Goal: Task Accomplishment & Management: Use online tool/utility

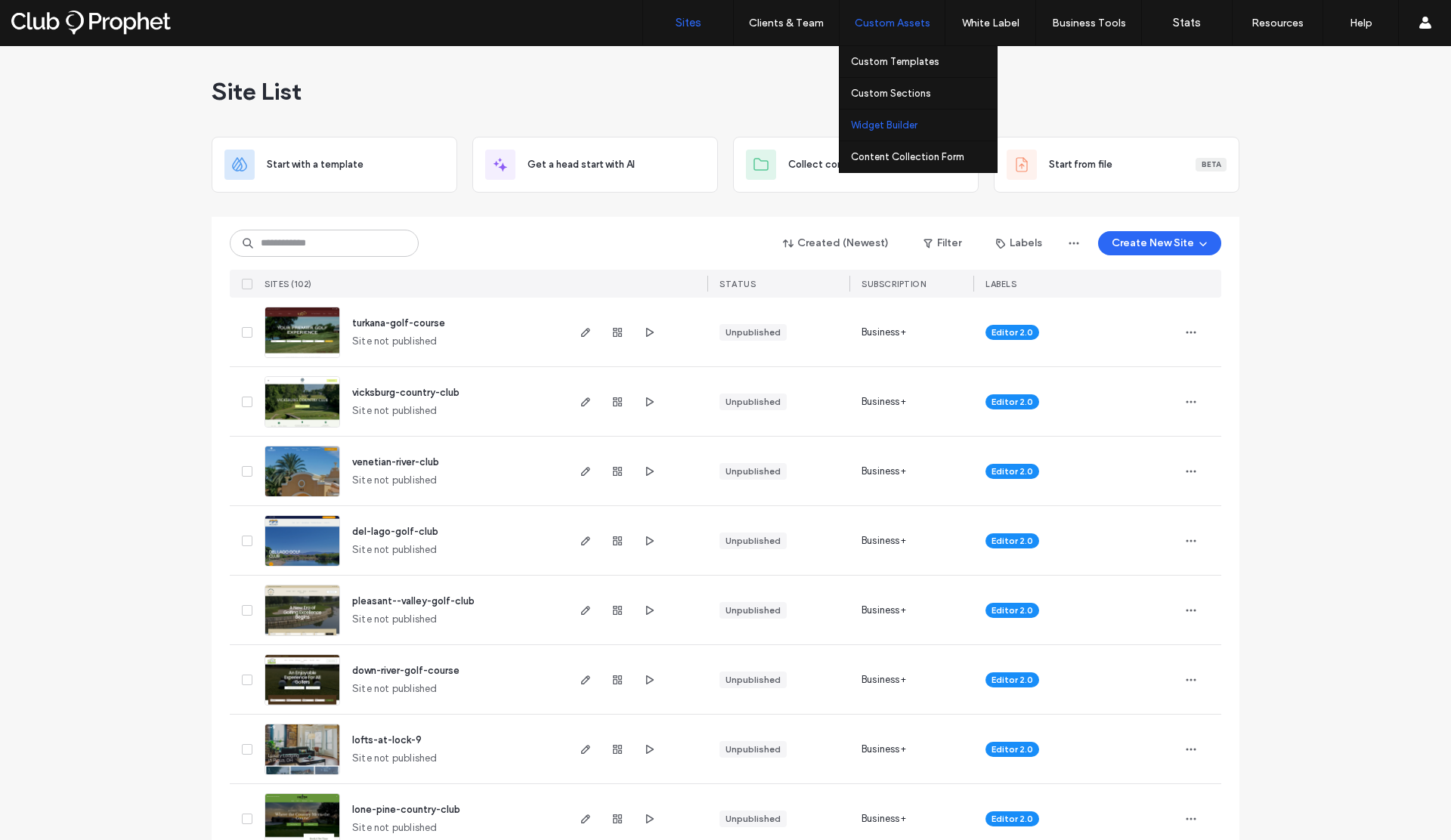
click at [874, 131] on link "Widget Builder" at bounding box center [923, 125] width 146 height 31
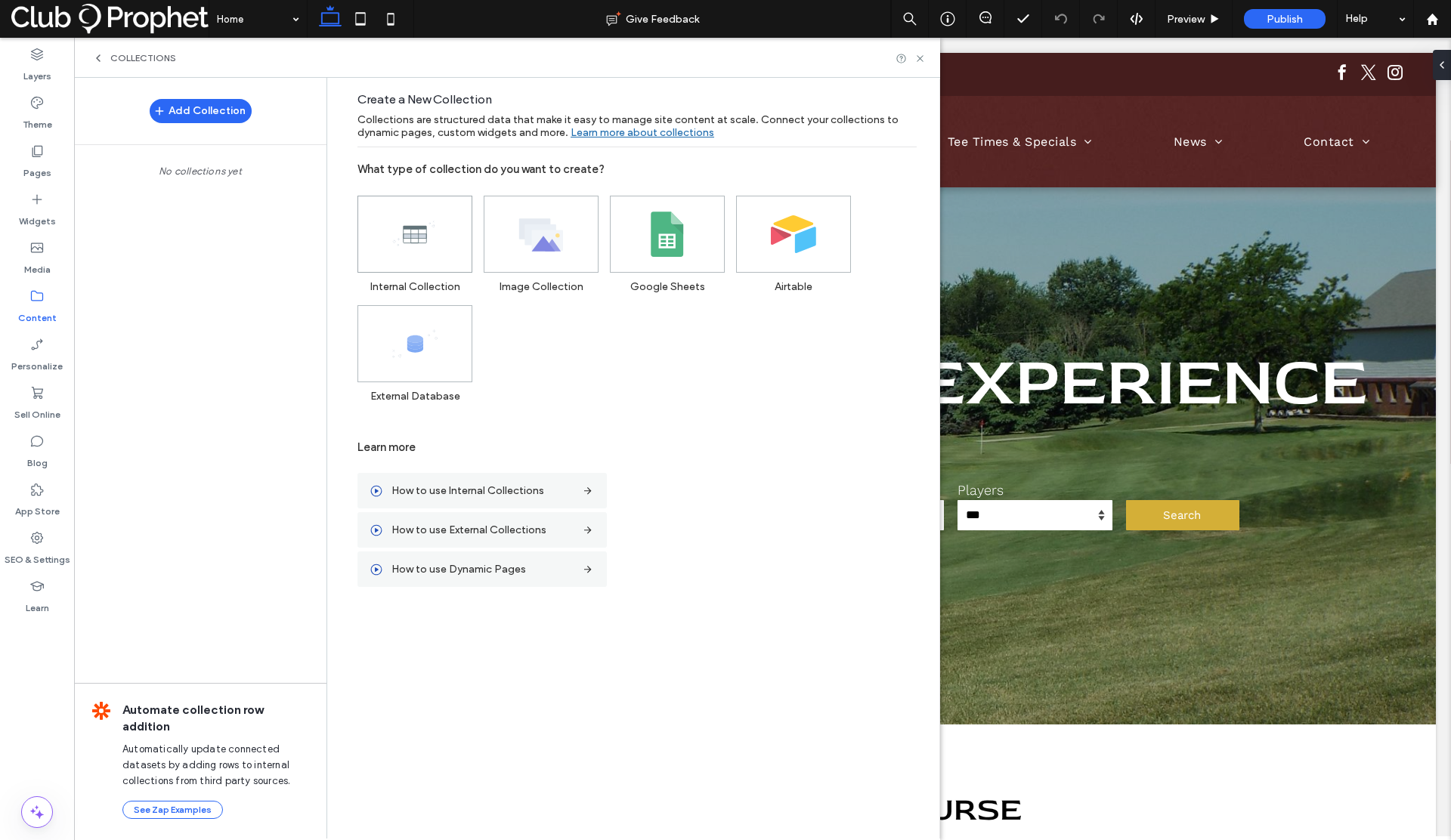
click at [418, 255] on icon at bounding box center [415, 234] width 45 height 45
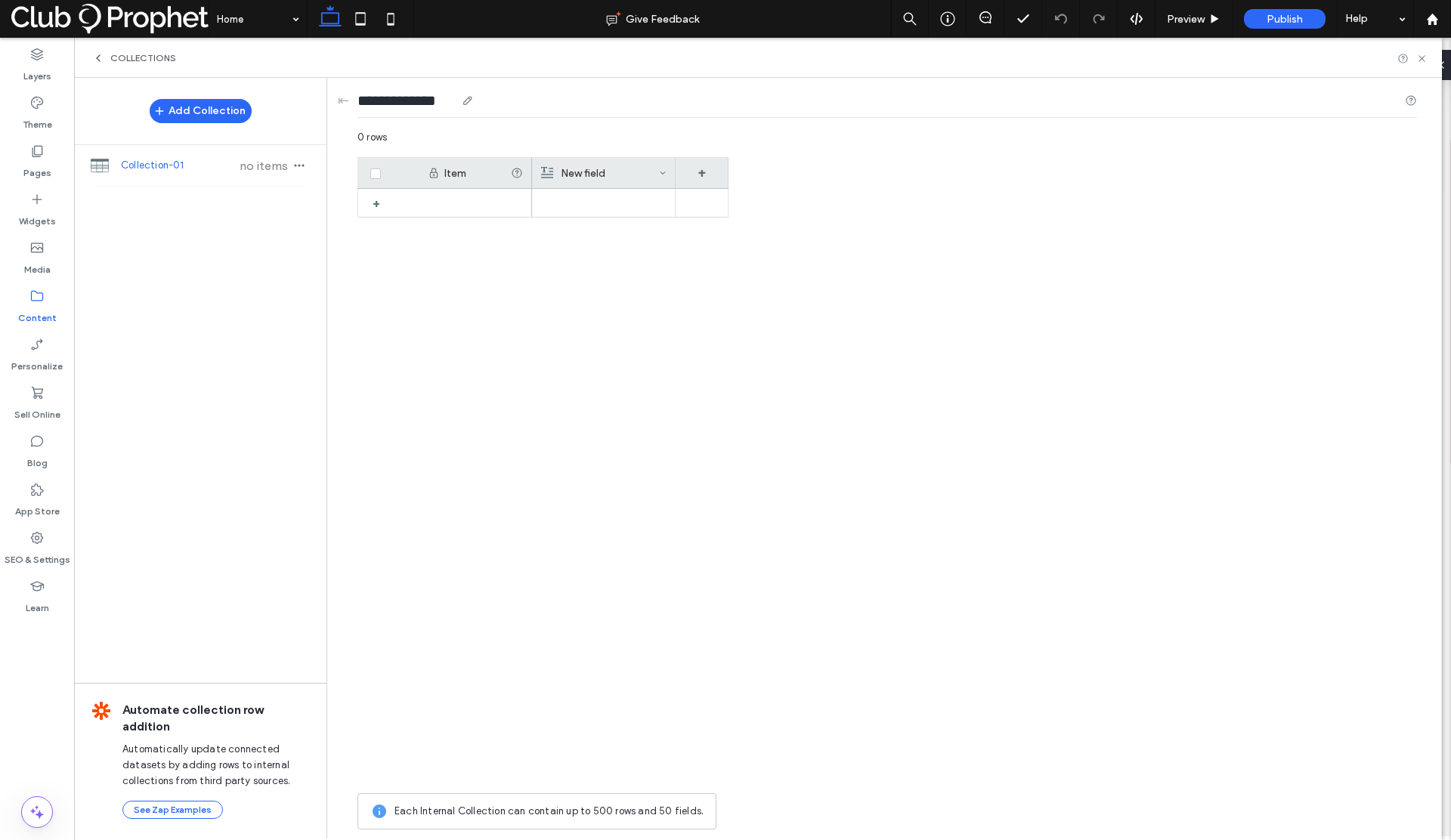
click at [422, 109] on input "**********" at bounding box center [406, 101] width 98 height 22
drag, startPoint x: 453, startPoint y: 105, endPoint x: 339, endPoint y: 106, distance: 114.0
click at [340, 106] on div "**********" at bounding box center [888, 458] width 1106 height 760
type input "**********"
click at [422, 247] on div "+" at bounding box center [542, 488] width 371 height 597
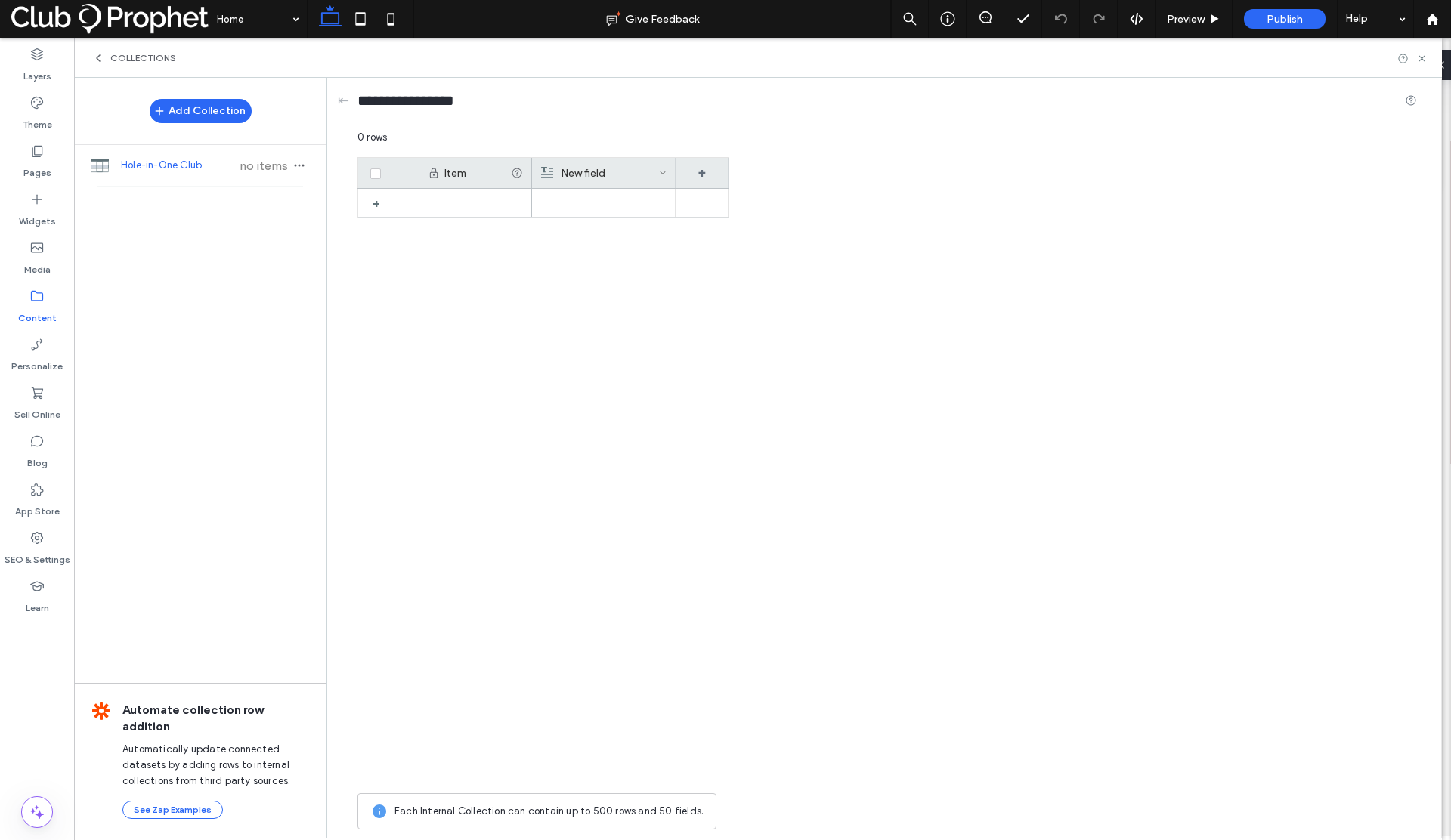
click at [600, 177] on div "New field" at bounding box center [600, 172] width 117 height 30
click at [598, 201] on input "*********" at bounding box center [630, 197] width 172 height 26
drag, startPoint x: 575, startPoint y: 196, endPoint x: 538, endPoint y: 198, distance: 37.1
click at [538, 198] on form "********* Rich Text Save ******" at bounding box center [630, 231] width 197 height 141
type input "****"
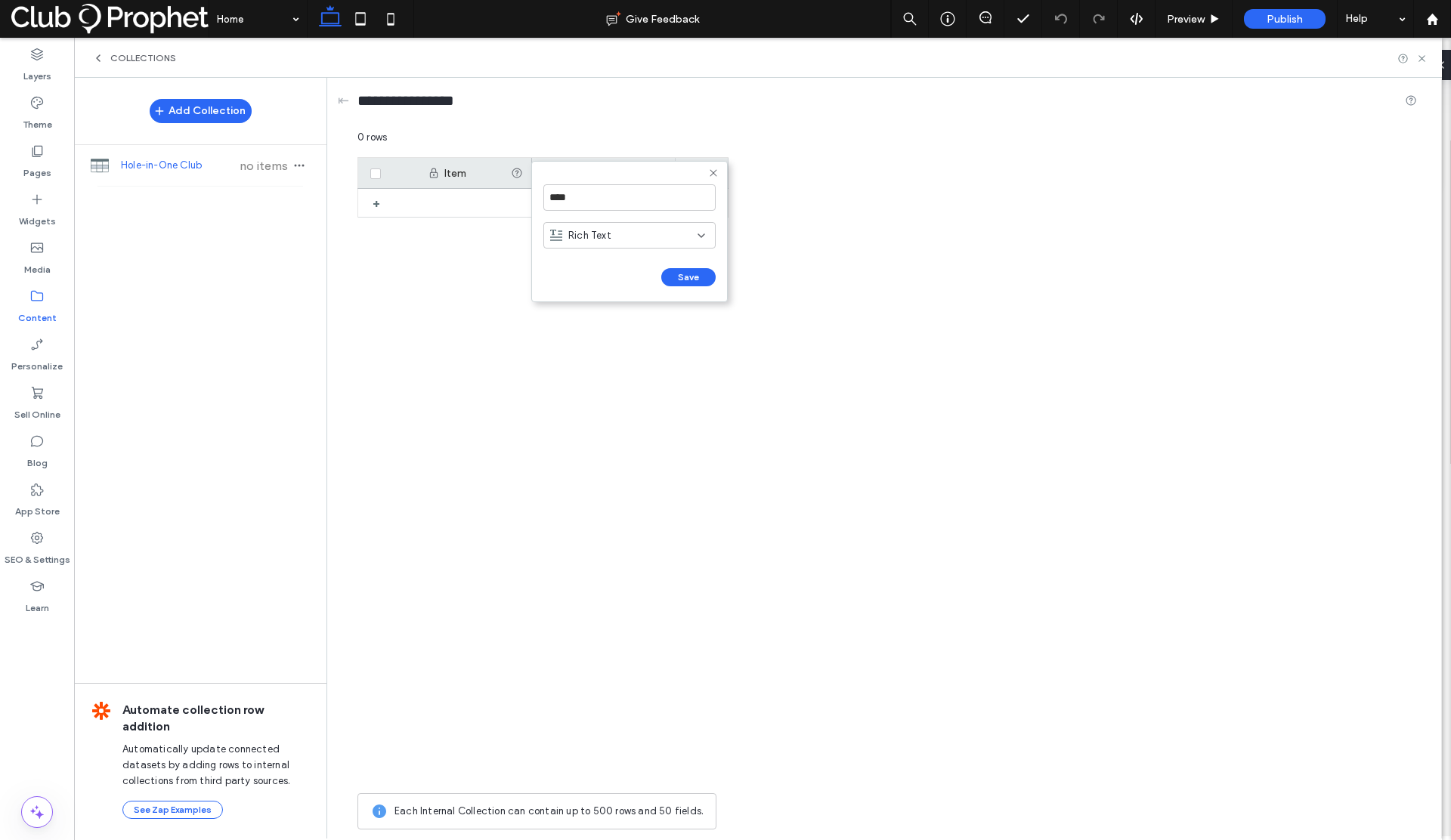
click at [578, 237] on span "Rich Text" at bounding box center [590, 235] width 43 height 15
click at [585, 363] on span "Number" at bounding box center [586, 367] width 35 height 15
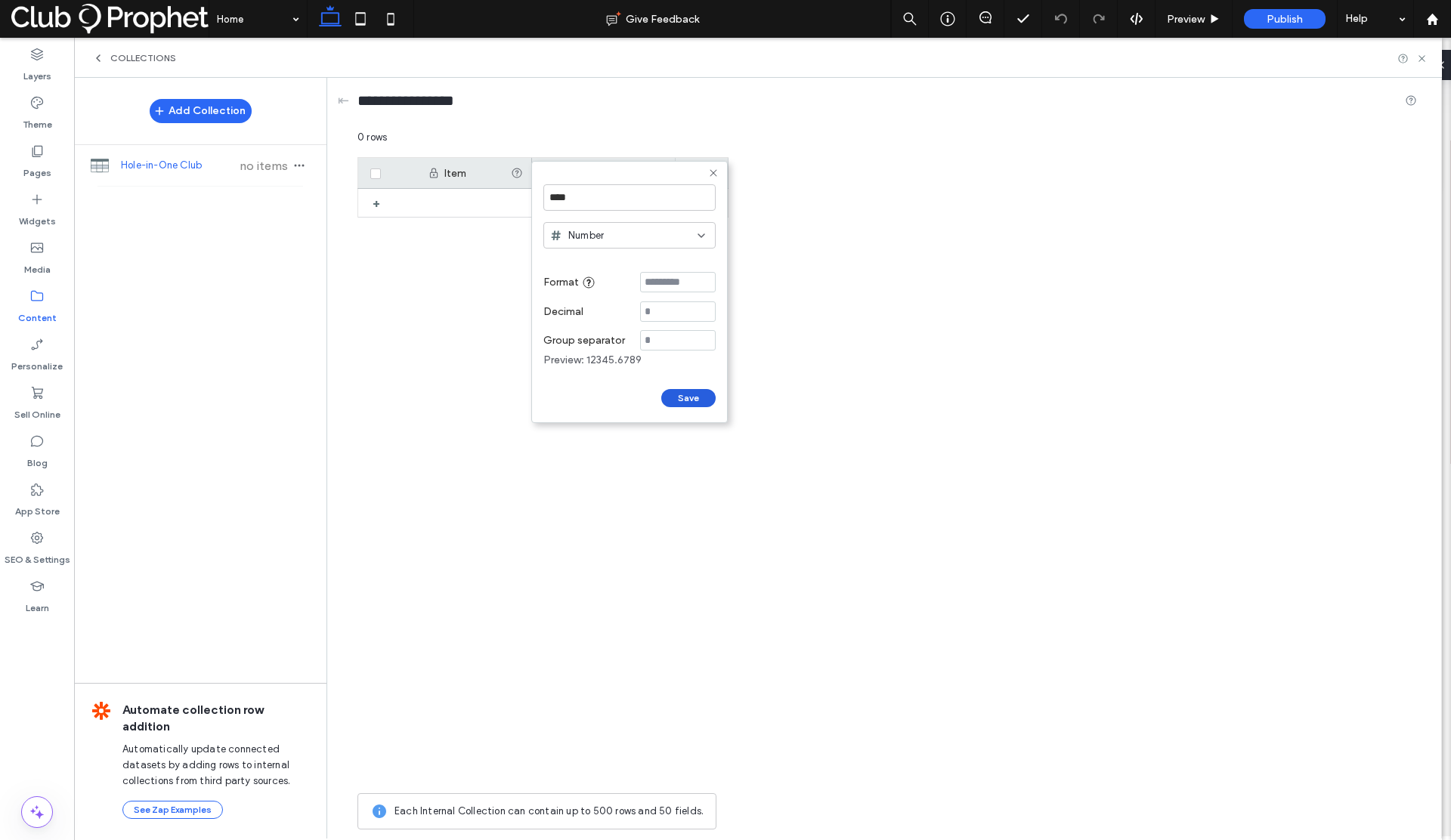
click at [667, 402] on button "Save" at bounding box center [688, 398] width 55 height 19
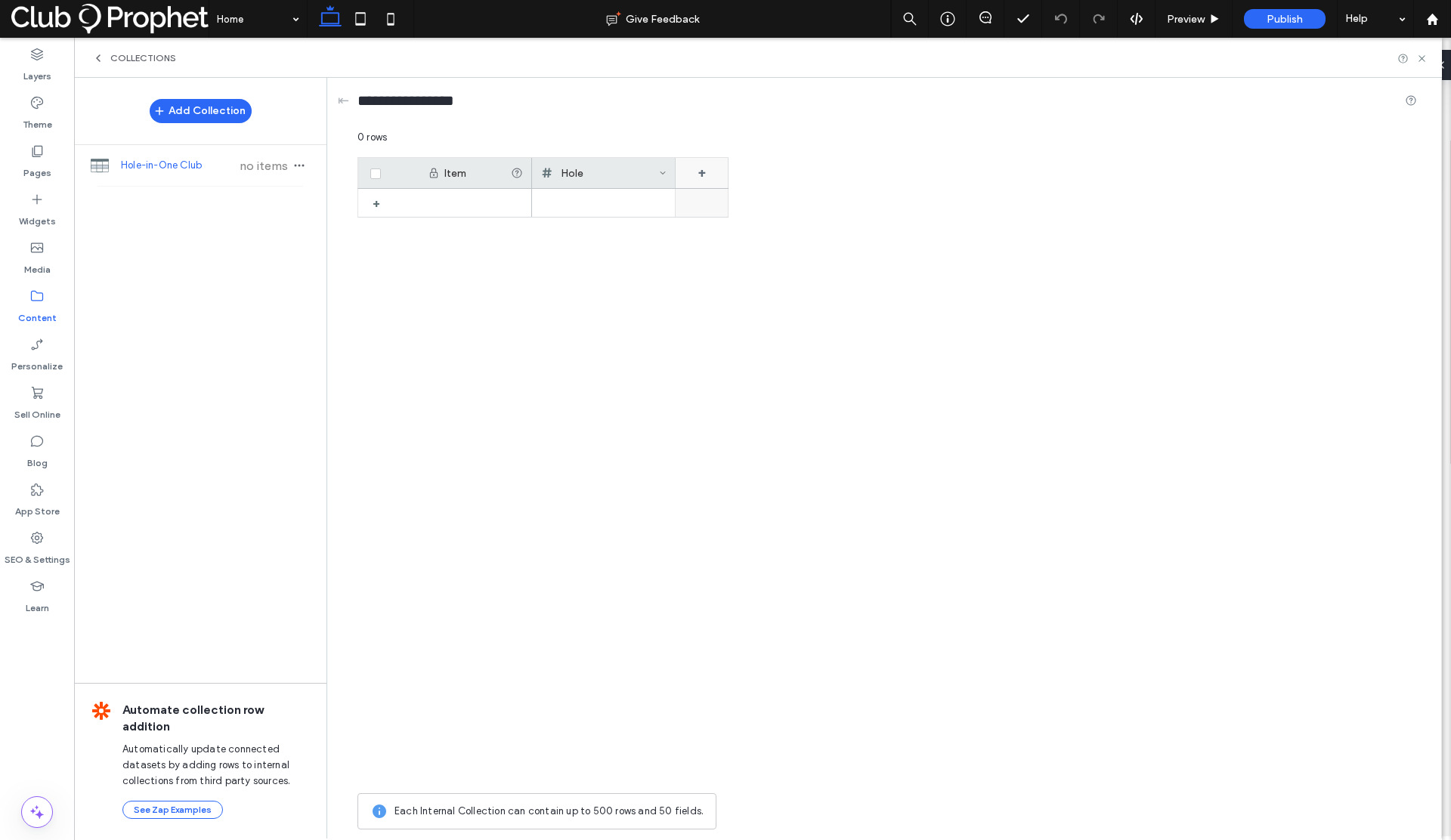
click at [691, 170] on div "+" at bounding box center [702, 172] width 53 height 30
drag, startPoint x: 722, startPoint y: 196, endPoint x: 679, endPoint y: 200, distance: 43.2
click at [679, 200] on input "*******" at bounding box center [764, 197] width 172 height 26
type input "****"
click at [703, 230] on span "Rich Text" at bounding box center [725, 235] width 43 height 15
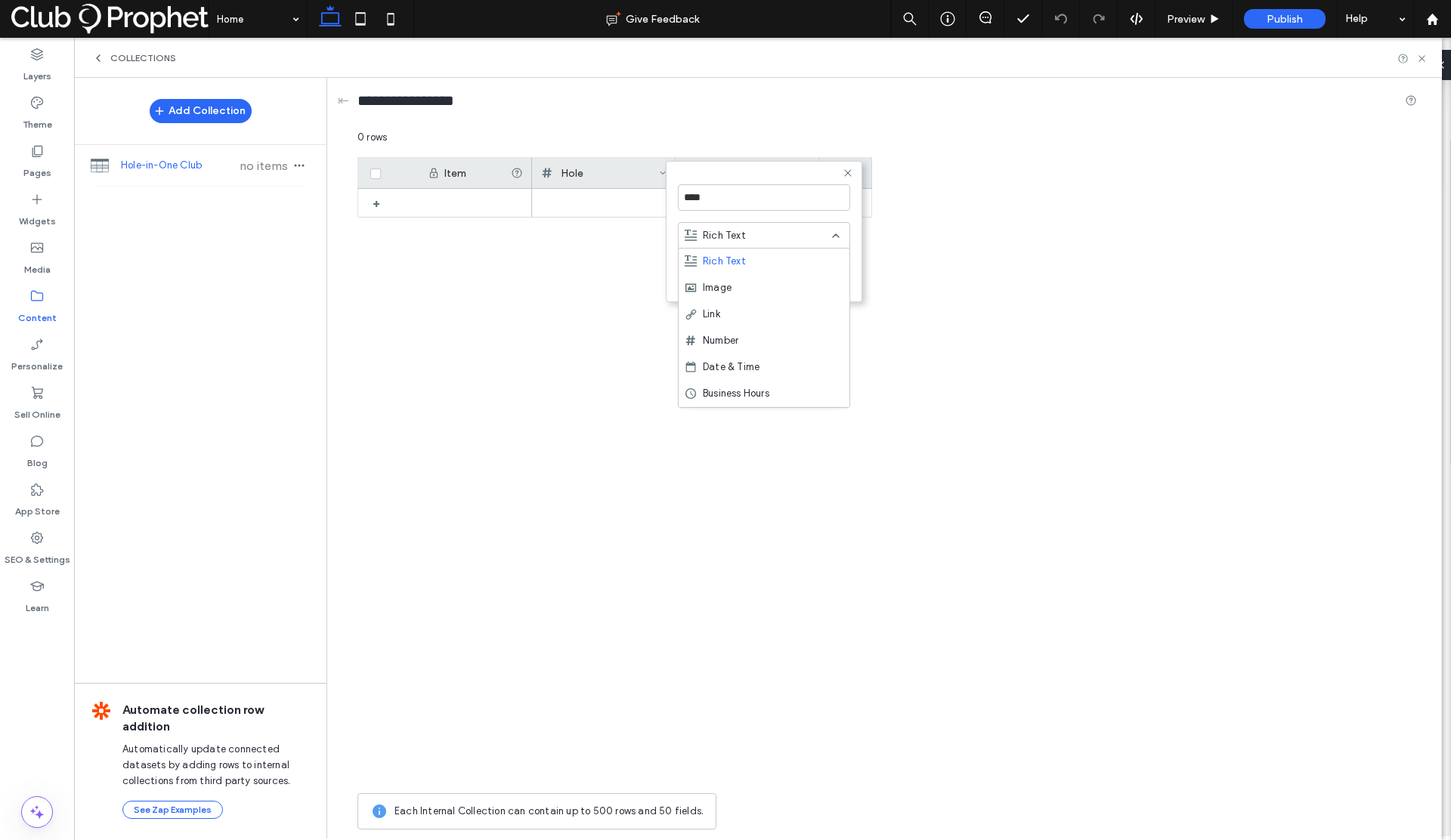
scroll to position [25, 0]
click at [734, 366] on span "Date & Time" at bounding box center [731, 368] width 57 height 15
click at [687, 291] on input at bounding box center [764, 293] width 172 height 21
click at [721, 203] on input "****" at bounding box center [764, 197] width 172 height 26
click at [718, 198] on input "****" at bounding box center [764, 197] width 172 height 26
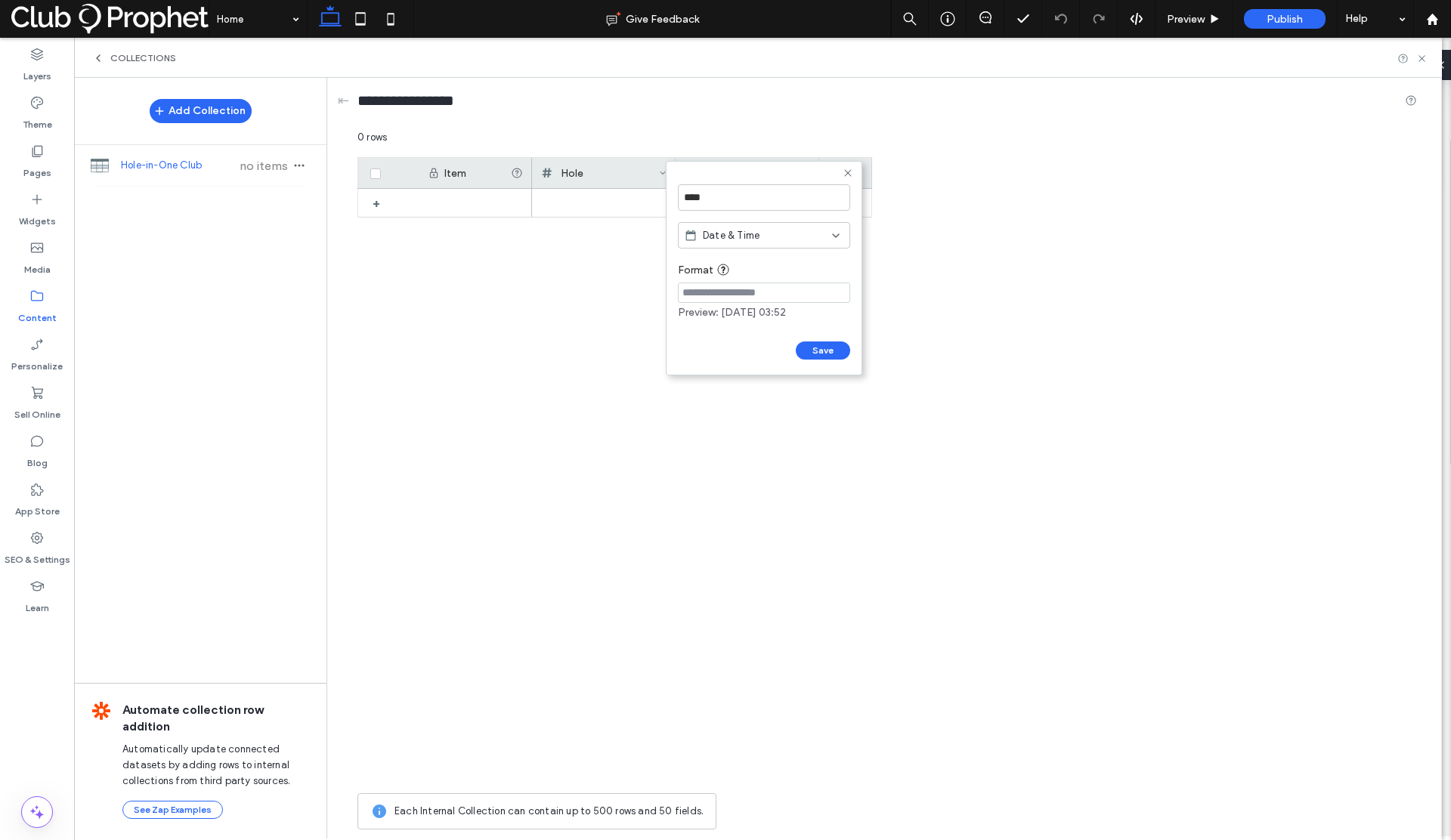
click at [745, 236] on span "Date & Time" at bounding box center [731, 235] width 57 height 15
click at [740, 264] on span "Plain Text" at bounding box center [726, 261] width 45 height 15
click at [718, 197] on input "****" at bounding box center [764, 197] width 172 height 26
click at [727, 244] on div "Plain Text" at bounding box center [764, 235] width 172 height 26
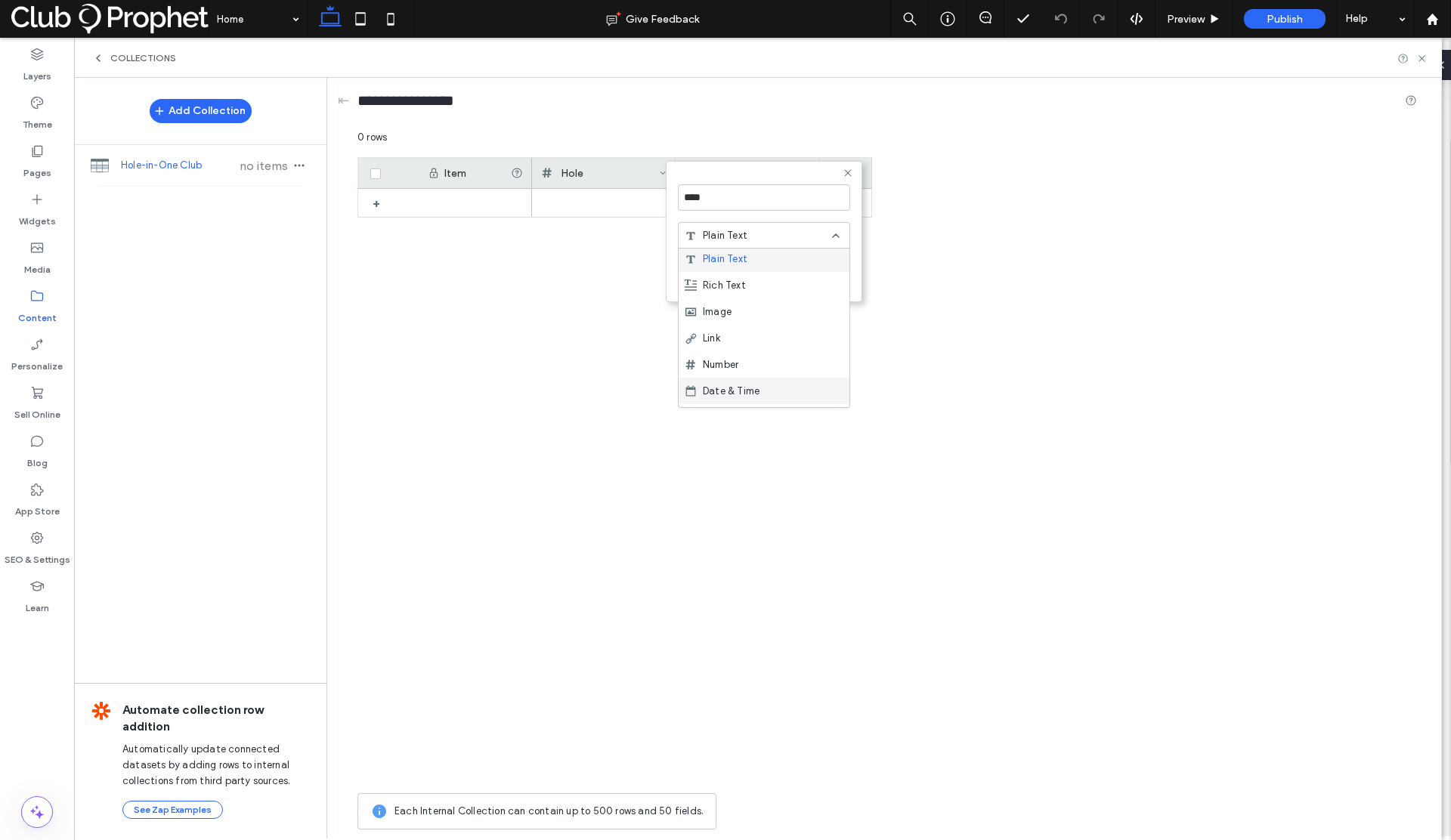
click at [744, 384] on span "Date & Time" at bounding box center [731, 391] width 57 height 15
click at [681, 297] on input at bounding box center [764, 293] width 172 height 21
click at [814, 194] on input "****" at bounding box center [764, 197] width 172 height 26
click at [826, 230] on div "Date & Time" at bounding box center [758, 235] width 148 height 15
click at [779, 265] on div "Plain Text" at bounding box center [764, 261] width 170 height 26
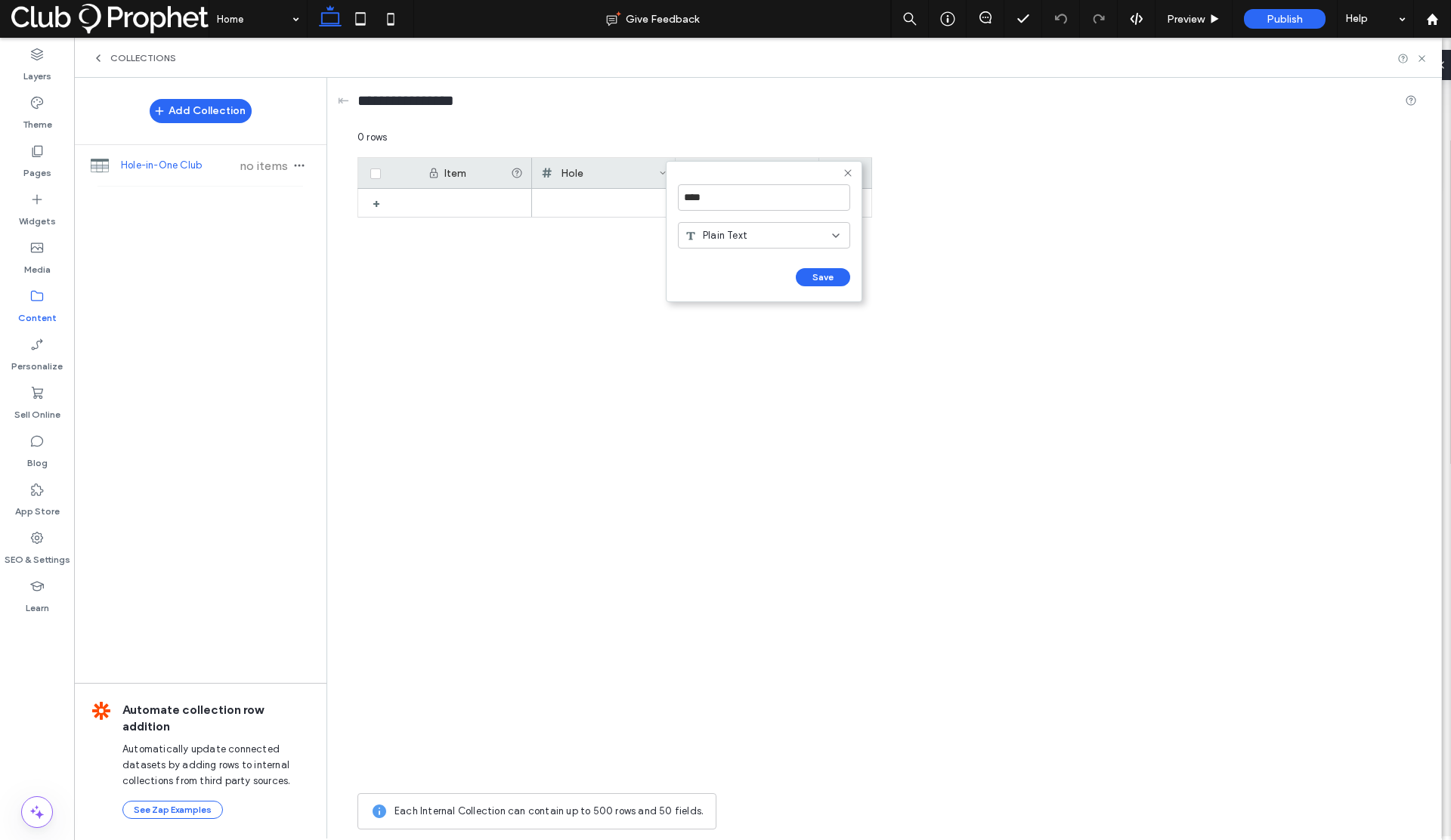
click at [814, 272] on button "Save" at bounding box center [823, 277] width 55 height 19
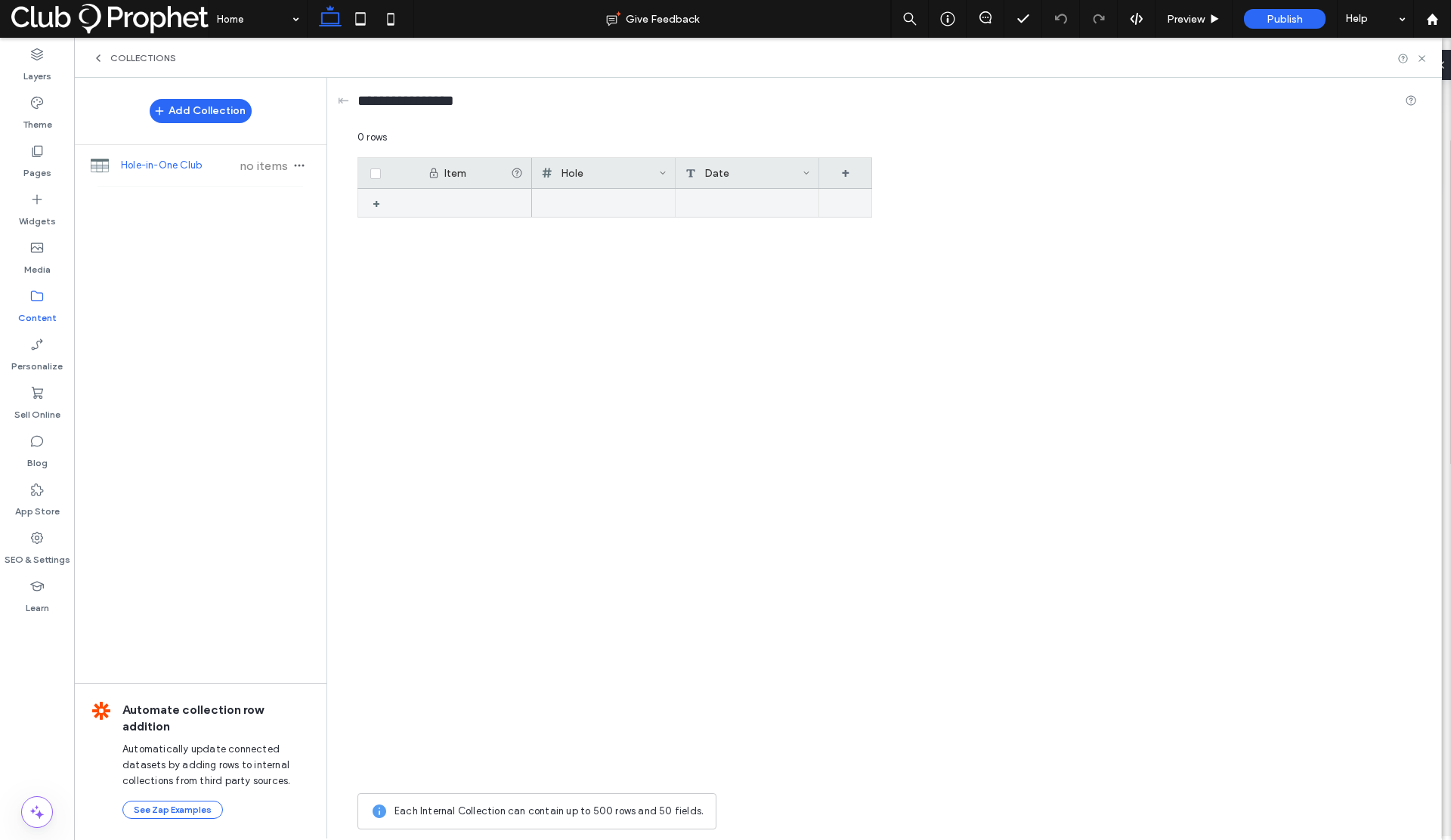
click at [741, 195] on div at bounding box center [747, 203] width 144 height 28
click at [741, 197] on div at bounding box center [747, 203] width 144 height 28
click at [731, 202] on div "CJT449922mi" at bounding box center [747, 203] width 144 height 28
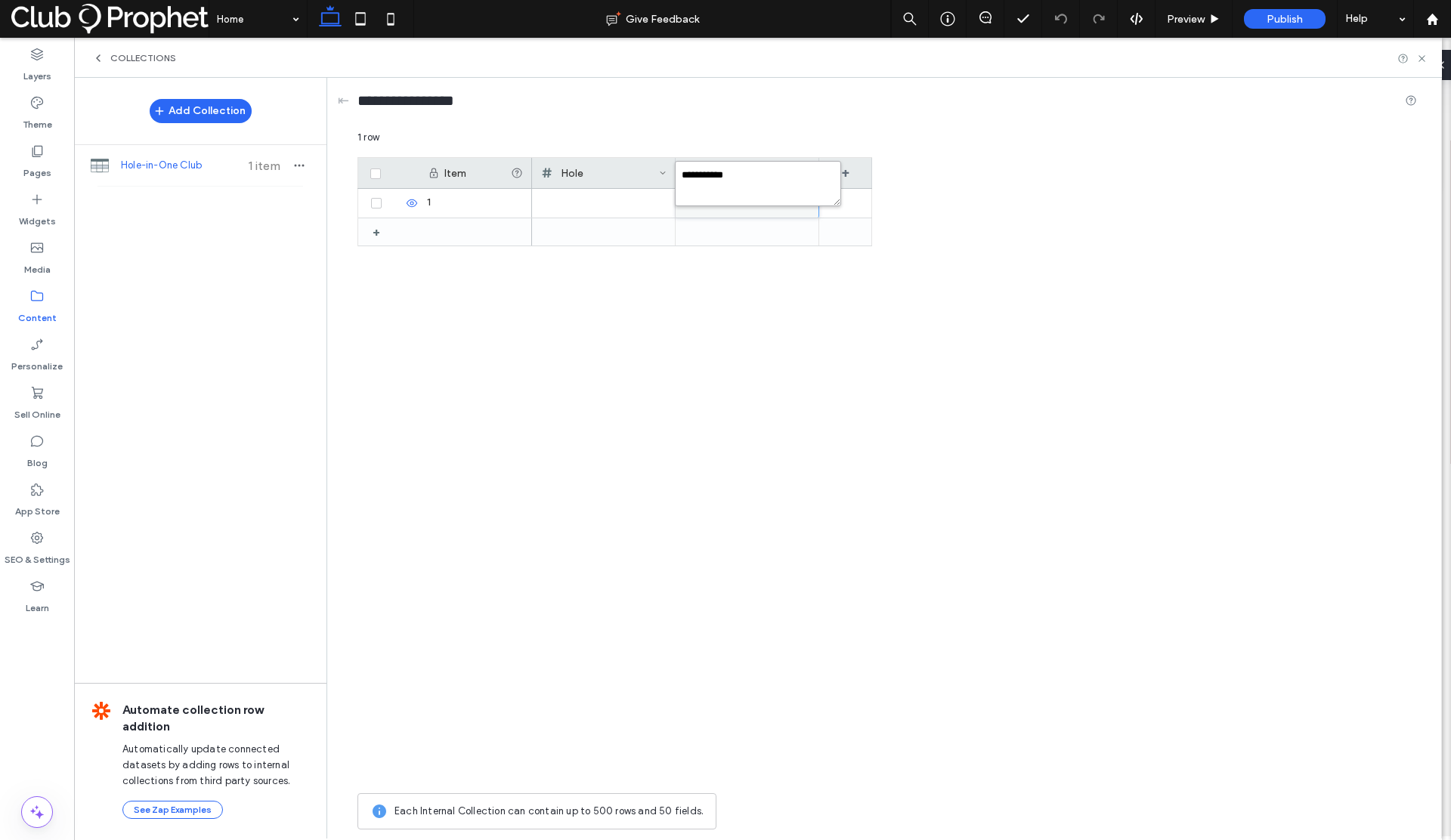
drag, startPoint x: 753, startPoint y: 186, endPoint x: 657, endPoint y: 173, distance: 96.9
click at [657, 173] on div "**********" at bounding box center [887, 484] width 1059 height 708
drag, startPoint x: 668, startPoint y: 169, endPoint x: 654, endPoint y: 168, distance: 14.0
click at [654, 168] on div "**********" at bounding box center [887, 484] width 1059 height 708
drag, startPoint x: 680, startPoint y: 172, endPoint x: 792, endPoint y: 171, distance: 112.0
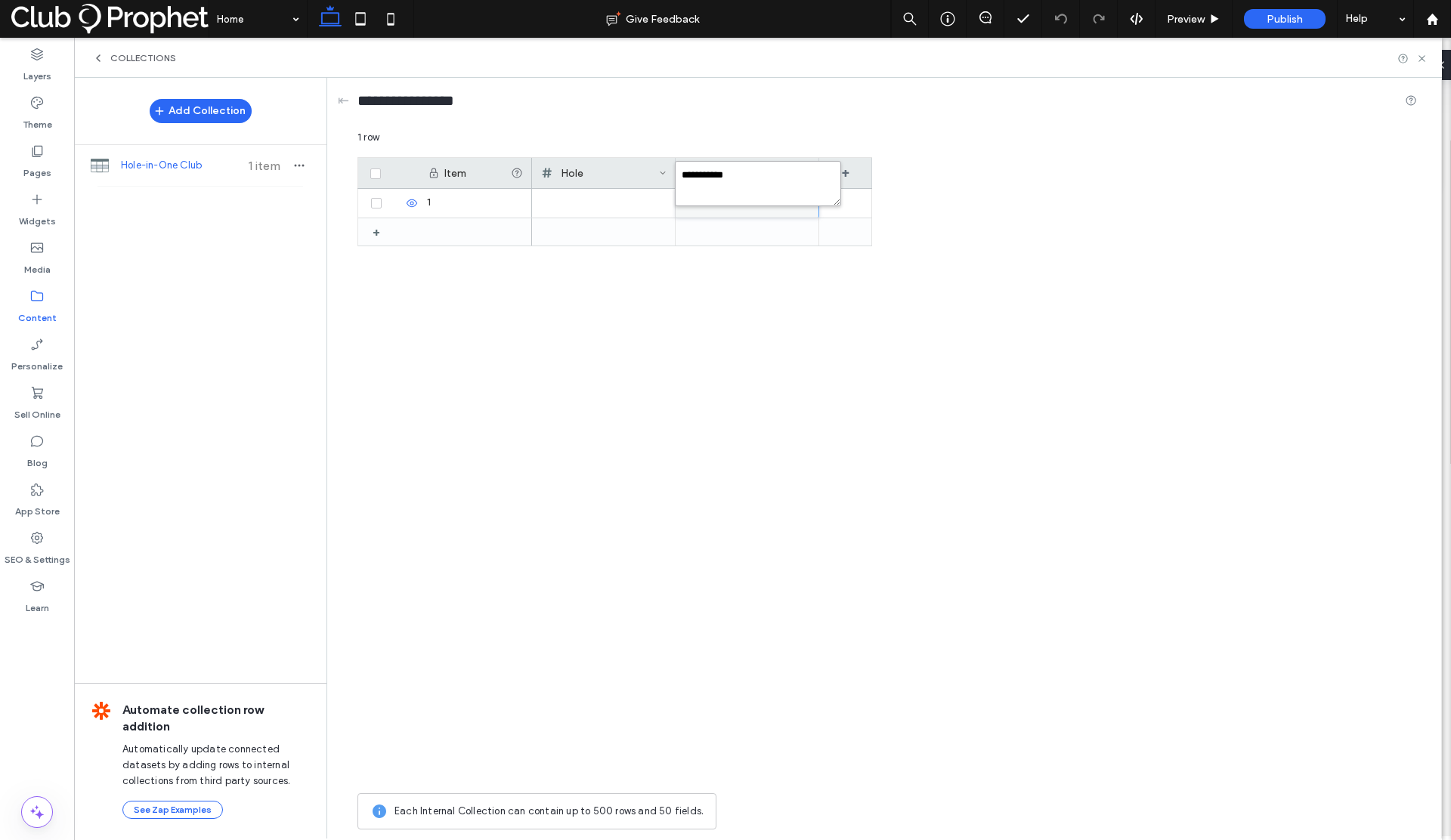
click at [792, 171] on textarea "**********" at bounding box center [758, 183] width 166 height 45
paste textarea "**********"
type textarea "**********"
click at [734, 267] on div at bounding box center [701, 488] width 340 height 597
click at [573, 195] on div at bounding box center [603, 203] width 126 height 28
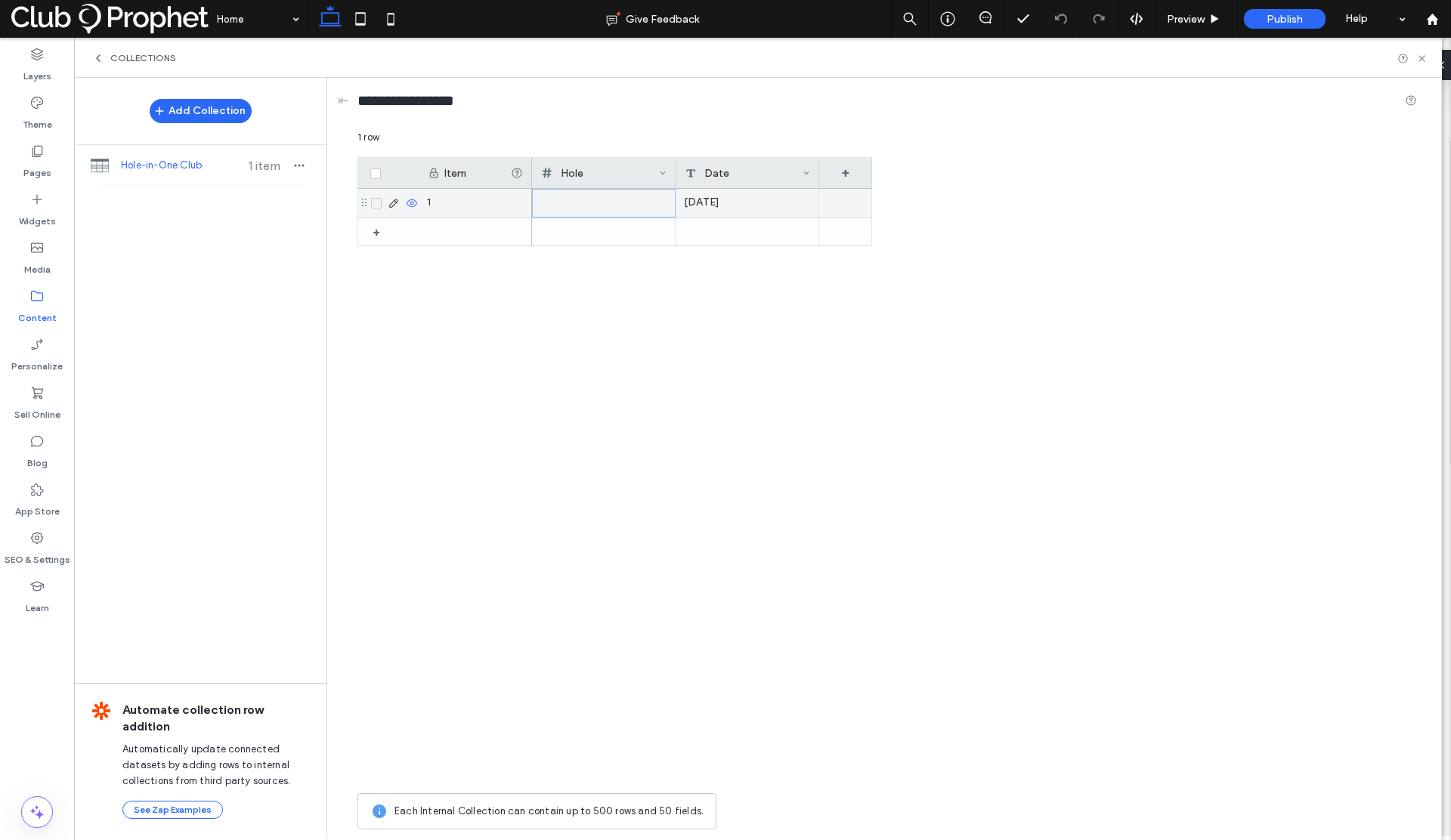
click at [573, 195] on div at bounding box center [604, 204] width 125 height 27
type input "**"
click at [721, 277] on div "** Wednesday, November 20, 2024" at bounding box center [701, 488] width 340 height 597
click at [842, 175] on div "+" at bounding box center [846, 172] width 53 height 30
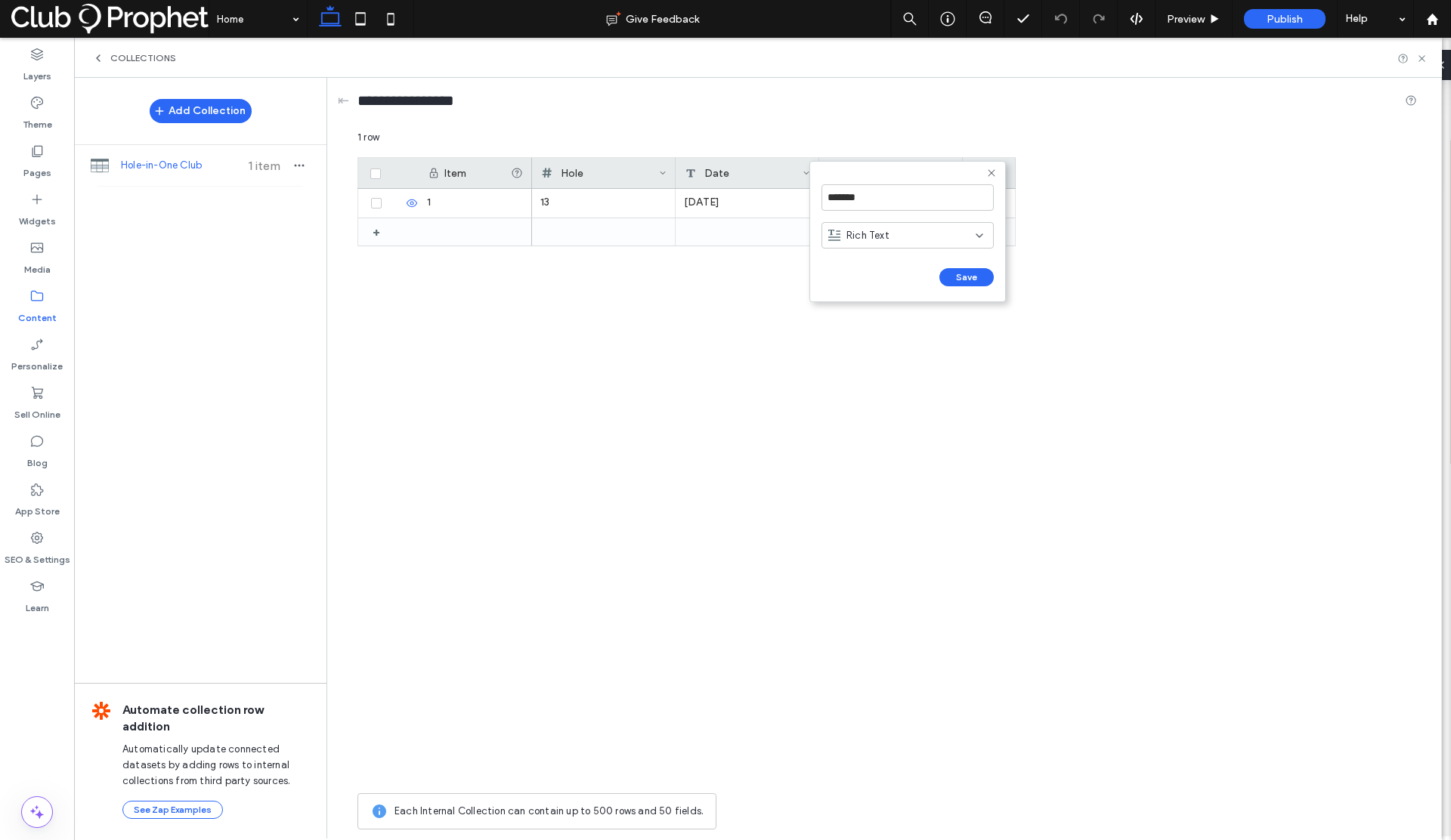
click at [876, 230] on span "Rich Text" at bounding box center [868, 235] width 43 height 15
click at [875, 265] on span "Plain Text" at bounding box center [869, 261] width 45 height 15
click at [865, 197] on input "*******" at bounding box center [908, 197] width 172 height 26
drag, startPoint x: 866, startPoint y: 197, endPoint x: 823, endPoint y: 197, distance: 43.0
click at [823, 197] on input "*******" at bounding box center [908, 197] width 172 height 26
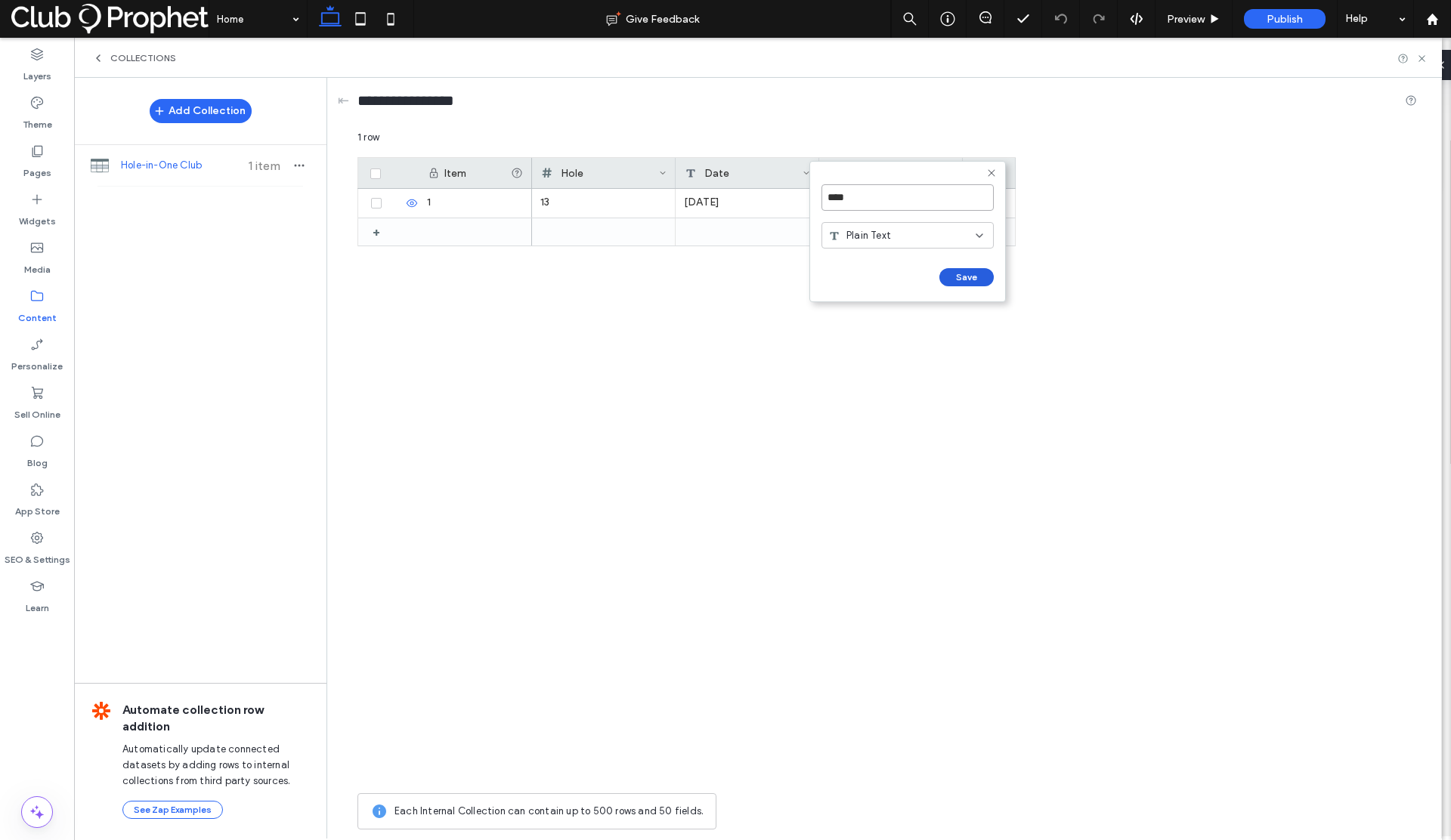
type input "****"
click at [954, 271] on button "Save" at bounding box center [967, 277] width 55 height 19
click at [886, 205] on div at bounding box center [891, 203] width 144 height 28
click at [880, 184] on textarea "plain-text-cell" at bounding box center [902, 183] width 166 height 45
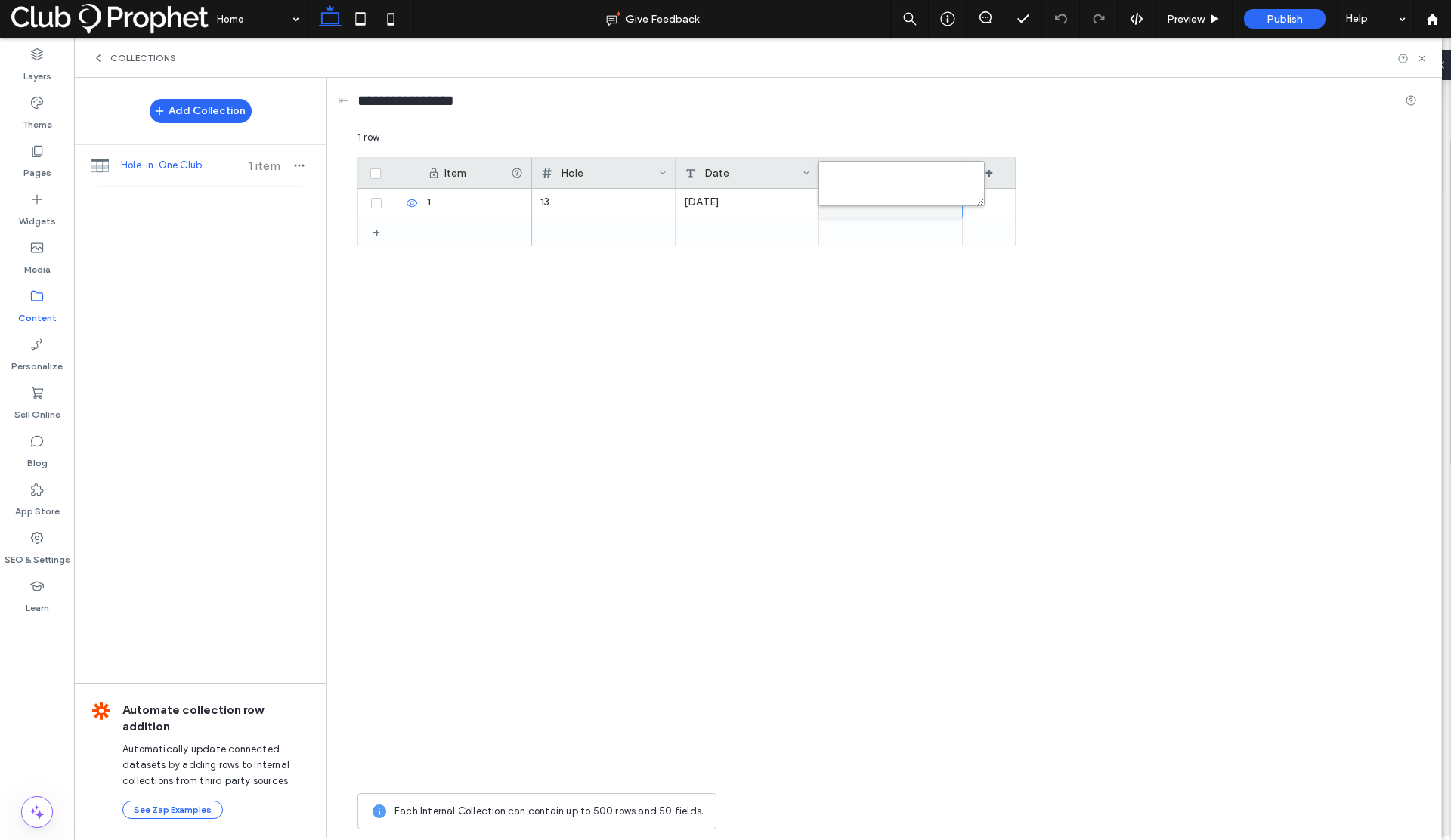
paste textarea "**********"
type textarea "**********"
click at [913, 286] on div "13 Wednesday, November 20, 2024" at bounding box center [773, 488] width 484 height 597
click at [990, 170] on div "+" at bounding box center [989, 172] width 53 height 30
click at [1012, 201] on input "*******" at bounding box center [1052, 197] width 172 height 26
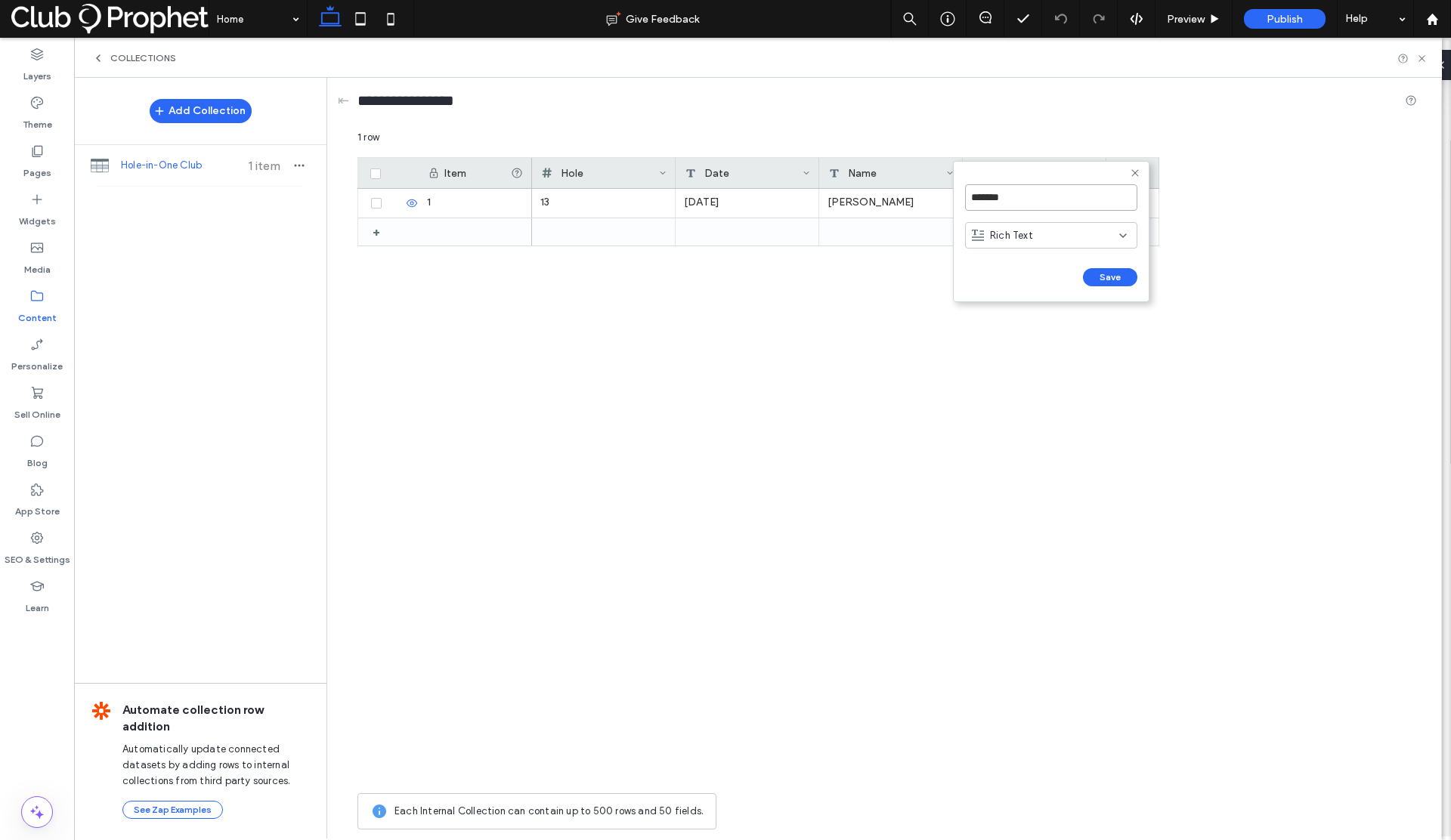
drag, startPoint x: 982, startPoint y: 202, endPoint x: 963, endPoint y: 201, distance: 19.0
click at [963, 201] on form "******* Rich Text Save ******" at bounding box center [1051, 231] width 197 height 141
type input "********"
click at [1020, 247] on div "Rich Text" at bounding box center [1052, 235] width 172 height 26
click at [1007, 363] on span "Number" at bounding box center [1007, 367] width 35 height 15
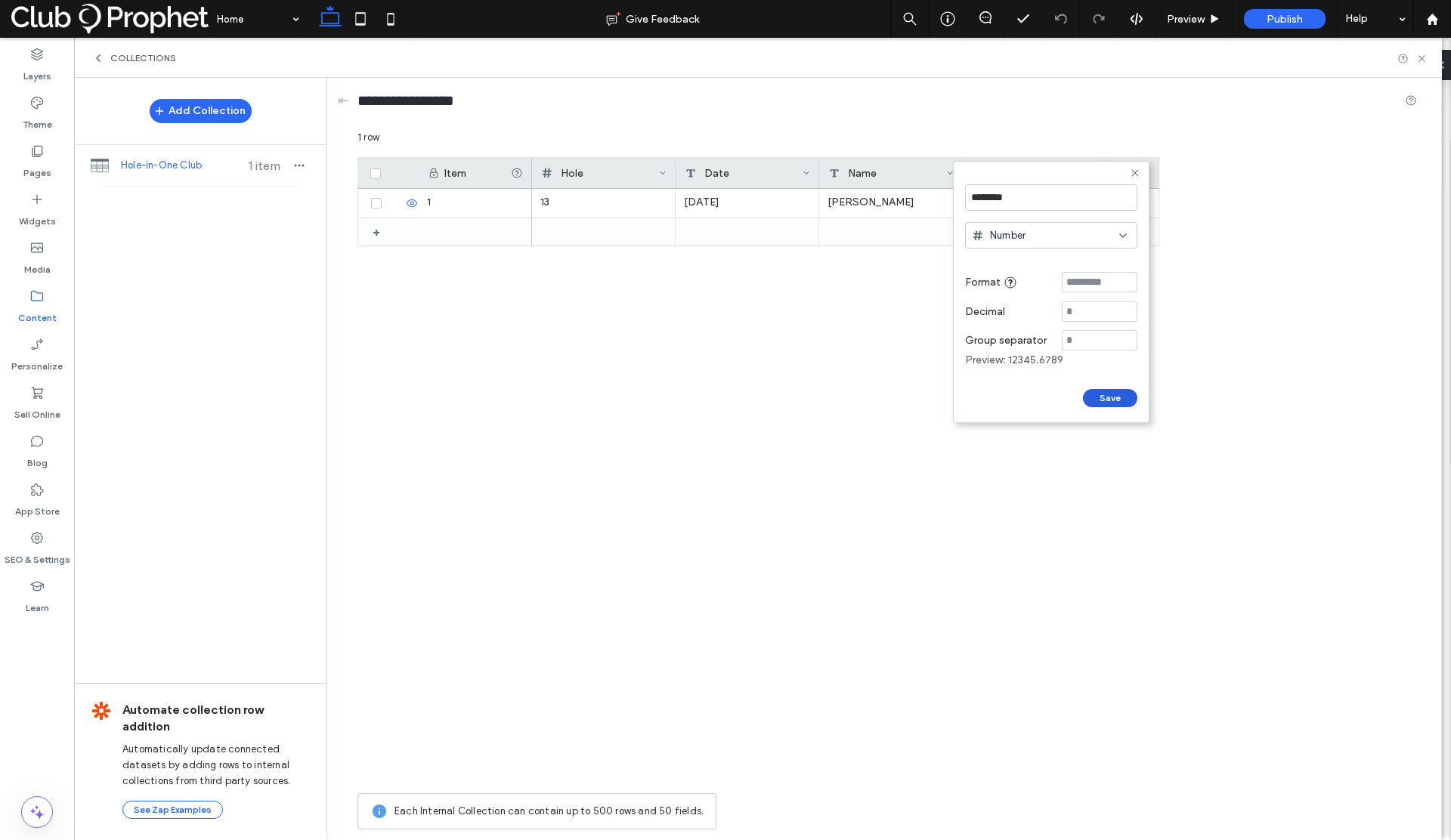
click at [1096, 395] on button "Save" at bounding box center [1110, 398] width 55 height 19
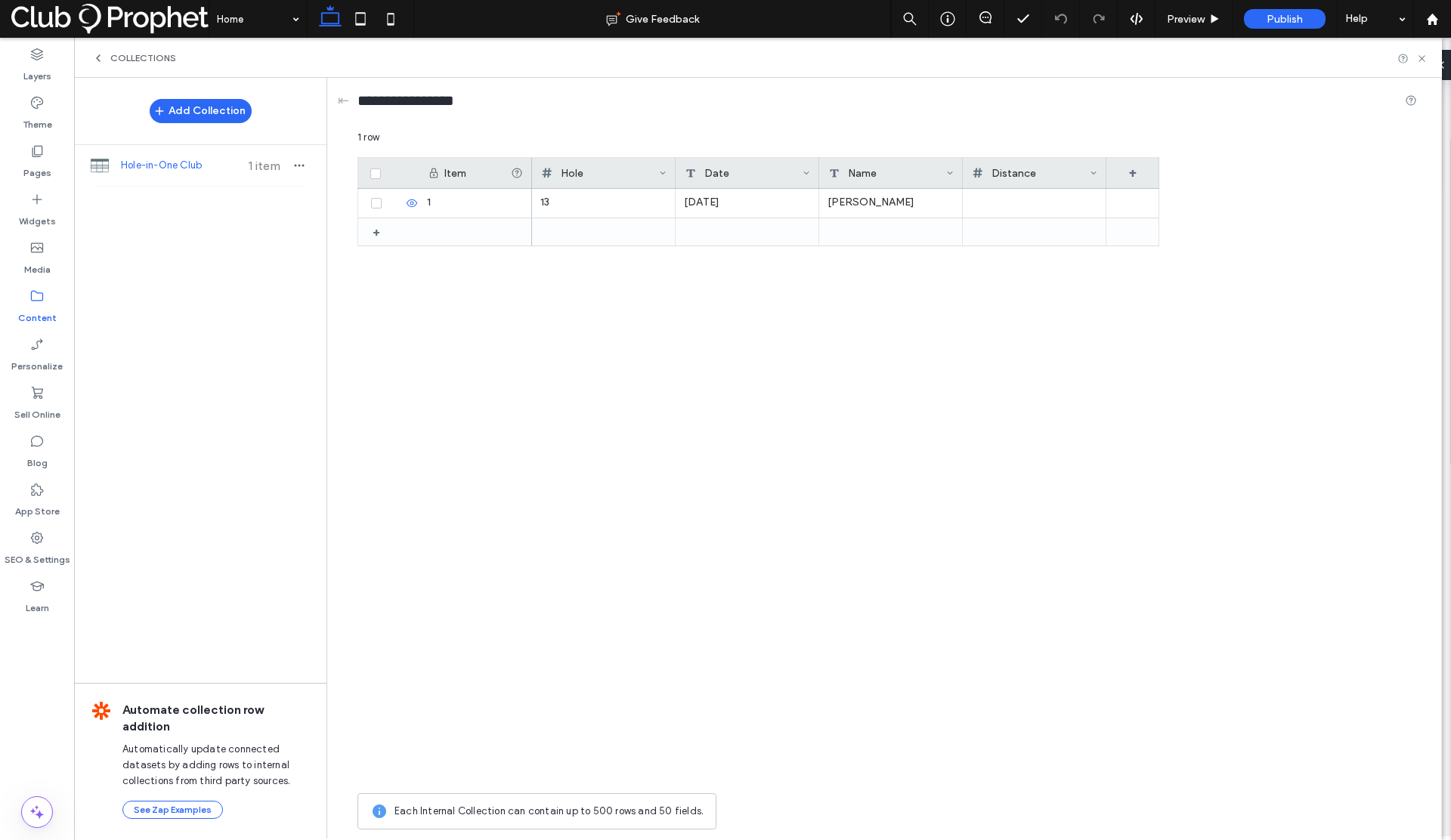
click at [1057, 173] on div "Distance" at bounding box center [1031, 172] width 117 height 30
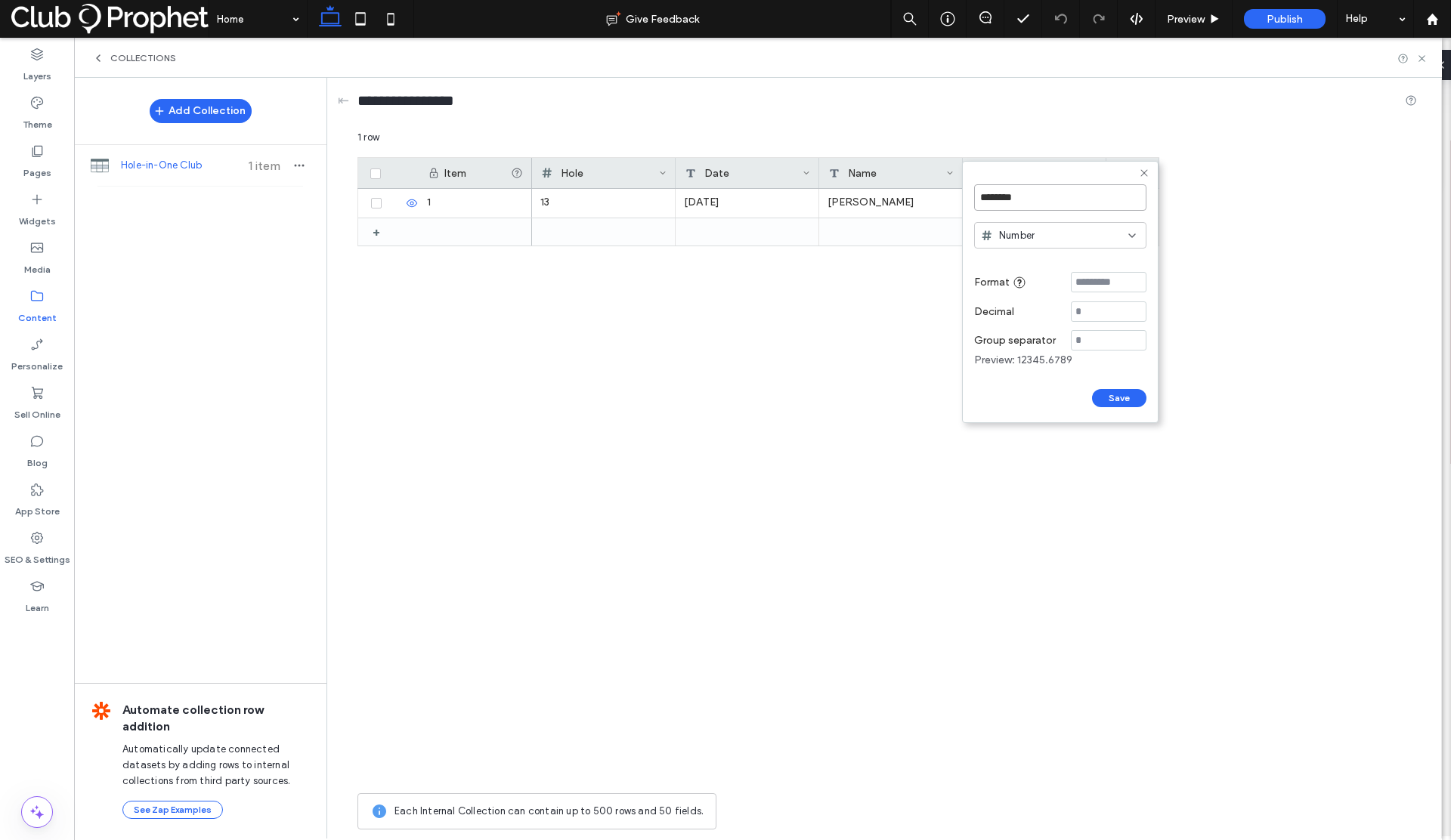
click at [1039, 205] on input "********" at bounding box center [1060, 197] width 172 height 26
click at [1039, 244] on div "Number" at bounding box center [1060, 235] width 172 height 26
click at [1035, 260] on span "Plain Text" at bounding box center [1022, 261] width 45 height 15
click at [1104, 275] on button "Save" at bounding box center [1119, 277] width 55 height 19
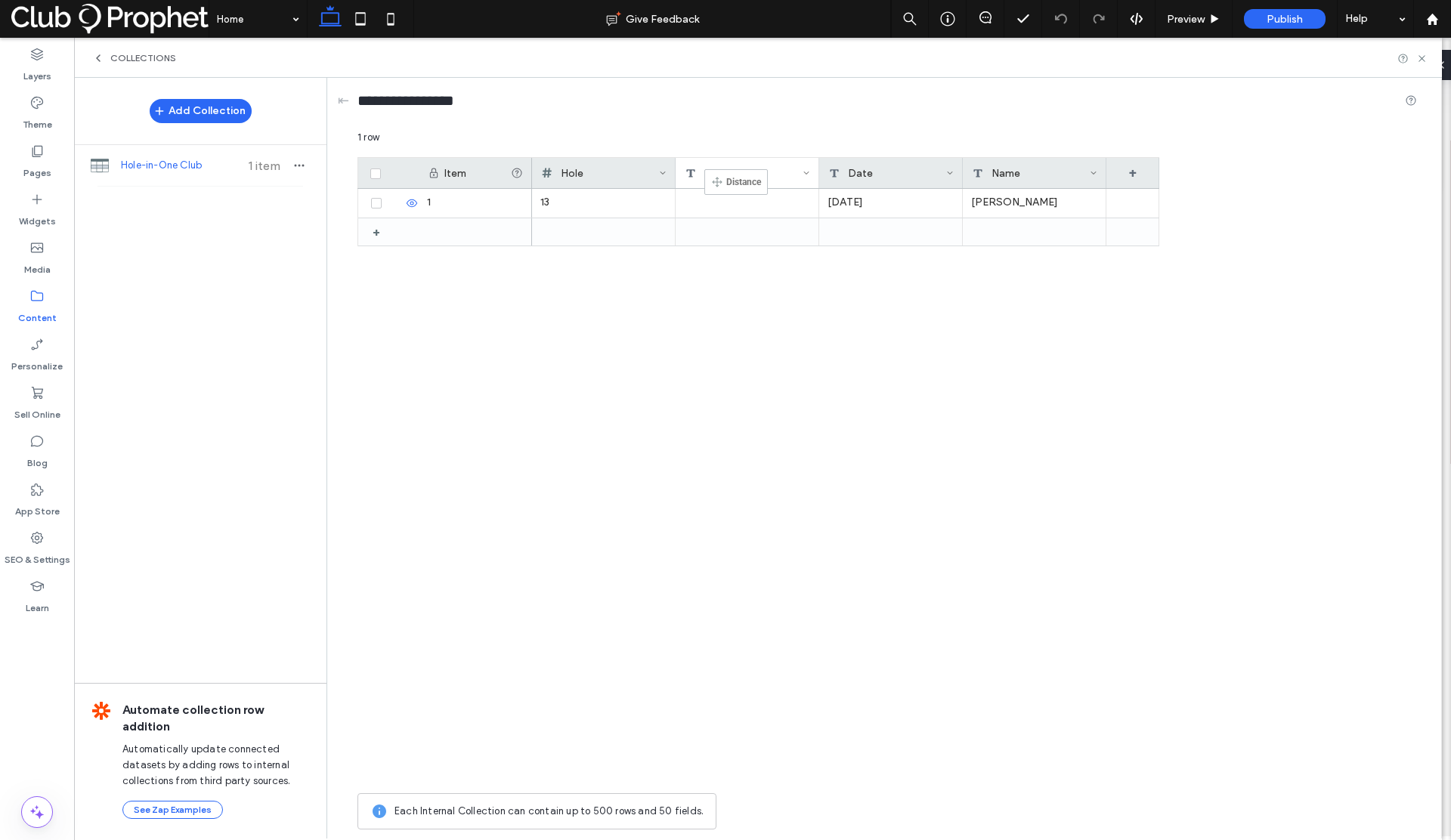
drag, startPoint x: 1001, startPoint y: 174, endPoint x: 727, endPoint y: 176, distance: 274.0
click at [721, 199] on div at bounding box center [747, 203] width 144 height 28
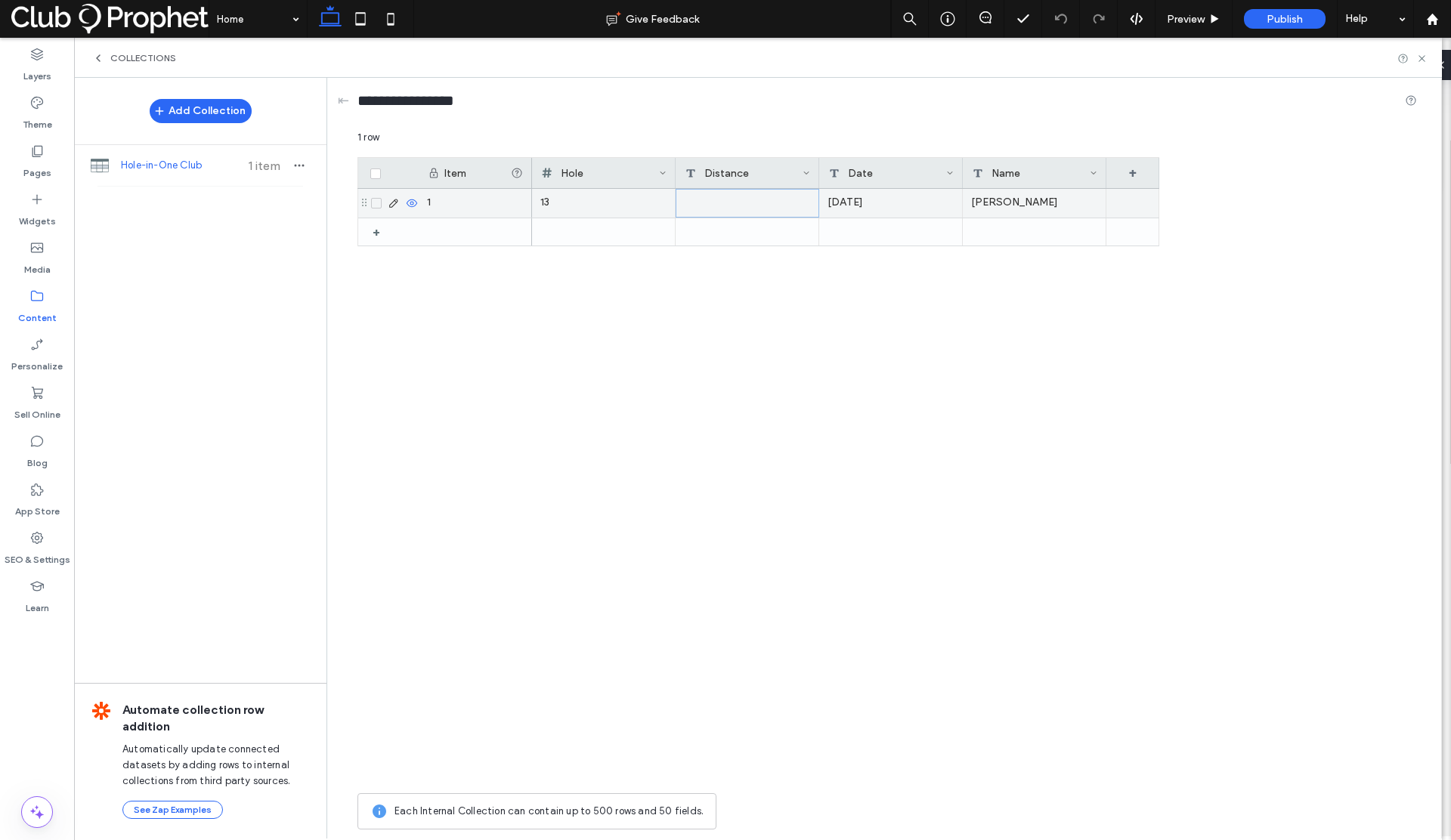
click at [721, 199] on div at bounding box center [747, 203] width 144 height 28
click at [731, 178] on textarea "plain-text-cell" at bounding box center [758, 183] width 166 height 45
paste textarea "********"
type textarea "********"
click at [777, 297] on div "13 Wednesday, November 20, 2024 John Stepien" at bounding box center [845, 488] width 628 height 597
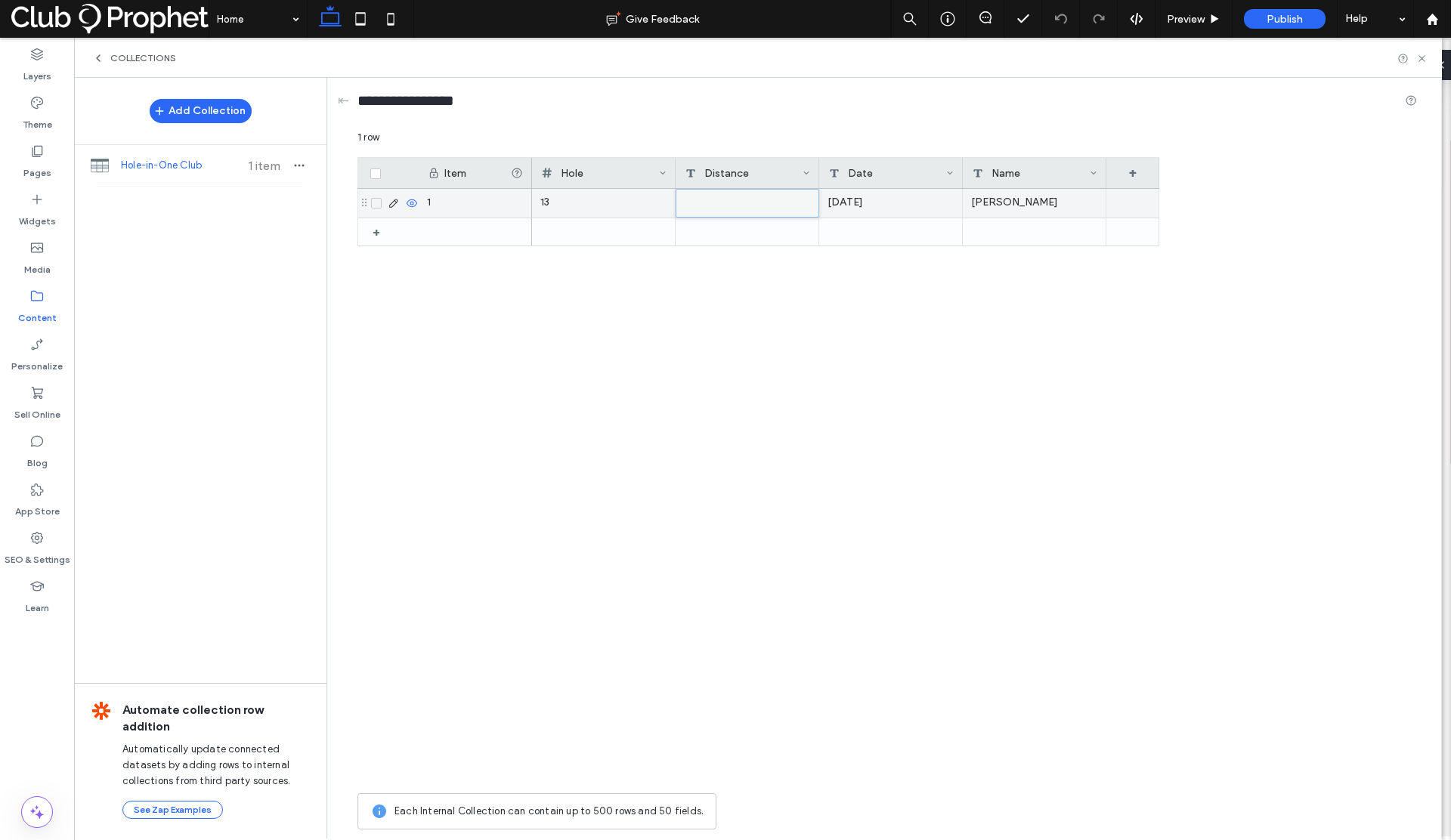
click at [728, 197] on div at bounding box center [747, 204] width 142 height 27
click at [732, 284] on div "13 Wednesday, November 20, 2024 John Stepien" at bounding box center [845, 488] width 628 height 597
click at [742, 236] on div at bounding box center [747, 232] width 144 height 27
click at [728, 201] on div "164 Yrds" at bounding box center [747, 203] width 144 height 28
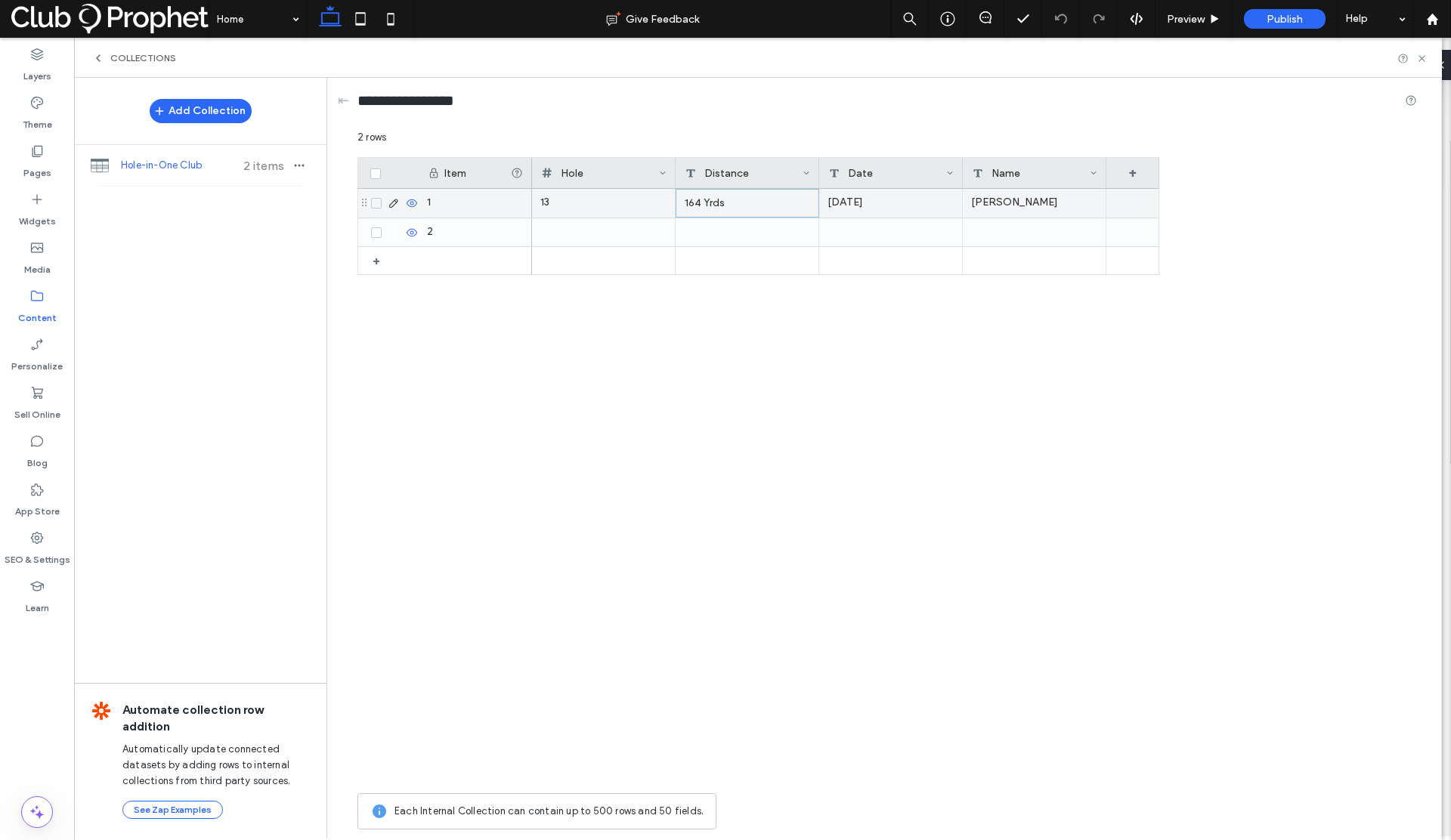
click at [728, 201] on div "164 Yrds" at bounding box center [747, 203] width 144 height 28
click at [741, 184] on textarea "********" at bounding box center [758, 183] width 166 height 45
type textarea "********"
click at [814, 333] on div "13 Wednesday, November 20, 2024 John Stepien" at bounding box center [845, 488] width 628 height 597
click at [1139, 172] on div "+" at bounding box center [1133, 172] width 53 height 30
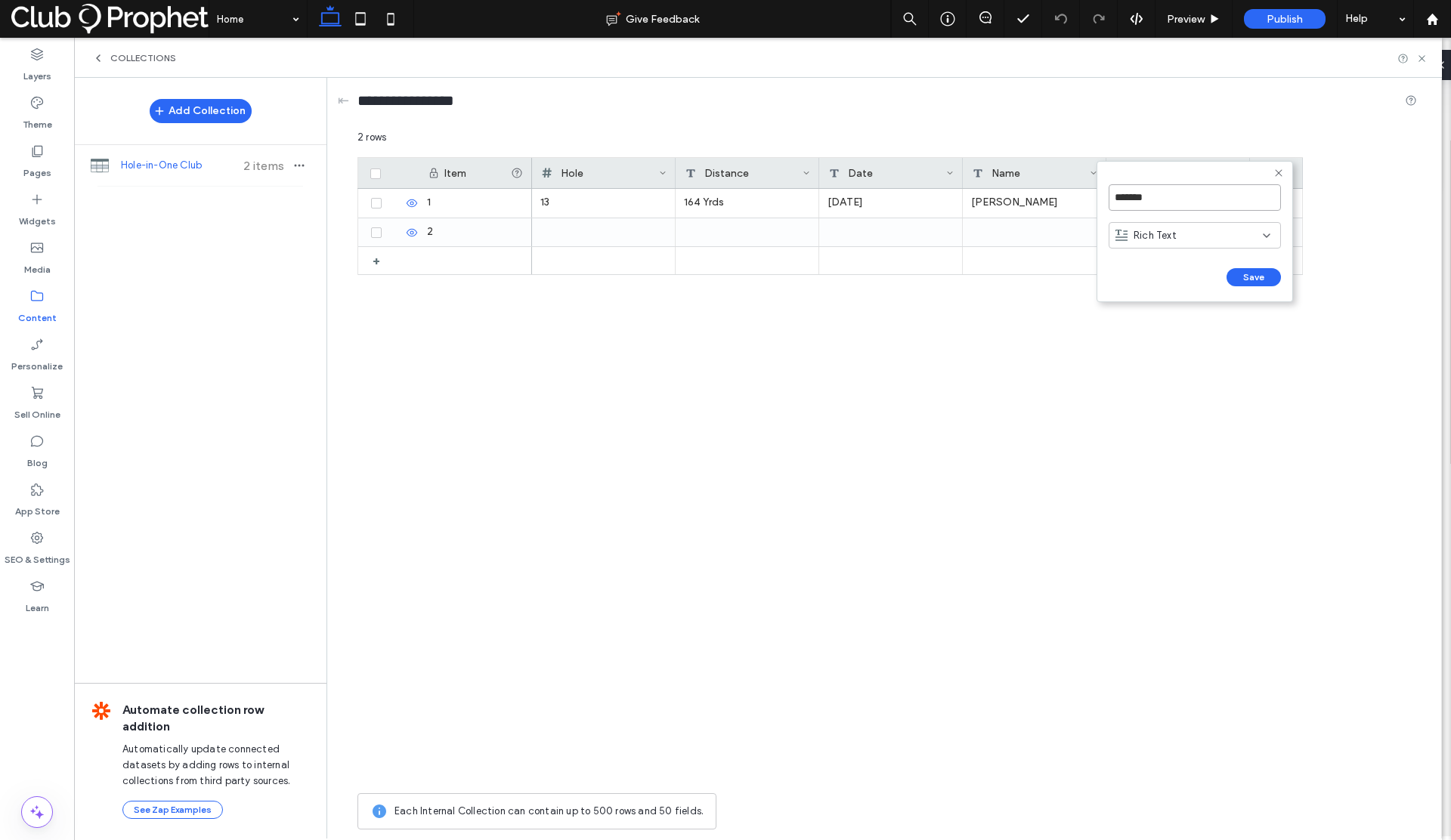
click at [1132, 192] on input "*******" at bounding box center [1194, 197] width 172 height 26
drag, startPoint x: 1151, startPoint y: 198, endPoint x: 1087, endPoint y: 197, distance: 64.0
click at [1087, 197] on div "******* Rich Text Save ****** 2 rows Drag here to set row groups Drag here to s…" at bounding box center [887, 484] width 1059 height 708
drag, startPoint x: 1148, startPoint y: 195, endPoint x: 1113, endPoint y: 197, distance: 35.1
click at [1113, 197] on input "*******" at bounding box center [1194, 197] width 172 height 26
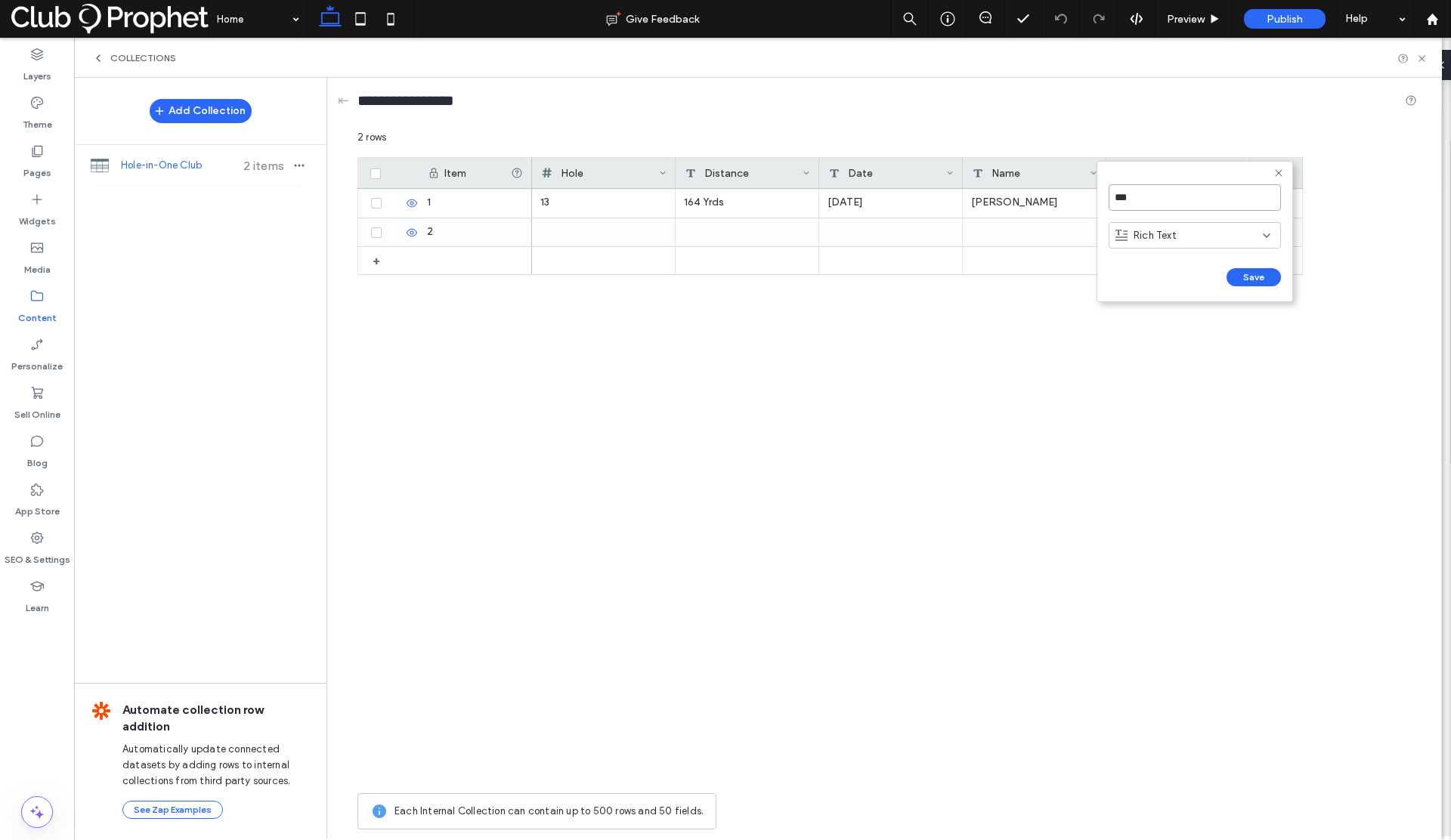
type input "***"
click at [1139, 228] on span "Rich Text" at bounding box center [1155, 235] width 43 height 15
click at [1154, 260] on span "Plain Text" at bounding box center [1156, 261] width 45 height 15
click at [1168, 231] on span "Plain Text" at bounding box center [1156, 235] width 45 height 15
click at [1151, 363] on span "Number" at bounding box center [1151, 367] width 35 height 15
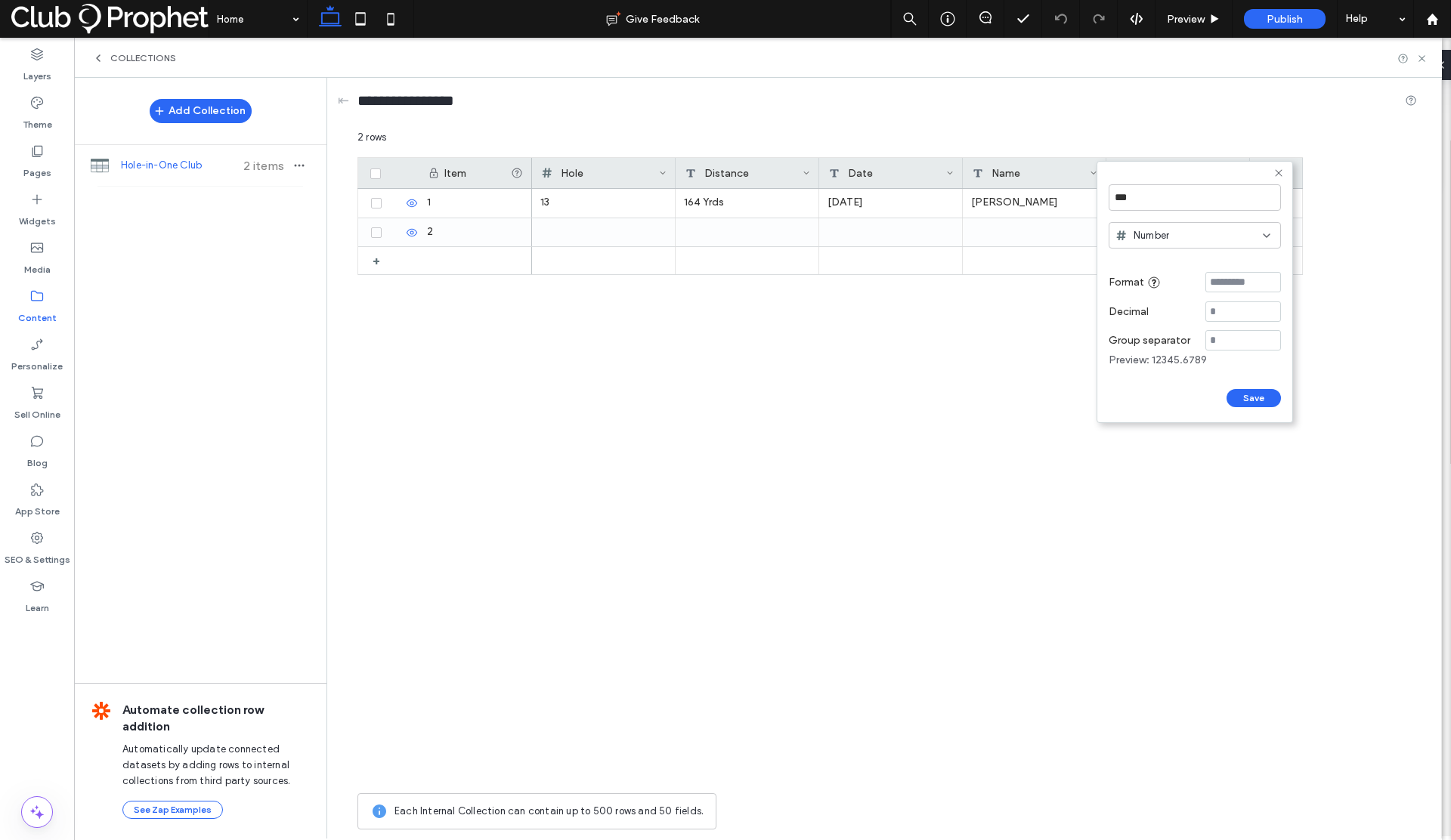
drag, startPoint x: 1244, startPoint y: 398, endPoint x: 1182, endPoint y: 363, distance: 71.2
click at [1244, 398] on button "Save" at bounding box center [1254, 398] width 55 height 19
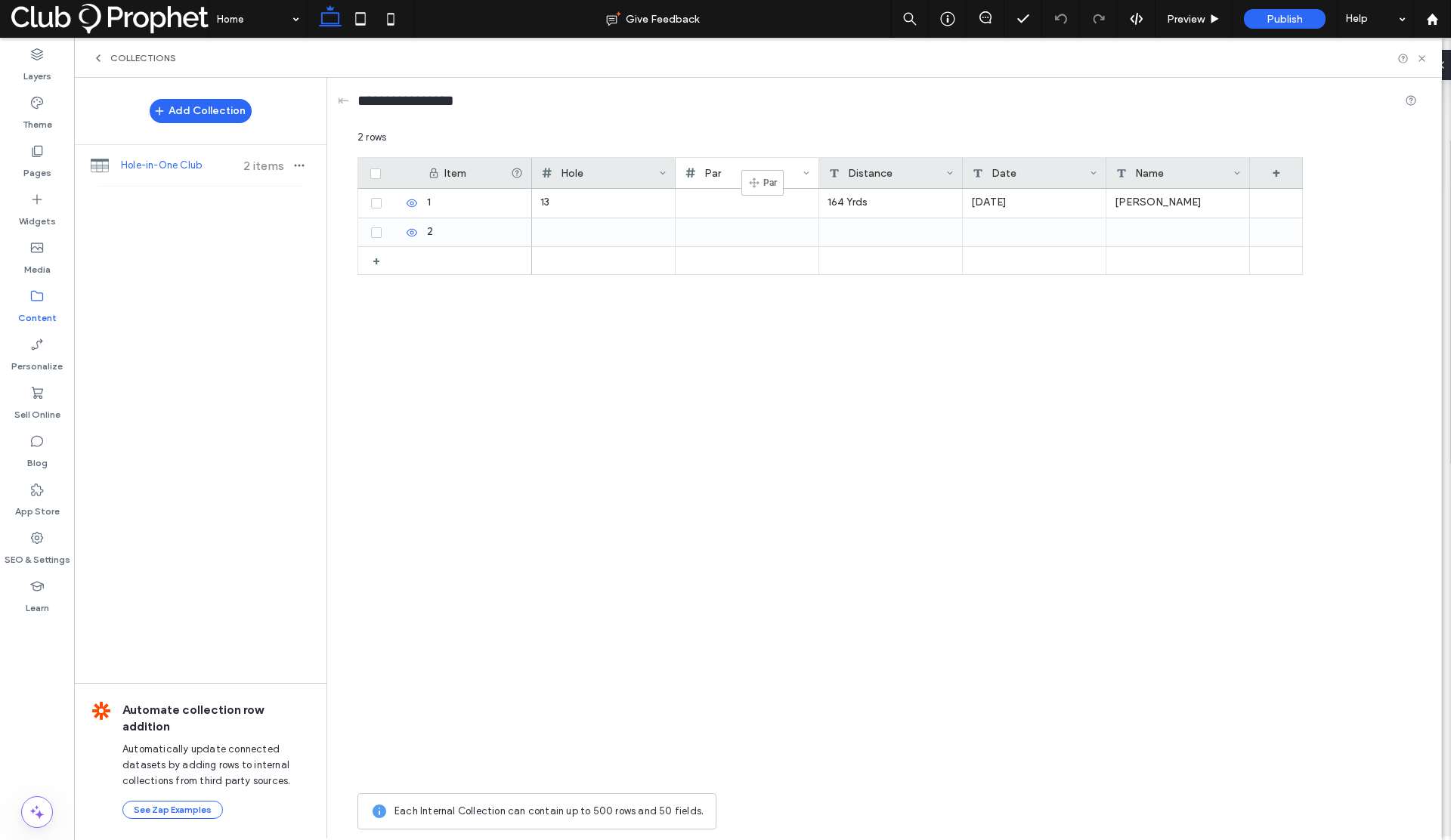
drag, startPoint x: 1162, startPoint y: 169, endPoint x: 764, endPoint y: 177, distance: 398.1
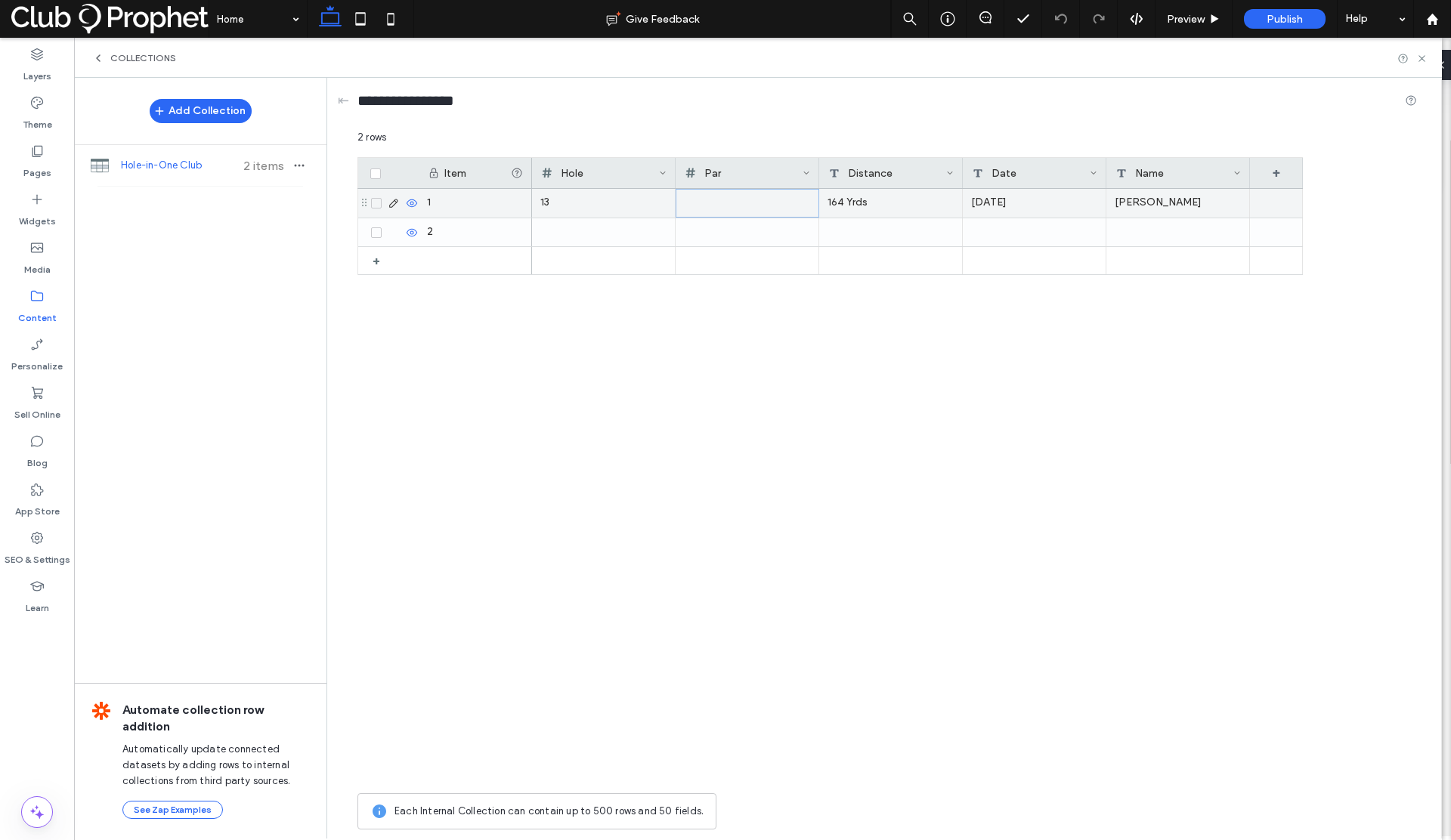
click at [743, 204] on div at bounding box center [747, 204] width 125 height 27
type input "*"
click at [863, 344] on div "13 * 164 Yrds Wednesday, November 20, 2024 John Stepien" at bounding box center [916, 488] width 771 height 597
click at [1271, 174] on div "+" at bounding box center [1277, 172] width 53 height 30
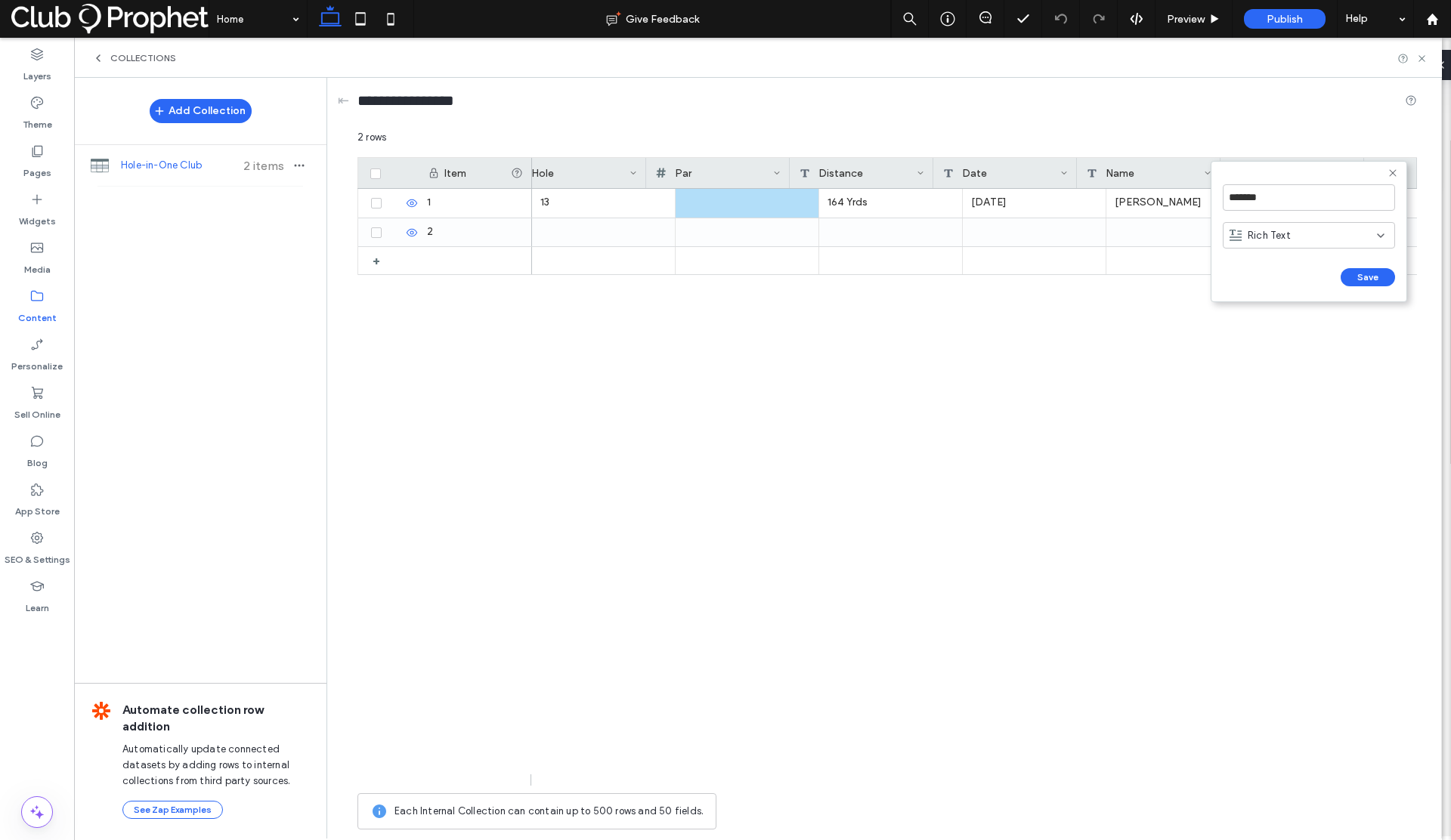
scroll to position [0, 28]
drag, startPoint x: 1266, startPoint y: 196, endPoint x: 1224, endPoint y: 197, distance: 42.0
click at [1224, 197] on input "*******" at bounding box center [1309, 197] width 172 height 26
type input "****"
click at [1254, 232] on span "Rich Text" at bounding box center [1269, 235] width 43 height 15
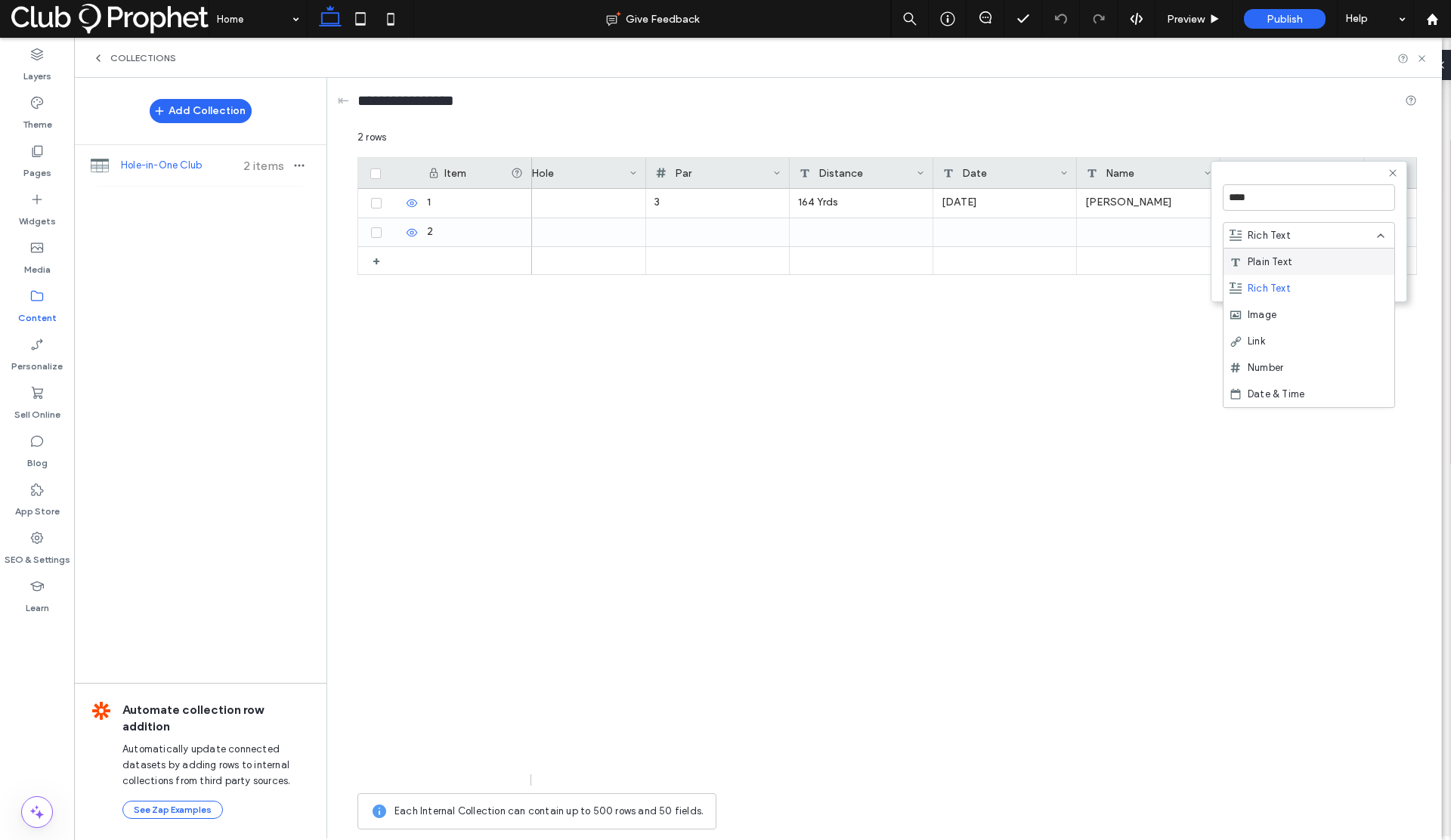
click at [1257, 257] on span "Plain Text" at bounding box center [1270, 261] width 45 height 15
click at [1357, 275] on button "Save" at bounding box center [1368, 277] width 55 height 19
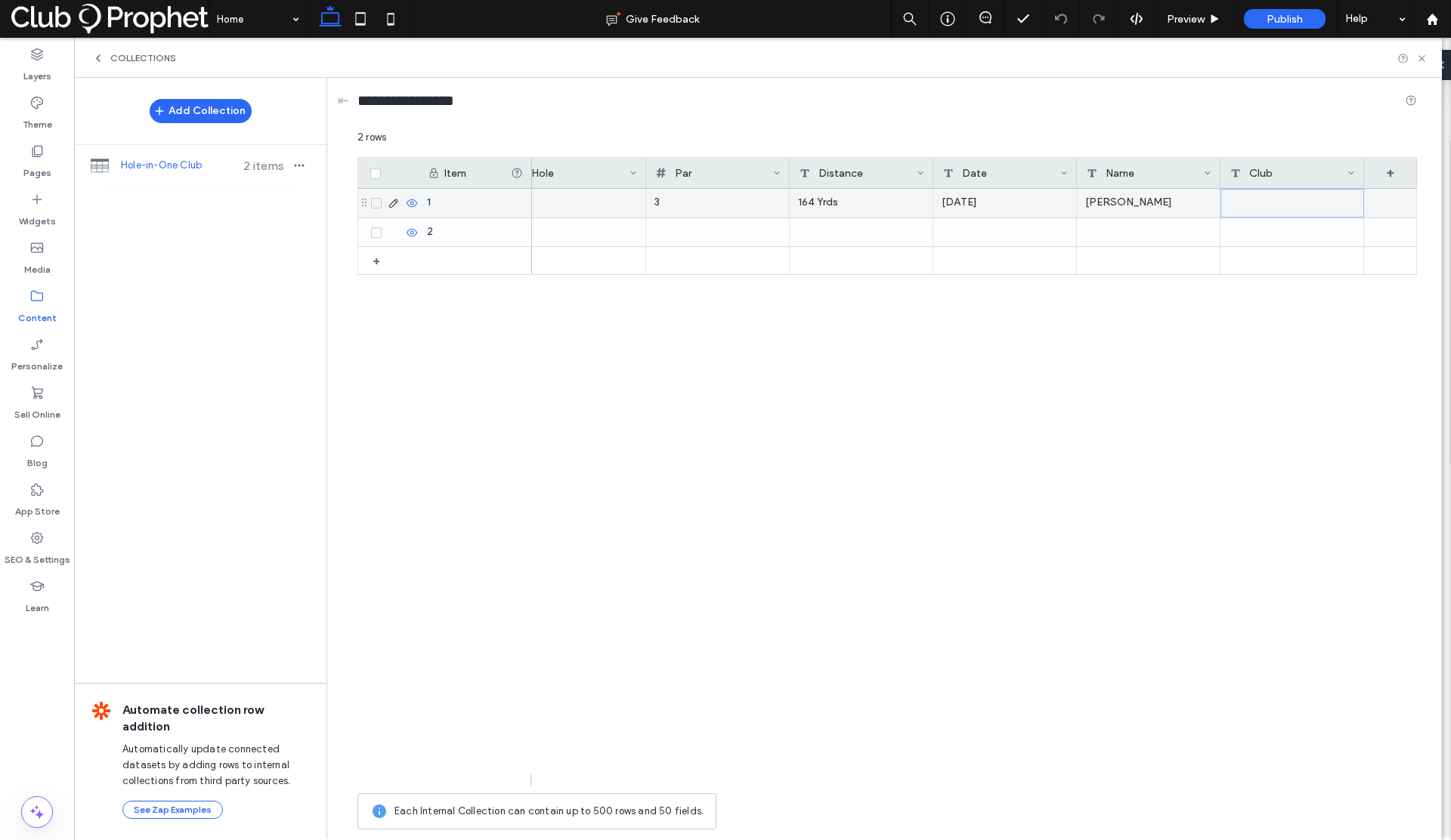
click at [1307, 205] on div at bounding box center [1292, 203] width 144 height 28
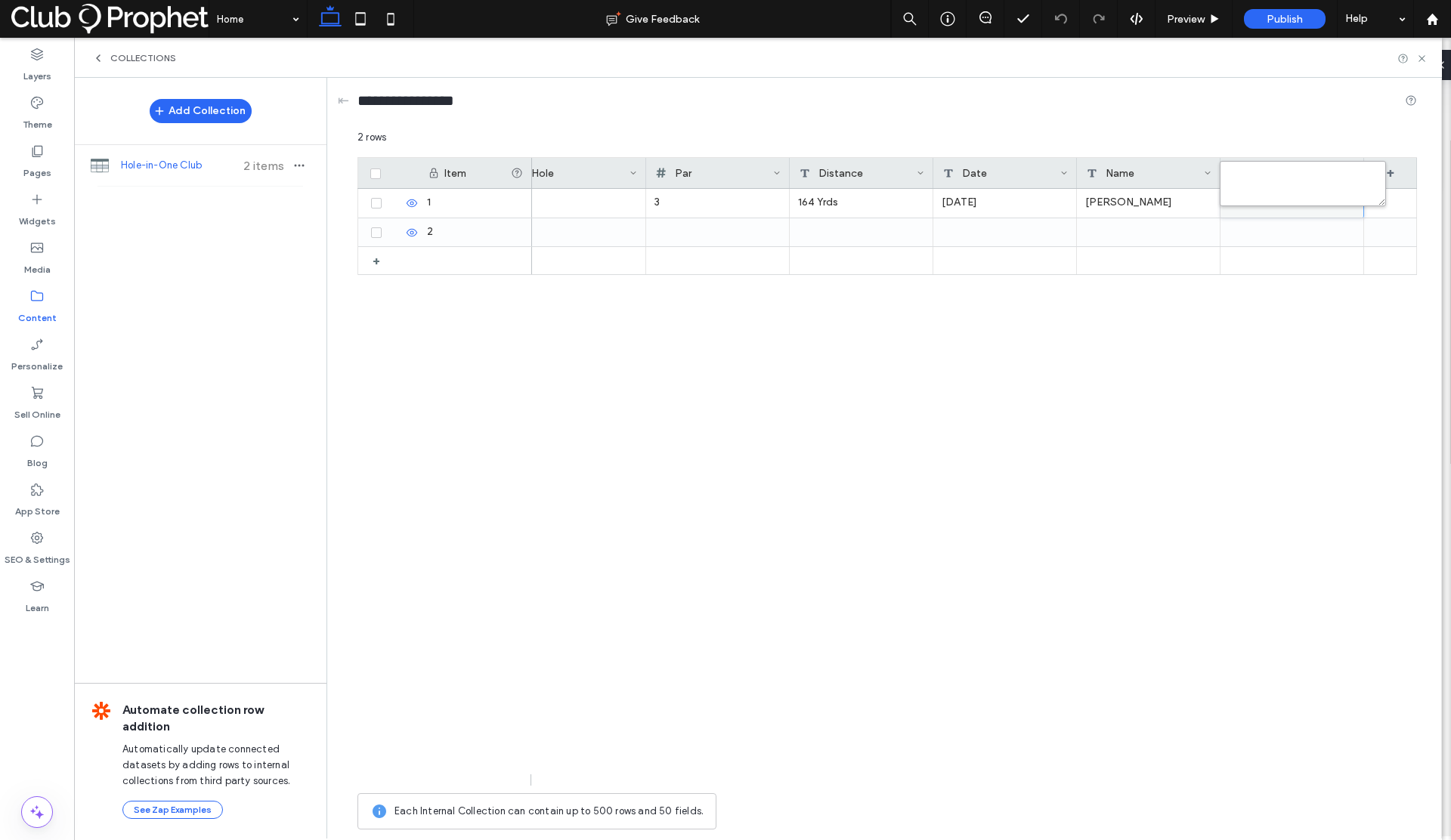
click at [1286, 182] on textarea "plain-text-cell" at bounding box center [1303, 183] width 166 height 45
type textarea "******"
click at [1325, 306] on div "13 3 164 Yrds Wednesday, November 20, 2024 John Stepien" at bounding box center [974, 488] width 885 height 597
click at [1374, 296] on div "13 3 164 Yrds Wednesday, November 20, 2024 John Stepien" at bounding box center [974, 488] width 885 height 597
click at [1293, 135] on div "2 rows" at bounding box center [887, 144] width 1059 height 27
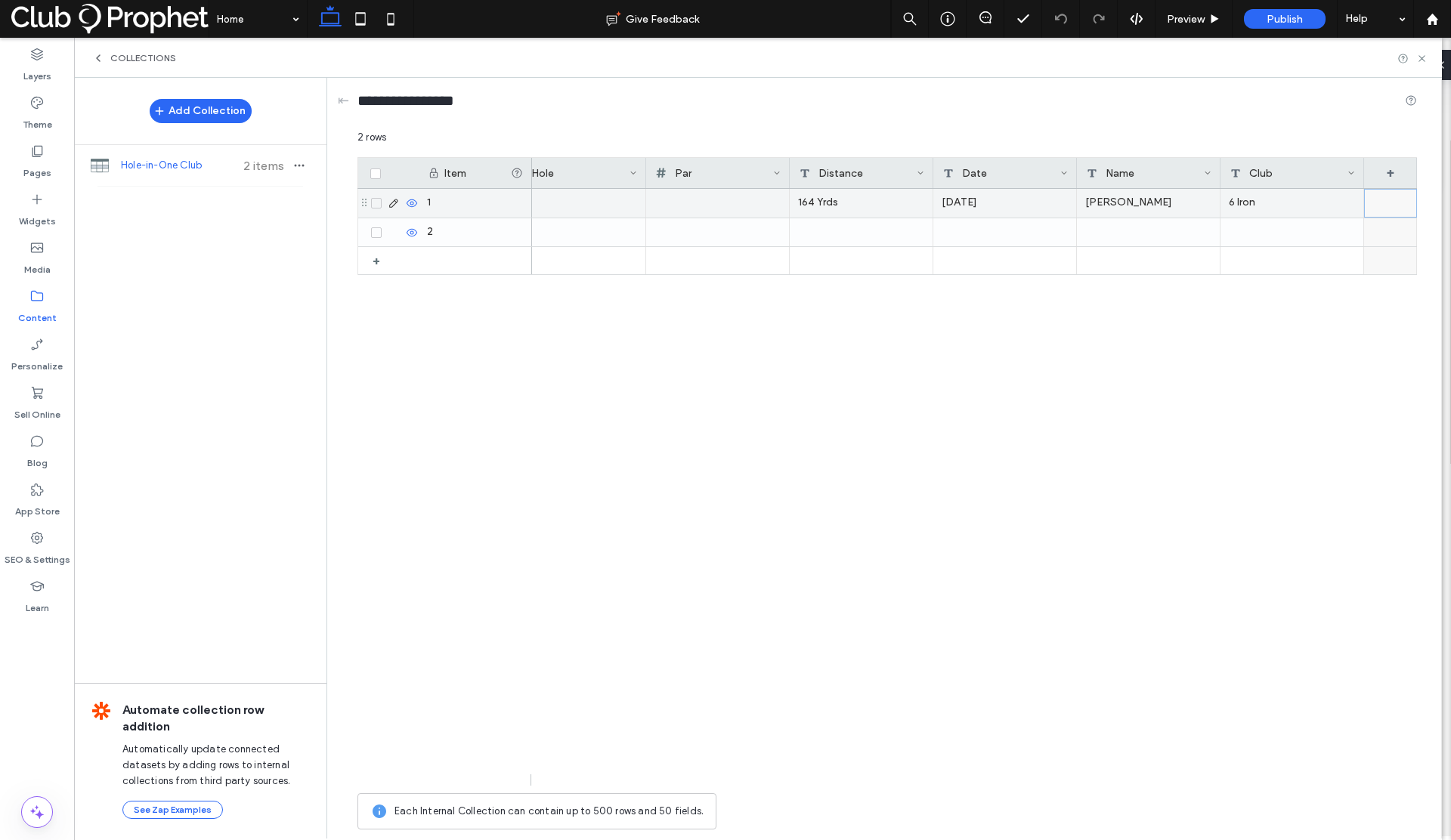
click at [1380, 210] on div at bounding box center [1390, 203] width 53 height 28
click at [1099, 226] on div at bounding box center [1148, 232] width 144 height 28
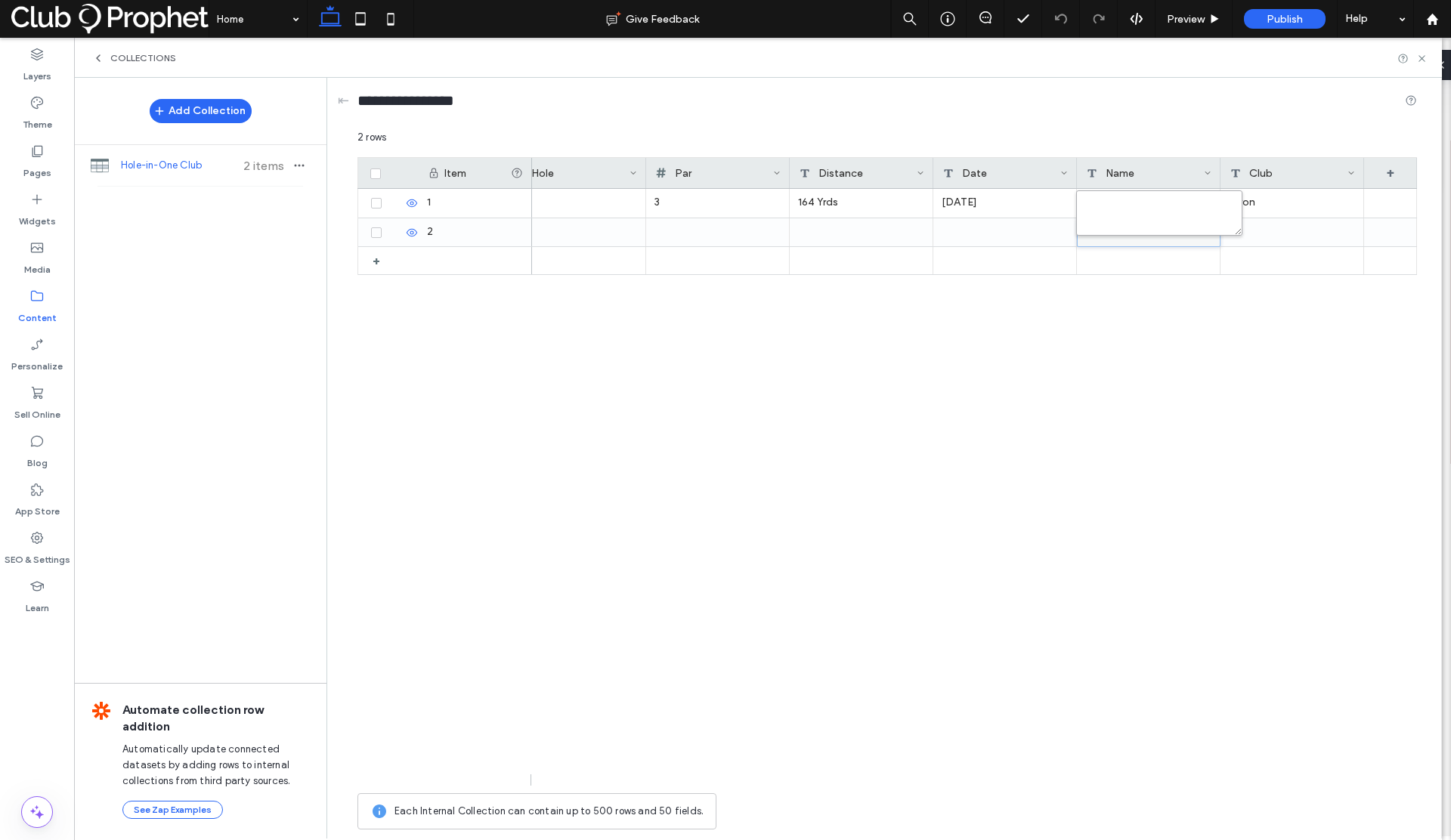
click at [1097, 210] on textarea "plain-text-cell" at bounding box center [1159, 213] width 166 height 45
paste textarea "**********"
type textarea "**********"
drag, startPoint x: 1082, startPoint y: 204, endPoint x: 1073, endPoint y: 203, distance: 9.1
click at [1073, 203] on div "**********" at bounding box center [887, 484] width 1059 height 708
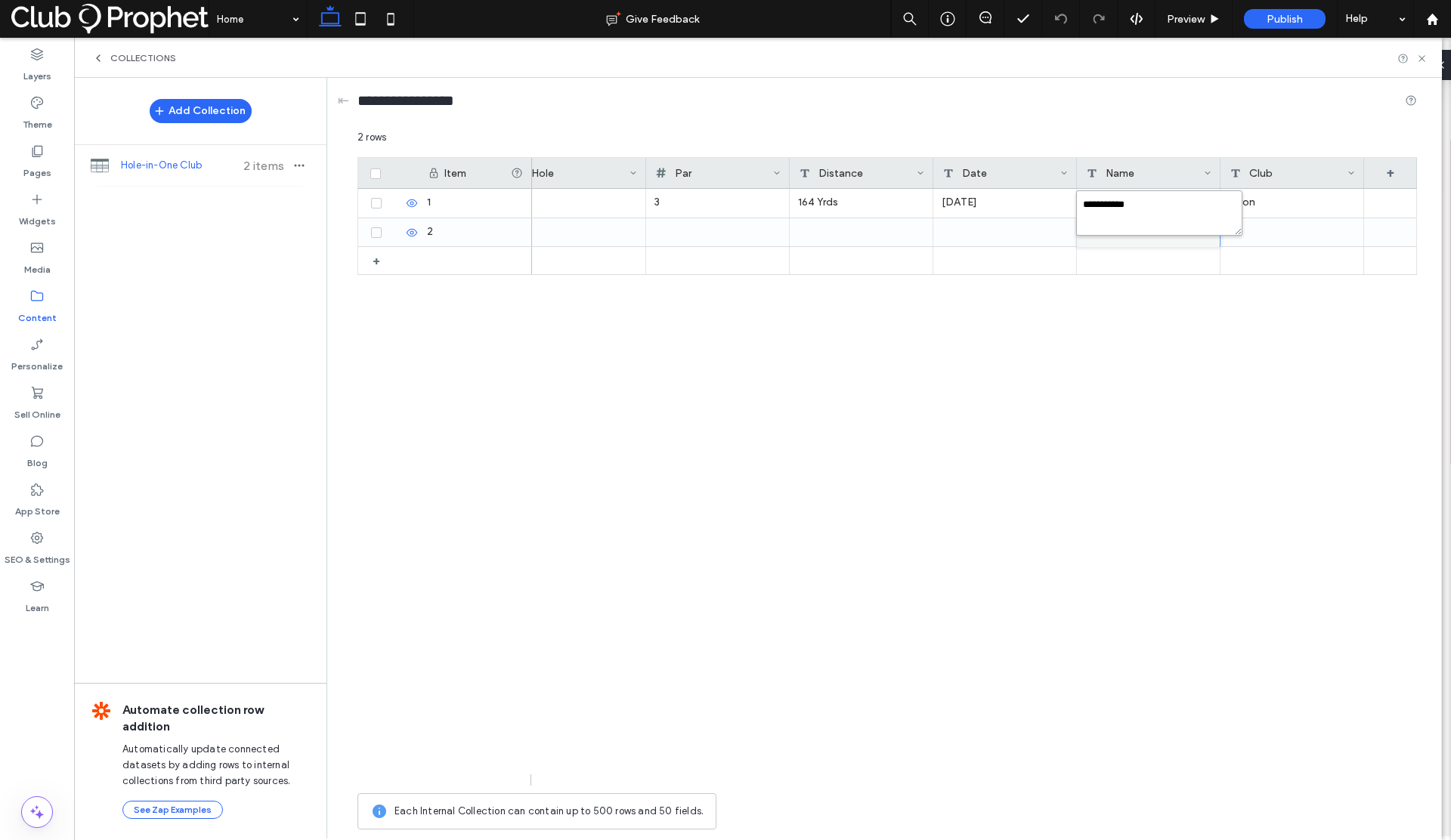
click at [1082, 204] on textarea "**********" at bounding box center [1159, 213] width 166 height 45
click at [622, 521] on div "13 3 164 Yrds Wednesday, November 20, 2024 John Stepien 6 Iron" at bounding box center [974, 488] width 885 height 597
click at [985, 232] on div at bounding box center [1005, 232] width 144 height 28
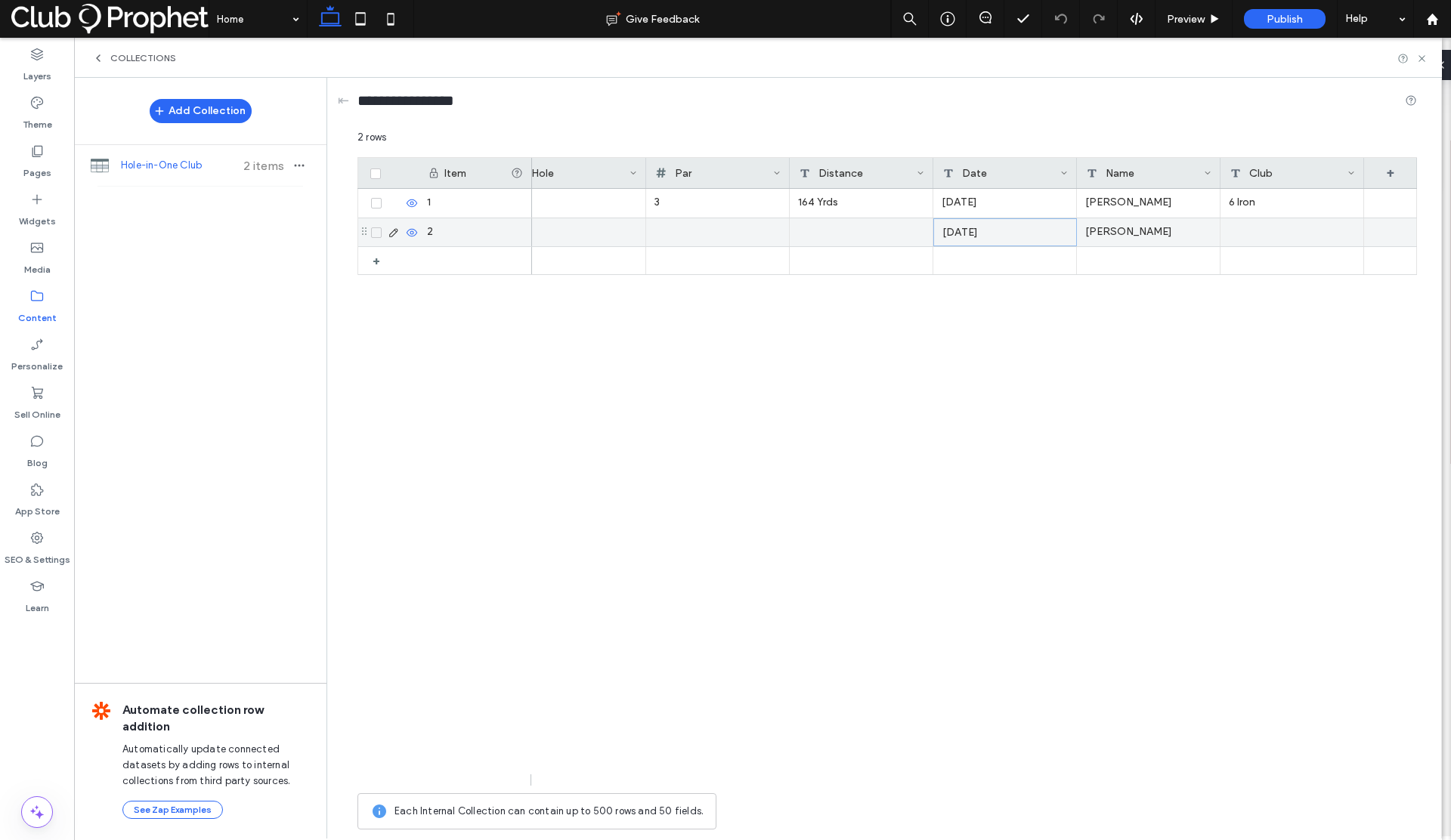
click at [837, 228] on div at bounding box center [862, 232] width 144 height 28
click at [731, 225] on div at bounding box center [718, 232] width 126 height 28
click at [572, 230] on div at bounding box center [575, 232] width 125 height 26
click at [1284, 232] on div at bounding box center [1321, 232] width 144 height 28
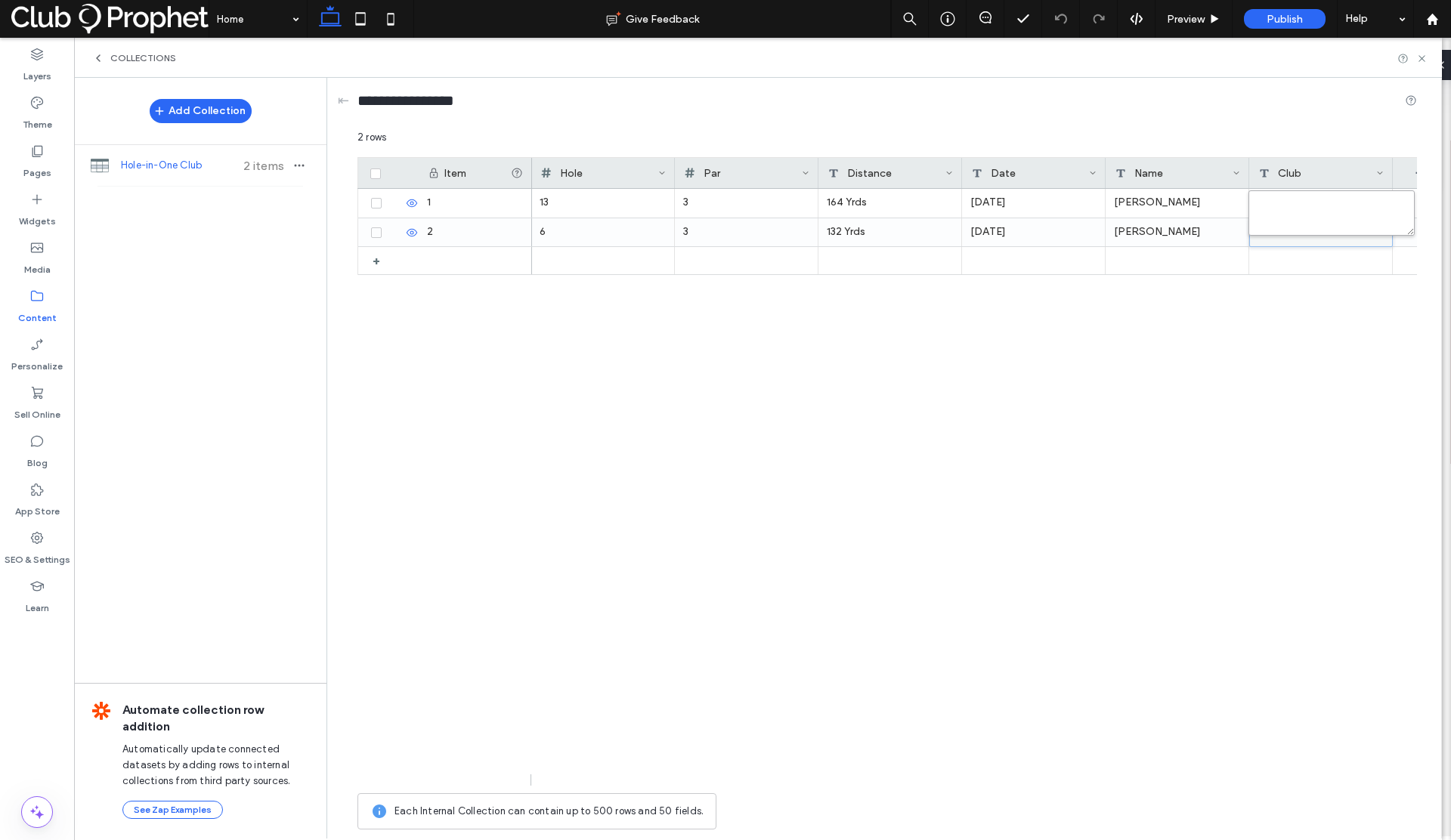
click at [1297, 195] on textarea "plain-text-cell" at bounding box center [1332, 213] width 166 height 45
type textarea "******"
click at [1356, 315] on div "13 3 164 Yrds Wednesday, November 20, 2024 John Stepien 6 Iron 6 3 132 Yrds Sun…" at bounding box center [974, 488] width 885 height 597
click at [1424, 56] on icon at bounding box center [1423, 59] width 12 height 12
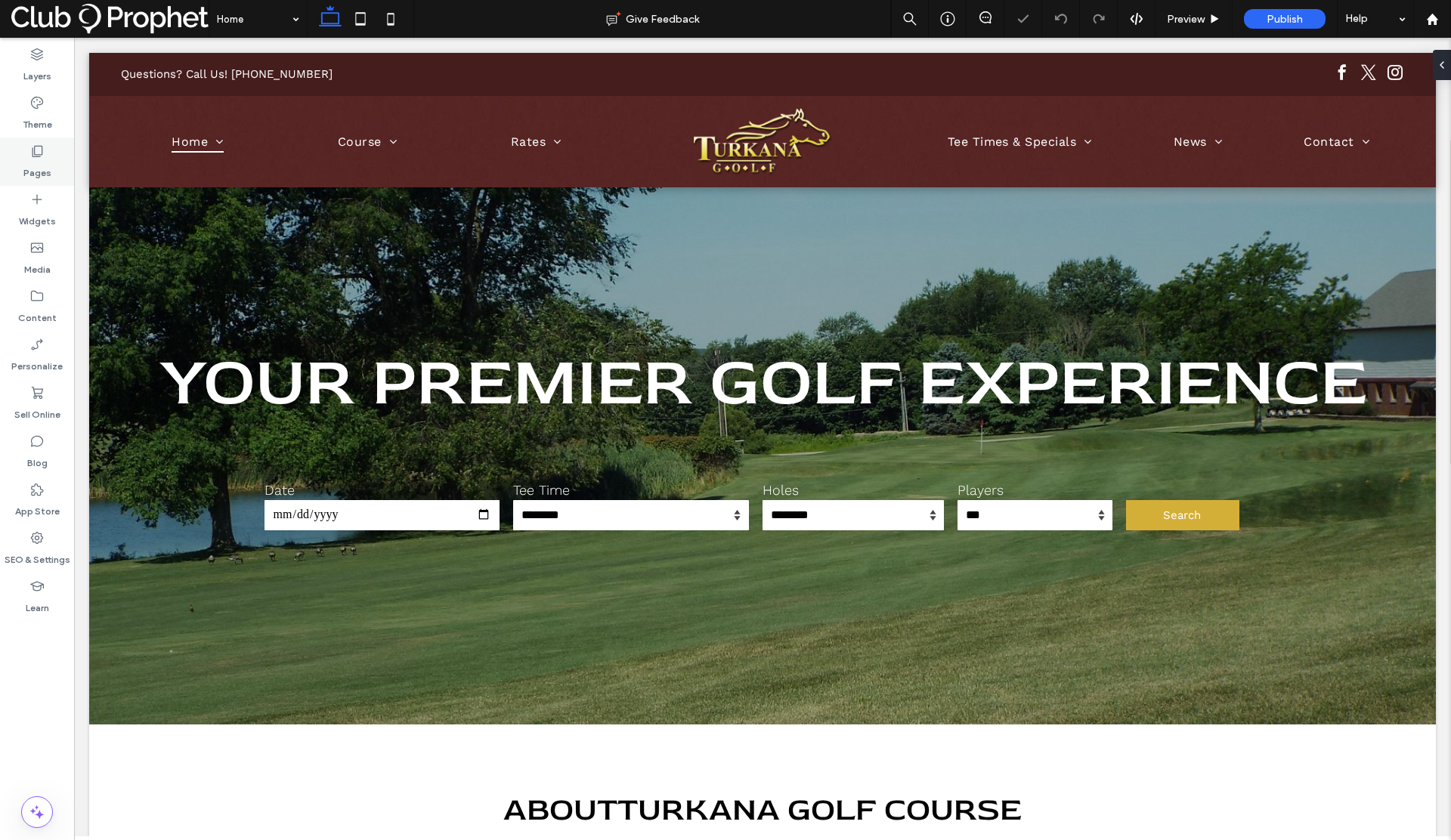
click at [45, 162] on label "Pages" at bounding box center [37, 169] width 28 height 22
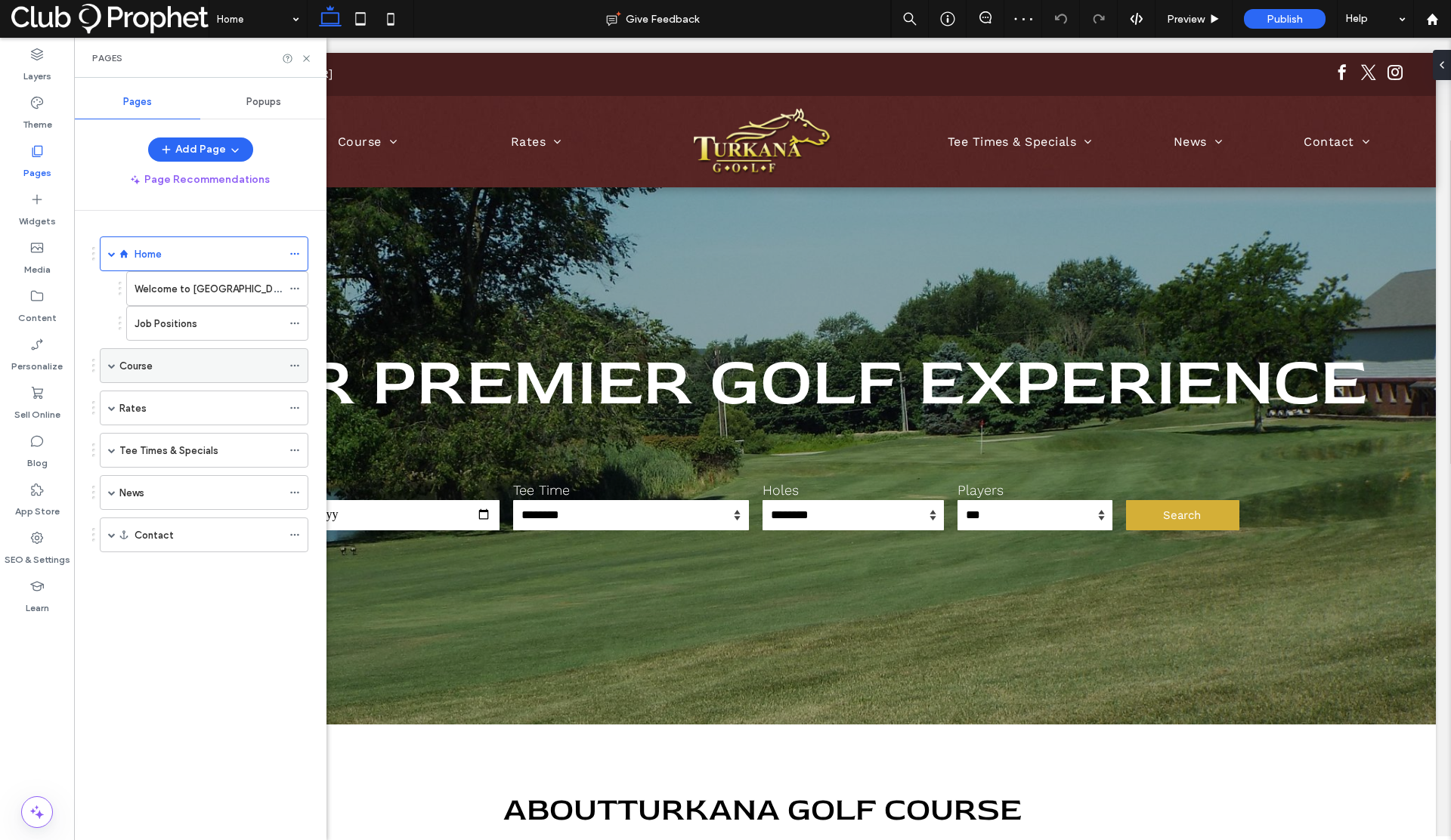
click at [115, 363] on span at bounding box center [112, 366] width 8 height 8
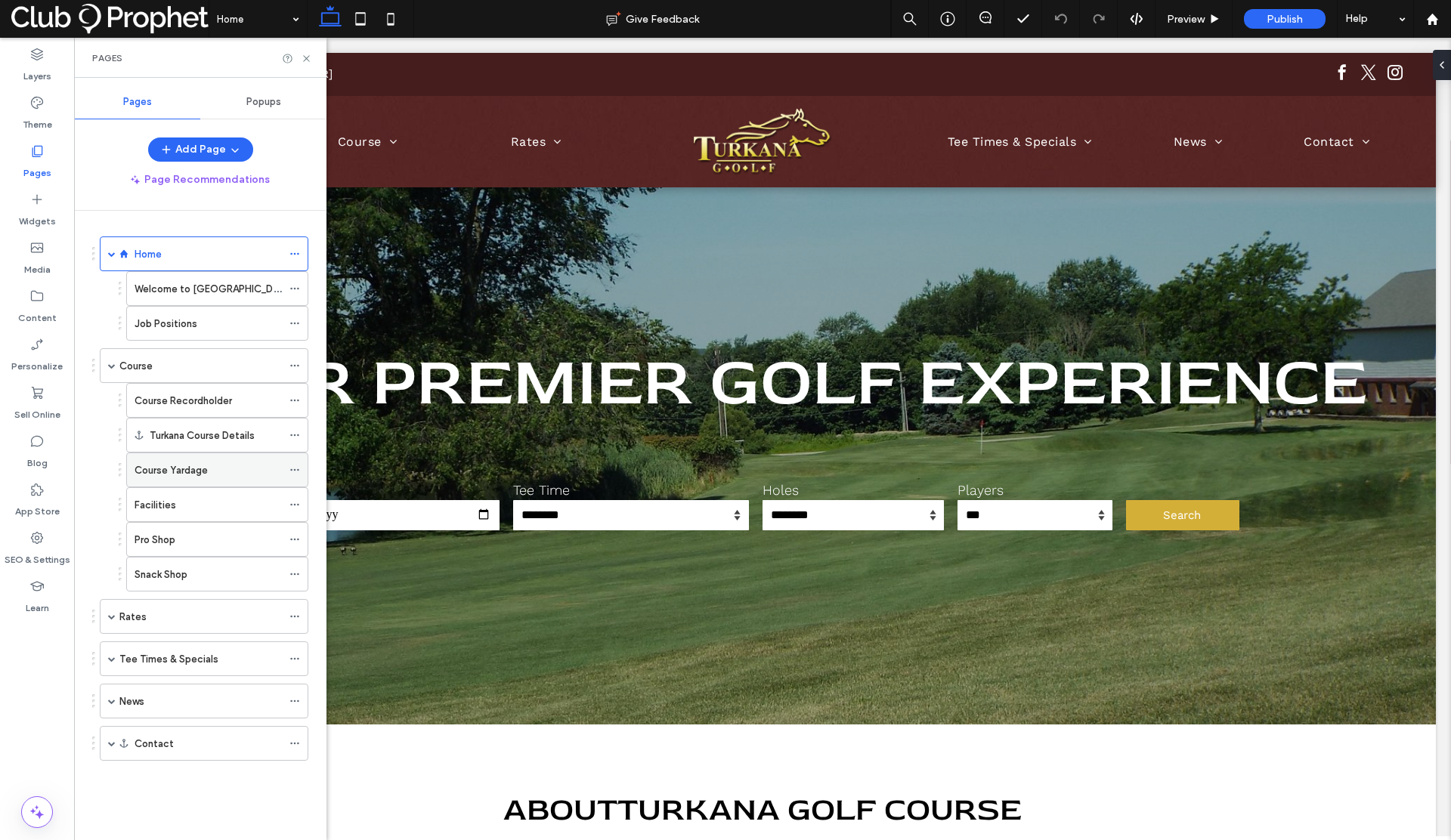
click at [212, 469] on div "Course Yardage" at bounding box center [208, 470] width 148 height 16
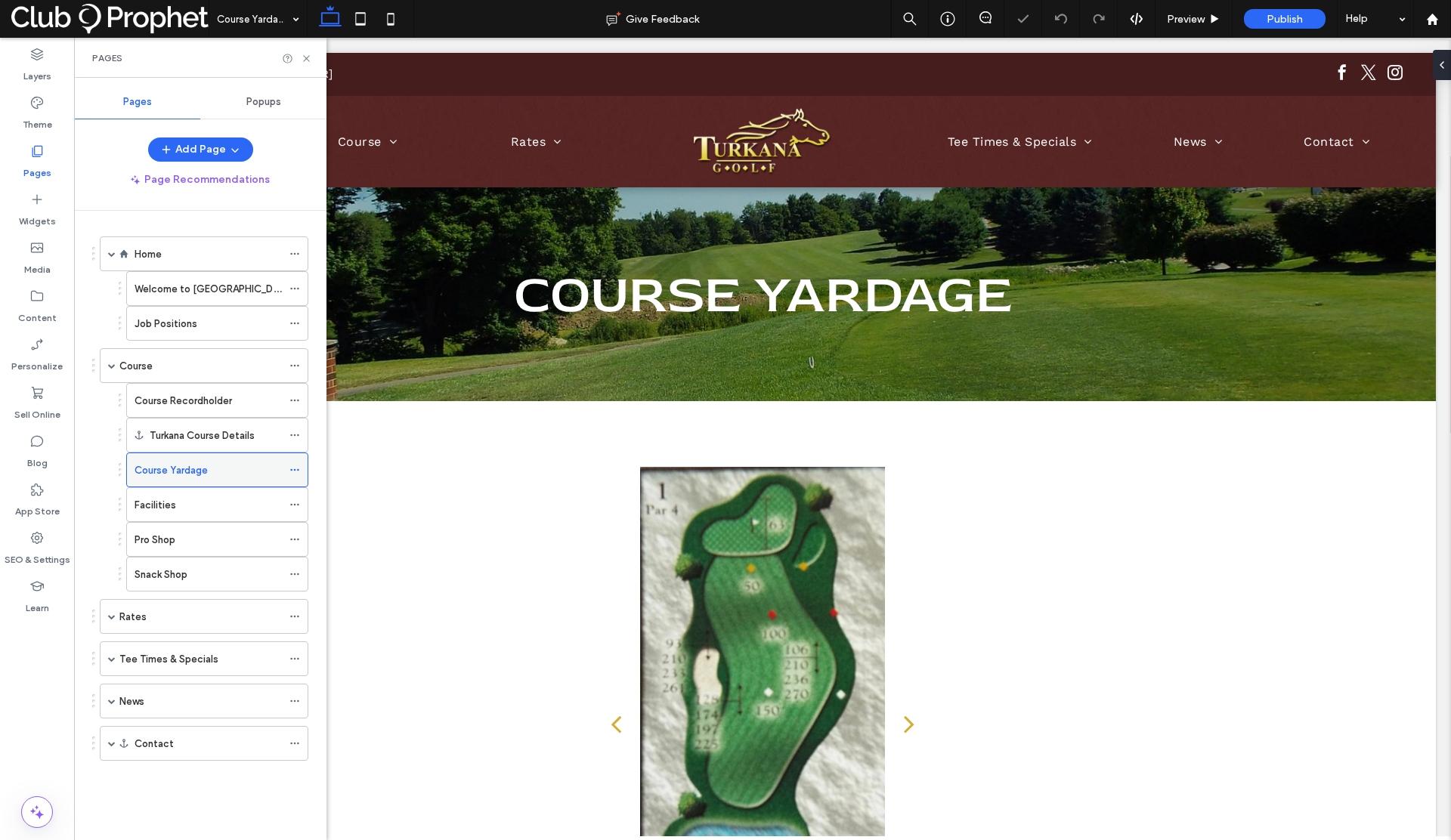
click at [294, 469] on icon at bounding box center [295, 470] width 11 height 11
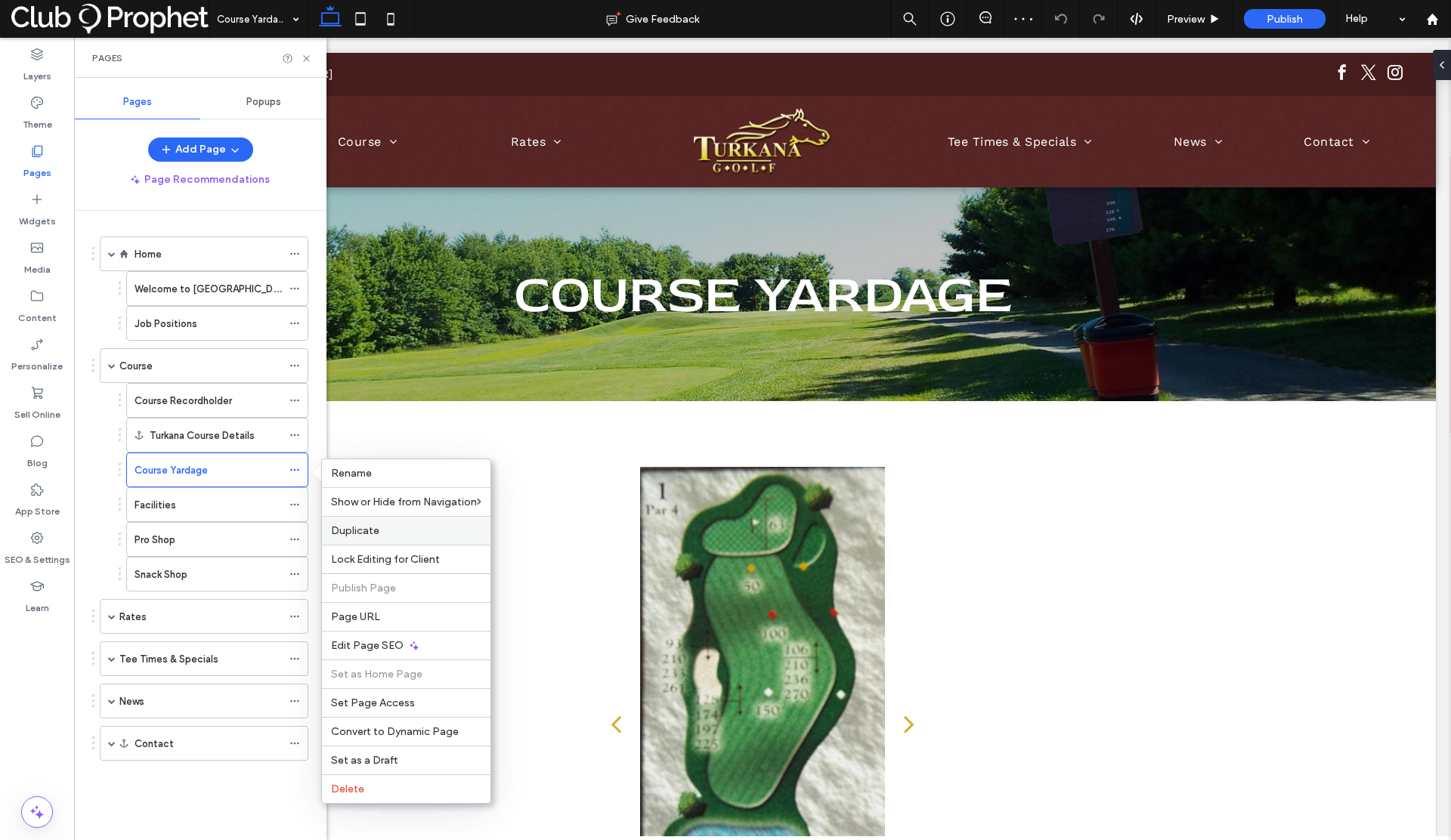
click at [371, 529] on span "Duplicate" at bounding box center [354, 531] width 48 height 13
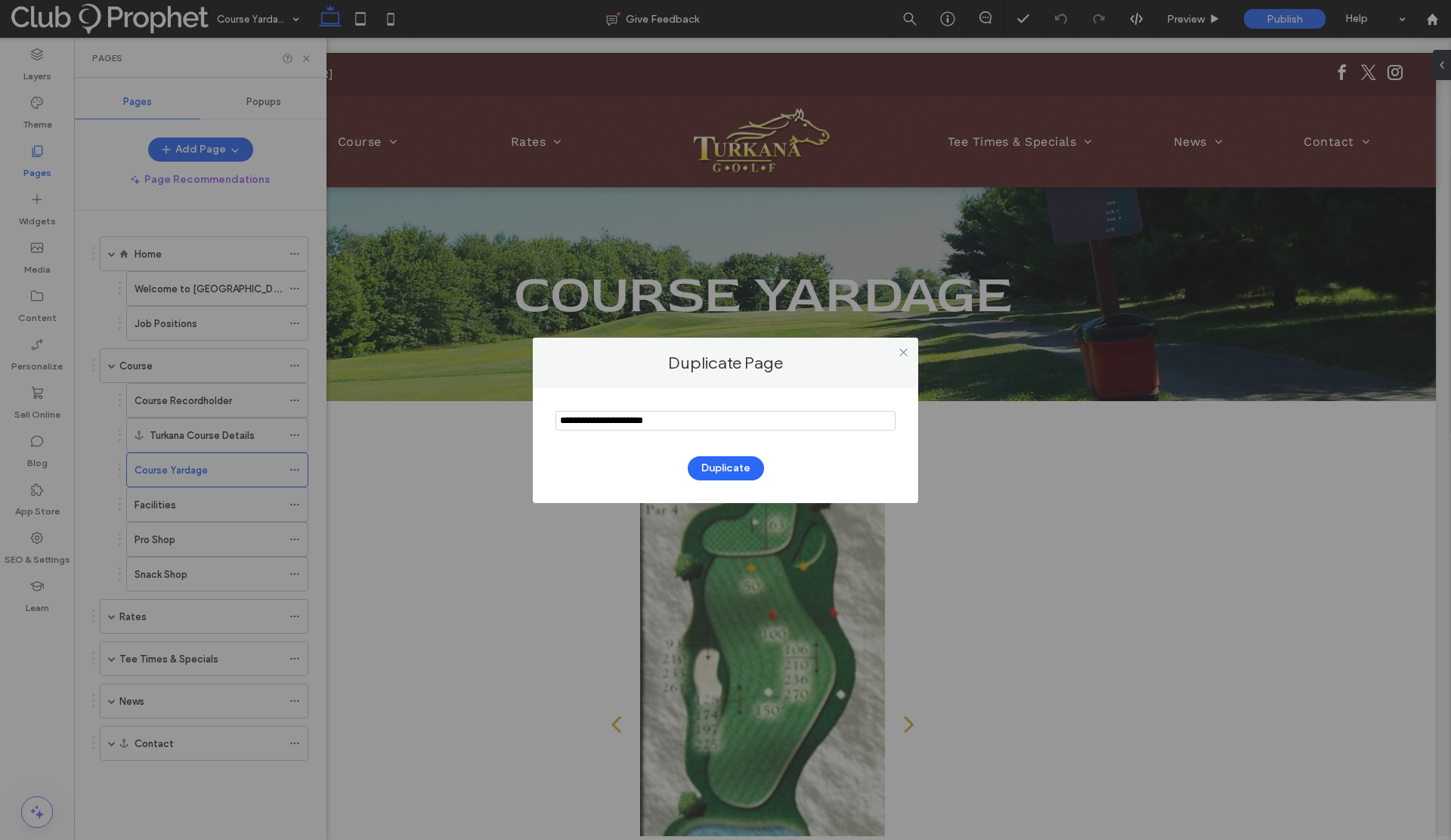
drag, startPoint x: 675, startPoint y: 423, endPoint x: 508, endPoint y: 413, distance: 167.3
click at [508, 413] on div "Duplicate Page Duplicate" at bounding box center [726, 420] width 1451 height 840
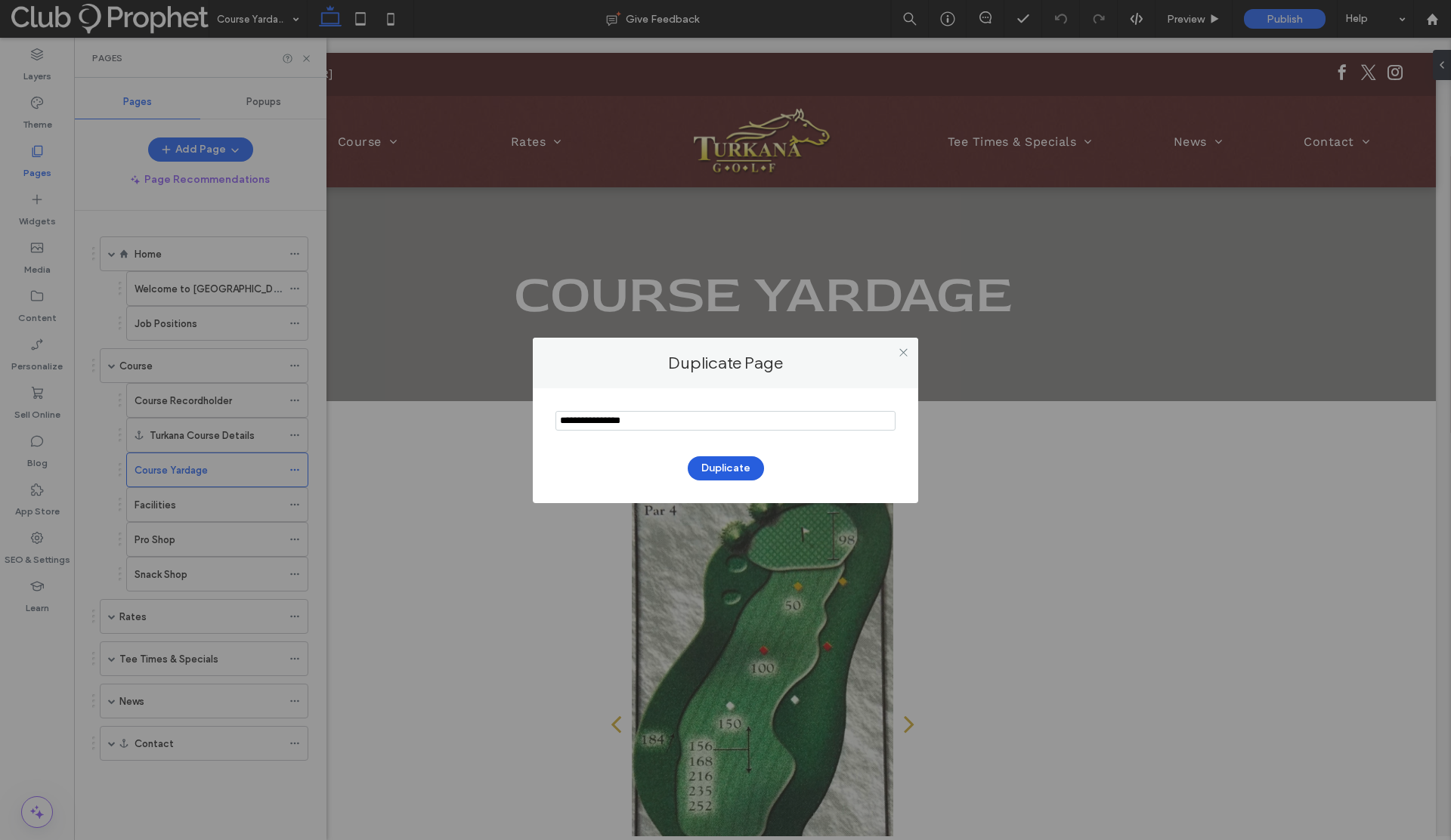
type input "**********"
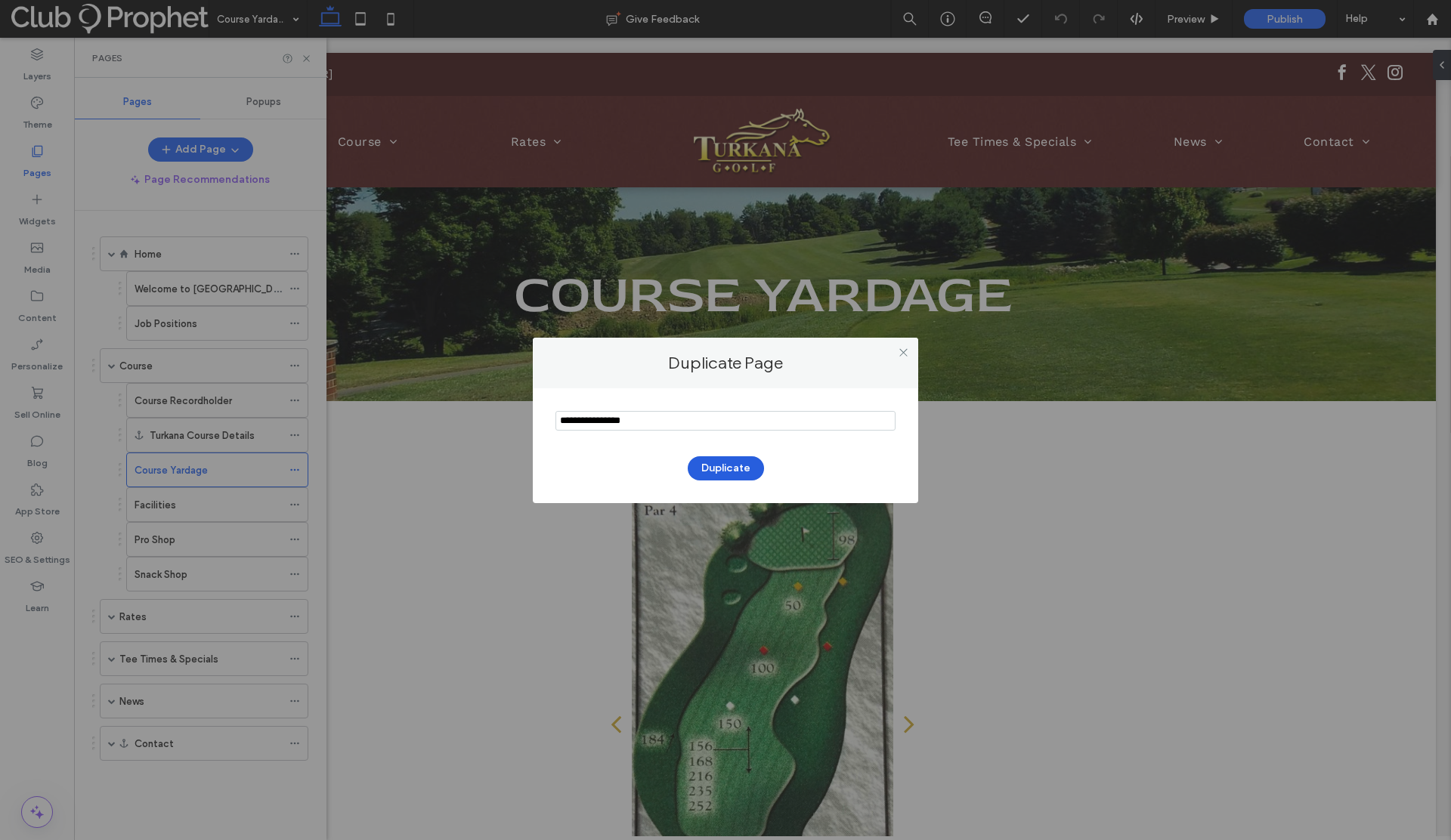
click at [710, 462] on button "Duplicate" at bounding box center [726, 468] width 76 height 24
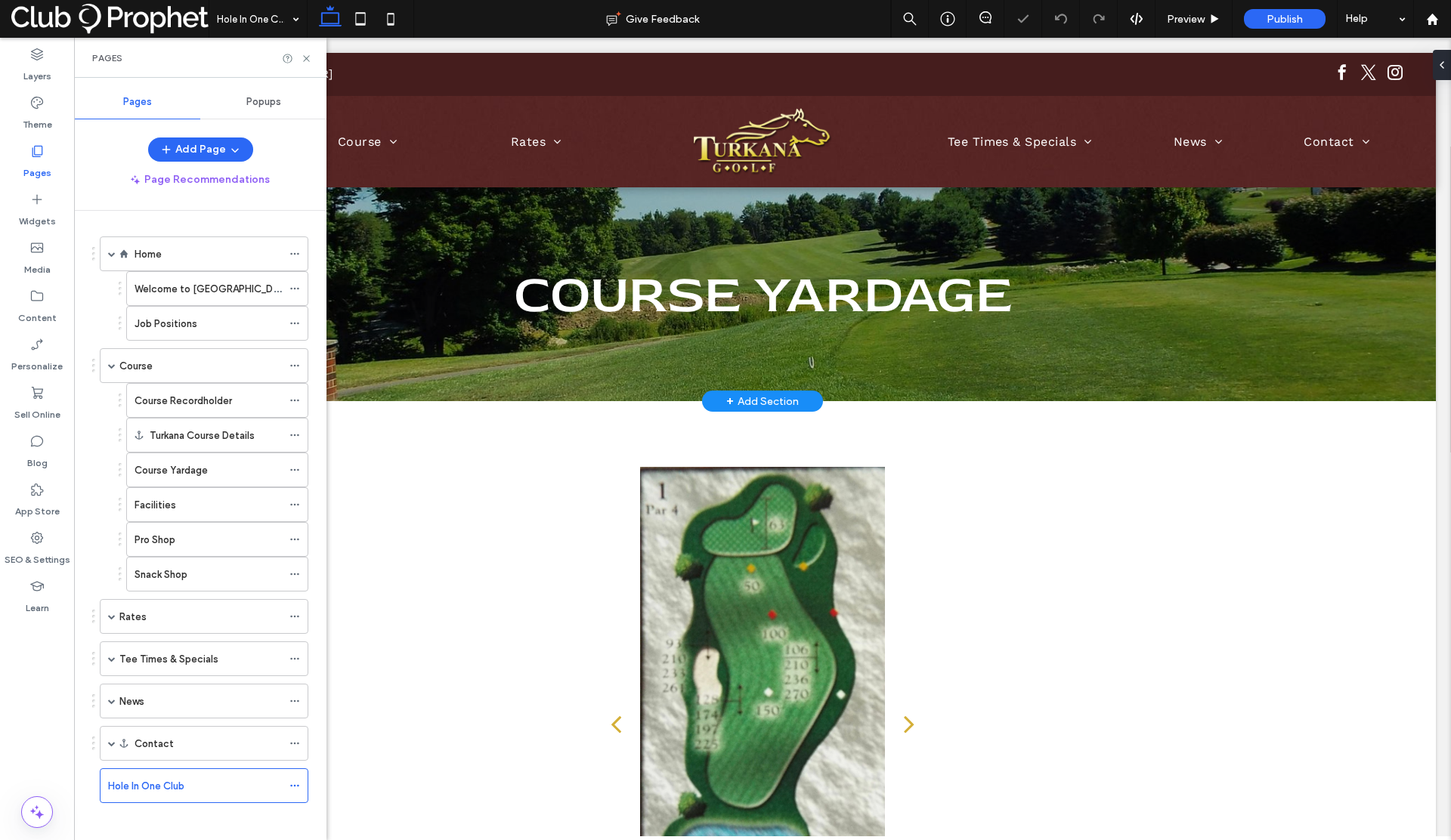
click at [624, 294] on span "Course Yardage" at bounding box center [763, 295] width 498 height 67
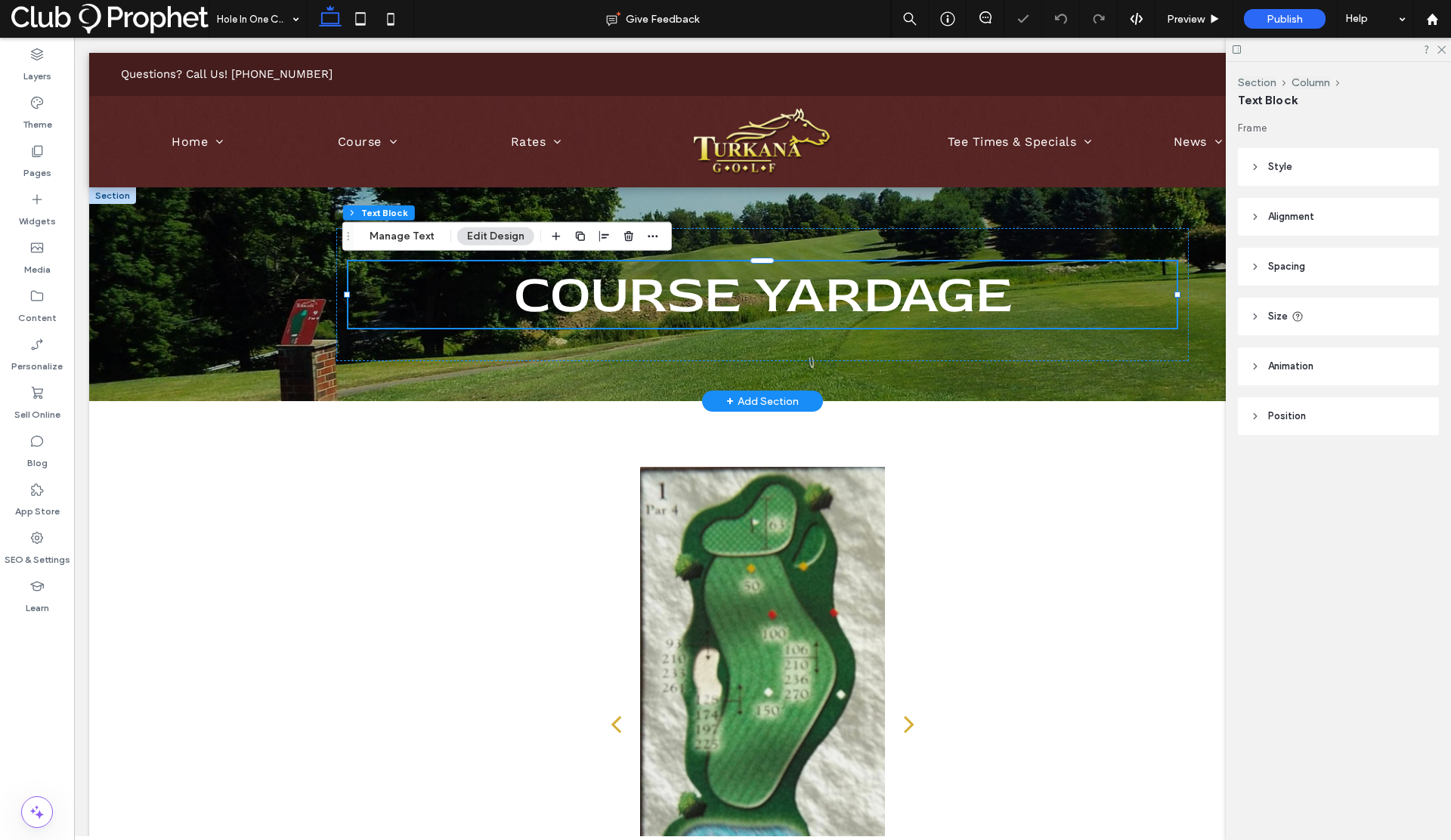
click at [624, 294] on span "Course Yardage" at bounding box center [763, 295] width 498 height 67
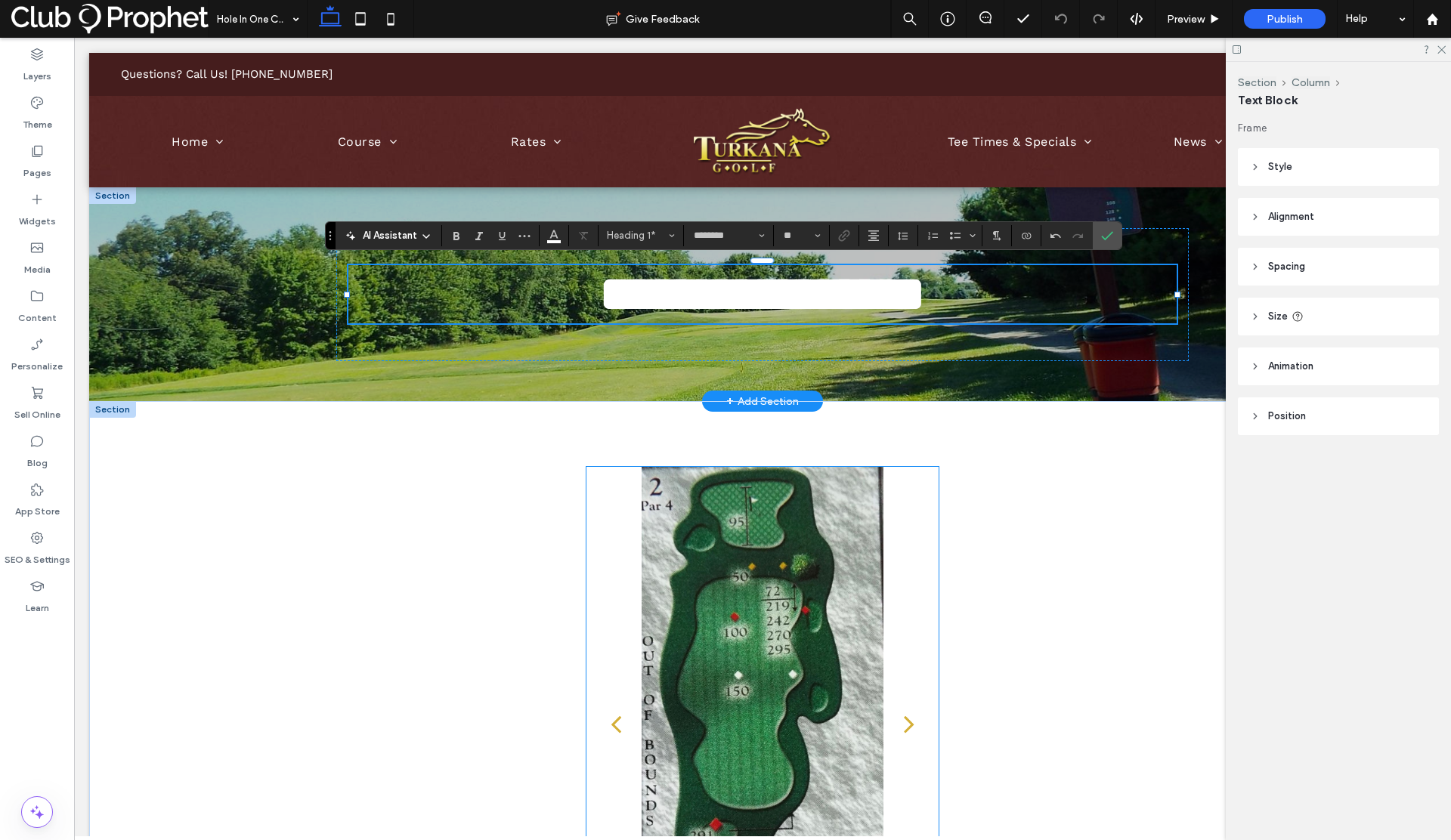
click at [916, 523] on div at bounding box center [763, 723] width 353 height 514
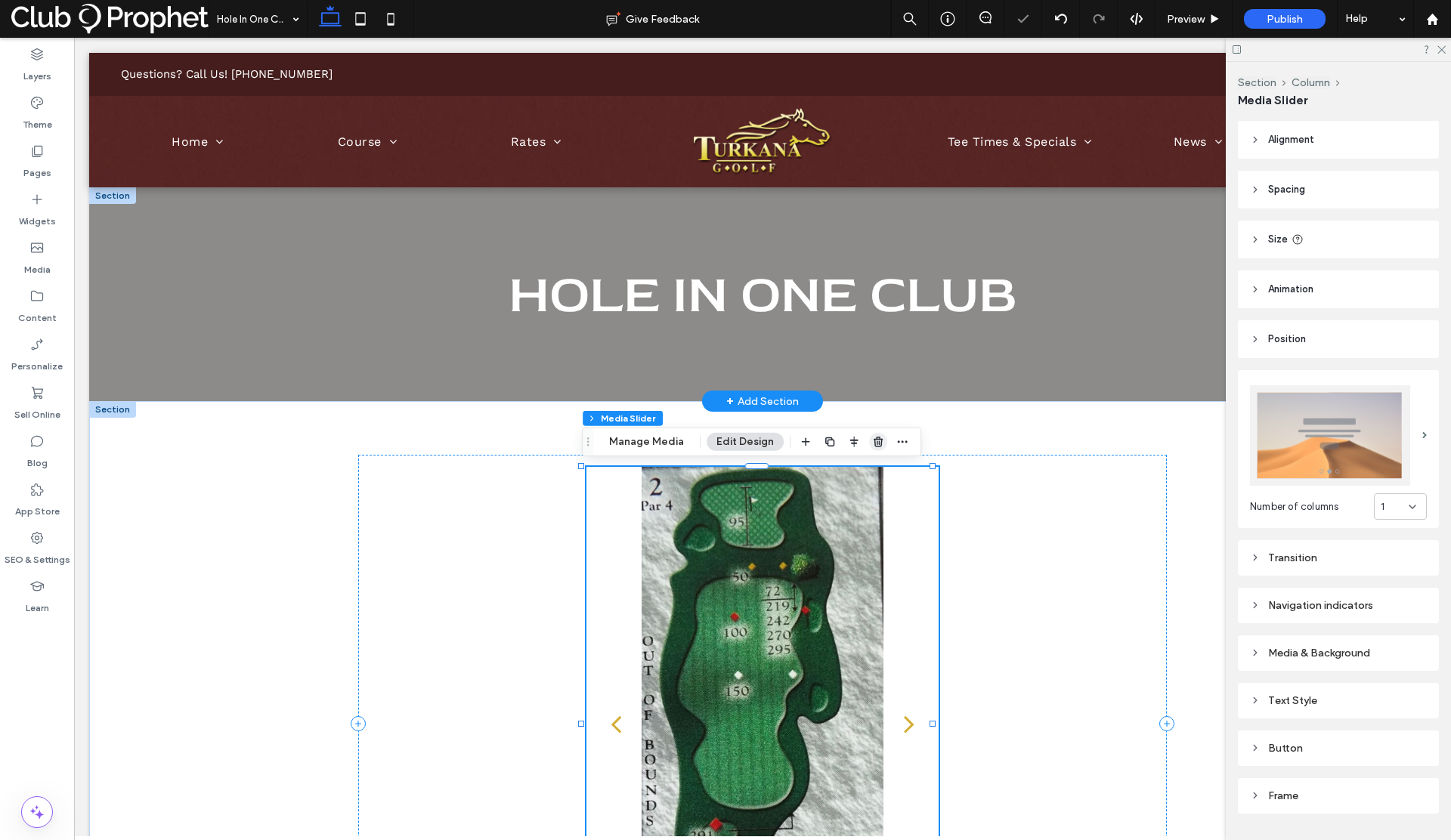
click at [872, 442] on icon "button" at bounding box center [878, 442] width 12 height 12
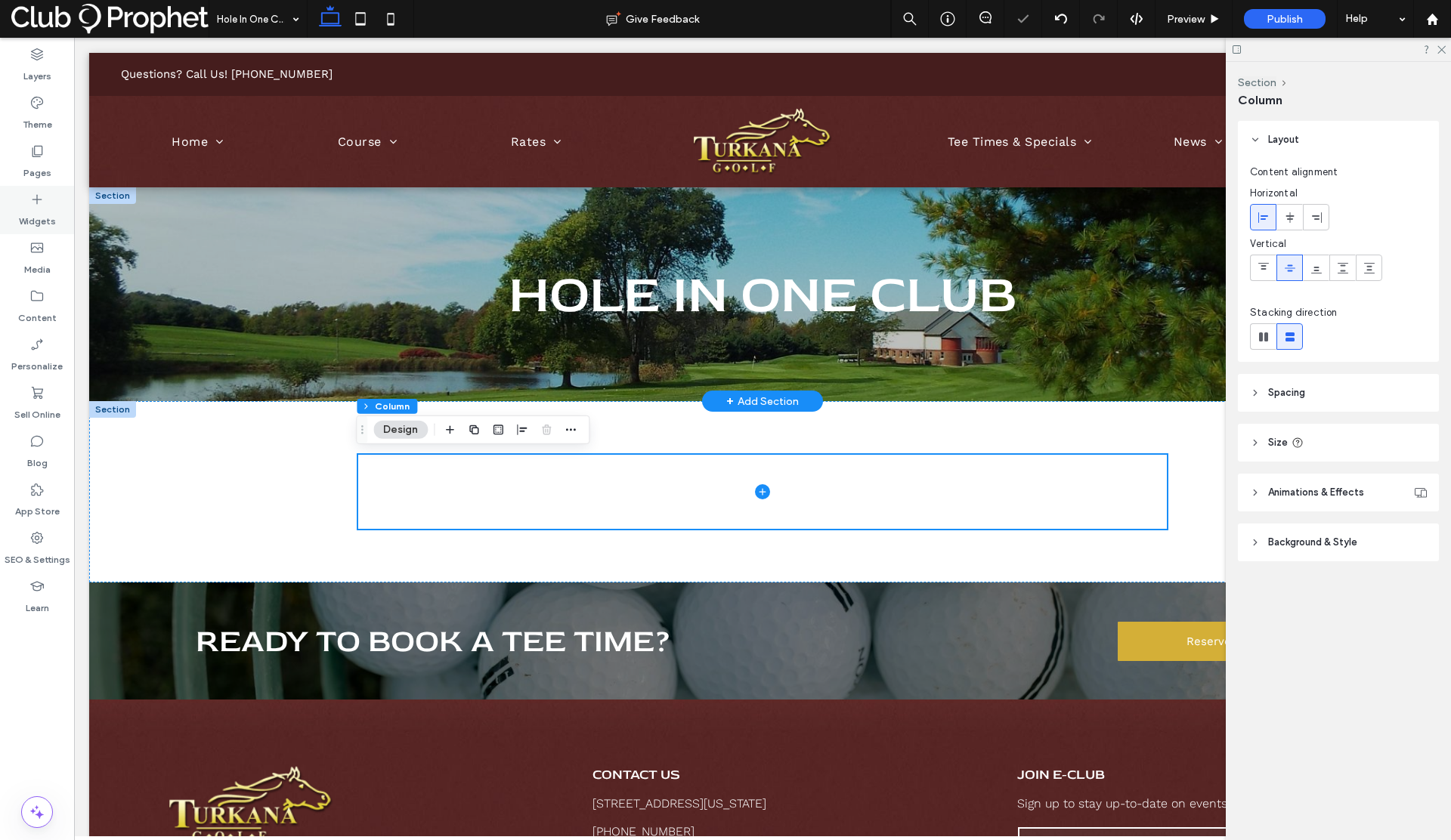
click at [38, 211] on label "Widgets" at bounding box center [37, 218] width 37 height 22
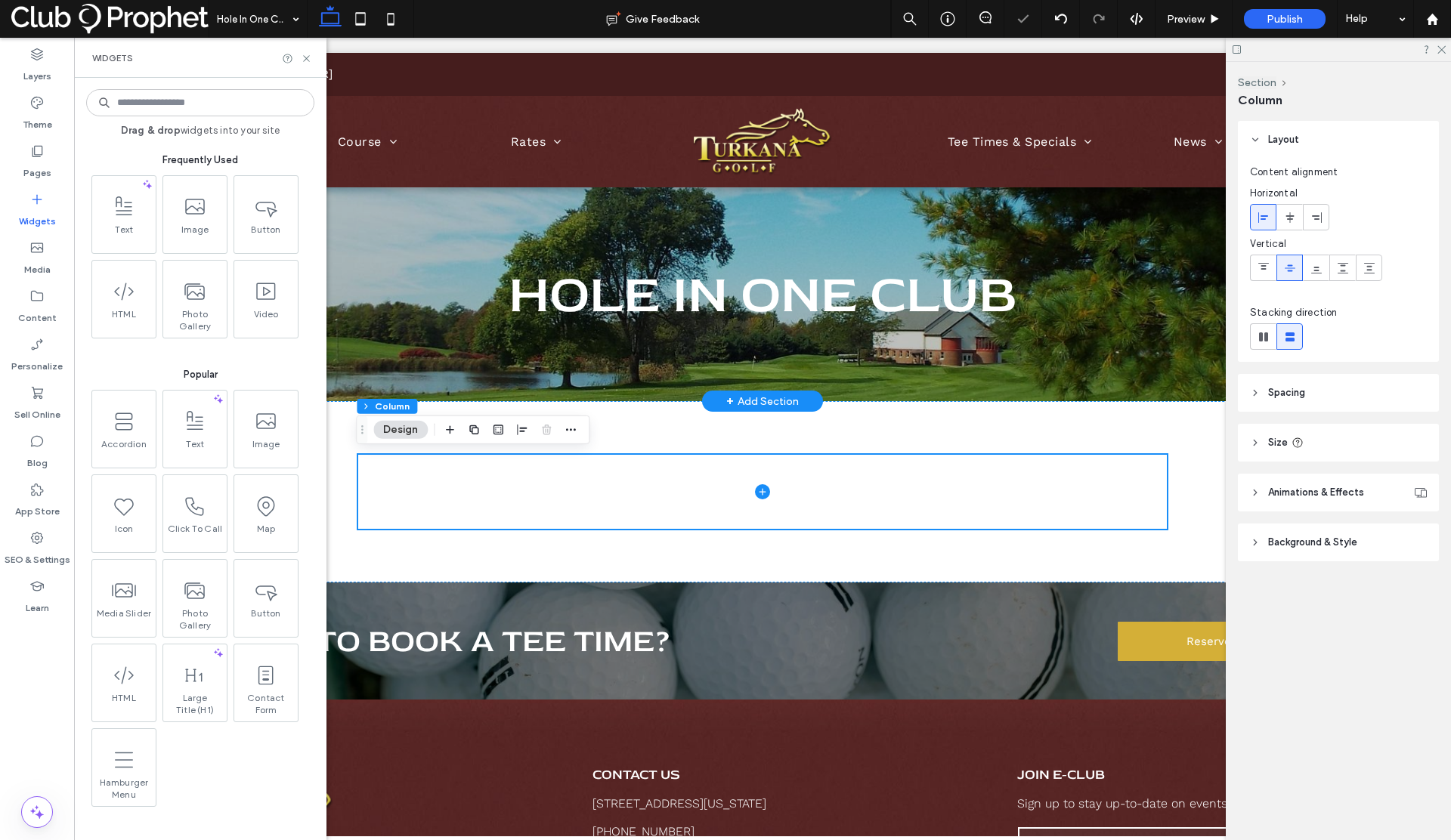
click at [148, 104] on input at bounding box center [200, 103] width 228 height 27
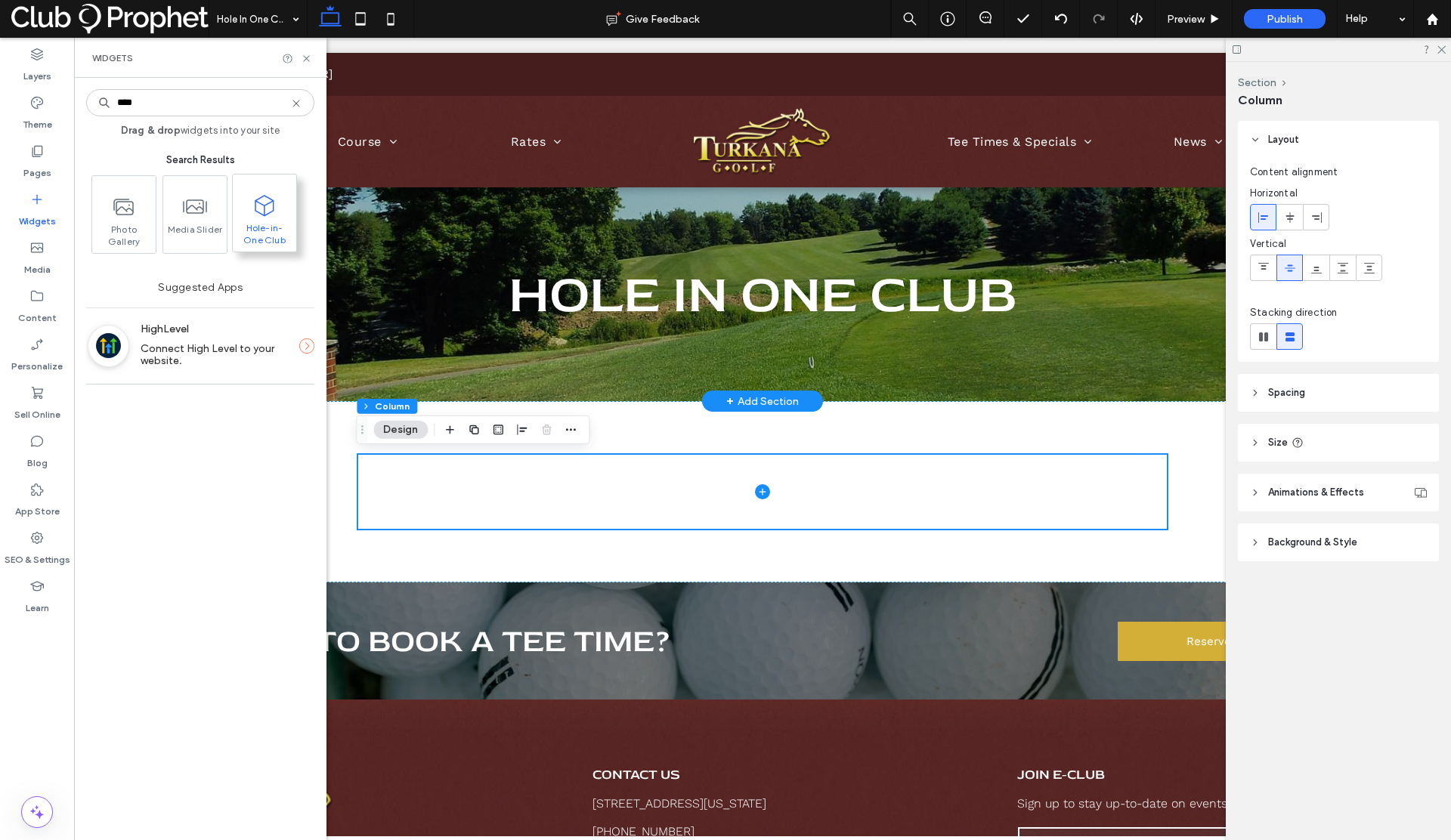
type input "****"
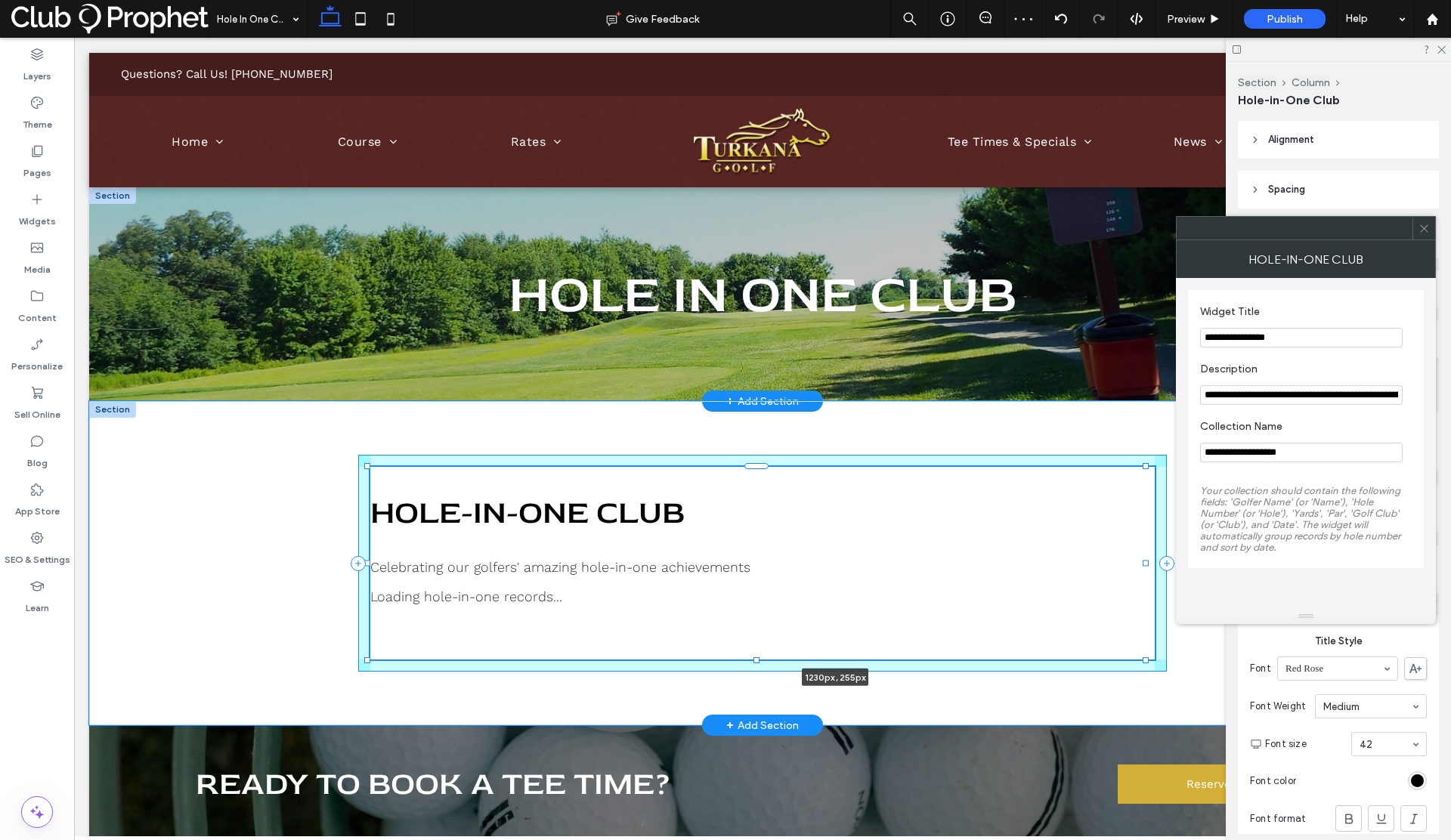
drag, startPoint x: 595, startPoint y: 563, endPoint x: 1298, endPoint y: 555, distance: 703.0
click at [1298, 555] on div "Hole-in-One Club Celebrating our golfers' amazing hole-in-one achievements Load…" at bounding box center [763, 563] width 1347 height 324
type input "****"
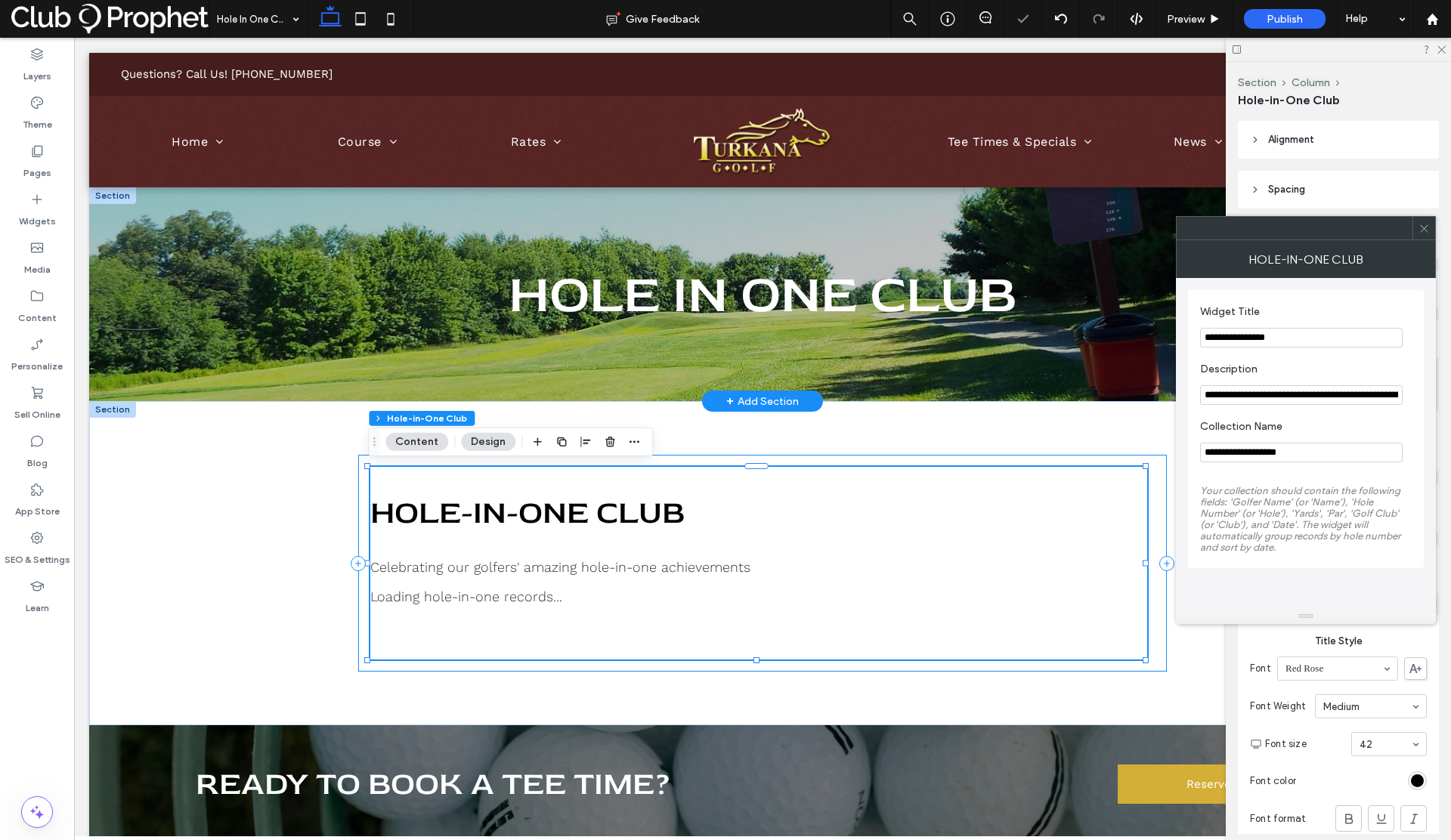
click at [1292, 337] on input "**********" at bounding box center [1301, 338] width 203 height 20
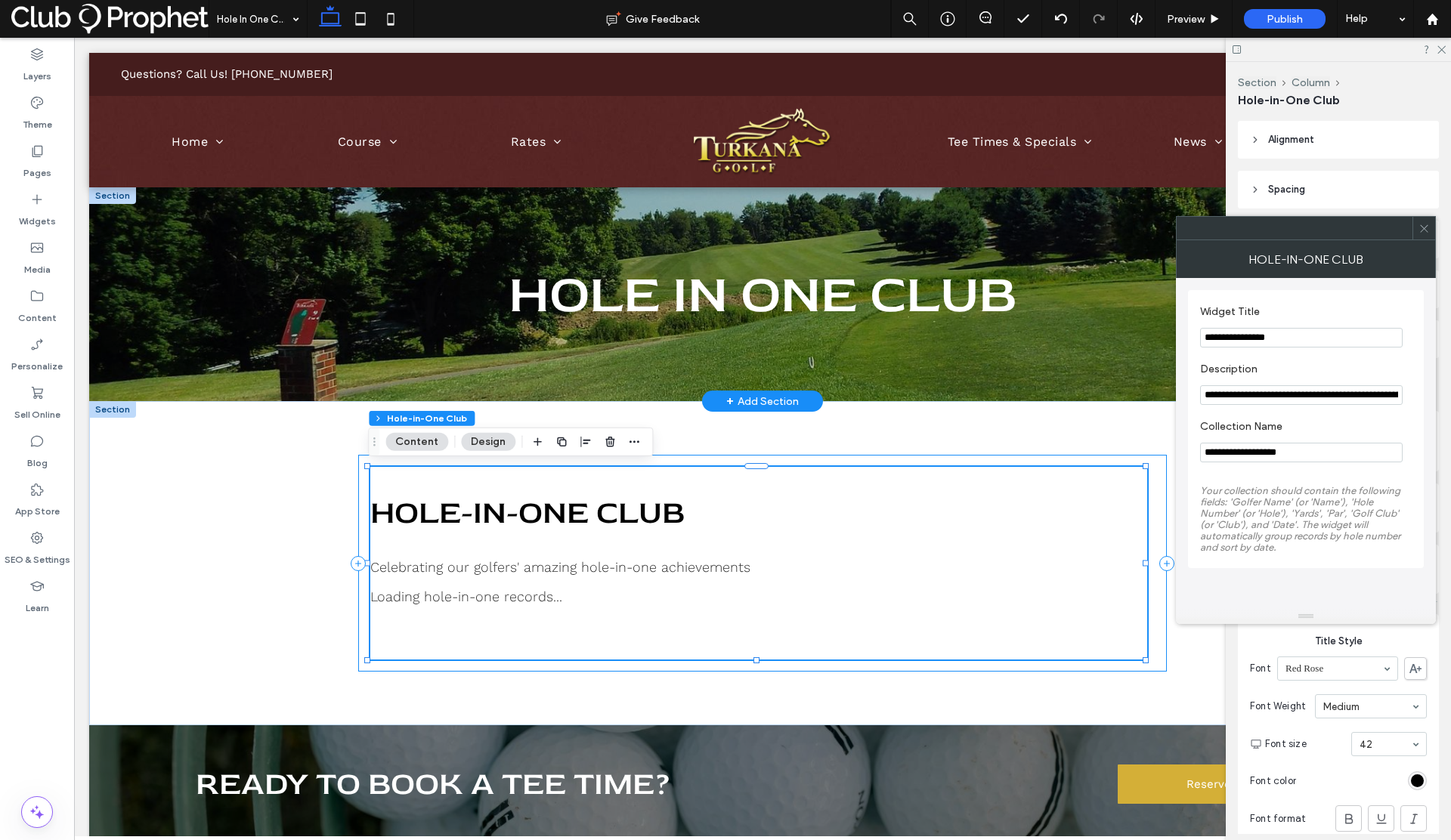
drag, startPoint x: 1302, startPoint y: 455, endPoint x: 1187, endPoint y: 452, distance: 115.0
click at [1187, 452] on div "**********" at bounding box center [1306, 443] width 260 height 331
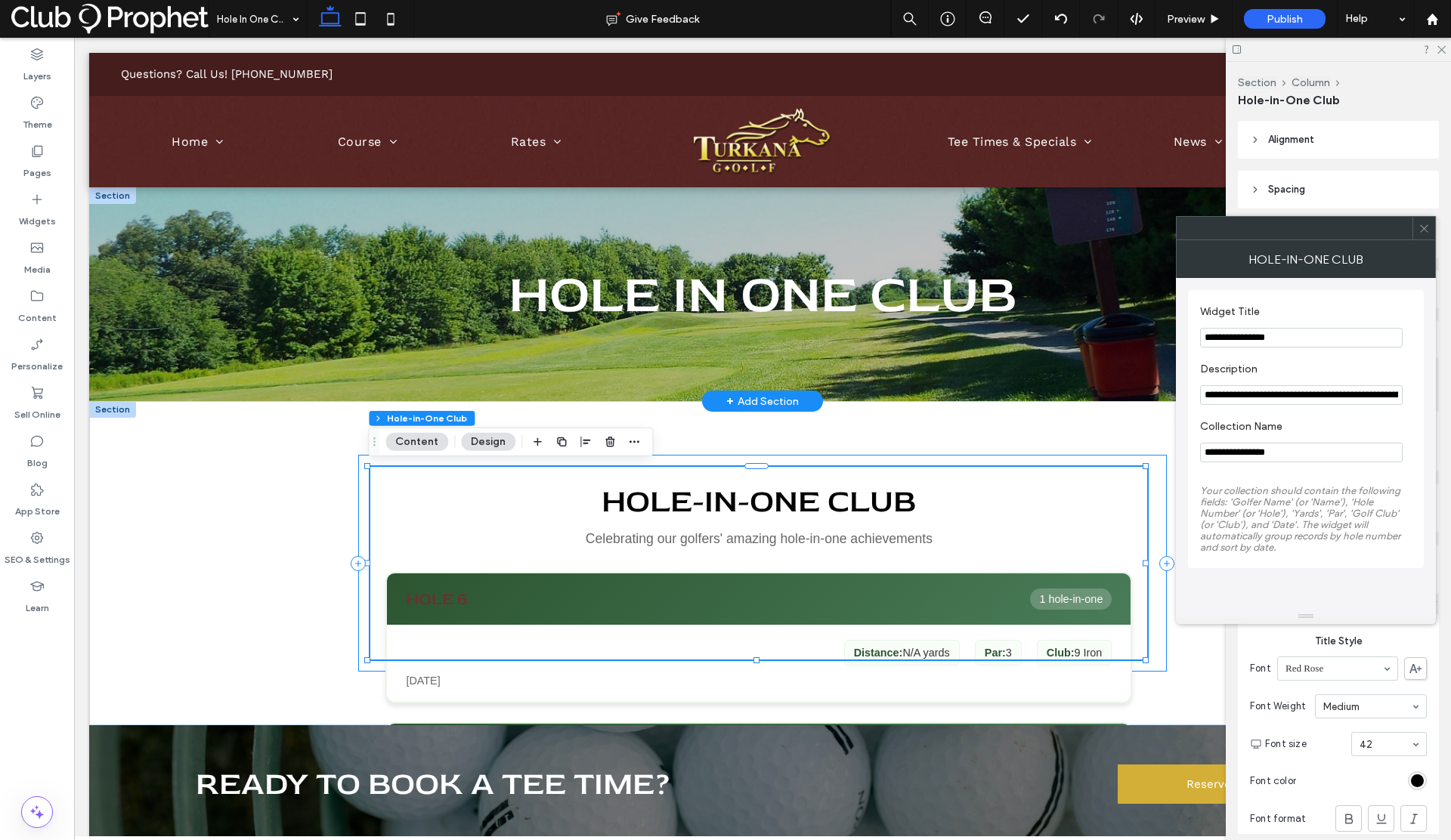
type input "**********"
click at [1421, 228] on icon at bounding box center [1425, 229] width 12 height 12
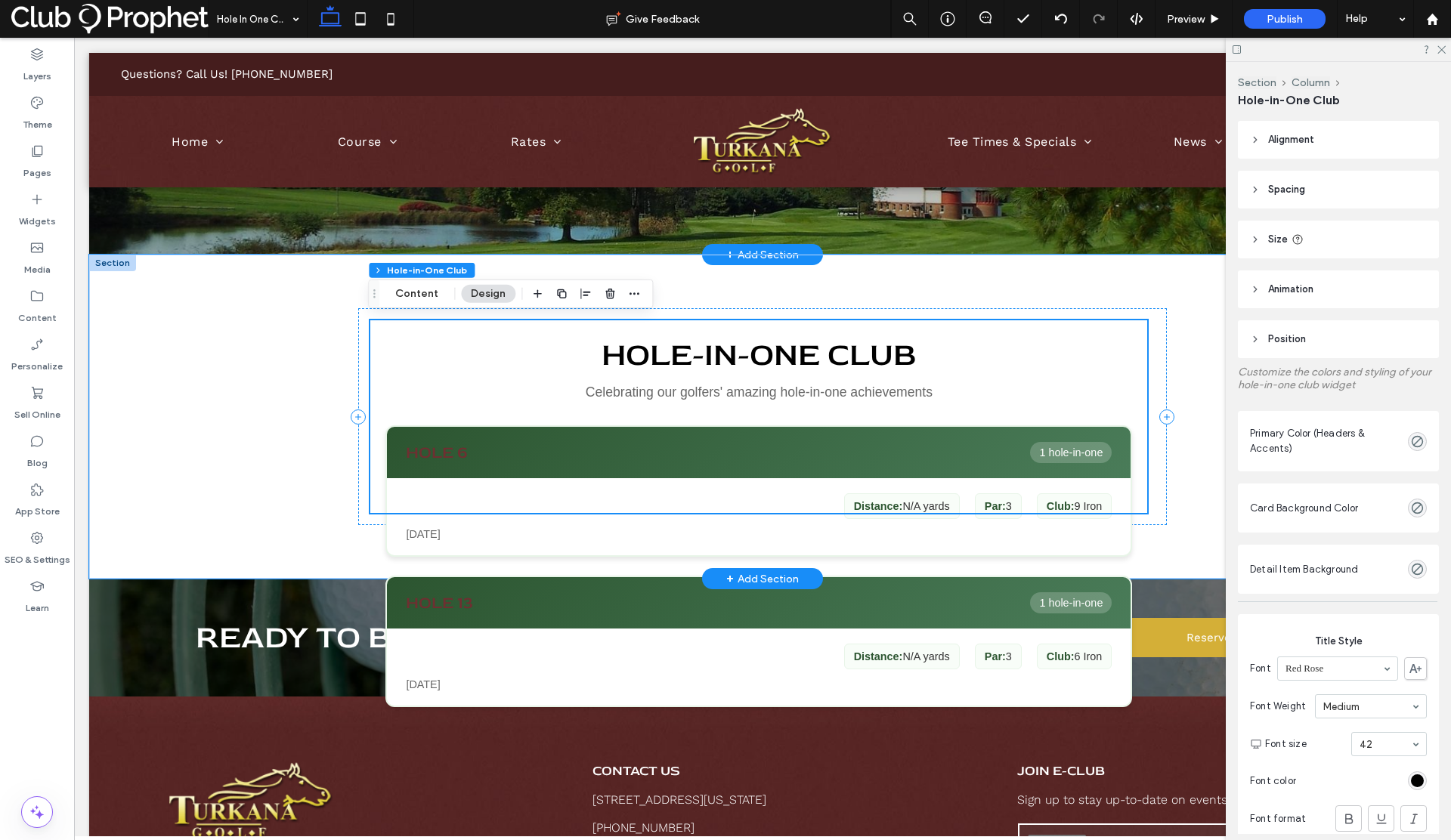
scroll to position [149, 0]
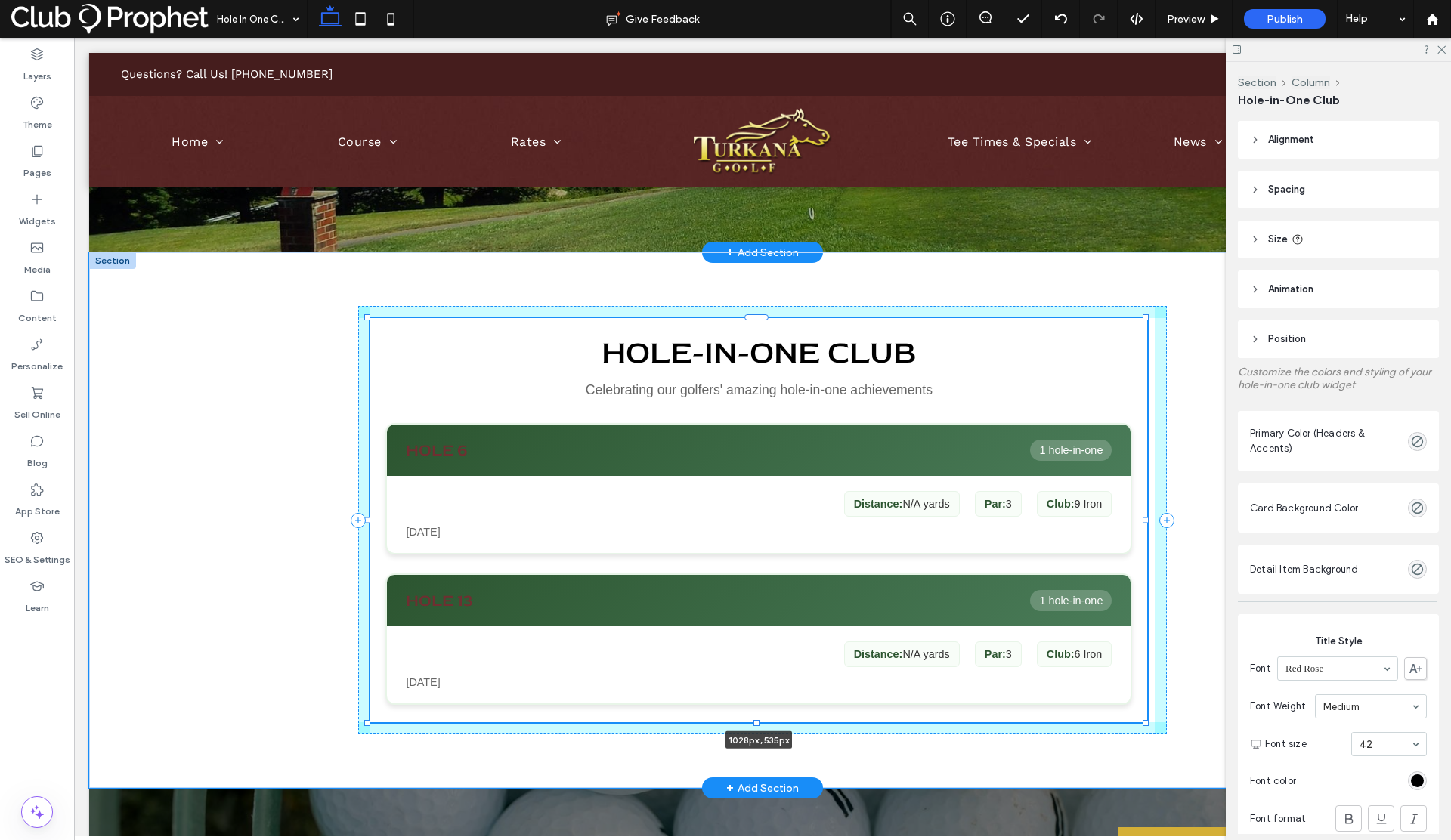
drag, startPoint x: 757, startPoint y: 512, endPoint x: 763, endPoint y: 618, distance: 106.2
click at [763, 618] on div "Hole-in-One Club Celebrating our golfers' amazing hole-in-one achievements Hole…" at bounding box center [763, 520] width 1347 height 536
type input "***"
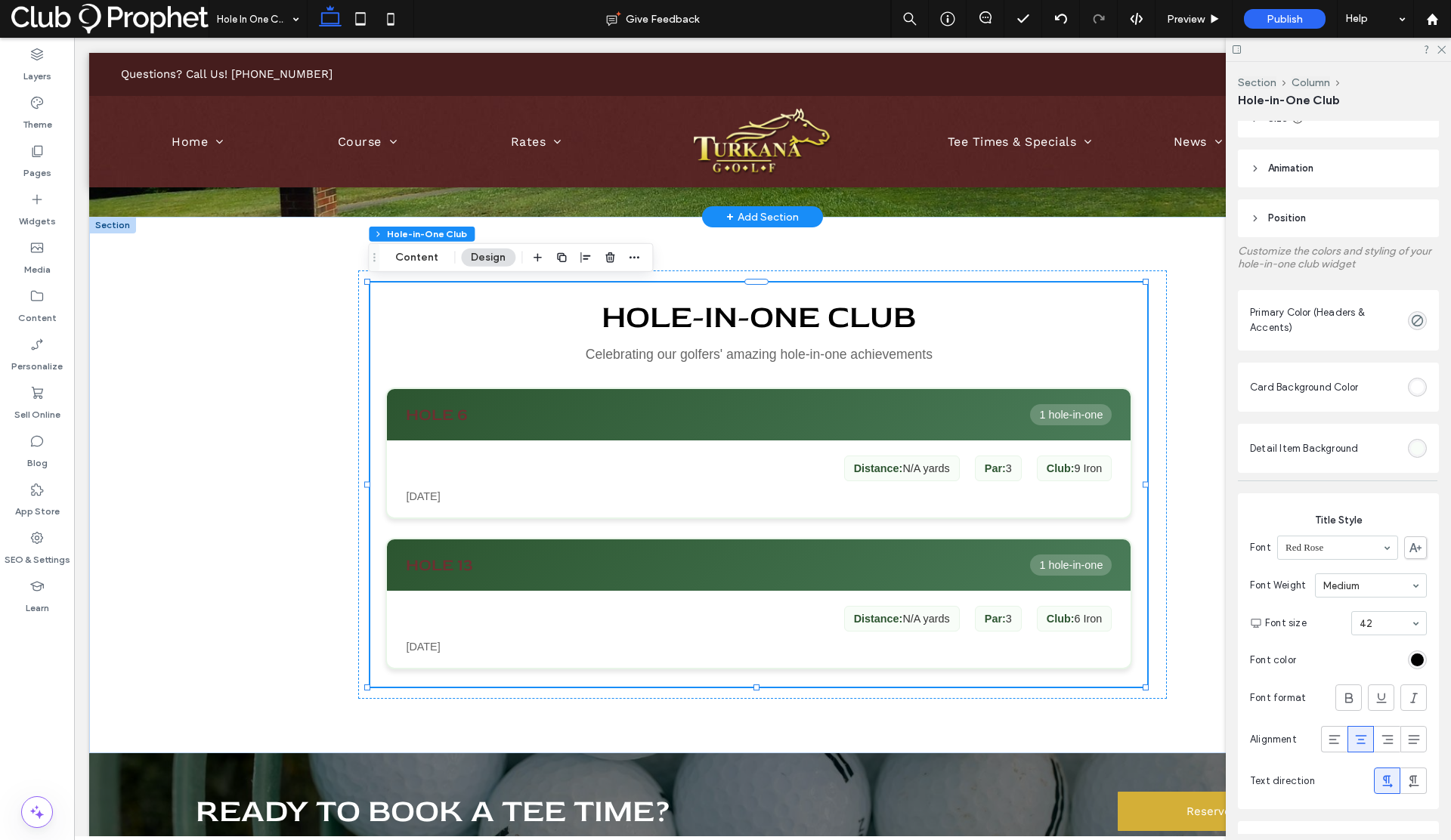
scroll to position [121, 0]
click at [1411, 653] on div "rgb(0, 0, 0)" at bounding box center [1417, 659] width 13 height 13
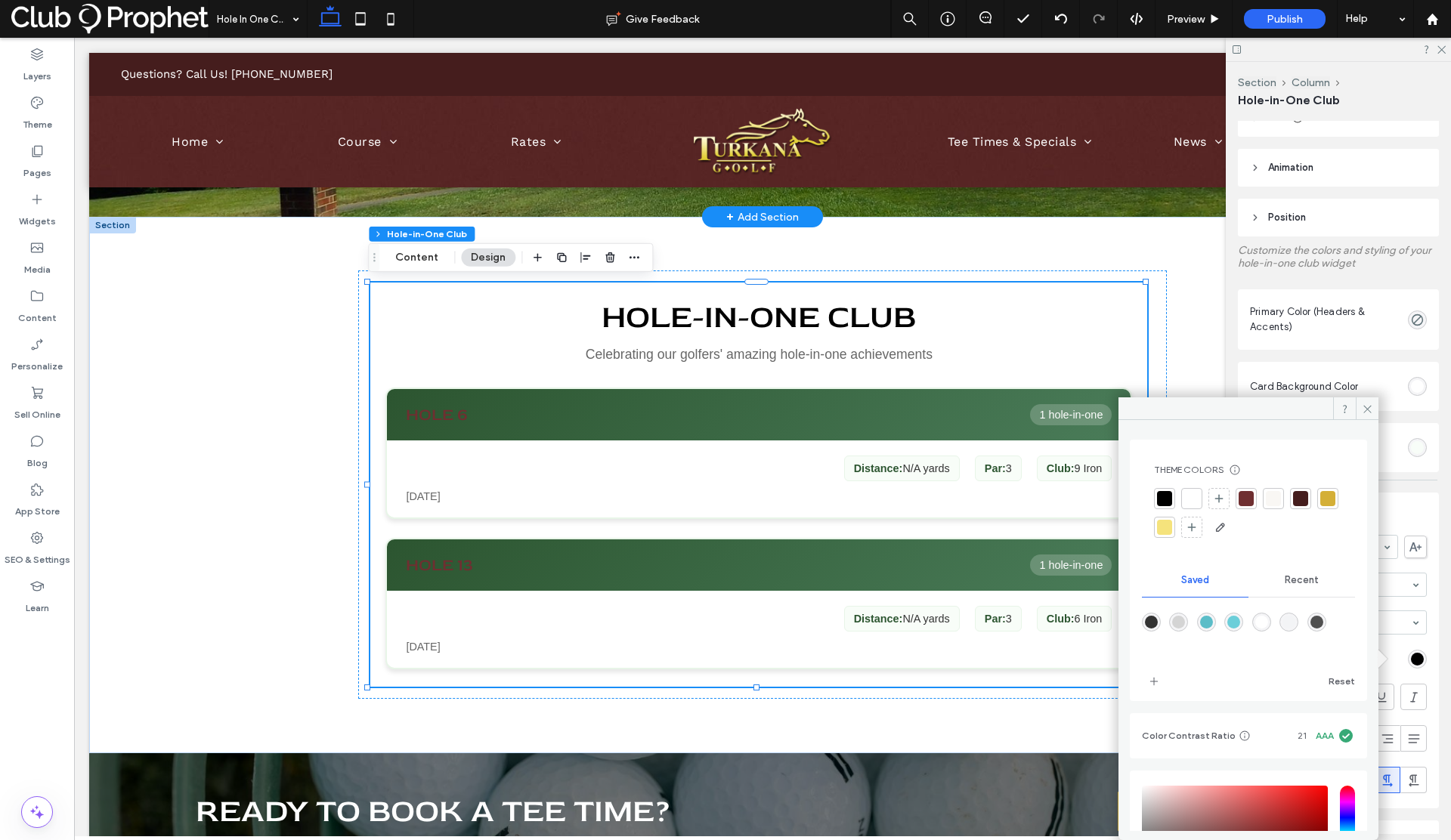
click at [1194, 498] on div at bounding box center [1192, 498] width 15 height 15
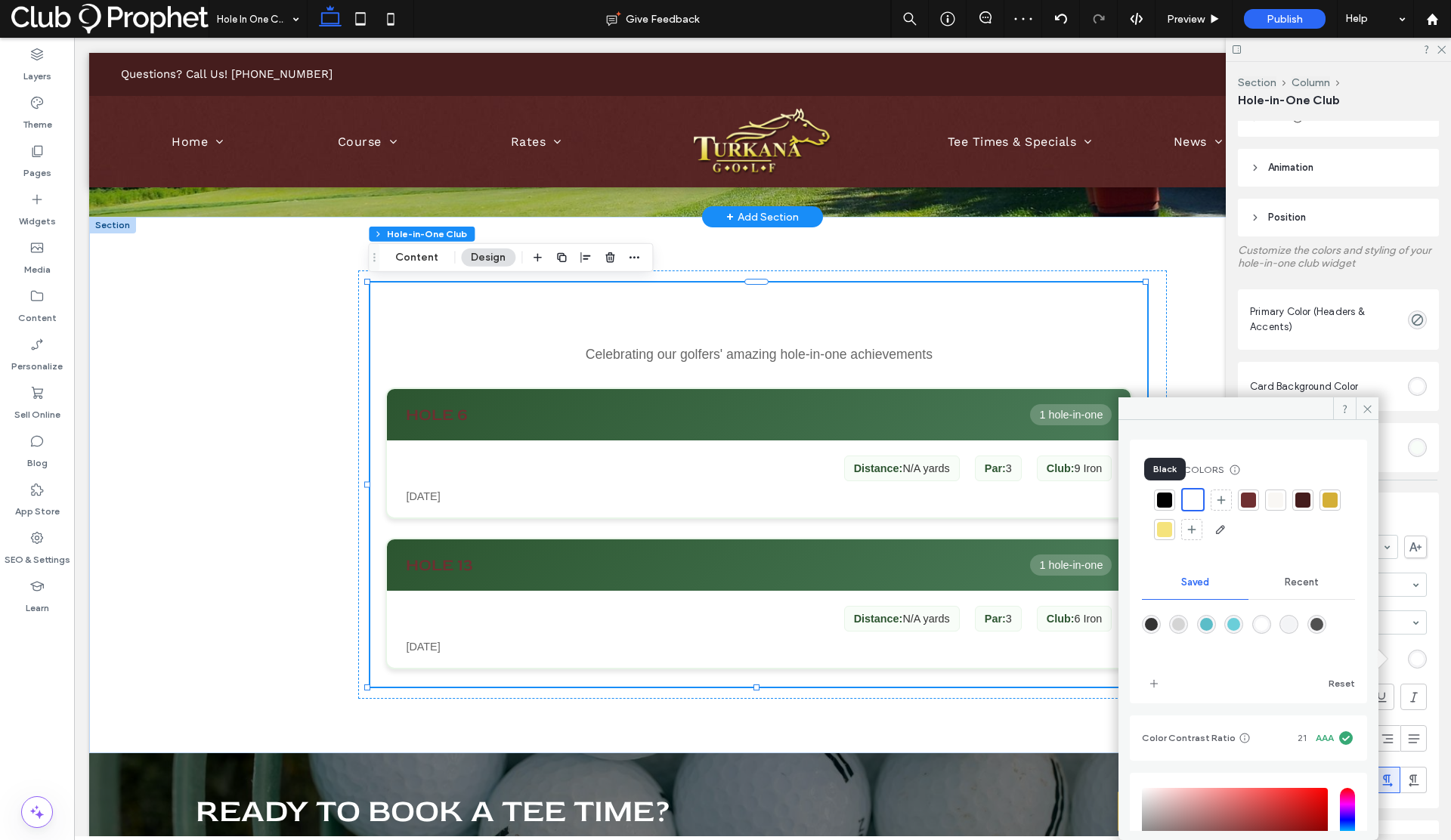
click at [1167, 497] on div at bounding box center [1164, 499] width 15 height 15
click at [1364, 406] on icon at bounding box center [1368, 409] width 12 height 12
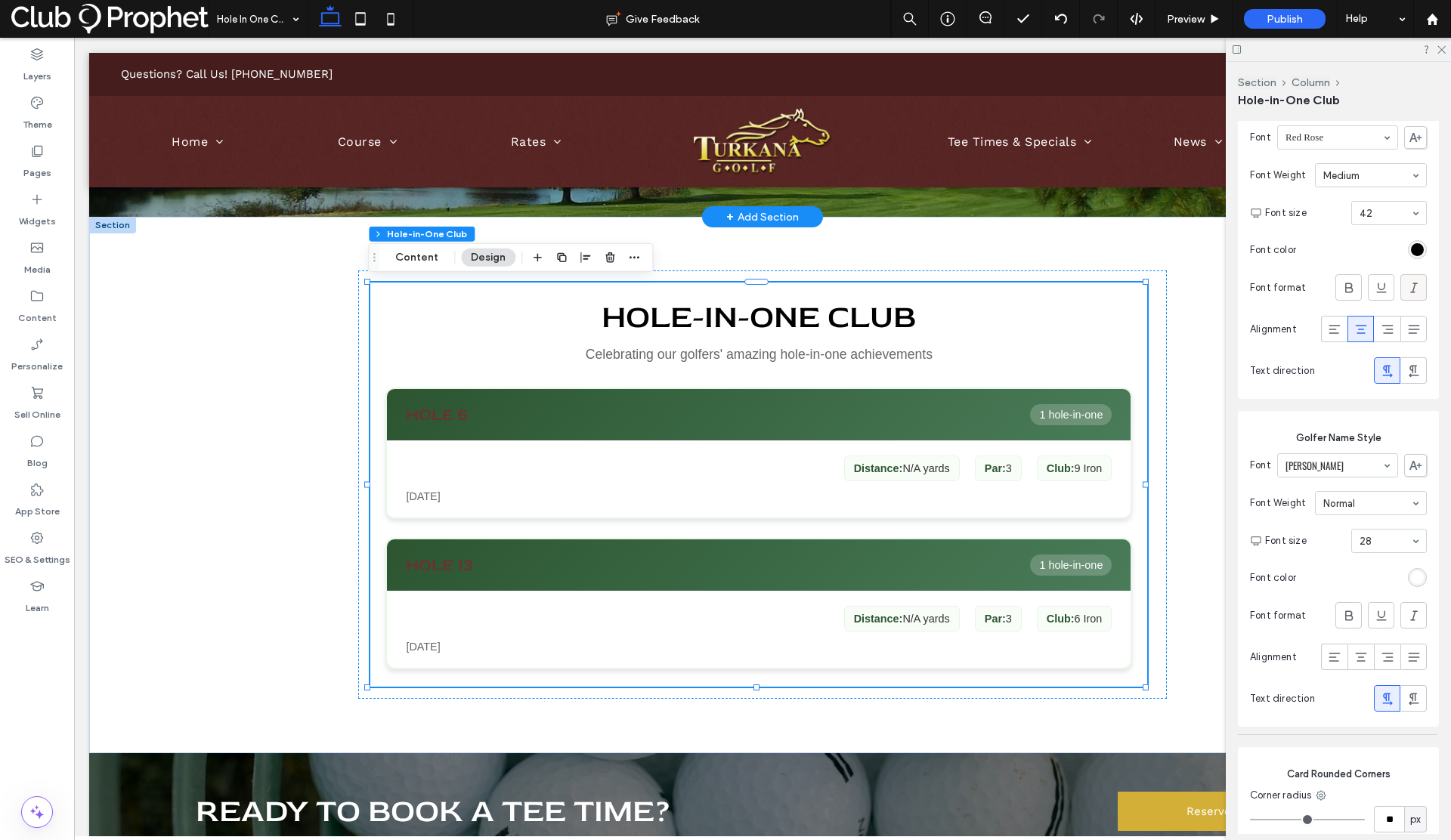
scroll to position [535, 0]
click at [1411, 571] on div "rgb(255, 255, 255)" at bounding box center [1417, 575] width 13 height 13
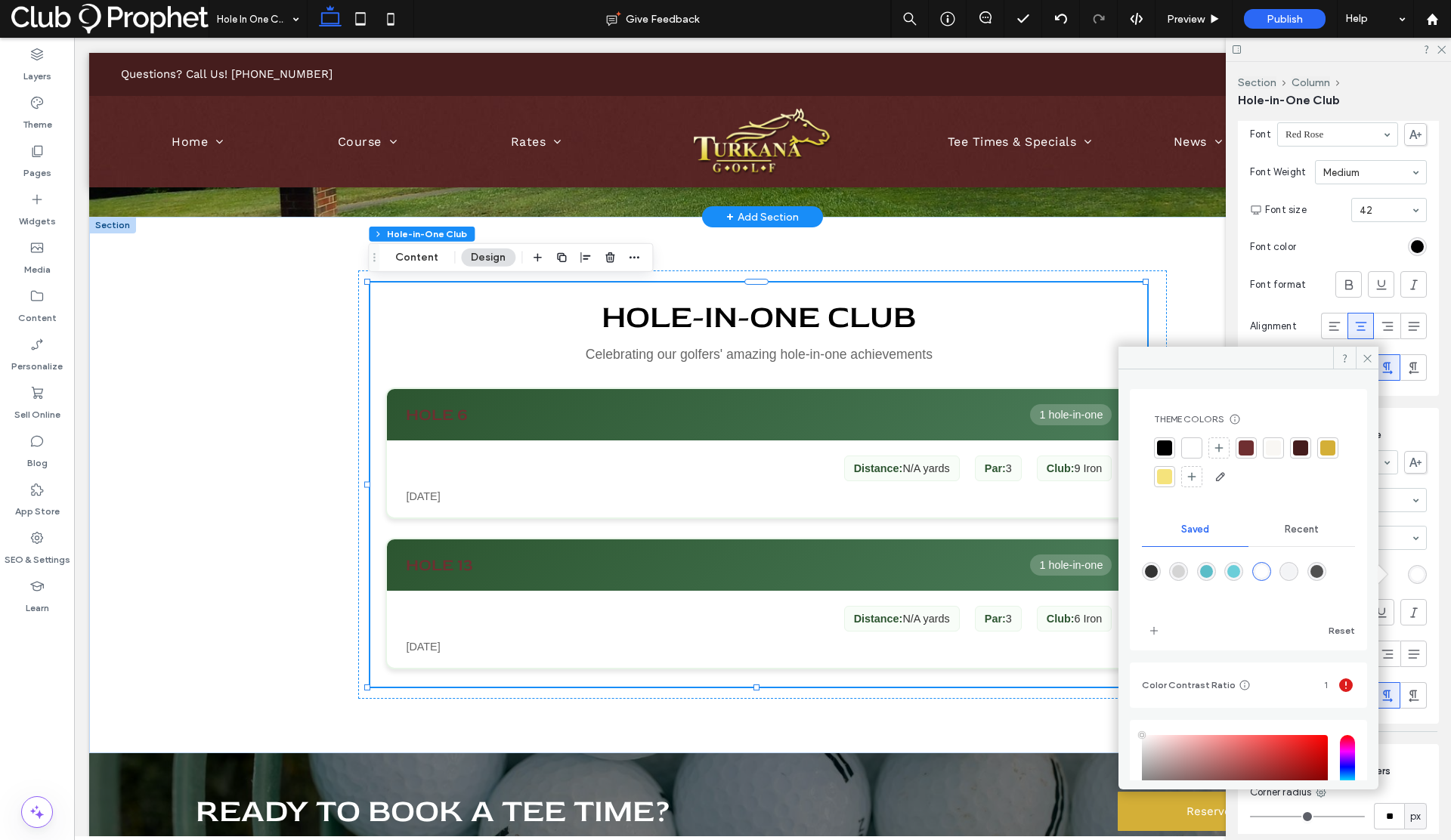
click at [1165, 448] on div at bounding box center [1164, 447] width 15 height 15
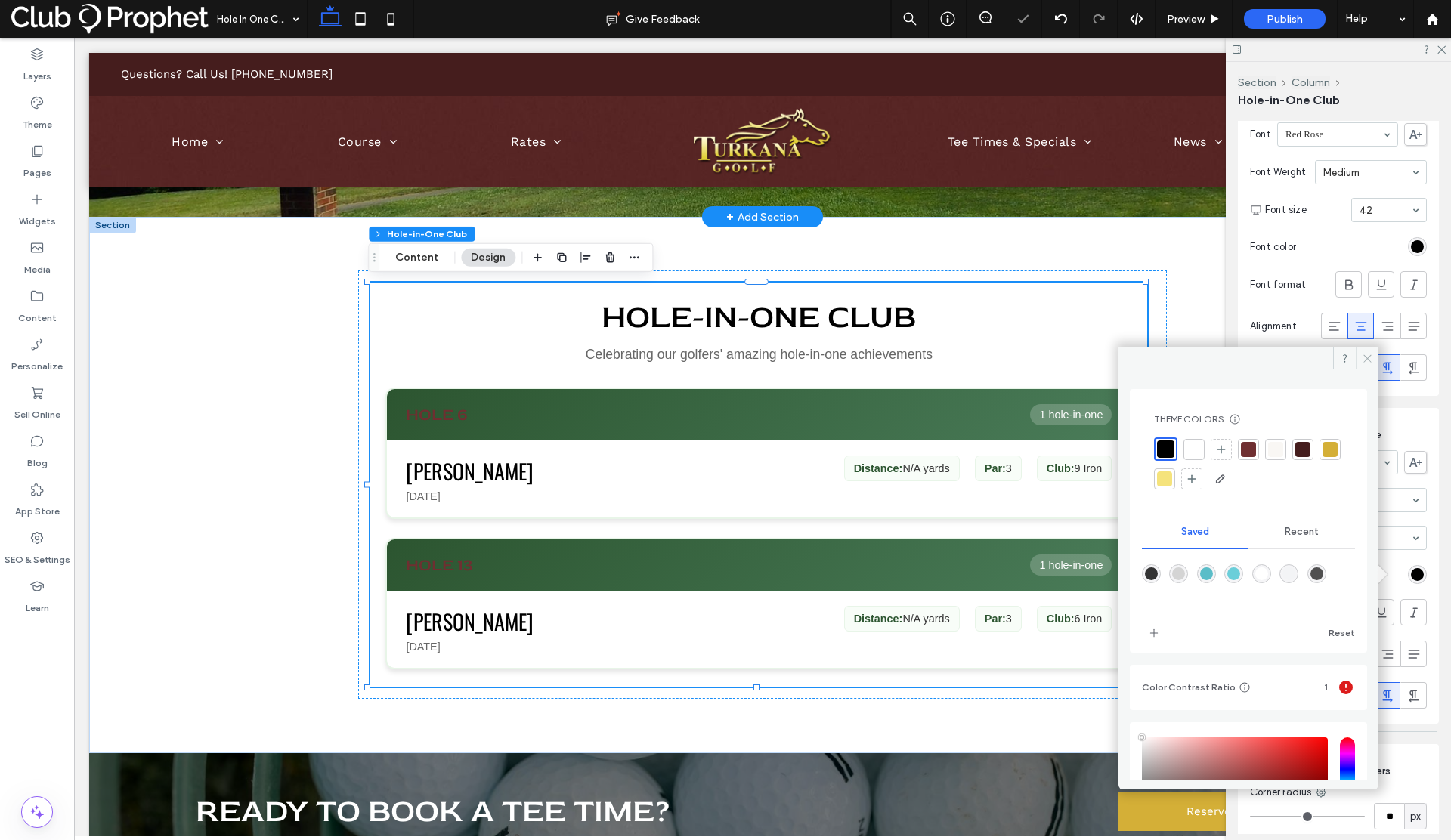
click at [1364, 358] on icon at bounding box center [1368, 359] width 12 height 12
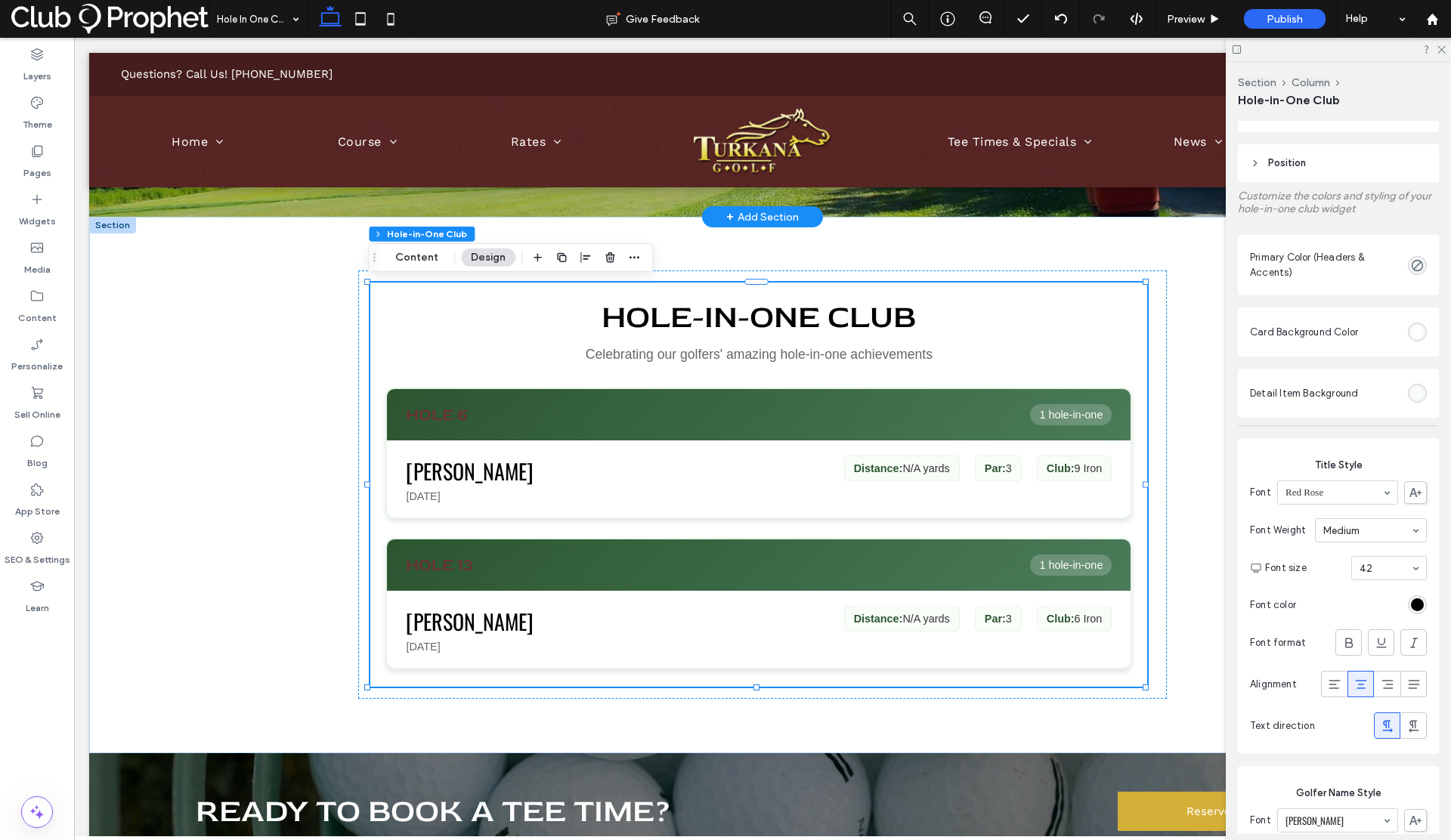
scroll to position [173, 0]
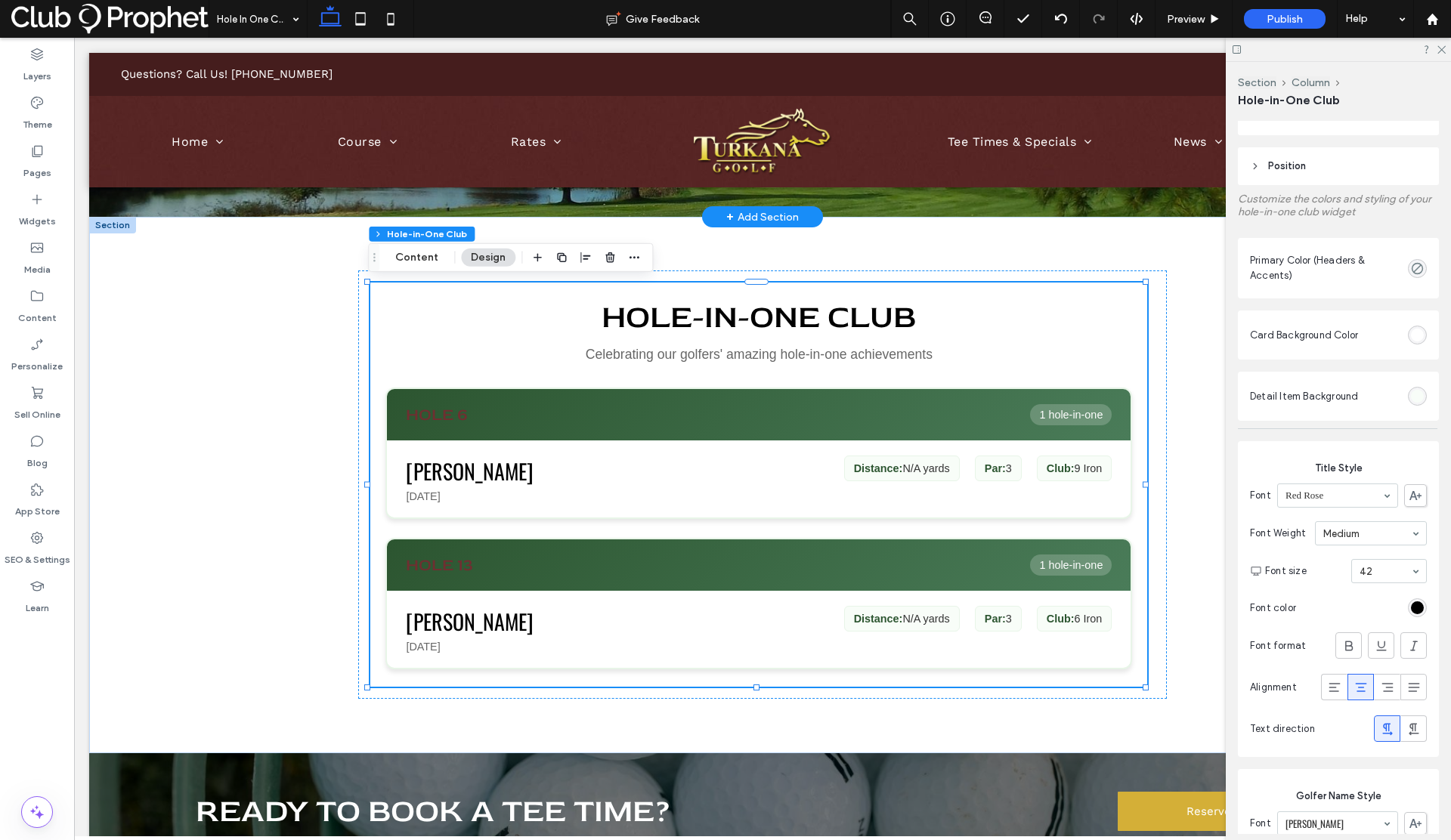
click at [1411, 270] on div "rgba(0, 0, 0, 0)" at bounding box center [1417, 268] width 13 height 13
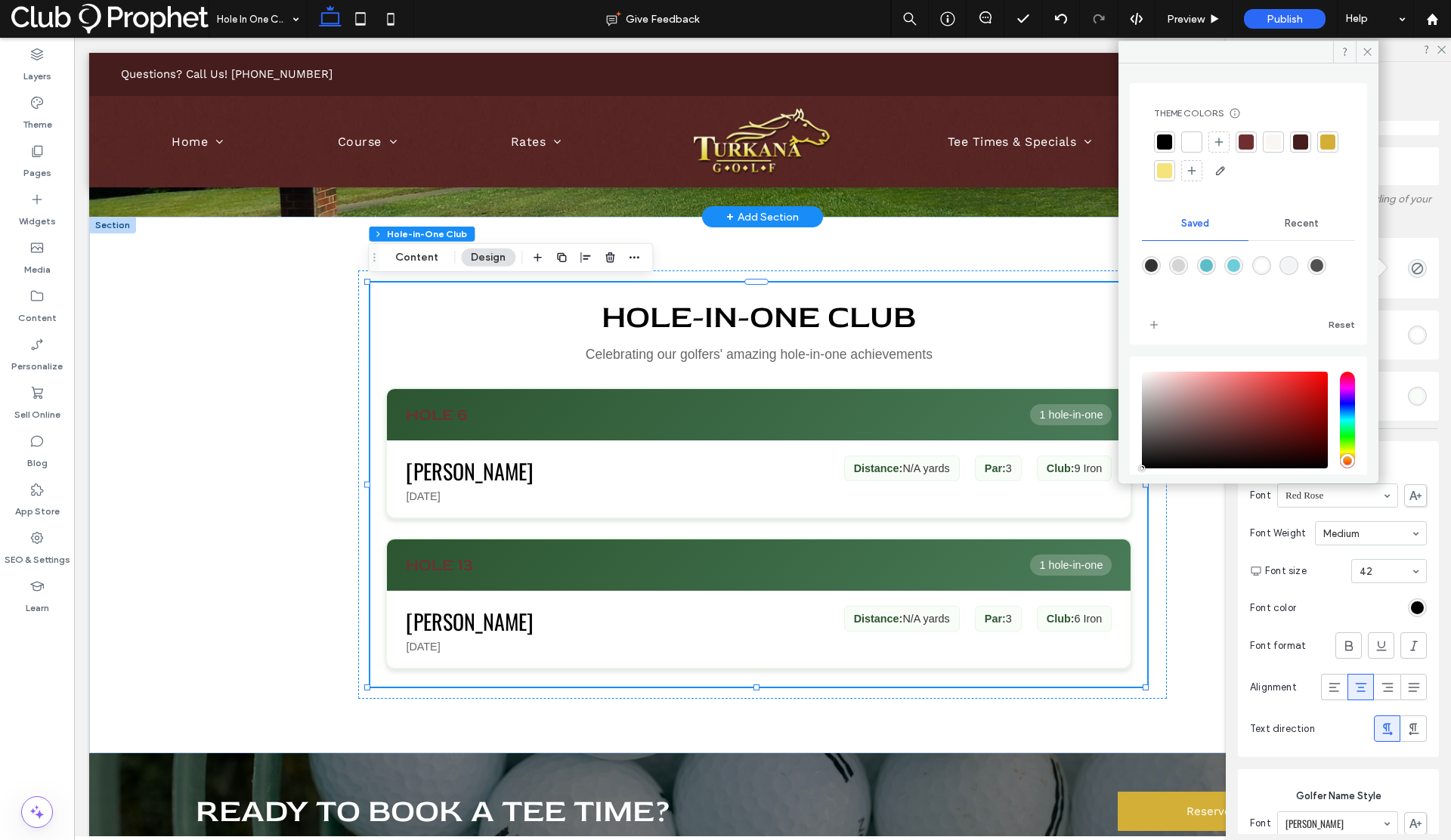
click at [1189, 144] on div at bounding box center [1192, 141] width 15 height 15
click at [1172, 170] on div at bounding box center [1164, 172] width 15 height 15
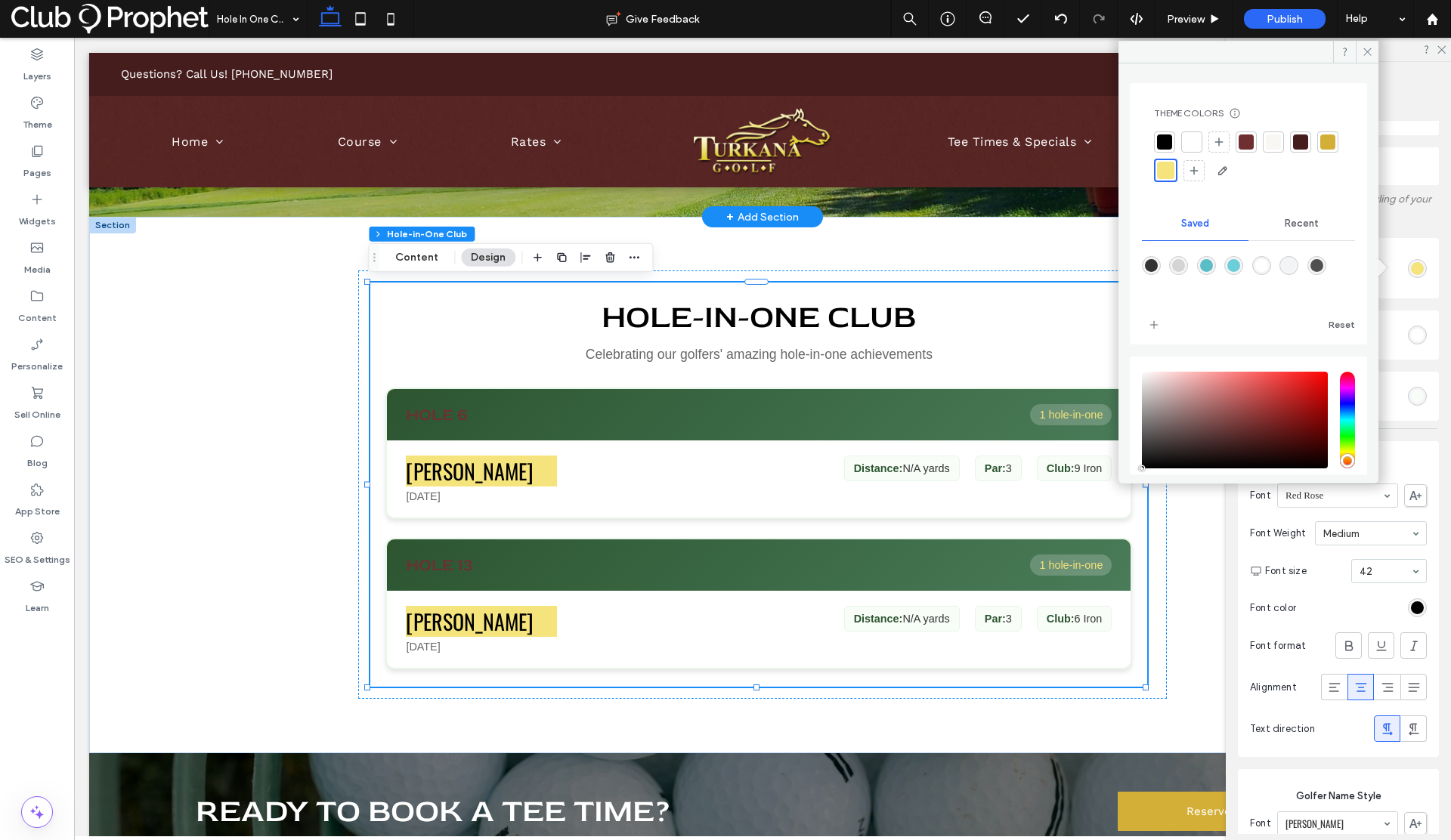
click at [1291, 217] on span "Recent" at bounding box center [1301, 223] width 34 height 12
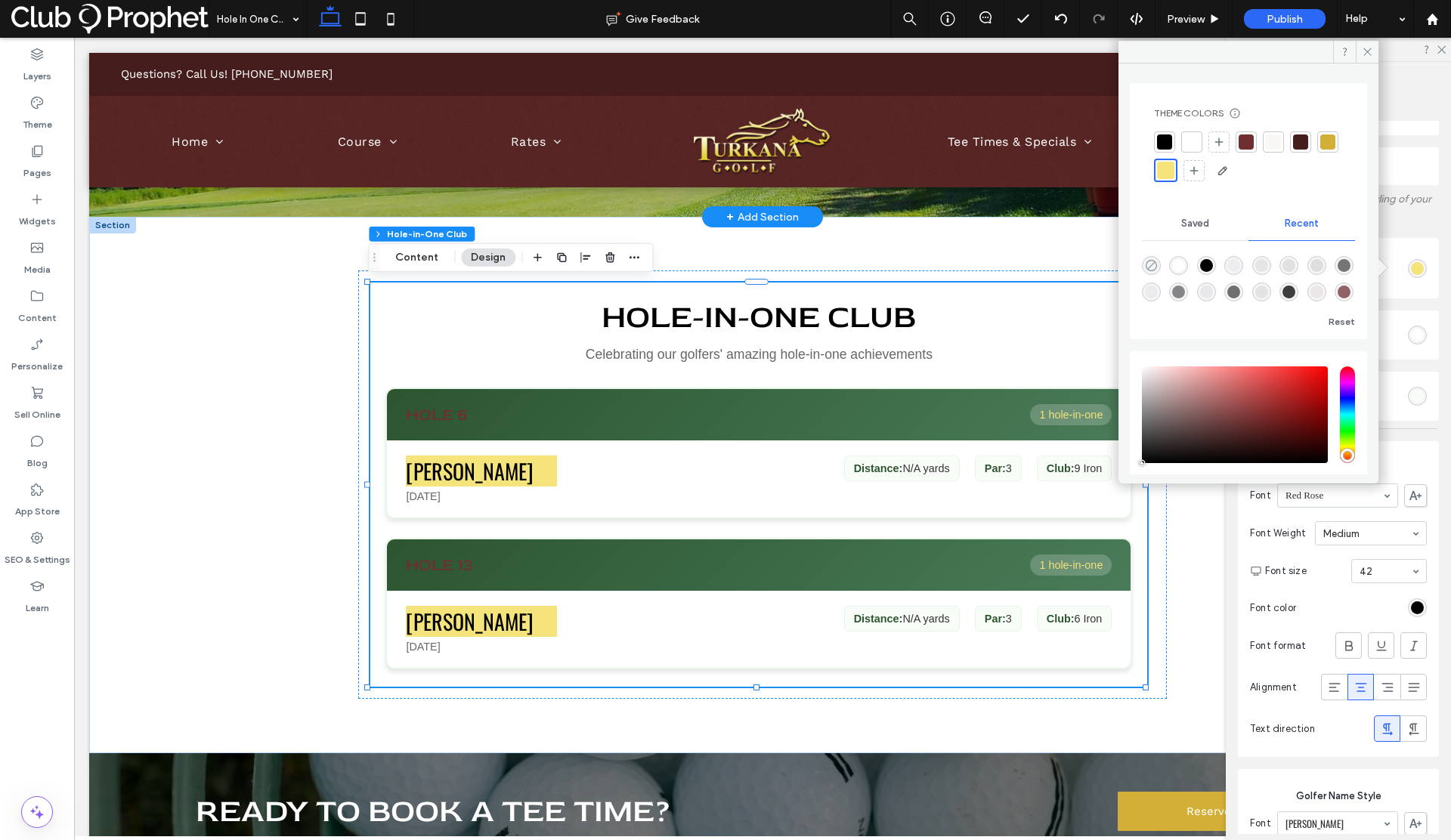
click at [1151, 264] on use "rgba(0, 0, 0, 0)" at bounding box center [1151, 265] width 12 height 12
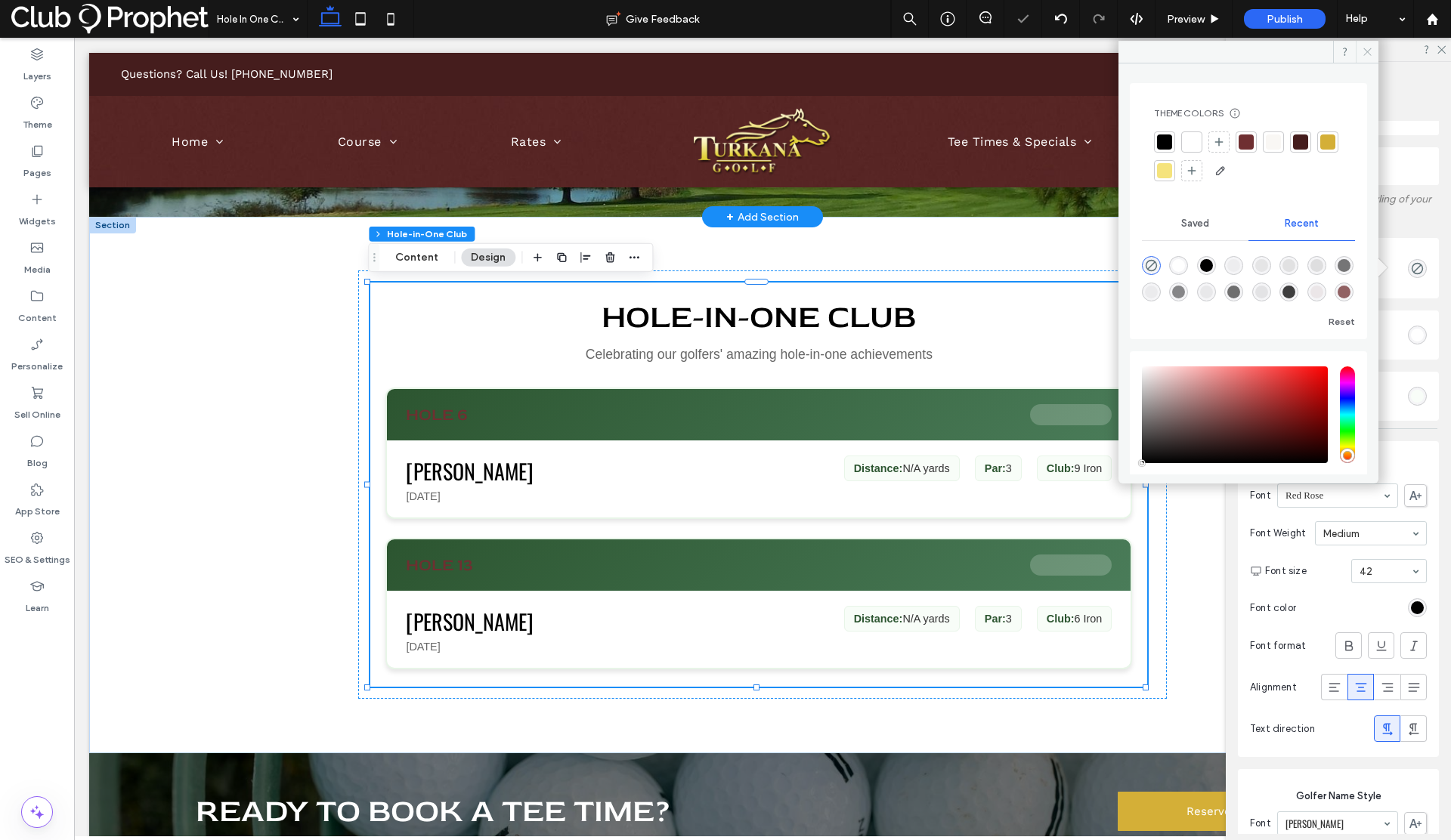
click at [1364, 52] on icon at bounding box center [1368, 52] width 12 height 12
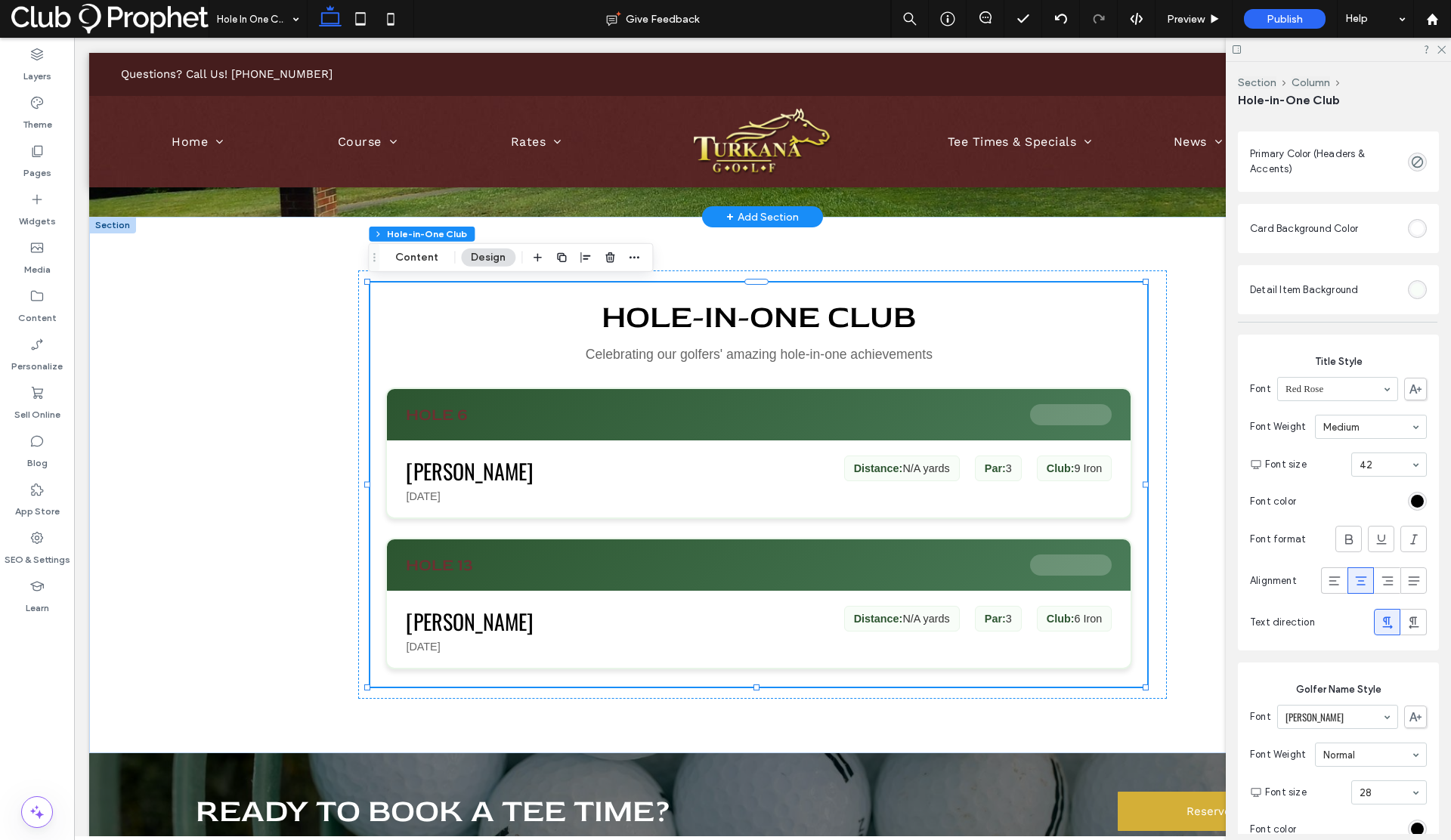
scroll to position [226, 0]
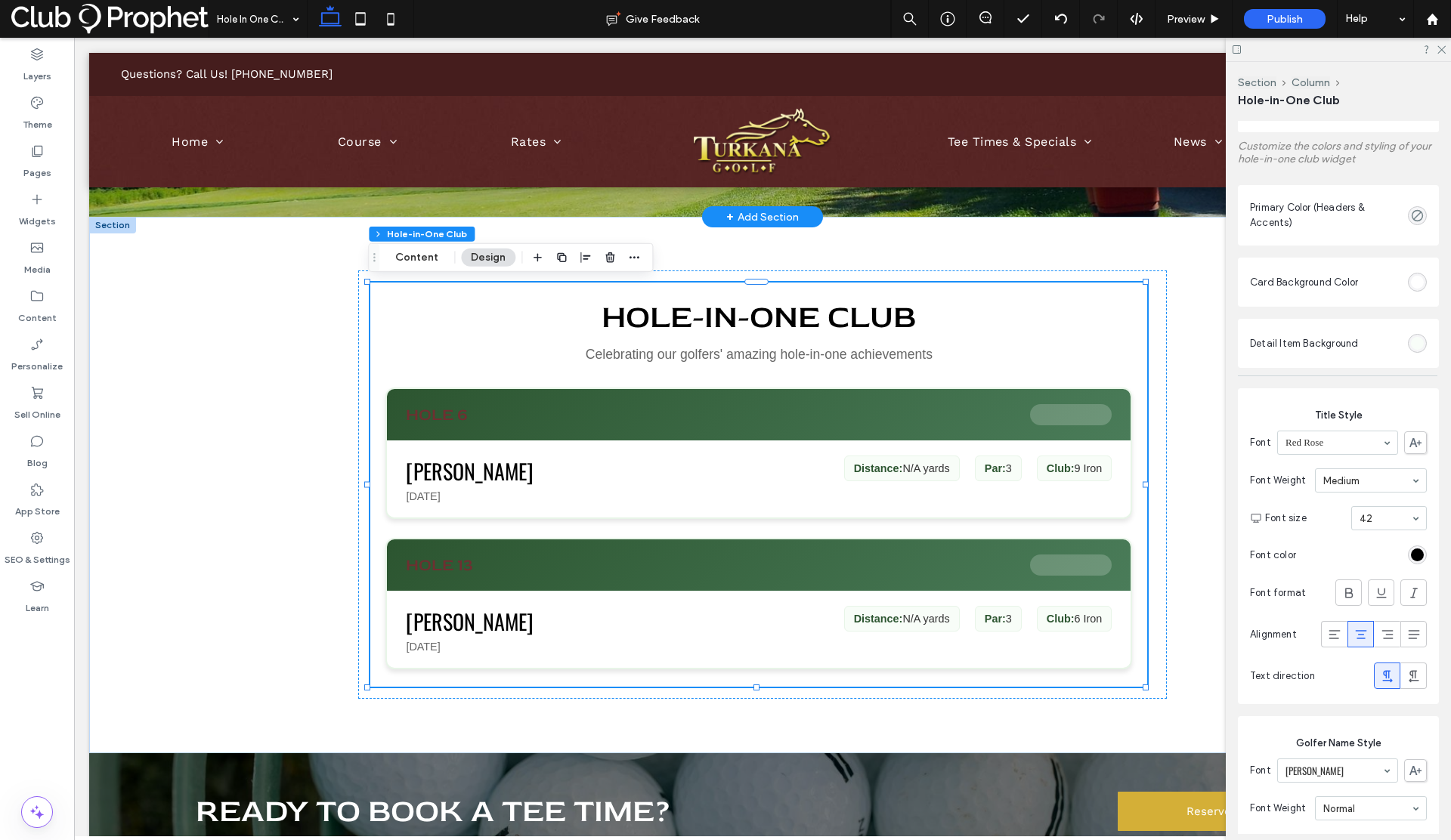
click at [1411, 210] on div "rgba(0, 0, 0, 0)" at bounding box center [1417, 215] width 13 height 13
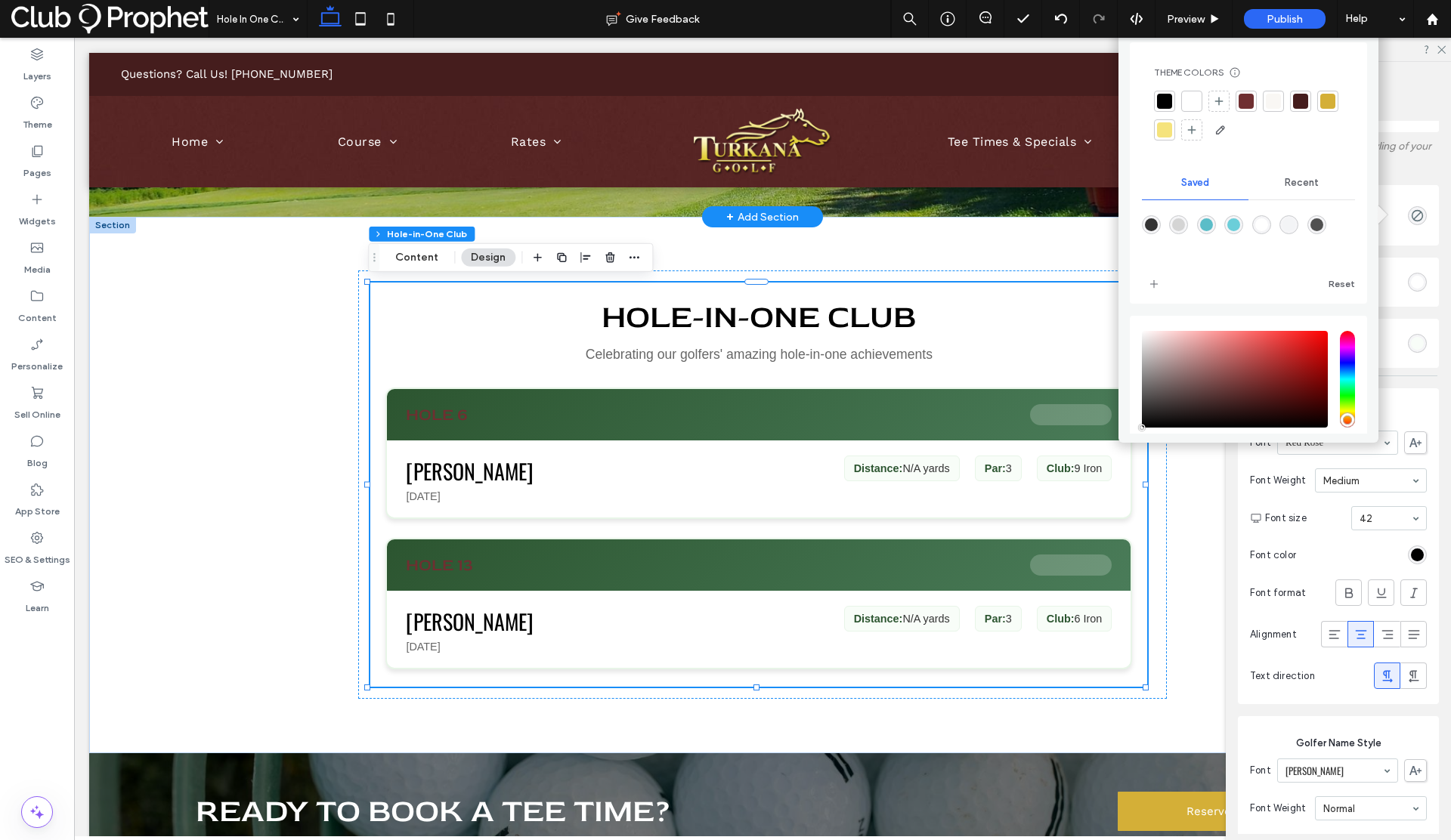
click at [1193, 95] on div at bounding box center [1192, 101] width 15 height 15
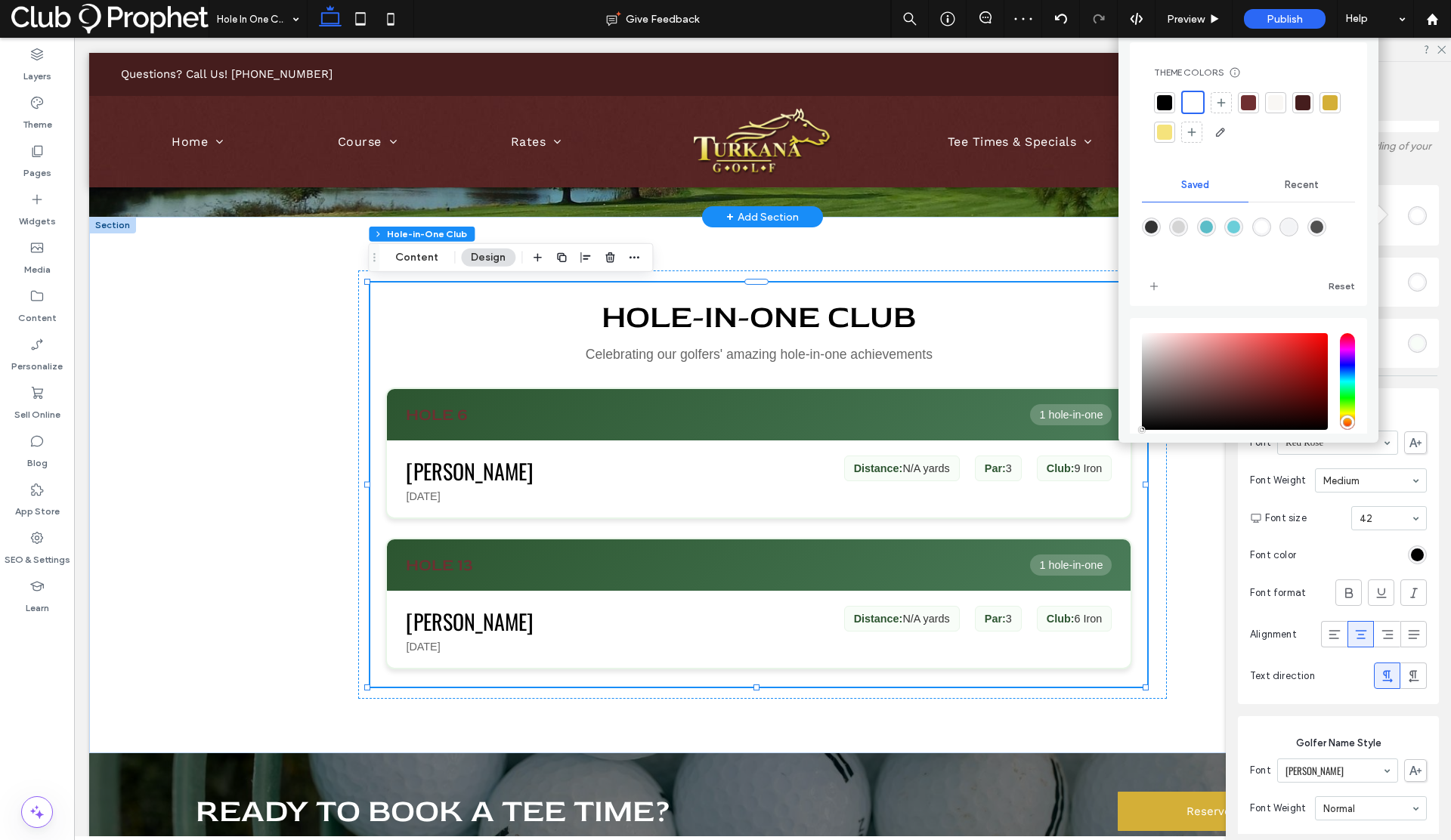
click at [1278, 103] on div at bounding box center [1275, 102] width 15 height 15
click at [1194, 99] on div at bounding box center [1192, 102] width 15 height 15
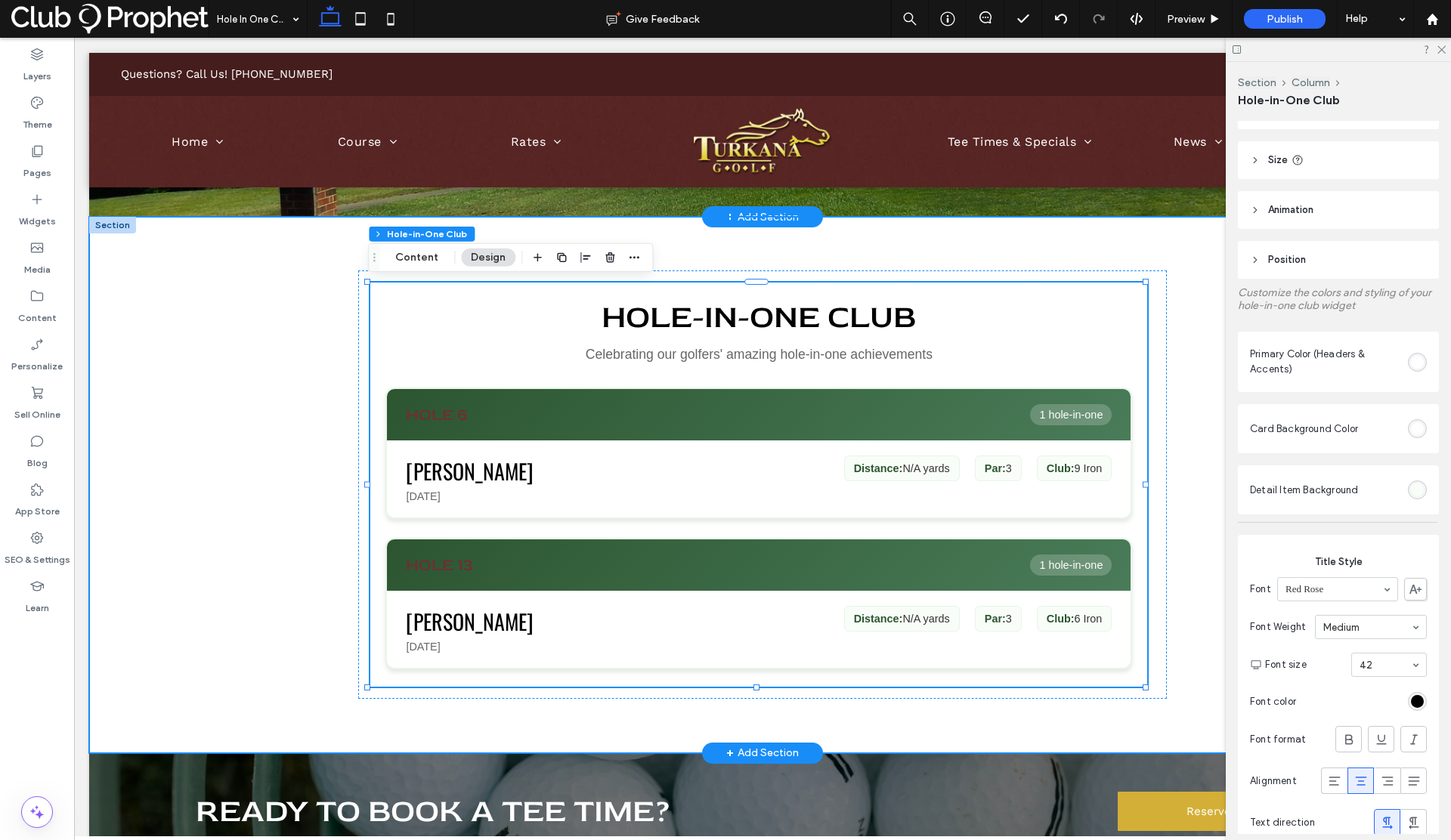
scroll to position [65, 0]
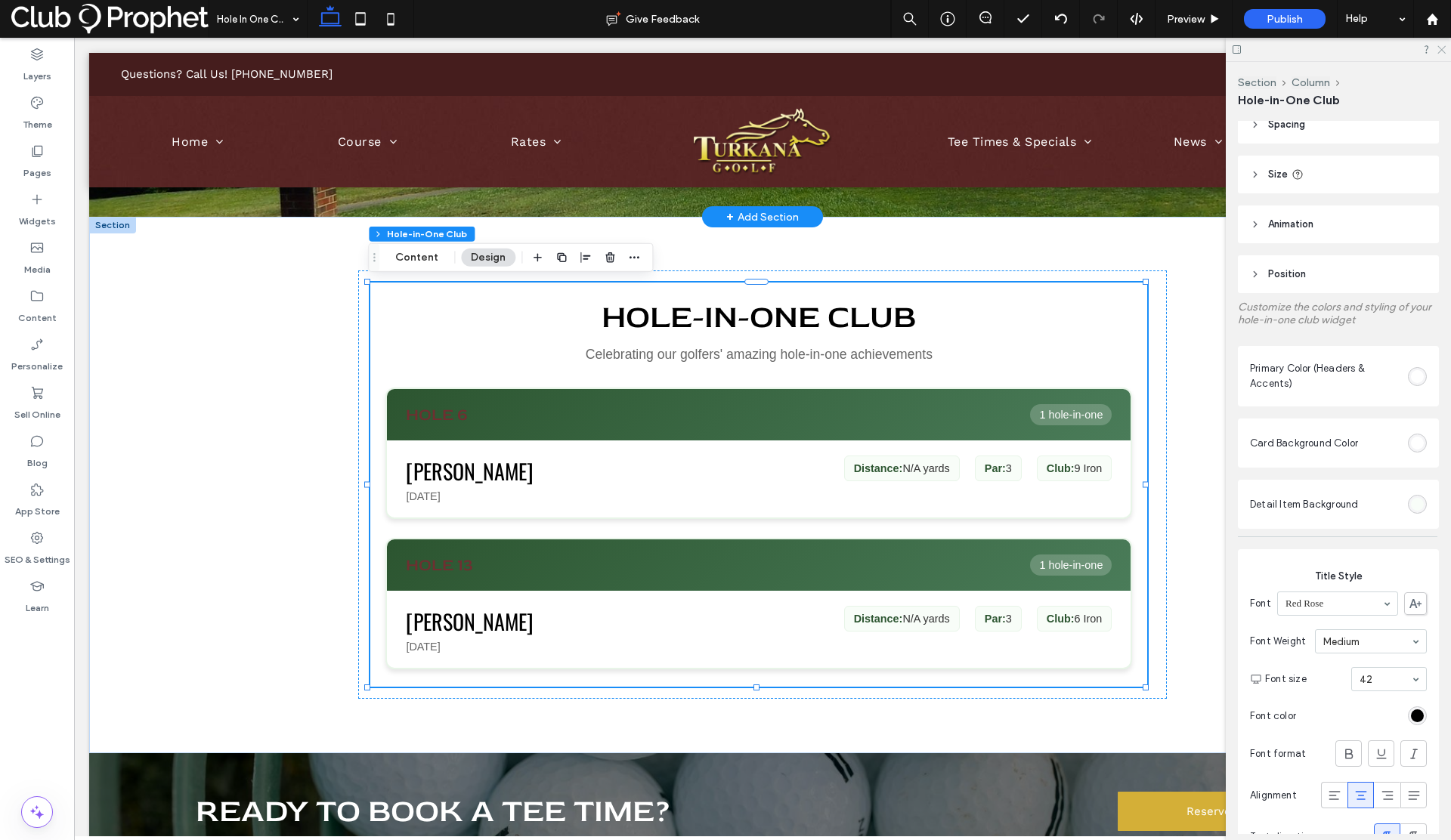
click at [1439, 48] on icon at bounding box center [1441, 49] width 10 height 10
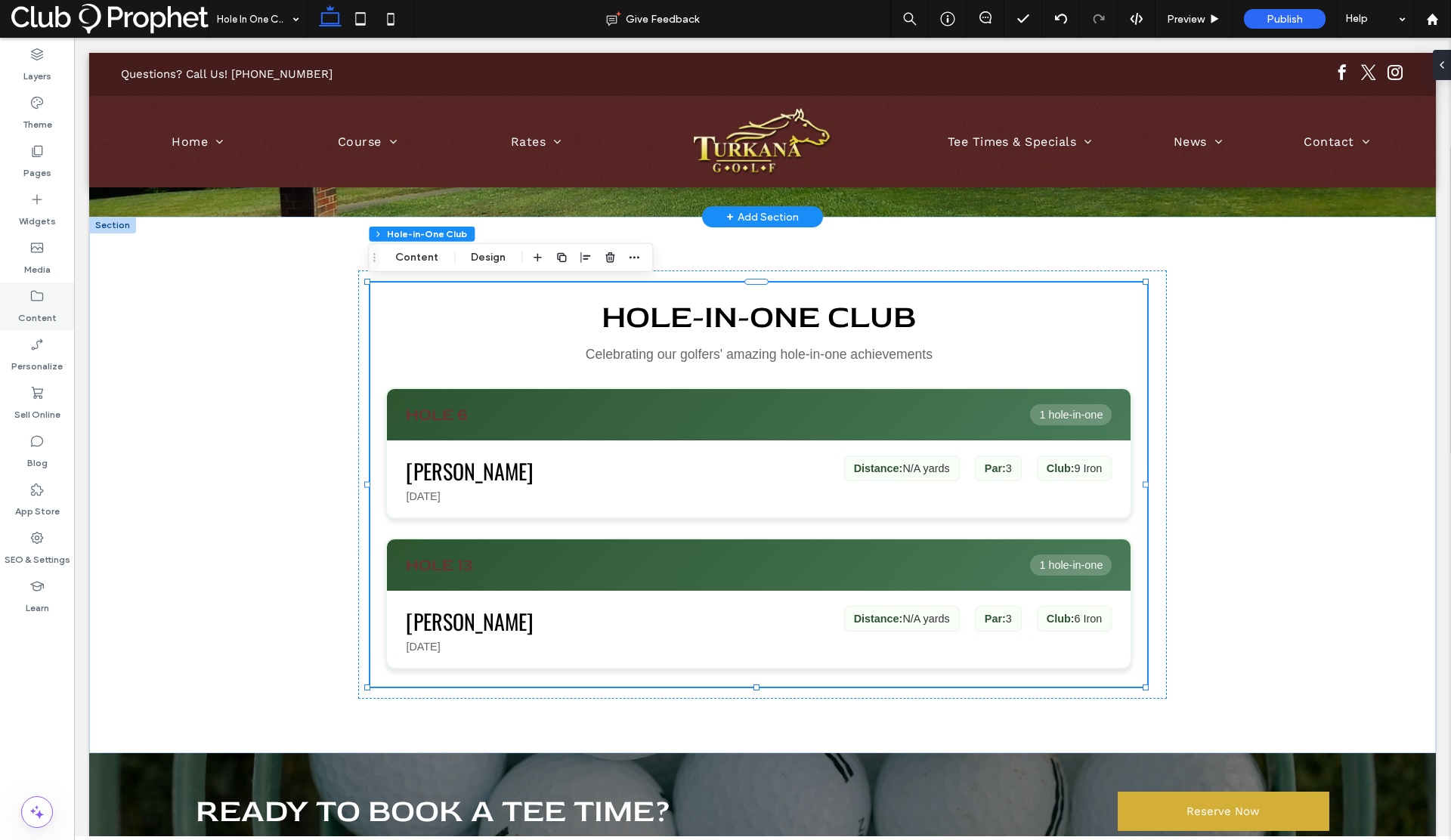
click at [39, 300] on icon at bounding box center [36, 296] width 15 height 15
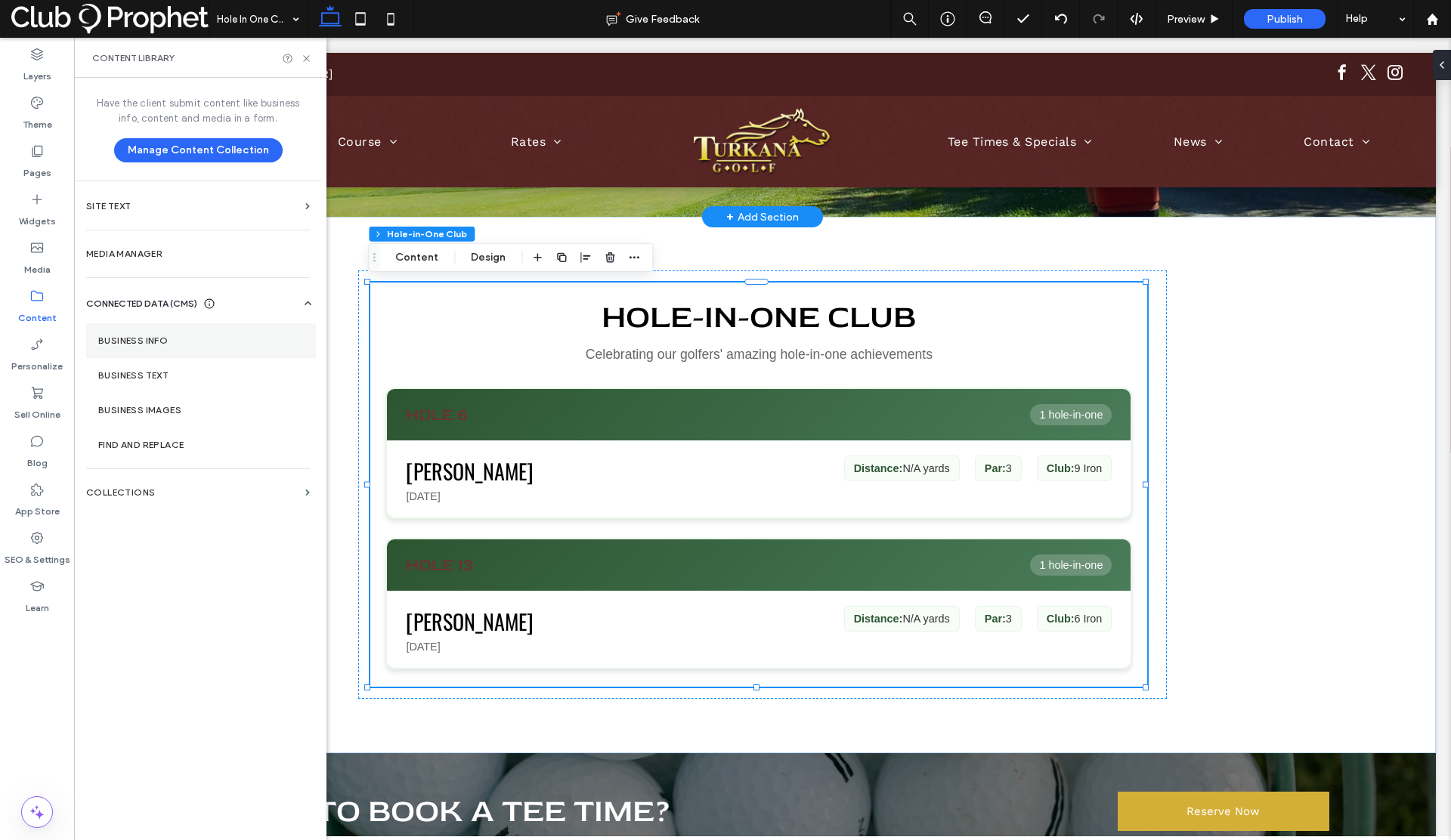
click at [134, 336] on label "Business Info" at bounding box center [201, 341] width 206 height 11
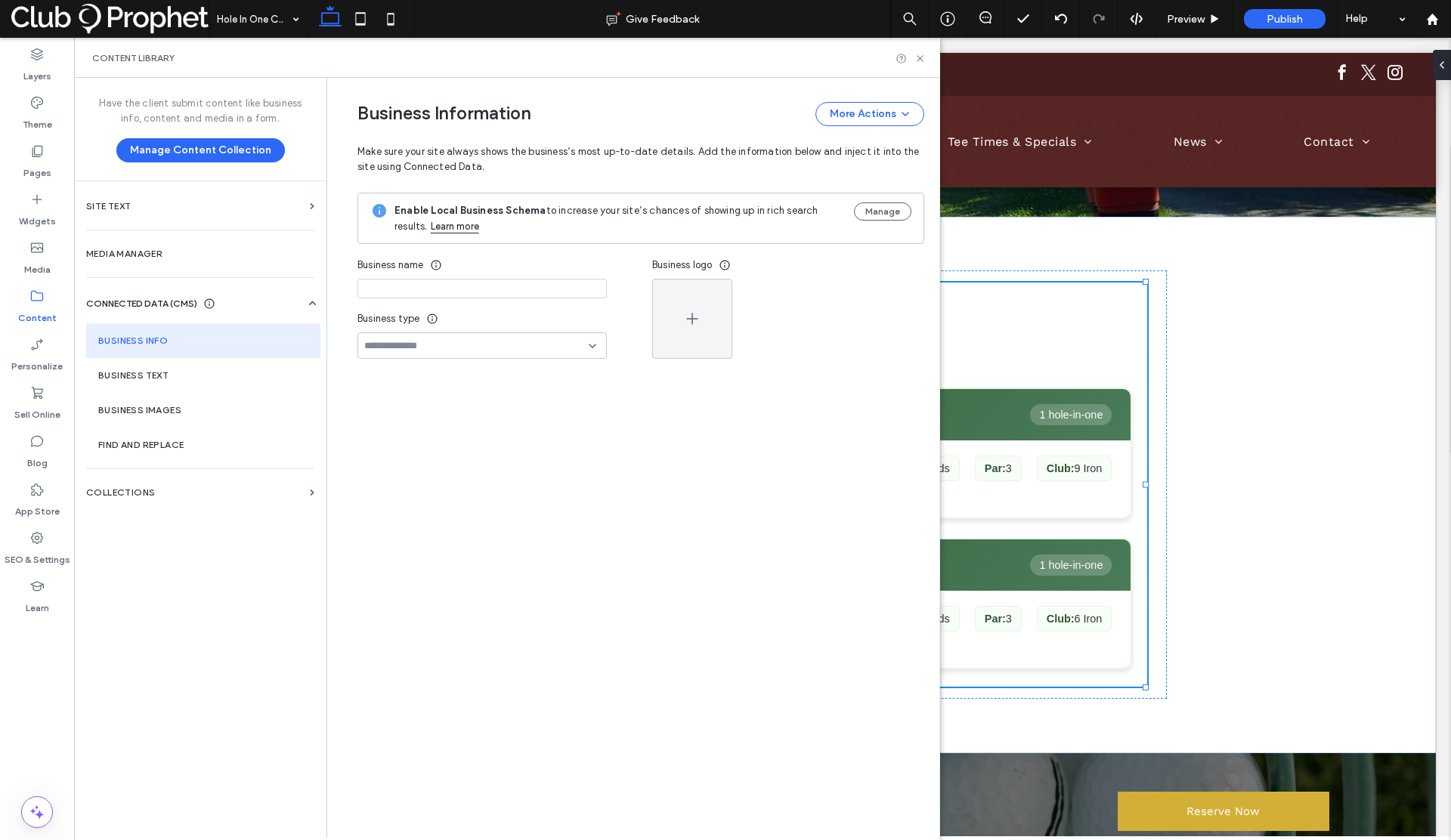
type input "**********"
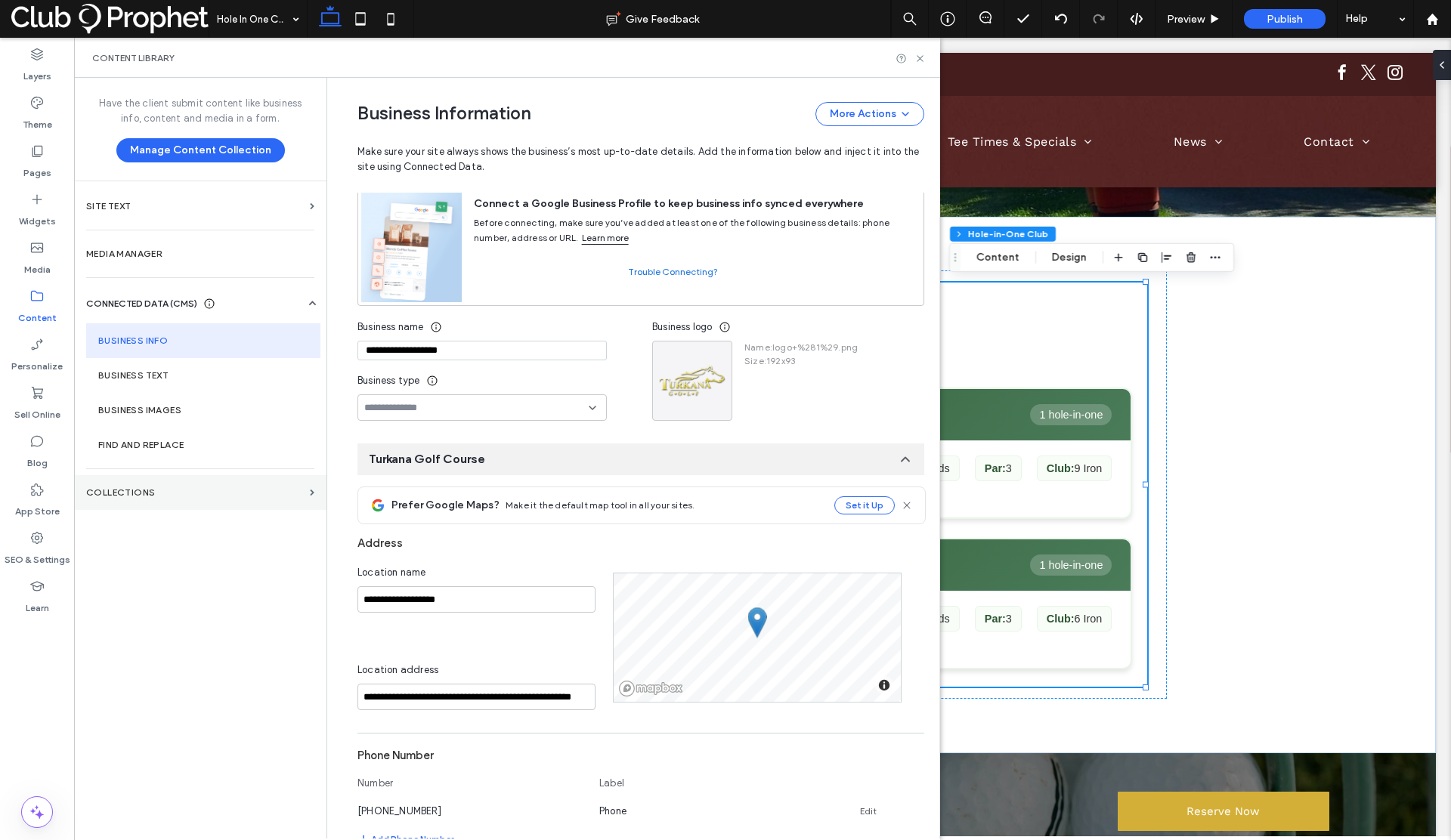
scroll to position [81, 0]
click at [158, 502] on section "Collections" at bounding box center [201, 493] width 253 height 35
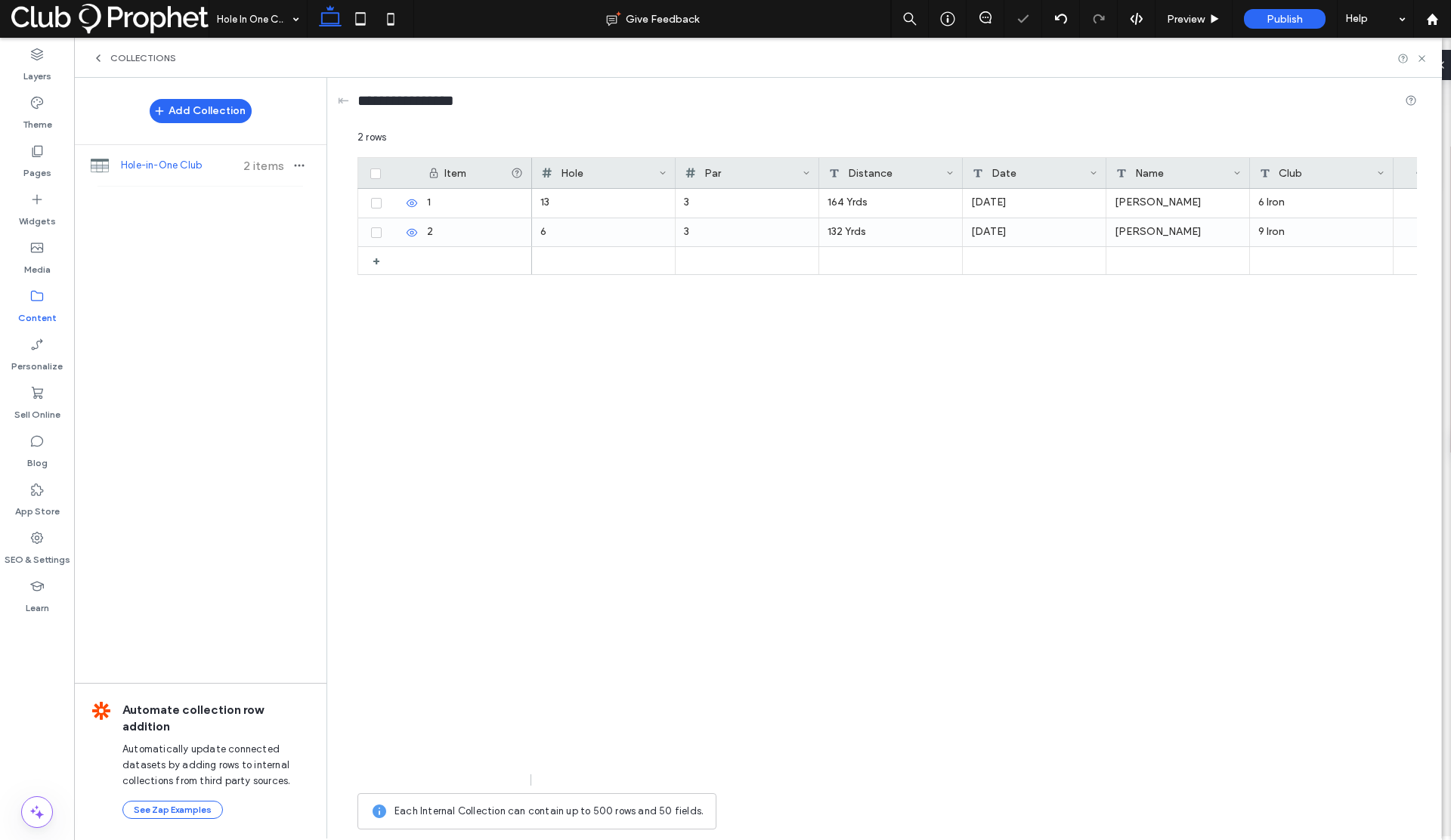
scroll to position [0, 0]
click at [567, 261] on div at bounding box center [603, 260] width 126 height 27
type input "**"
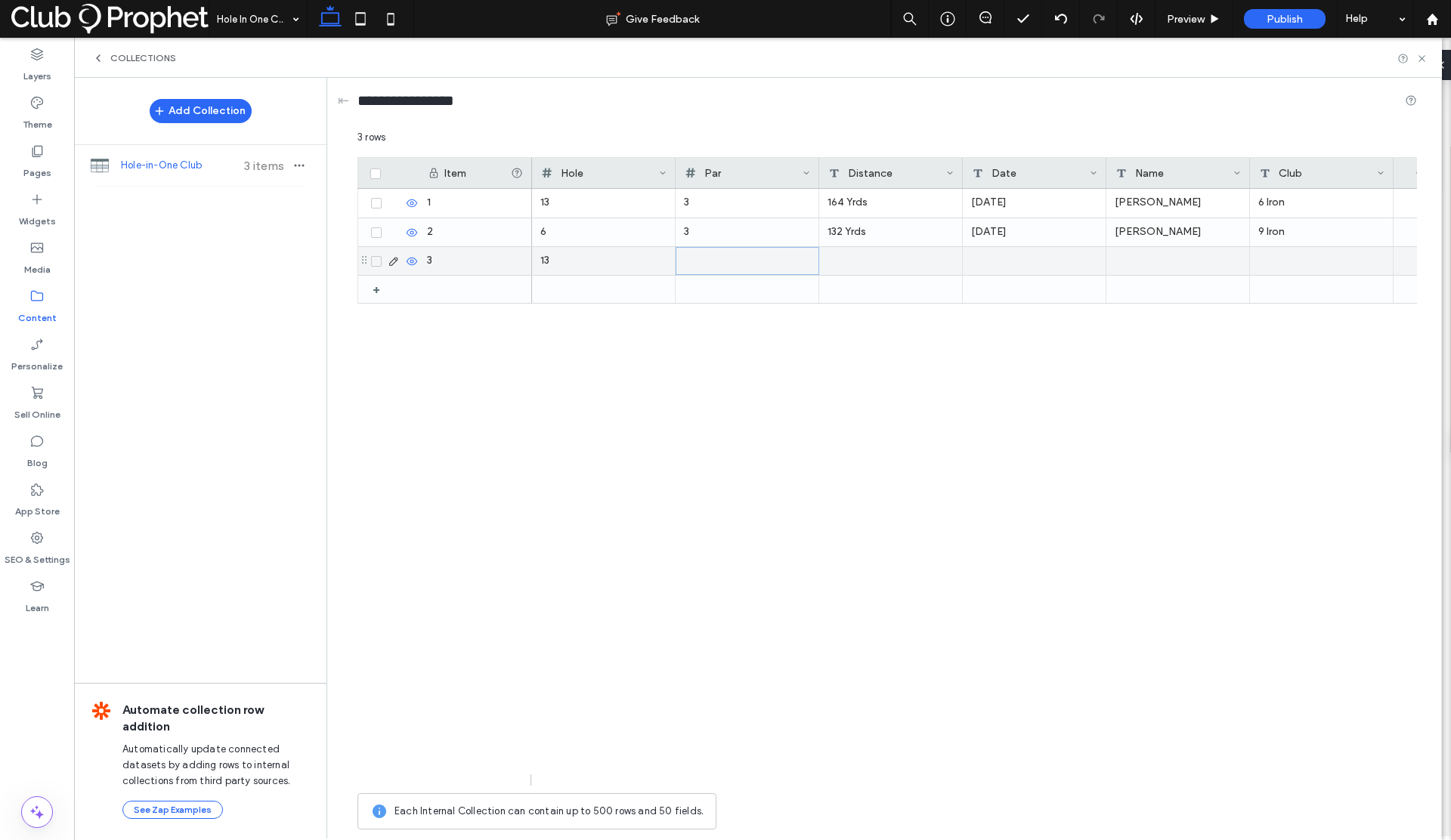
click at [687, 260] on div at bounding box center [747, 260] width 125 height 26
click at [832, 263] on div at bounding box center [891, 260] width 144 height 28
click at [840, 245] on textarea "plain-text-cell" at bounding box center [902, 242] width 166 height 45
type textarea "********"
click at [1019, 255] on div at bounding box center [1034, 260] width 144 height 28
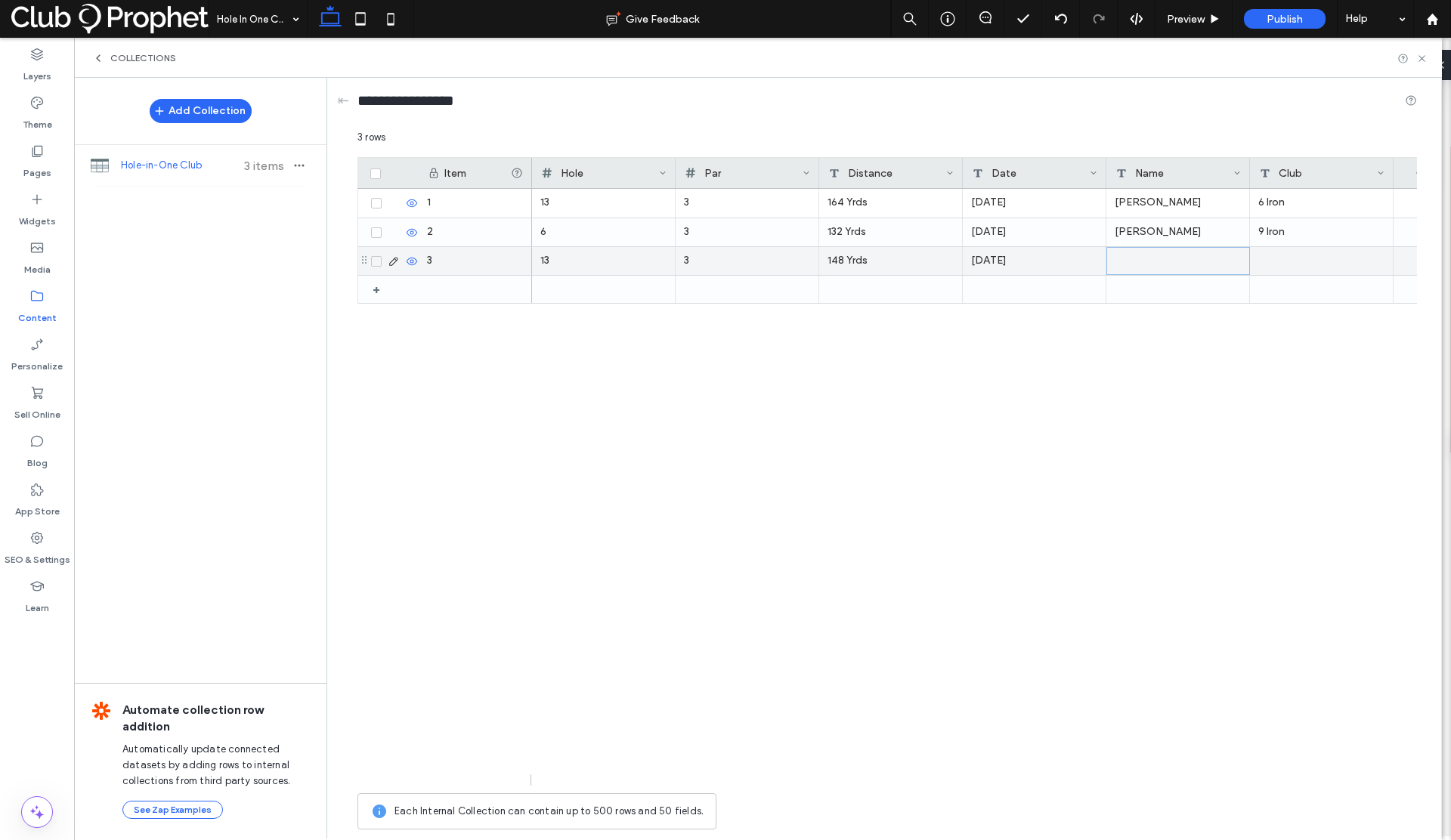
click at [1189, 262] on div at bounding box center [1178, 260] width 144 height 28
click at [1321, 256] on div at bounding box center [1322, 260] width 144 height 28
click at [1316, 257] on div at bounding box center [1322, 260] width 144 height 28
click at [1314, 254] on textarea "plain-text-cell" at bounding box center [1333, 242] width 166 height 45
type textarea "**"
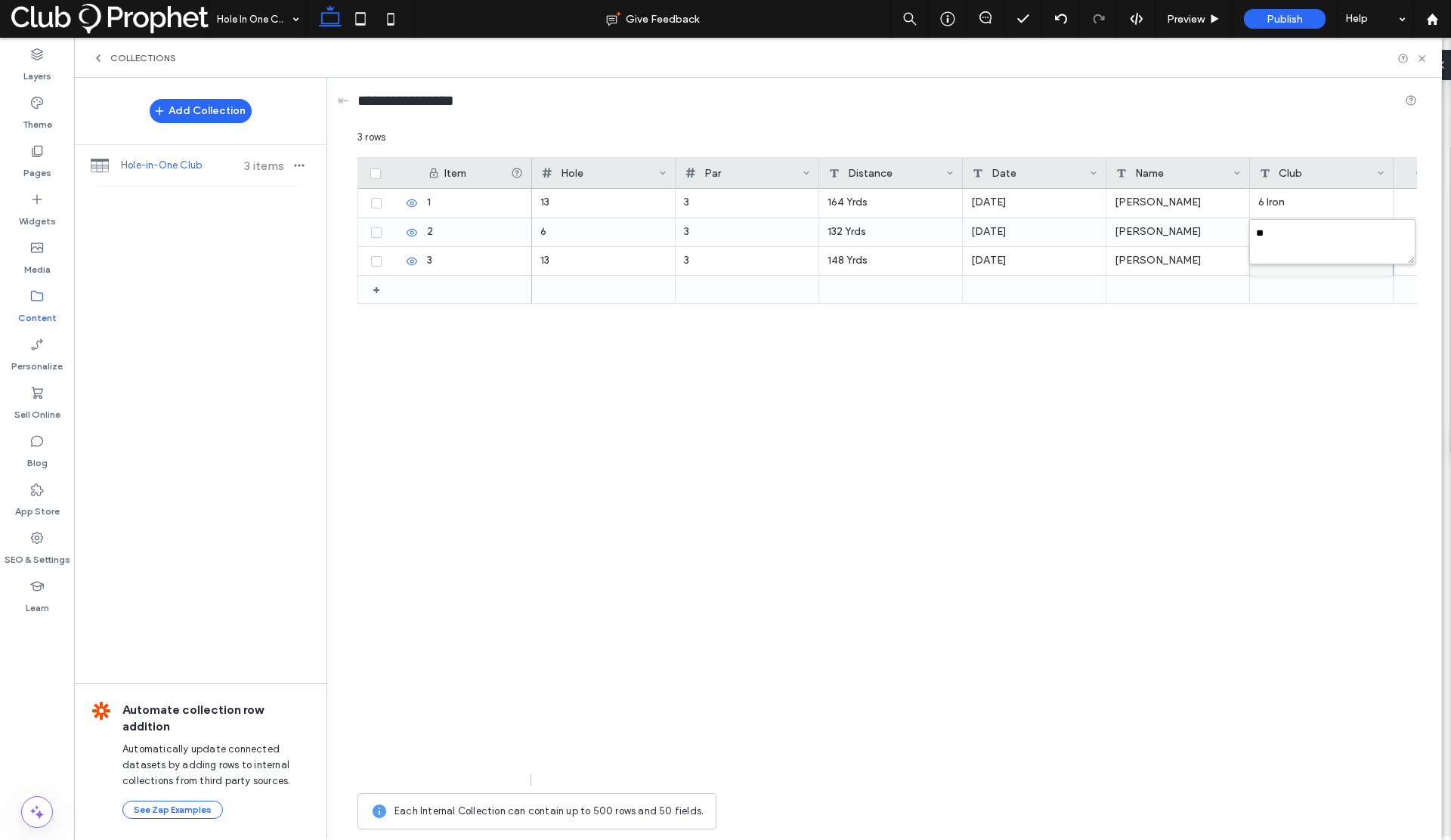
click at [1231, 328] on div "13 3 148 Yrds Tuesday, August 13, 2024 Josh Barnard 13 3 164 Yrds Wednesday, No…" at bounding box center [974, 488] width 885 height 597
click at [1423, 60] on icon at bounding box center [1423, 59] width 12 height 12
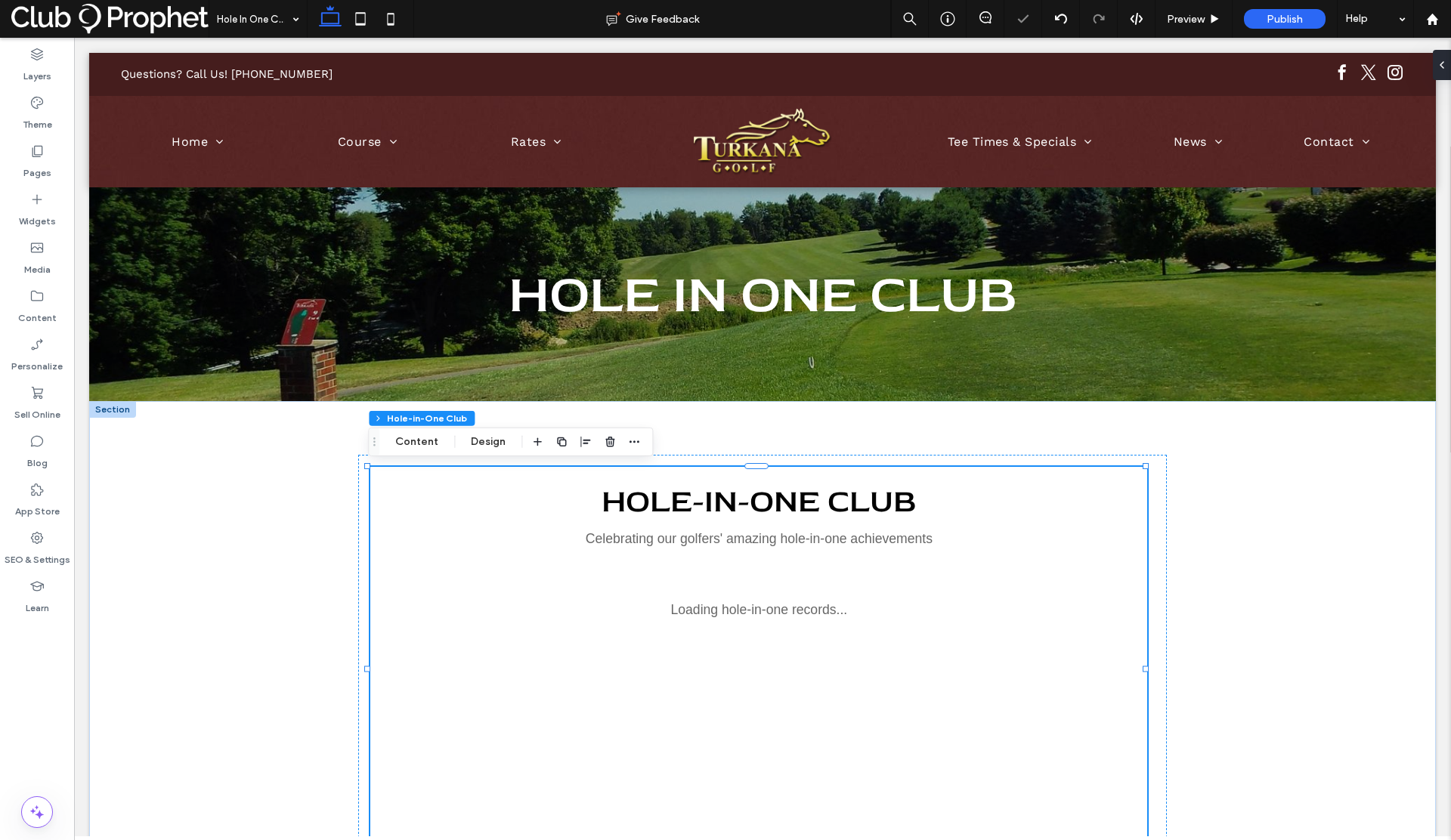
type input "**"
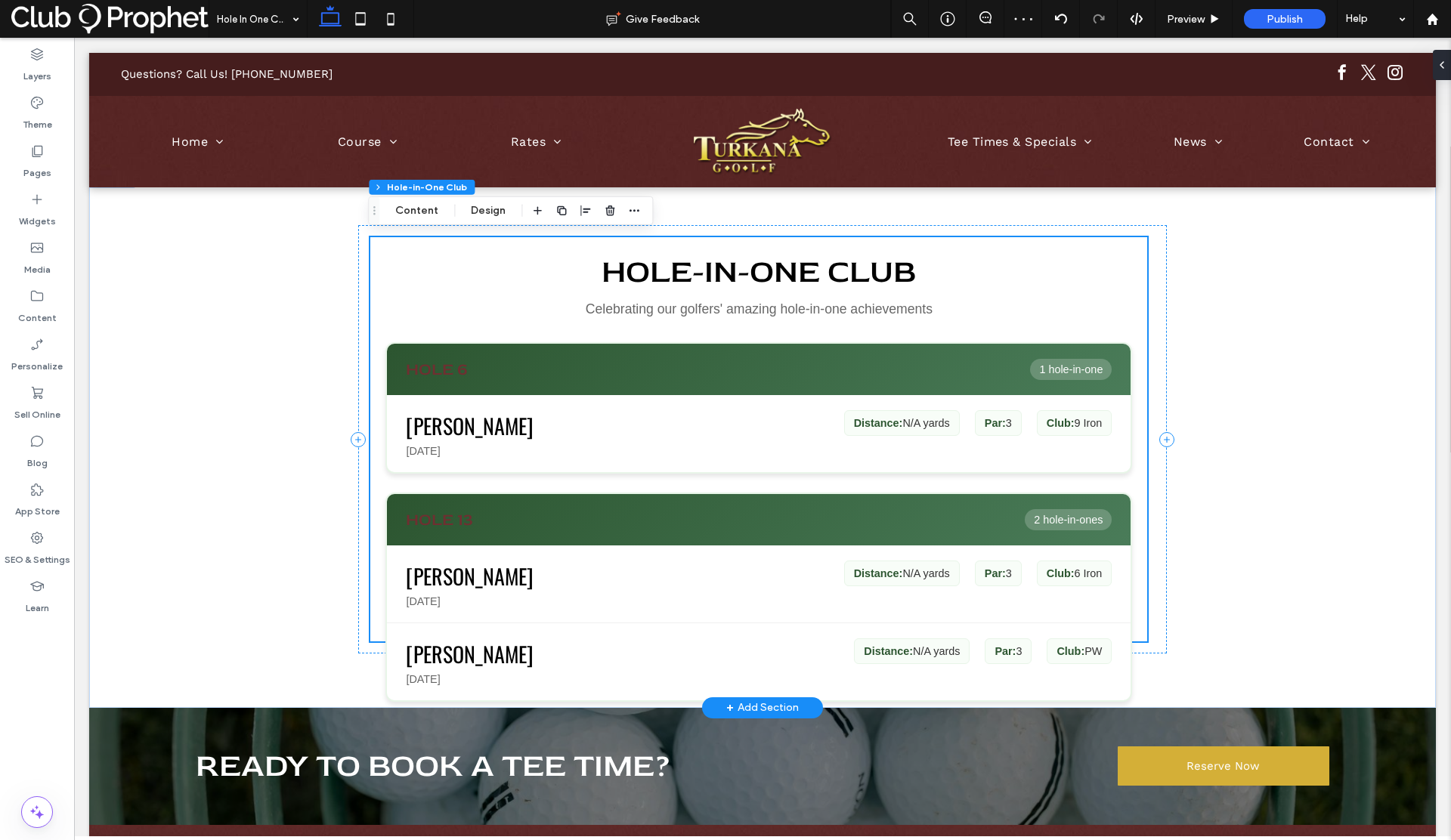
scroll to position [232, 0]
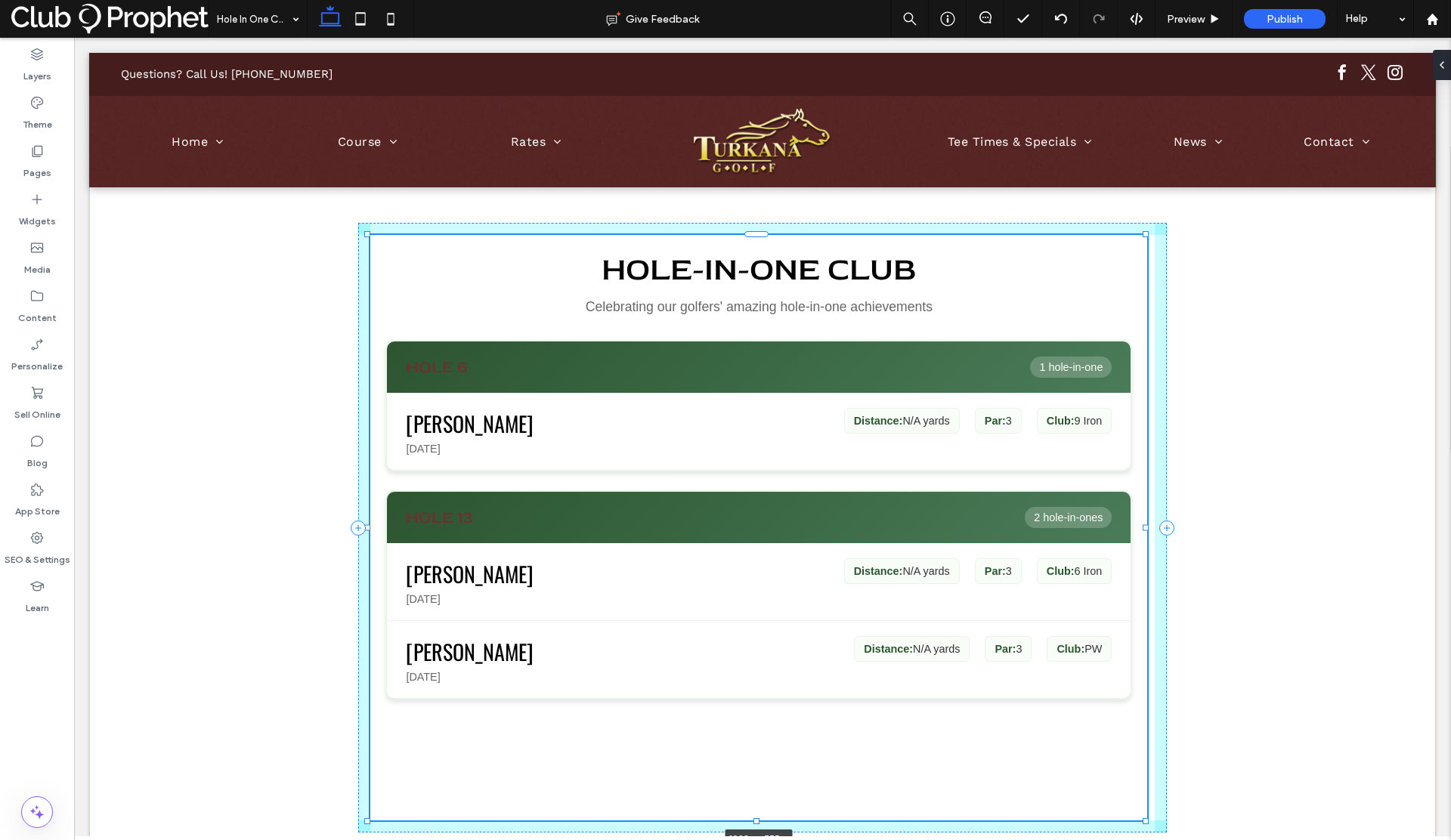
drag, startPoint x: 757, startPoint y: 639, endPoint x: 747, endPoint y: 730, distance: 91.5
click at [747, 730] on div "Hole-in-One Club Celebrating our golfers' amazing hole-in-one achievements Hole…" at bounding box center [763, 528] width 1347 height 718
type input "***"
type input "**"
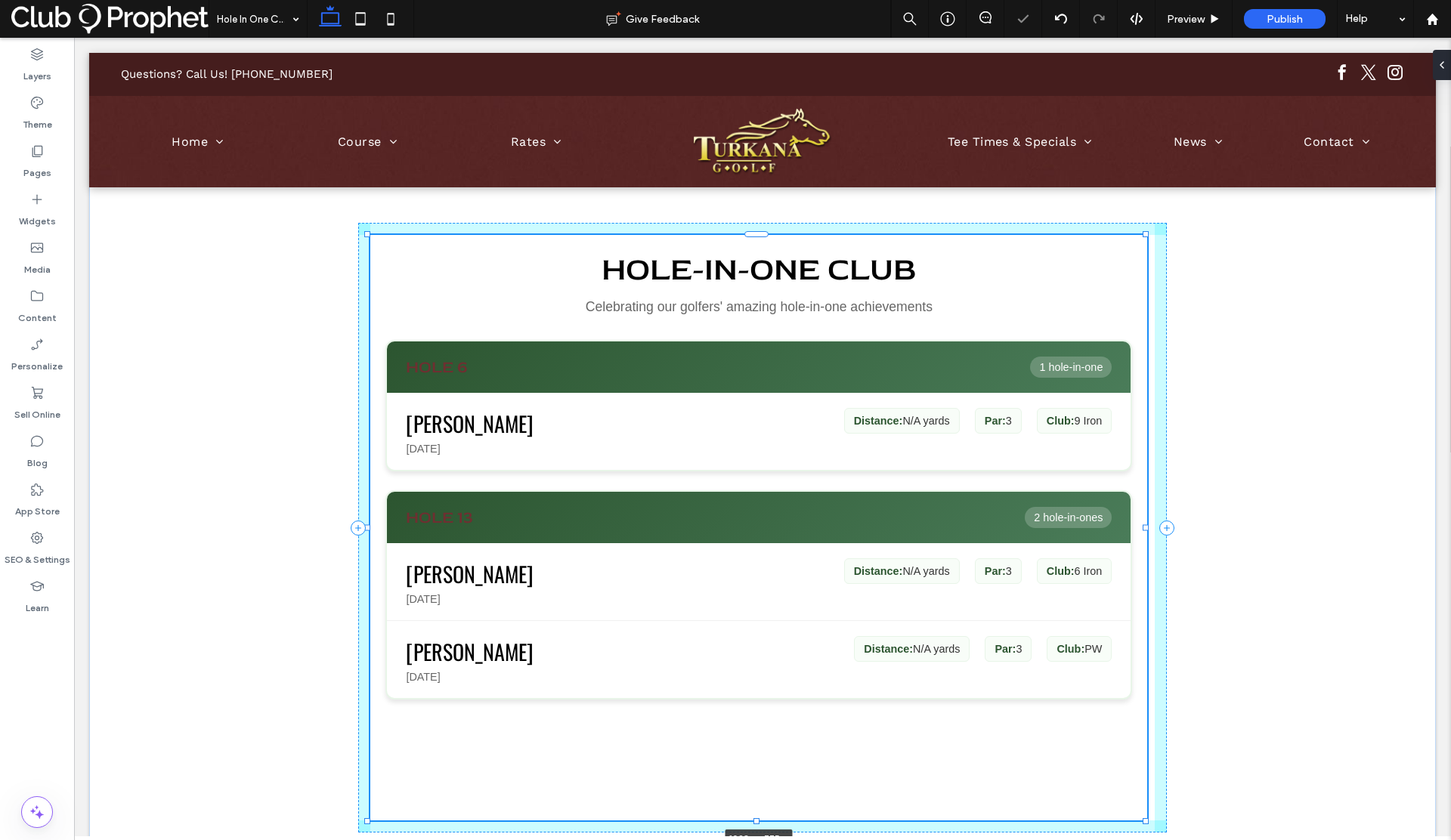
type input "**"
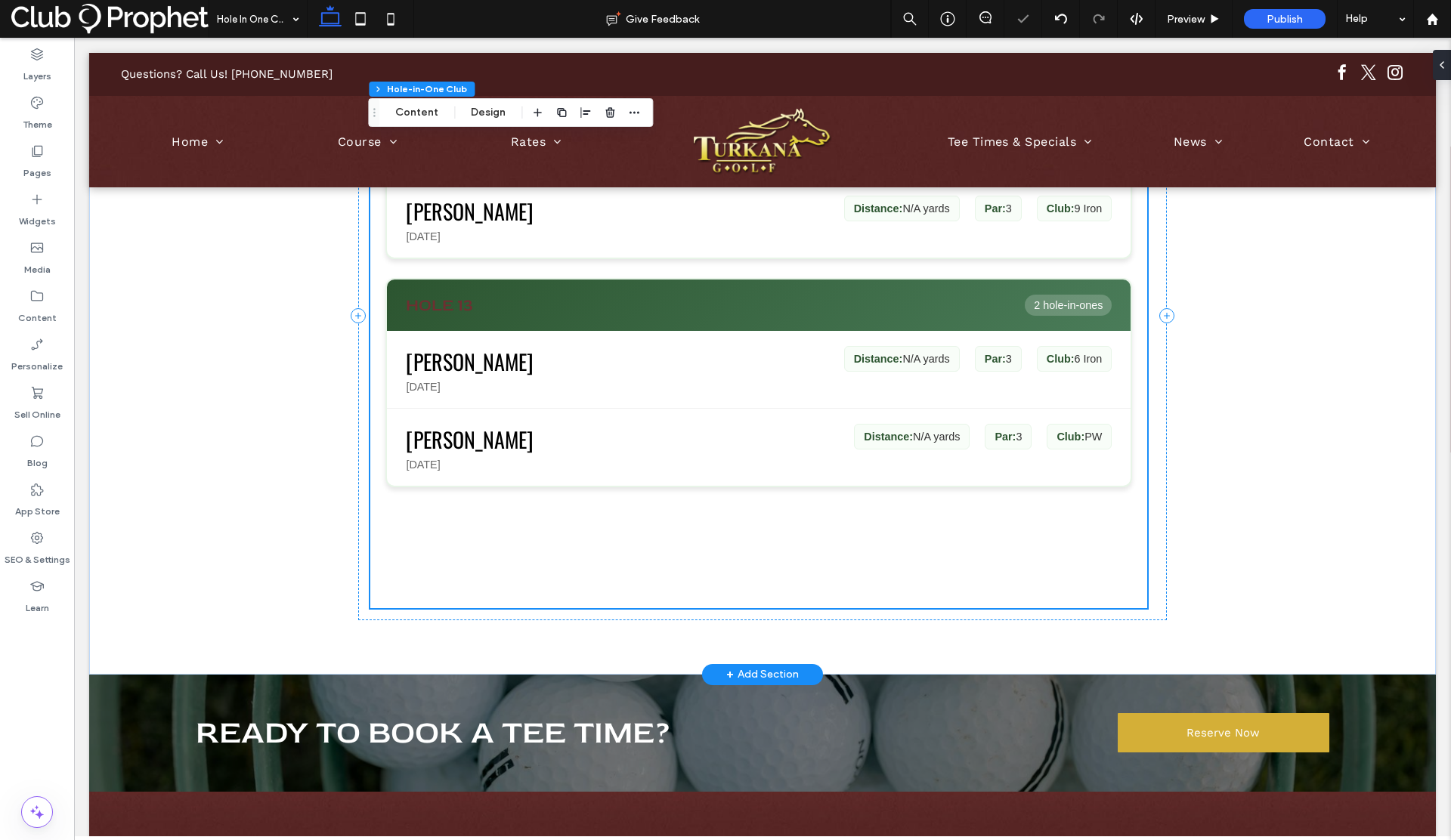
scroll to position [445, 0]
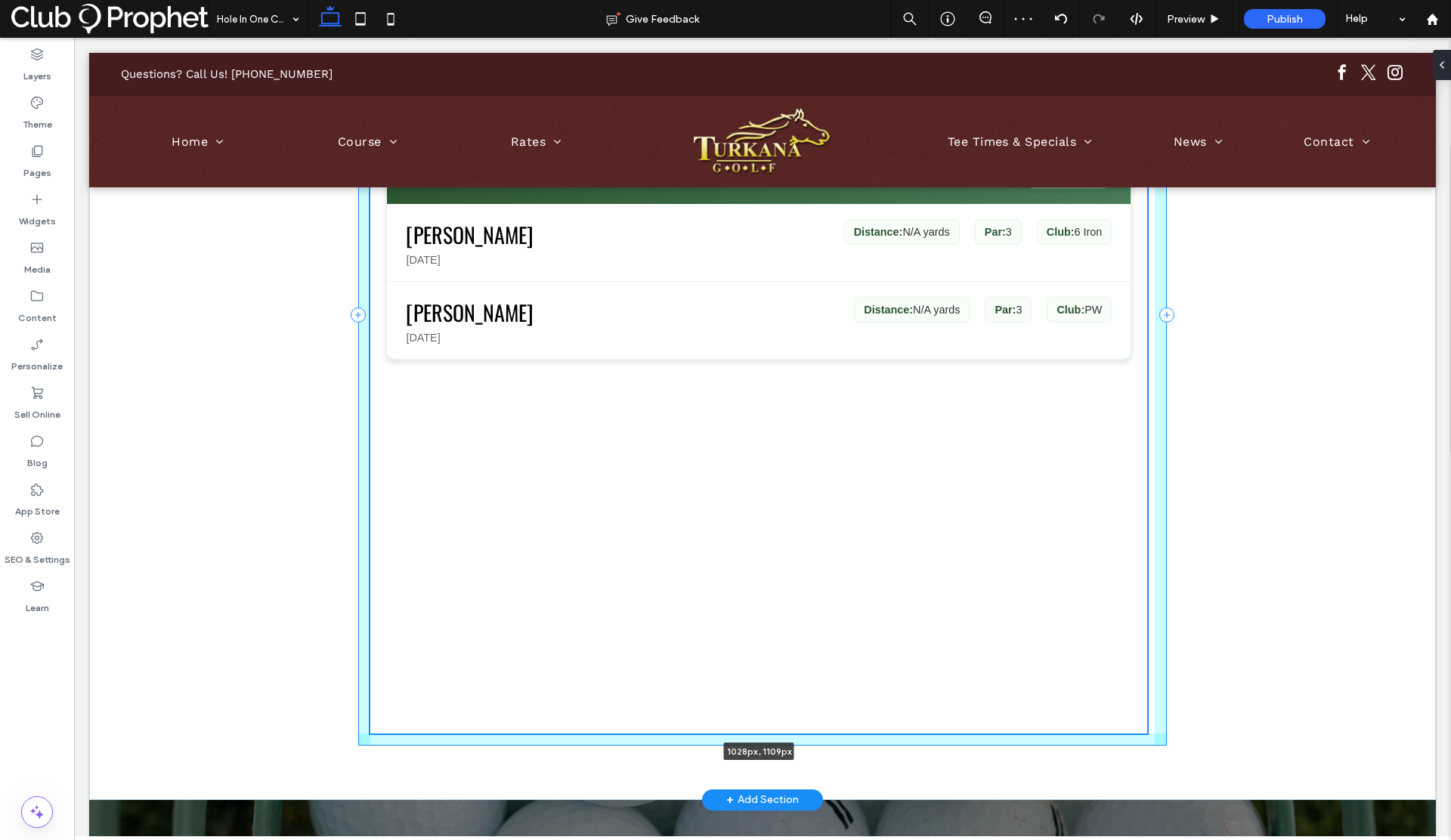
drag, startPoint x: 756, startPoint y: 606, endPoint x: 746, endPoint y: 732, distance: 126.4
click at [746, 732] on div "Hole-in-One Club Celebrating our golfers' amazing hole-in-one achievements Hole…" at bounding box center [763, 314] width 1347 height 970
type input "****"
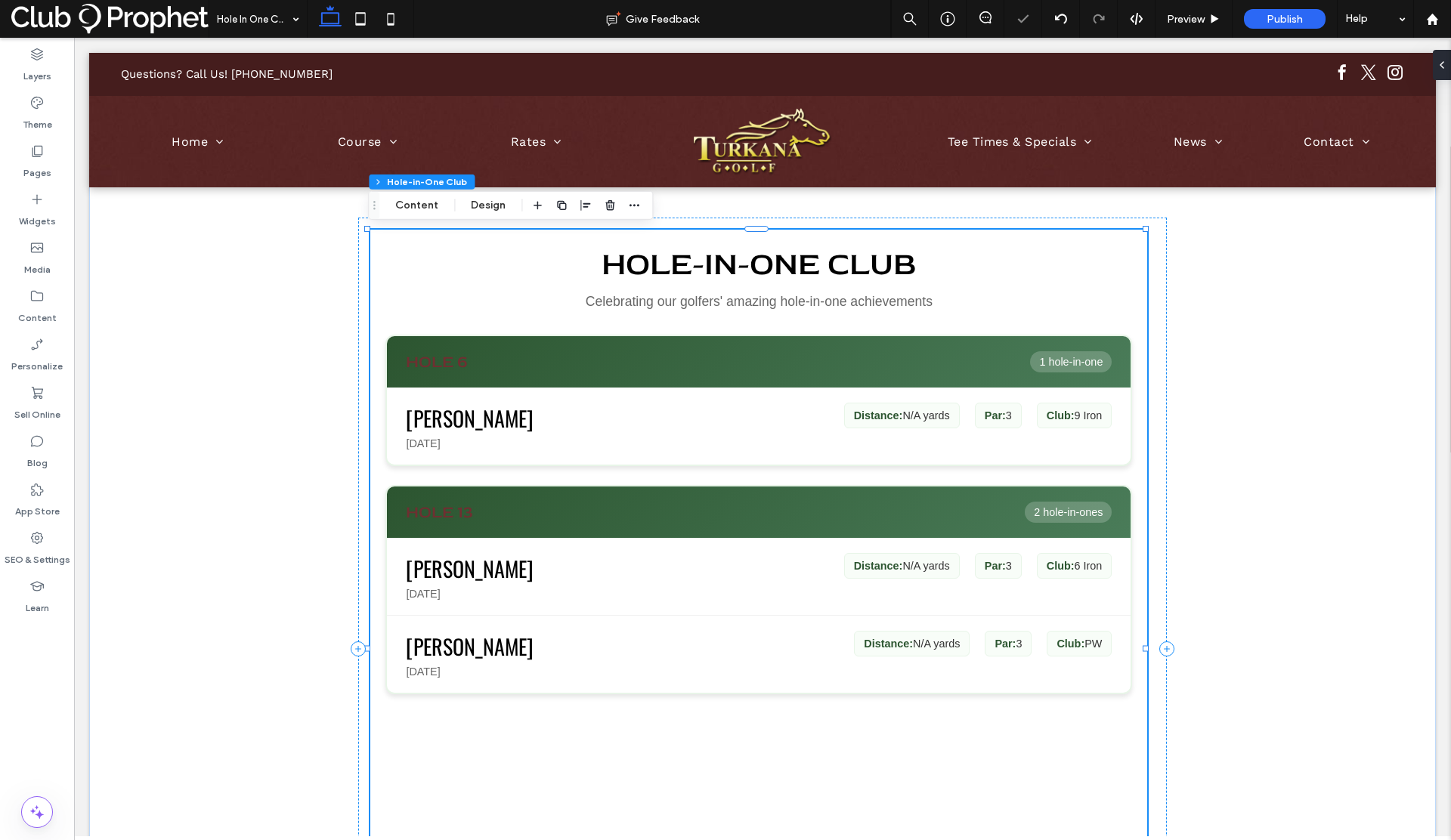
scroll to position [235, 0]
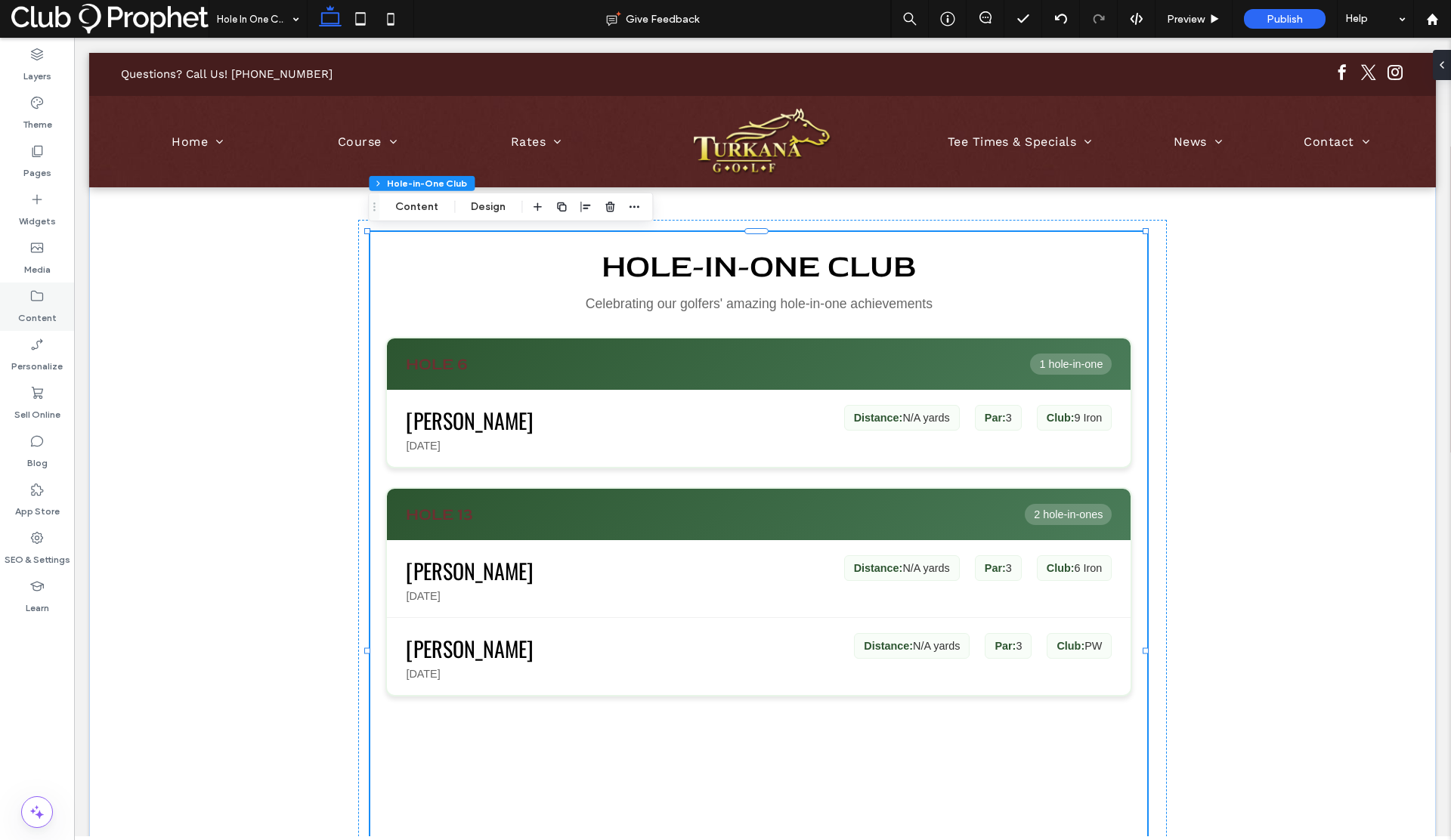
click at [37, 296] on icon at bounding box center [36, 296] width 15 height 15
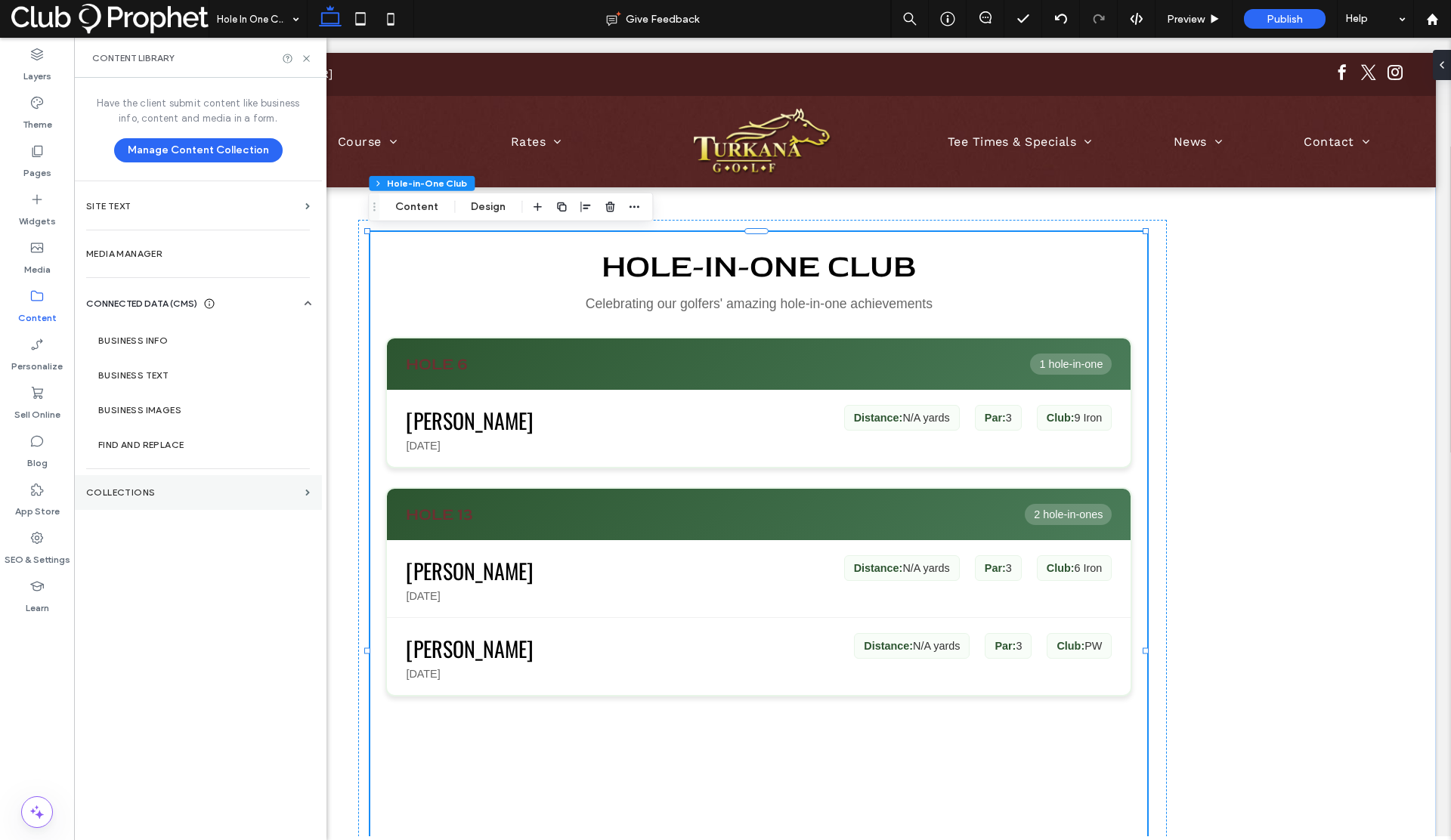
drag, startPoint x: 37, startPoint y: 296, endPoint x: 154, endPoint y: 483, distance: 220.6
click at [154, 483] on section "Collections" at bounding box center [198, 493] width 248 height 35
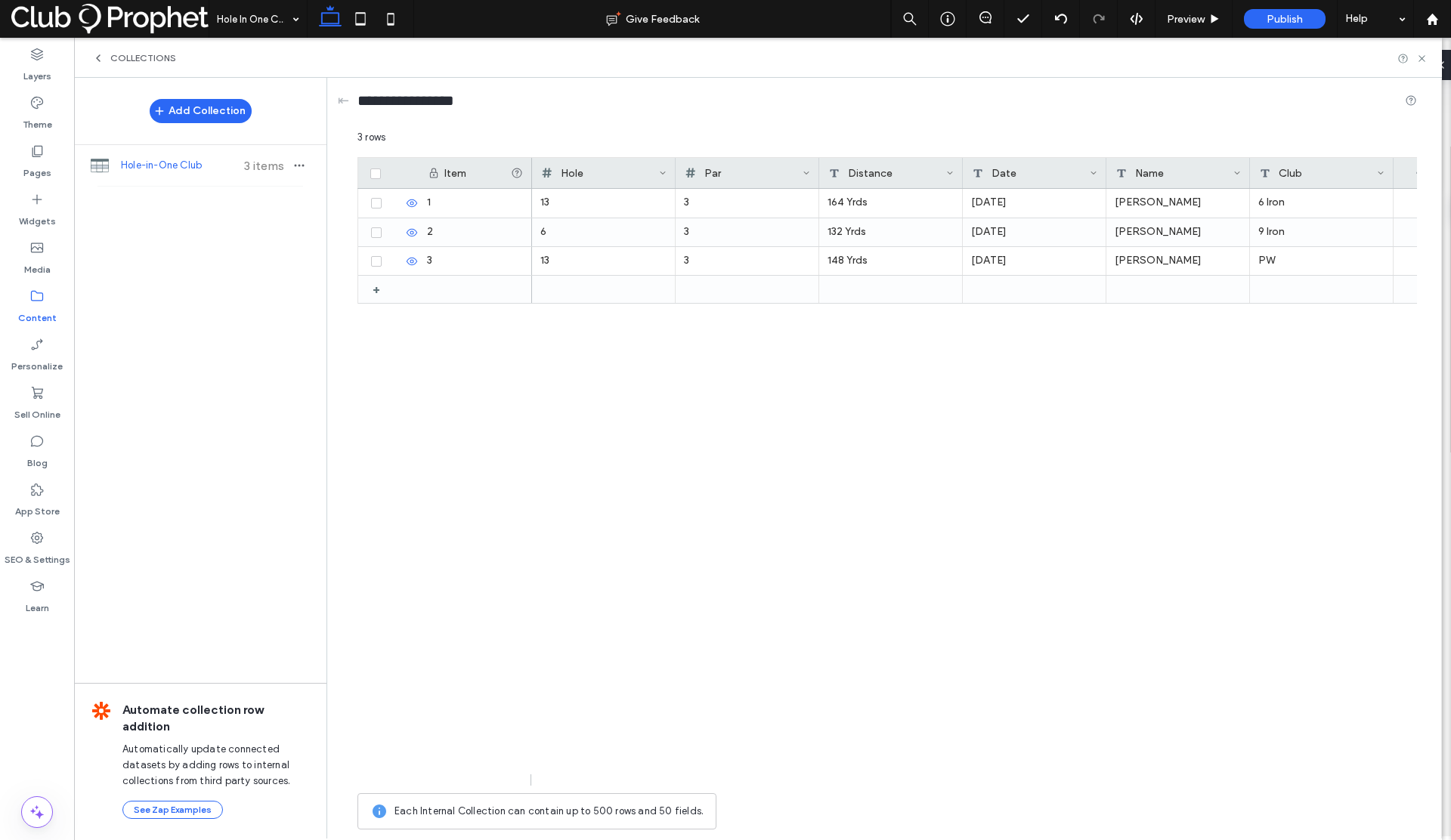
click at [860, 201] on div "164 Yrds" at bounding box center [891, 203] width 144 height 28
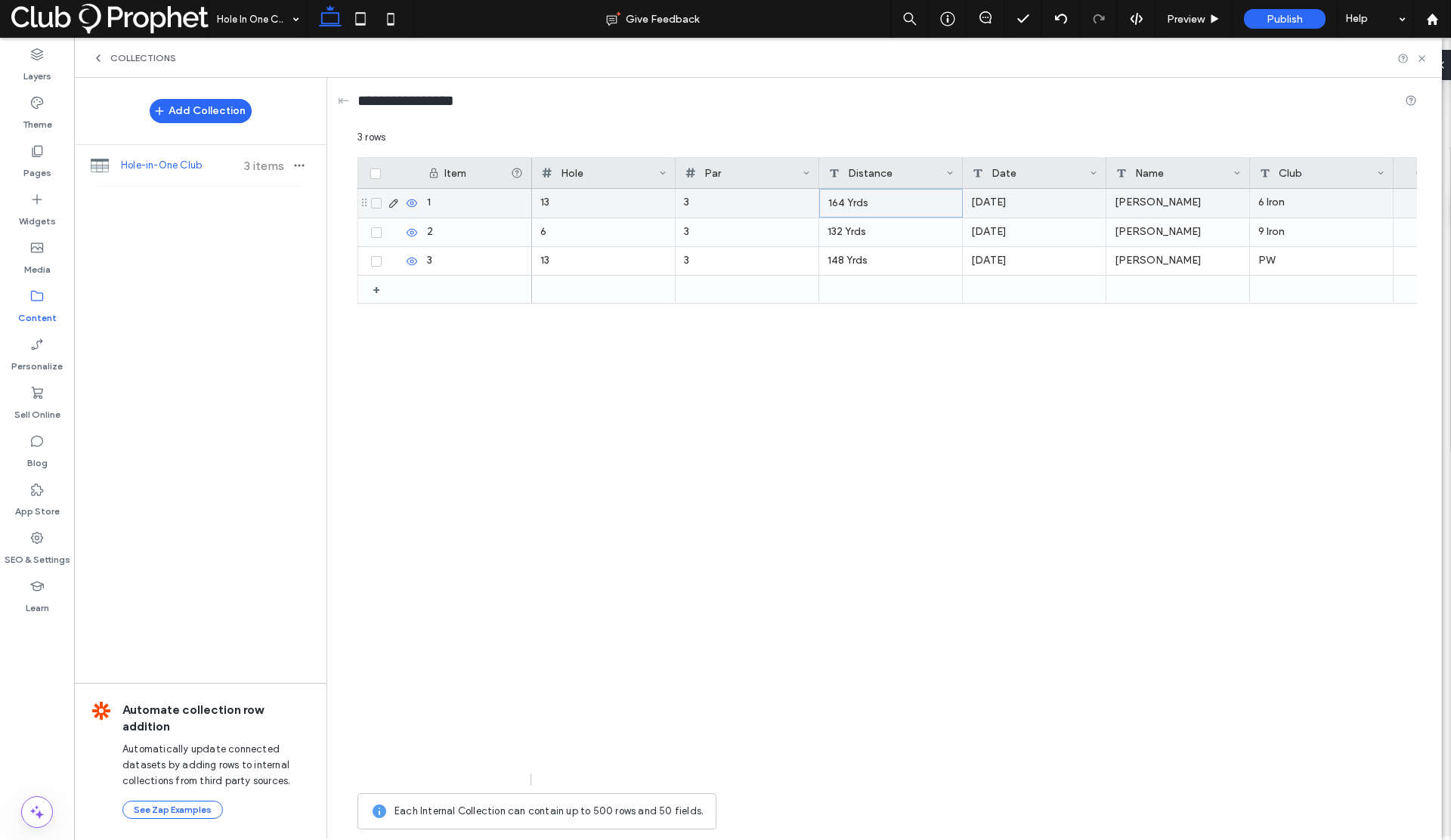
click at [860, 201] on div "164 Yrds" at bounding box center [891, 203] width 144 height 28
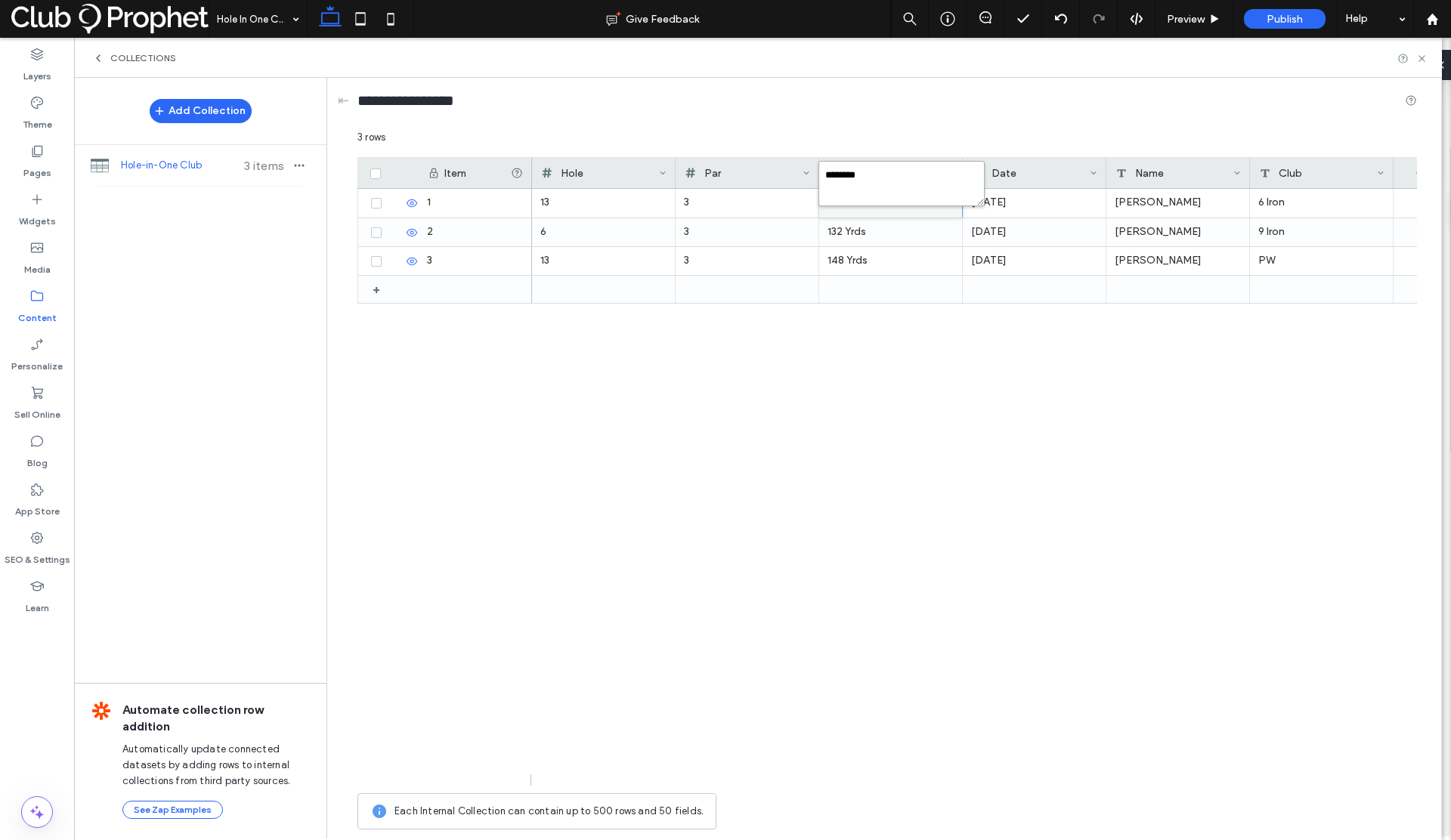
drag, startPoint x: 154, startPoint y: 483, endPoint x: 840, endPoint y: 179, distance: 750.3
click at [840, 179] on textarea "********" at bounding box center [902, 183] width 166 height 45
type textarea "***"
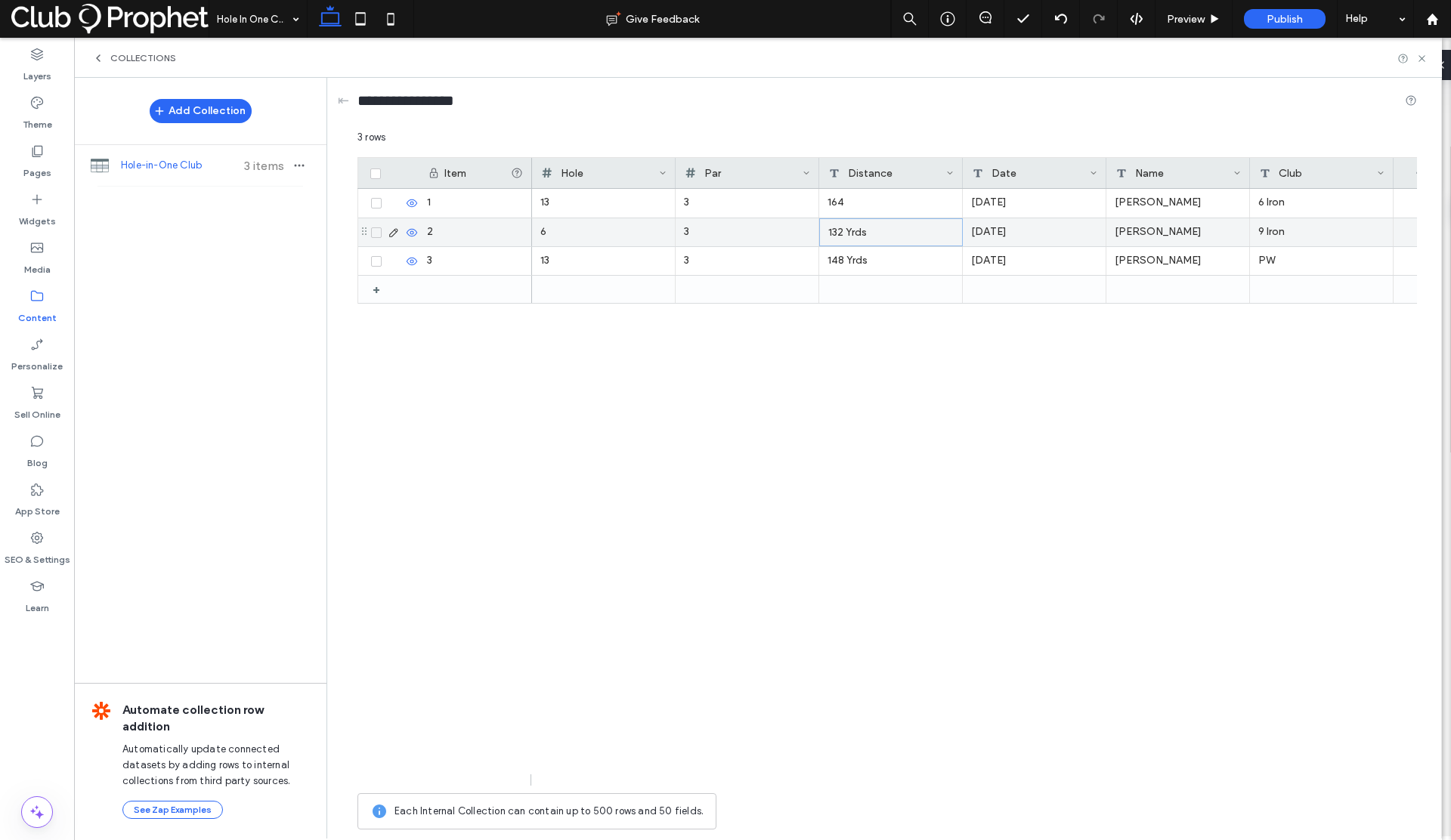
click at [876, 231] on div "132 Yrds" at bounding box center [891, 232] width 144 height 28
click at [873, 229] on div "132 Yrds" at bounding box center [891, 232] width 144 height 28
click at [873, 232] on div "132 Yrds" at bounding box center [891, 232] width 144 height 28
click at [871, 231] on div "132 Yrds" at bounding box center [891, 232] width 144 height 28
click at [870, 230] on div "132 Yrds" at bounding box center [891, 232] width 144 height 28
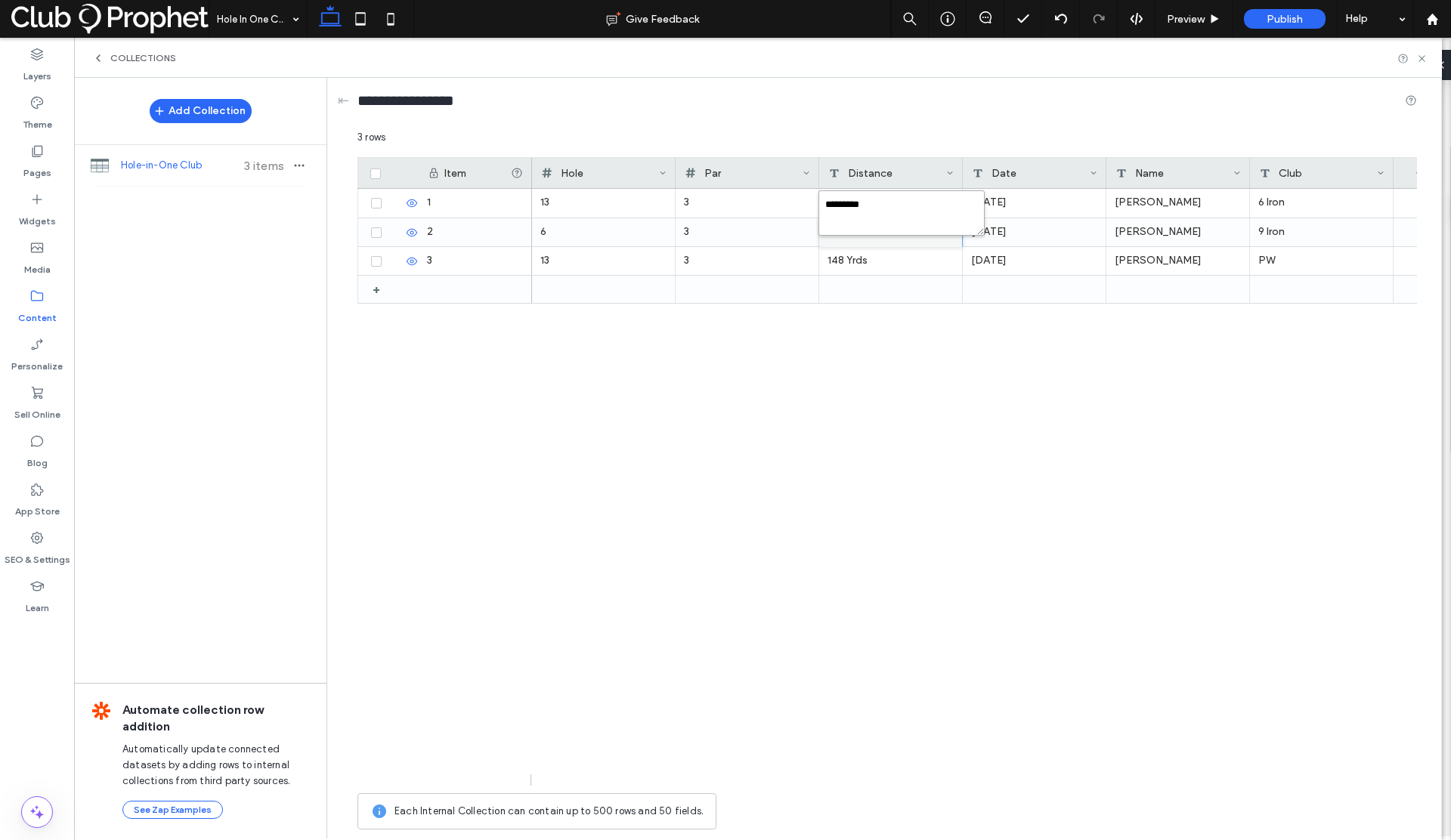
click at [874, 210] on textarea "********" at bounding box center [902, 213] width 166 height 45
type textarea "***"
click at [881, 267] on div "148 Yrds" at bounding box center [891, 260] width 144 height 28
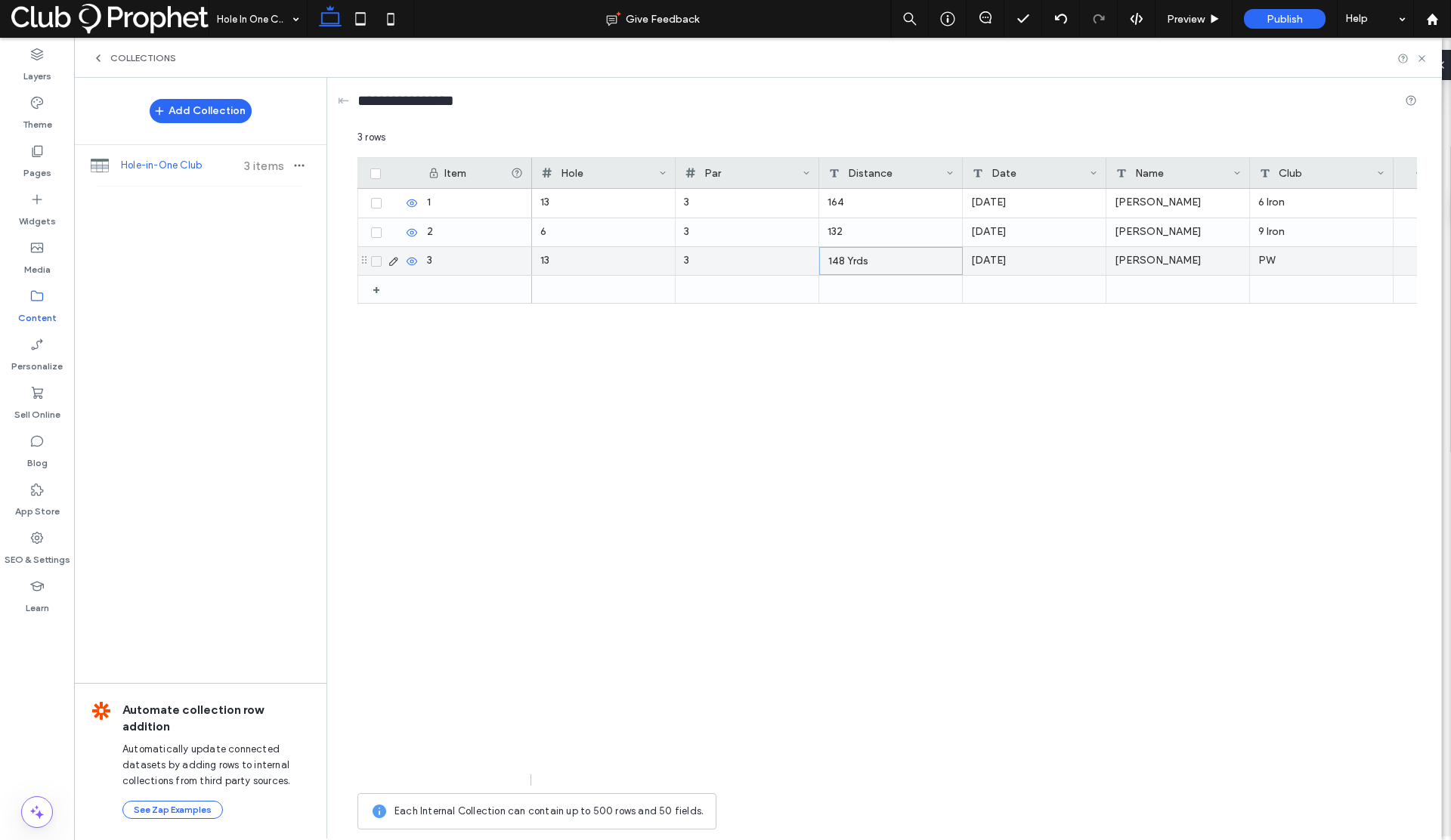
click at [877, 263] on div "148 Yrds" at bounding box center [891, 260] width 144 height 28
click at [880, 240] on textarea "********" at bounding box center [902, 242] width 166 height 45
type textarea "***"
click at [1424, 61] on icon at bounding box center [1423, 59] width 12 height 12
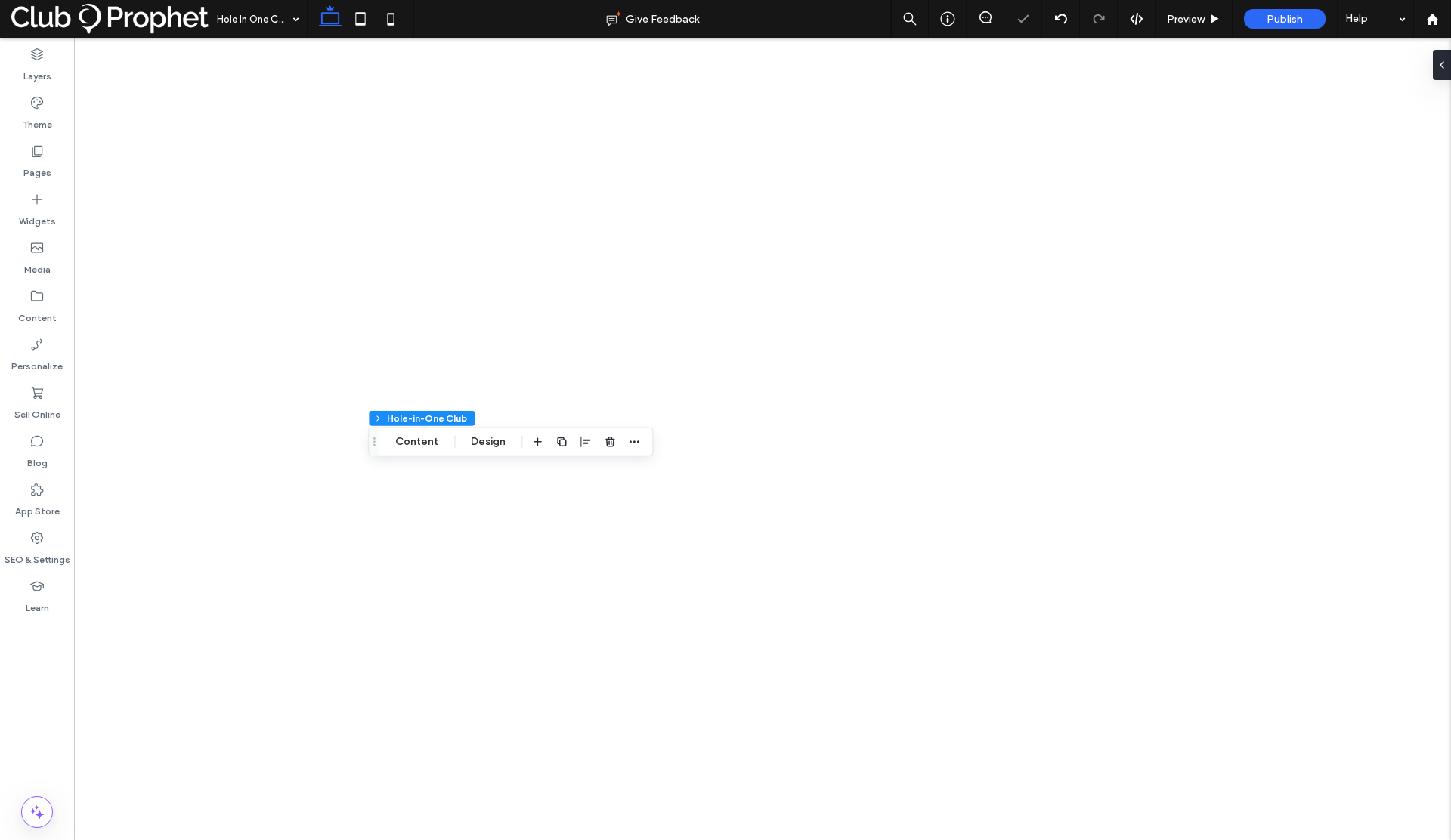
type input "**"
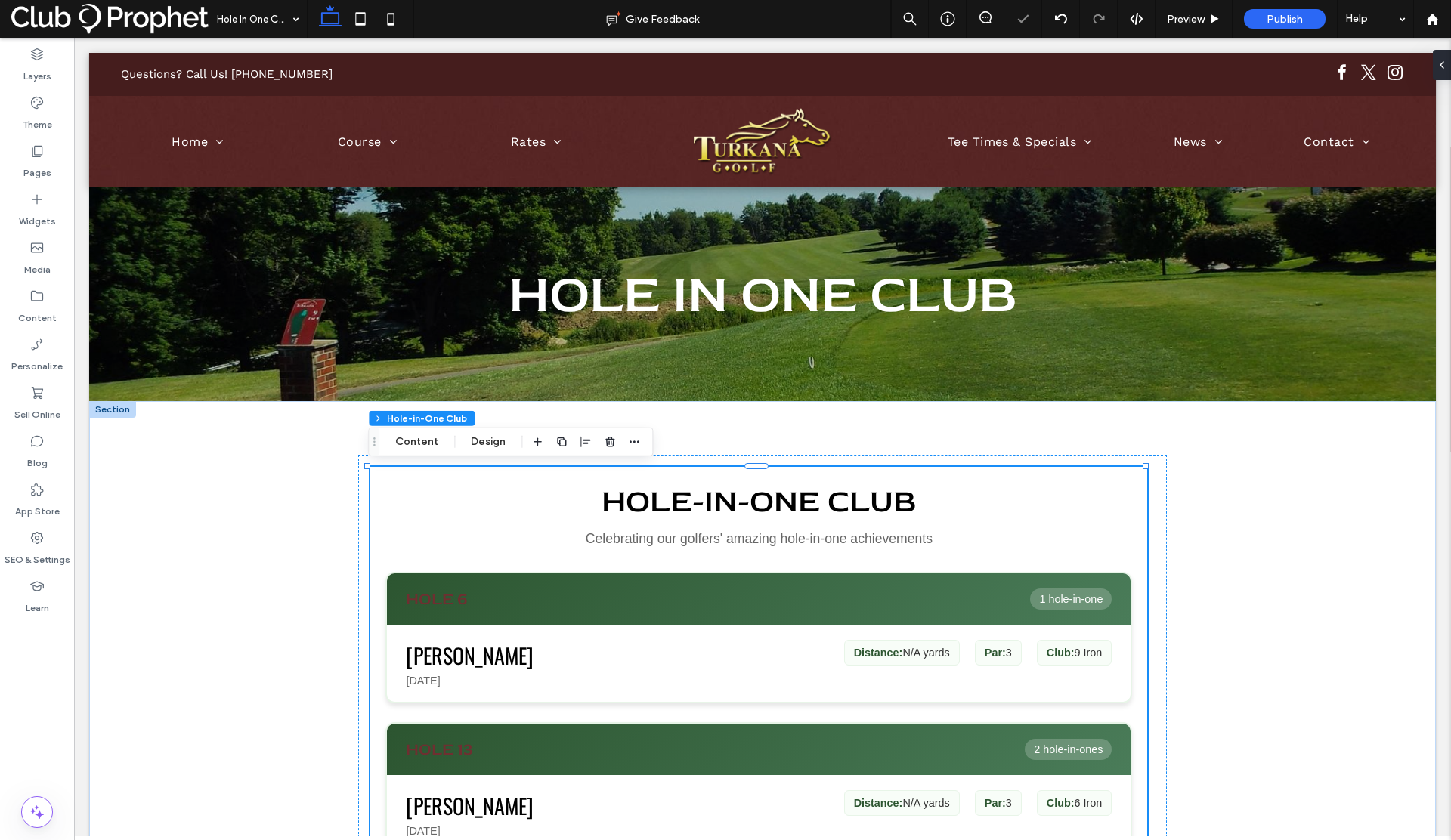
scroll to position [0, 0]
click at [813, 560] on div "Hole-in-One Club Celebrating our golfers' amazing hole-in-one achievements Hole…" at bounding box center [759, 716] width 777 height 498
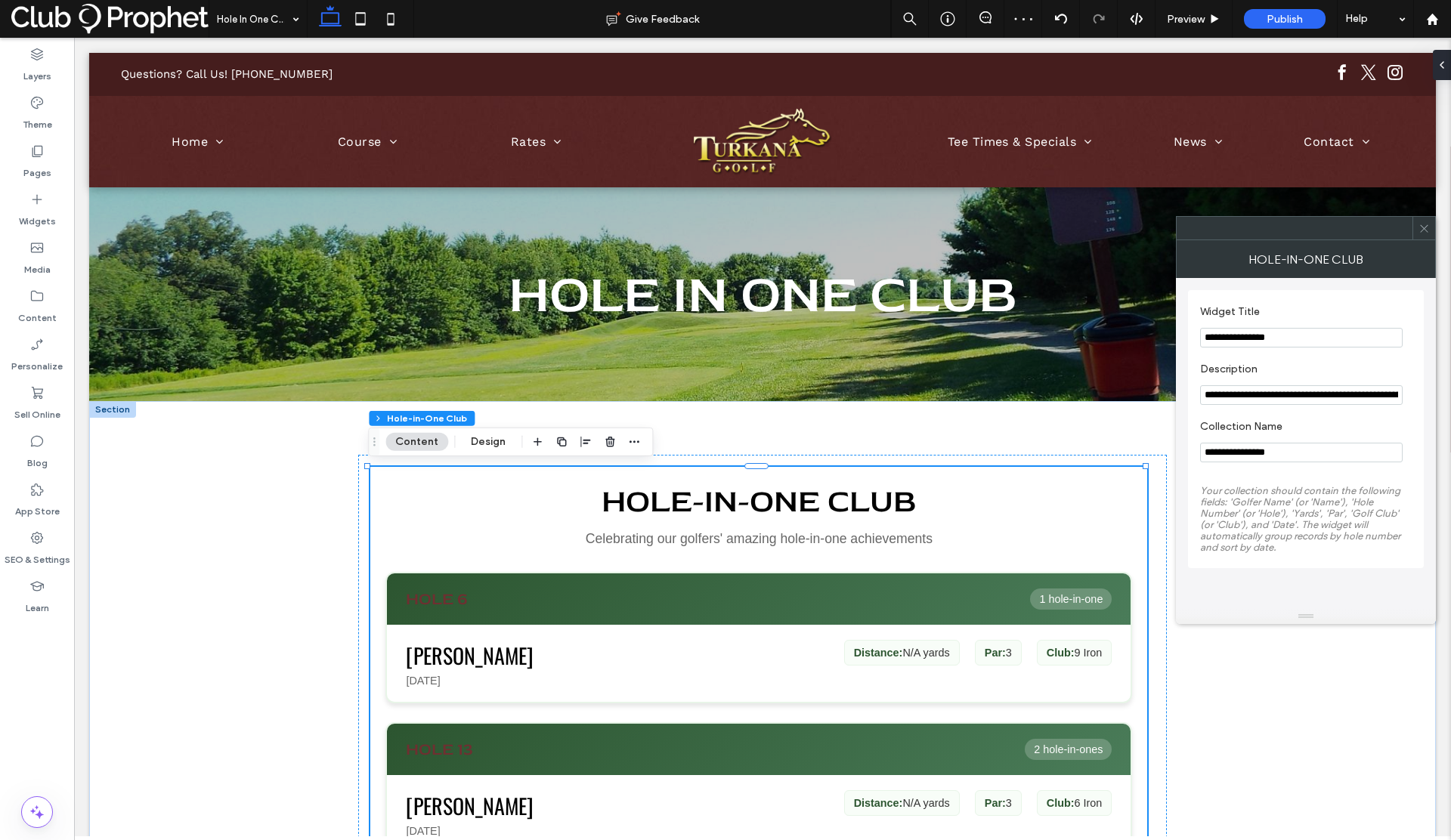
click at [1424, 232] on icon at bounding box center [1425, 229] width 12 height 12
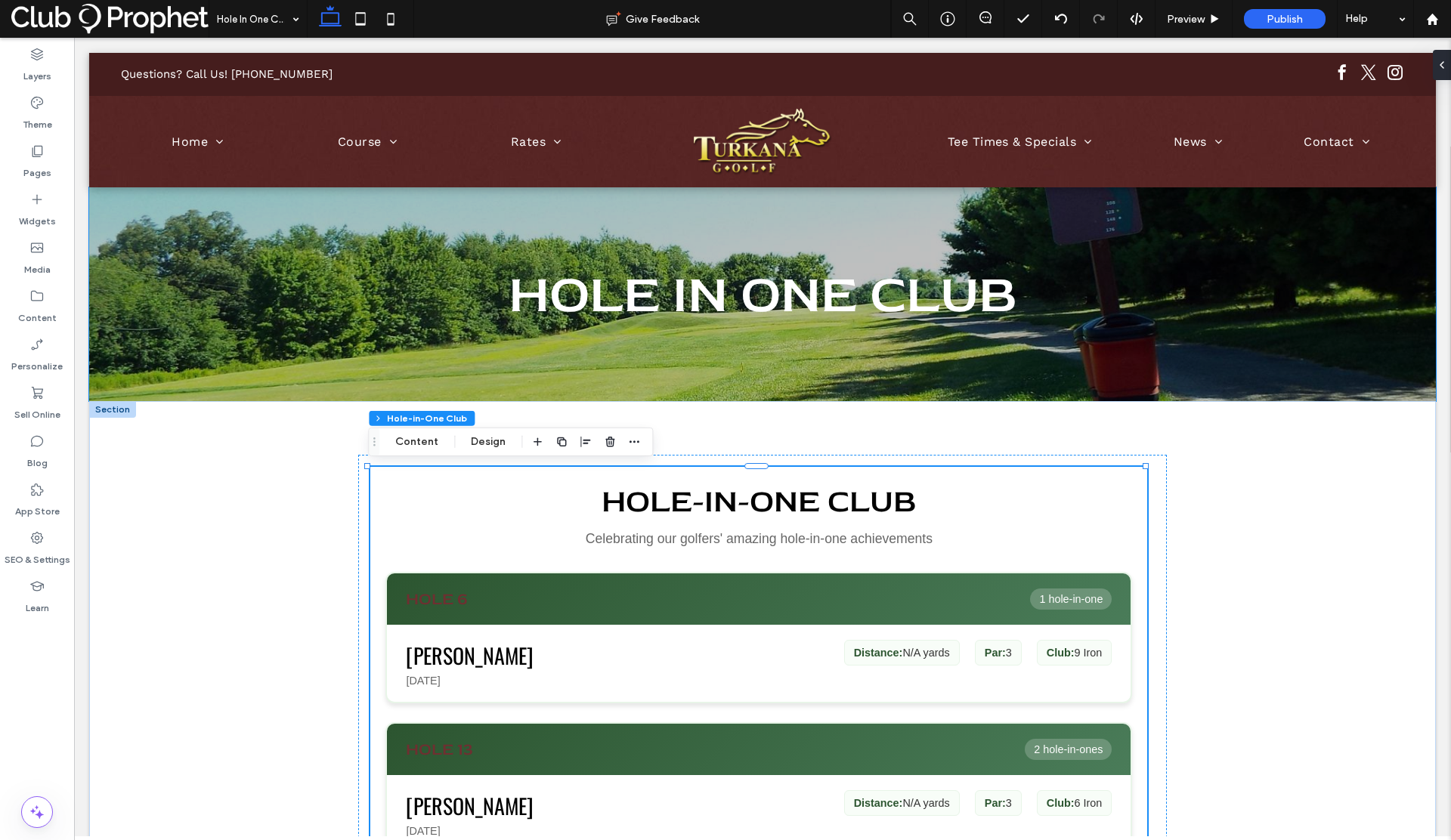
click at [43, 307] on label "Content" at bounding box center [37, 314] width 38 height 22
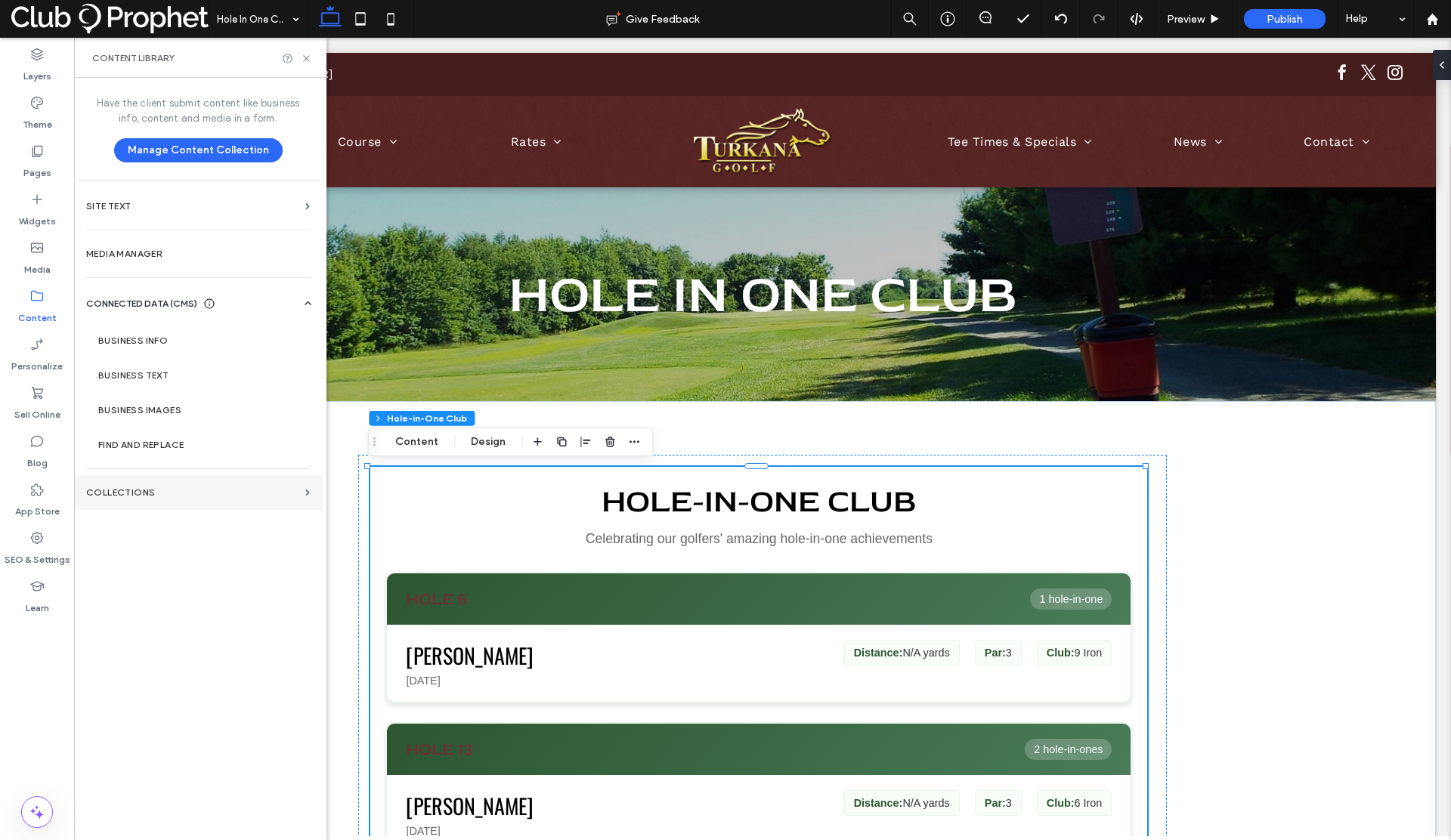
drag, startPoint x: 840, startPoint y: 179, endPoint x: 148, endPoint y: 489, distance: 758.3
click at [148, 489] on label "Collections" at bounding box center [193, 492] width 213 height 11
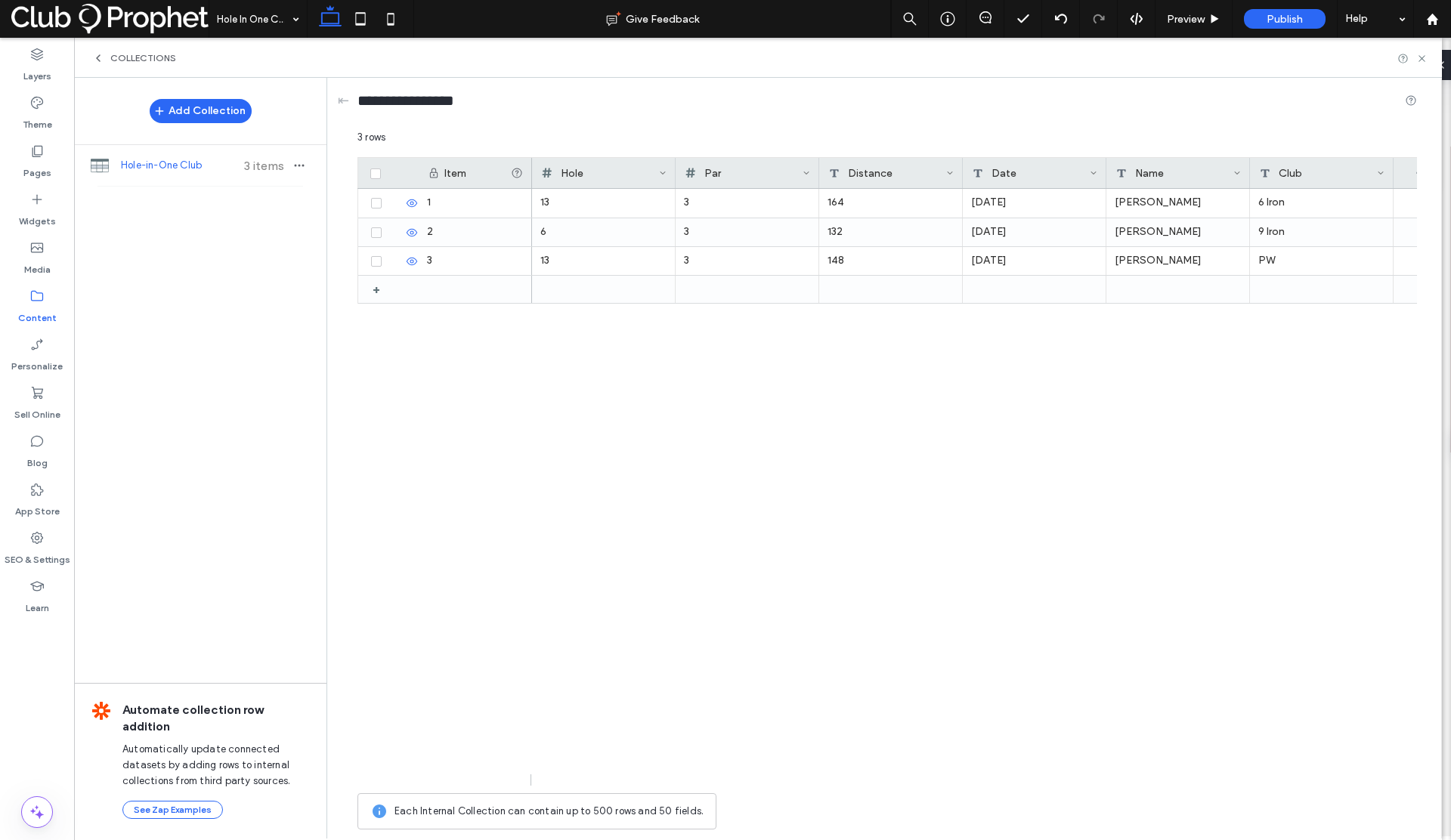
click at [851, 174] on div "Distance" at bounding box center [887, 172] width 117 height 30
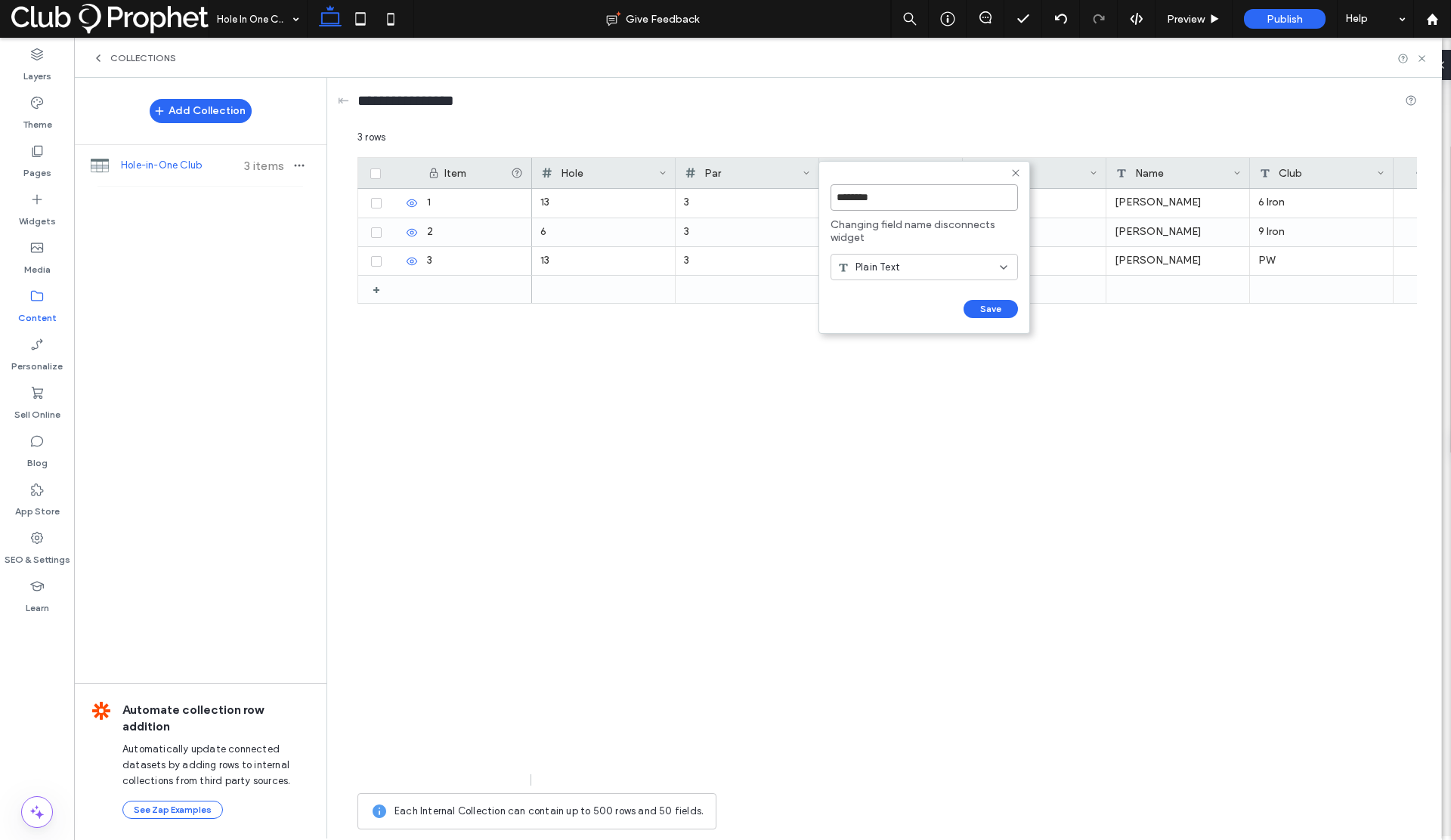
click at [872, 198] on input "********" at bounding box center [923, 197] width 187 height 26
click at [893, 266] on span "Plain Text" at bounding box center [878, 267] width 45 height 15
click at [876, 343] on span "Number" at bounding box center [873, 347] width 35 height 15
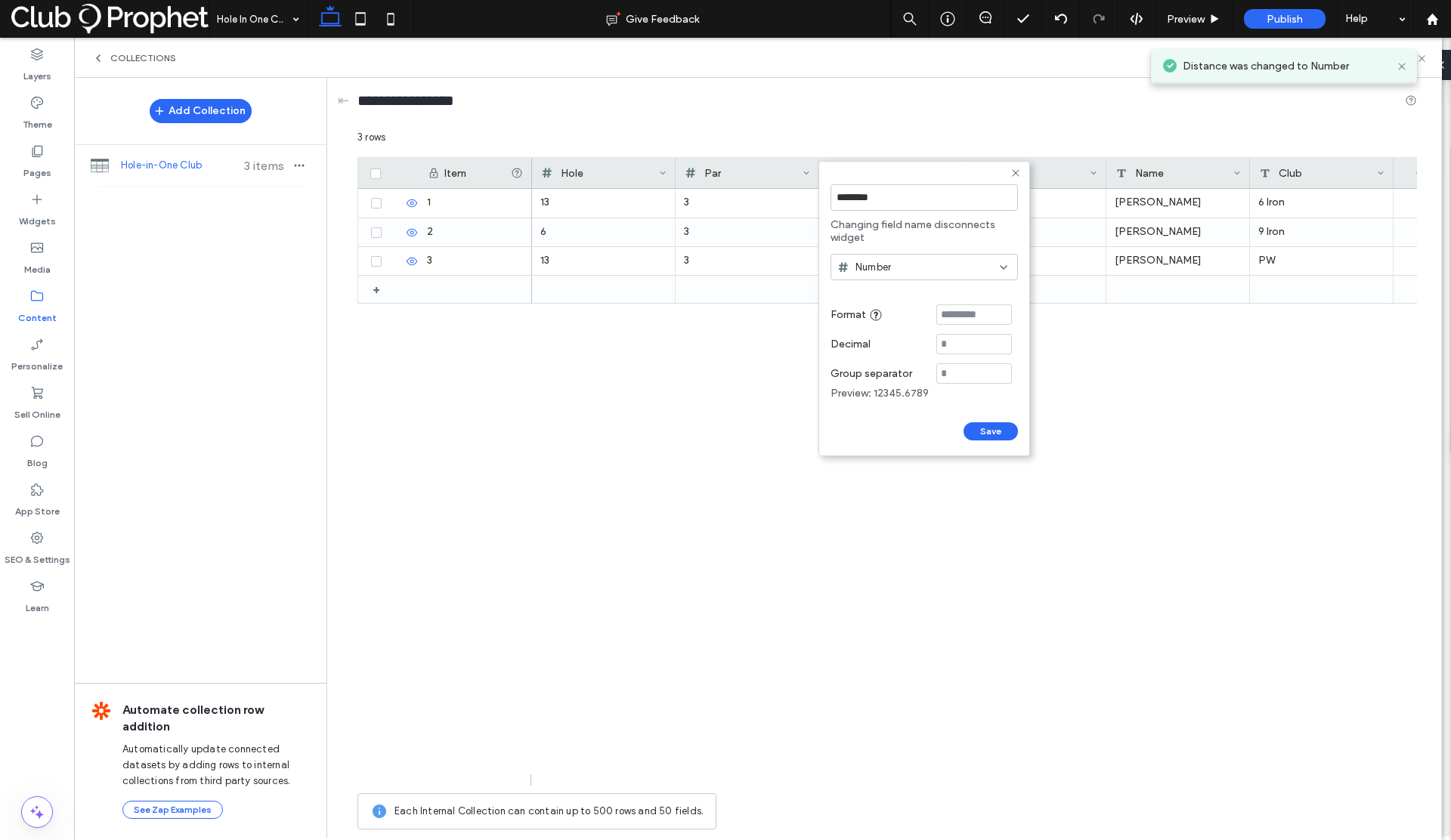
click at [983, 433] on button "Save" at bounding box center [991, 432] width 55 height 19
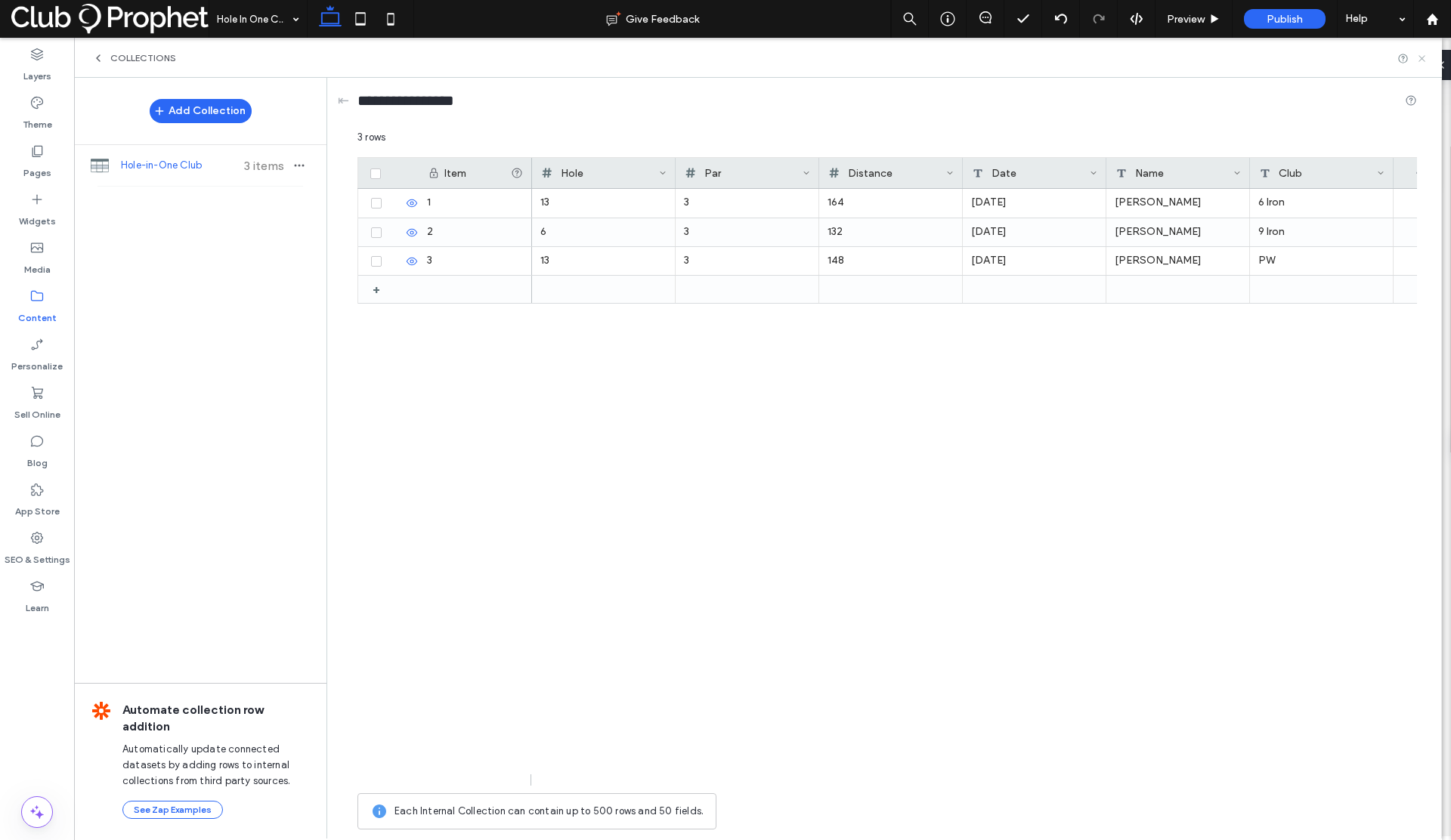
drag, startPoint x: 148, startPoint y: 489, endPoint x: 1420, endPoint y: 57, distance: 1343.4
click at [1420, 57] on icon at bounding box center [1423, 59] width 12 height 12
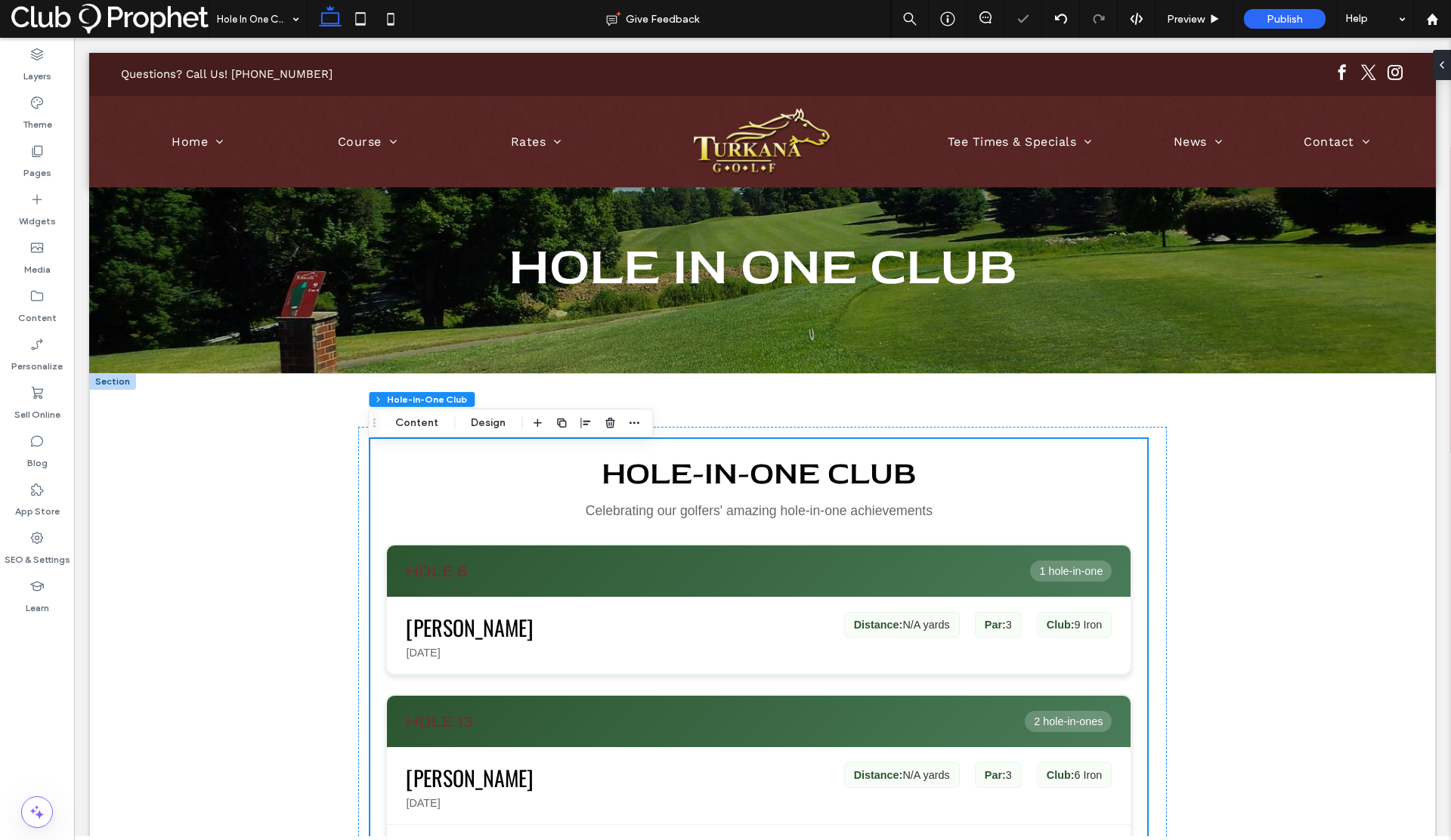
scroll to position [31, 0]
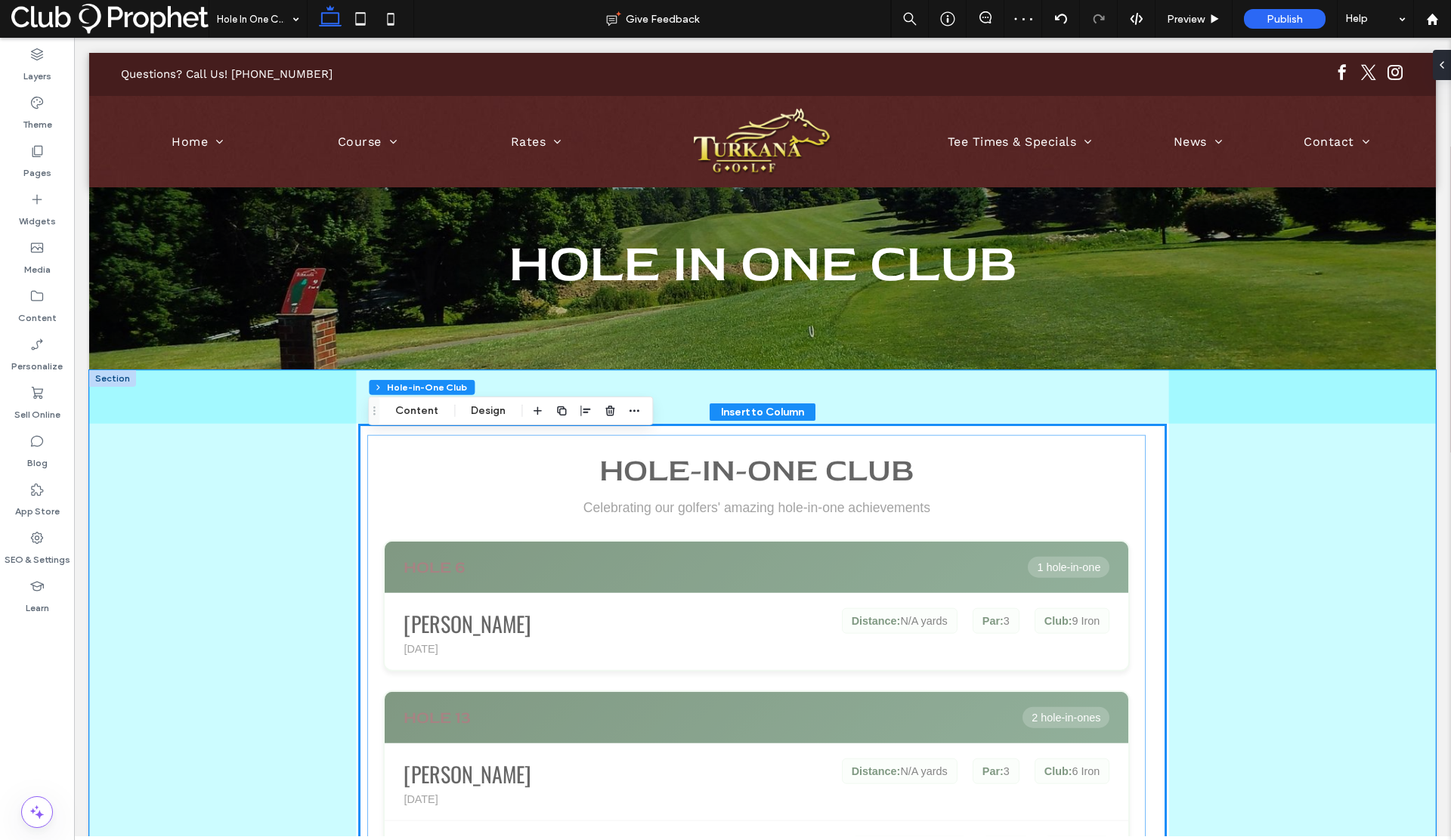
drag, startPoint x: 1494, startPoint y: 94, endPoint x: 445, endPoint y: 483, distance: 1118.8
click at [445, 483] on h2 "Hole-in-One Club" at bounding box center [756, 470] width 747 height 39
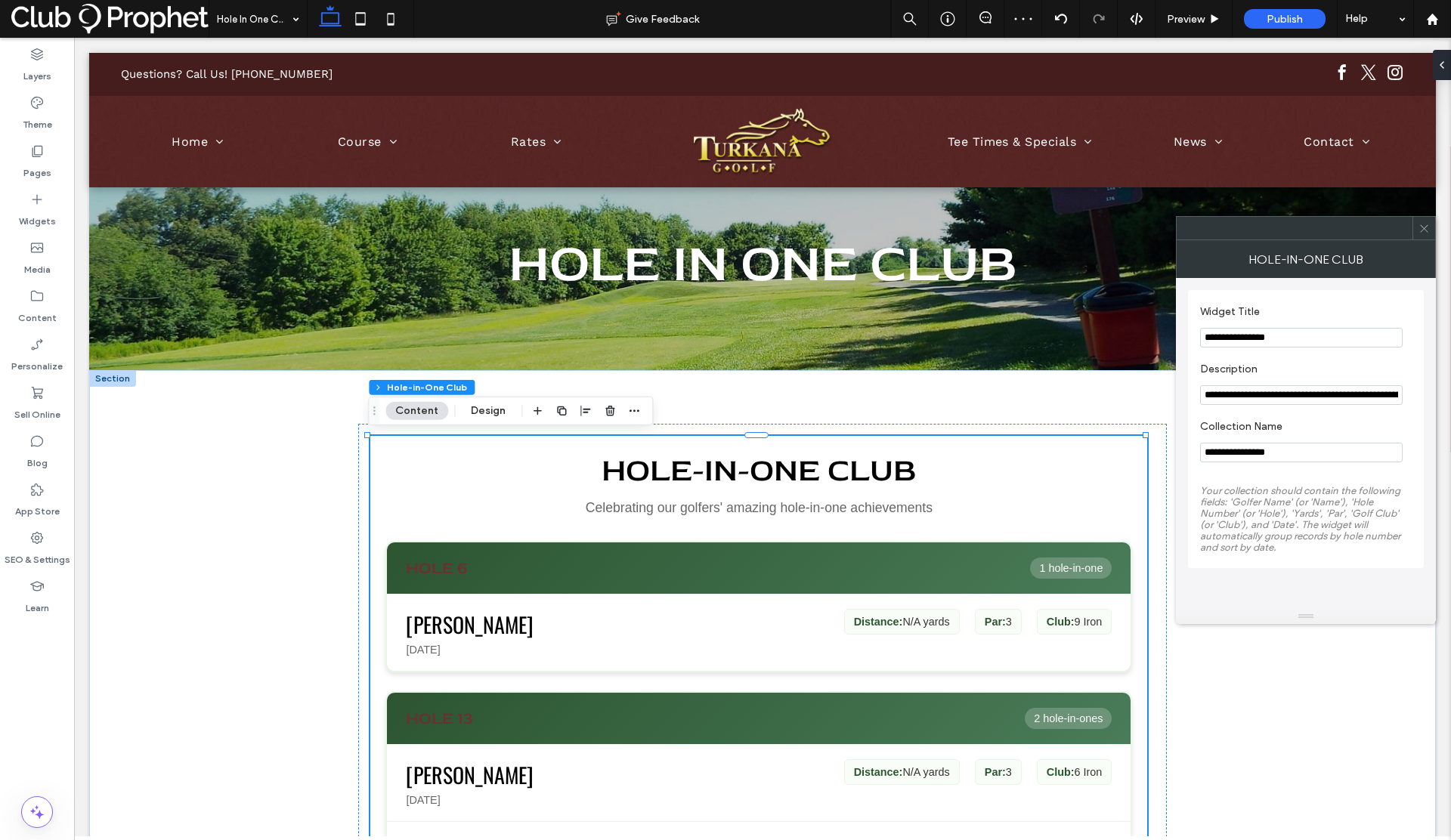
click at [1423, 234] on span at bounding box center [1425, 228] width 12 height 23
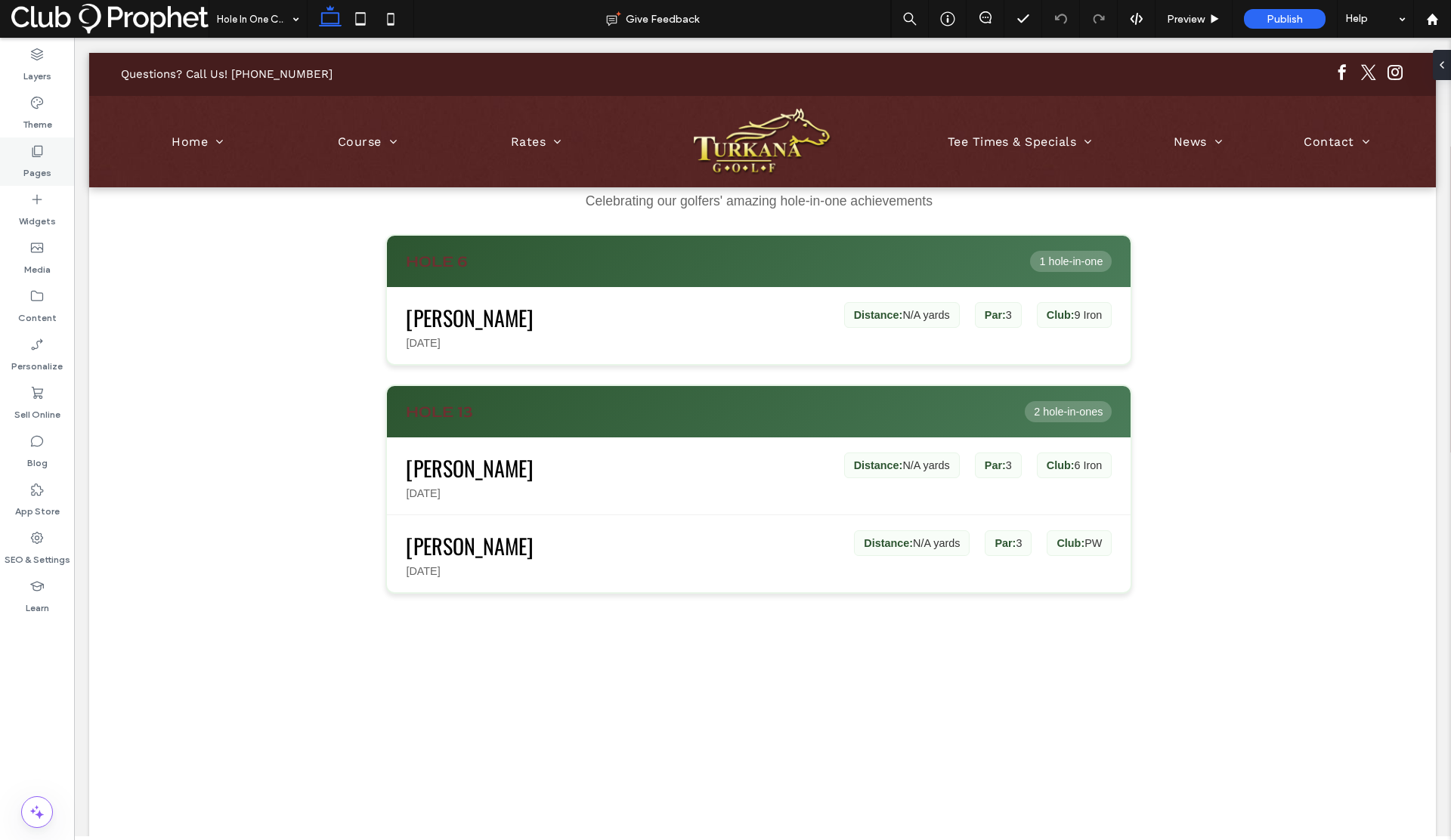
click at [38, 170] on label "Pages" at bounding box center [37, 169] width 28 height 22
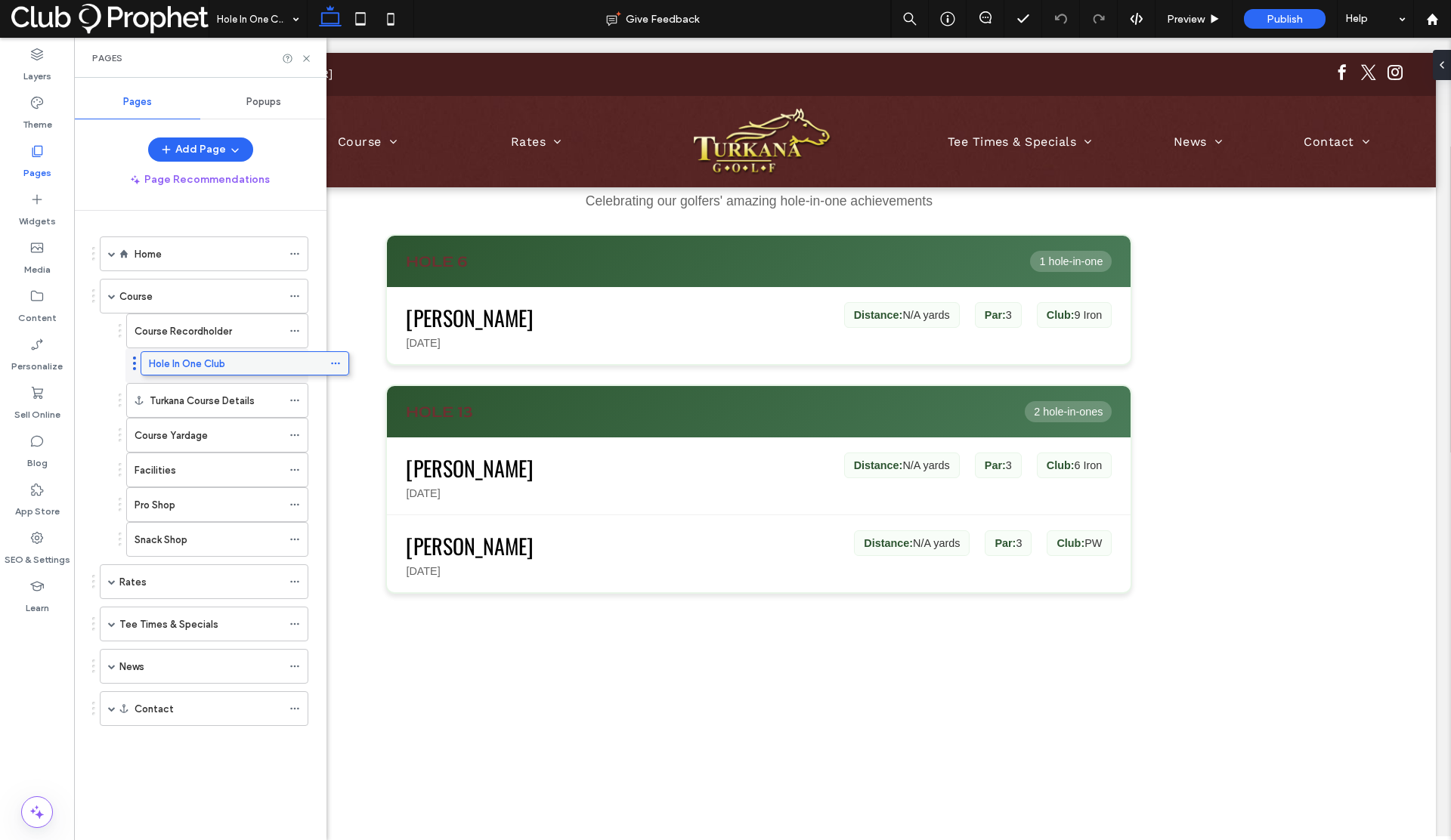
drag, startPoint x: 143, startPoint y: 500, endPoint x: 184, endPoint y: 361, distance: 144.9
click at [200, 363] on label "Hole In One Club" at bounding box center [172, 366] width 76 height 26
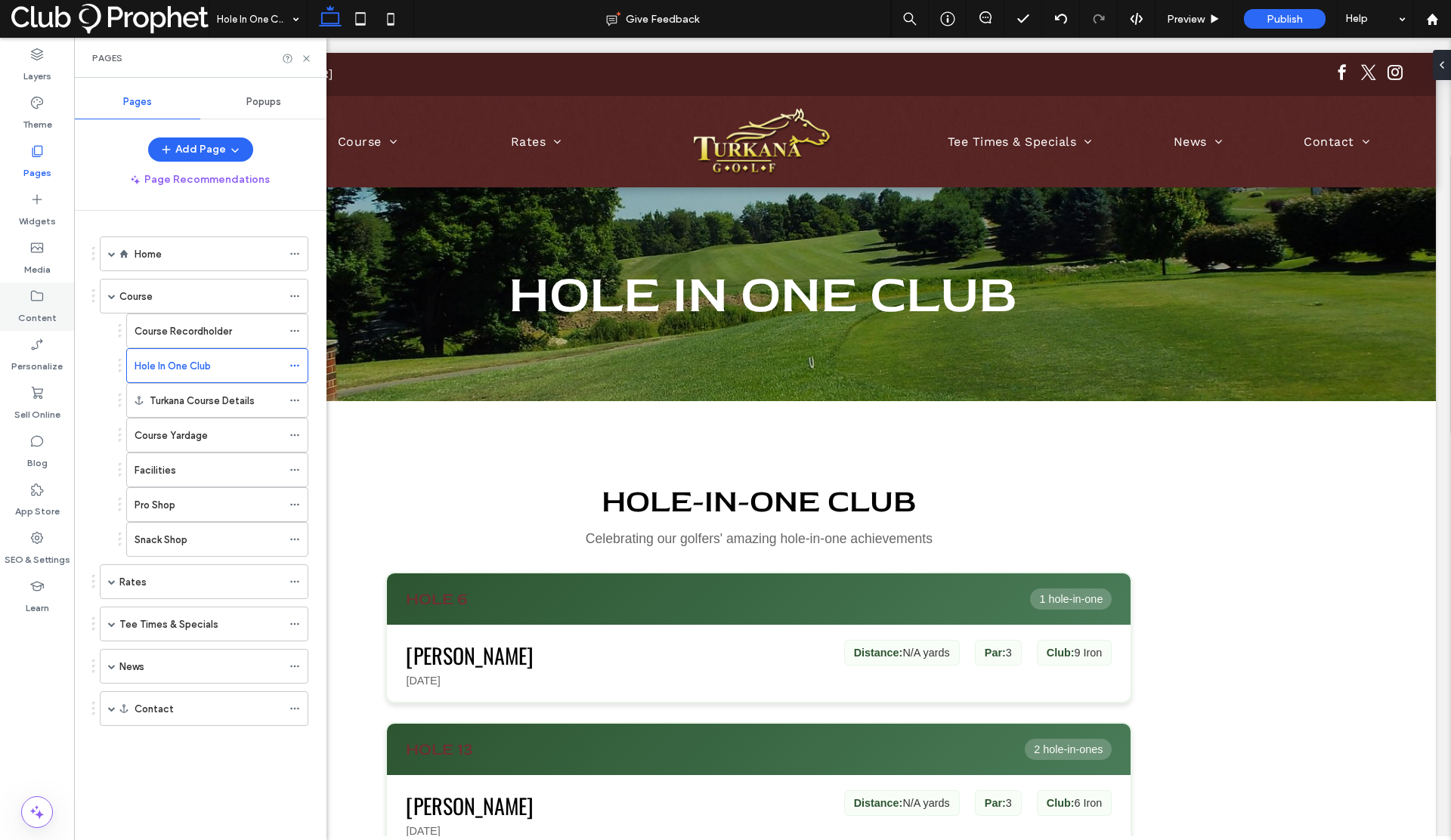
click at [36, 320] on label "Content" at bounding box center [37, 314] width 38 height 22
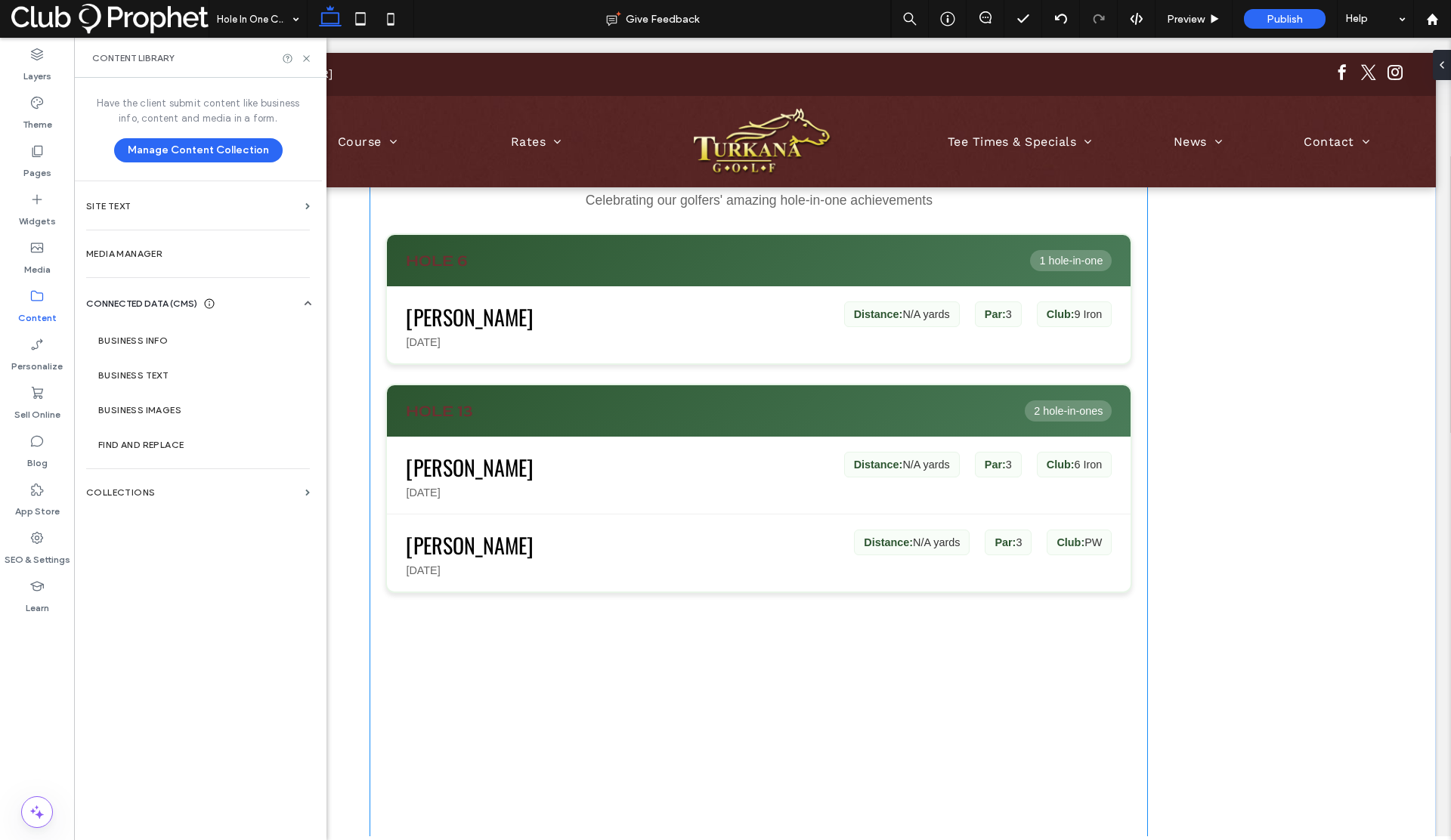
scroll to position [412, 0]
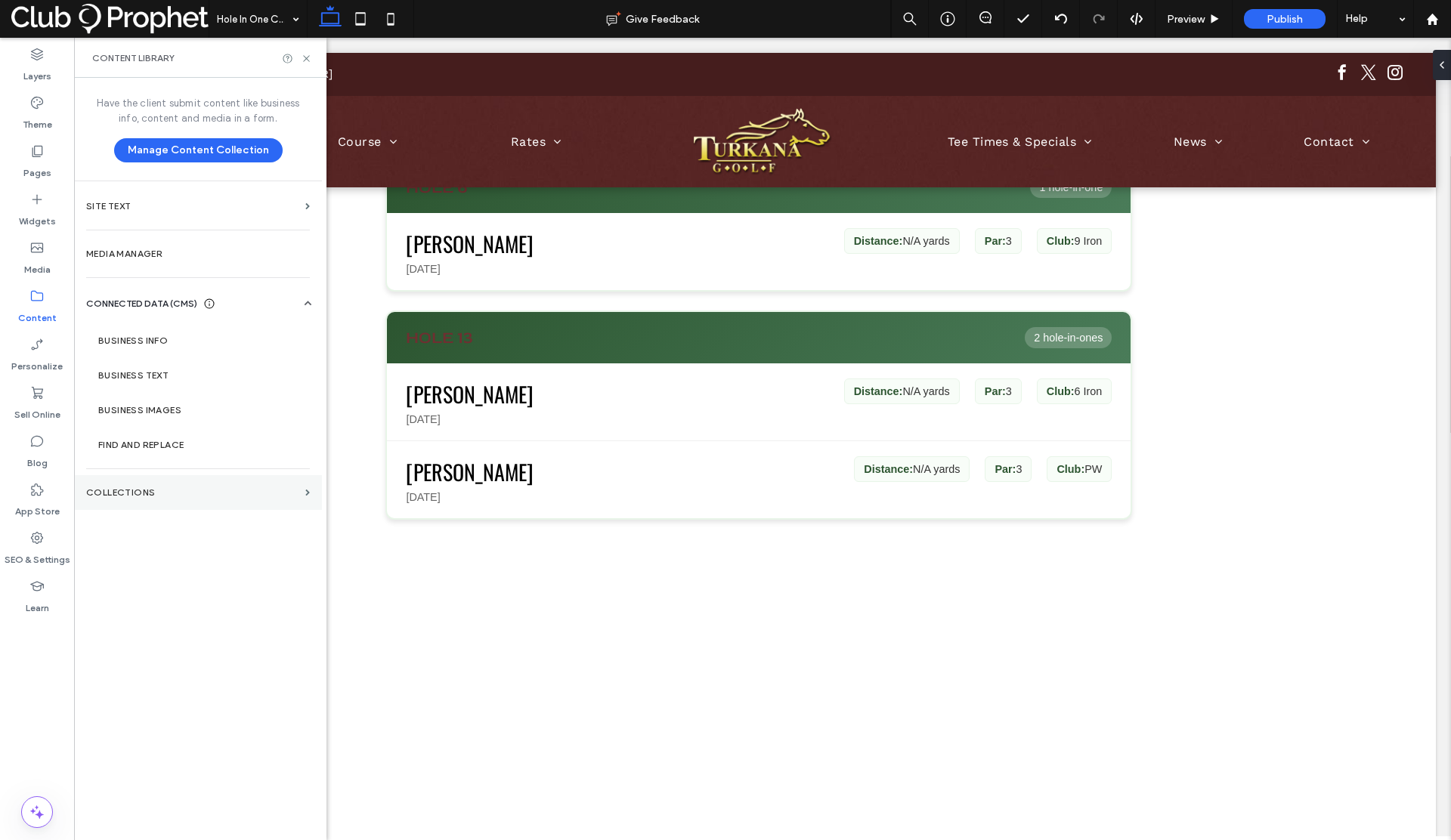
click at [124, 488] on label "Collections" at bounding box center [193, 492] width 213 height 11
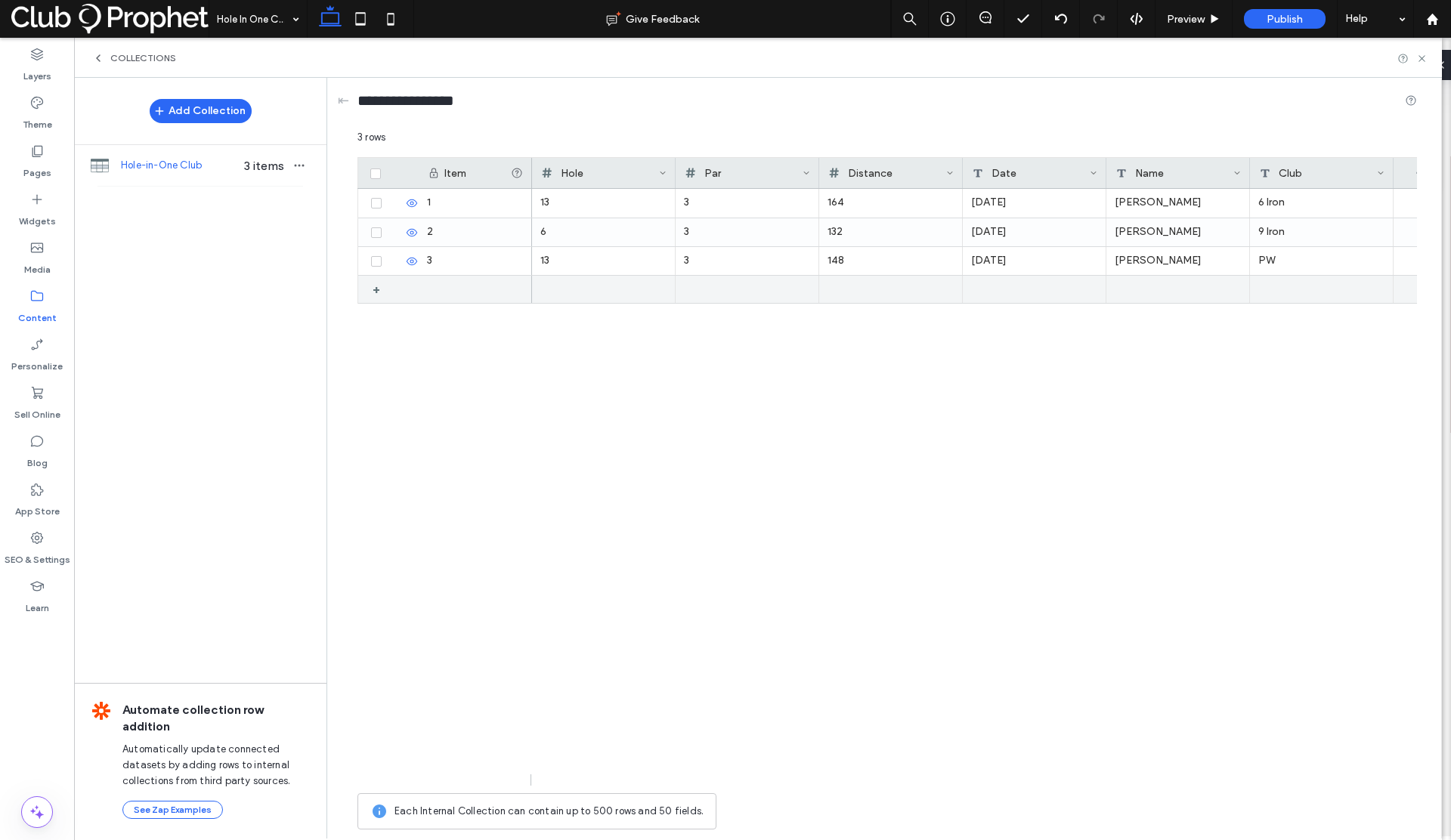
click at [1130, 285] on div at bounding box center [1178, 290] width 144 height 27
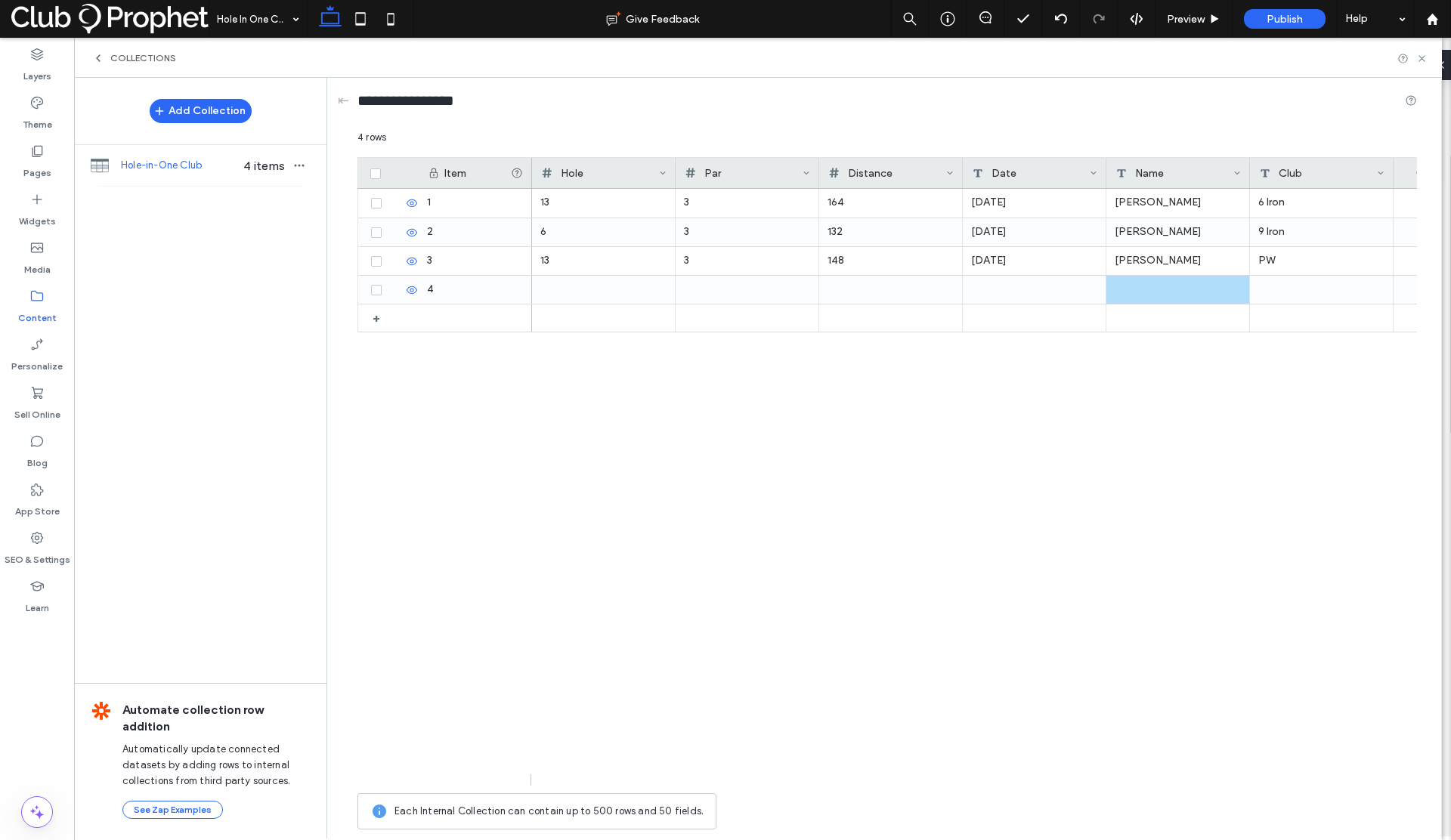
click at [1129, 354] on div "13 3 164 Wednesday, November 20, 2024 John Stepien 6 Iron 6 3 132 Sunday, Octob…" at bounding box center [974, 488] width 885 height 597
click at [1017, 290] on div at bounding box center [1034, 290] width 144 height 28
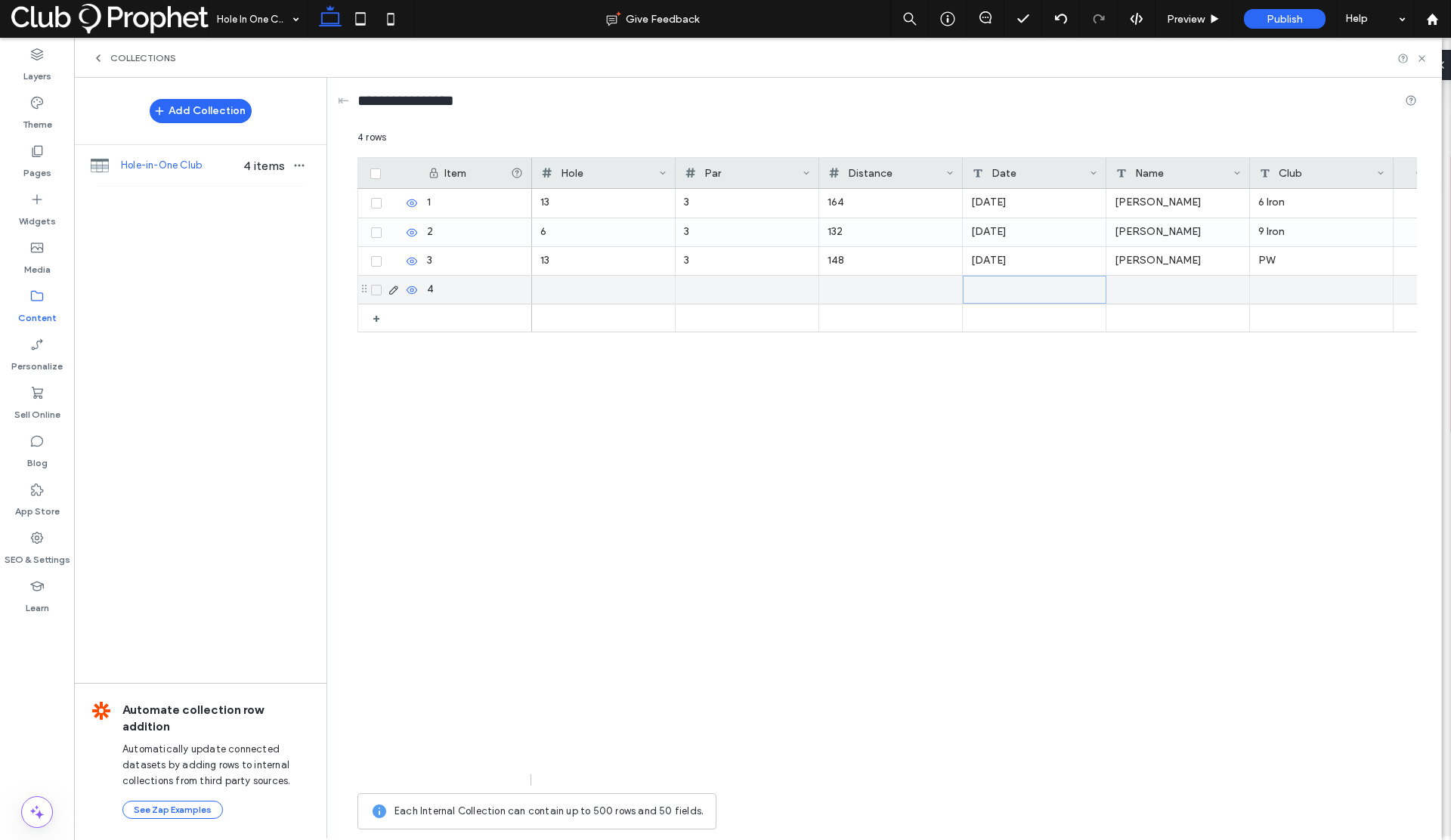
click at [1131, 290] on div at bounding box center [1178, 290] width 144 height 28
type textarea "**********"
click at [992, 291] on div at bounding box center [1034, 290] width 144 height 28
click at [879, 173] on div "Distance" at bounding box center [887, 172] width 117 height 30
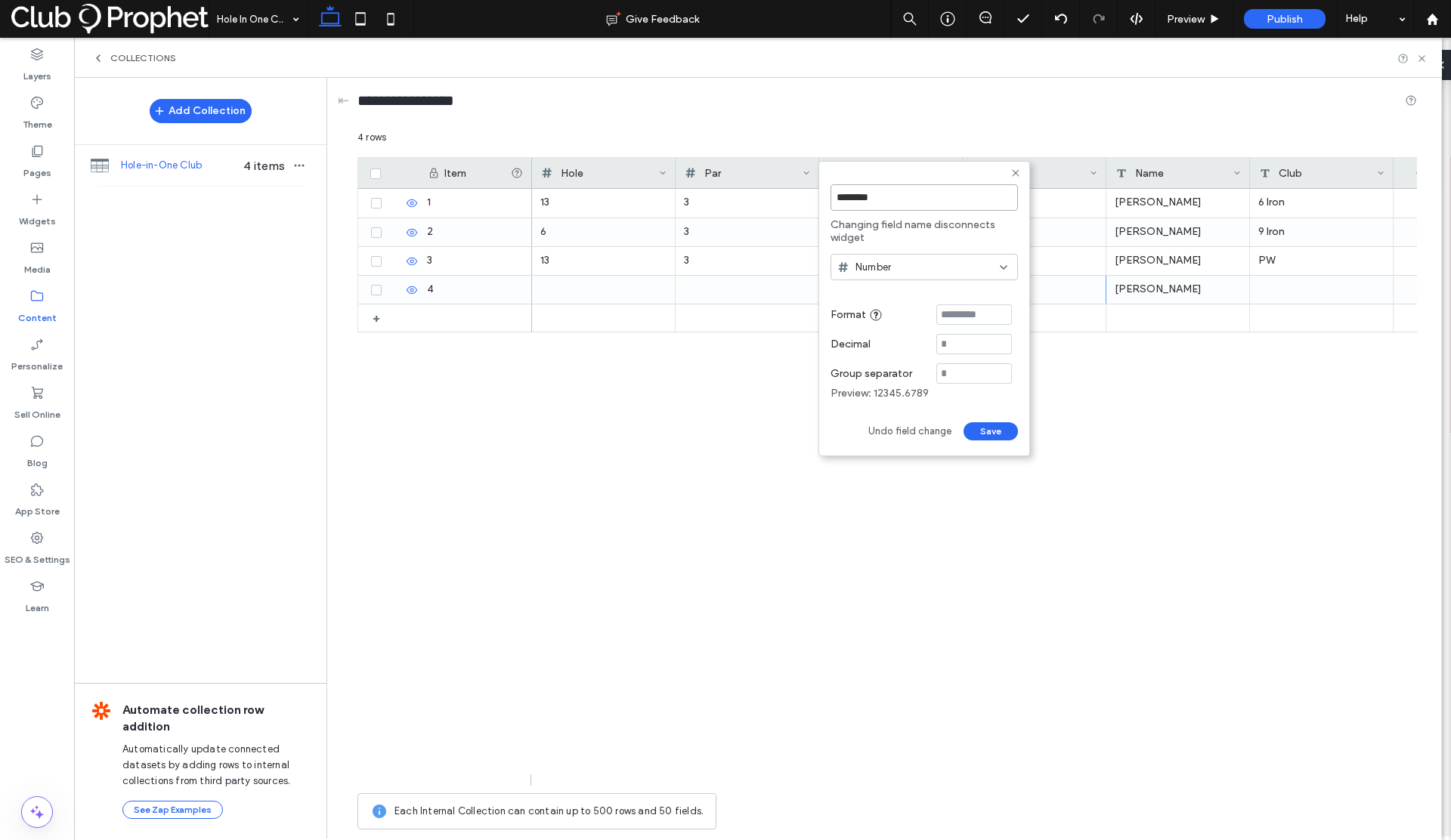
drag, startPoint x: 886, startPoint y: 198, endPoint x: 824, endPoint y: 197, distance: 62.0
click at [824, 197] on form "******** Changing field name disconnects widget Number Format Decimal Group sep…" at bounding box center [924, 308] width 211 height 296
type input "****"
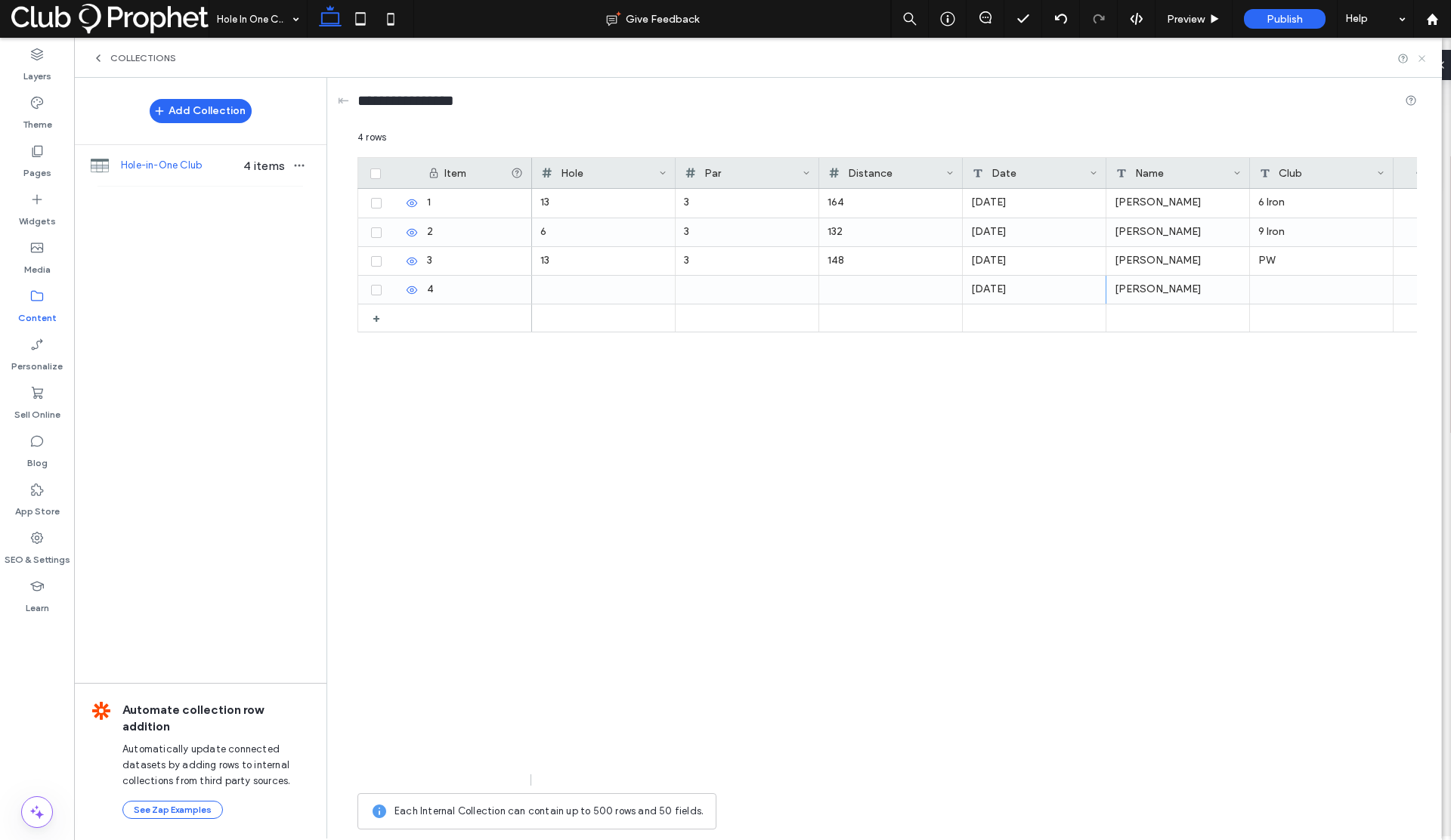
click at [1424, 56] on use at bounding box center [1422, 58] width 6 height 6
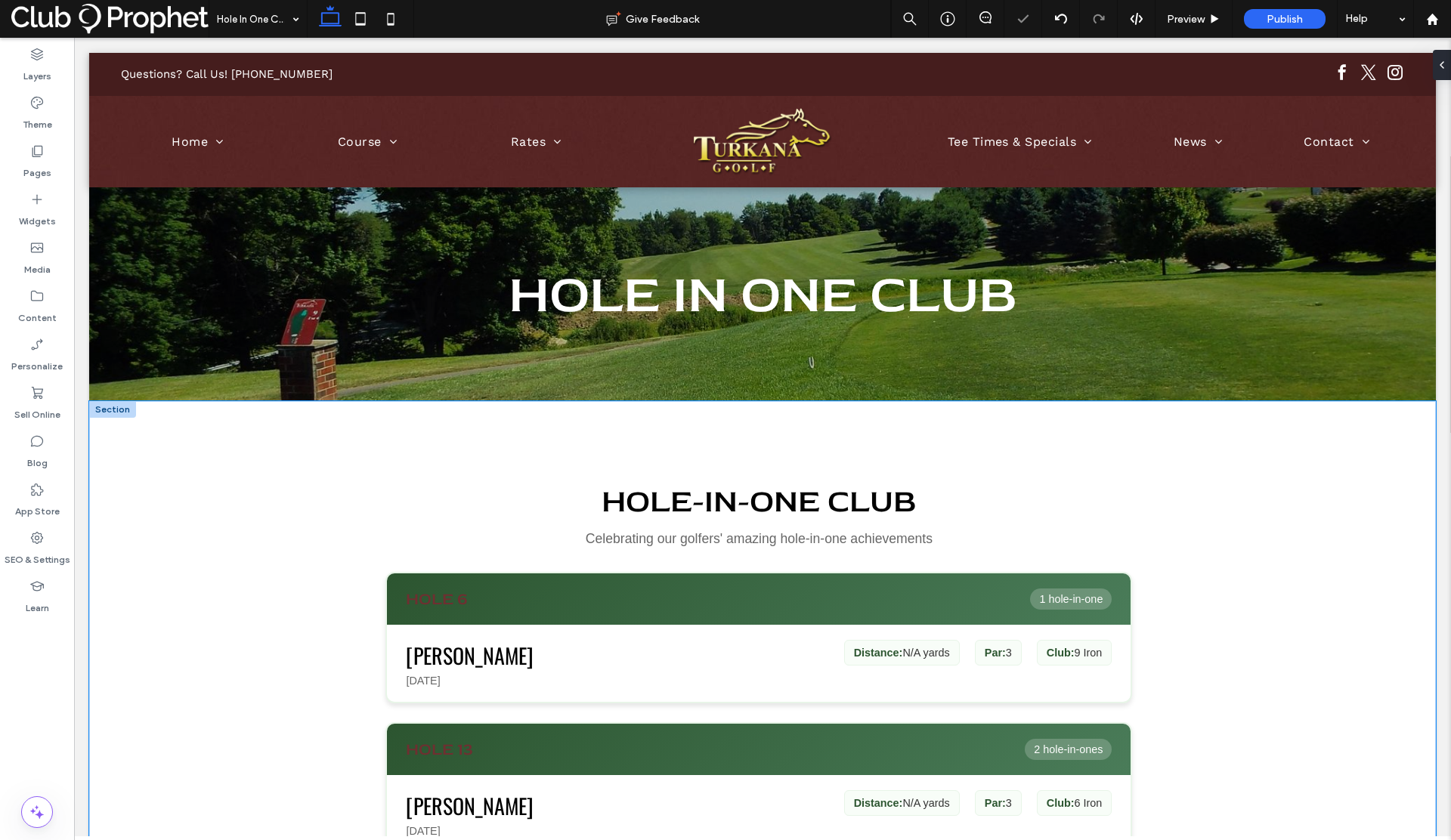
scroll to position [3, 0]
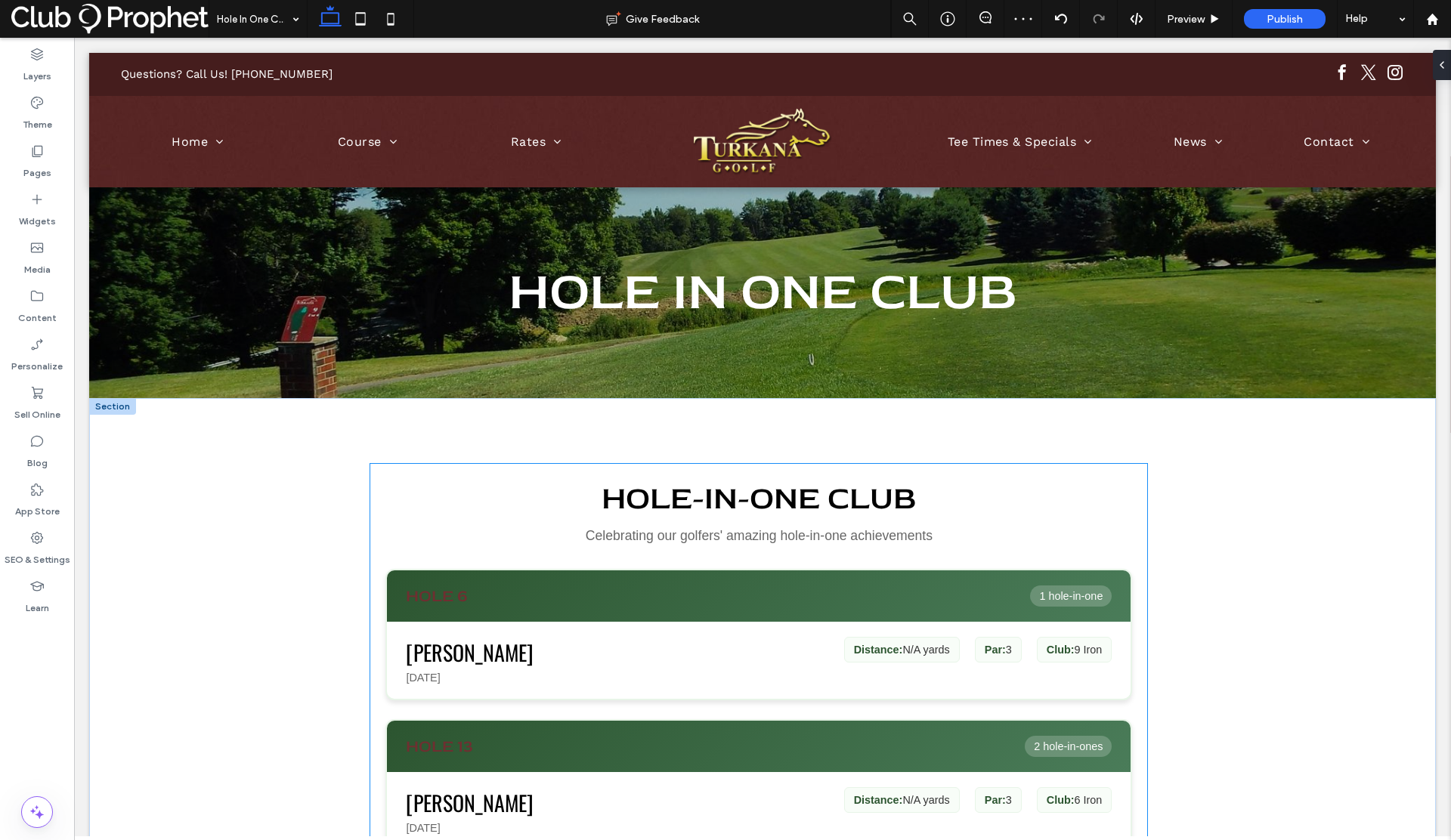
click at [770, 592] on div "Hole 6 1 hole-in-one" at bounding box center [759, 596] width 744 height 51
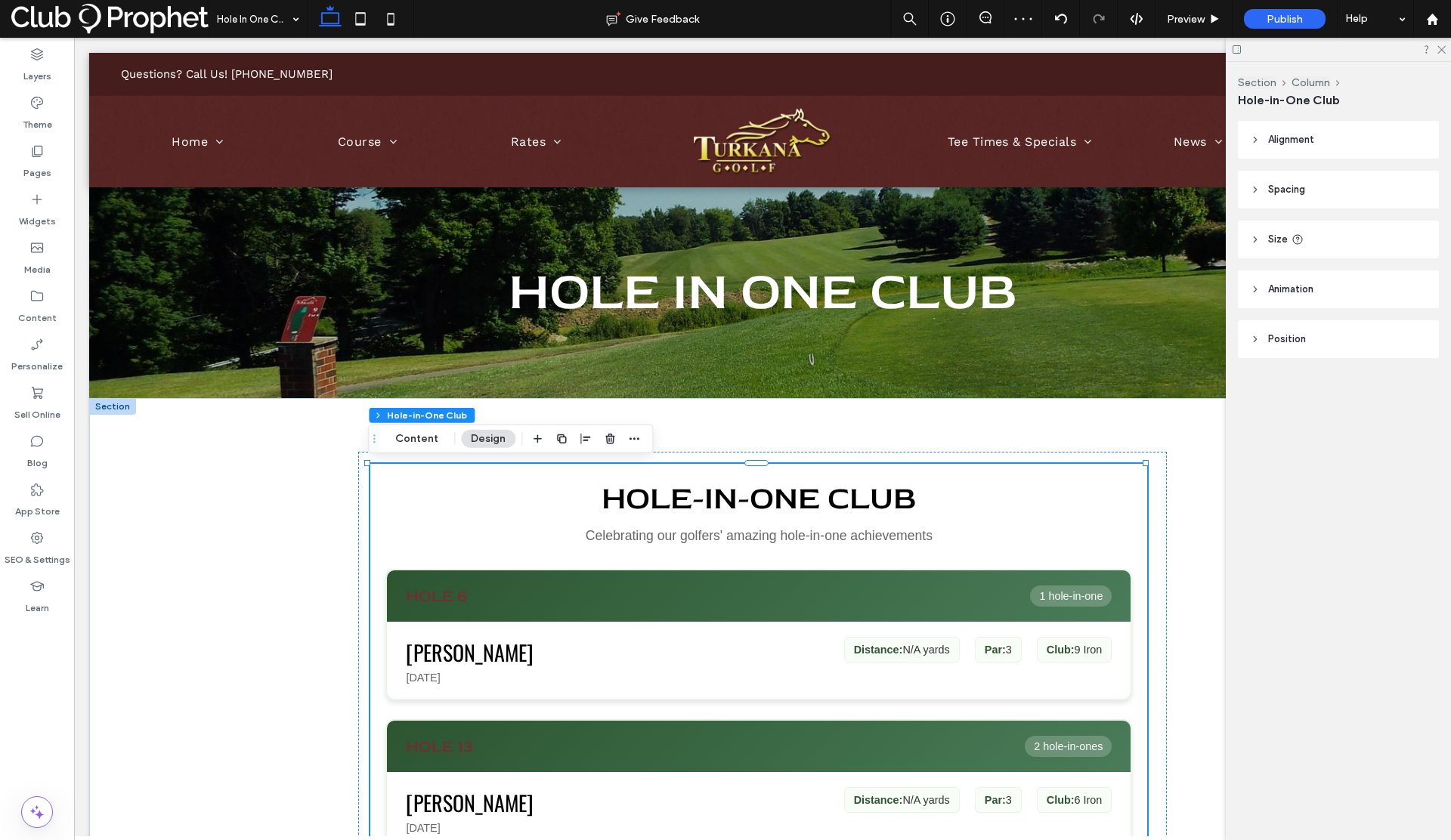
click at [770, 592] on div "Hole 6 1 hole-in-one" at bounding box center [759, 596] width 744 height 51
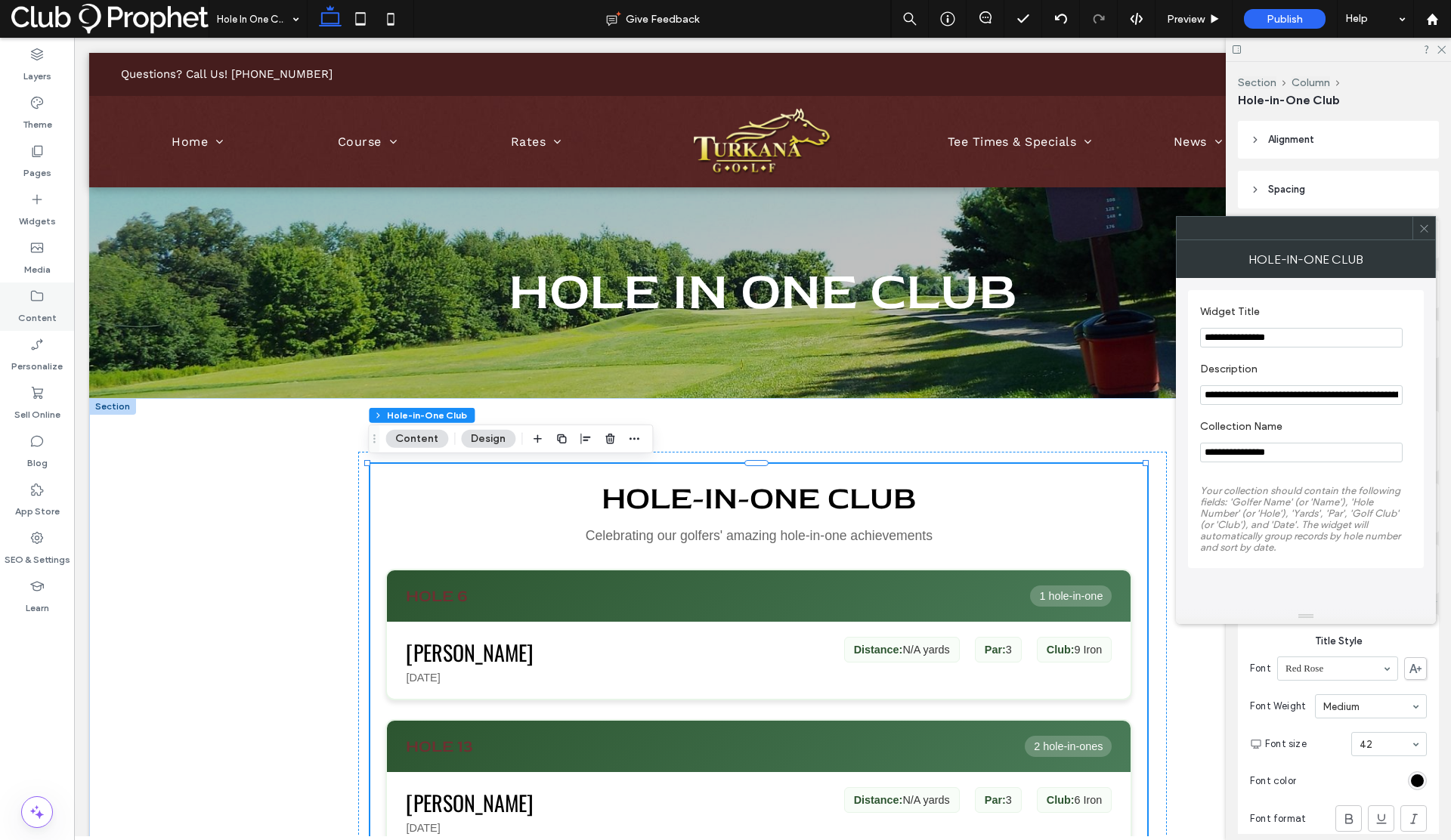
click at [34, 301] on icon at bounding box center [36, 296] width 15 height 15
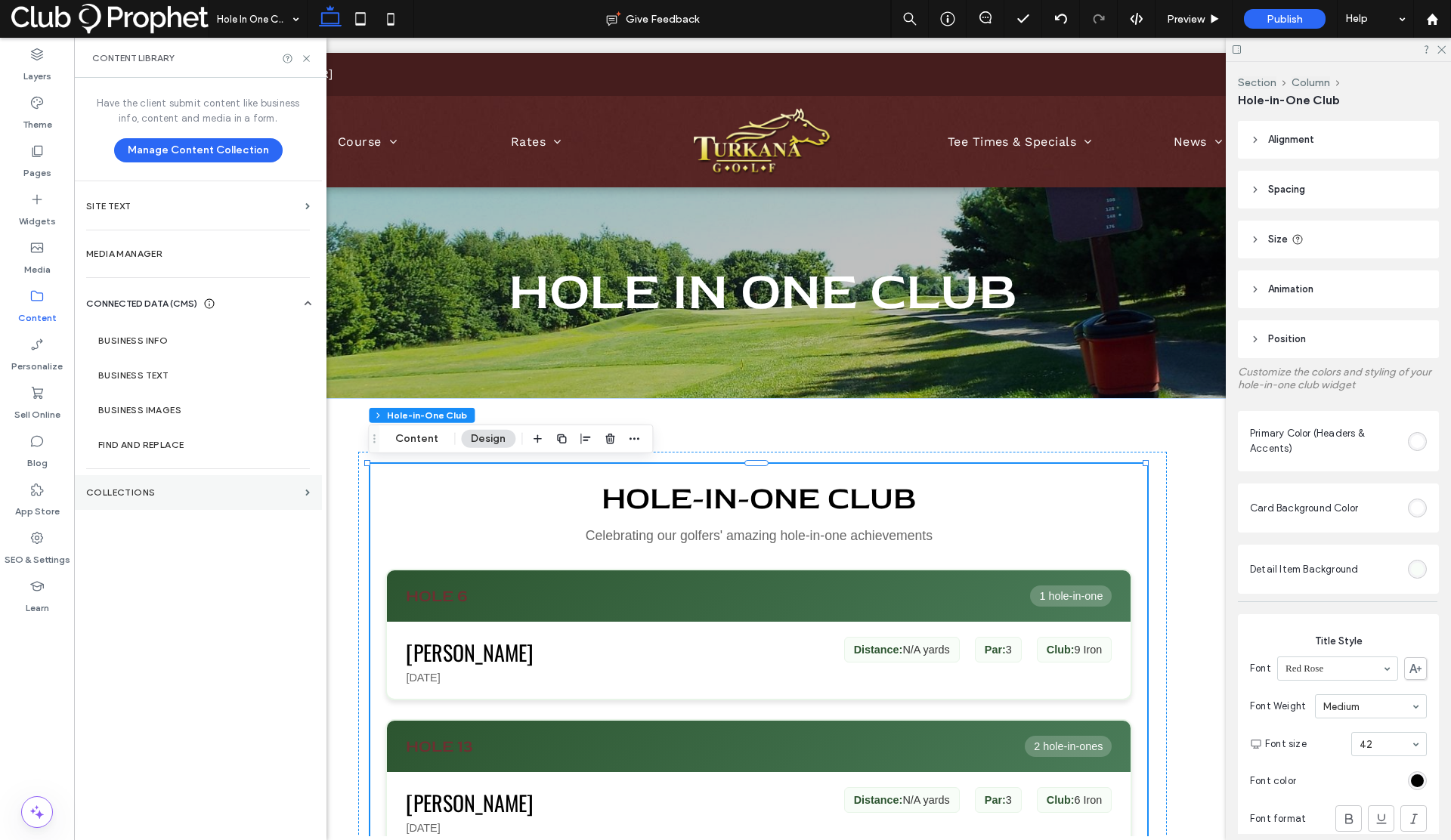
click at [141, 490] on label "Collections" at bounding box center [193, 492] width 213 height 11
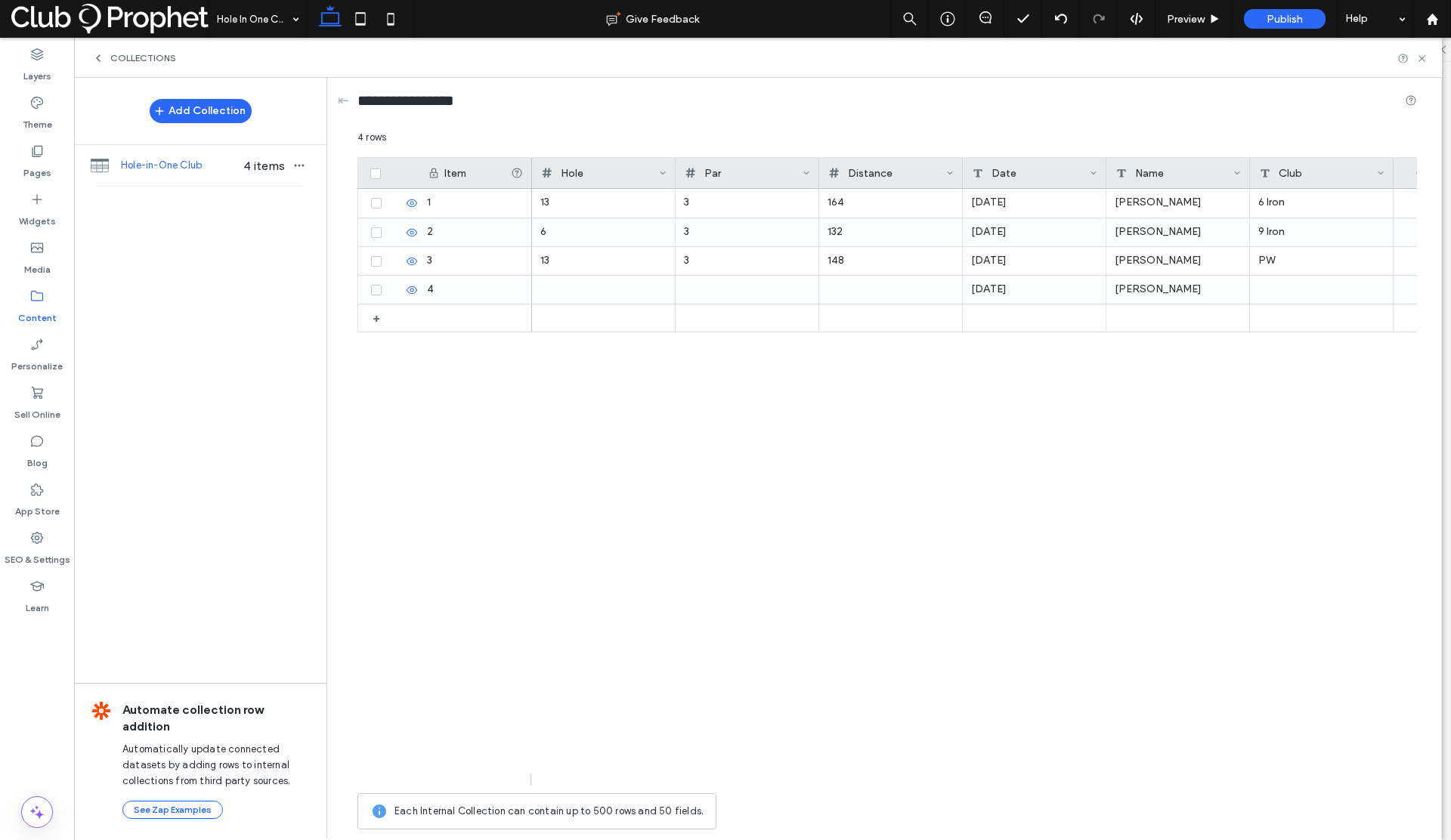
click at [866, 174] on div "Distance" at bounding box center [887, 172] width 117 height 30
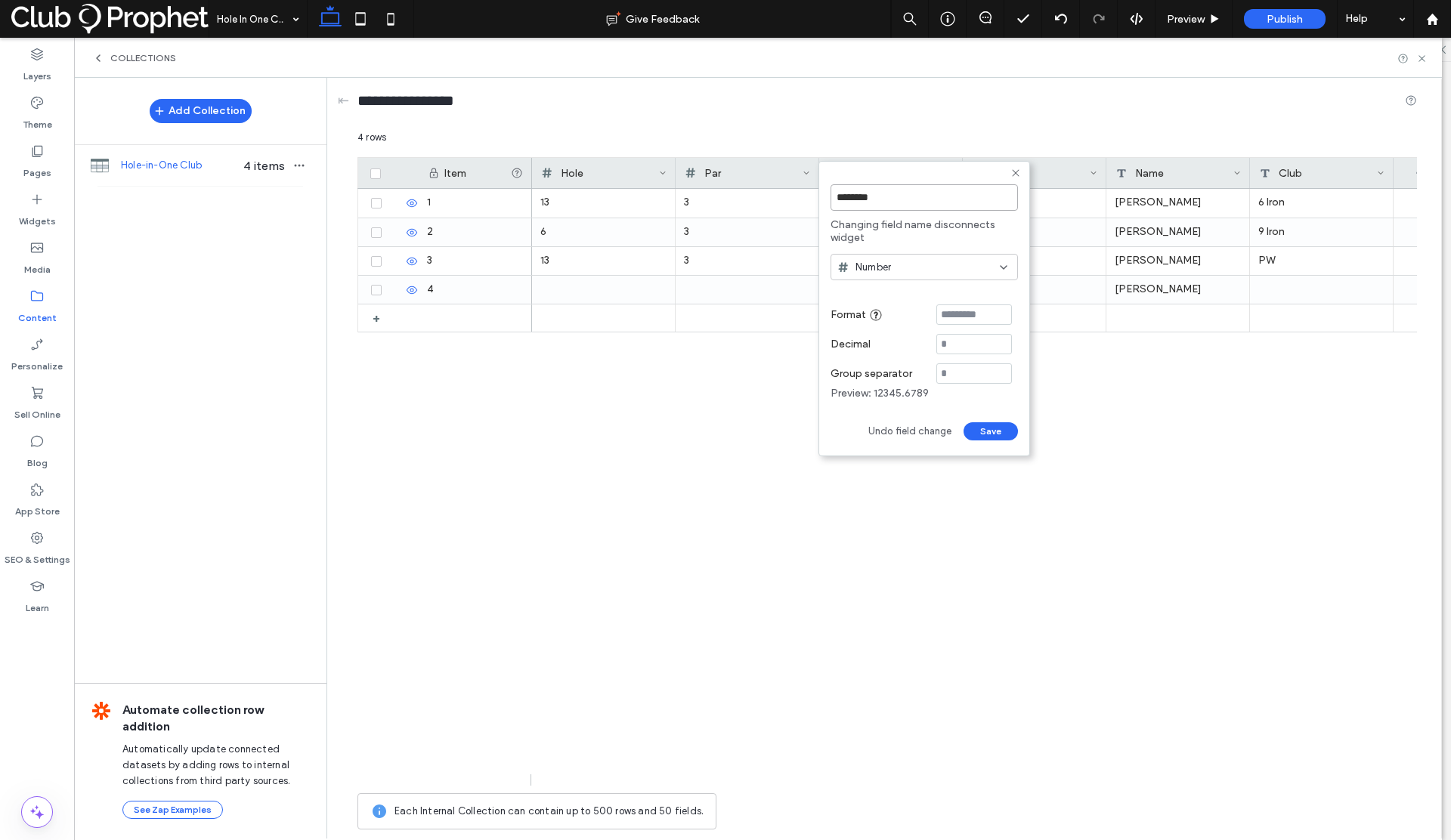
drag, startPoint x: 880, startPoint y: 201, endPoint x: 830, endPoint y: 199, distance: 50.0
click at [830, 199] on input "********" at bounding box center [923, 197] width 187 height 26
type input "*****"
click input "******" at bounding box center [847, 446] width 33 height 13
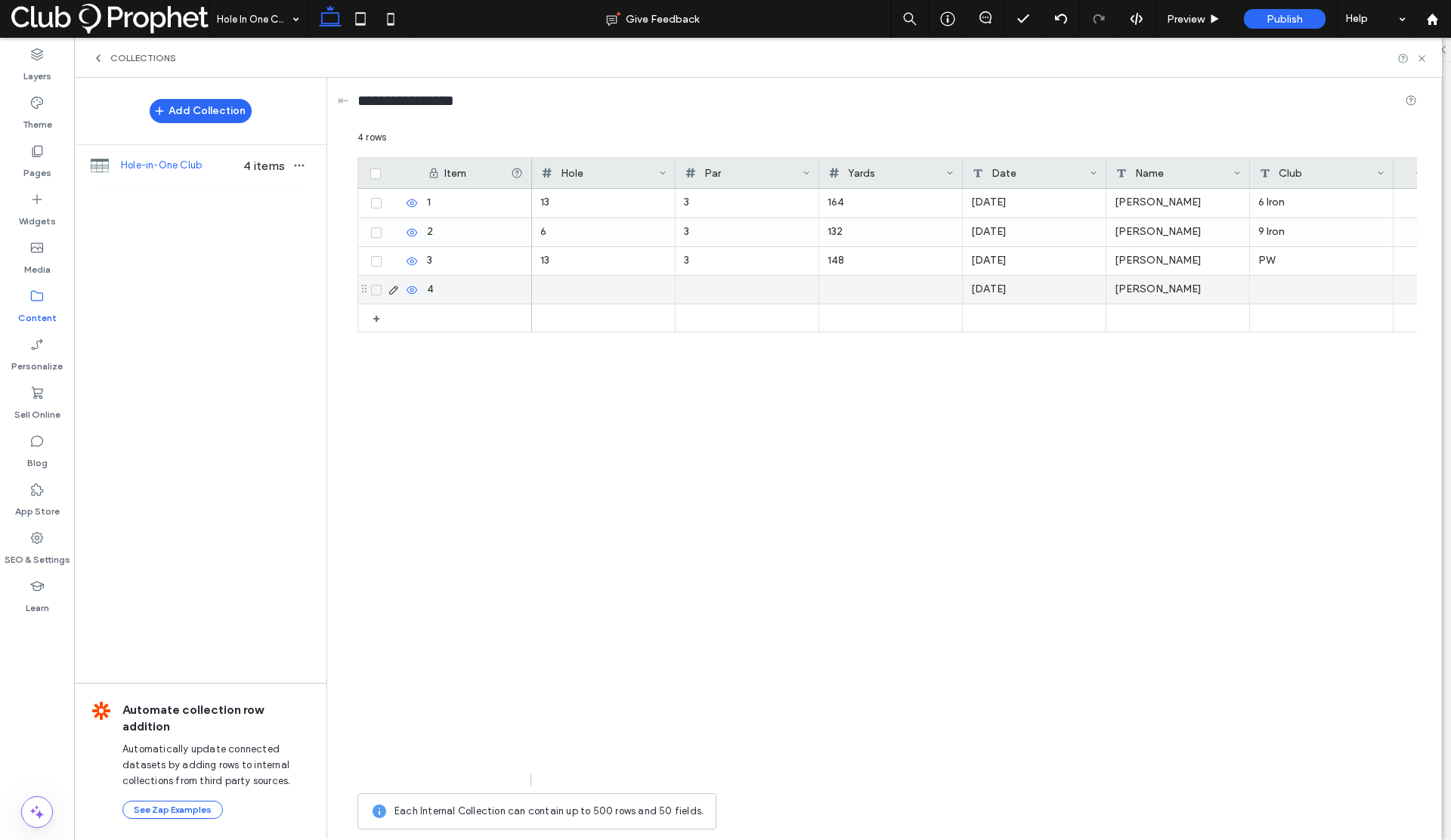
click at [839, 284] on div at bounding box center [890, 290] width 126 height 28
type input "***"
click at [724, 286] on div at bounding box center [747, 290] width 126 height 28
click at [606, 288] on div at bounding box center [603, 290] width 126 height 28
type input "**"
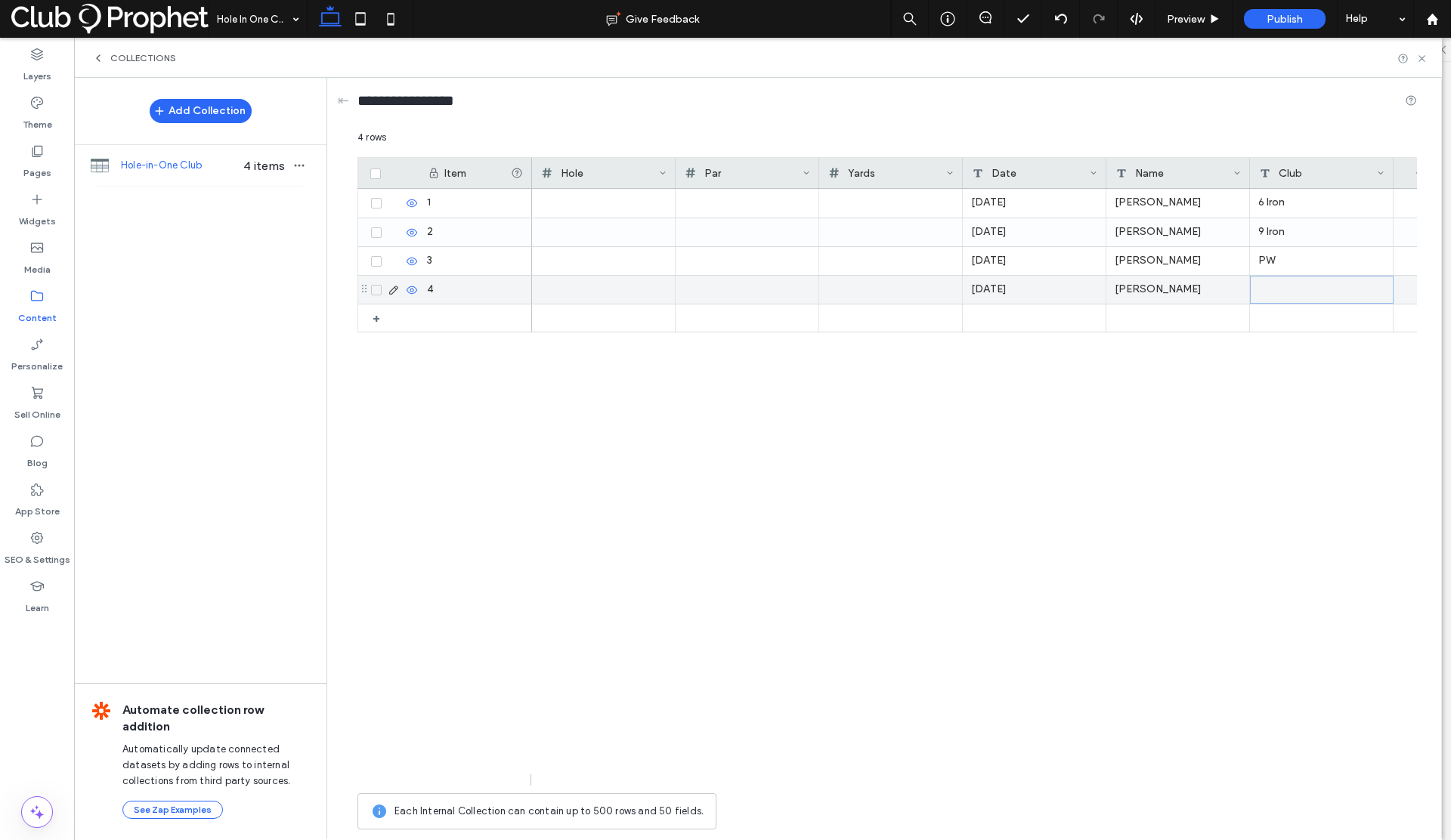
click at [1266, 283] on div at bounding box center [1322, 290] width 144 height 28
click at [1267, 283] on div at bounding box center [1322, 290] width 144 height 28
click at [1269, 274] on textarea "plain-text-cell" at bounding box center [1333, 270] width 166 height 45
type textarea "******"
click at [1298, 399] on div "13 3 164 Wednesday, November 20, 2024 John Stepien 6 Iron 6 3 132 Sunday, Octob…" at bounding box center [974, 488] width 885 height 597
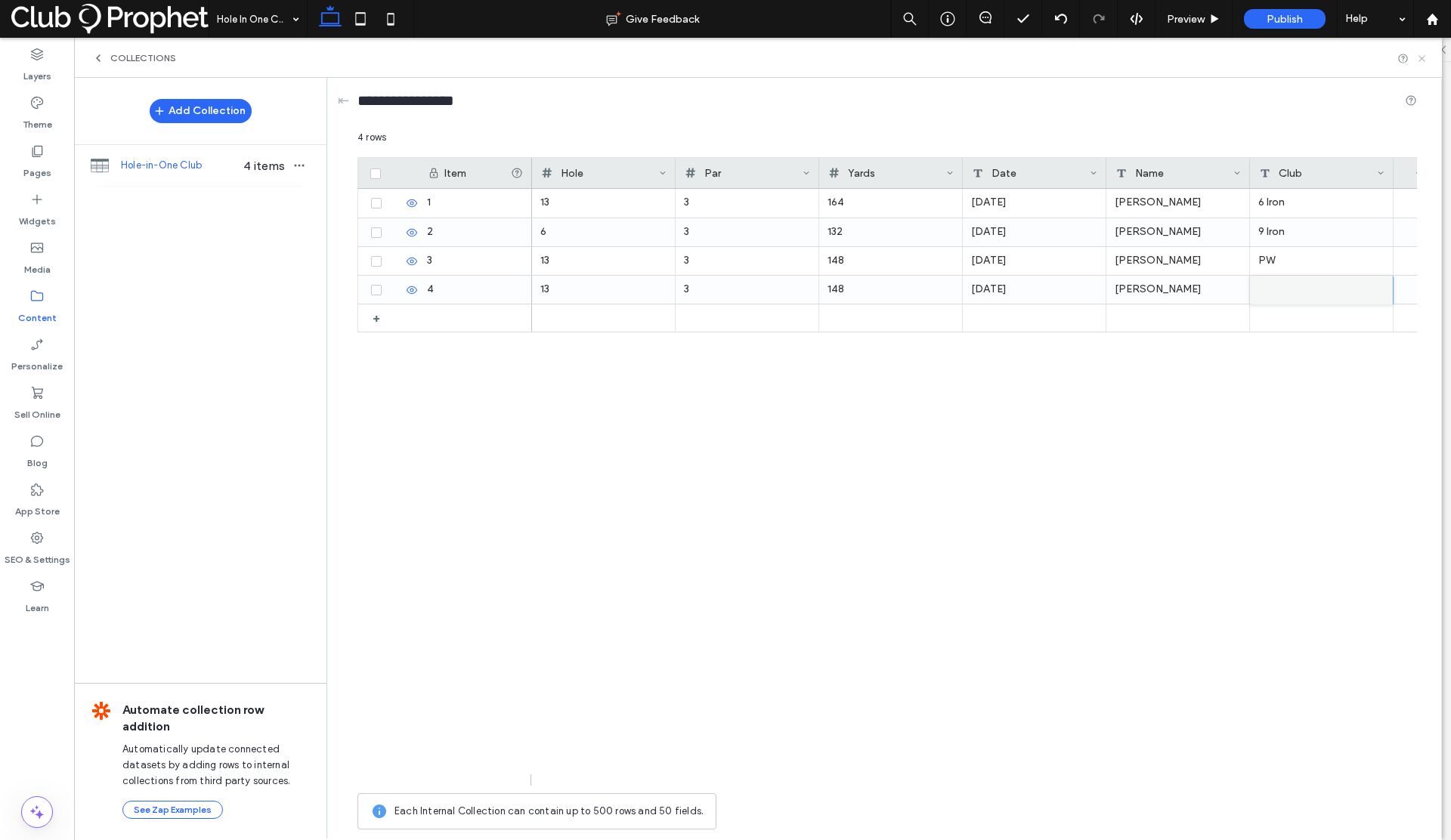
click at [1424, 58] on icon at bounding box center [1423, 59] width 12 height 12
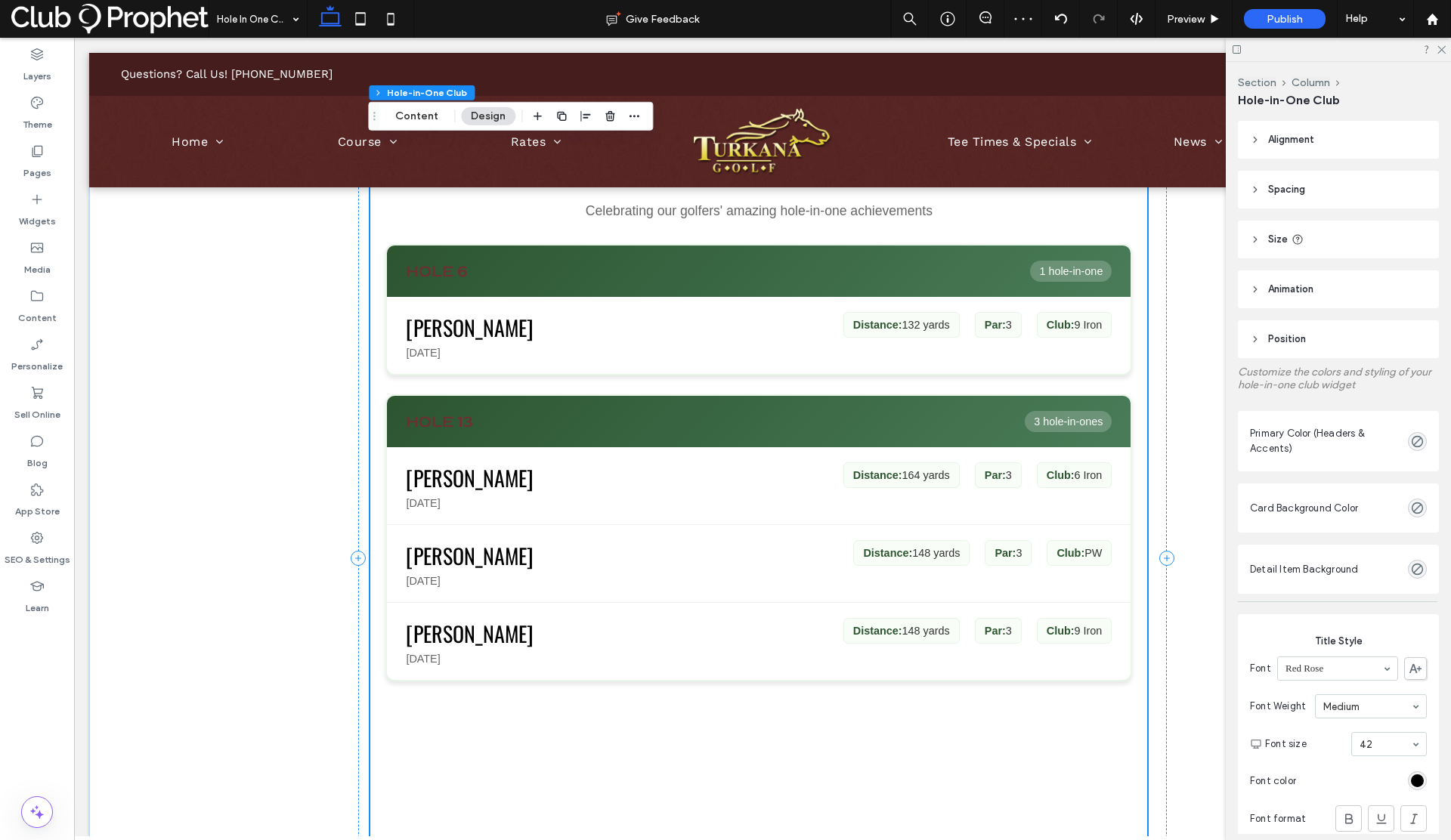
scroll to position [332, 0]
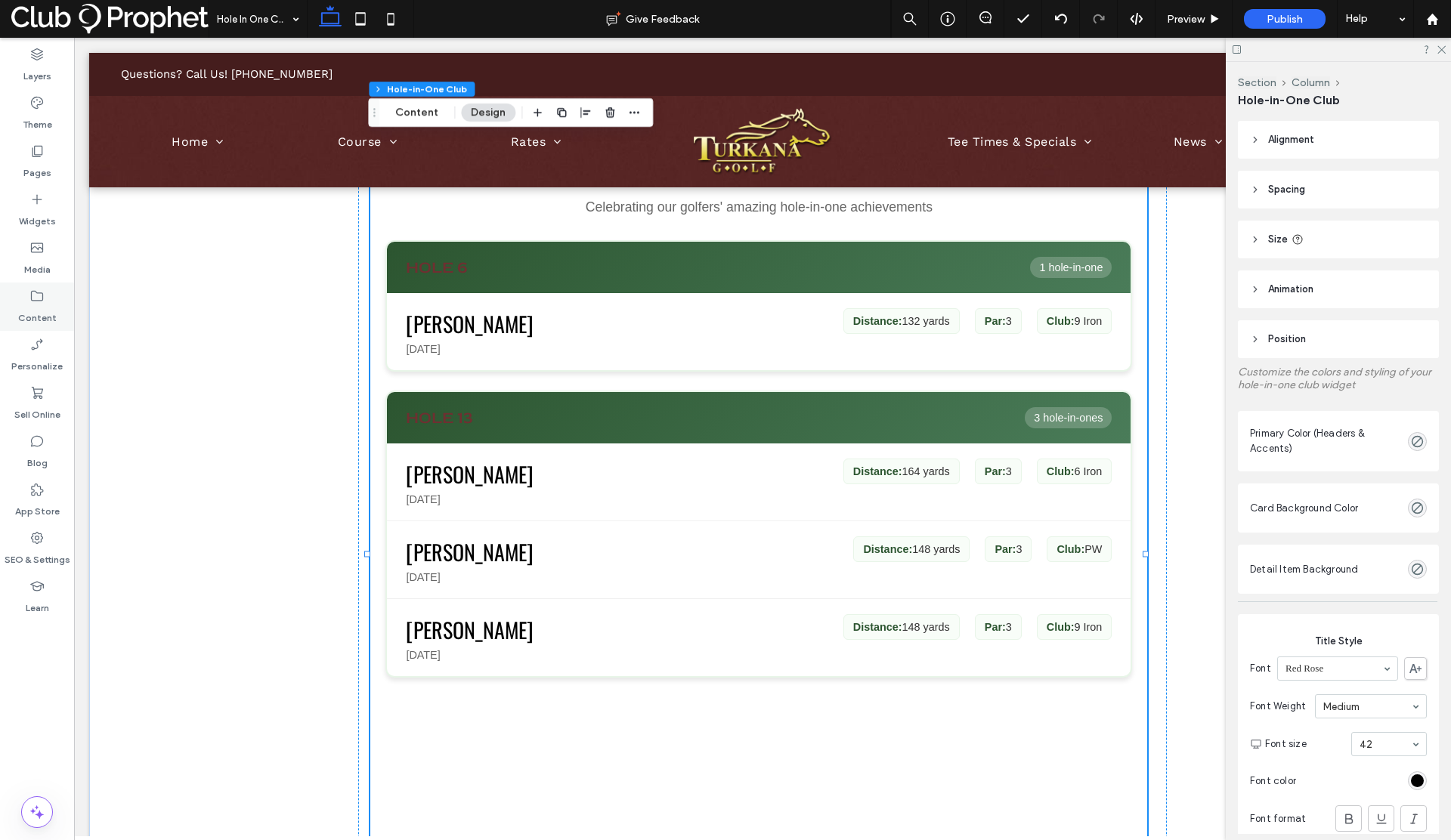
click at [31, 300] on use at bounding box center [37, 296] width 12 height 11
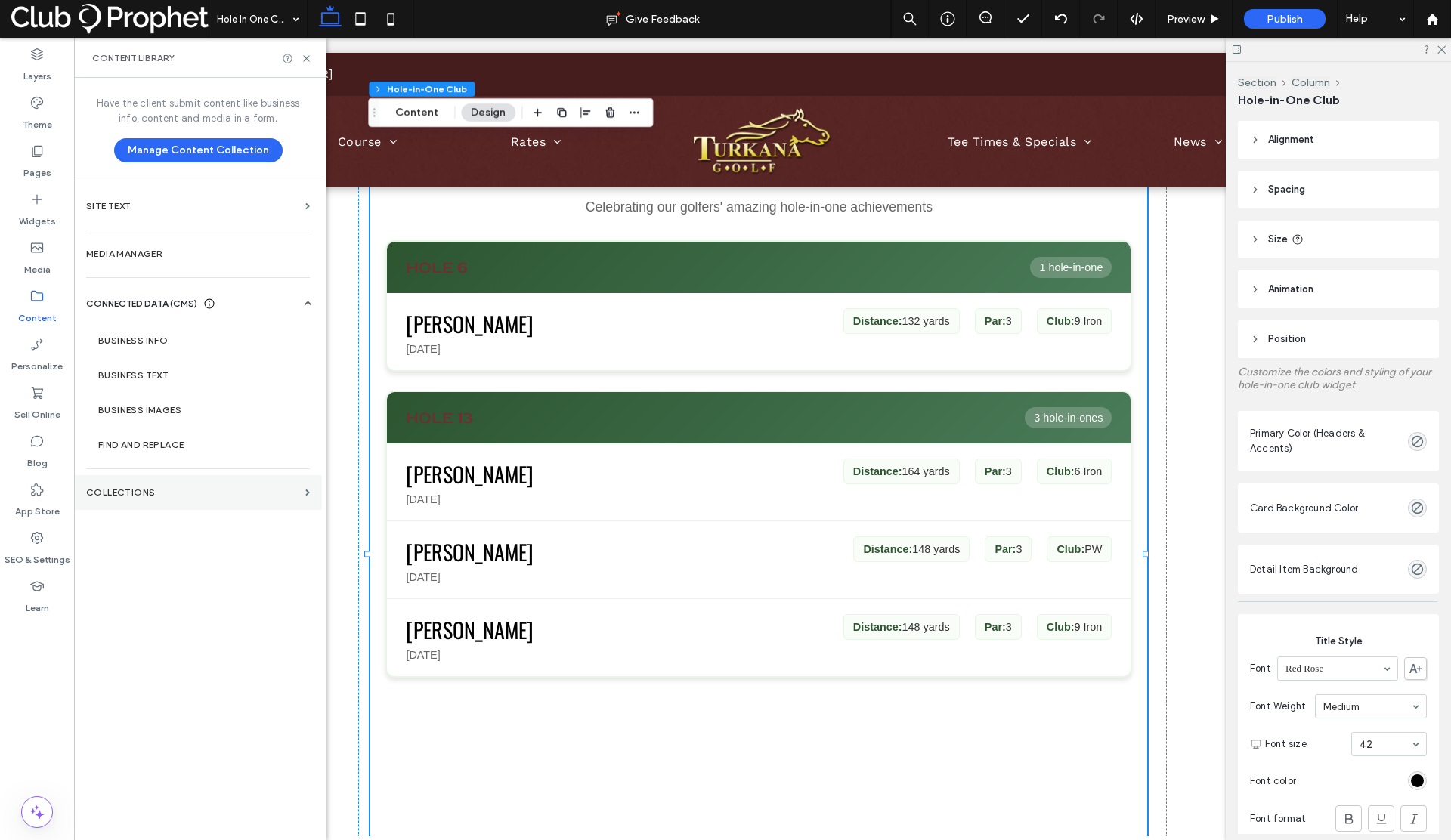
click at [137, 492] on label "Collections" at bounding box center [193, 492] width 213 height 11
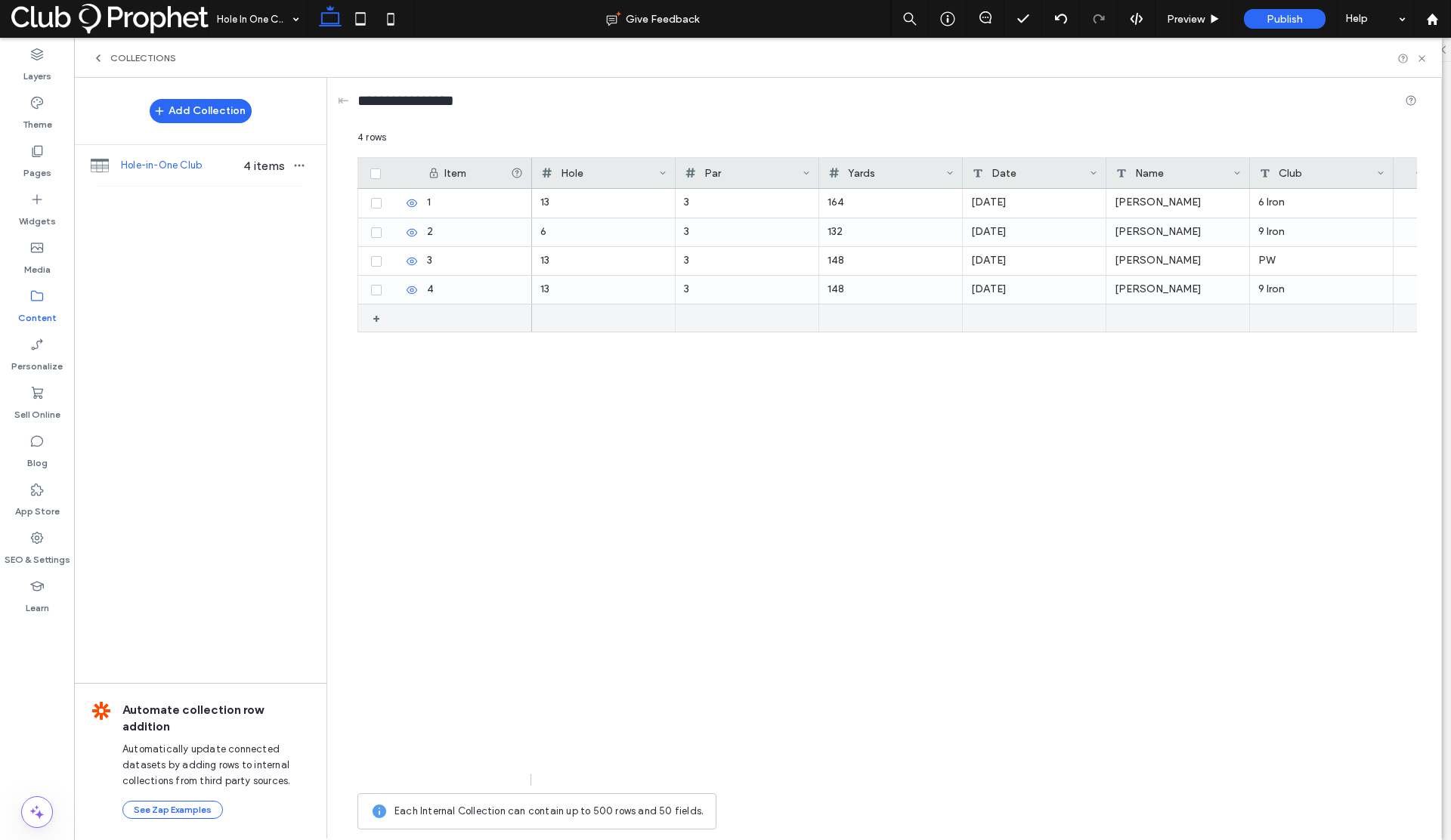
click at [1138, 316] on div at bounding box center [1178, 318] width 144 height 27
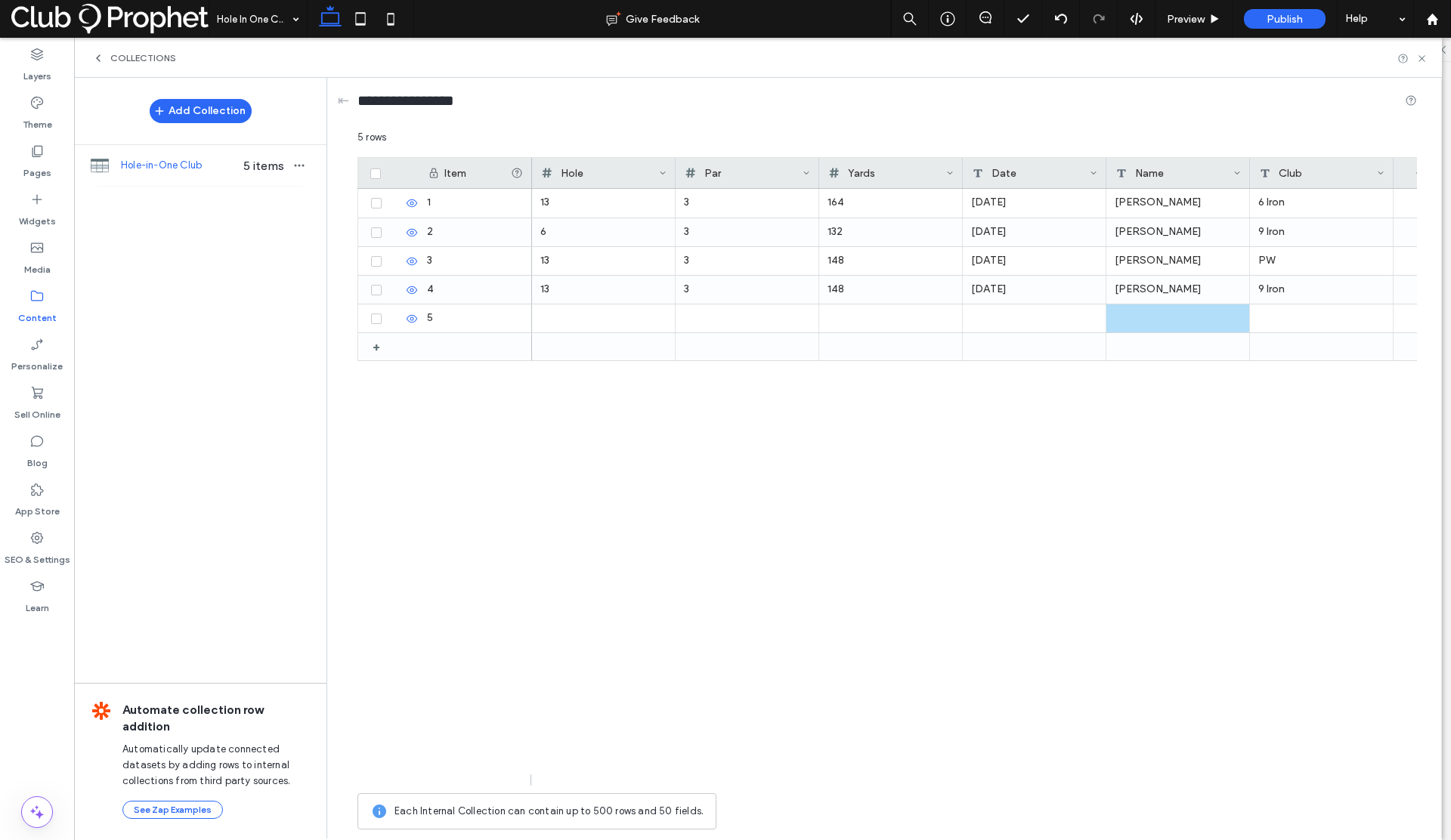
drag, startPoint x: 758, startPoint y: 492, endPoint x: 797, endPoint y: 485, distance: 39.6
click at [761, 492] on div "13 3 164 Wednesday, November 20, 2024 John Stepien 6 Iron 6 3 132 Sunday, Octob…" at bounding box center [974, 488] width 885 height 597
click at [1268, 315] on div at bounding box center [1322, 318] width 144 height 28
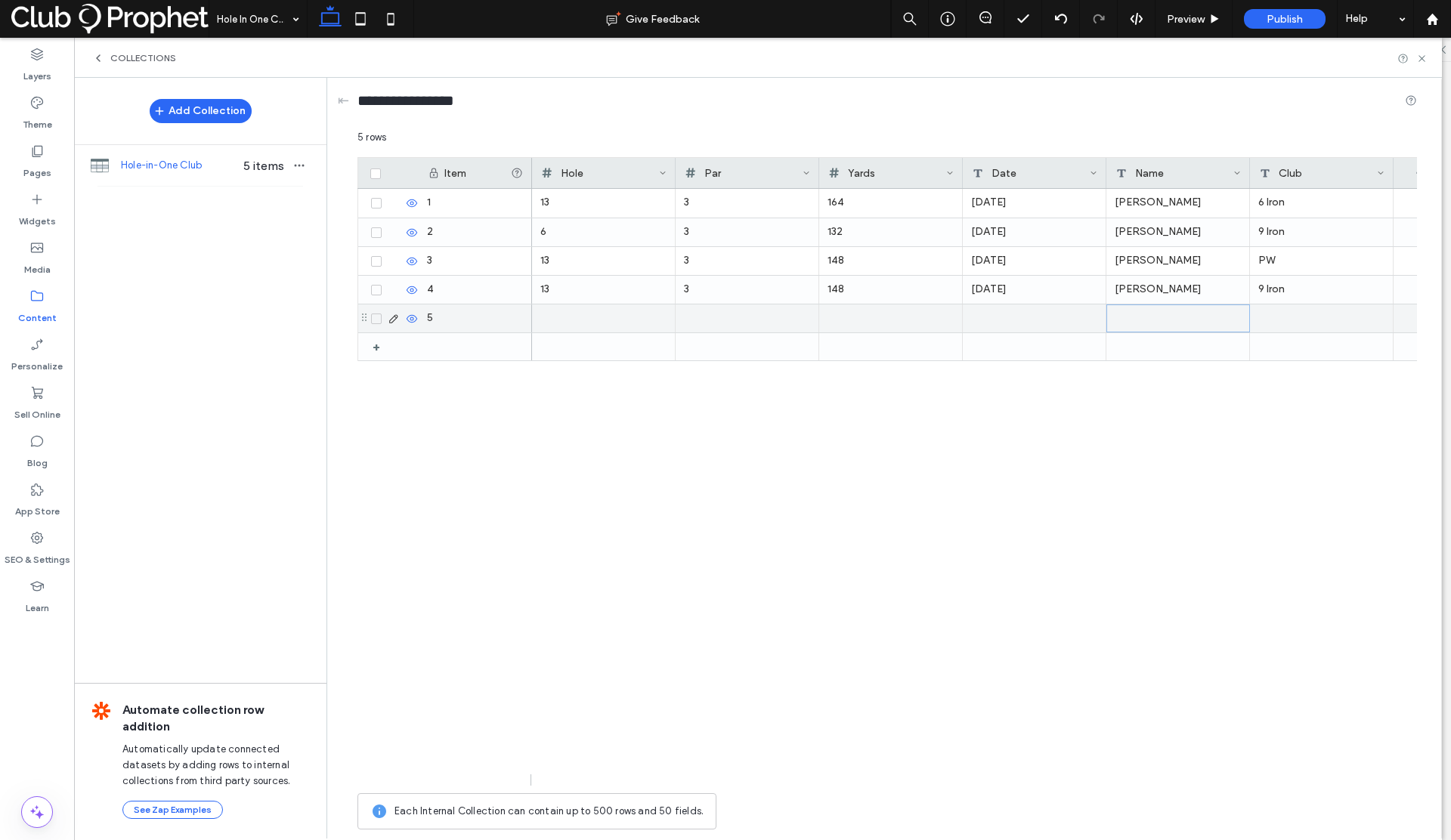
click at [1193, 319] on div at bounding box center [1178, 318] width 144 height 28
click at [984, 313] on div at bounding box center [1034, 318] width 144 height 28
click at [1269, 316] on div at bounding box center [1322, 318] width 144 height 28
click at [1268, 316] on div at bounding box center [1322, 318] width 144 height 28
click at [838, 316] on div at bounding box center [890, 318] width 126 height 28
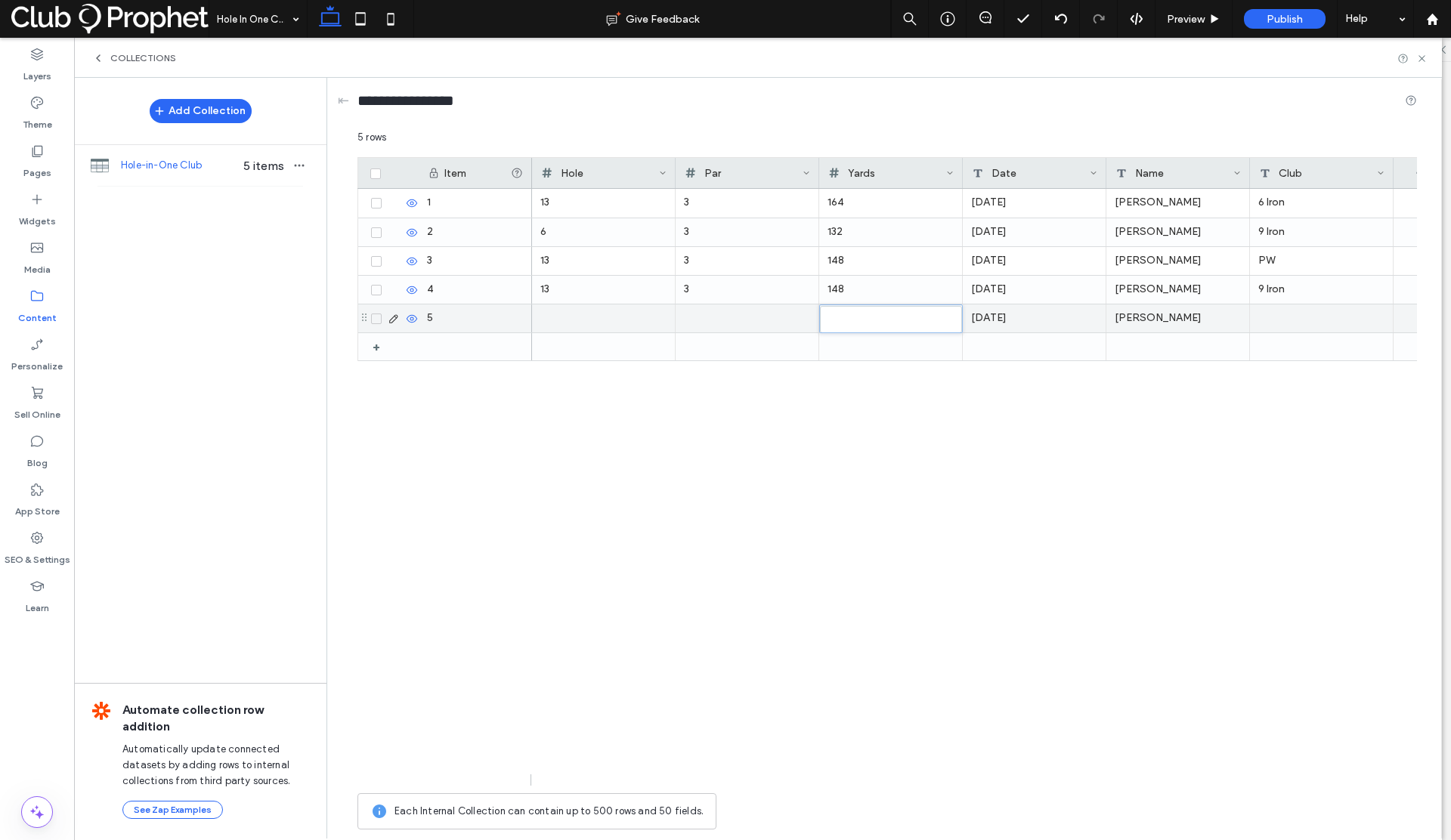
type input "***"
click at [759, 319] on div at bounding box center [747, 318] width 126 height 28
click at [569, 317] on div at bounding box center [603, 318] width 126 height 28
type input "**"
click at [1267, 316] on div at bounding box center [1322, 318] width 144 height 28
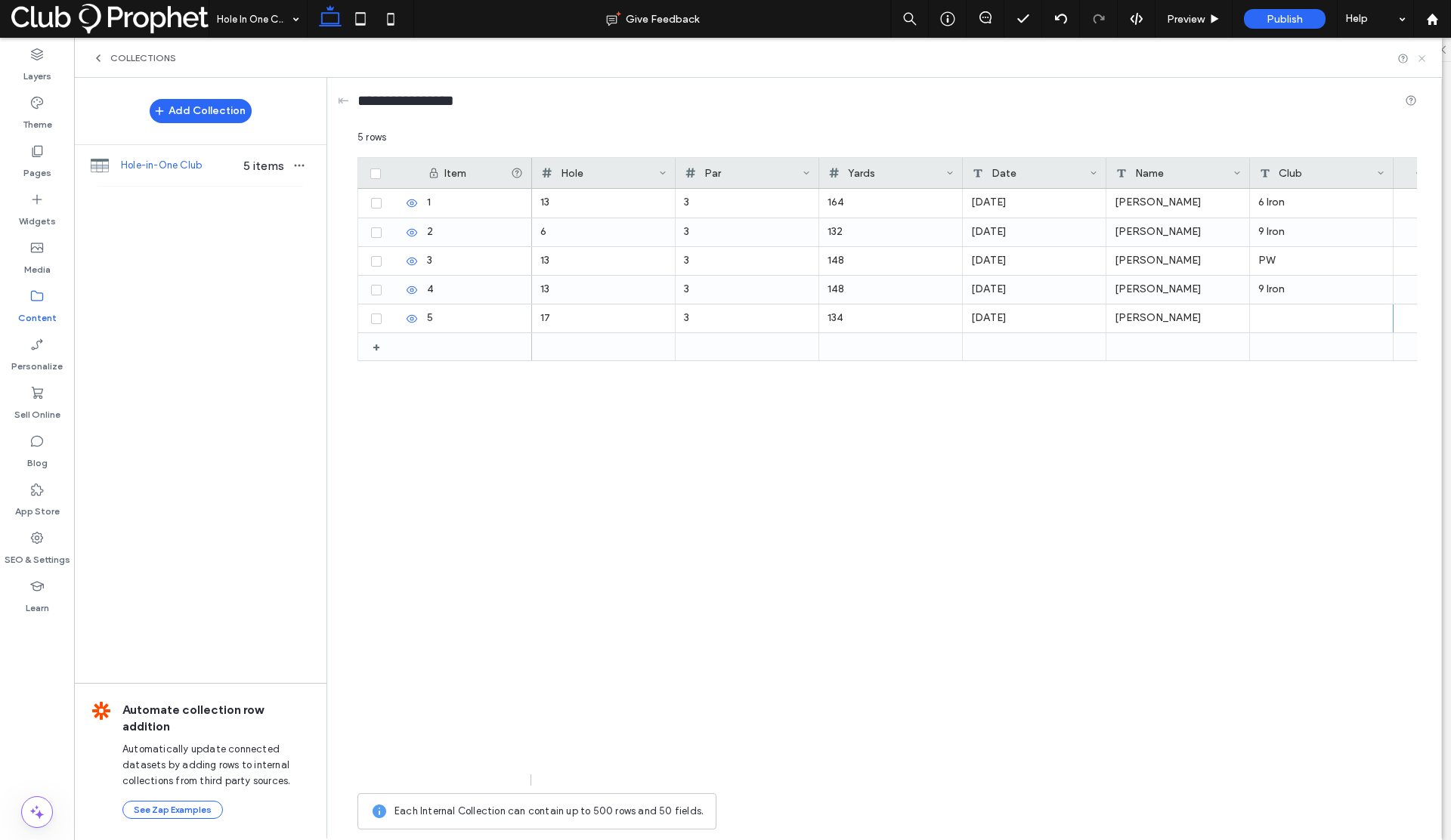
click at [1424, 59] on icon at bounding box center [1423, 59] width 12 height 12
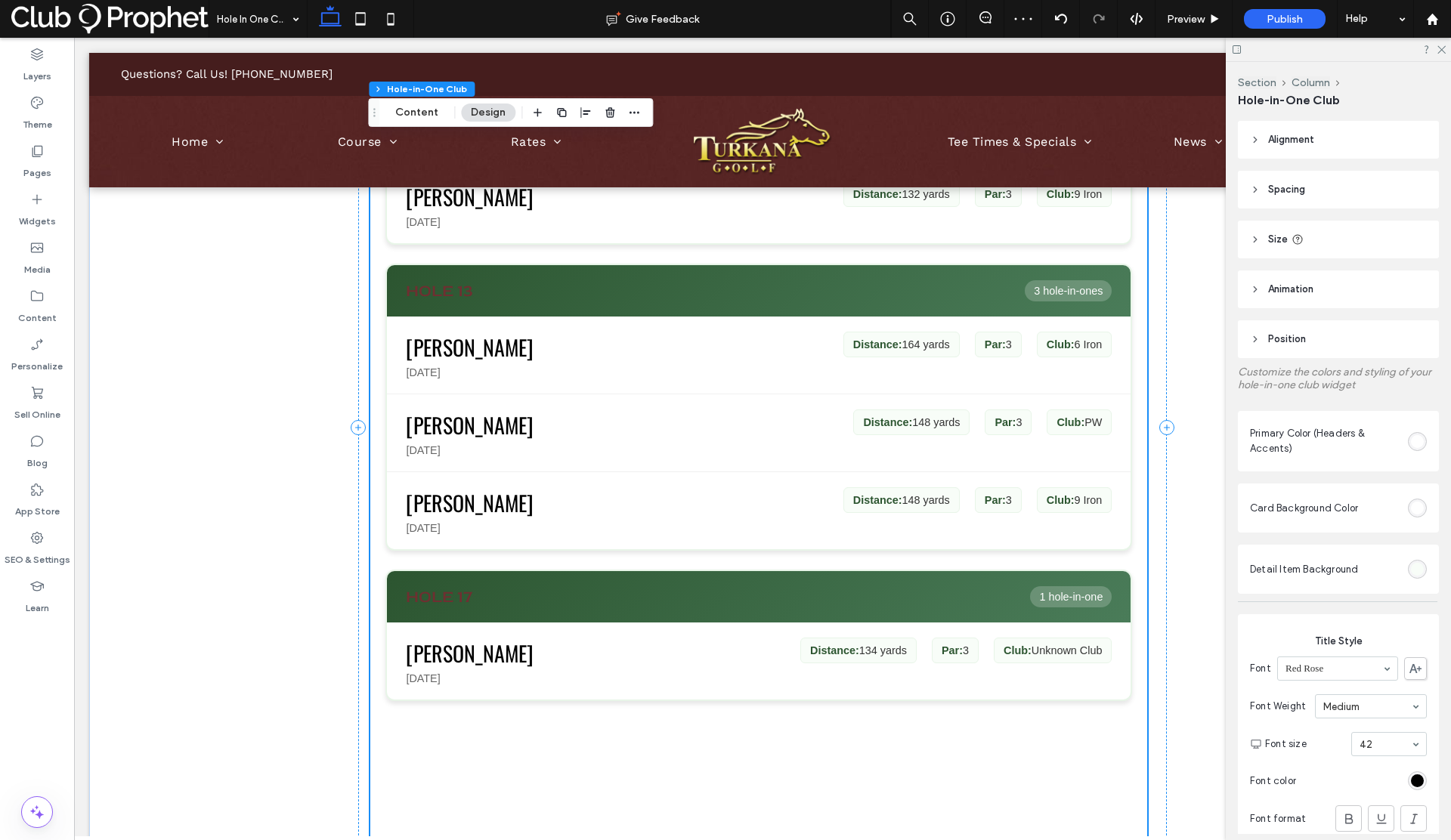
scroll to position [459, 0]
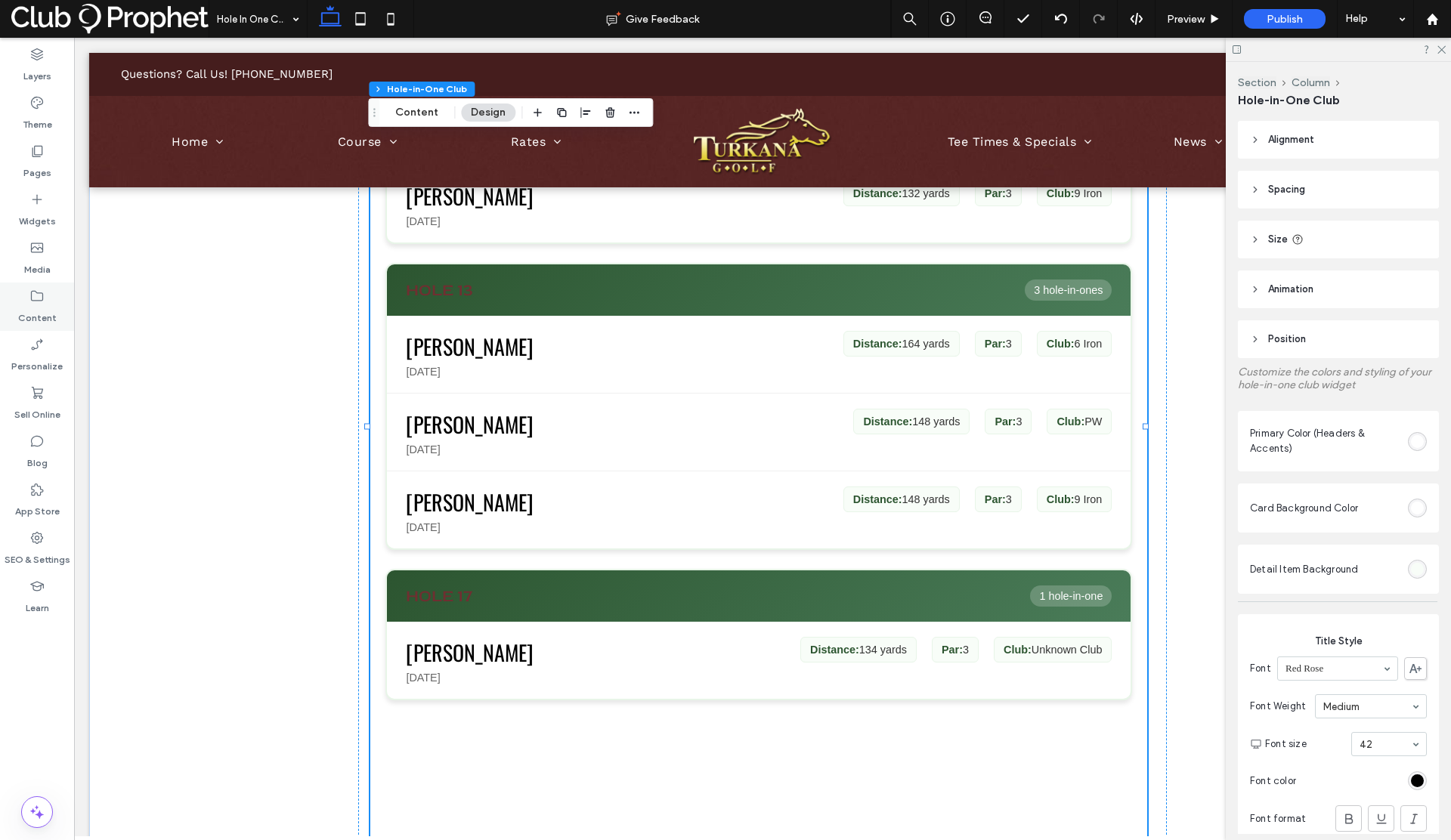
click at [38, 313] on label "Content" at bounding box center [37, 314] width 38 height 22
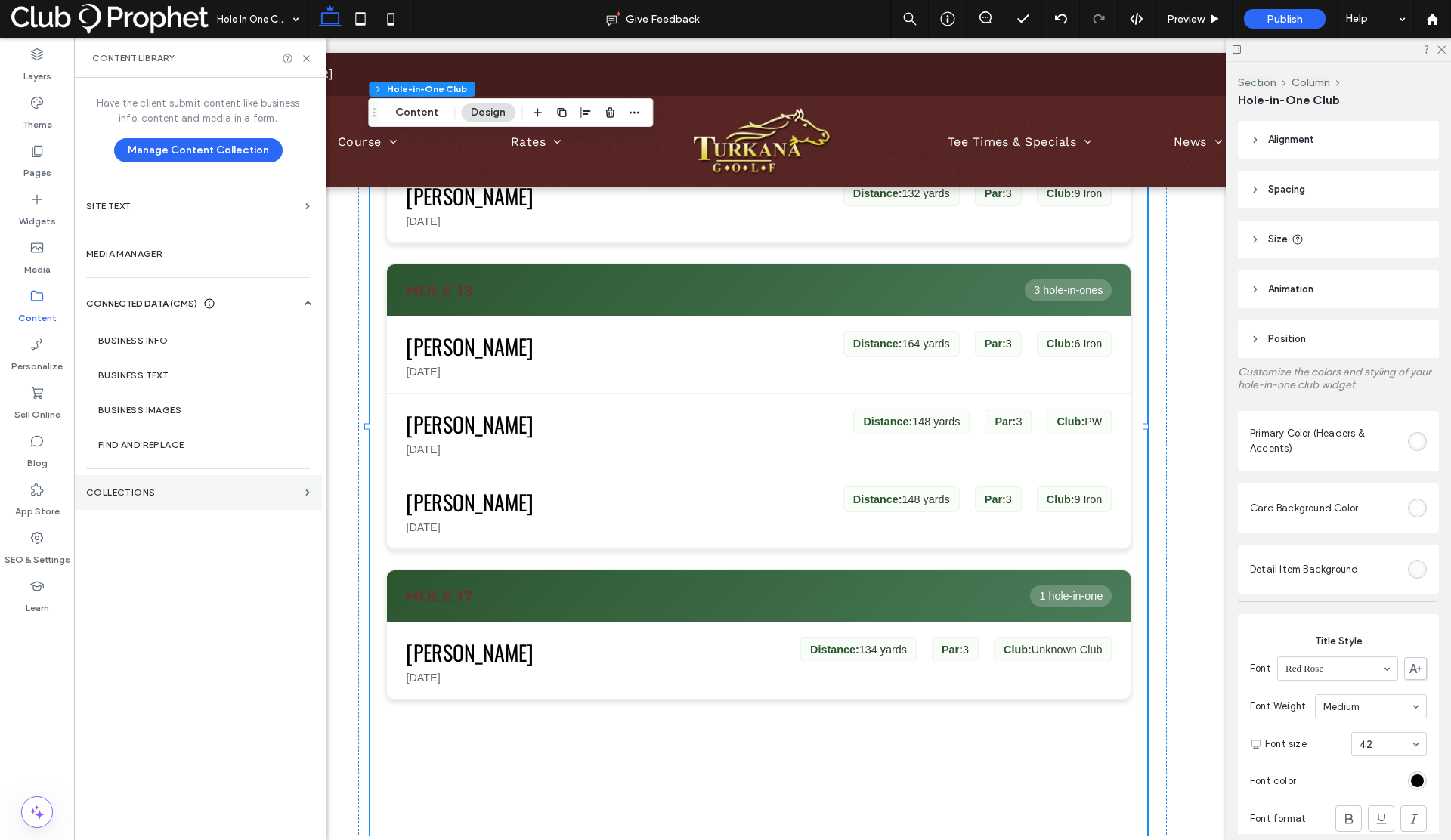
click at [161, 490] on label "Collections" at bounding box center [193, 492] width 213 height 11
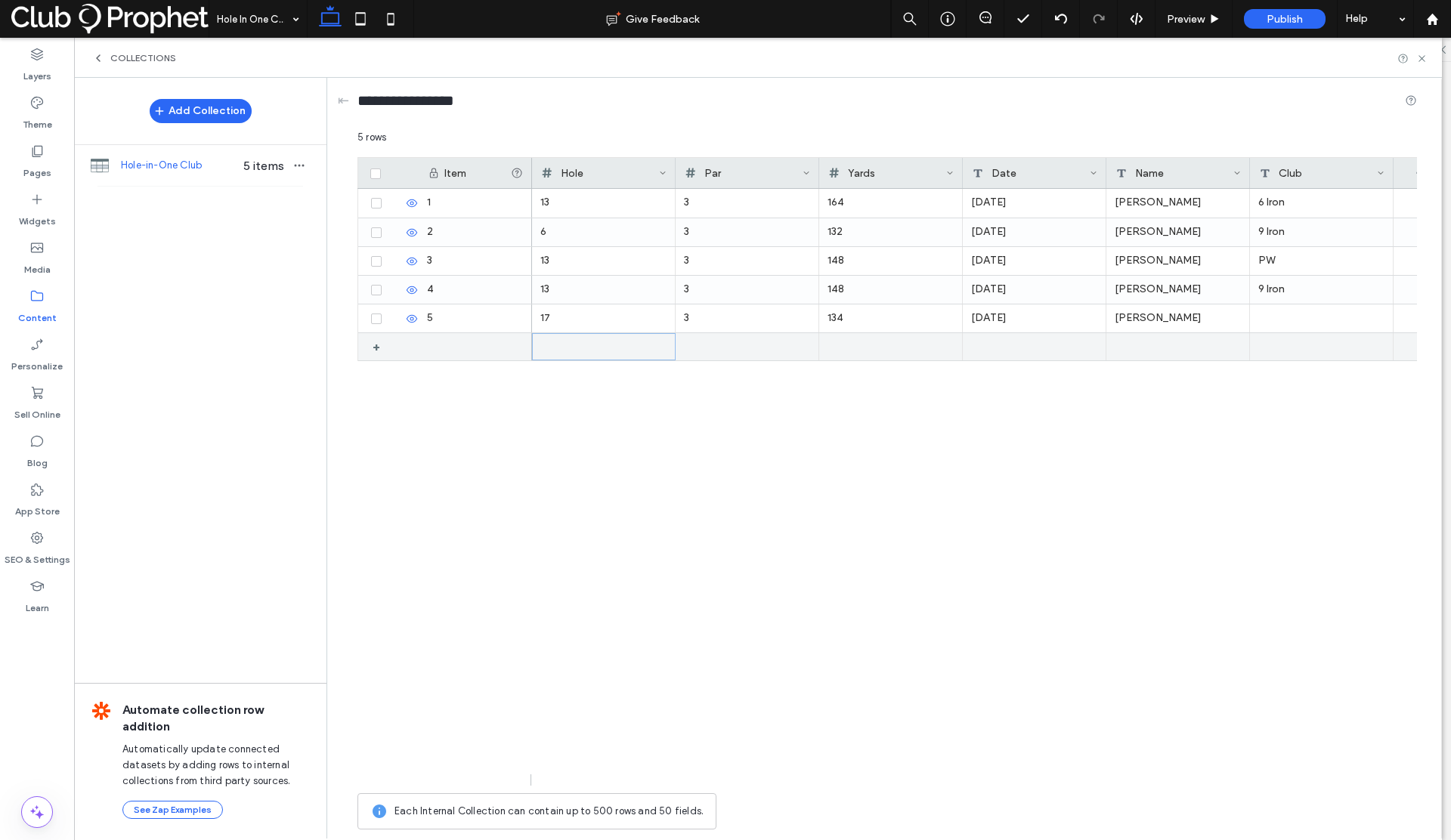
click at [558, 343] on div at bounding box center [604, 347] width 125 height 25
drag, startPoint x: 583, startPoint y: 347, endPoint x: 595, endPoint y: 366, distance: 22.5
click at [583, 347] on div at bounding box center [603, 347] width 126 height 28
click at [619, 347] on div at bounding box center [604, 347] width 125 height 26
type input "**"
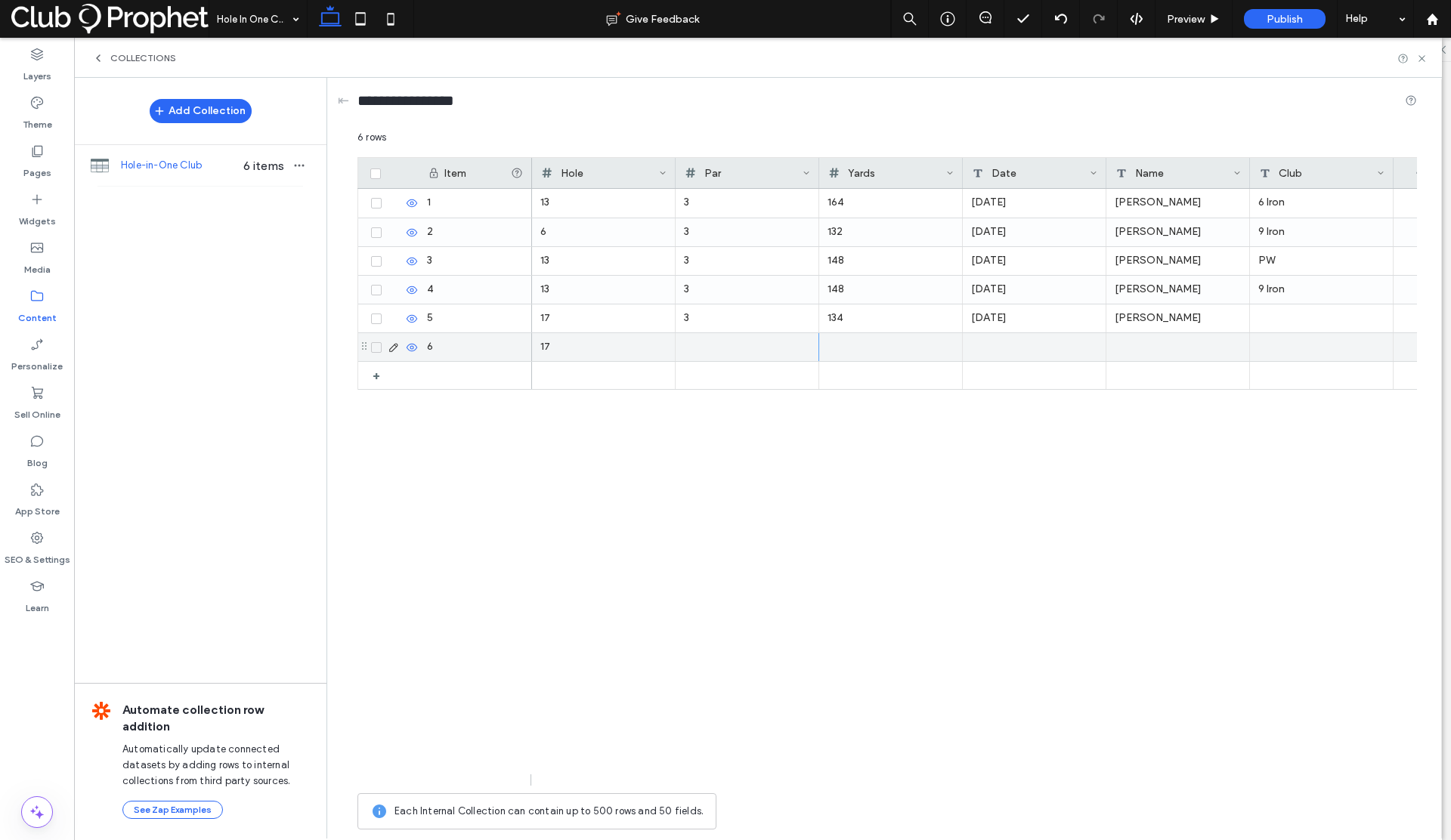
click at [843, 346] on div at bounding box center [890, 347] width 126 height 28
click at [752, 347] on div at bounding box center [747, 347] width 125 height 26
click at [837, 347] on div at bounding box center [890, 347] width 126 height 28
click at [839, 347] on div at bounding box center [891, 347] width 125 height 26
type input "***"
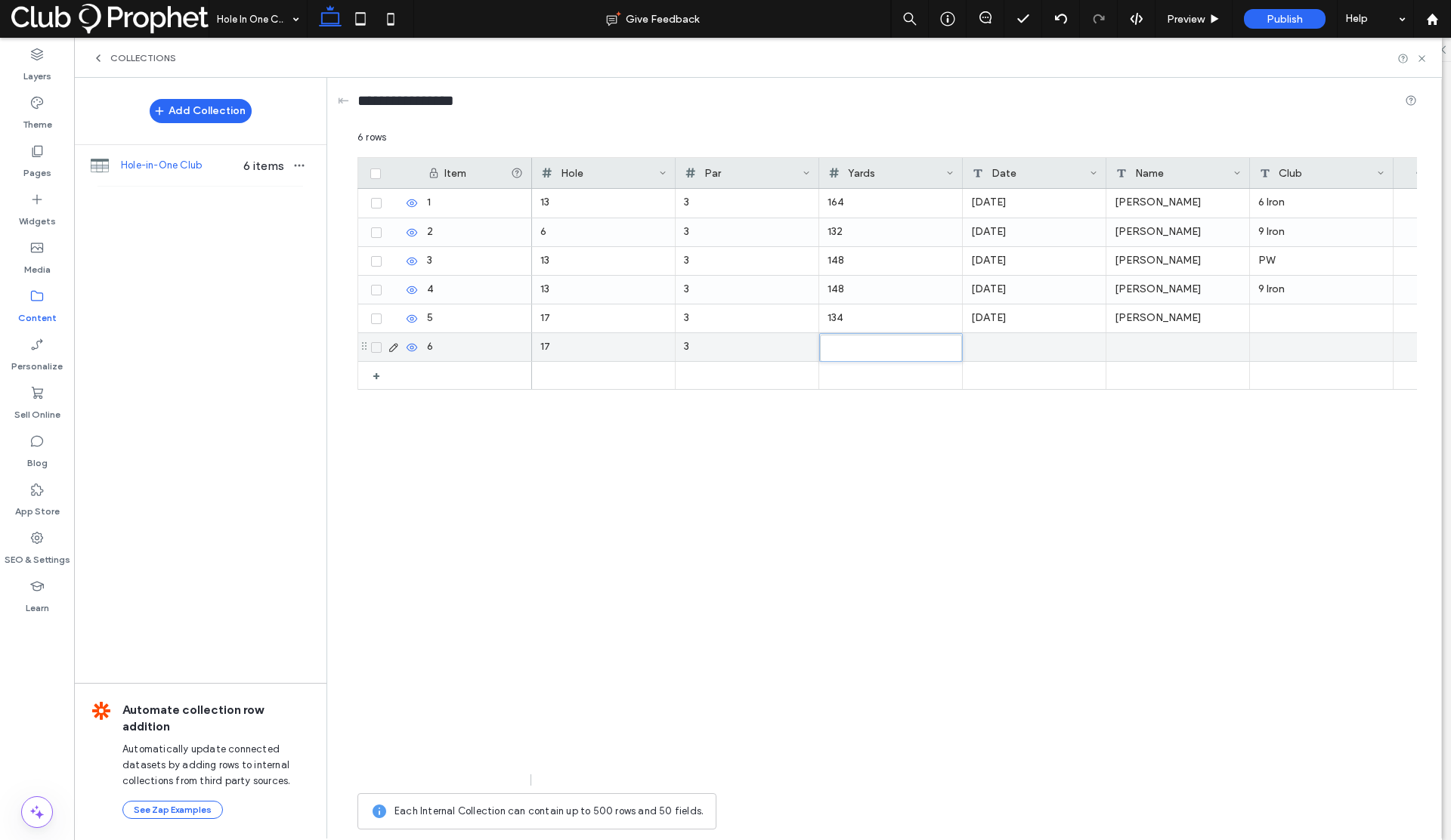
click at [1005, 350] on div at bounding box center [1034, 347] width 144 height 28
click at [1139, 348] on div at bounding box center [1178, 347] width 144 height 28
click at [1280, 342] on div at bounding box center [1322, 347] width 144 height 28
drag, startPoint x: 1286, startPoint y: 285, endPoint x: 1276, endPoint y: 289, distance: 10.8
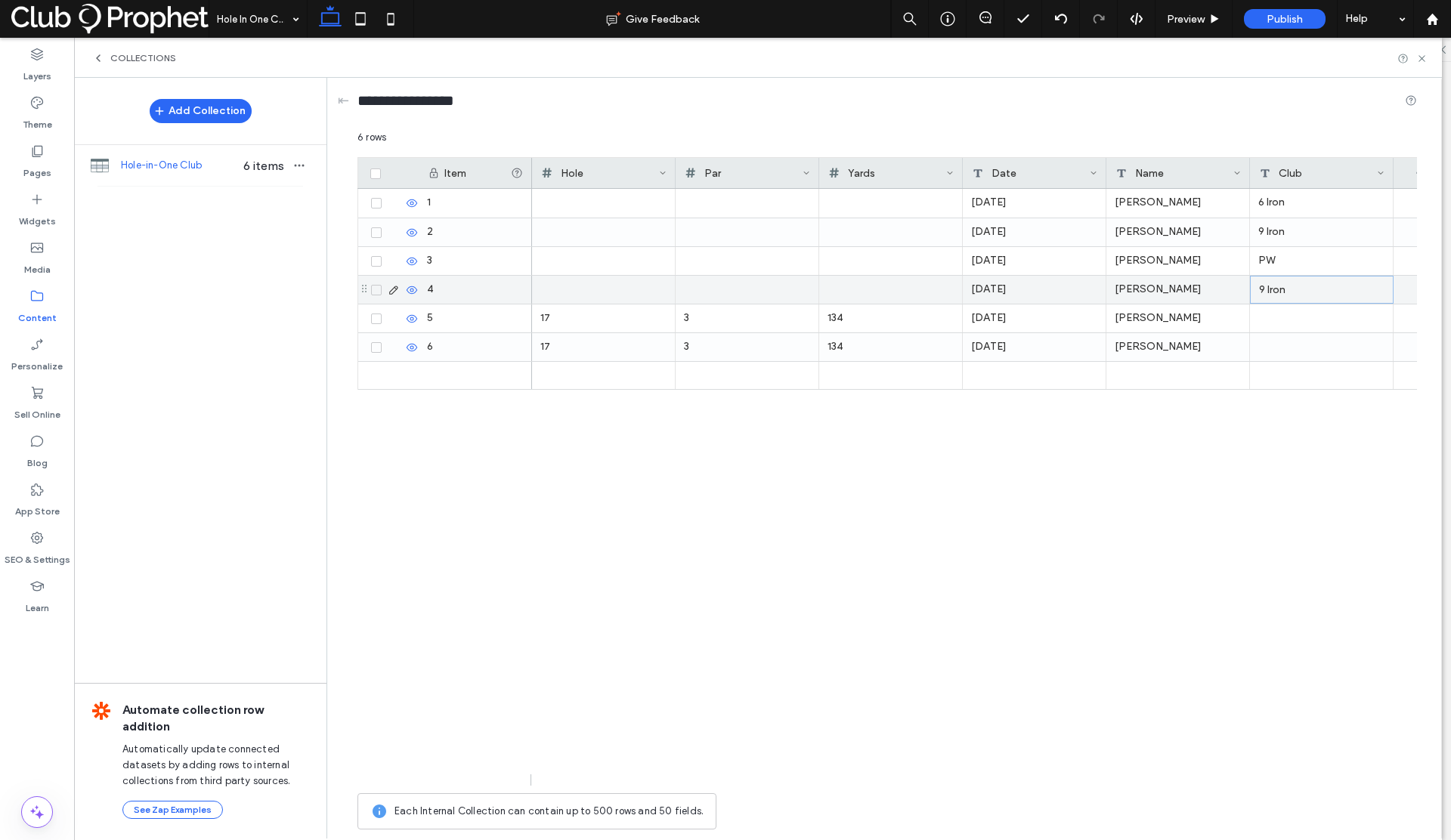
click at [1273, 288] on div "9 Iron" at bounding box center [1322, 290] width 144 height 28
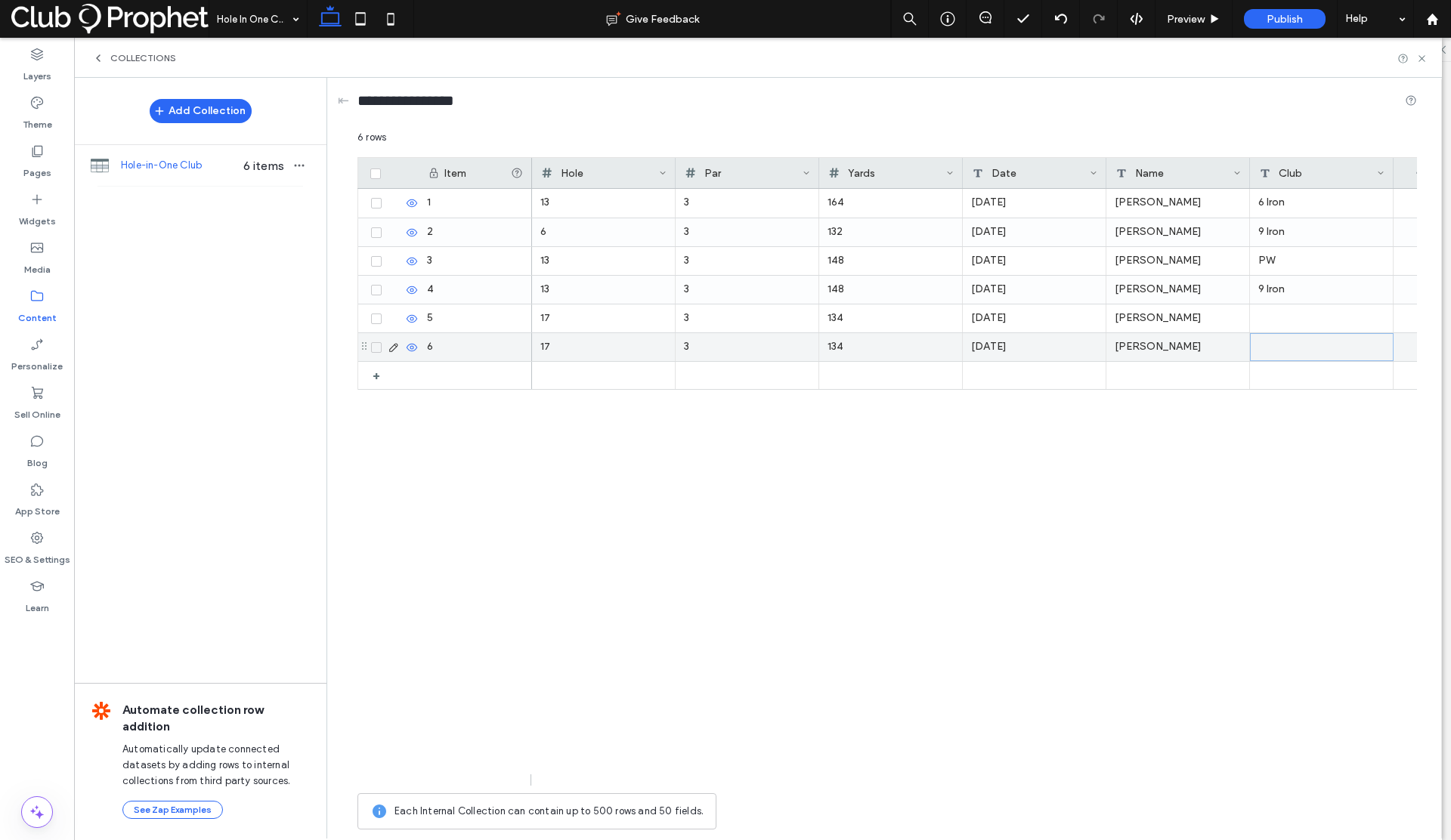
click at [1280, 344] on div at bounding box center [1322, 347] width 144 height 28
click at [1192, 435] on div "13 3 164 Wednesday, November 20, 2024 John Stepien 6 Iron 6 3 132 Sunday, Octob…" at bounding box center [974, 488] width 885 height 597
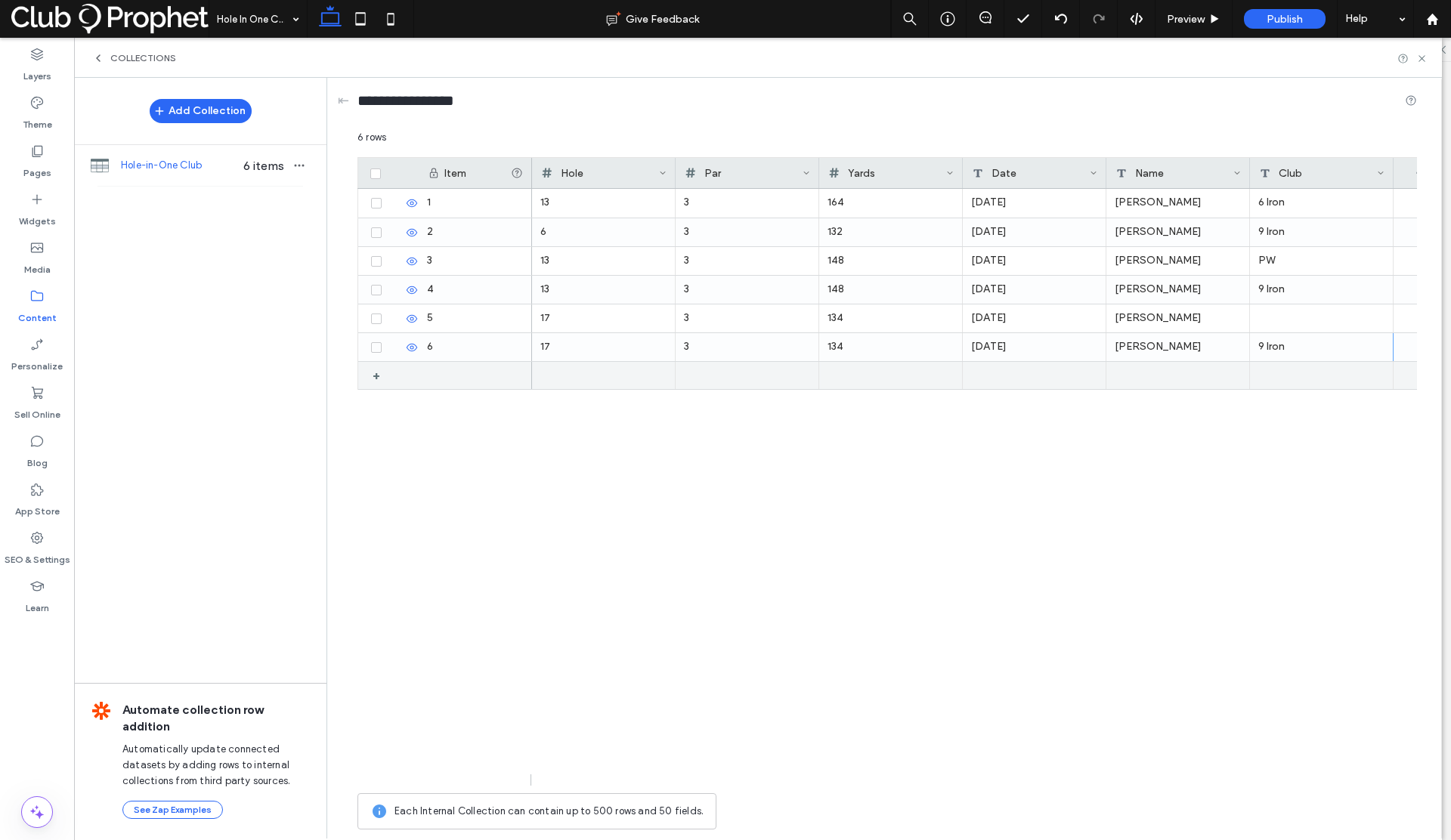
click at [569, 379] on div at bounding box center [603, 376] width 126 height 27
click at [701, 376] on div at bounding box center [747, 376] width 126 height 28
click at [836, 377] on div at bounding box center [890, 376] width 126 height 28
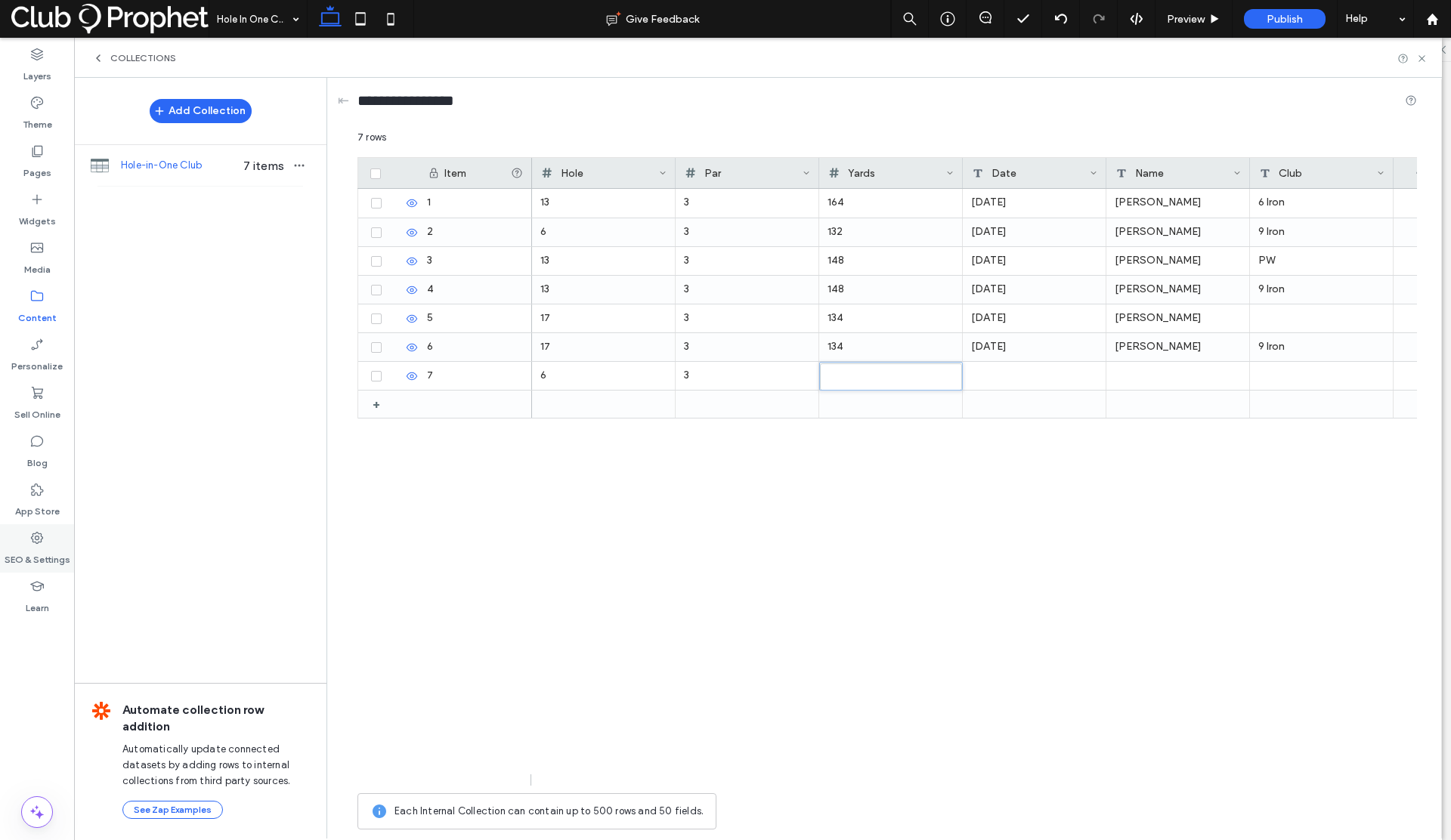
type input "***"
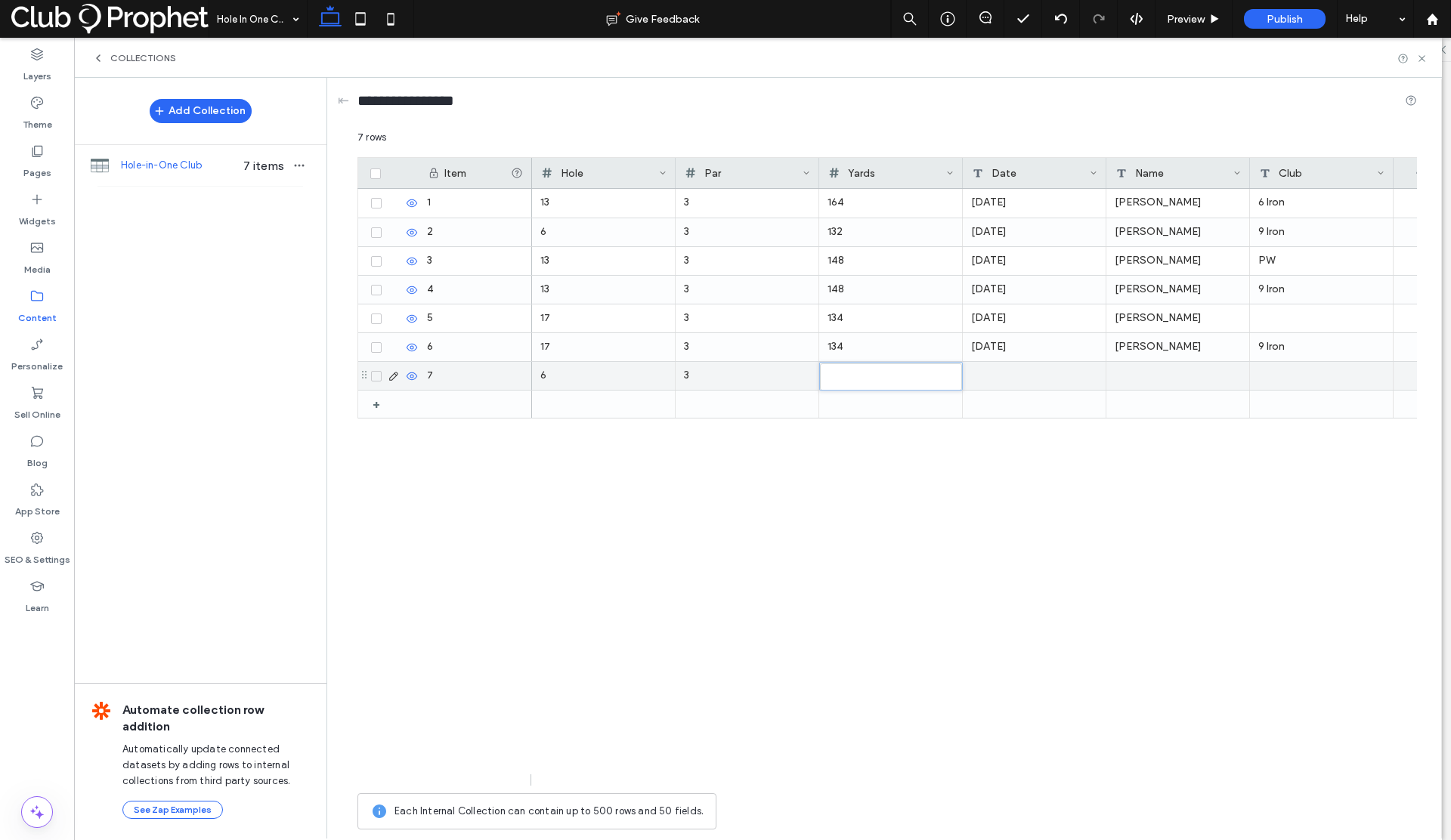
click at [997, 373] on div at bounding box center [1034, 376] width 144 height 28
click at [1139, 371] on div at bounding box center [1178, 376] width 144 height 28
click at [1151, 370] on div at bounding box center [1178, 376] width 144 height 28
click at [1262, 370] on div at bounding box center [1322, 376] width 144 height 28
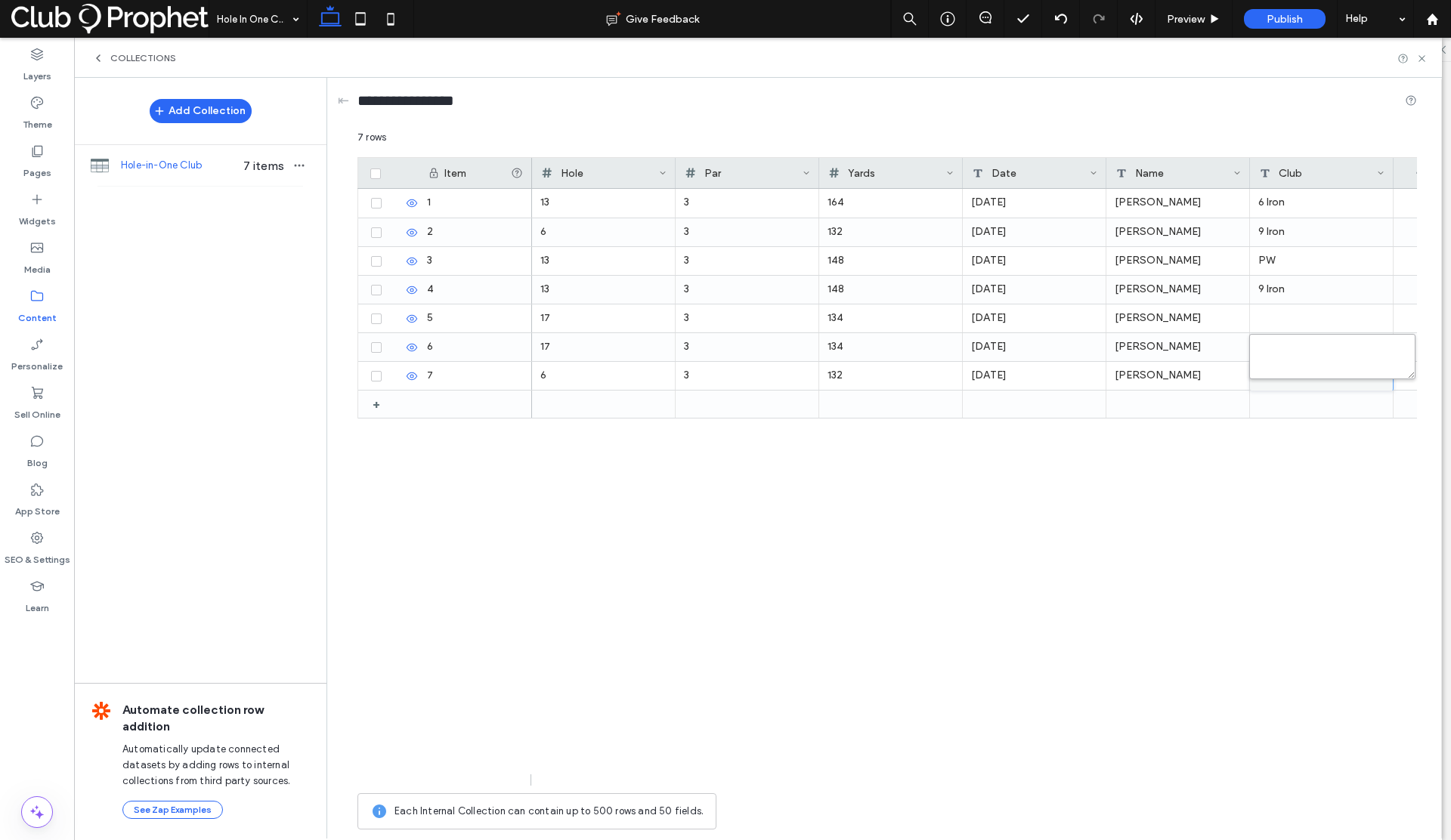
click at [1264, 372] on textarea "plain-text-cell" at bounding box center [1333, 356] width 166 height 45
type textarea "******"
click at [1241, 454] on div "6 3 132 Sunday, April 21, 2024 Bill Carnahan 13 3 164 Wednesday, November 20, 2…" at bounding box center [974, 488] width 885 height 597
click at [1135, 402] on div at bounding box center [1178, 404] width 144 height 27
click at [999, 401] on div at bounding box center [1034, 404] width 144 height 28
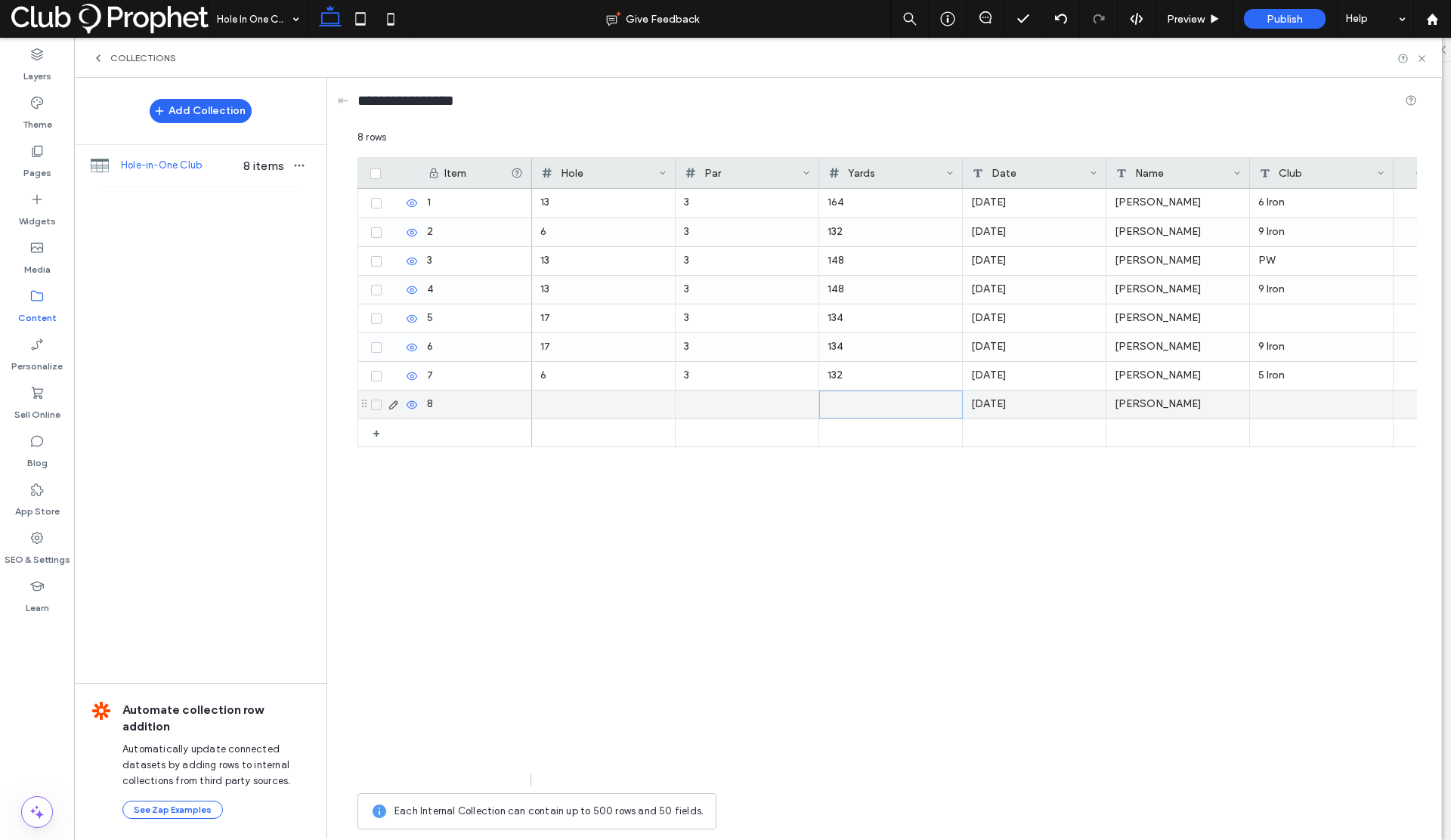
click at [880, 402] on div at bounding box center [891, 404] width 125 height 26
type input "***"
drag, startPoint x: 620, startPoint y: 402, endPoint x: 607, endPoint y: 402, distance: 13.0
click at [620, 402] on div at bounding box center [604, 404] width 125 height 26
click at [607, 402] on div at bounding box center [604, 404] width 125 height 26
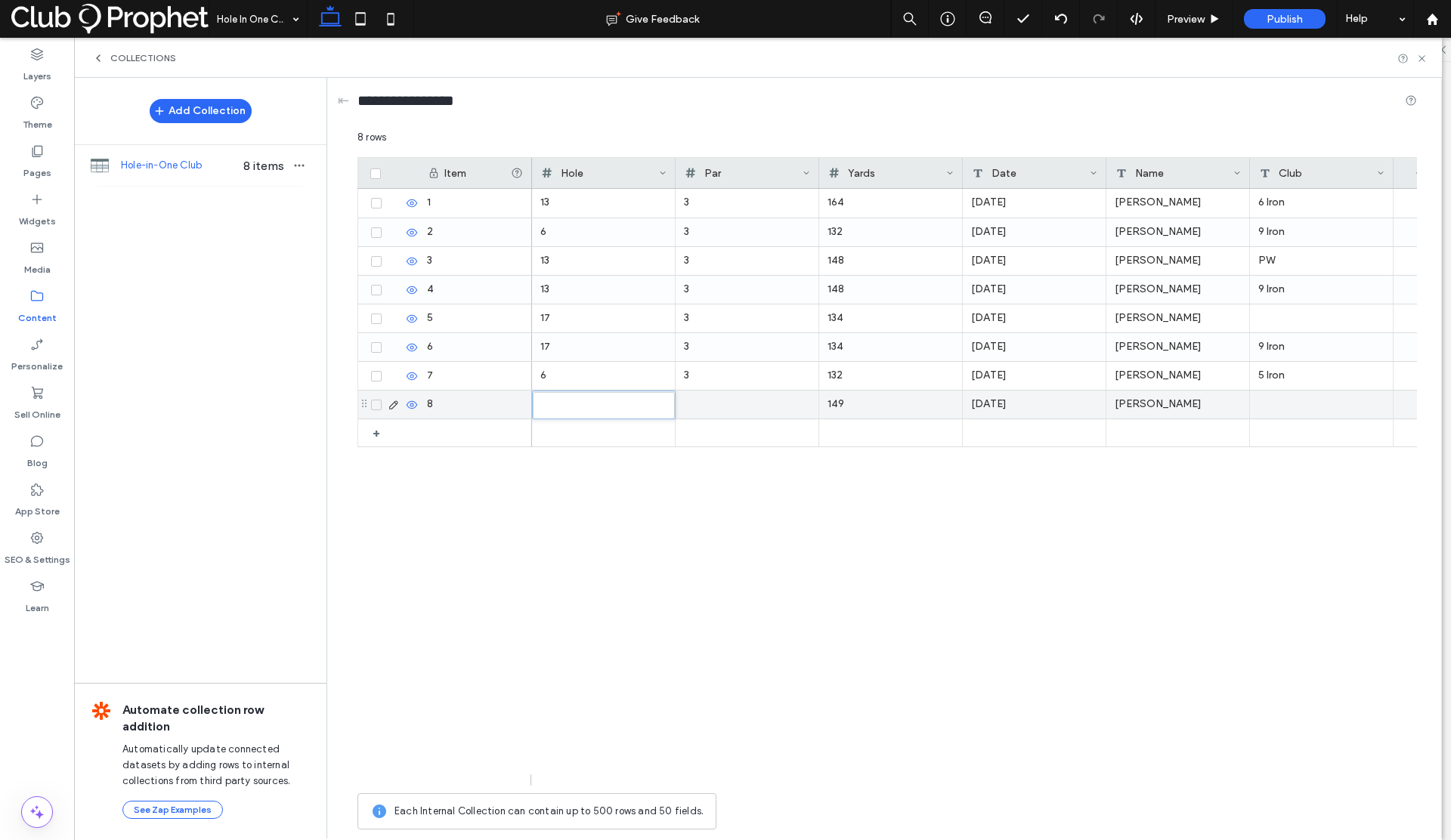
type input "**"
click at [698, 403] on div at bounding box center [747, 404] width 126 height 28
click at [1266, 403] on div at bounding box center [1322, 404] width 144 height 28
click at [1268, 405] on div at bounding box center [1322, 404] width 144 height 28
click at [1271, 383] on textarea "plain-text-cell" at bounding box center [1333, 386] width 166 height 45
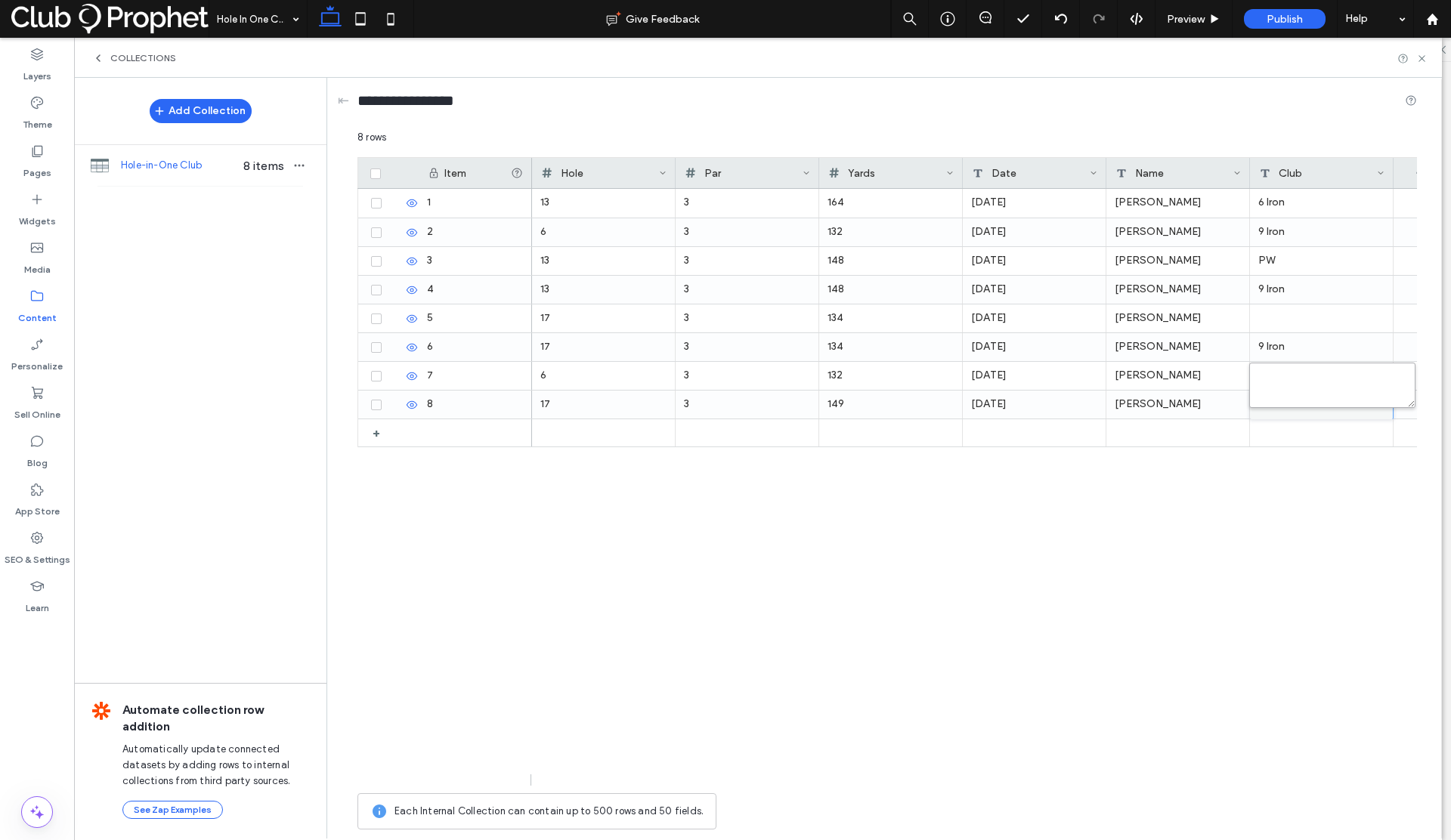
type textarea "*"
type textarea "******"
click at [1079, 565] on div "17 3 149 Monday, March 4, 2024 George Boyle 6 3 132 Sunday, April 21, 2024 Bill…" at bounding box center [974, 488] width 885 height 597
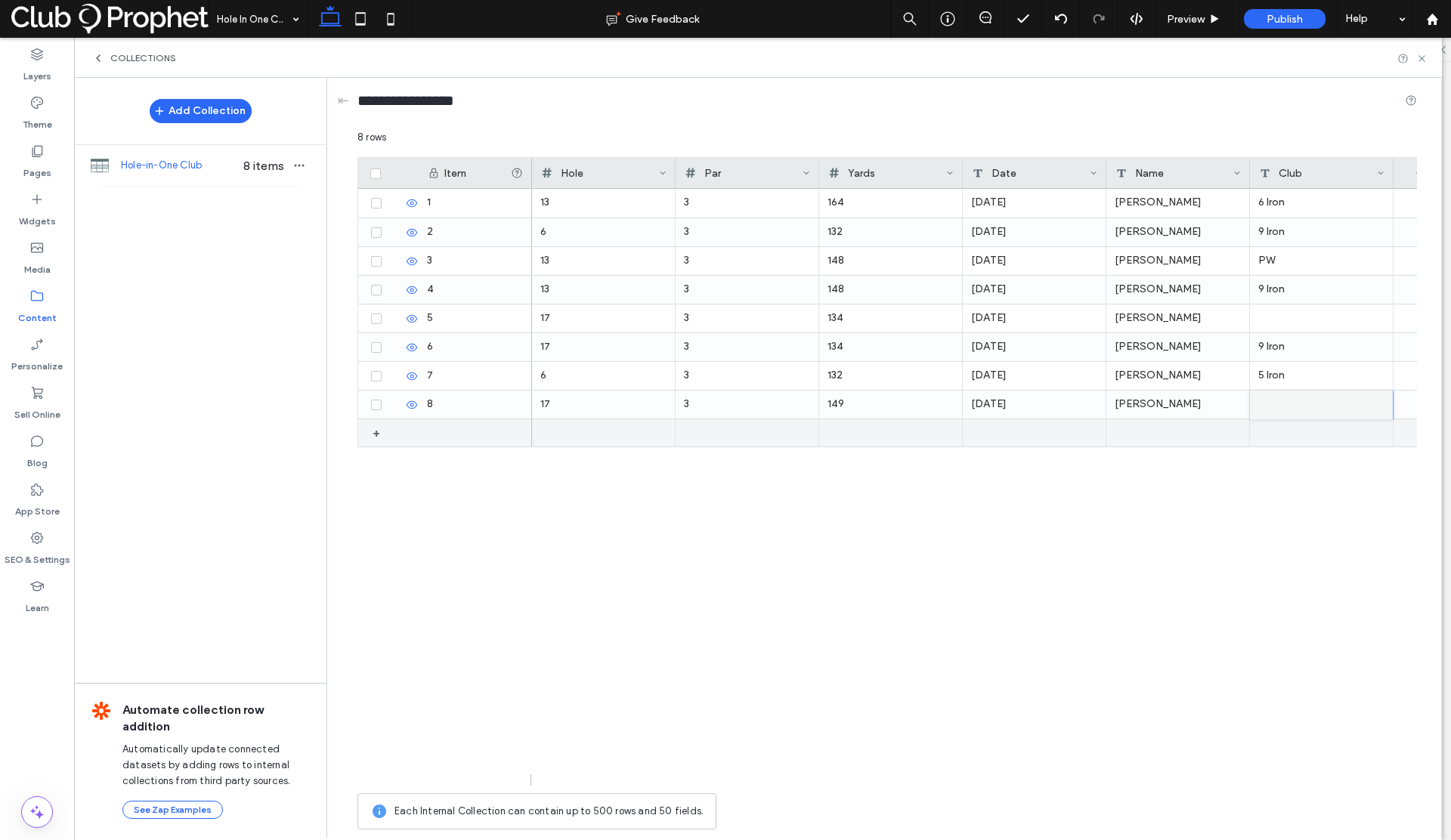
click at [1125, 430] on div at bounding box center [1178, 433] width 144 height 27
click at [1270, 436] on div at bounding box center [1322, 433] width 144 height 28
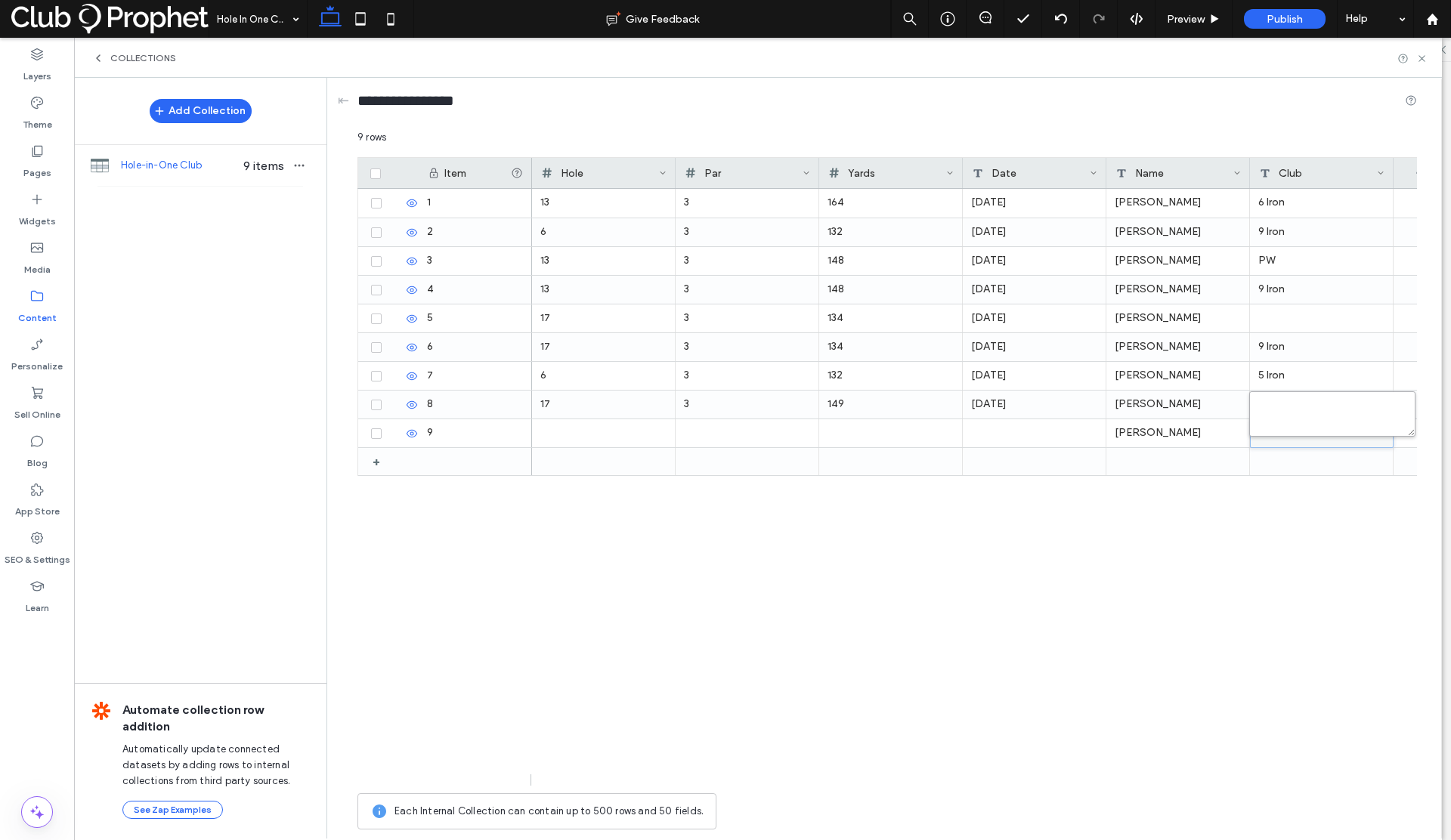
click at [1270, 410] on textarea "plain-text-cell" at bounding box center [1333, 414] width 166 height 45
type textarea "**"
click at [1173, 517] on div "Mike Juszczak 17 3 149 Monday, March 4, 2024 George Boyle 8 Iron 6 3 132 Sunday…" at bounding box center [974, 488] width 885 height 597
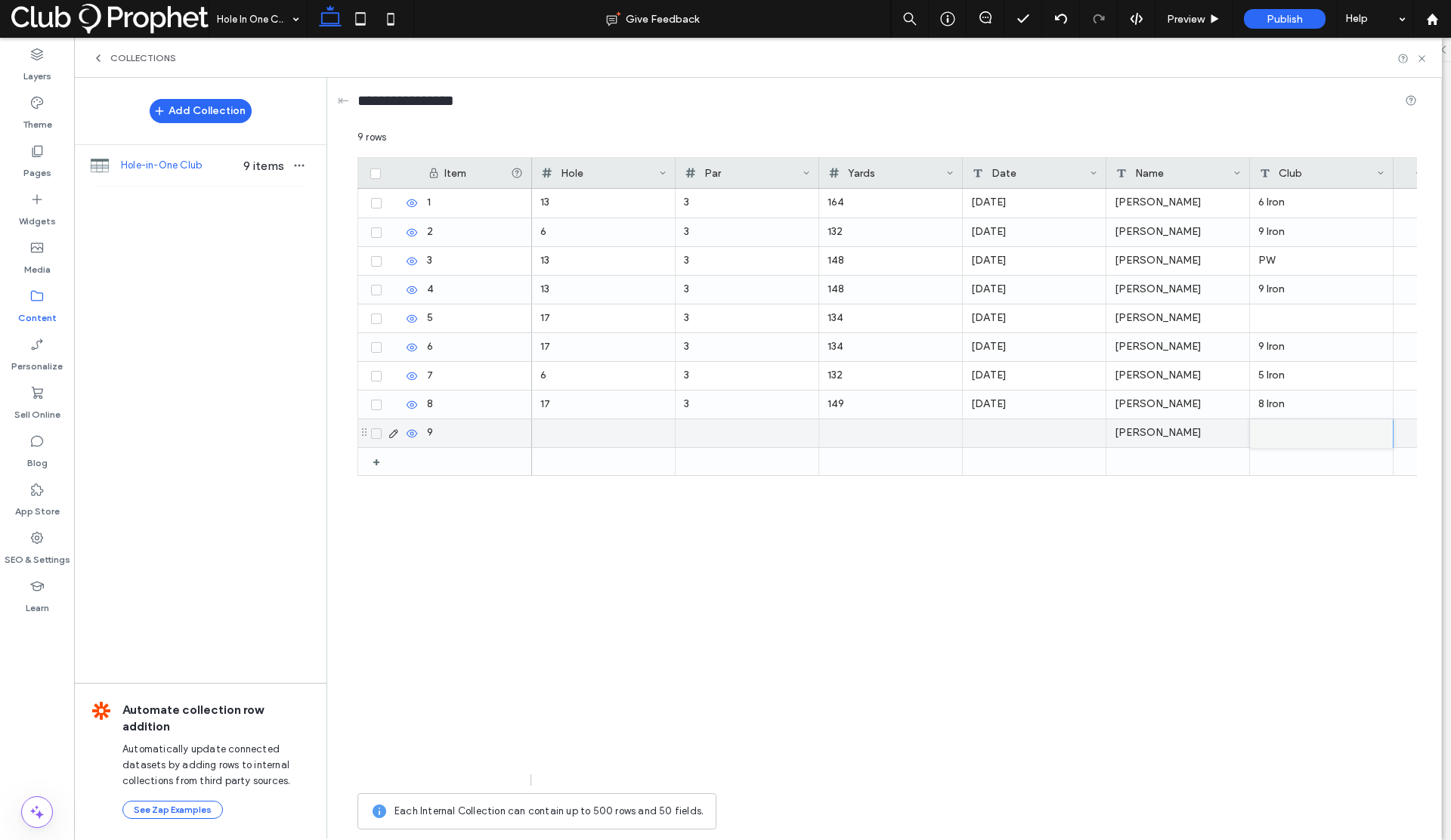
click at [1000, 429] on div at bounding box center [1034, 433] width 144 height 28
click at [874, 432] on div at bounding box center [890, 433] width 126 height 28
type input "***"
click at [759, 431] on div at bounding box center [747, 433] width 126 height 28
click at [590, 436] on div at bounding box center [603, 433] width 126 height 28
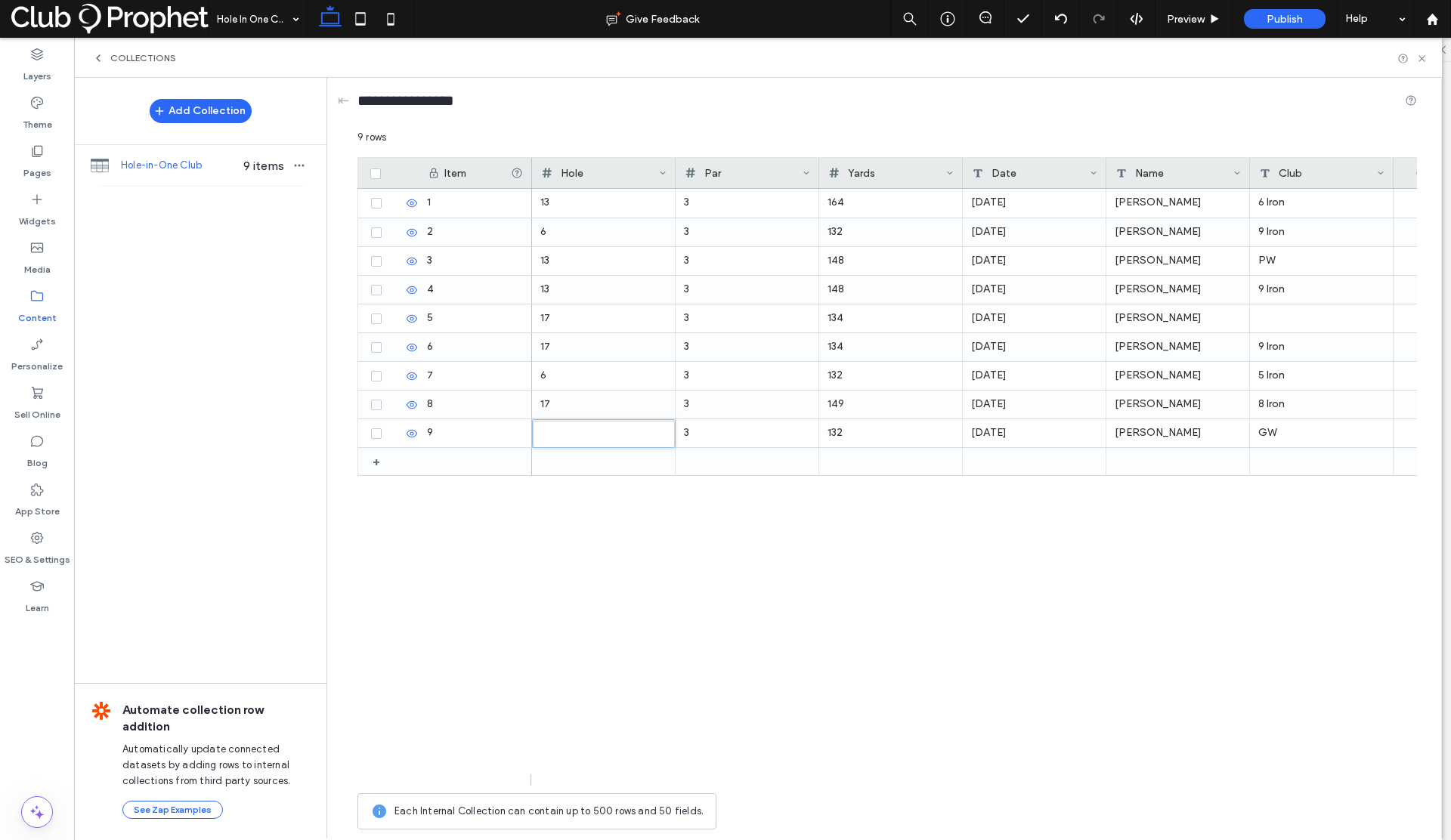
click at [600, 504] on div "* 3 132 Tuesday, October 17, 2023 Mike Juszczak GW 17 3 149 Monday, March 4, 20…" at bounding box center [974, 488] width 885 height 597
click at [1420, 55] on icon at bounding box center [1423, 59] width 12 height 12
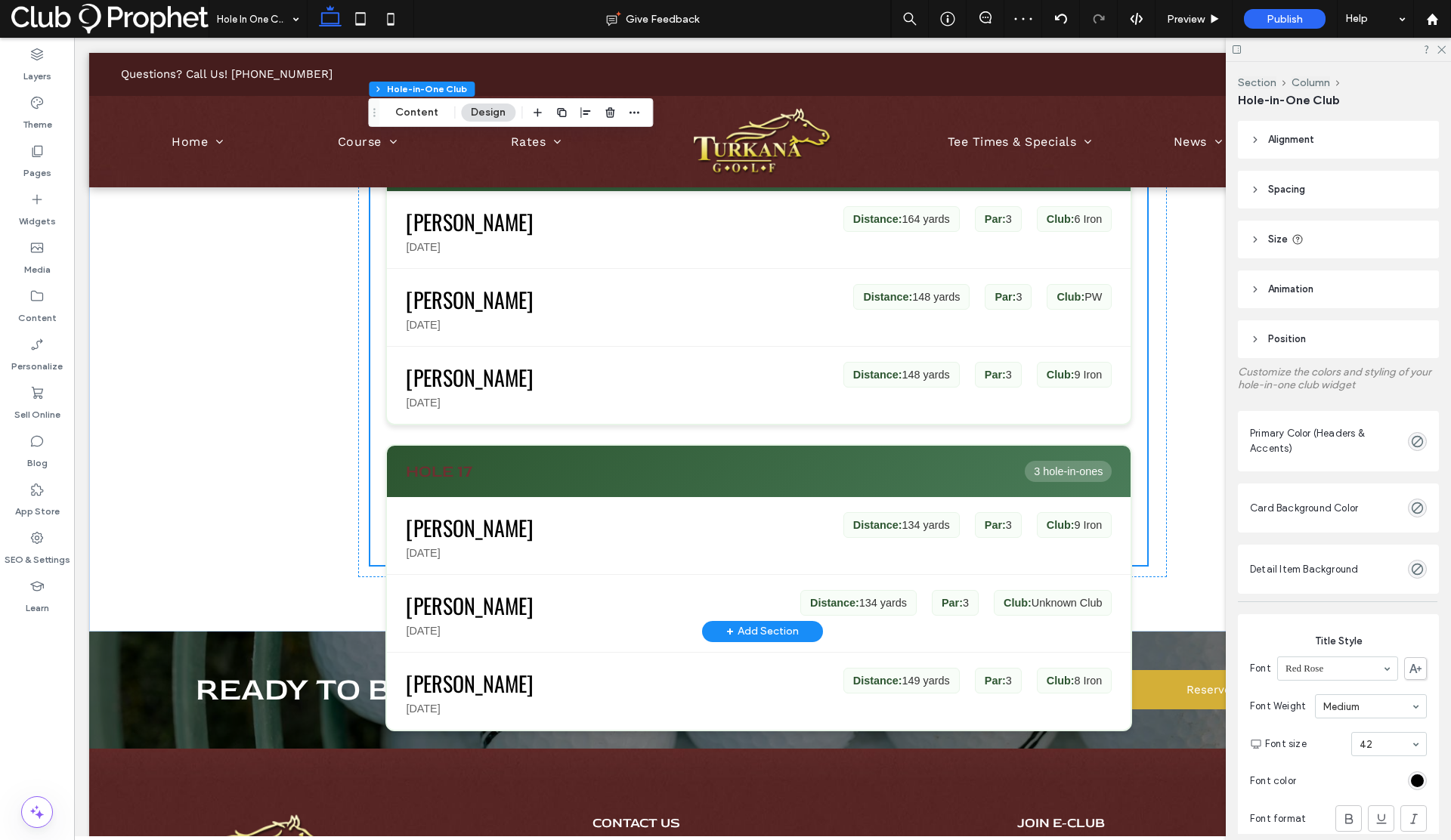
scroll to position [741, 0]
click at [376, 565] on div at bounding box center [757, 565] width 777 height 1
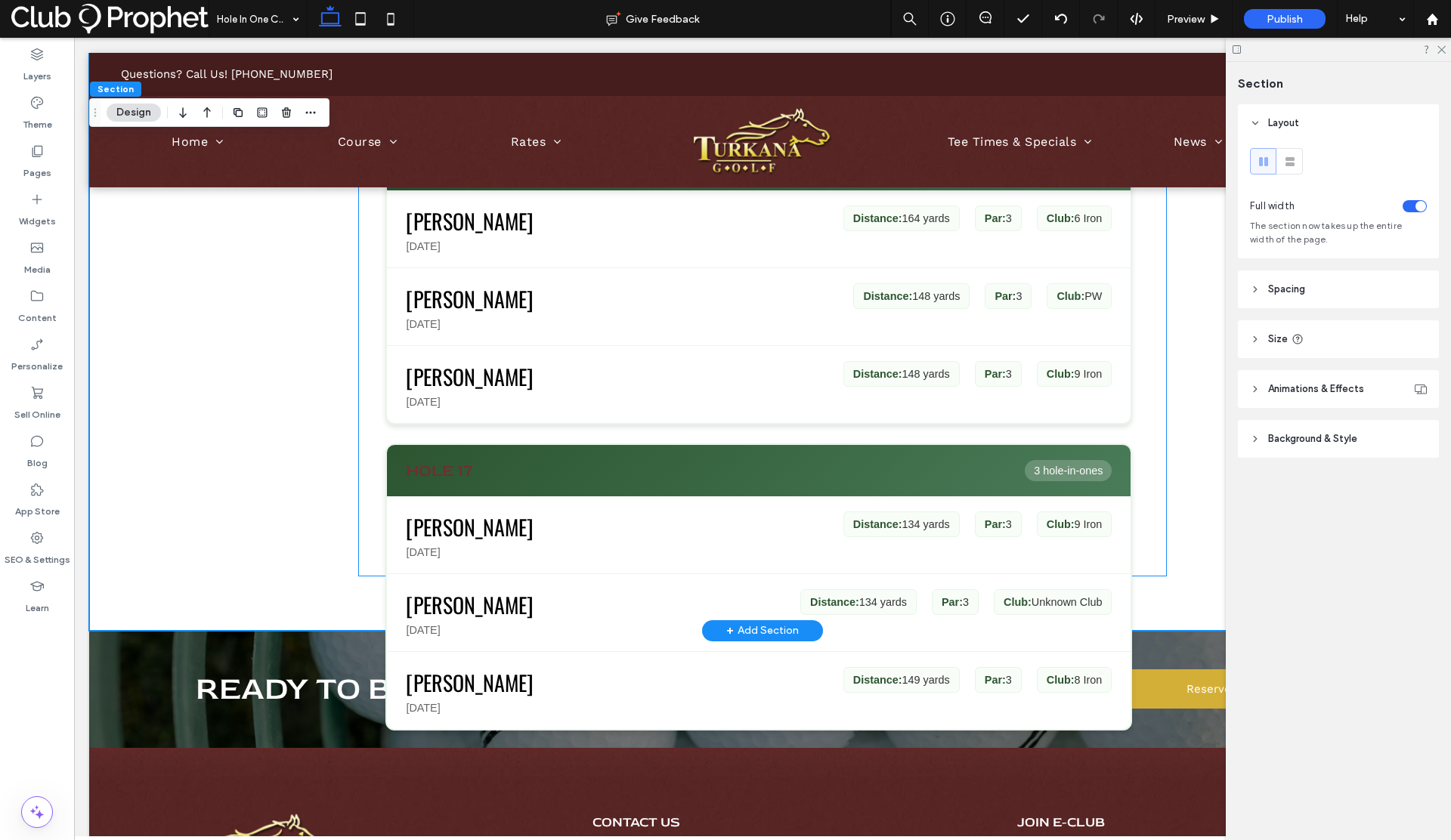
click at [1147, 498] on div "Hole-in-One Club Celebrating our golfers' amazing hole-in-one achievements Hole…" at bounding box center [762, 145] width 808 height 863
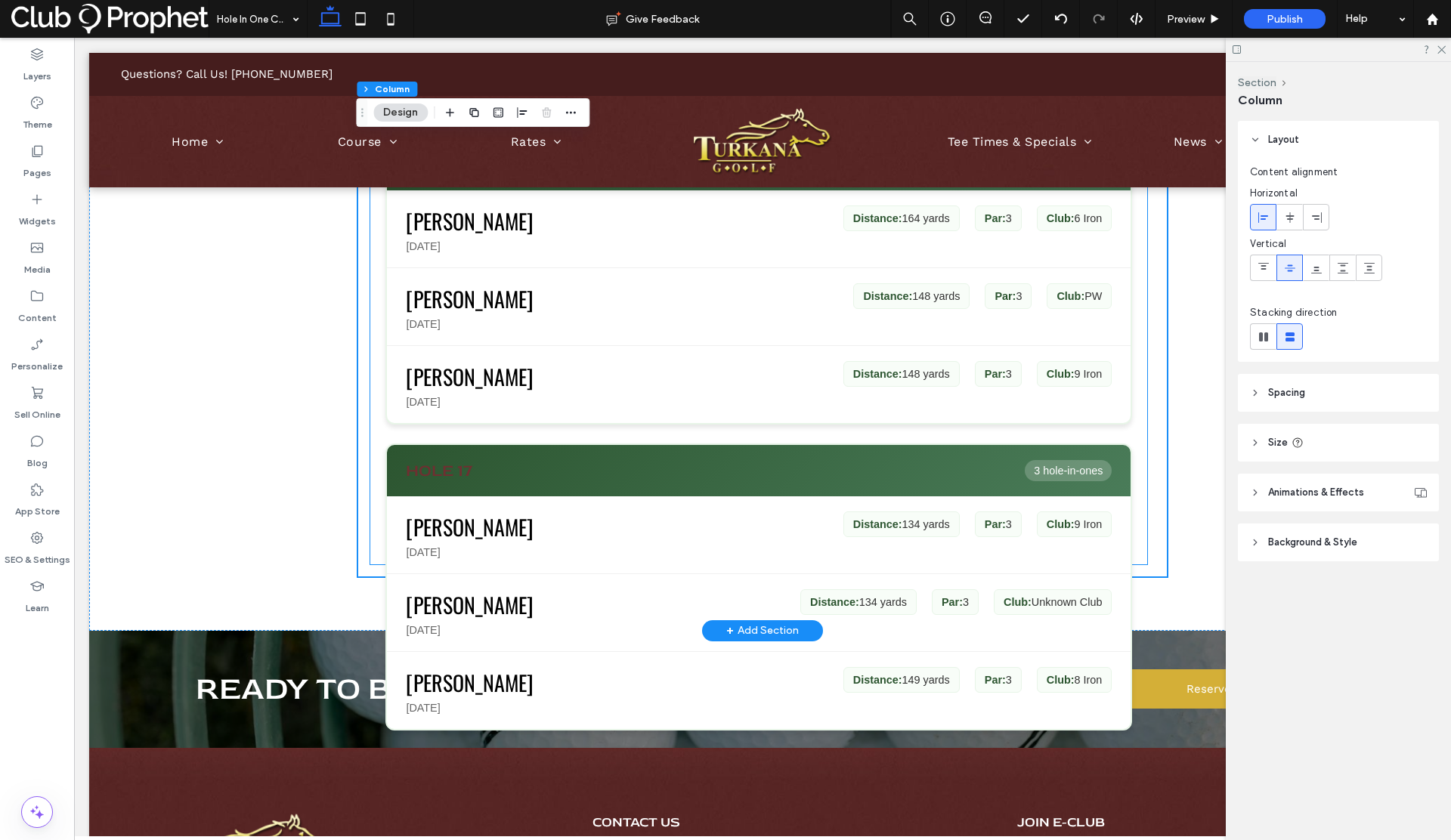
click at [1139, 501] on div "Hole-in-One Club Celebrating our golfers' amazing hole-in-one achievements Hole…" at bounding box center [759, 246] width 777 height 1038
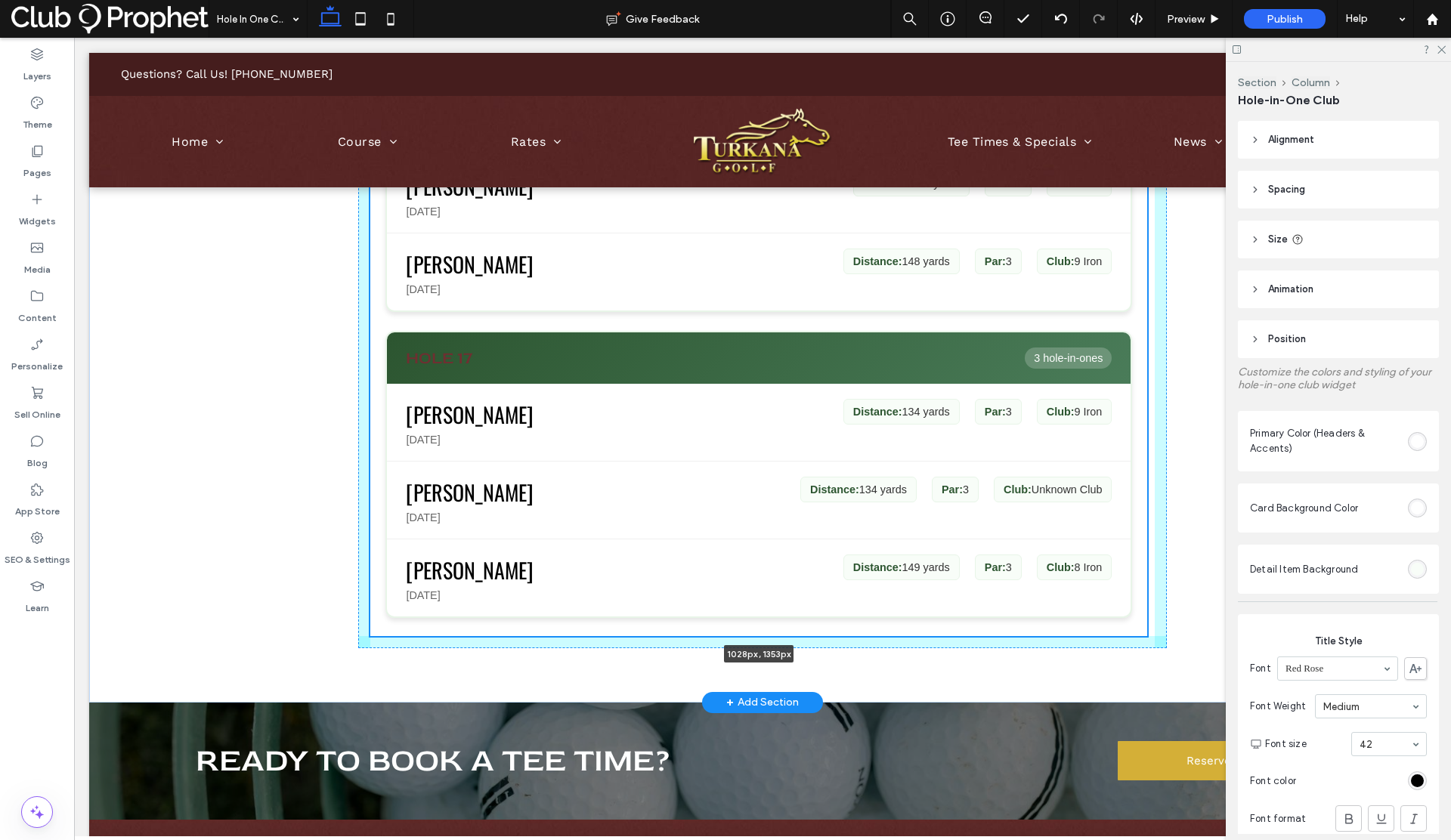
scroll to position [863, 0]
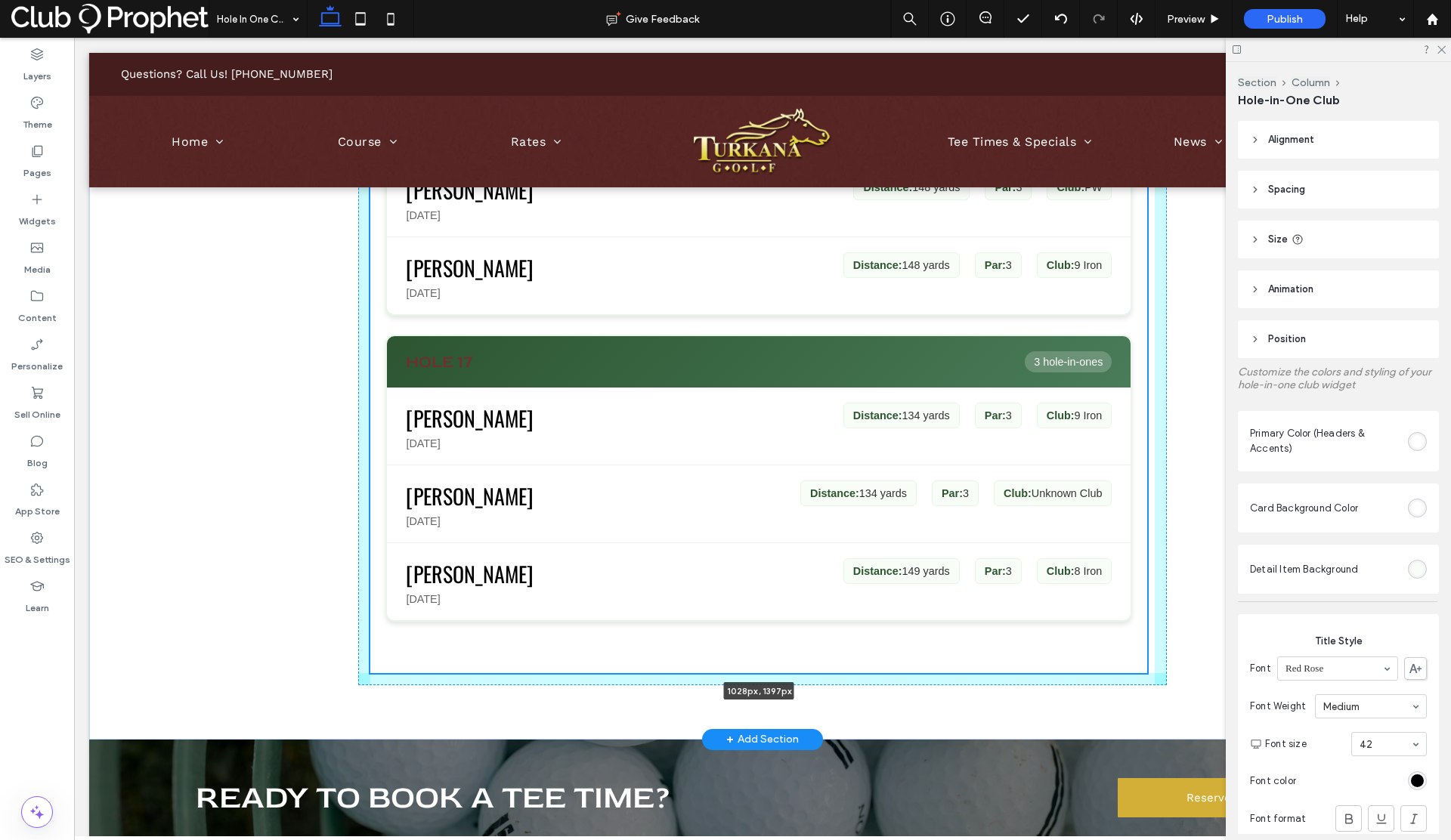
drag, startPoint x: 757, startPoint y: 563, endPoint x: 765, endPoint y: 672, distance: 109.3
click at [766, 672] on div "Hole-in-One Club Celebrating our golfers' amazing hole-in-one achievements Hole…" at bounding box center [763, 146] width 1347 height 1189
type input "****"
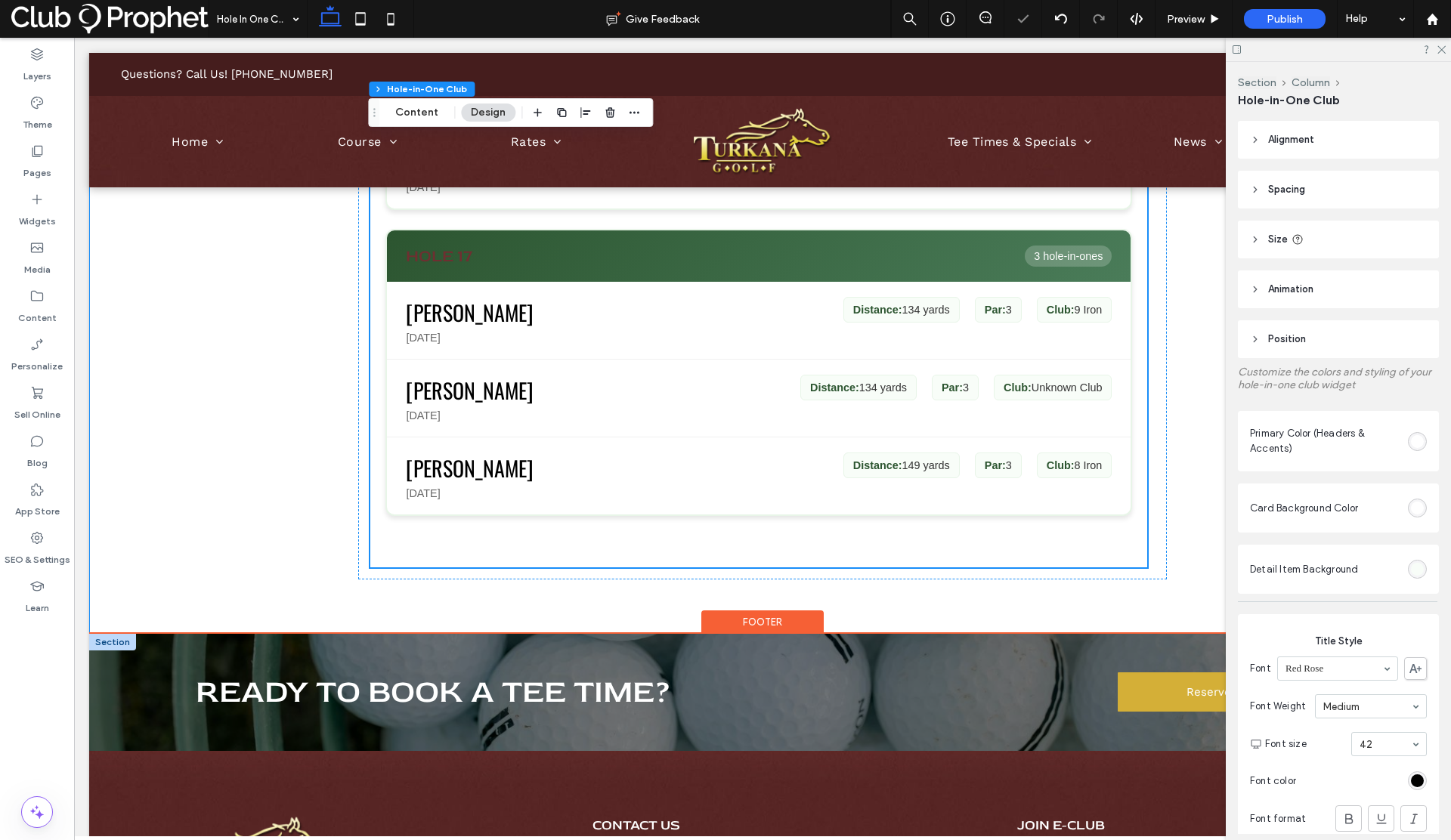
scroll to position [974, 0]
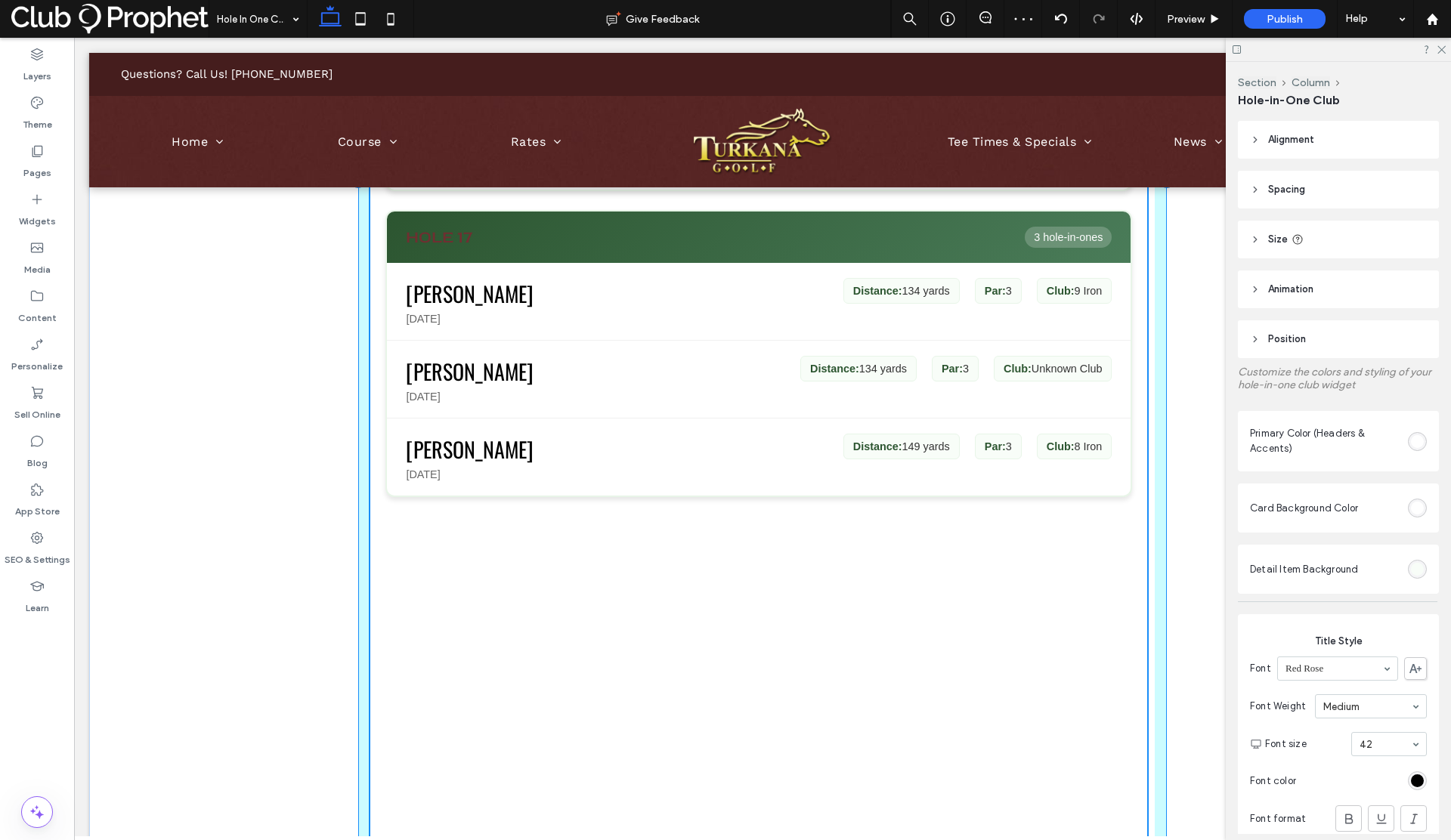
drag, startPoint x: 757, startPoint y: 546, endPoint x: 766, endPoint y: 708, distance: 162.2
click at [766, 708] on div "Hole-in-One Club Celebrating our golfers' amazing hole-in-one achievements Hole…" at bounding box center [763, 180] width 1347 height 1507
type input "****"
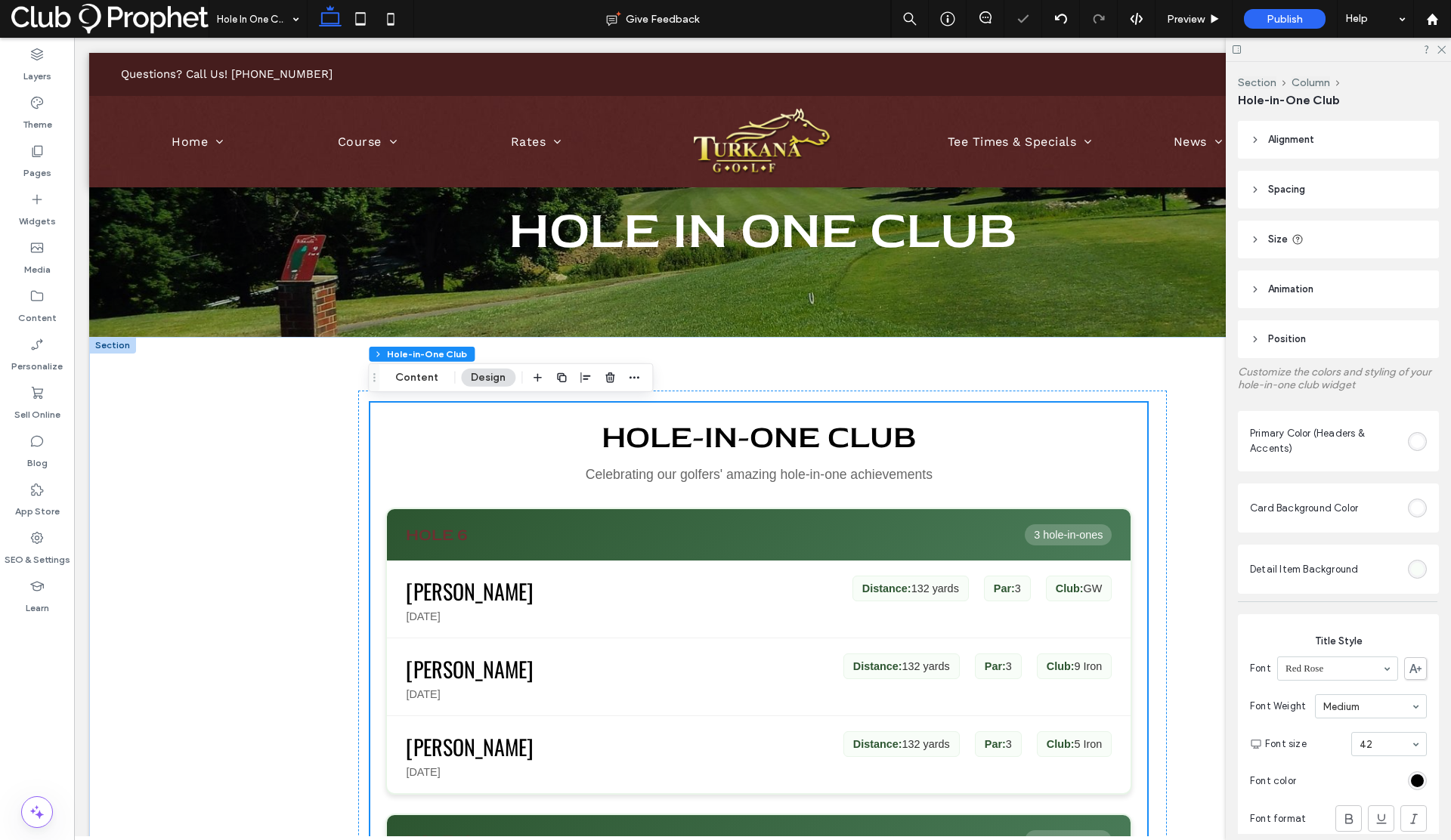
scroll to position [65, 0]
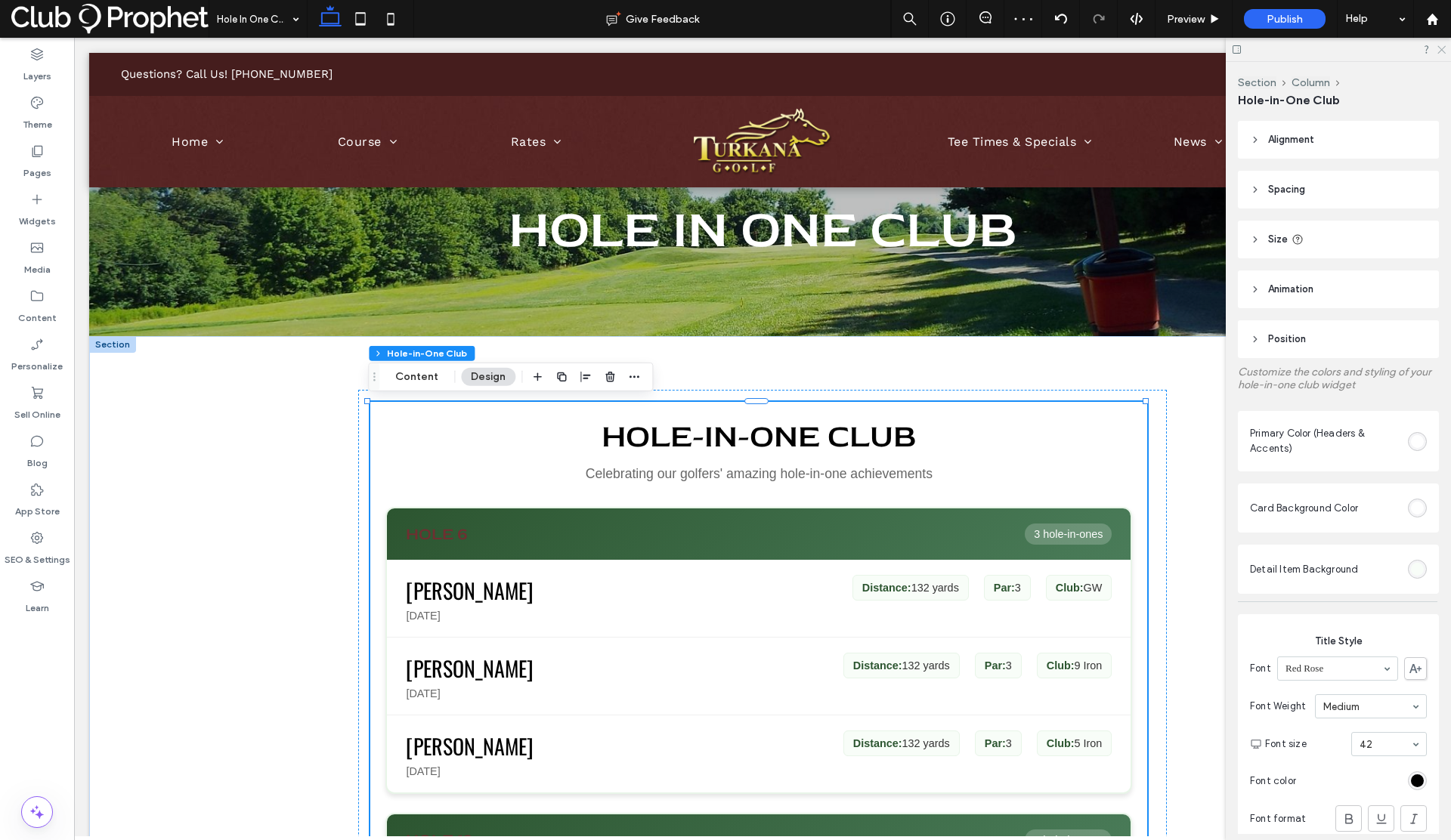
click at [1443, 51] on icon at bounding box center [1441, 49] width 10 height 10
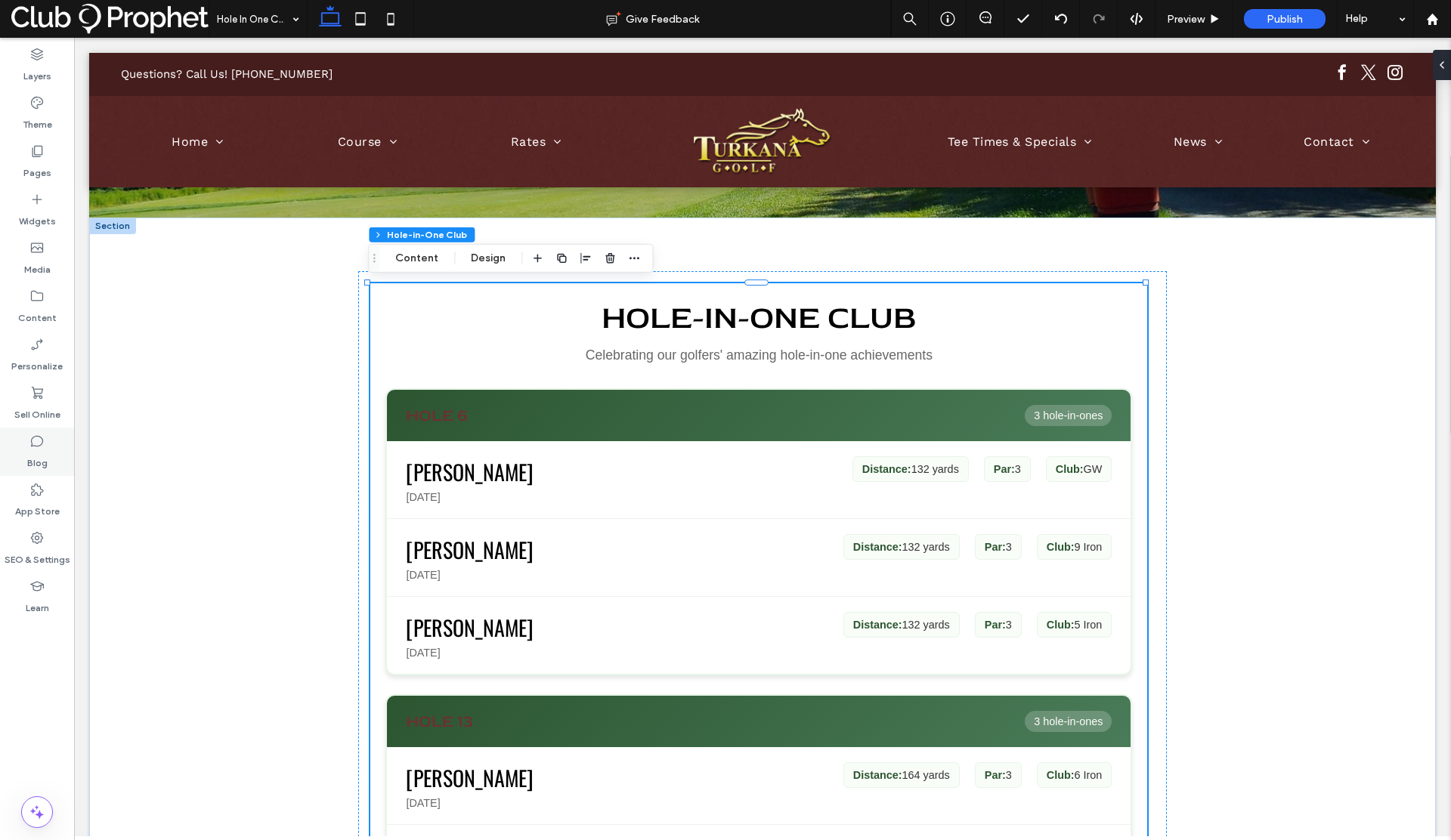
scroll to position [187, 0]
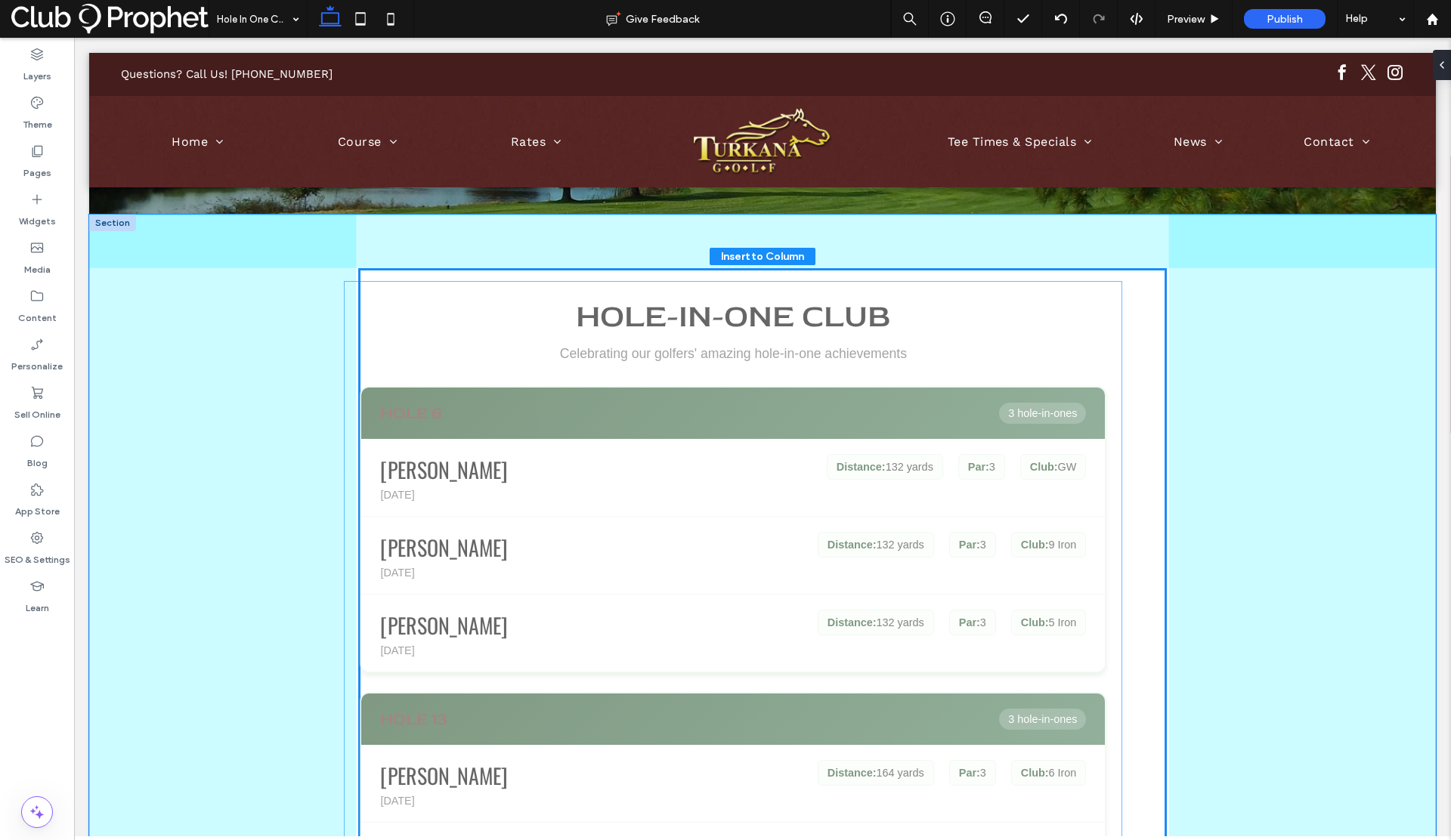
drag, startPoint x: 426, startPoint y: 412, endPoint x: 402, endPoint y: 414, distance: 24.1
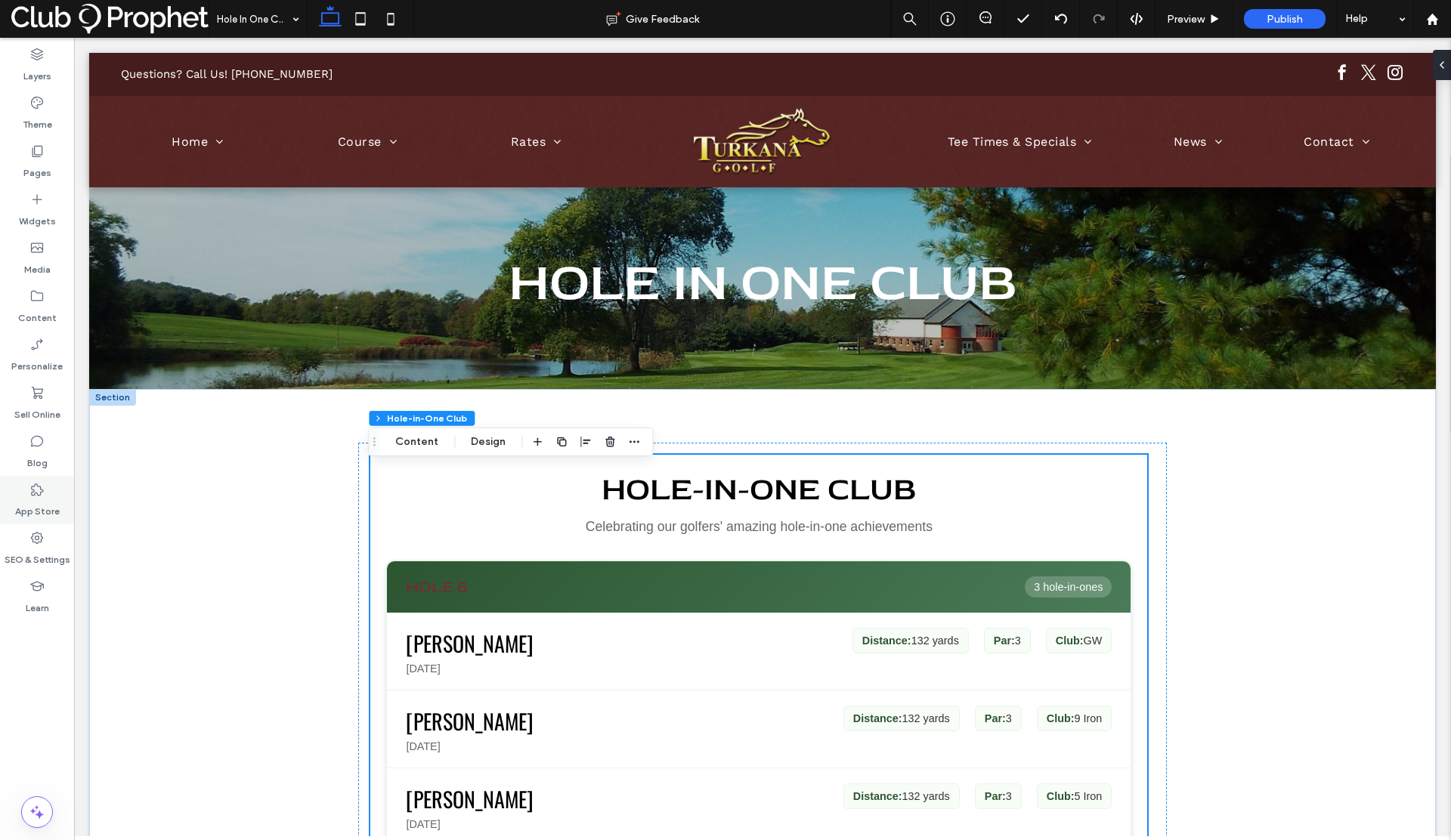
scroll to position [0, 0]
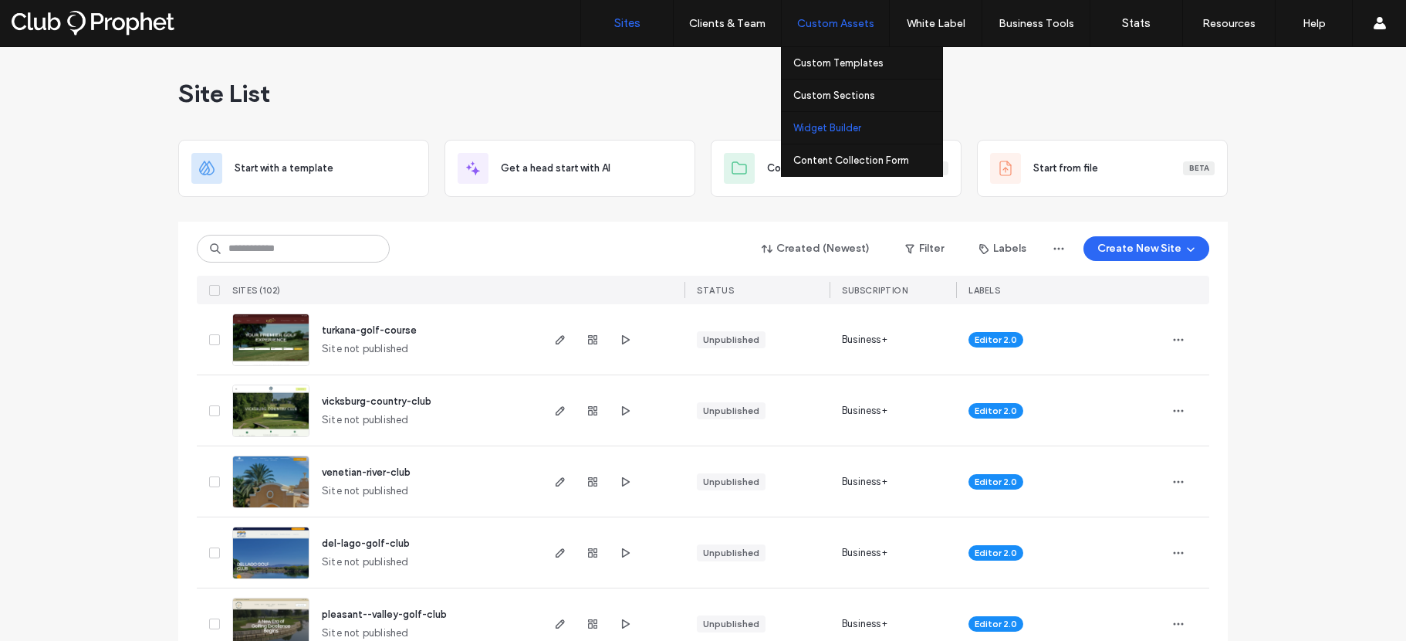
click at [831, 128] on label "Widget Builder" at bounding box center [828, 128] width 68 height 12
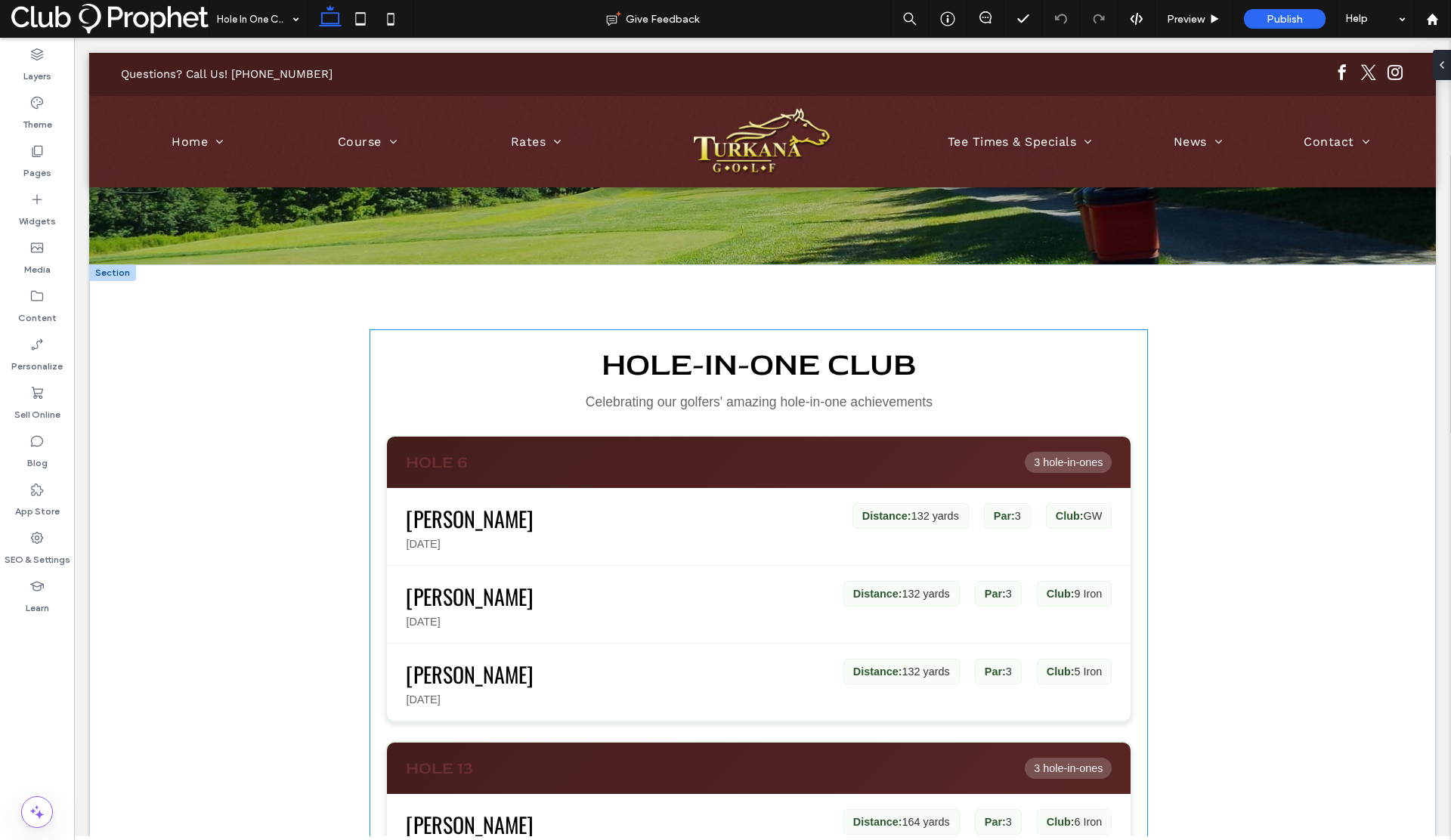
click at [459, 466] on h3 "Hole 6" at bounding box center [437, 463] width 62 height 22
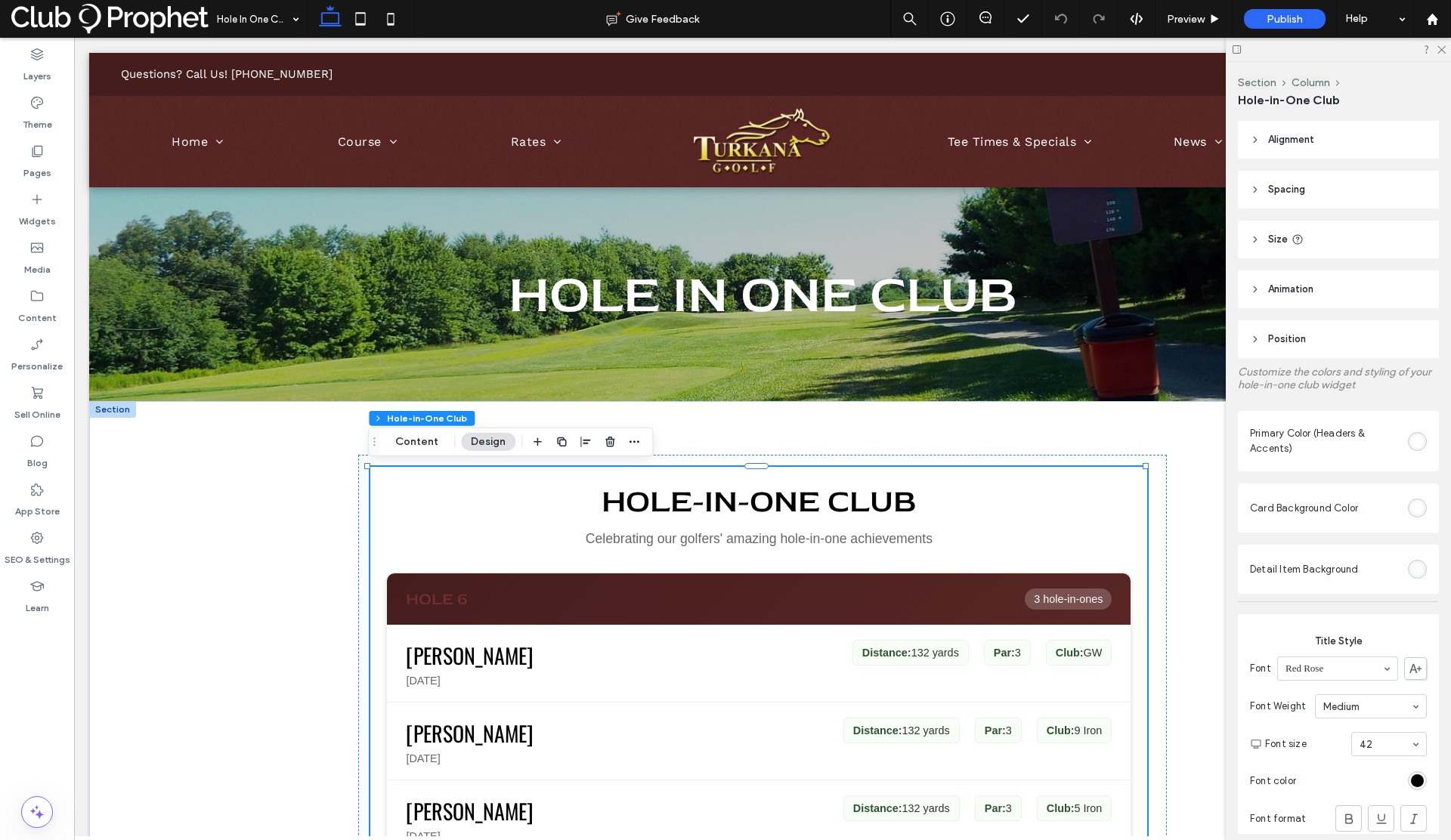
scroll to position [929, 0]
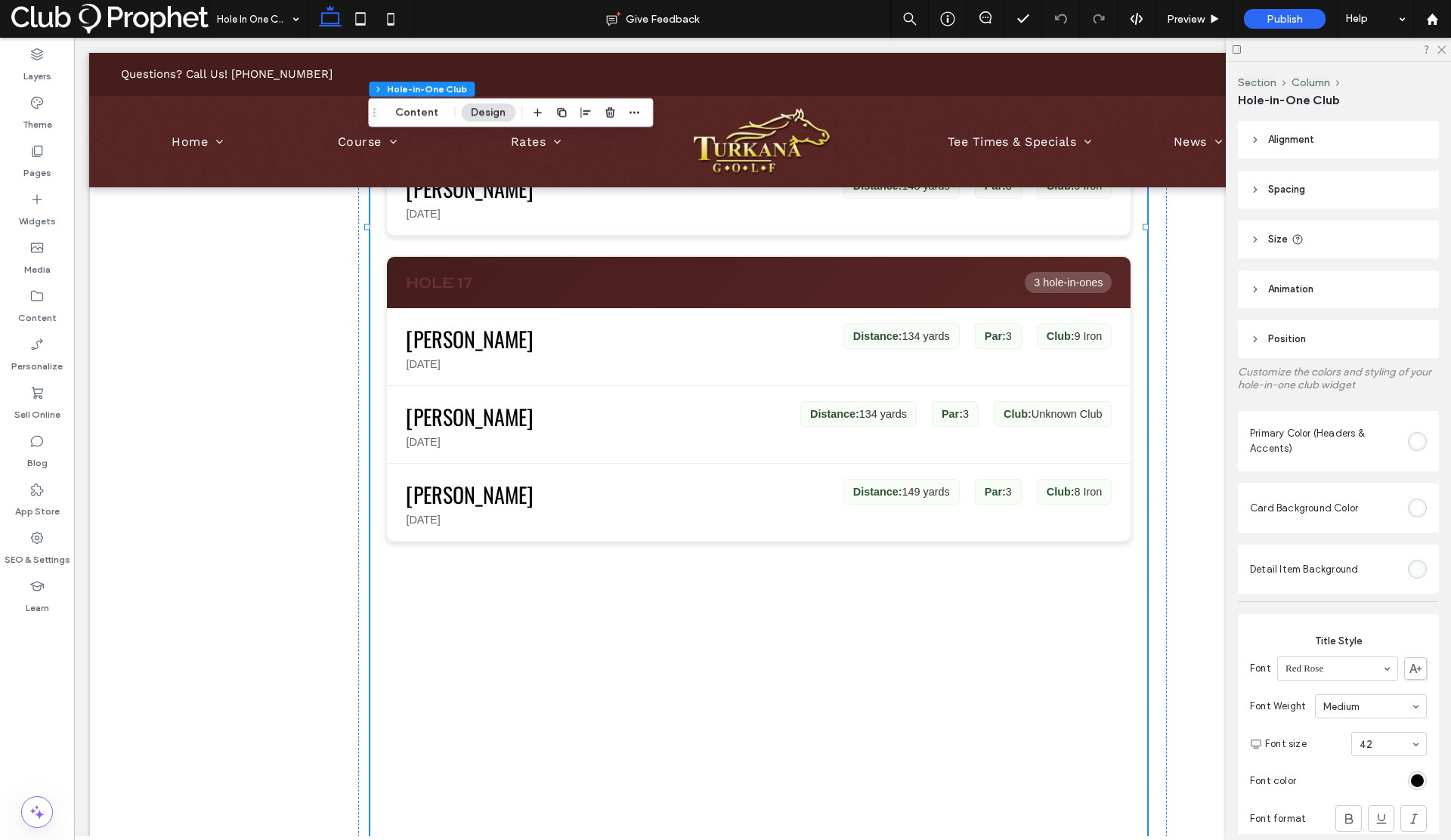
click at [378, 290] on div "Hole-in-One Club Celebrating our golfers' amazing hole-in-one achievements Hole…" at bounding box center [759, 57] width 777 height 1038
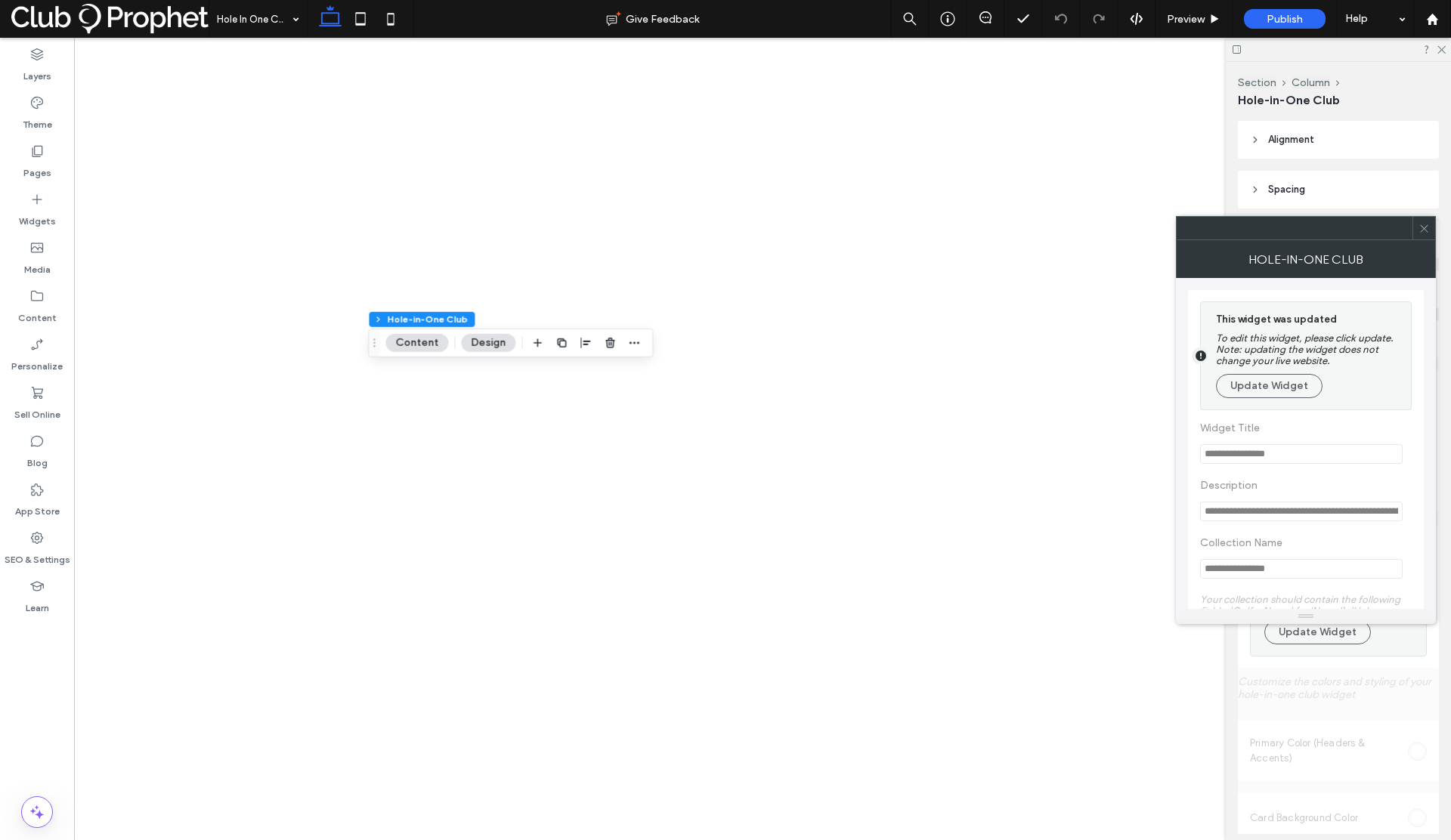
click at [1245, 386] on button "Update Widget" at bounding box center [1269, 386] width 107 height 24
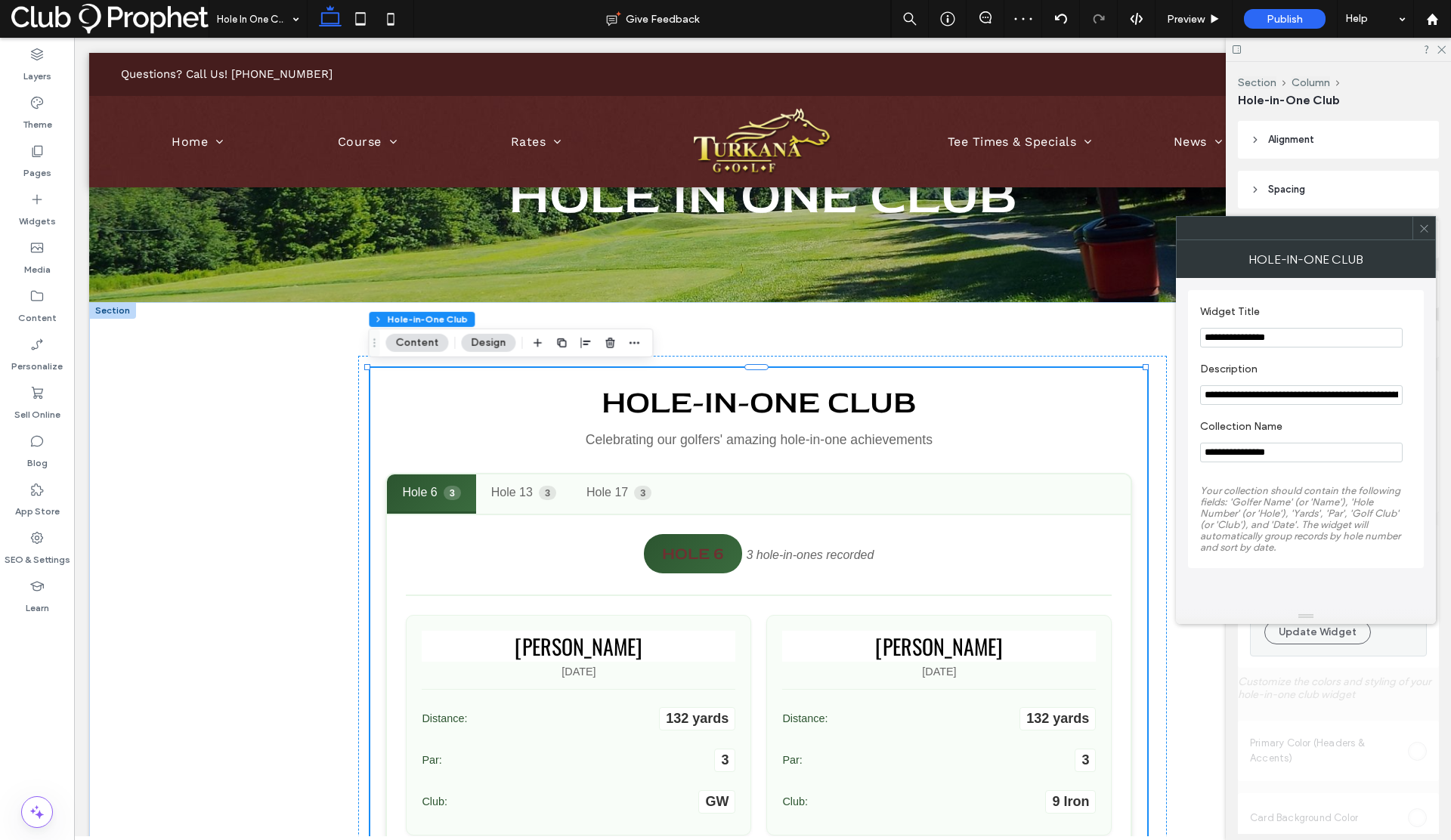
click at [1427, 230] on icon at bounding box center [1425, 229] width 12 height 12
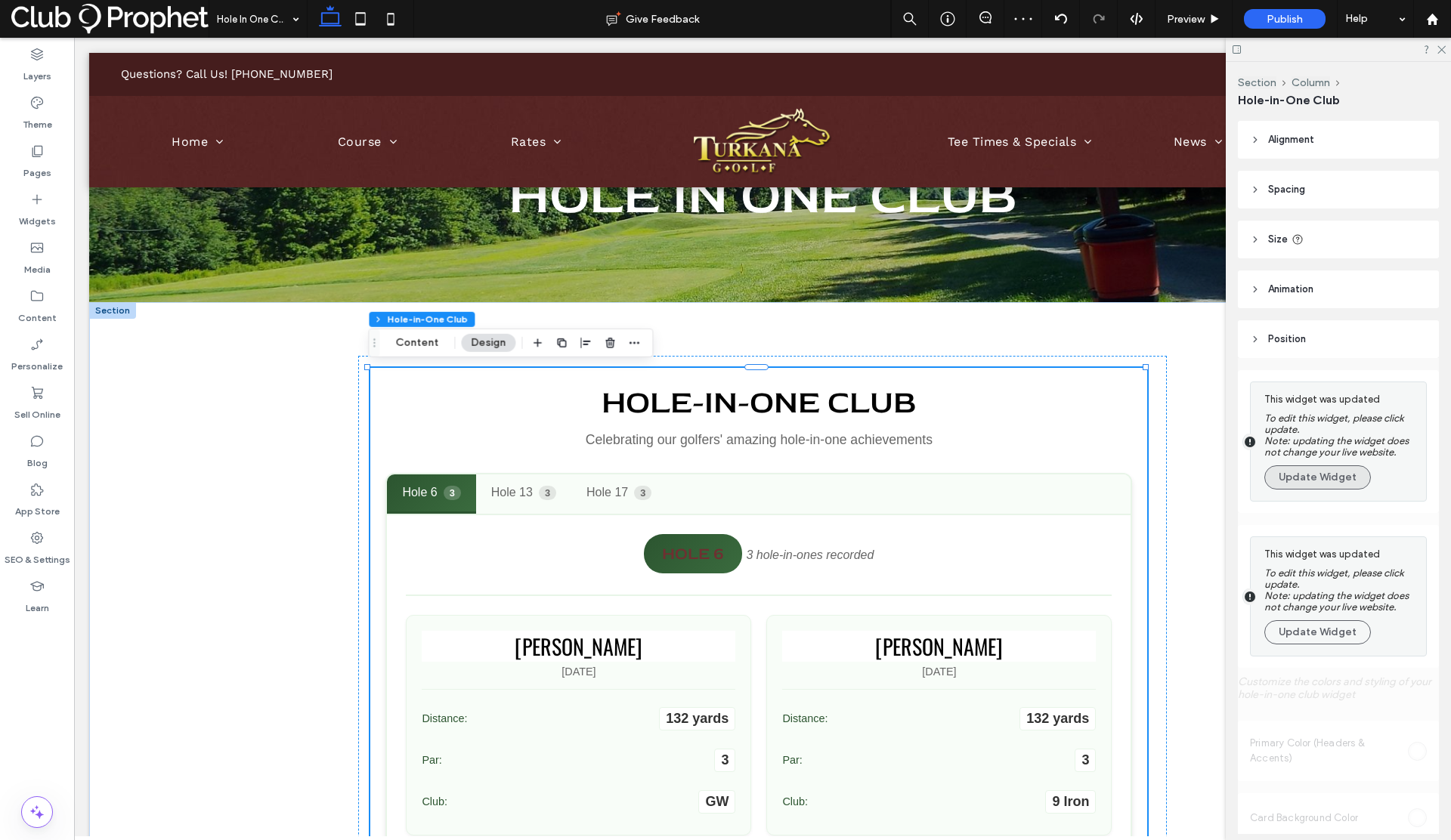
click at [1287, 475] on button "Update Widget" at bounding box center [1317, 478] width 107 height 24
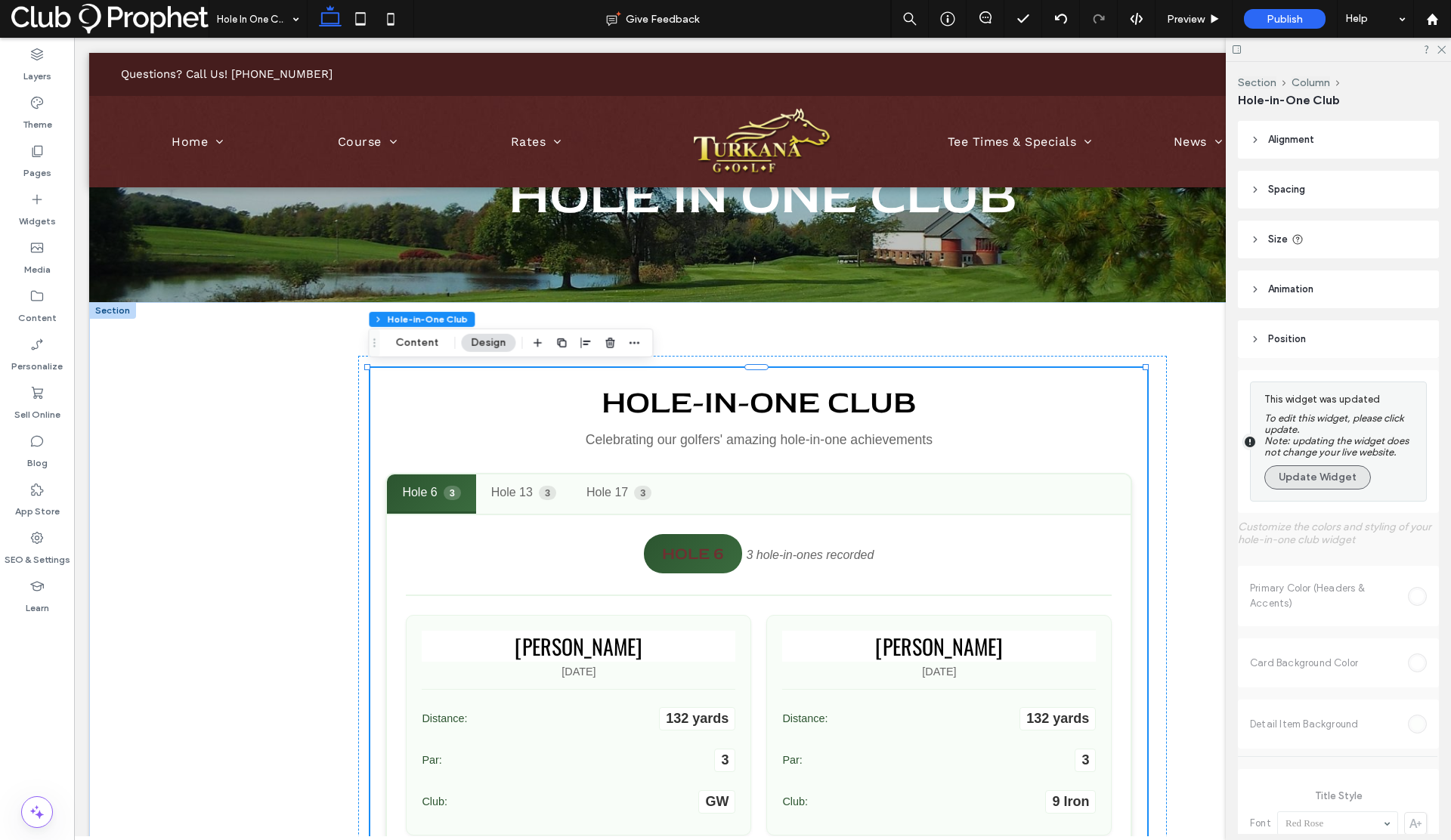
click at [1297, 479] on button "Update Widget" at bounding box center [1317, 478] width 107 height 24
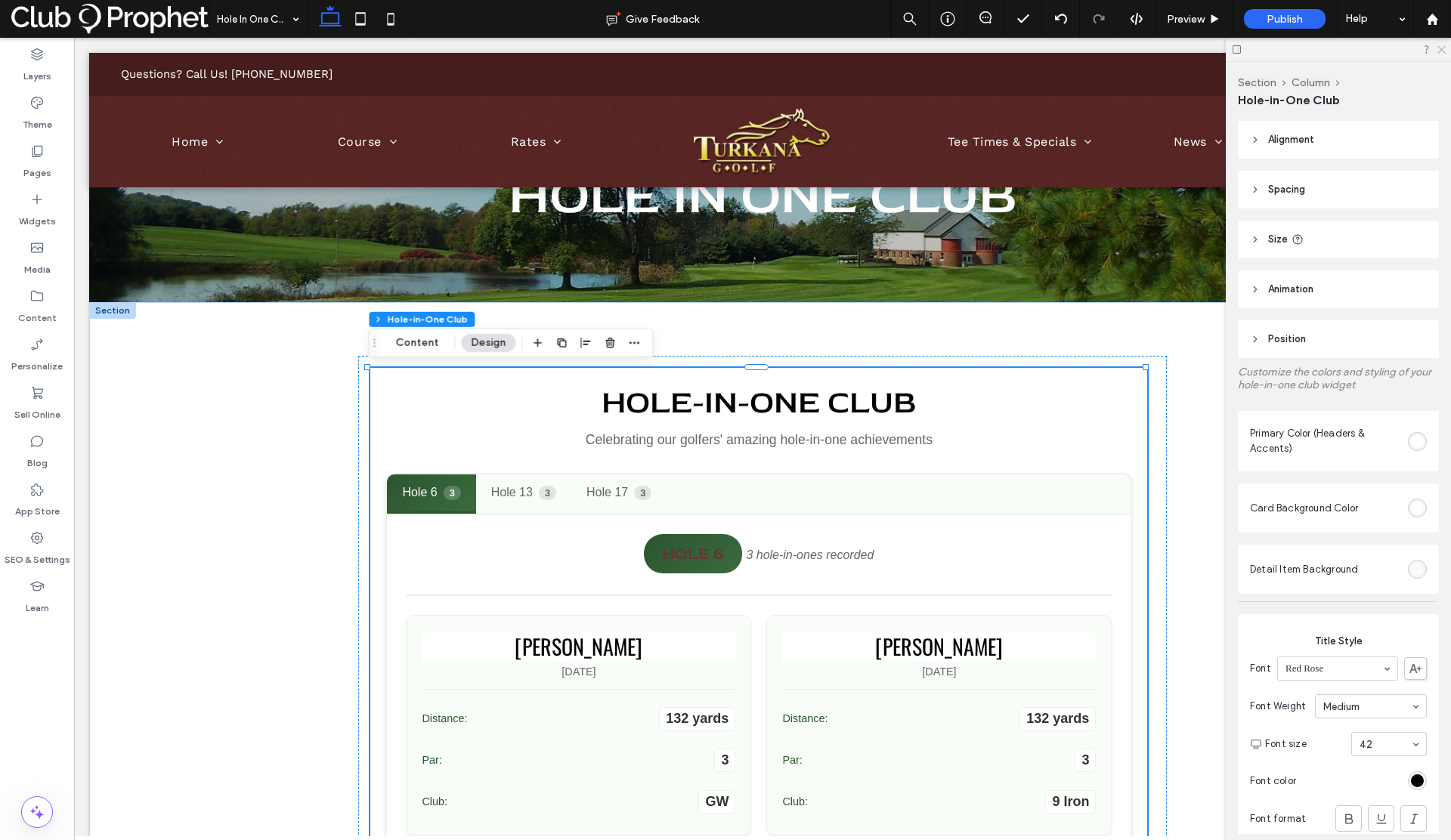
click at [1440, 48] on use at bounding box center [1441, 50] width 8 height 8
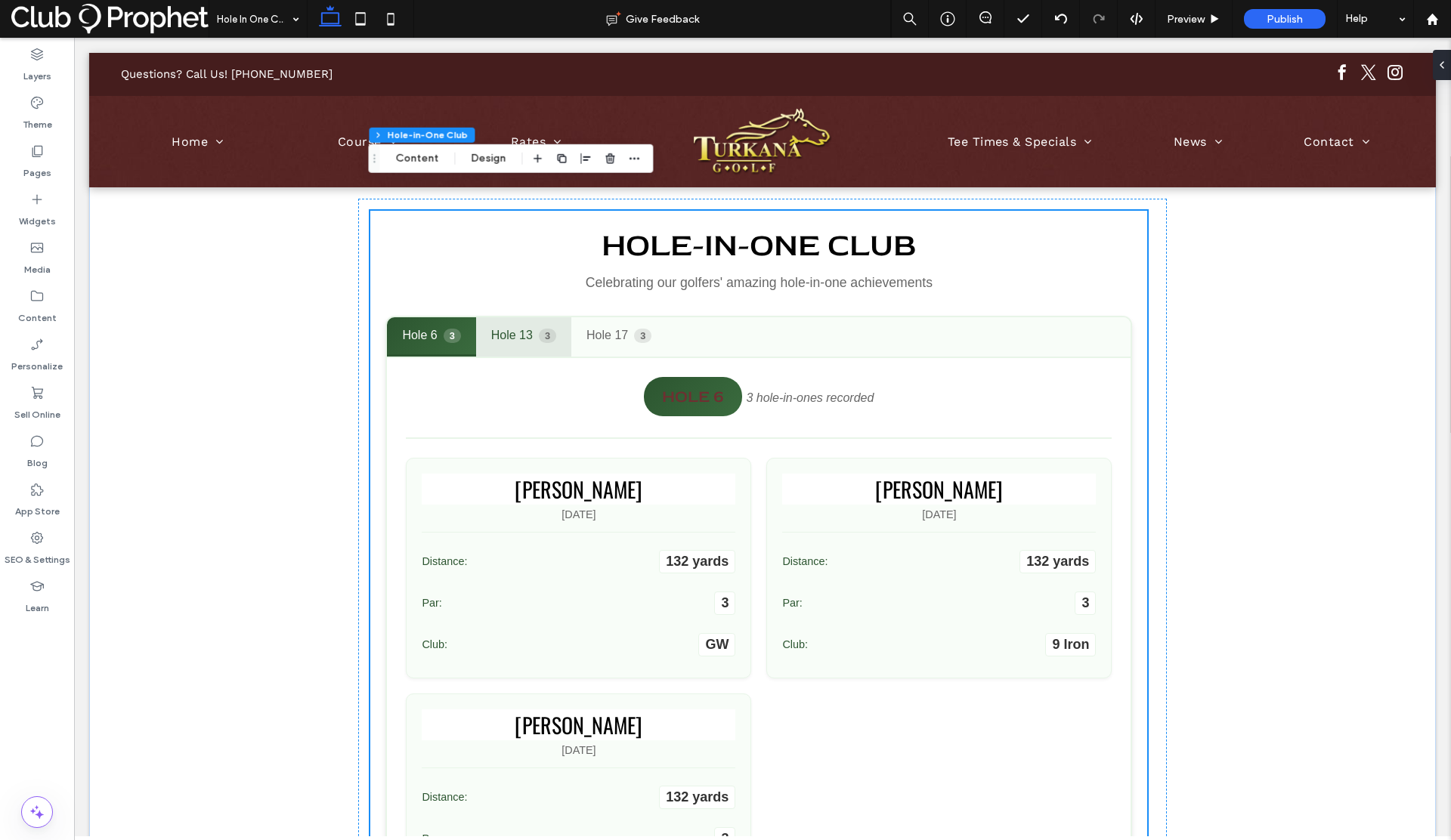
scroll to position [248, 0]
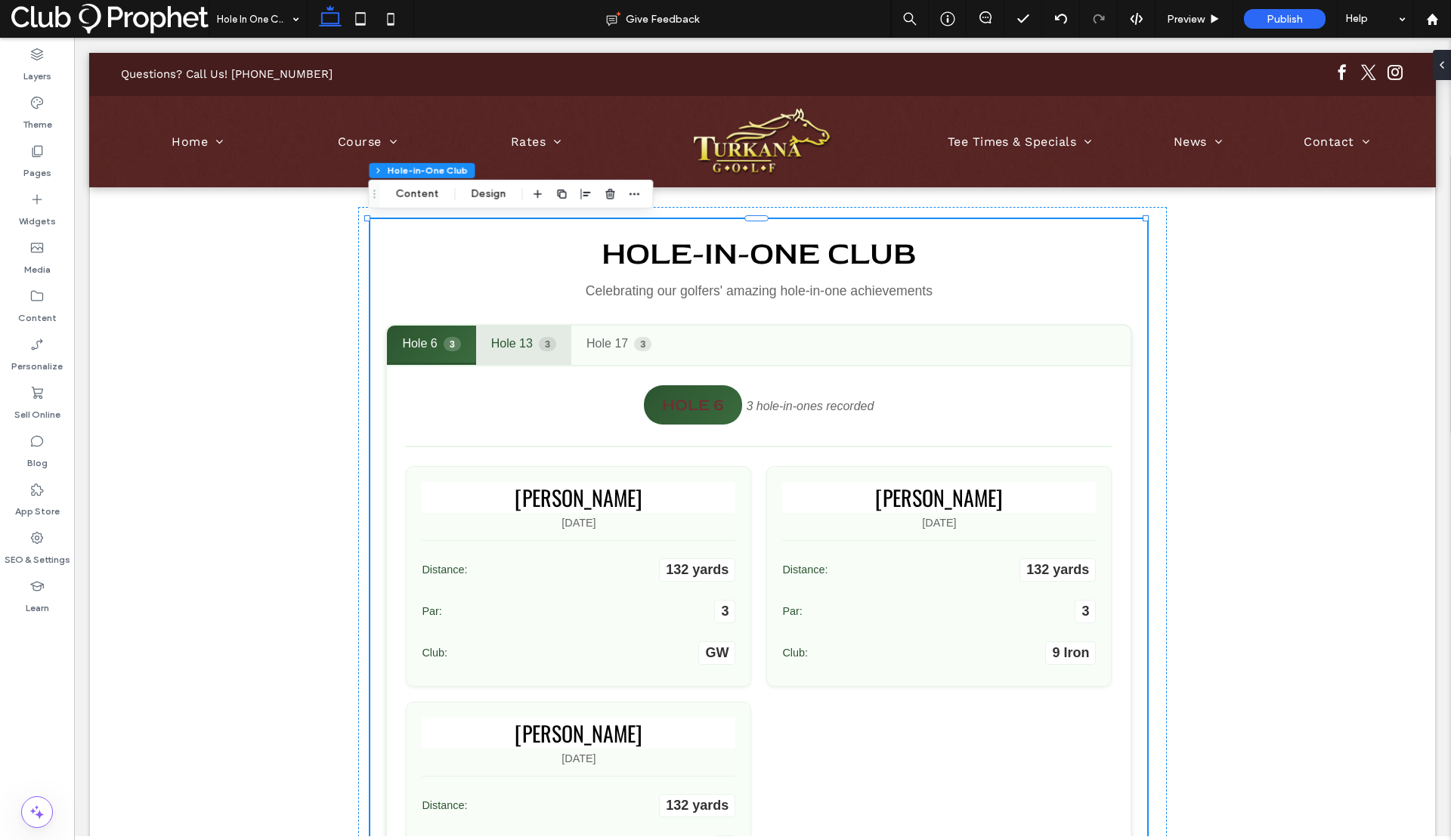
click at [508, 343] on button "Hole 13 3" at bounding box center [523, 346] width 95 height 39
click at [595, 342] on button "Hole 17 3" at bounding box center [619, 346] width 95 height 39
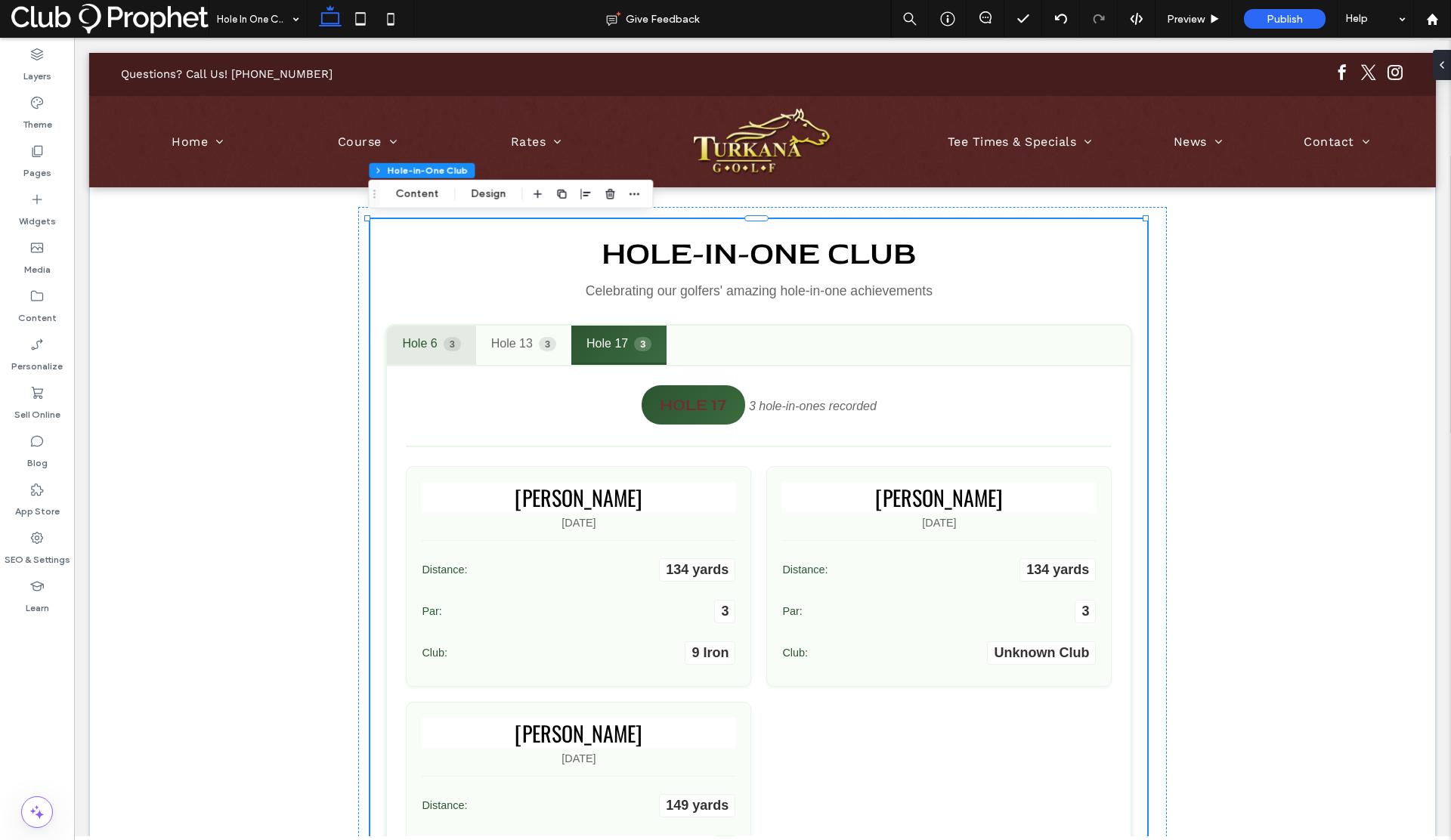
click at [426, 339] on button "Hole 6 3" at bounding box center [431, 346] width 88 height 39
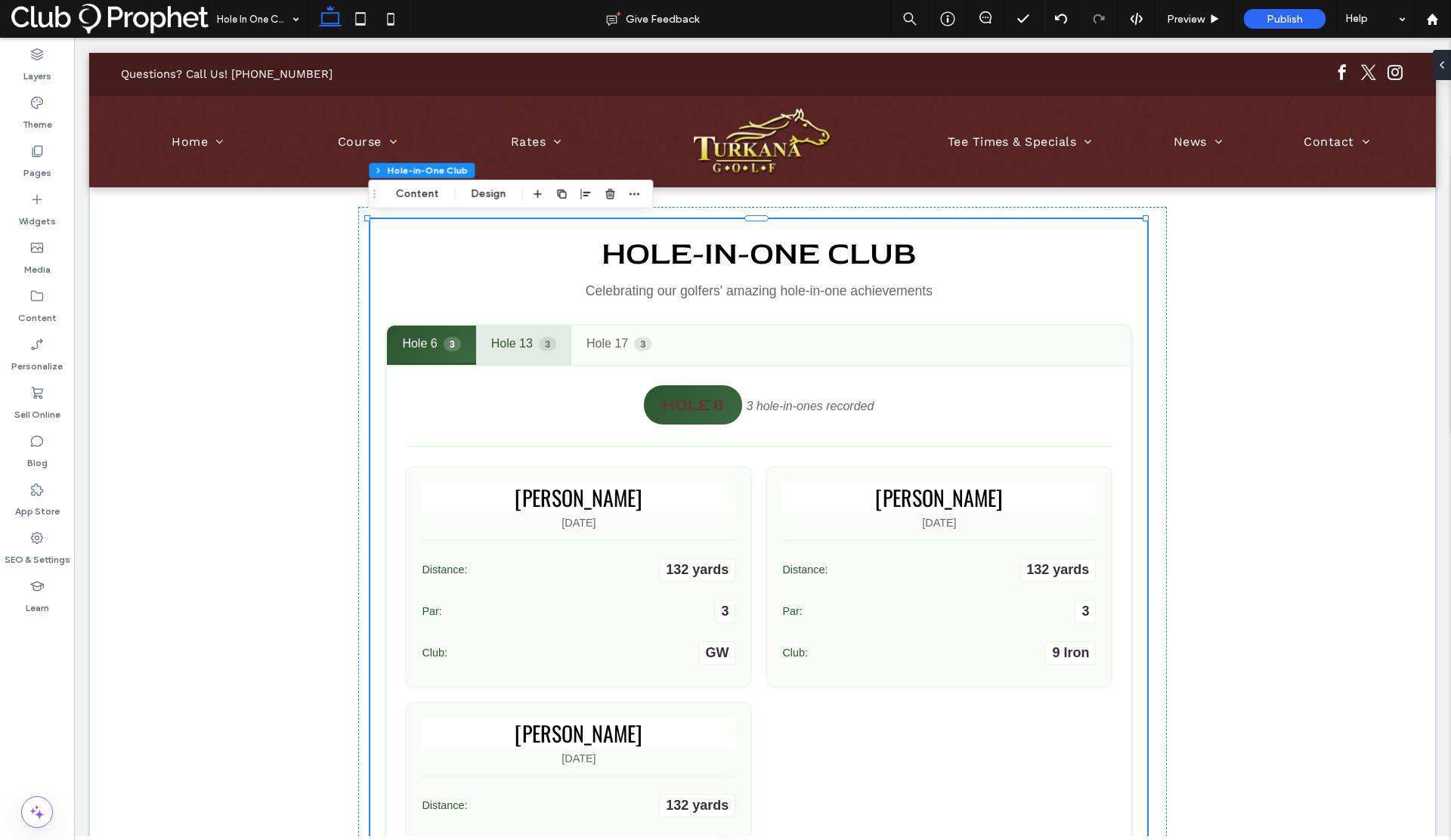
click at [496, 338] on button "Hole 13 3" at bounding box center [523, 346] width 95 height 39
click at [601, 339] on button "Hole 17 3" at bounding box center [619, 346] width 95 height 39
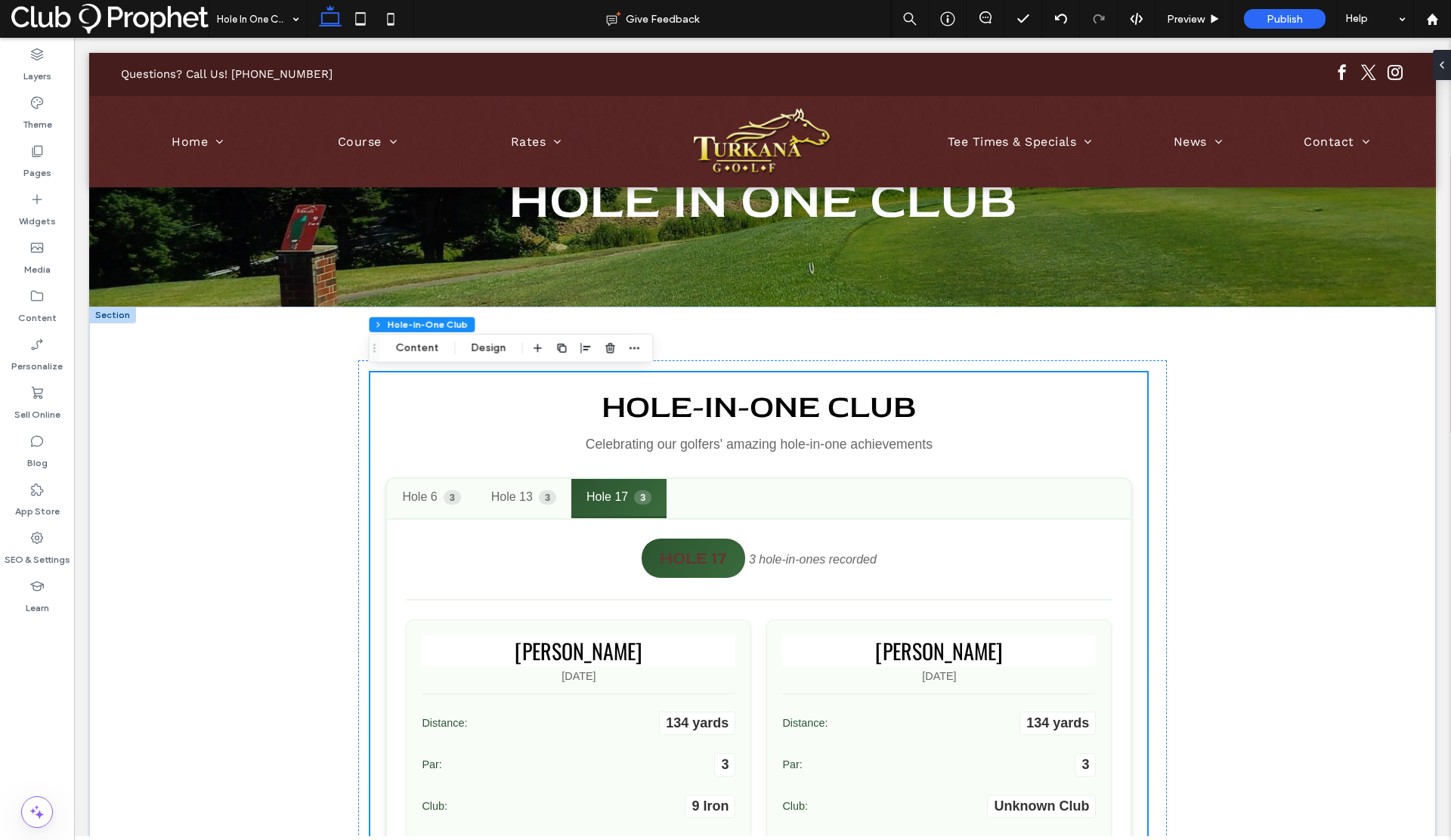
scroll to position [126, 0]
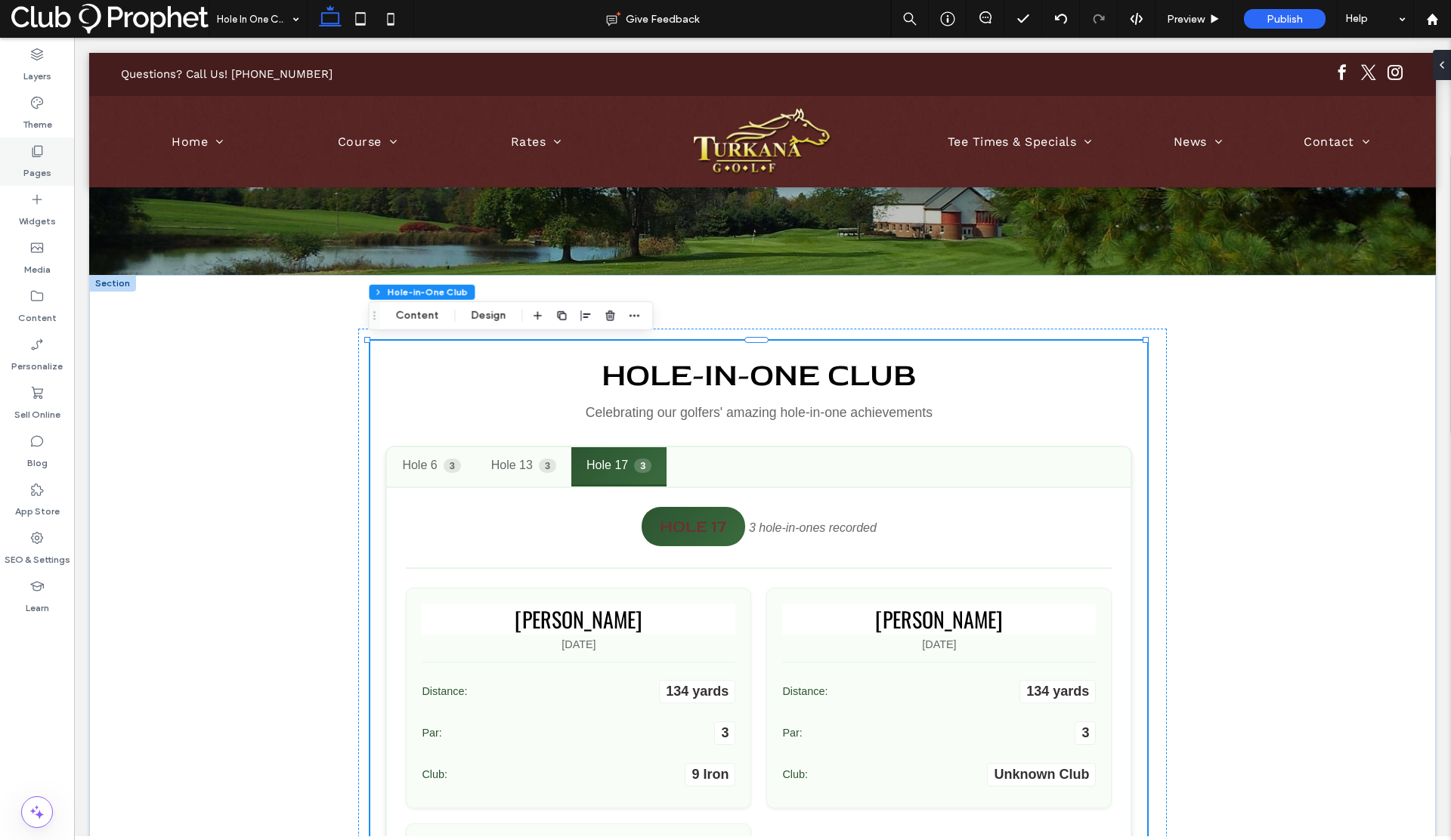
click at [35, 154] on icon at bounding box center [36, 151] width 15 height 15
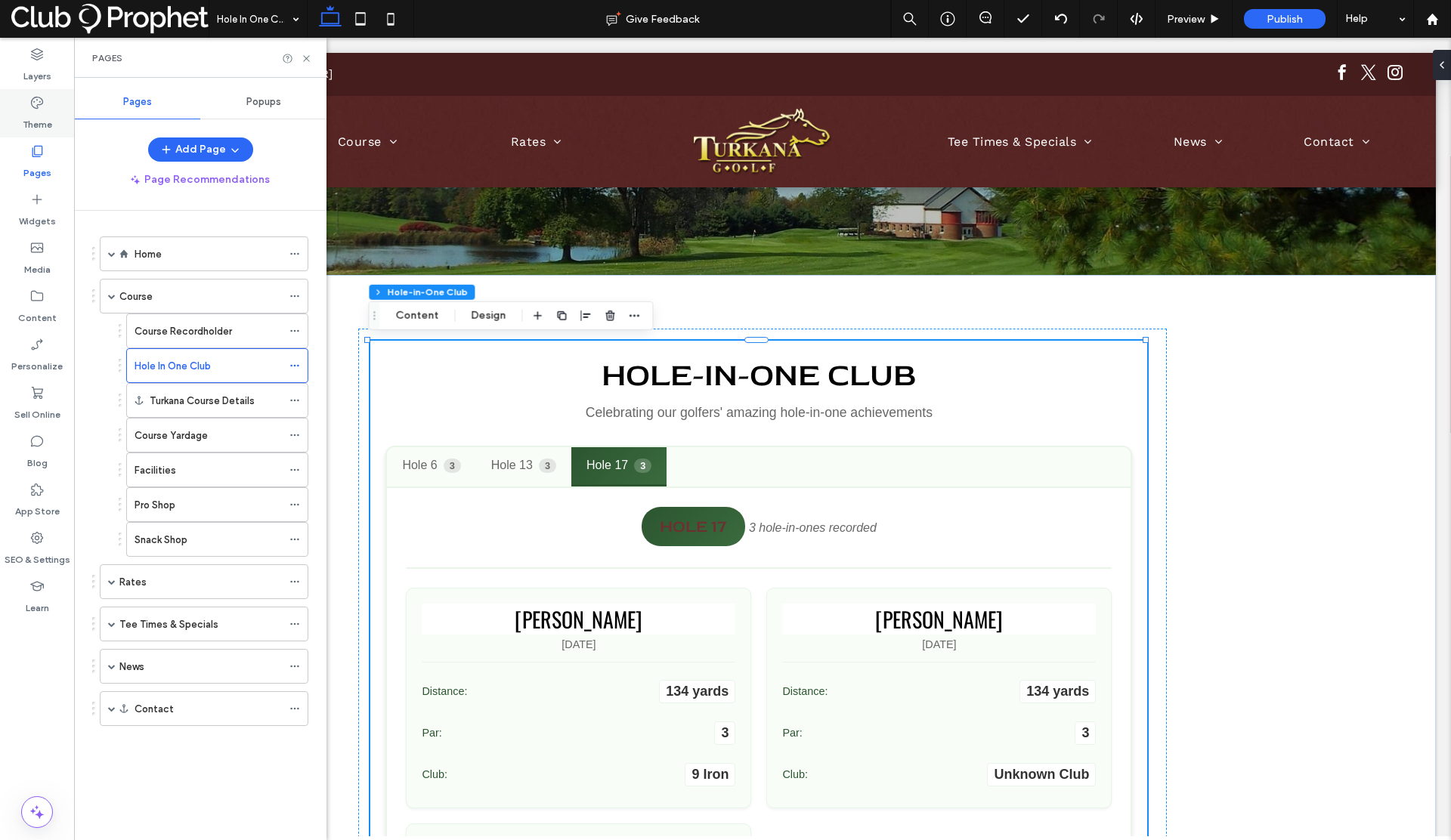
click at [44, 123] on label "Theme" at bounding box center [37, 121] width 29 height 22
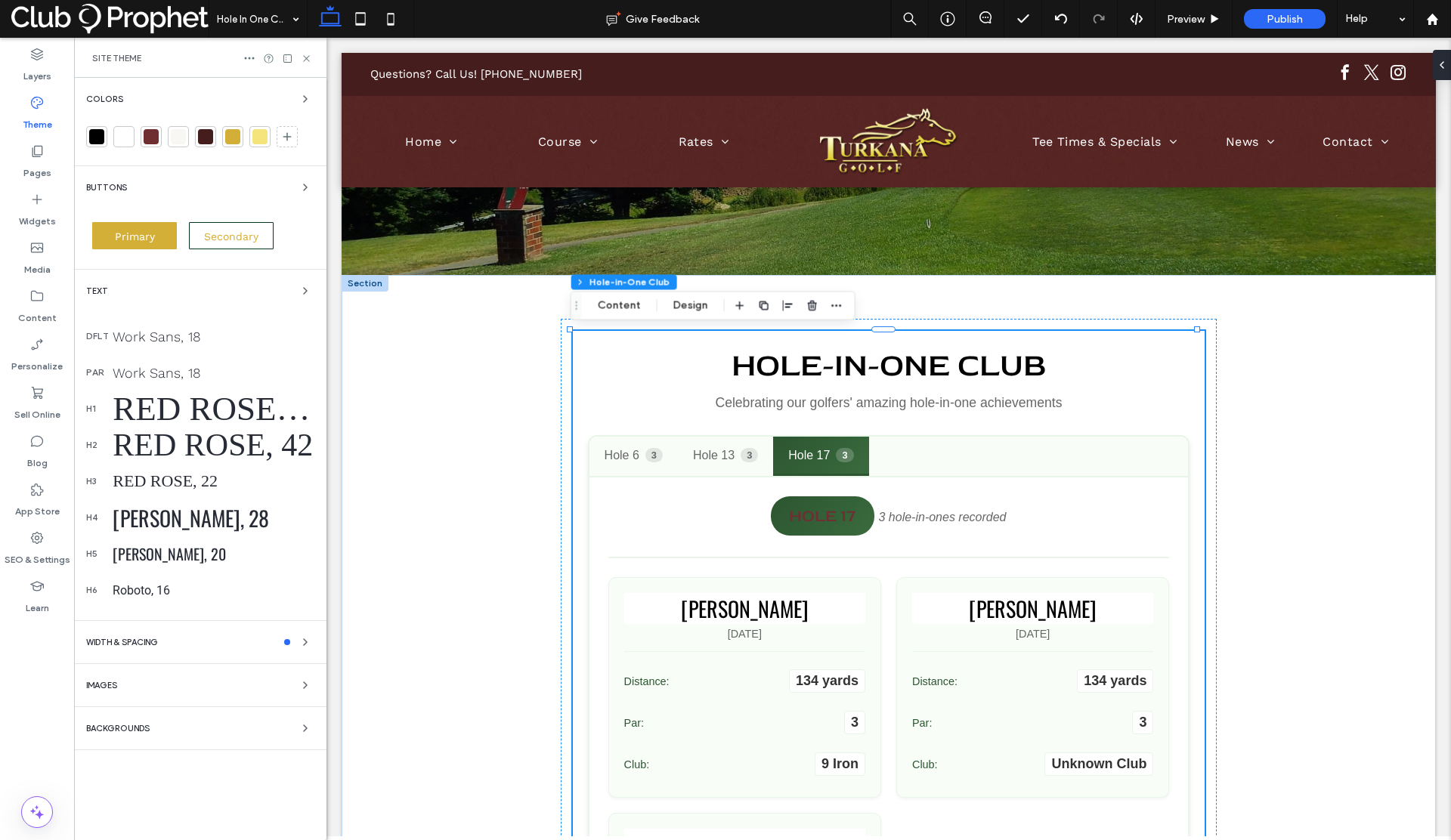
click at [148, 138] on div at bounding box center [151, 136] width 15 height 15
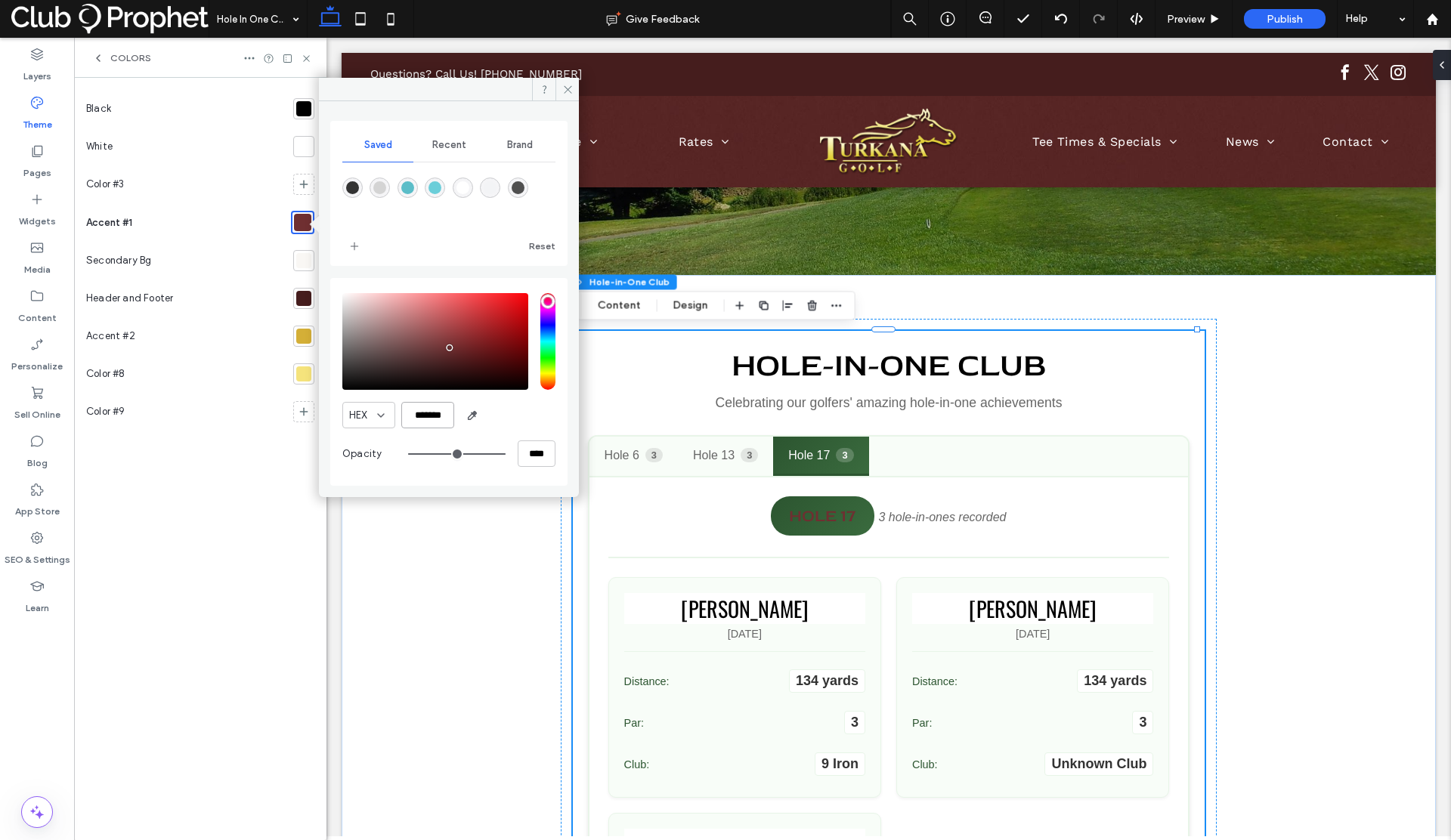
drag, startPoint x: 445, startPoint y: 413, endPoint x: 383, endPoint y: 409, distance: 62.1
click at [383, 409] on div "HEX *******" at bounding box center [449, 415] width 213 height 26
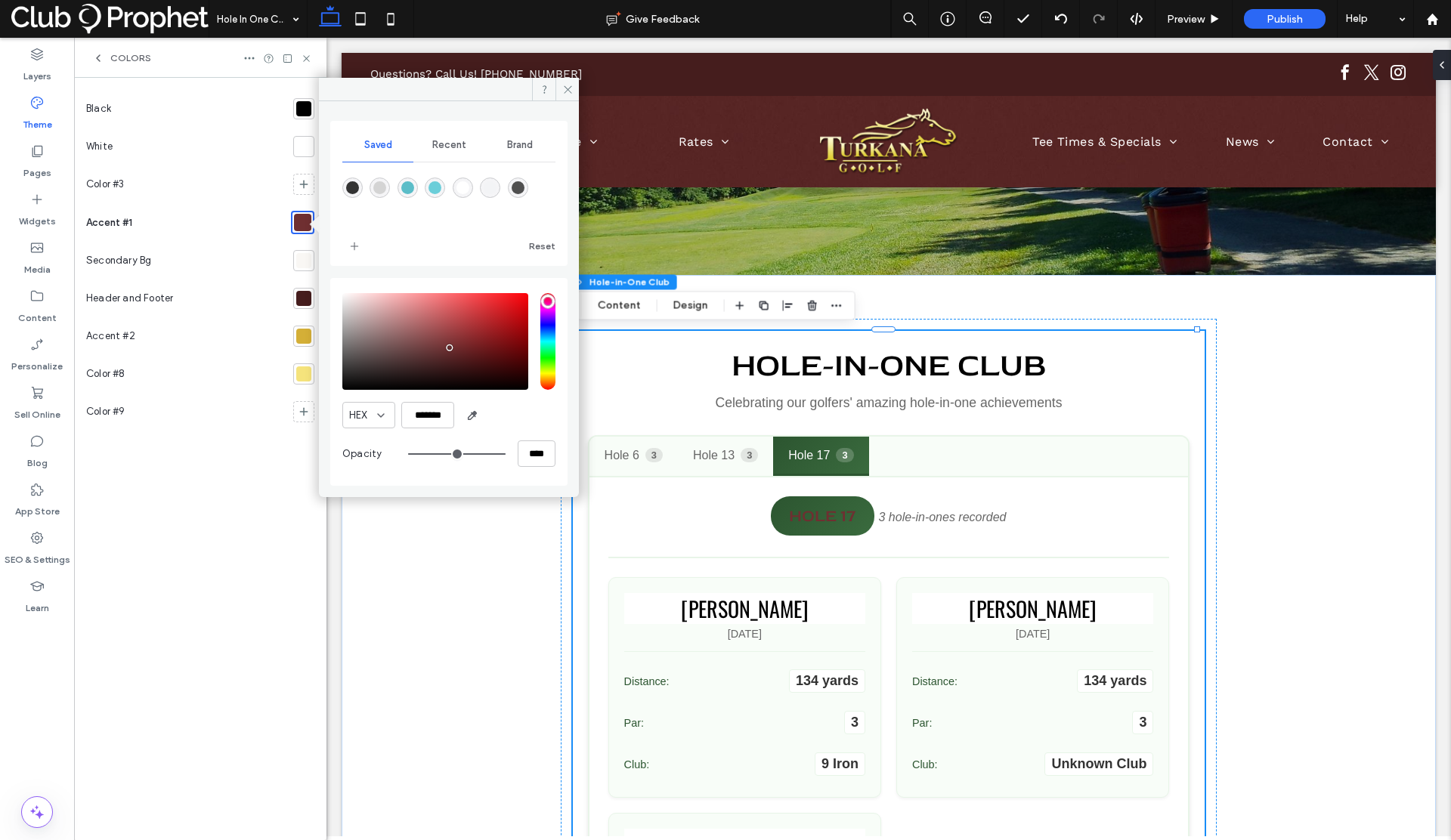
click at [303, 339] on div at bounding box center [304, 336] width 15 height 15
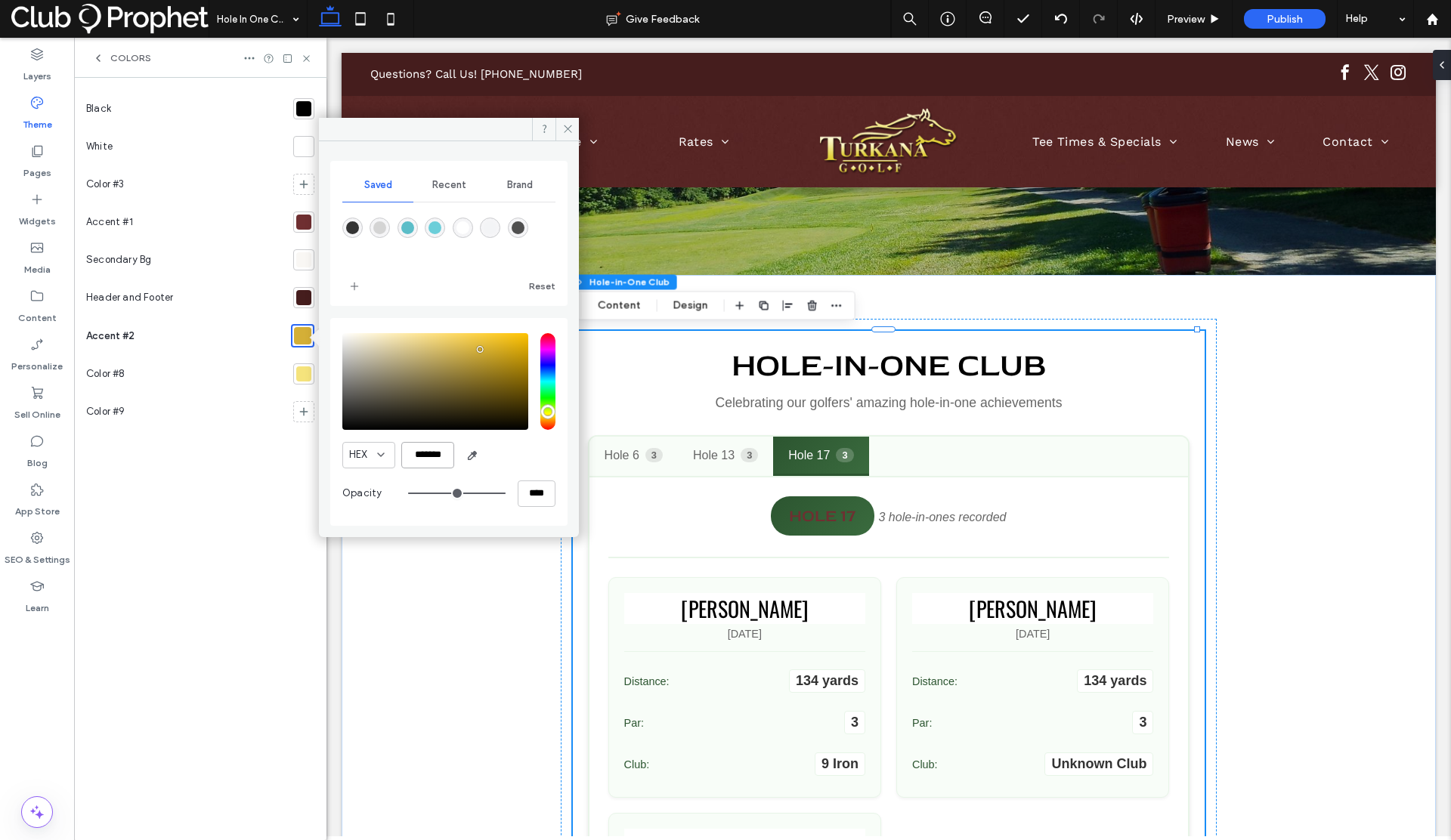
drag, startPoint x: 449, startPoint y: 455, endPoint x: 388, endPoint y: 450, distance: 61.2
click at [388, 450] on div "HEX *******" at bounding box center [449, 455] width 213 height 26
click at [566, 128] on icon at bounding box center [568, 129] width 12 height 12
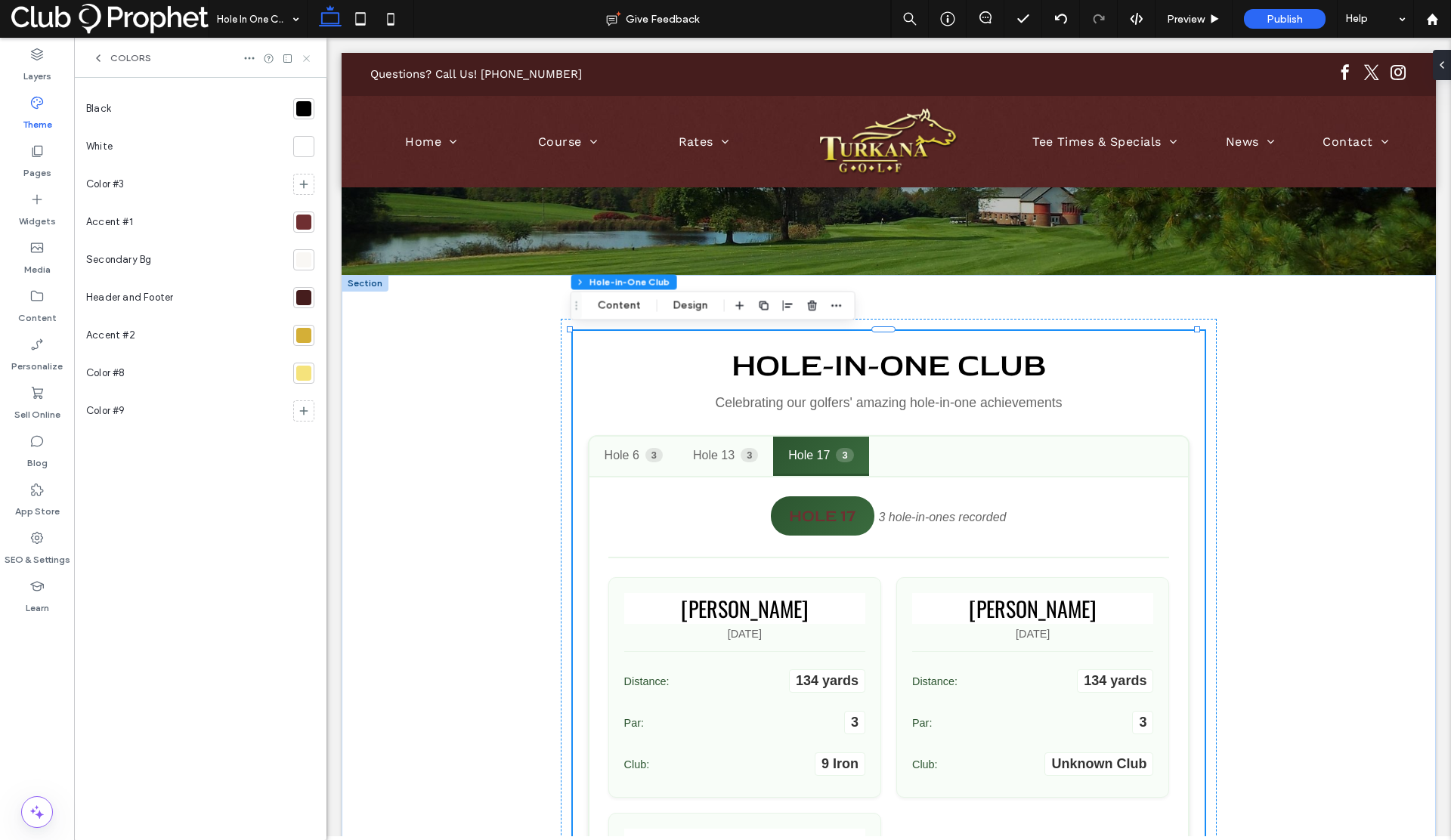
click at [306, 59] on icon at bounding box center [306, 59] width 12 height 12
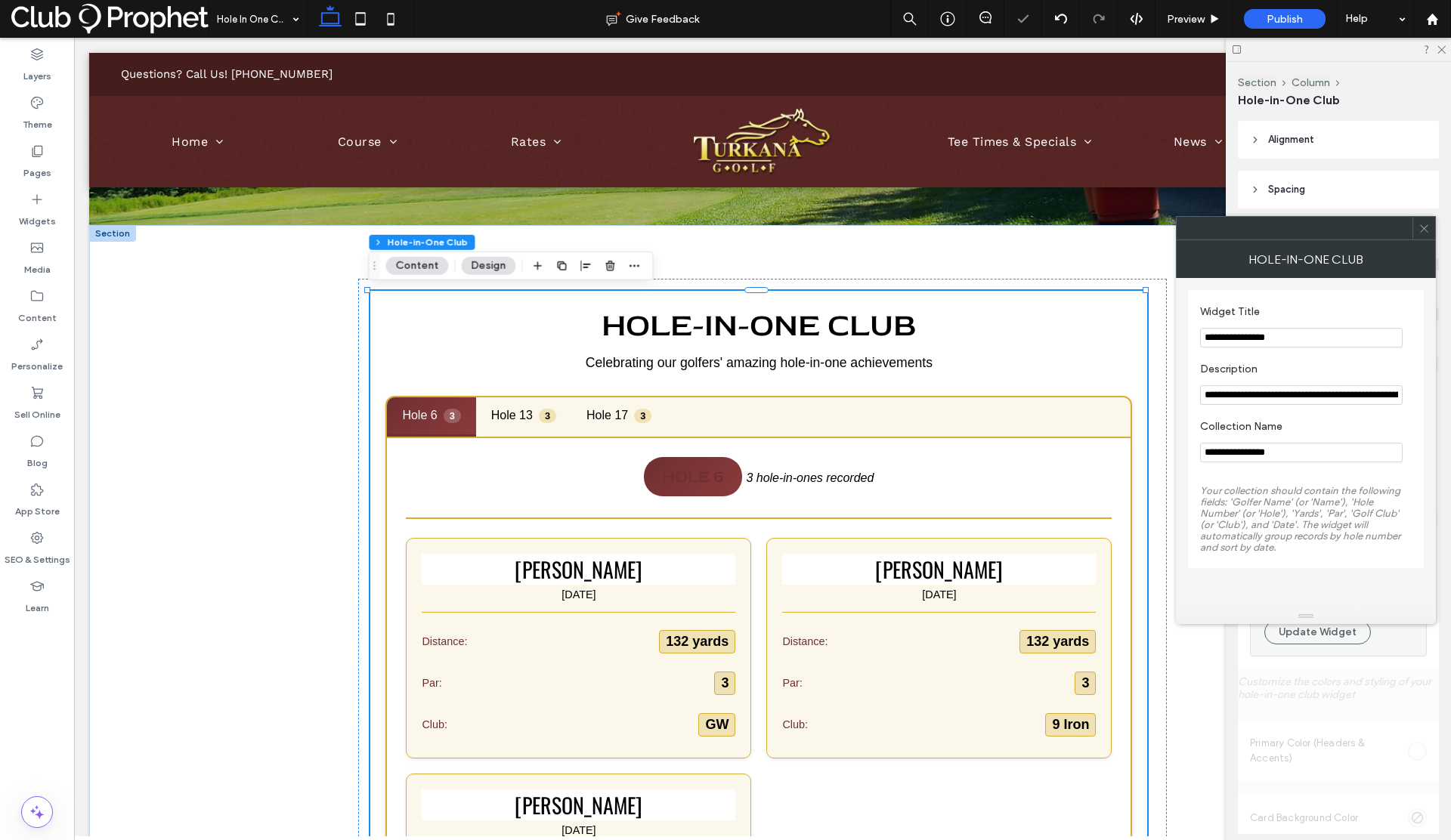
click at [1424, 236] on span at bounding box center [1425, 228] width 12 height 23
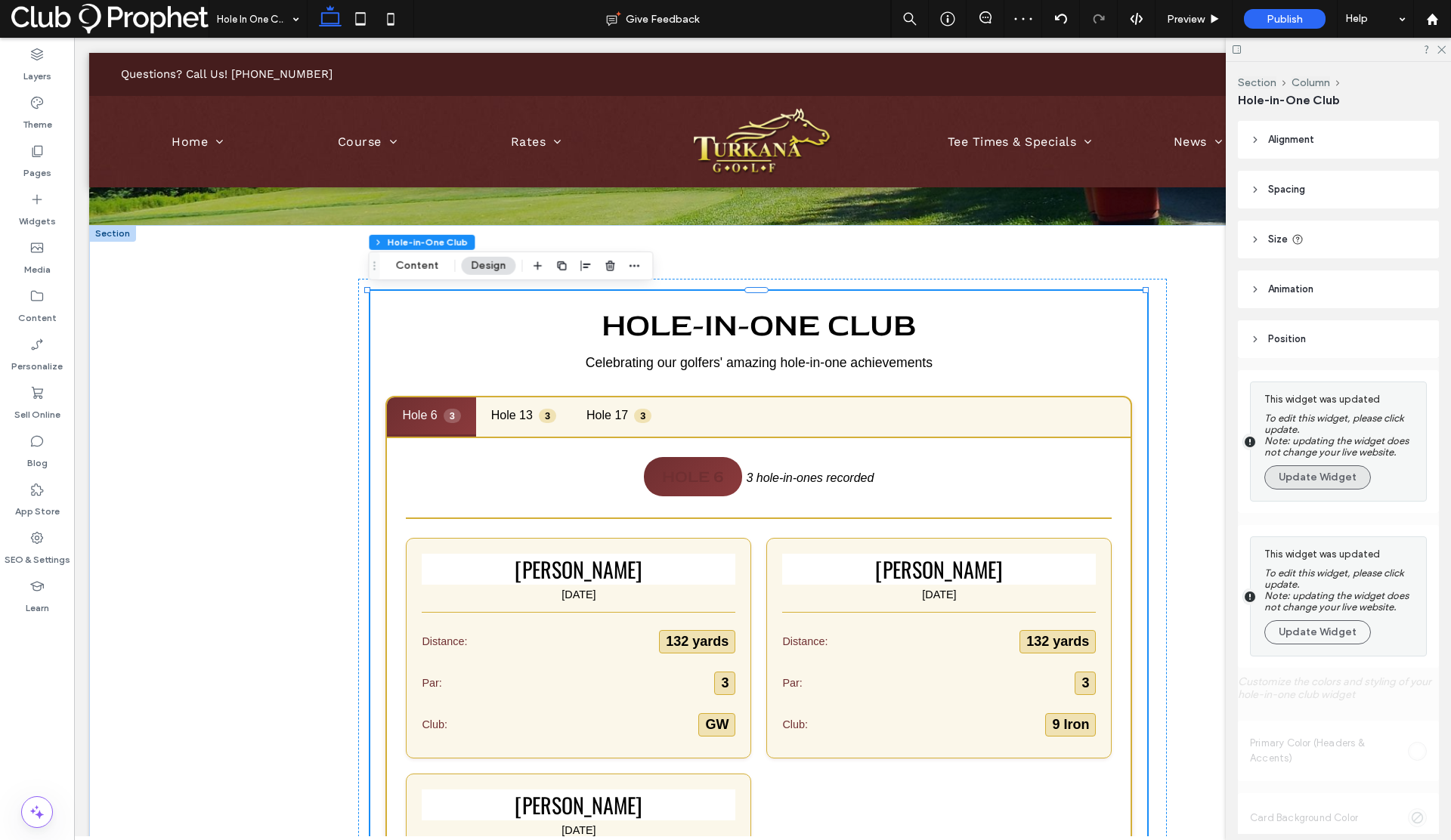
click at [1305, 479] on button "Update Widget" at bounding box center [1317, 478] width 107 height 24
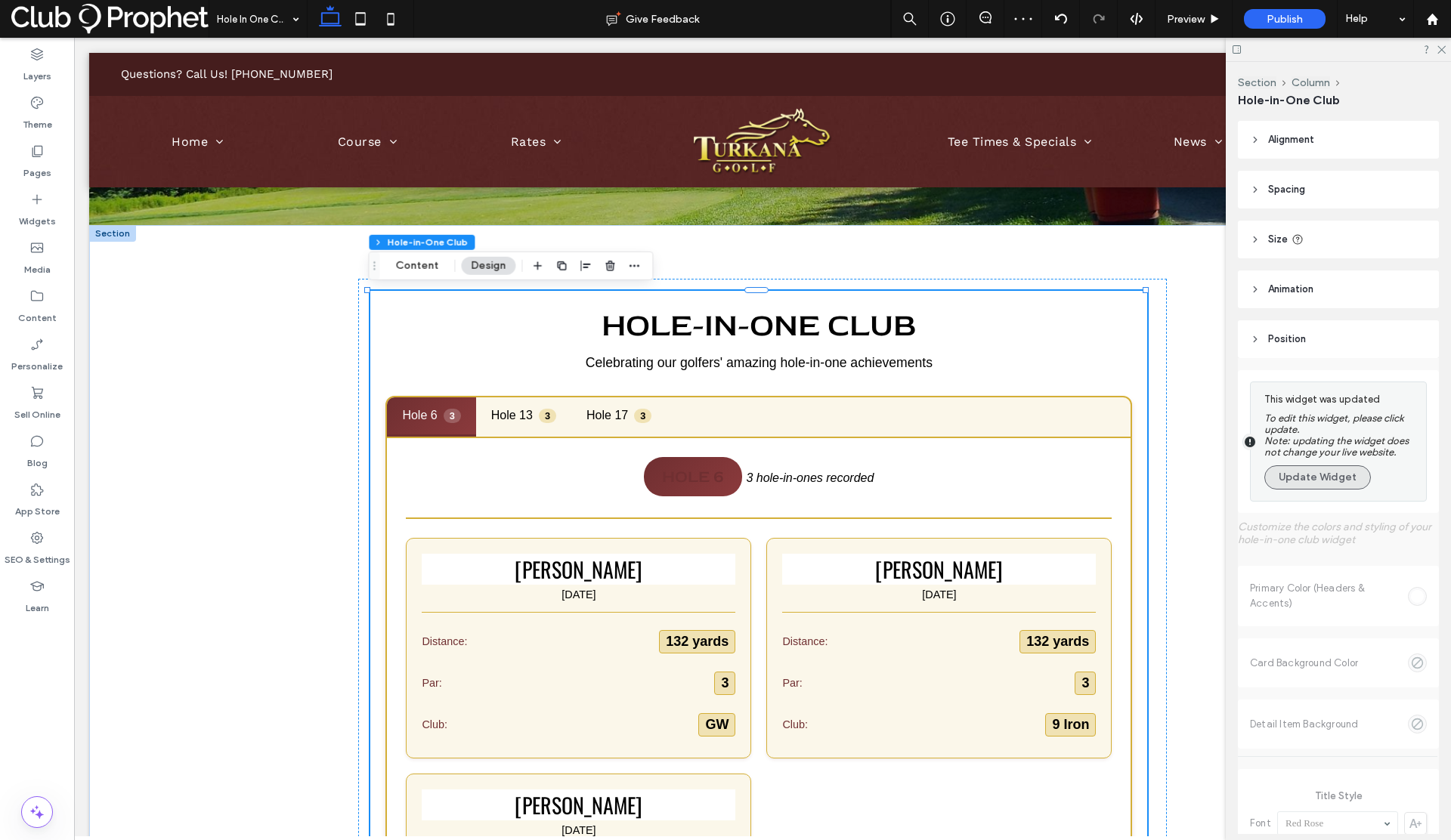
click at [1301, 472] on button "Update Widget" at bounding box center [1317, 478] width 107 height 24
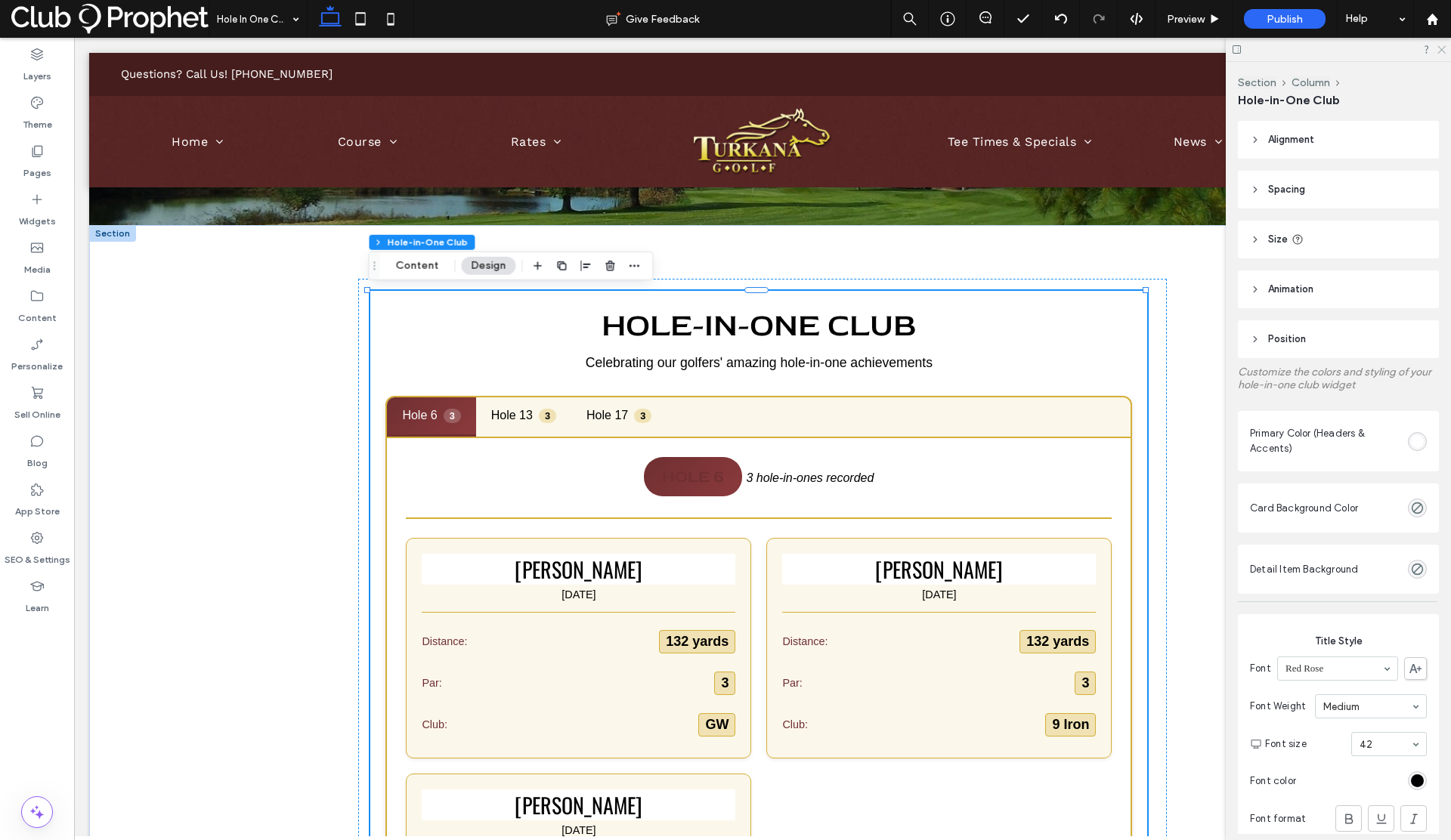
click at [1437, 53] on use at bounding box center [1441, 50] width 8 height 8
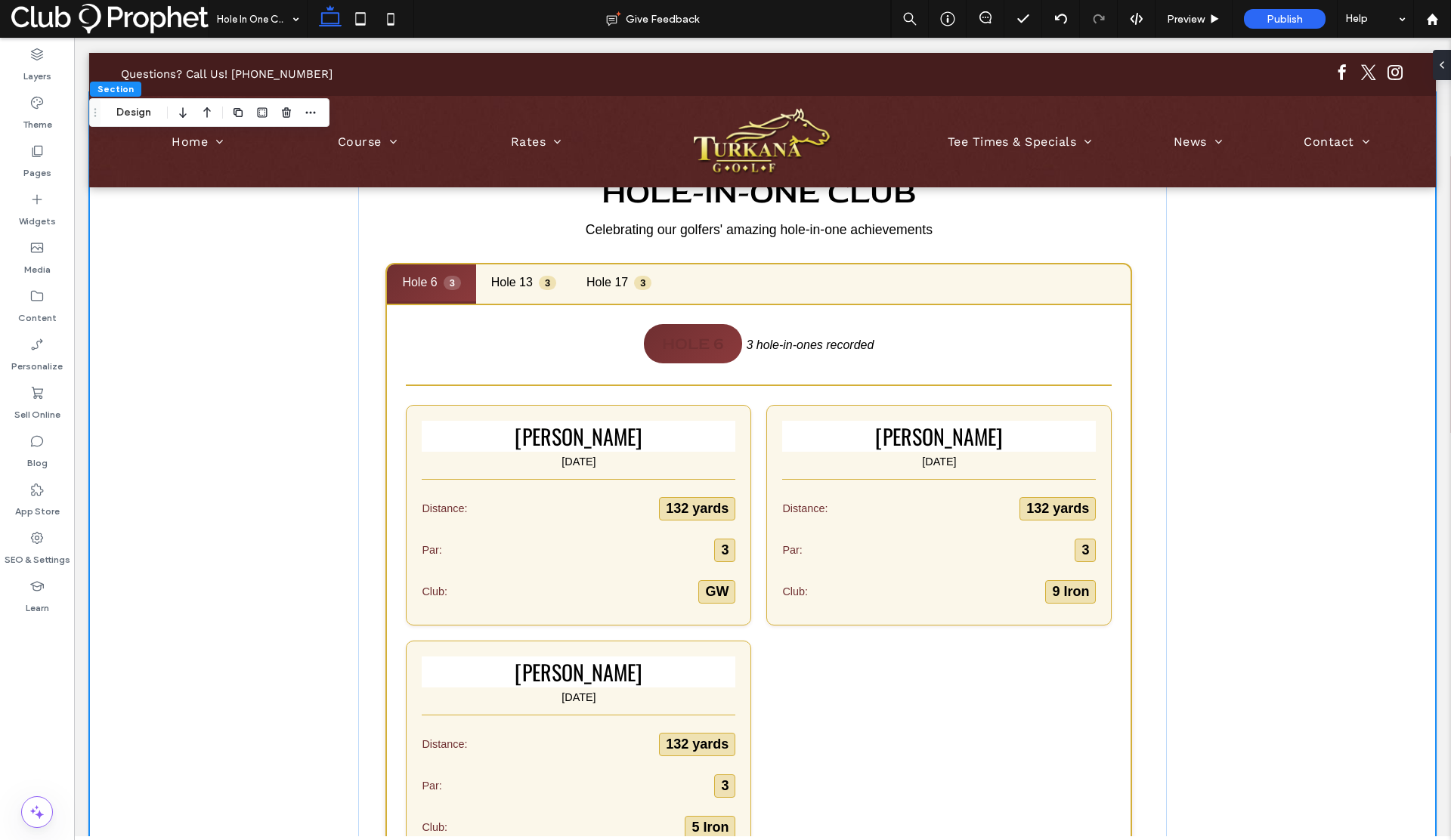
scroll to position [287, 0]
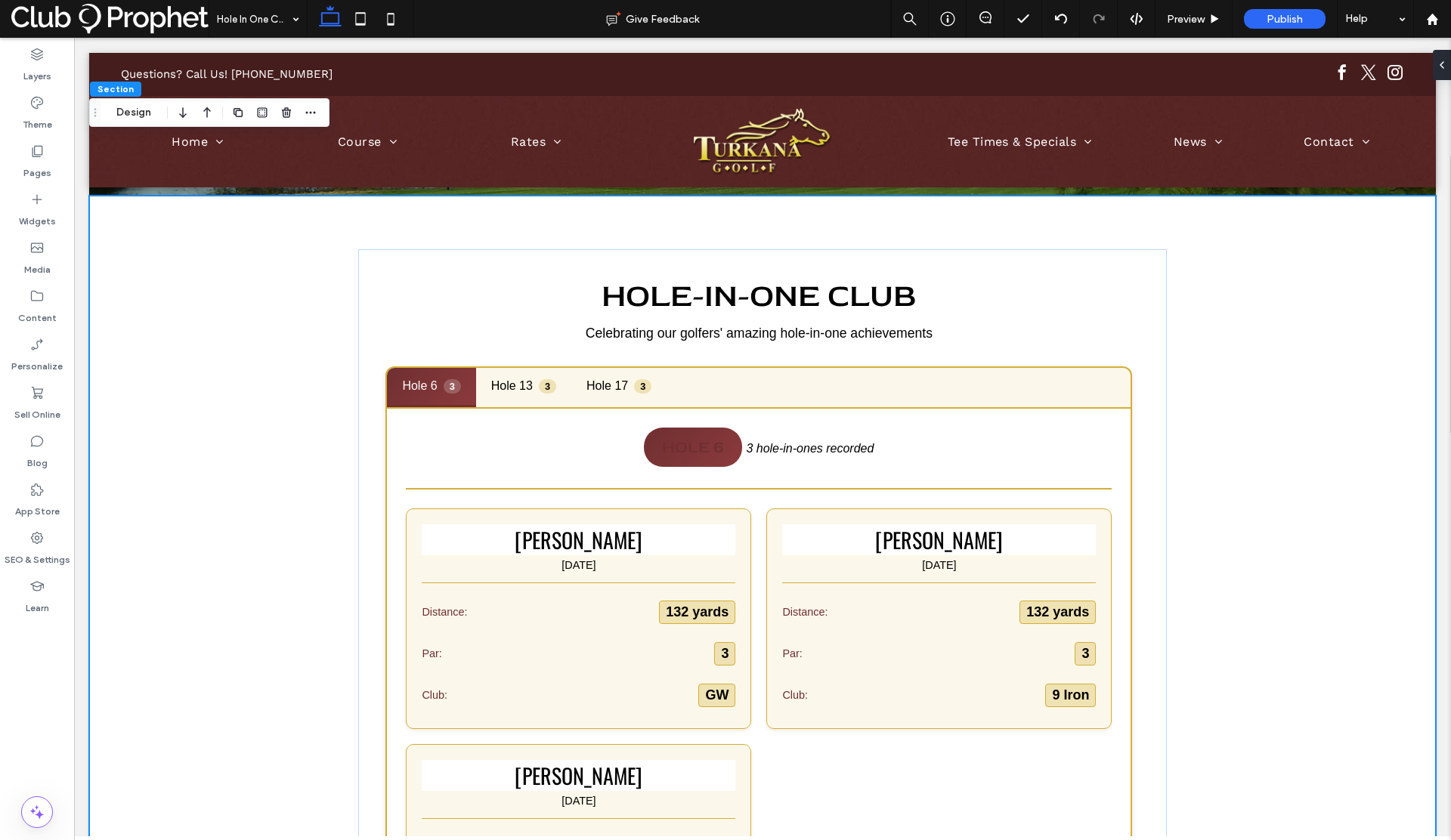
scroll to position [67, 0]
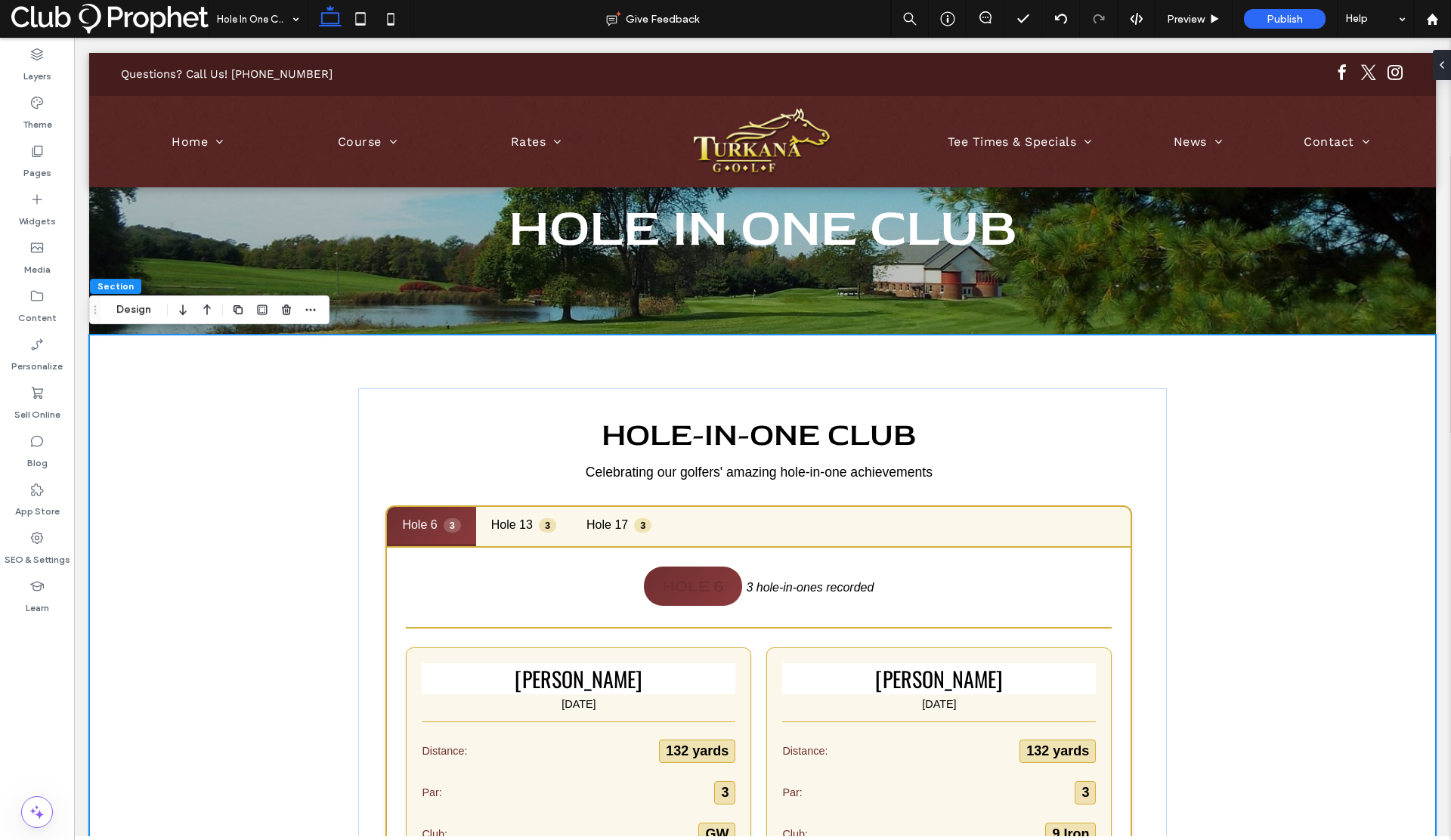
click at [140, 312] on button "Design" at bounding box center [134, 309] width 55 height 19
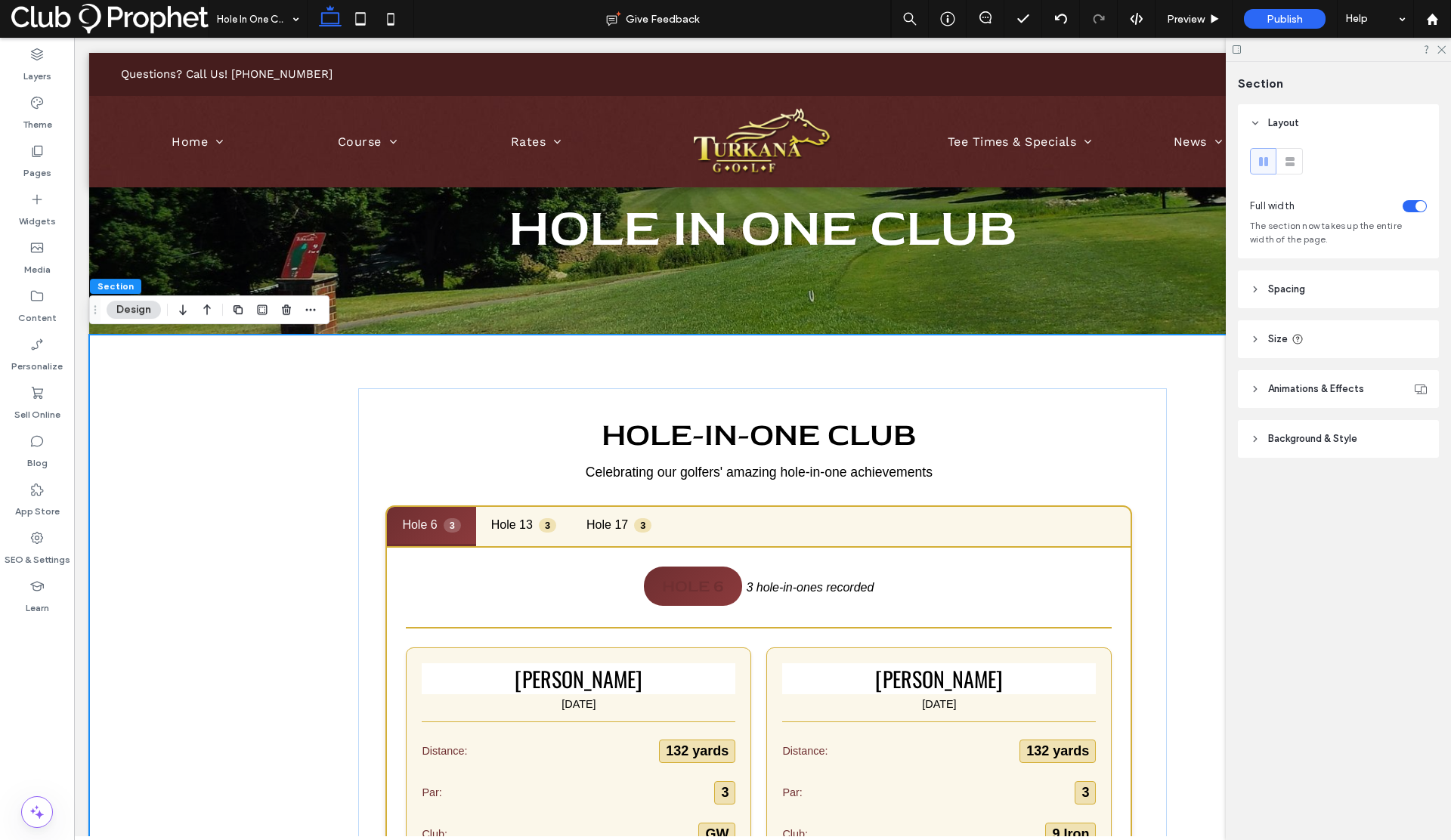
click at [1289, 295] on span "Spacing" at bounding box center [1287, 289] width 37 height 15
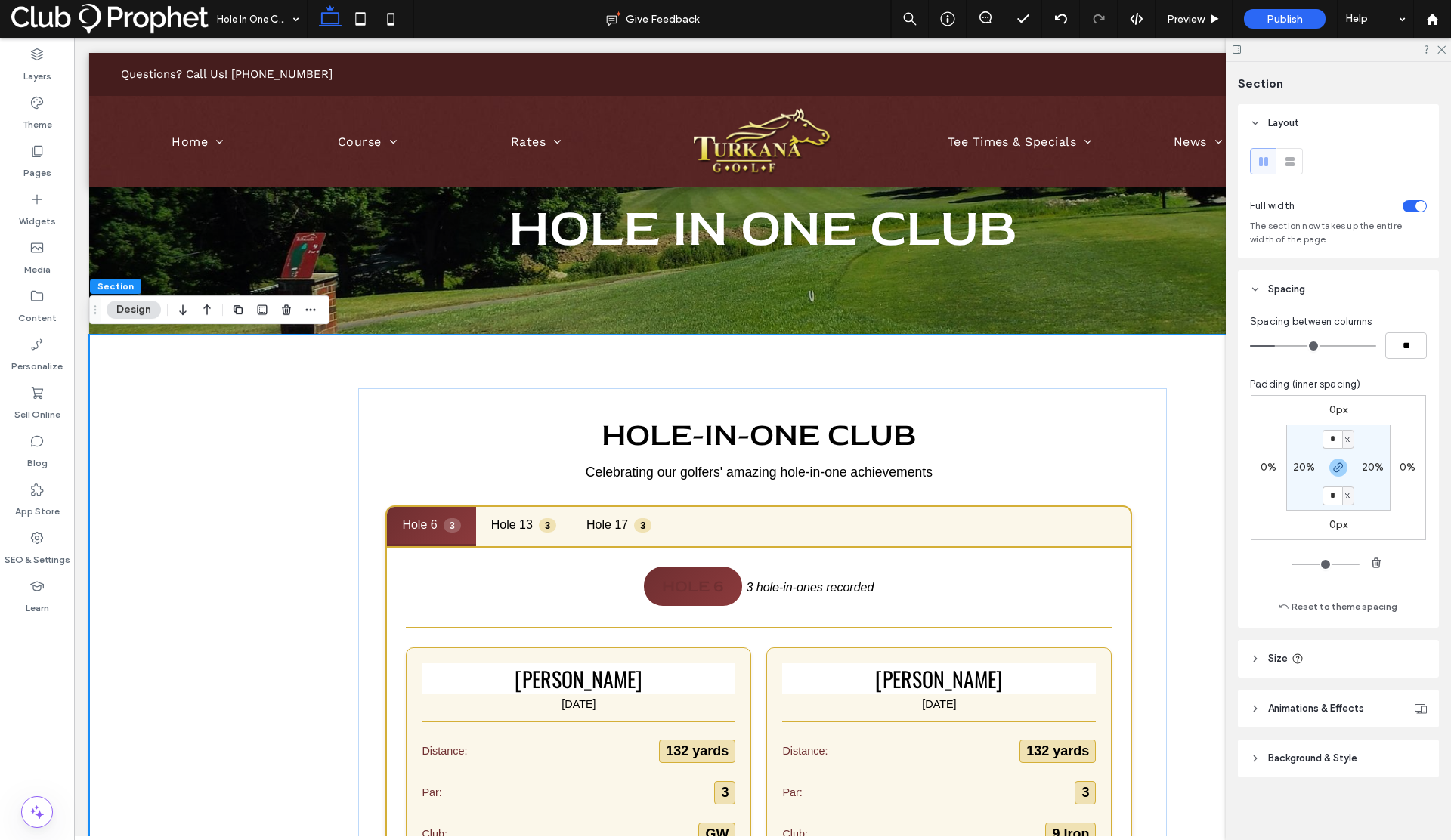
click at [1297, 466] on label "20%" at bounding box center [1304, 467] width 23 height 13
type input "**"
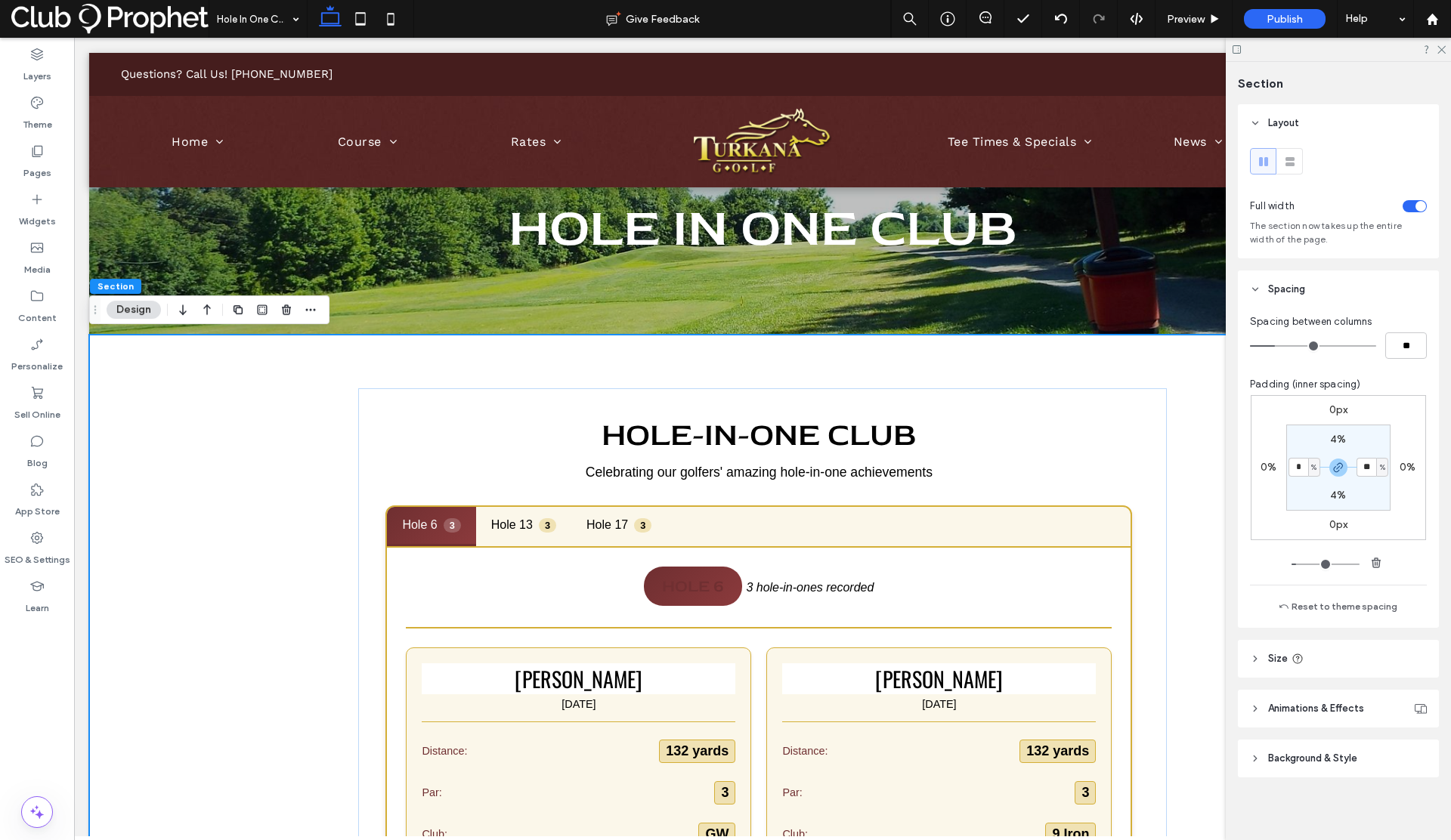
type input "*"
click at [1361, 483] on section "4% * % 4% * %" at bounding box center [1338, 468] width 105 height 86
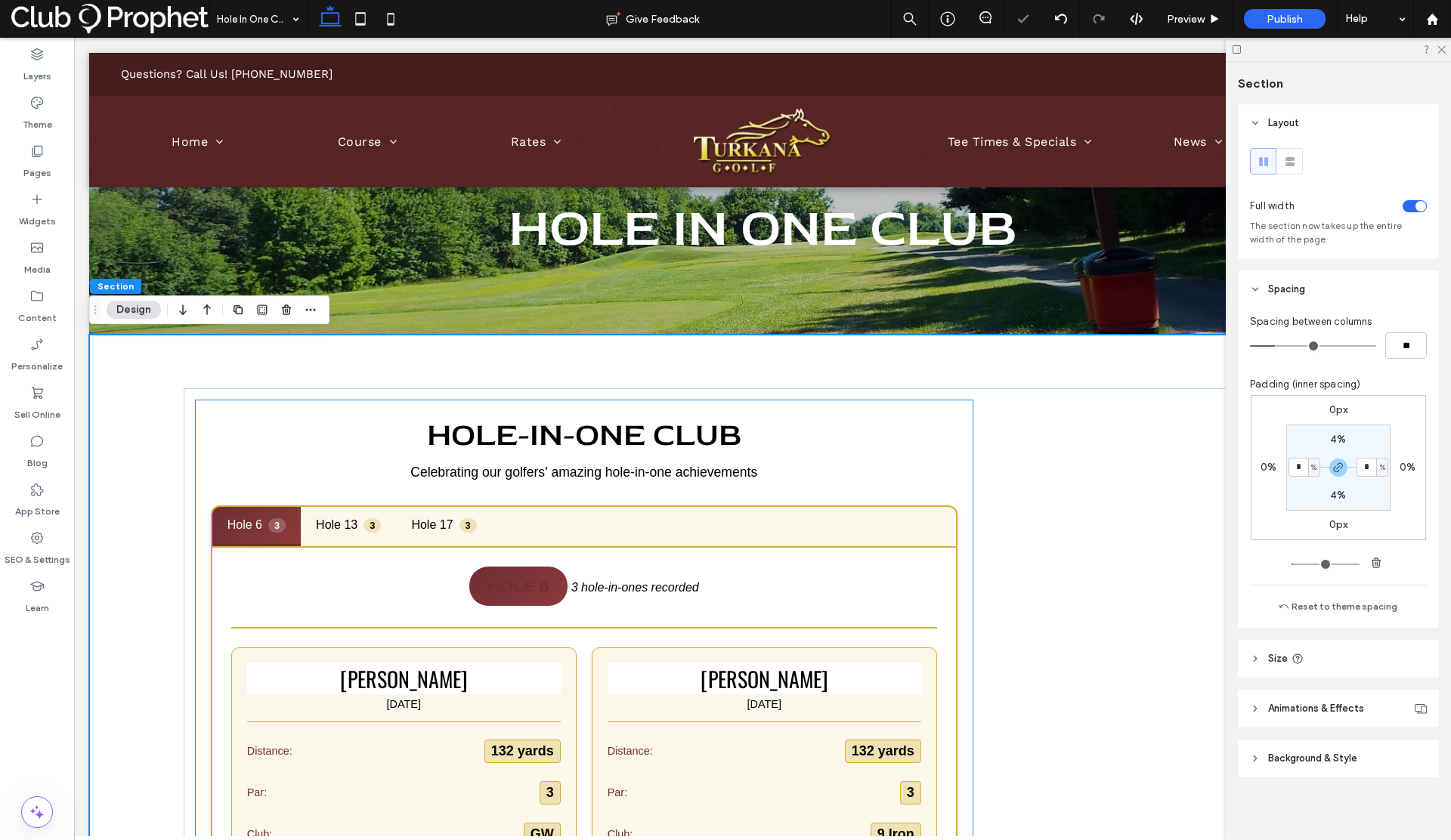
click at [944, 561] on div "Hole 6 3 hole-in-ones recorded [PERSON_NAME] [DATE] Distance: 132 yards Par: 3 …" at bounding box center [585, 835] width 744 height 575
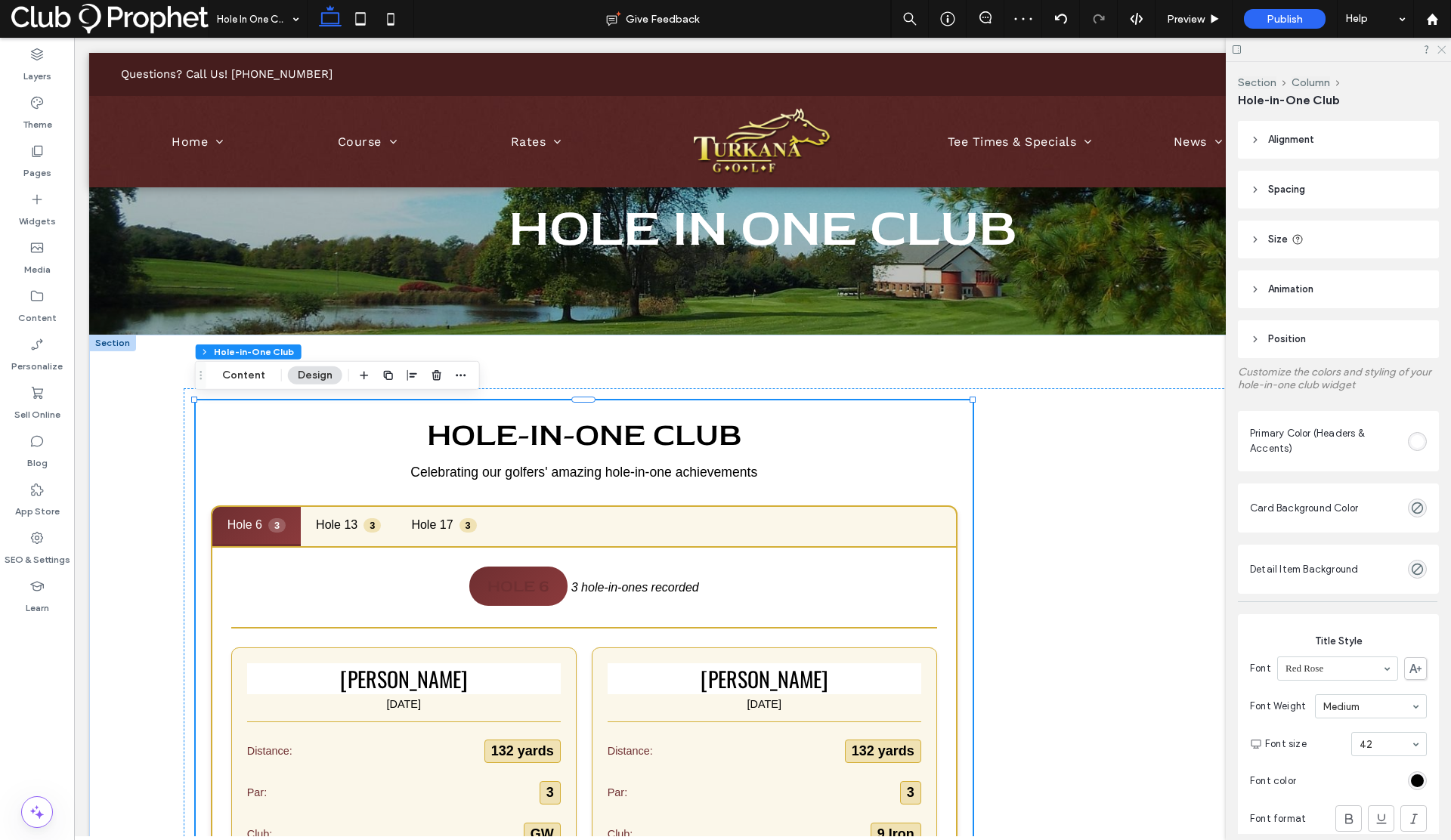
click at [1443, 49] on icon at bounding box center [1441, 49] width 10 height 10
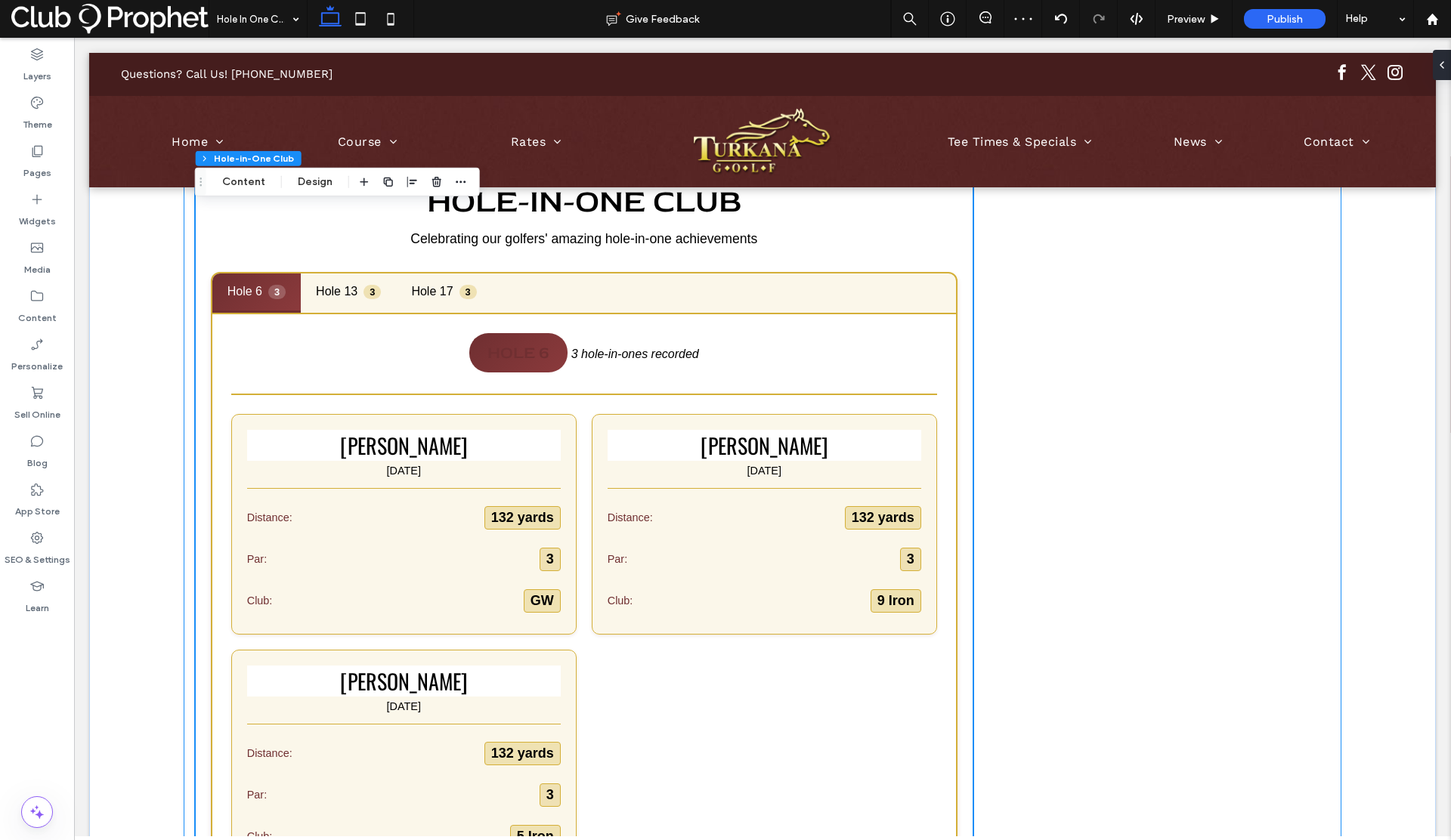
scroll to position [445, 0]
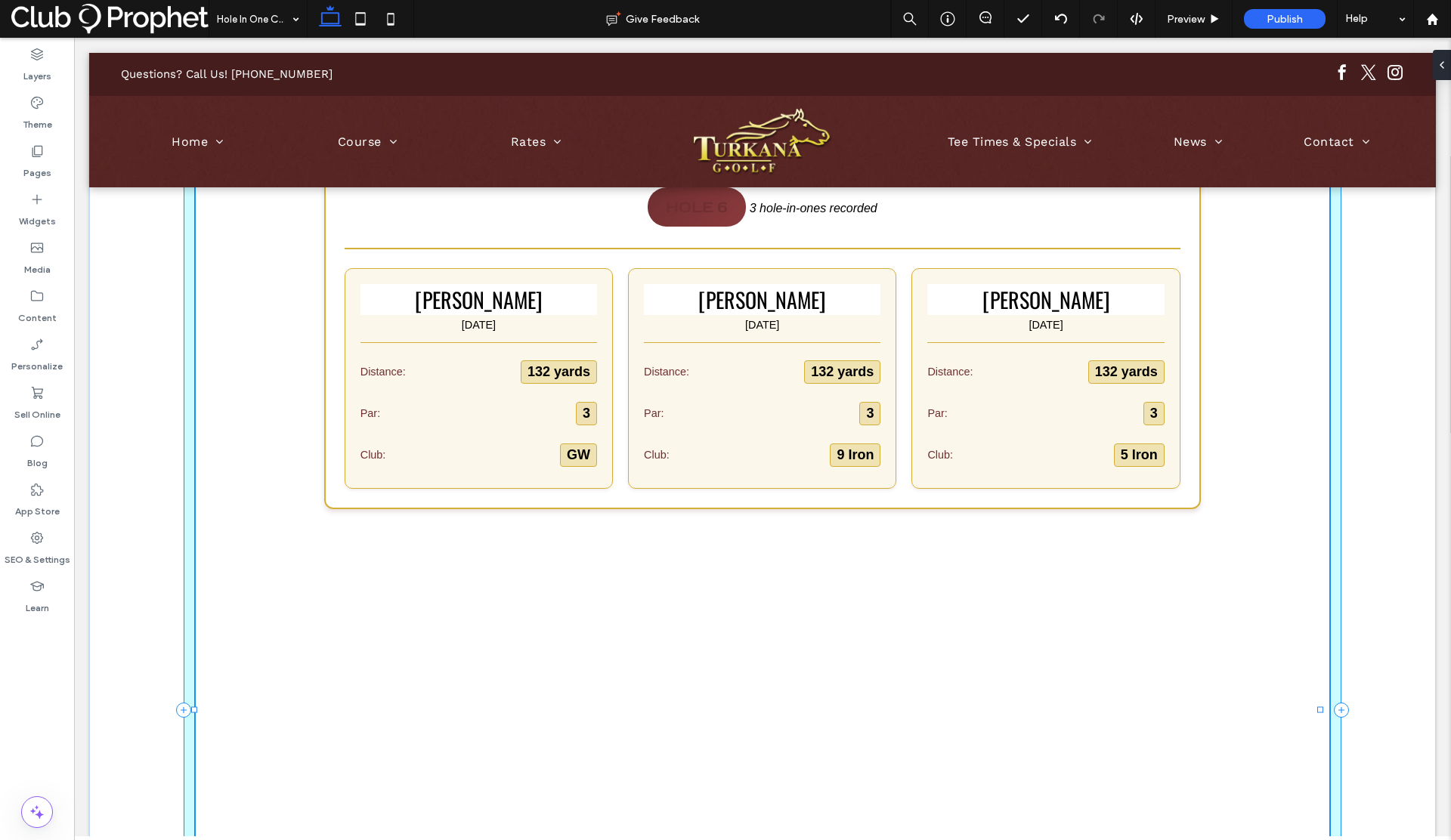
drag, startPoint x: 972, startPoint y: 711, endPoint x: 1326, endPoint y: 638, distance: 361.4
click at [1330, 640] on div "Hole-in-One Club Celebrating our golfers' amazing hole-in-one achievements Load…" at bounding box center [763, 710] width 1347 height 1510
type input "****"
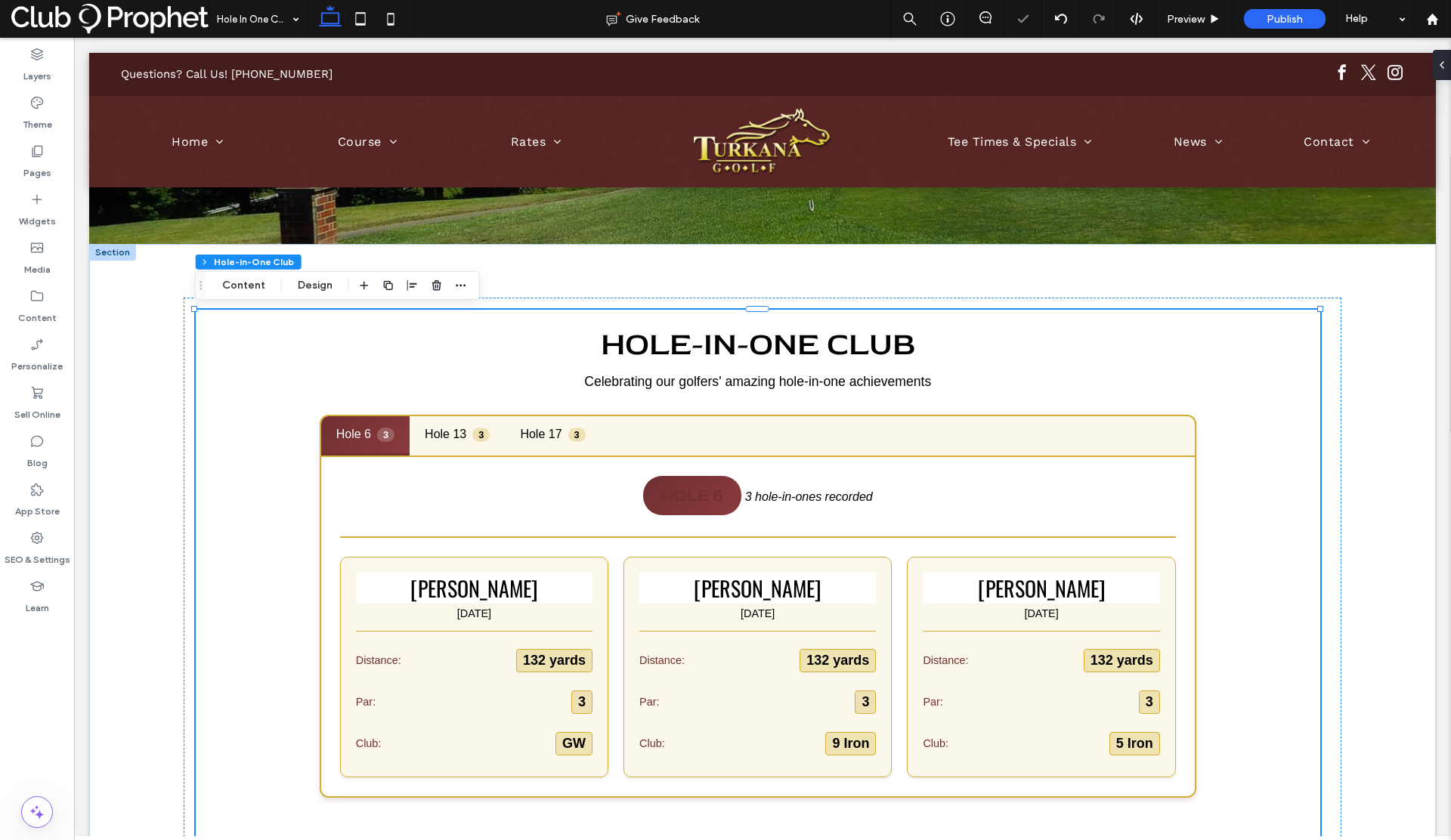
scroll to position [154, 0]
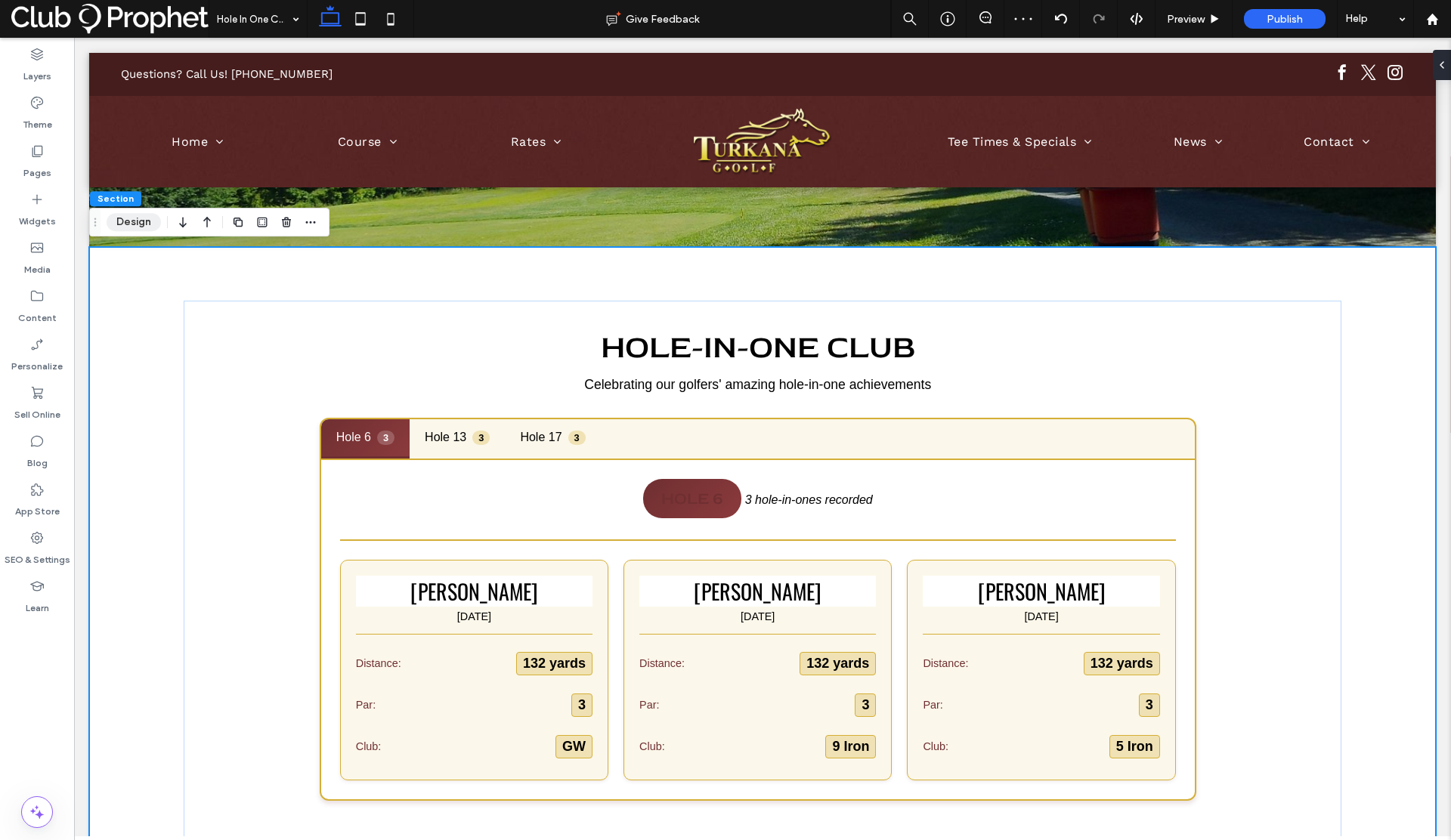
click at [137, 227] on button "Design" at bounding box center [134, 222] width 55 height 19
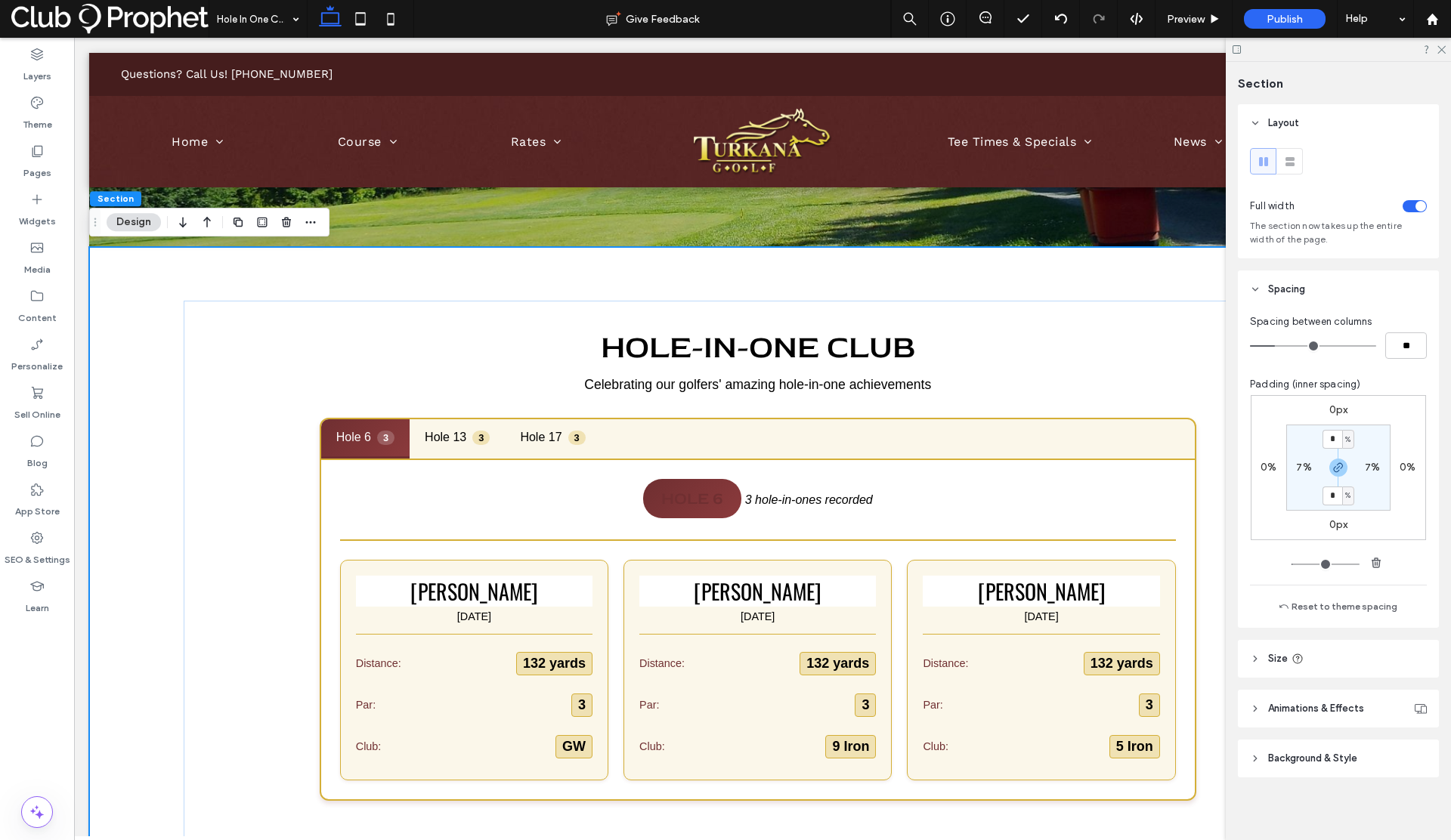
click at [1301, 471] on label "7%" at bounding box center [1303, 467] width 15 height 13
type input "*"
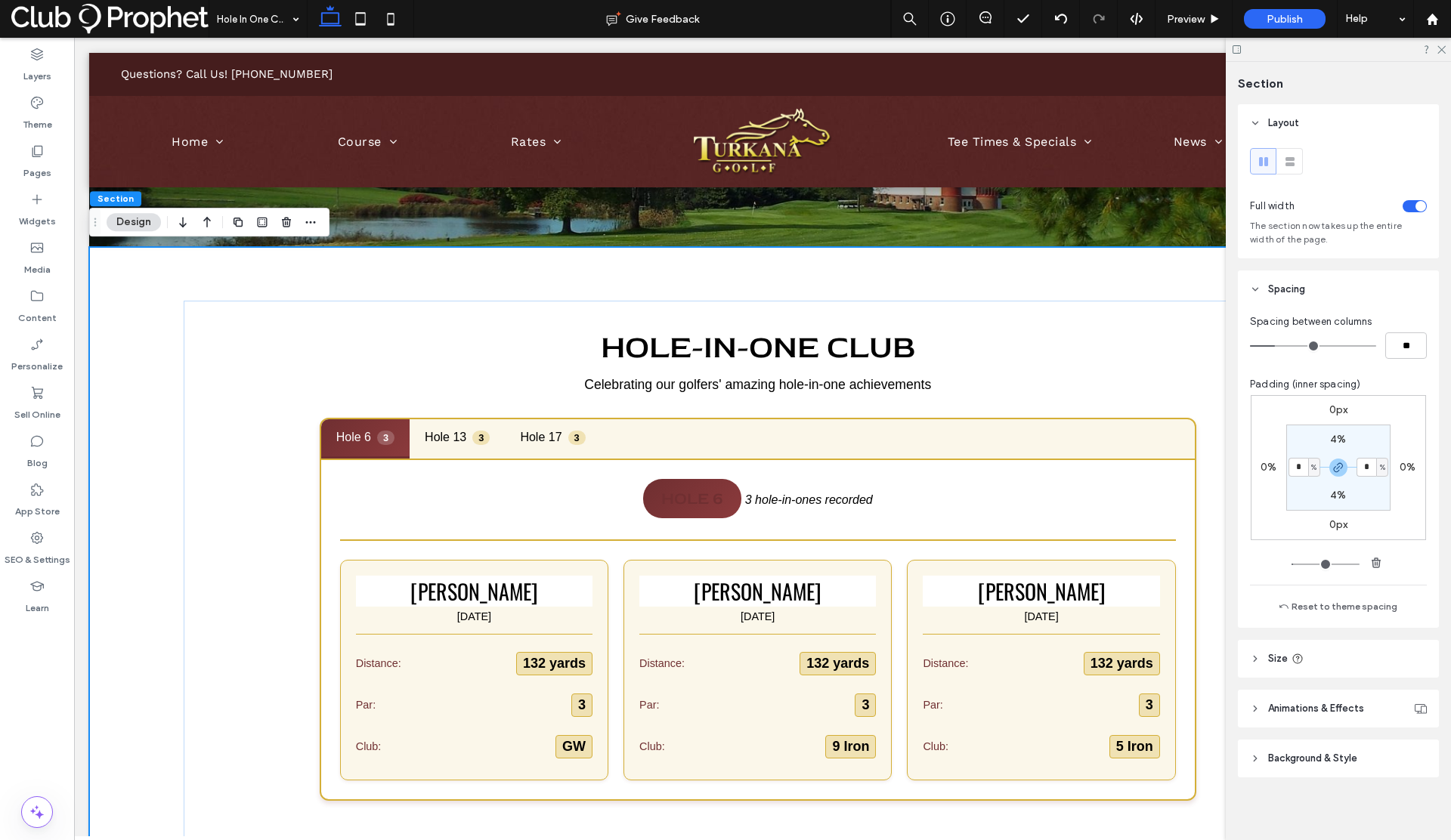
type input "*"
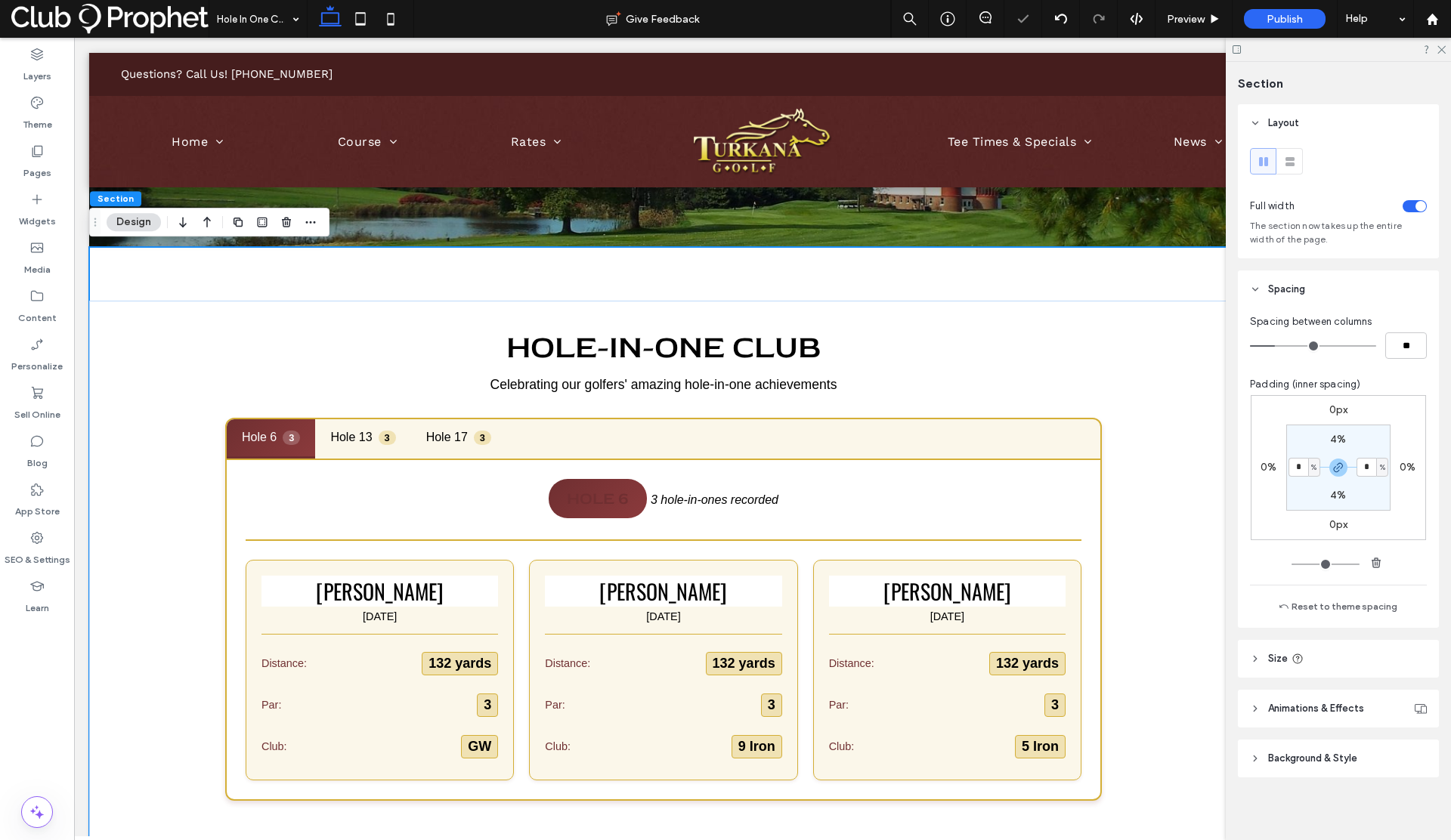
click at [1441, 54] on div at bounding box center [1338, 50] width 225 height 23
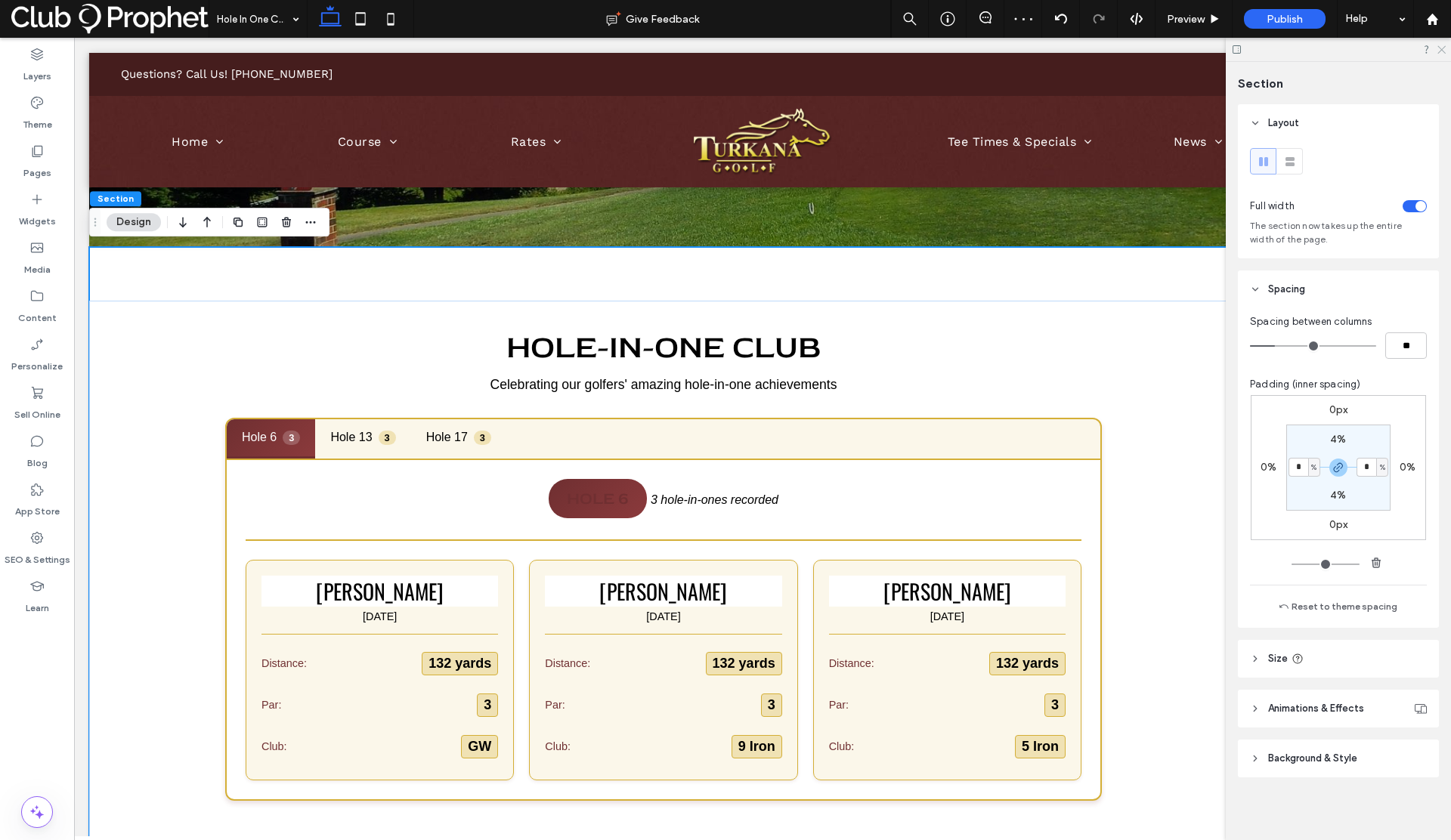
click at [1443, 47] on icon at bounding box center [1441, 49] width 10 height 10
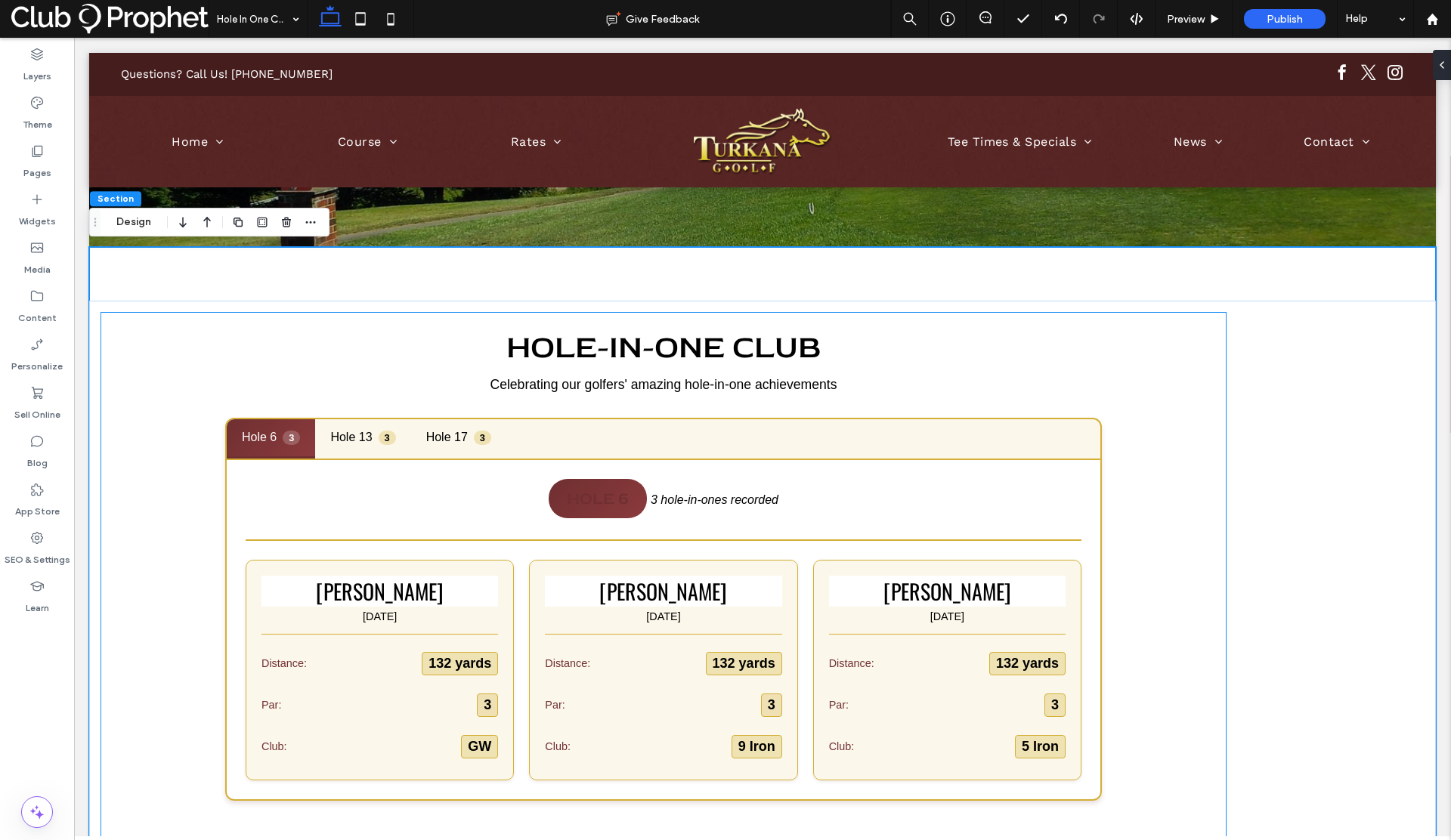
click at [1101, 483] on div "Hole 6 3 Hole 13 3 Hole 17 3 Hole 6 3 hole-in-ones recorded Mike Juszczak Oct 1…" at bounding box center [663, 609] width 876 height 383
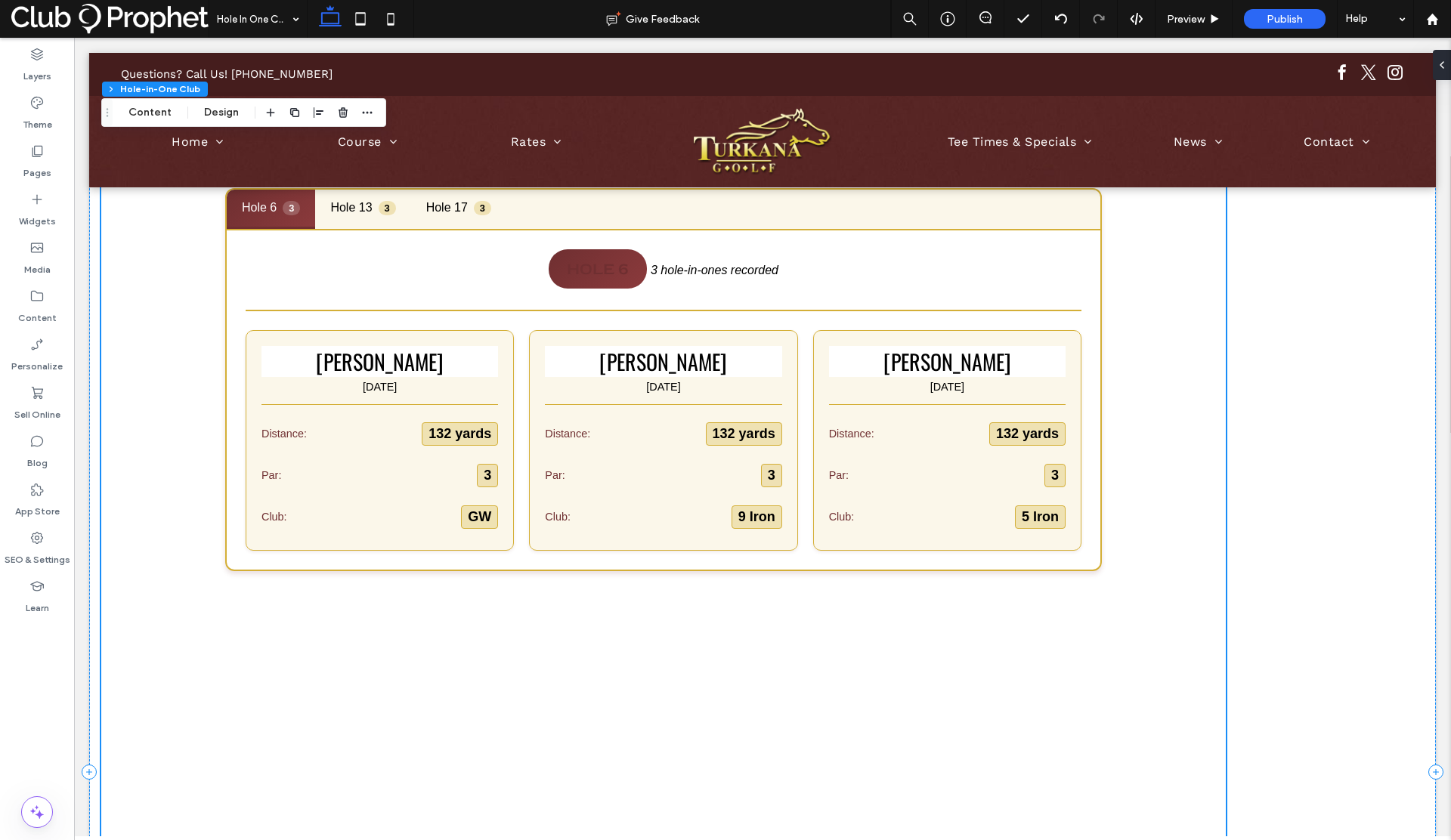
scroll to position [405, 0]
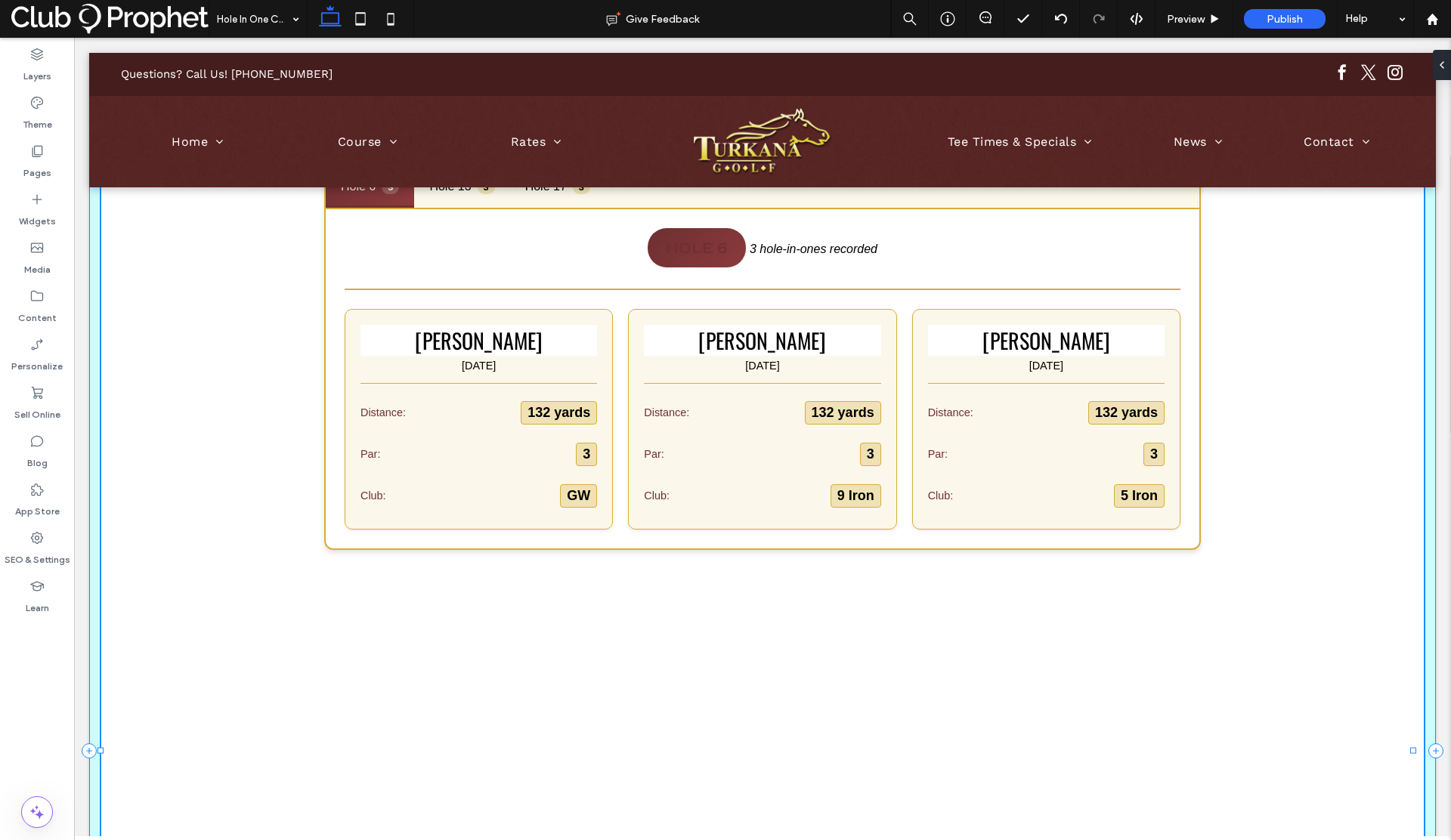
drag, startPoint x: 1226, startPoint y: 751, endPoint x: 1426, endPoint y: 713, distance: 203.6
click at [1426, 713] on body "Questions? Call Us! 330-382-1187 Section Home Welcome to Turkana Golf Course Jo…" at bounding box center [763, 783] width 1377 height 2302
type input "****"
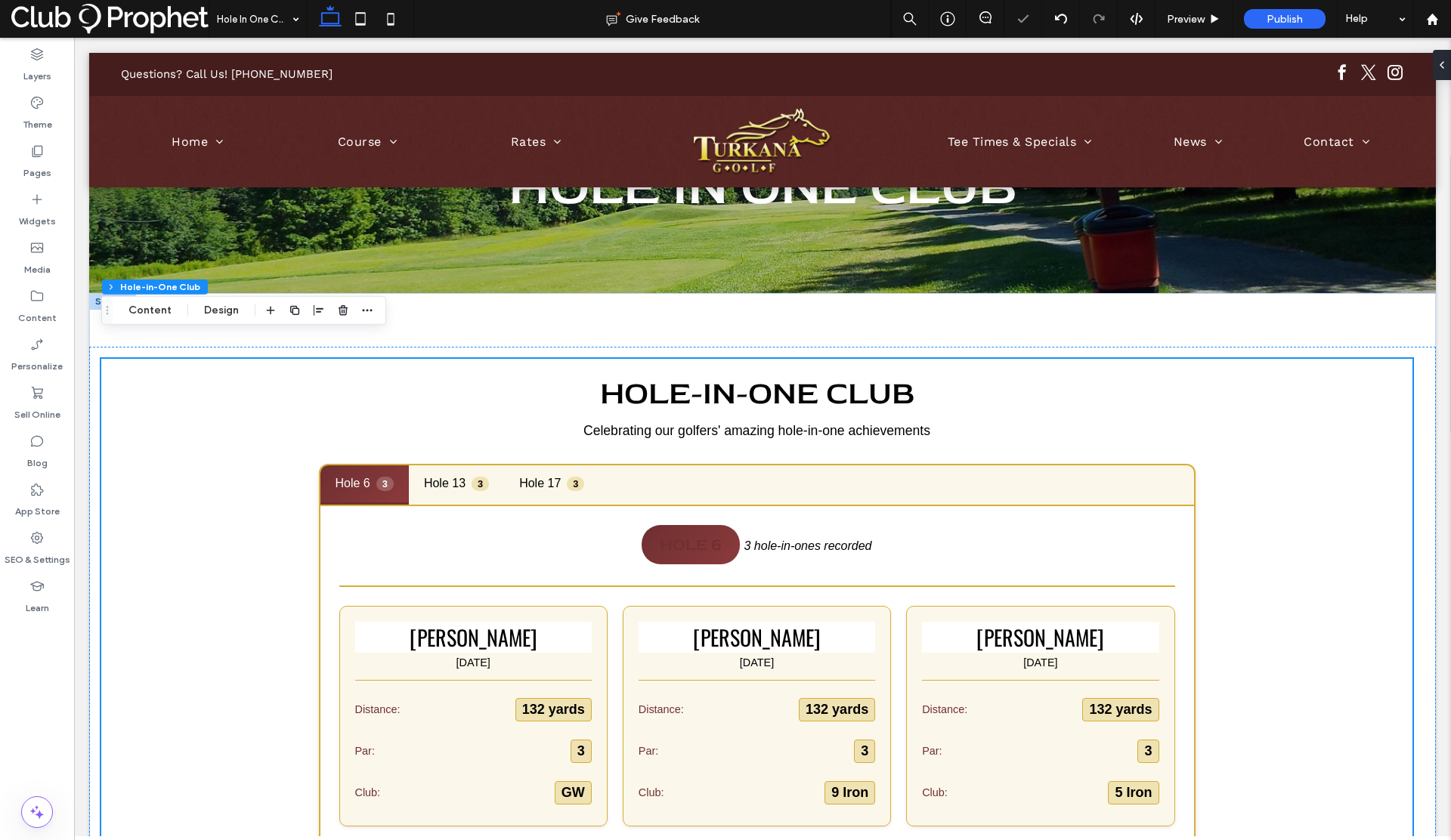
scroll to position [82, 0]
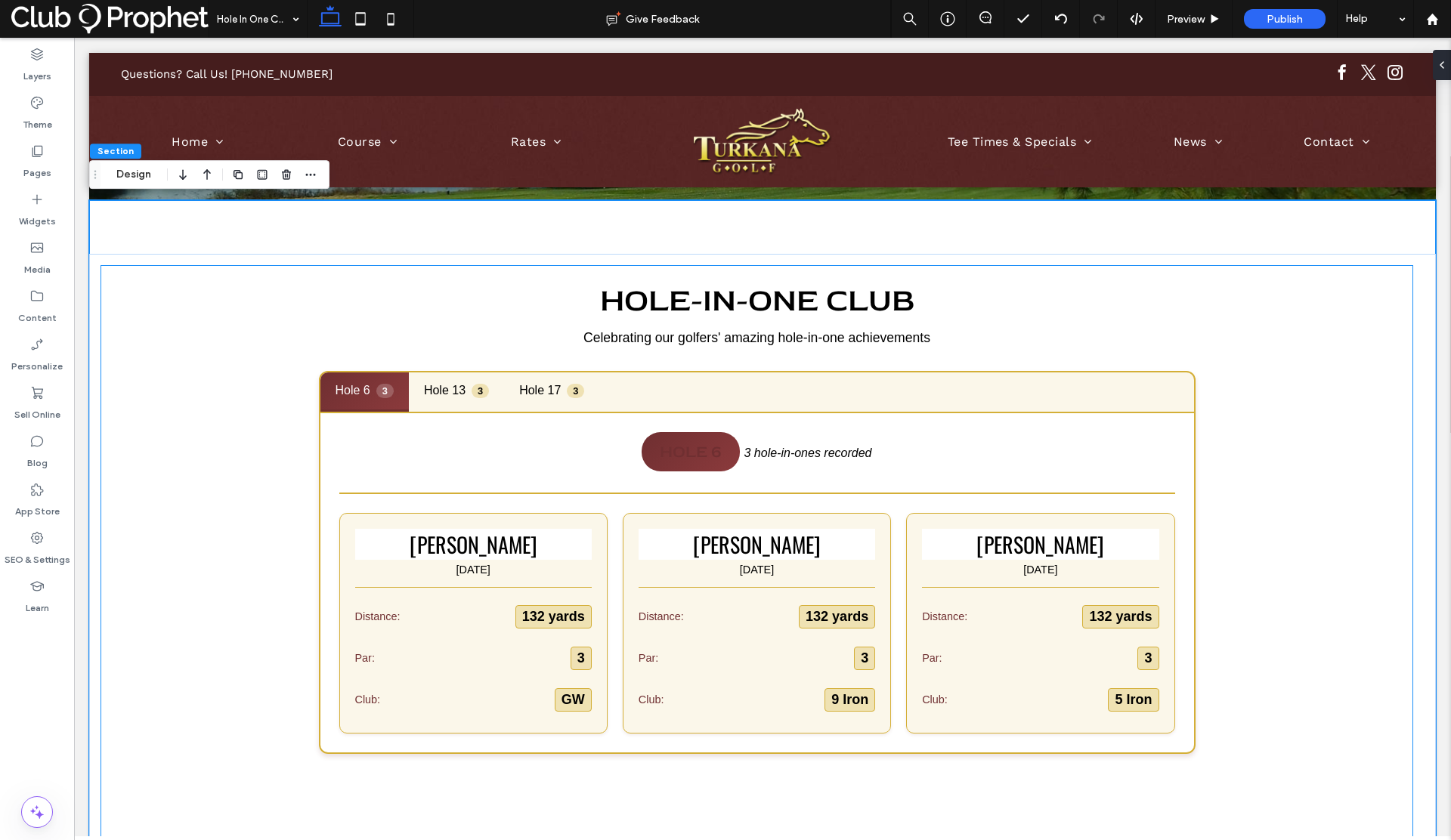
scroll to position [202, 0]
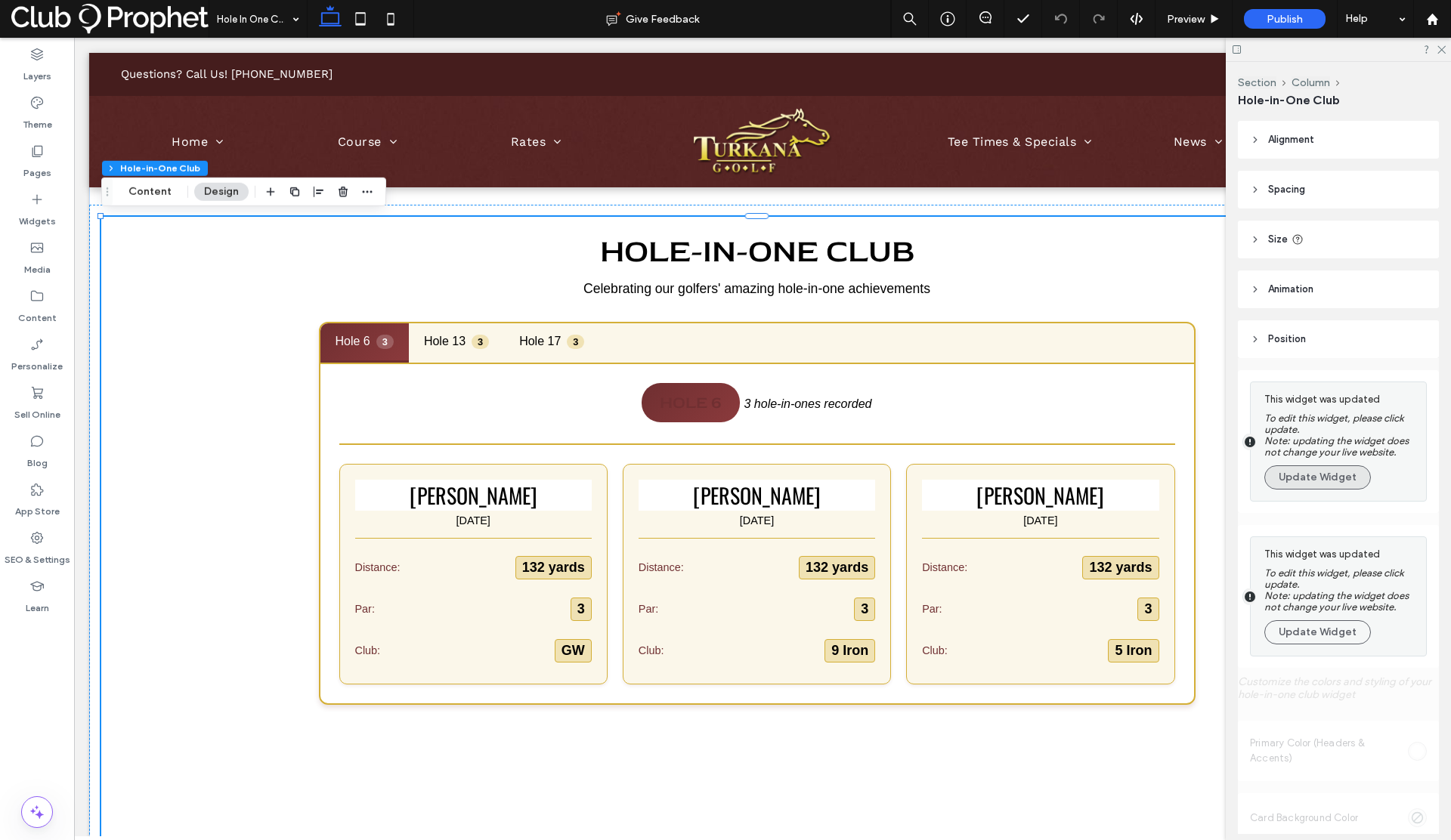
click at [1285, 478] on button "Update Widget" at bounding box center [1317, 478] width 107 height 24
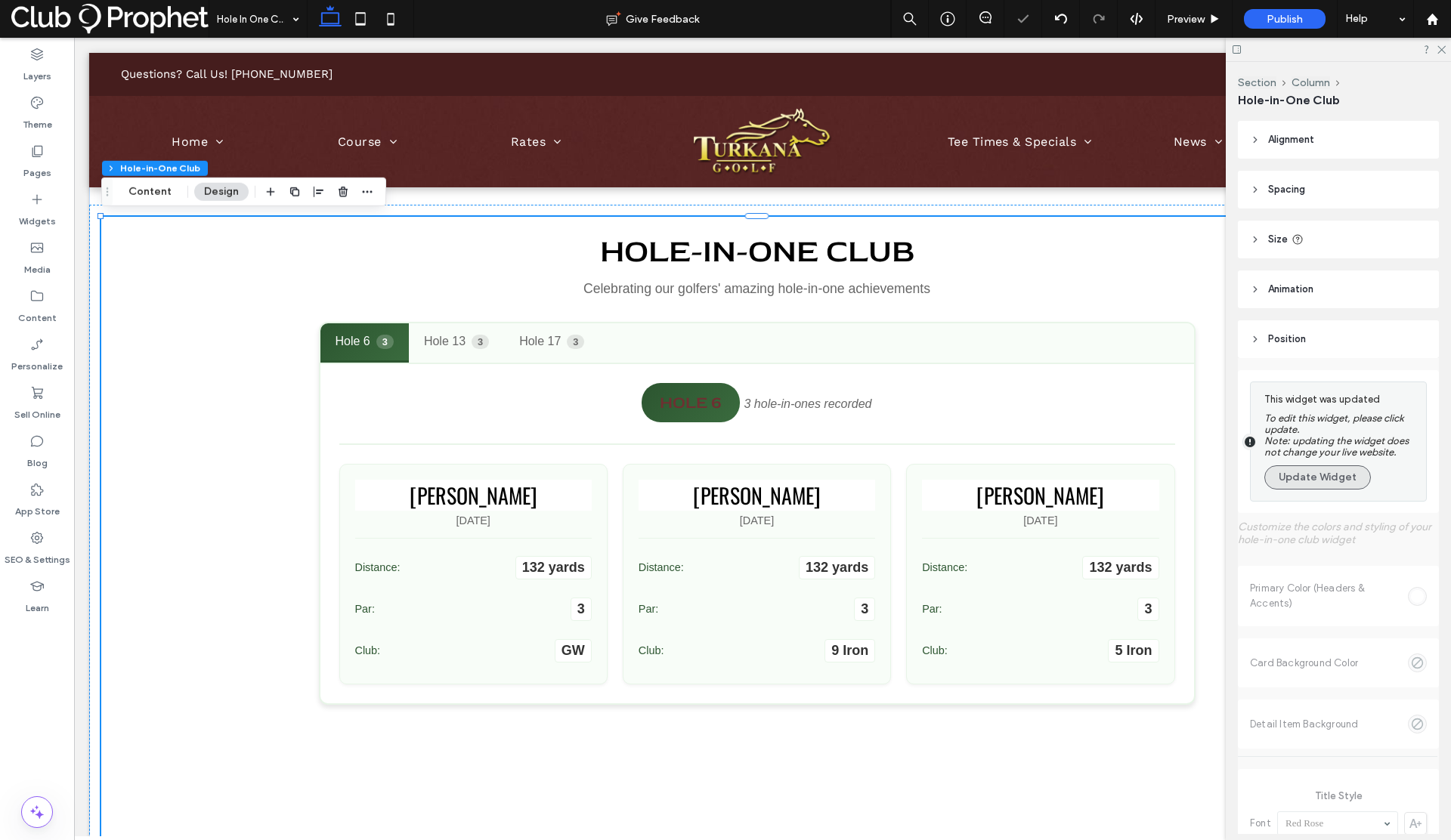
click at [1298, 483] on button "Update Widget" at bounding box center [1317, 478] width 107 height 24
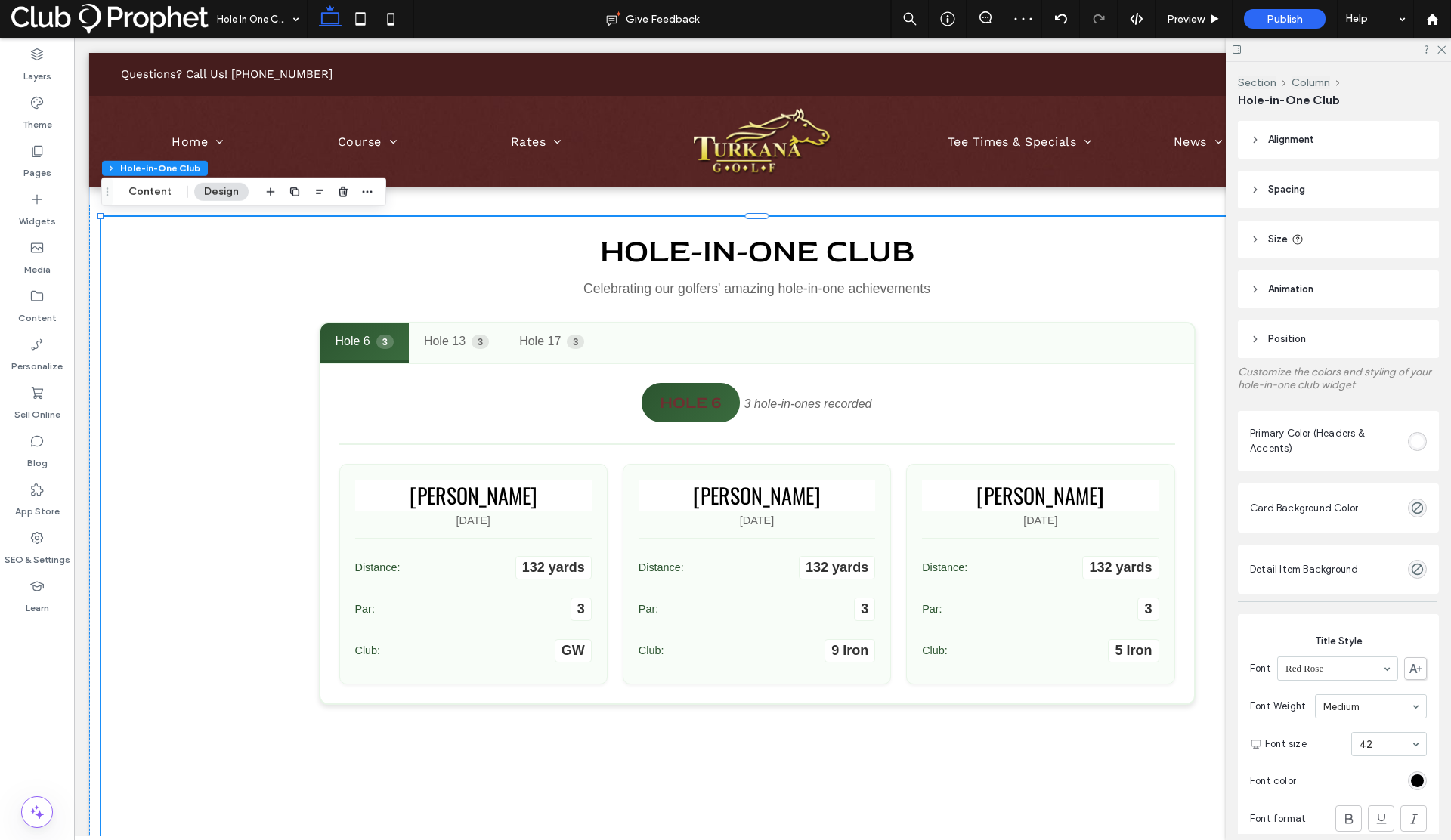
click at [390, 352] on button "Hole 6 3" at bounding box center [364, 343] width 88 height 39
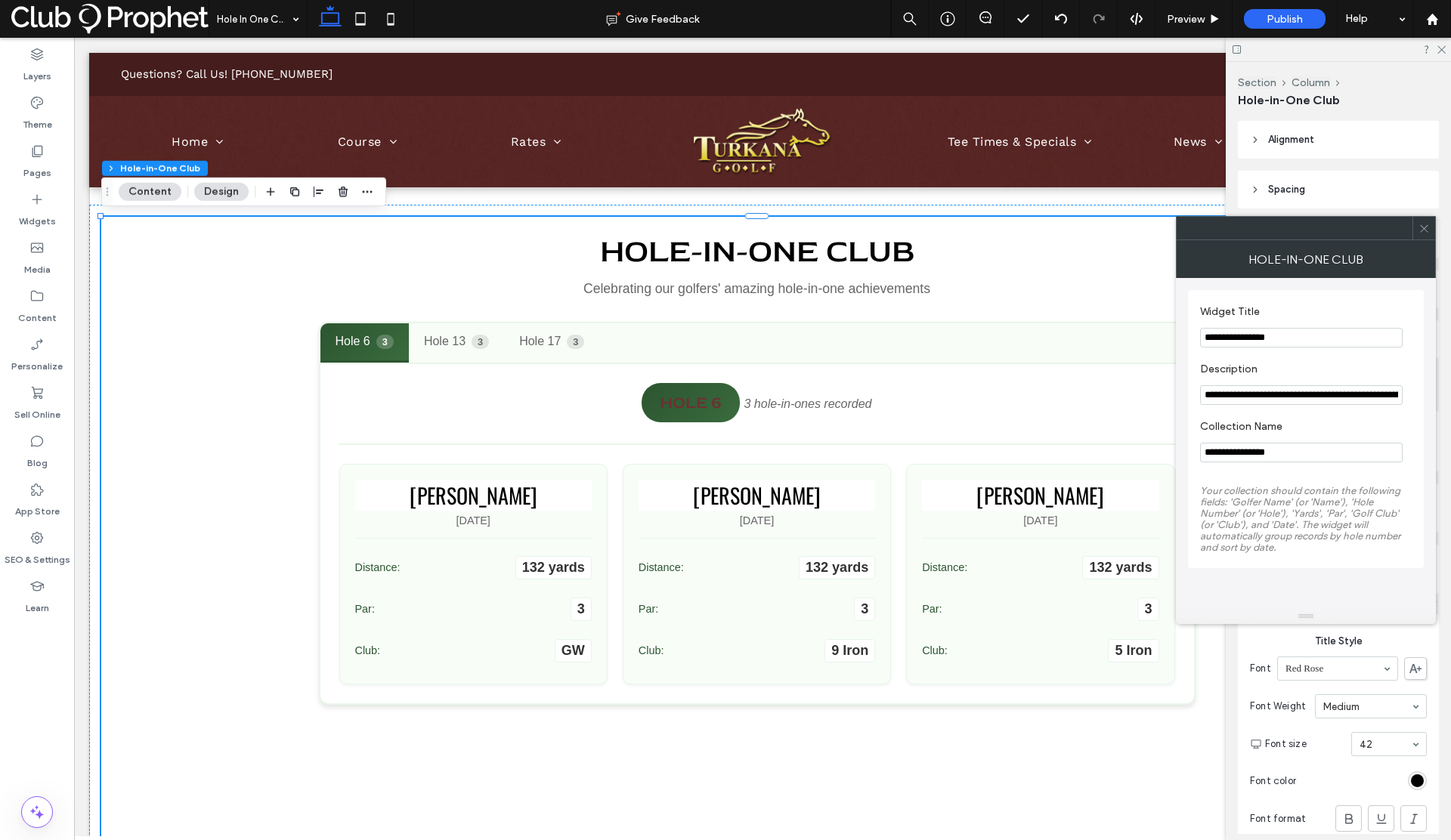
click at [1419, 231] on icon at bounding box center [1425, 229] width 12 height 12
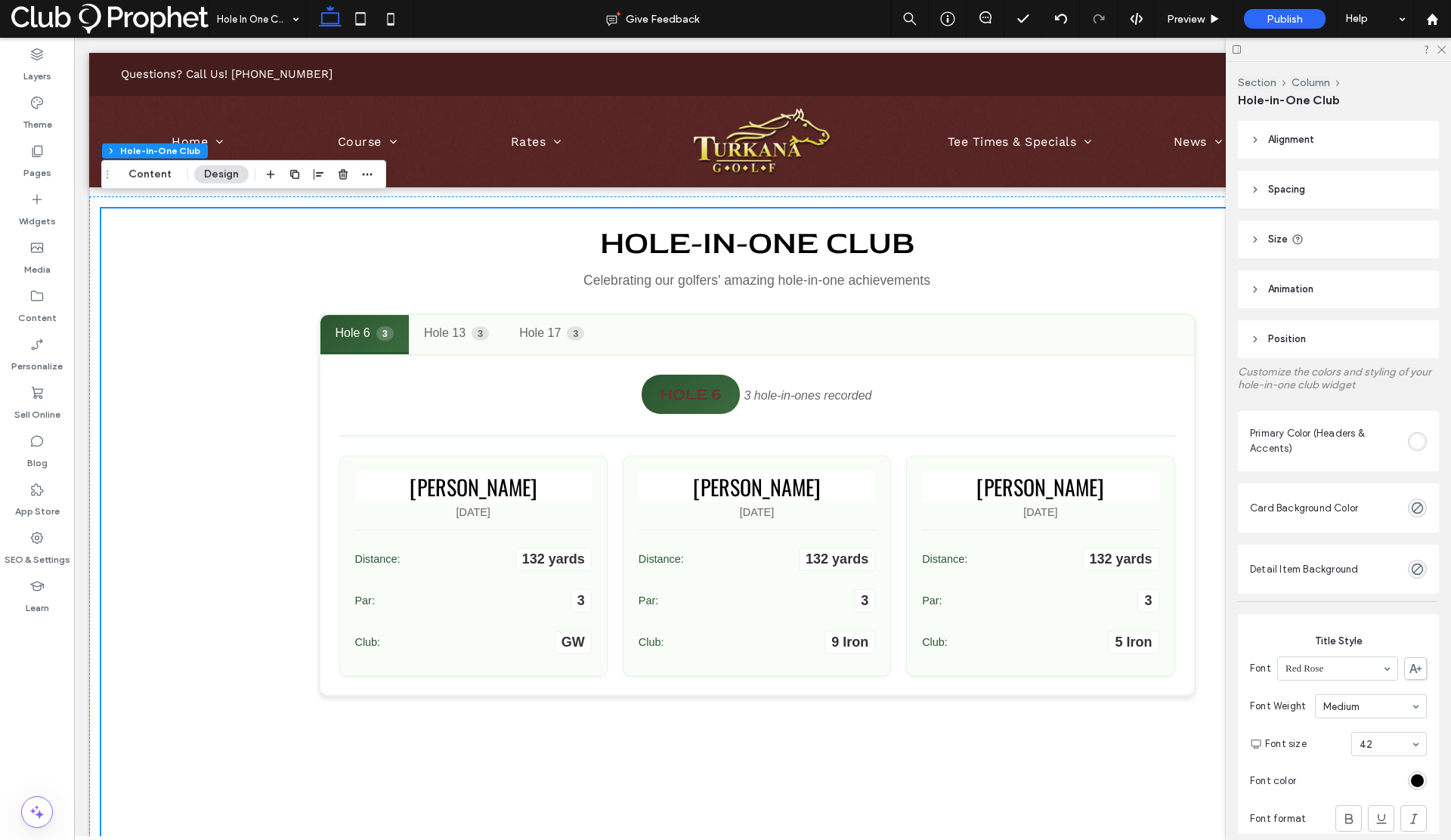
scroll to position [275, 0]
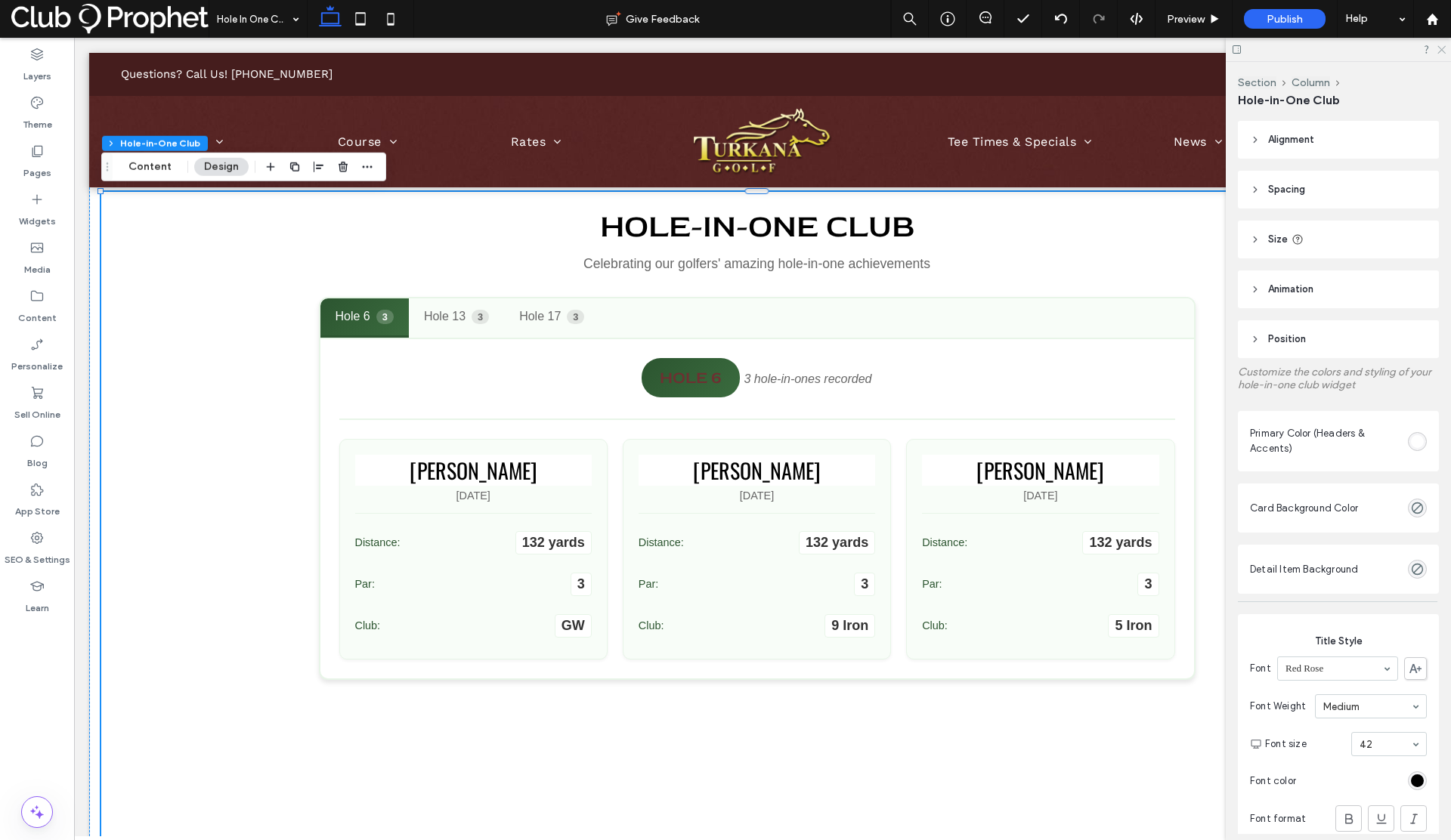
click at [1441, 51] on icon at bounding box center [1441, 49] width 10 height 10
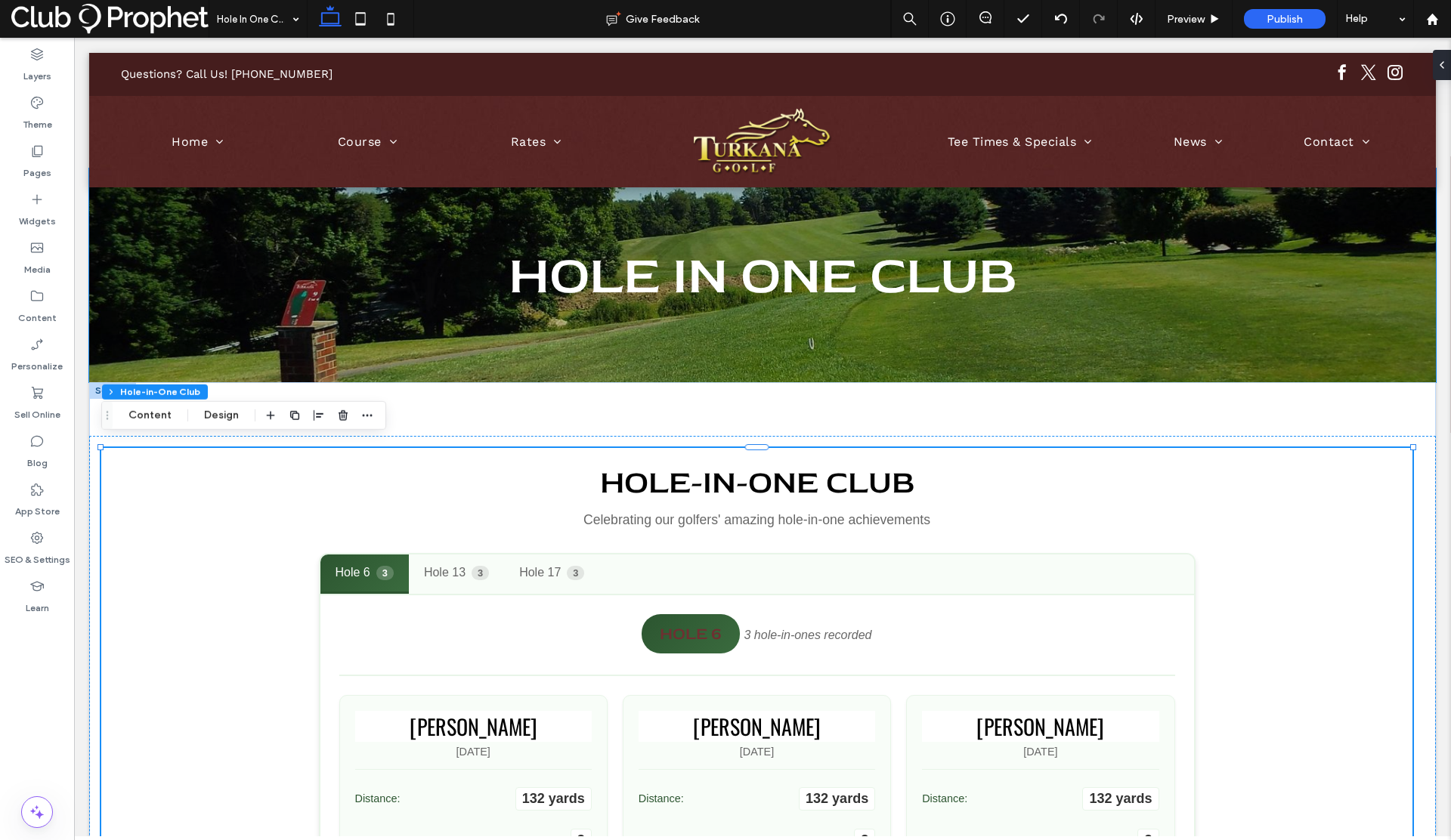
scroll to position [60, 0]
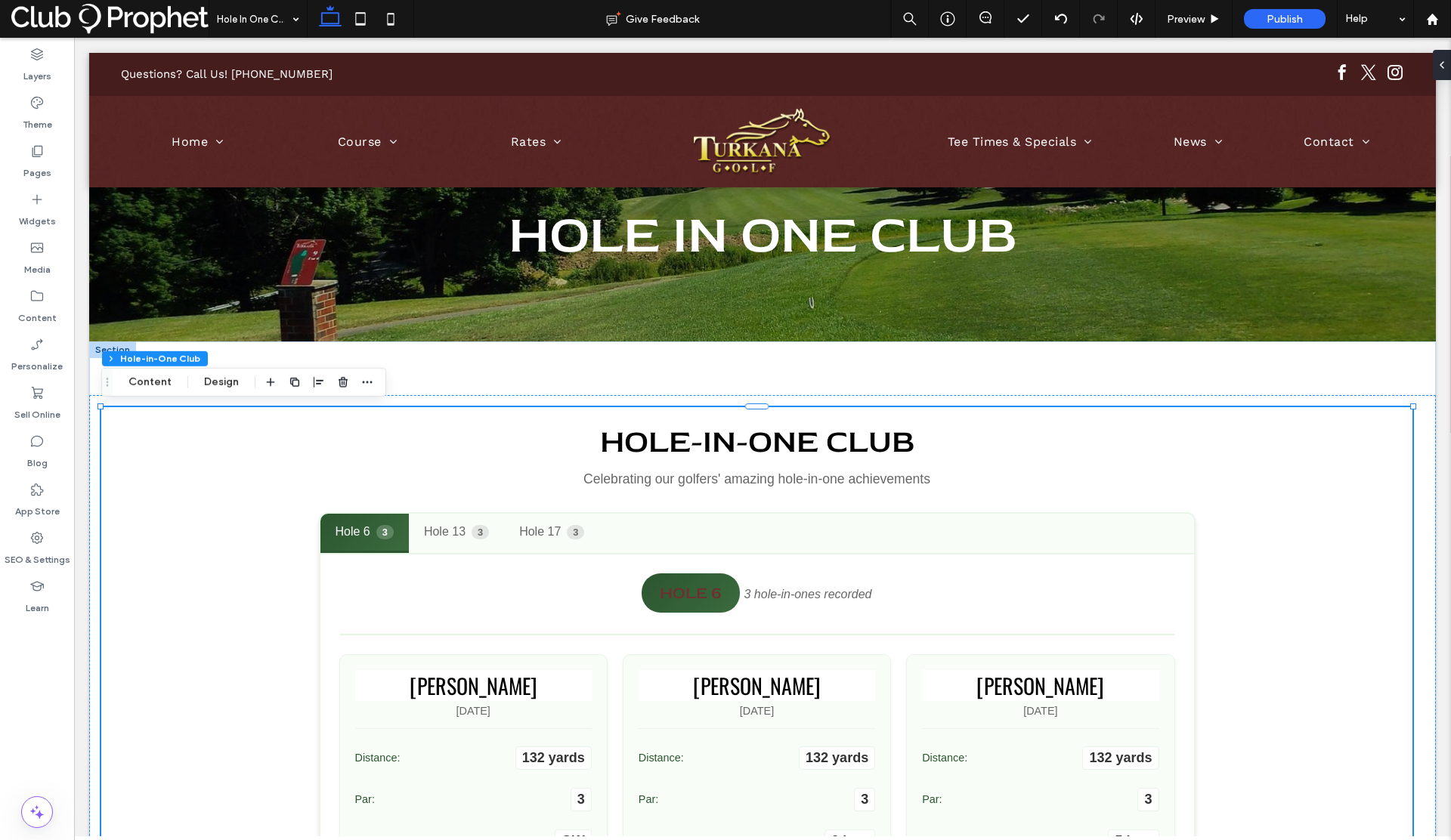
click at [650, 443] on h2 "Hole-in-One Club" at bounding box center [757, 443] width 876 height 39
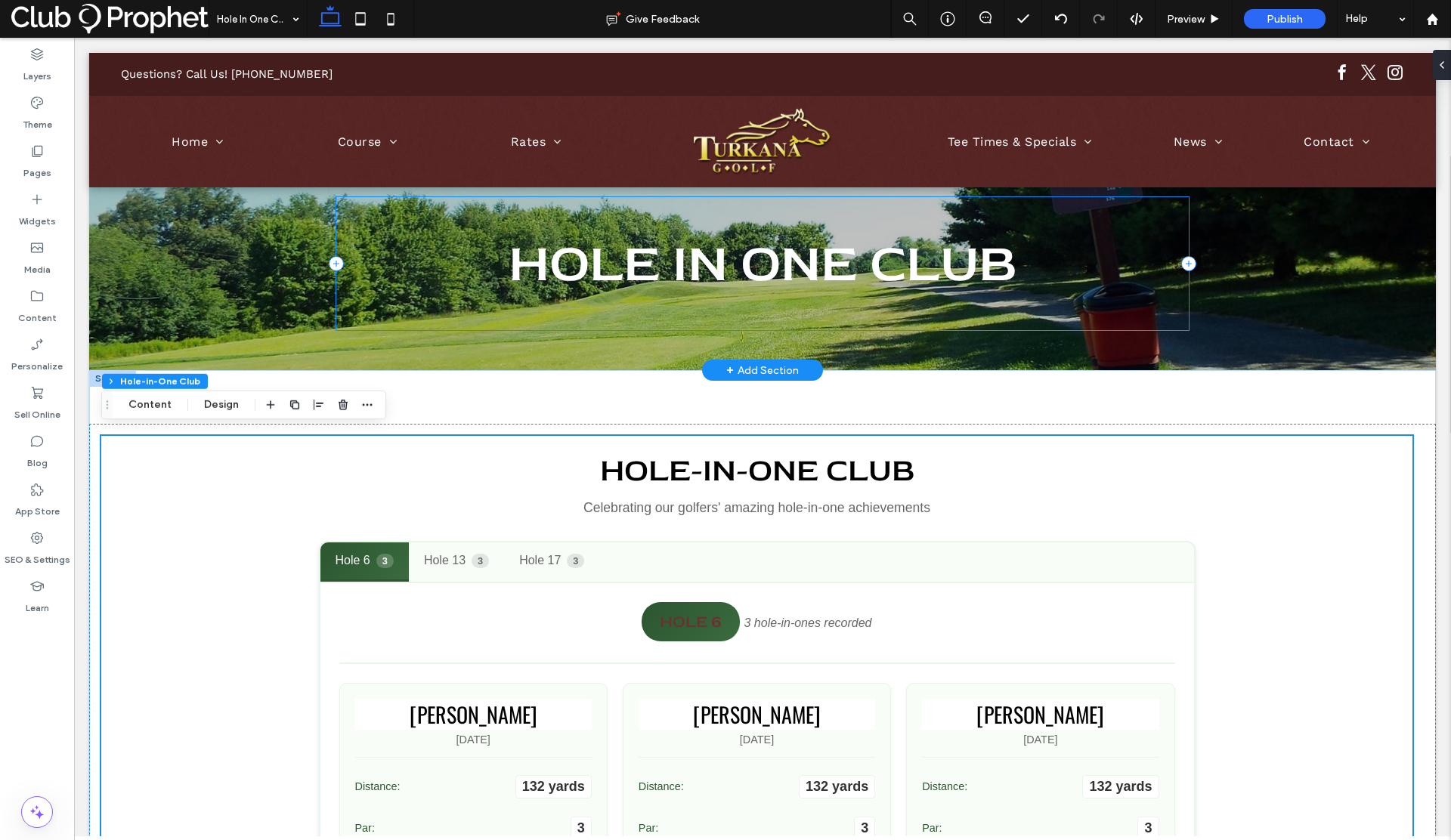
scroll to position [18, 0]
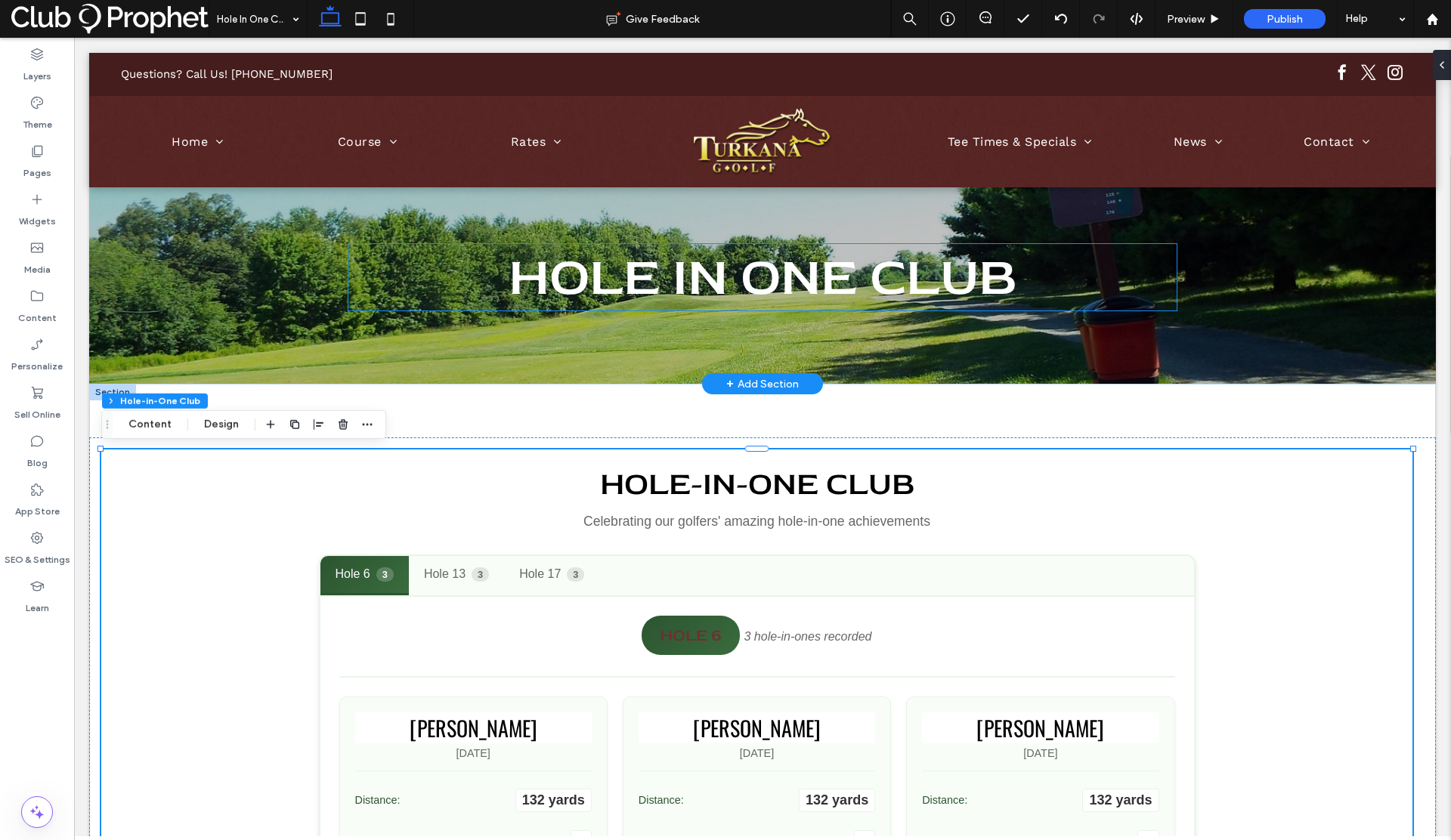
click at [584, 282] on span "Hole in One Club" at bounding box center [763, 277] width 508 height 67
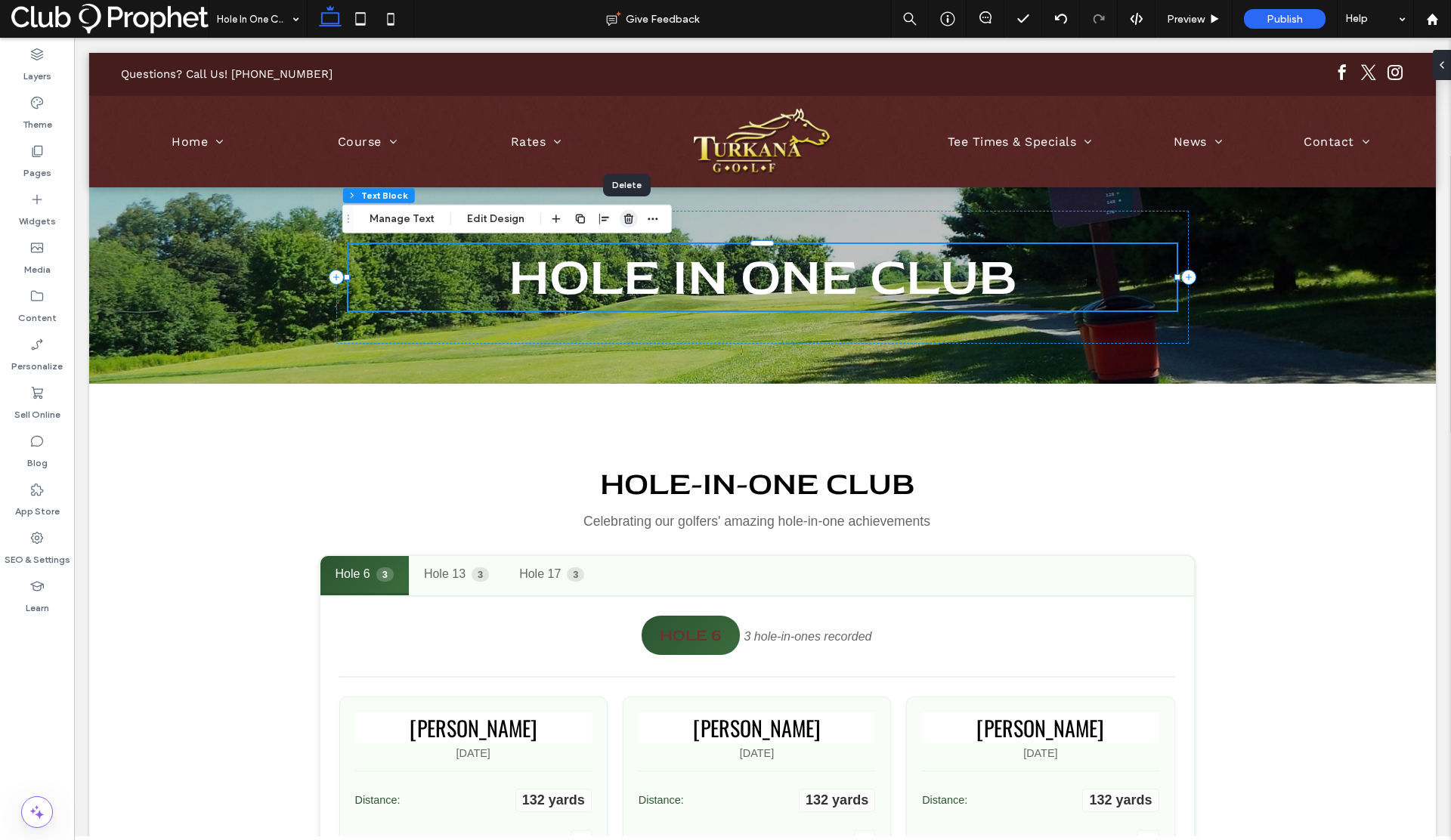
click at [628, 216] on use "button" at bounding box center [629, 218] width 9 height 10
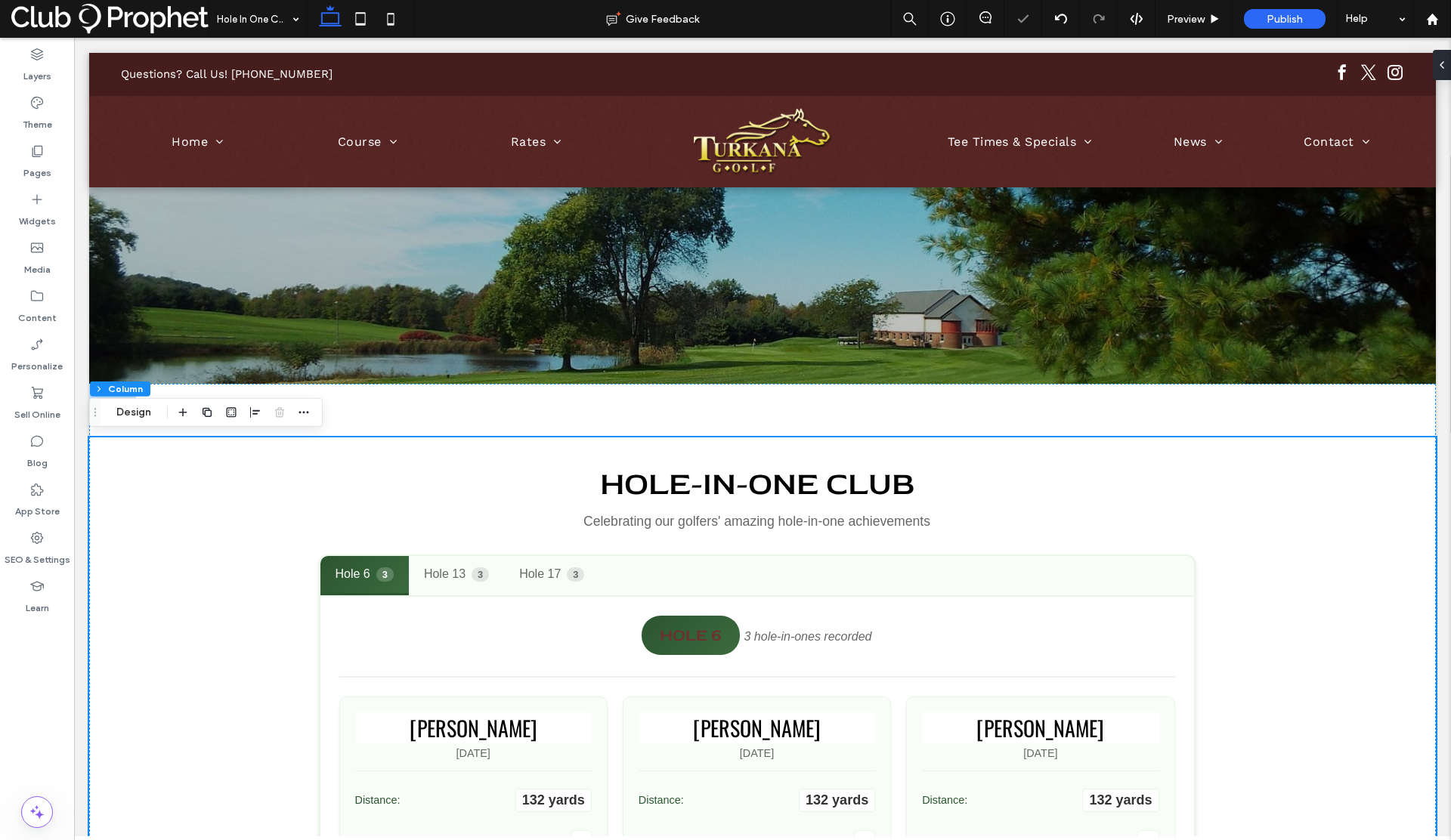
scroll to position [56, 0]
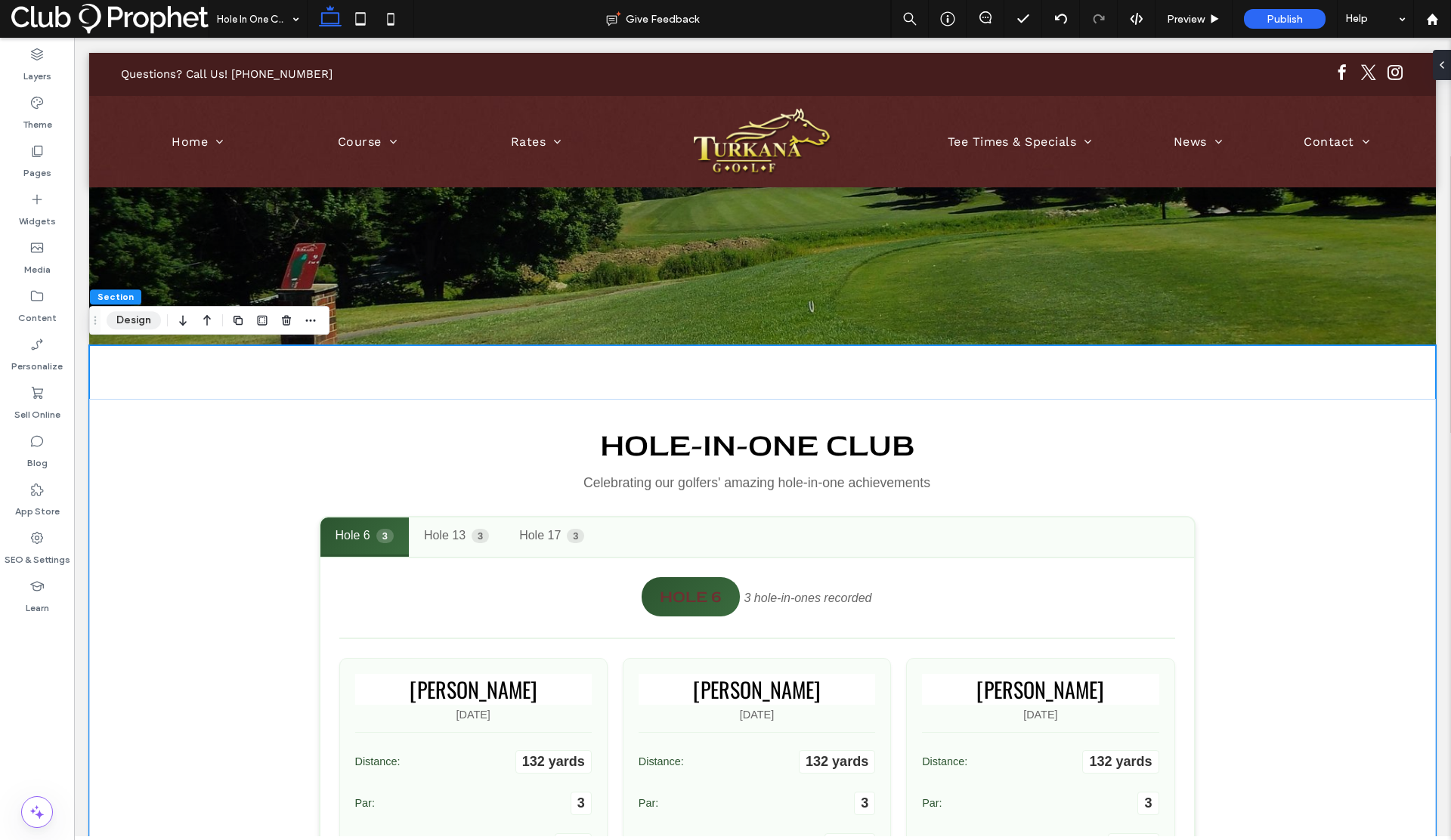
click at [123, 321] on button "Design" at bounding box center [134, 320] width 55 height 19
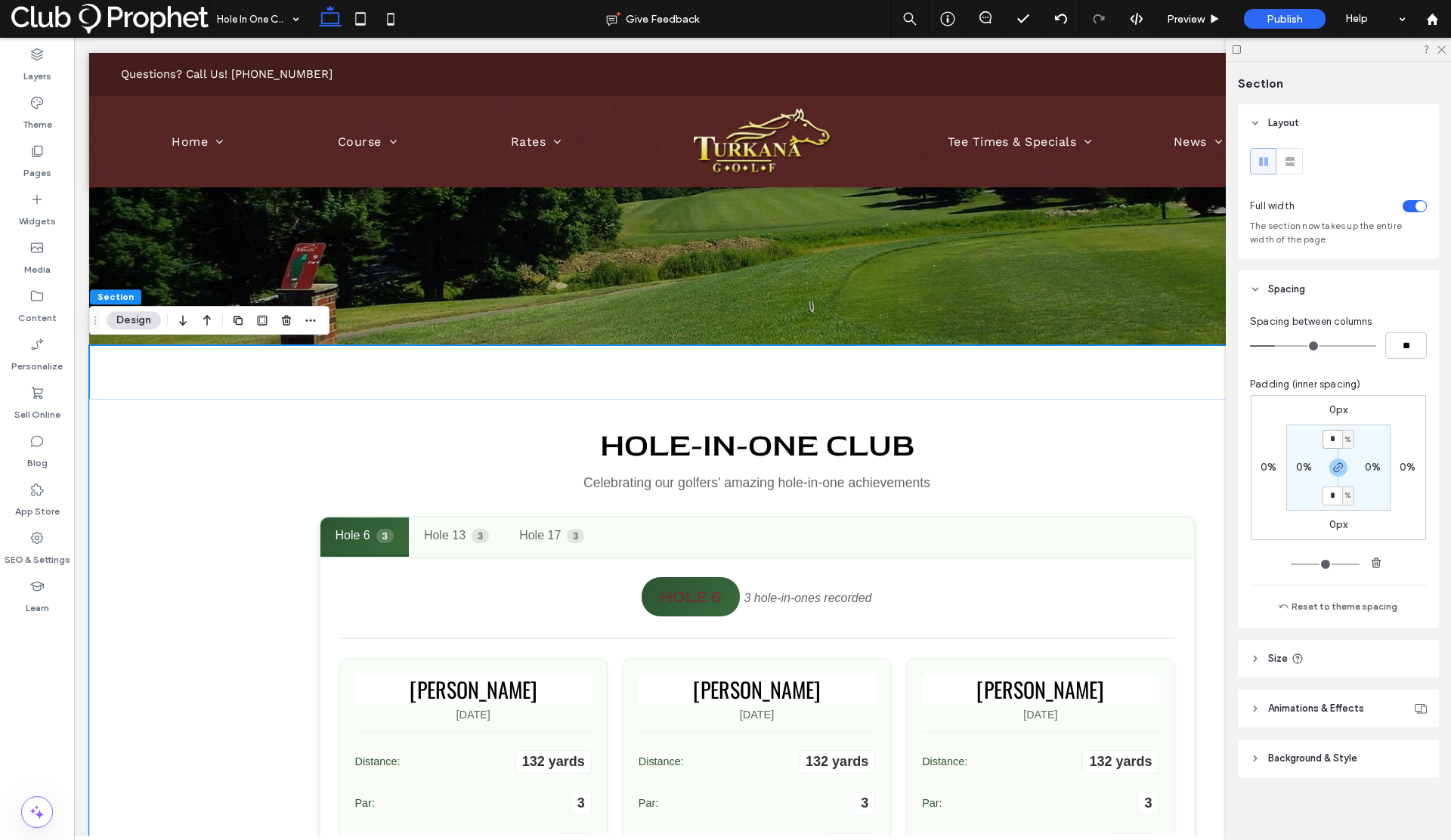
click at [1331, 438] on input "*" at bounding box center [1333, 439] width 20 height 19
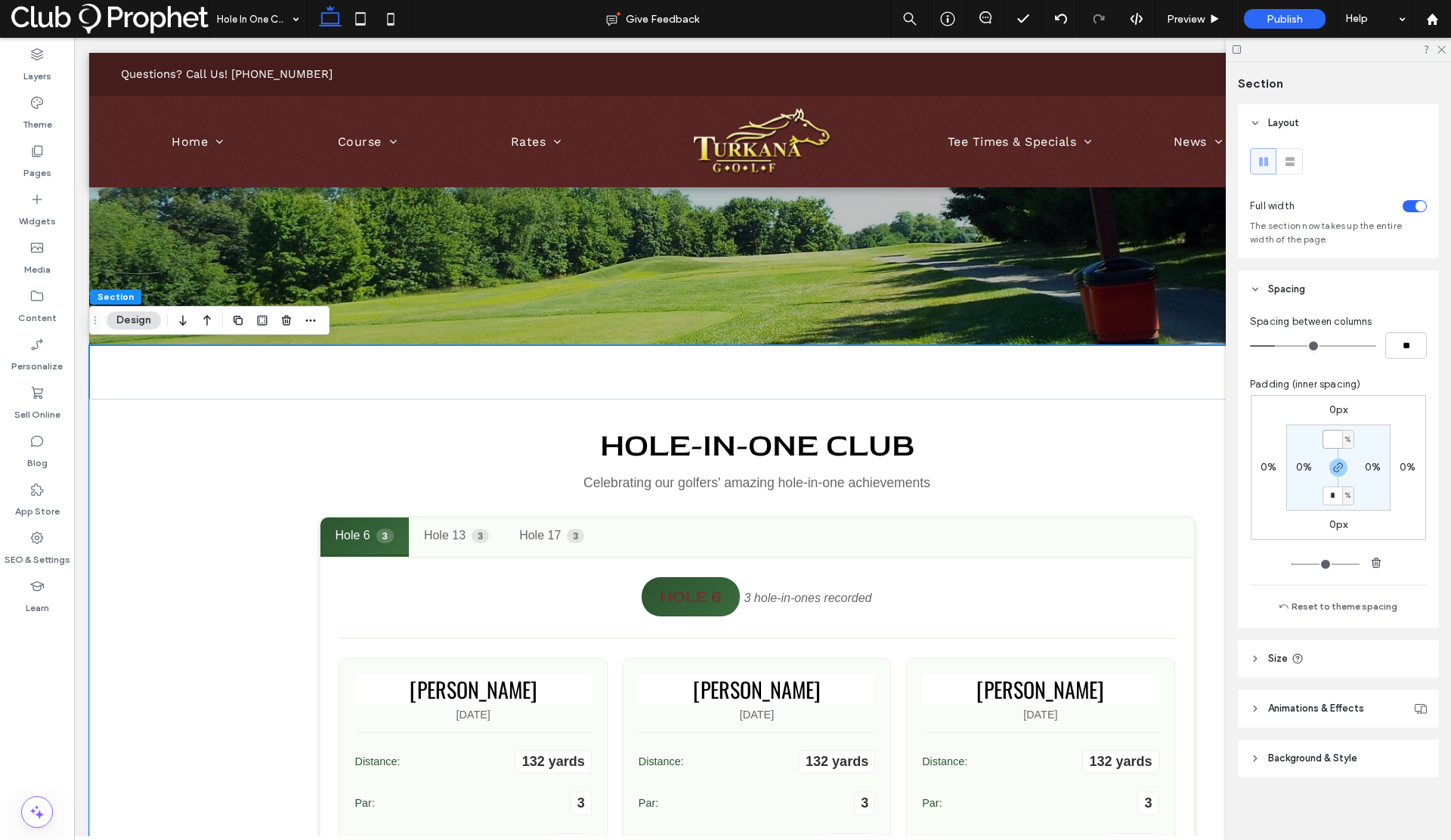
type input "*"
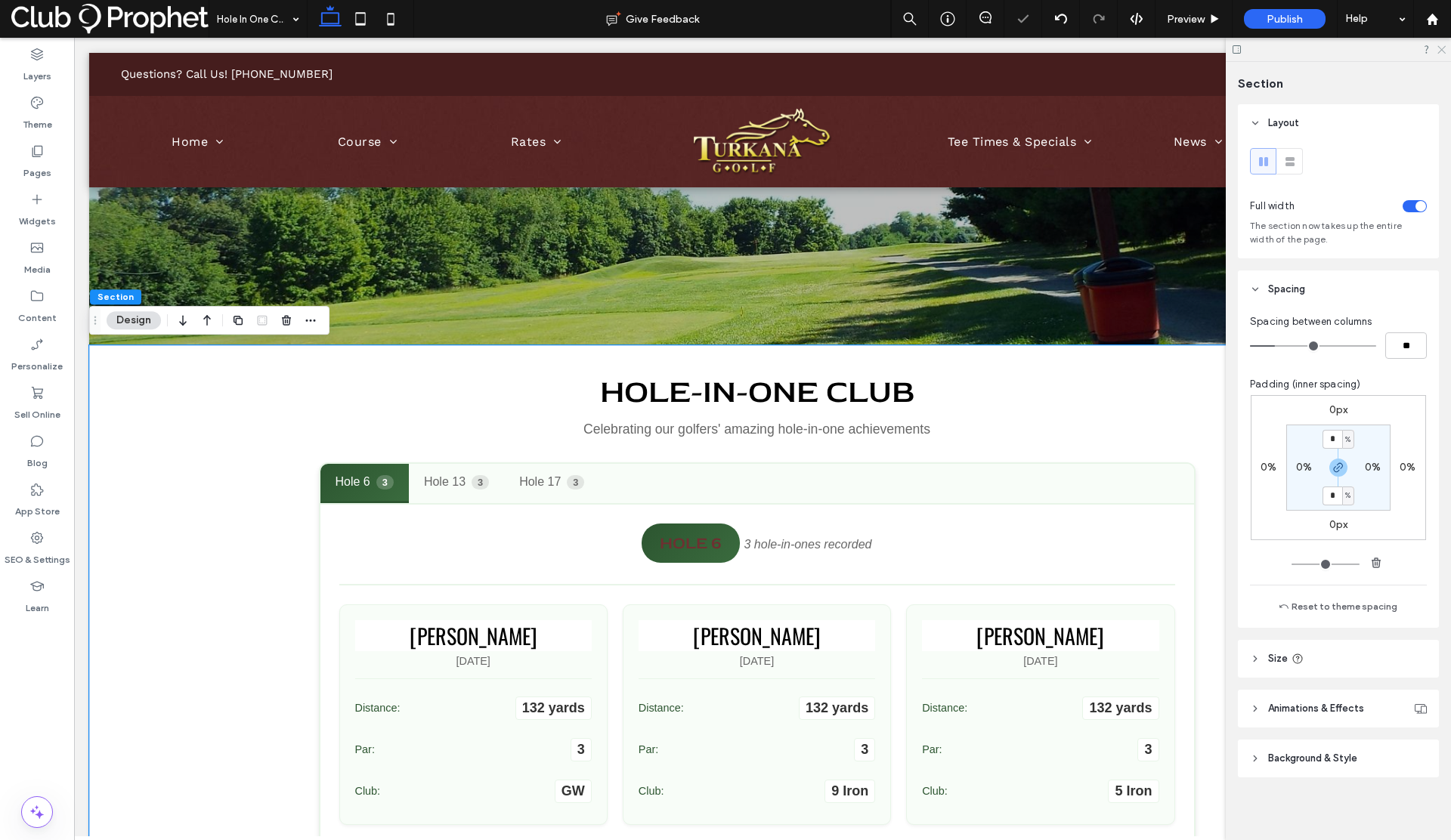
click at [1441, 51] on icon at bounding box center [1441, 49] width 10 height 10
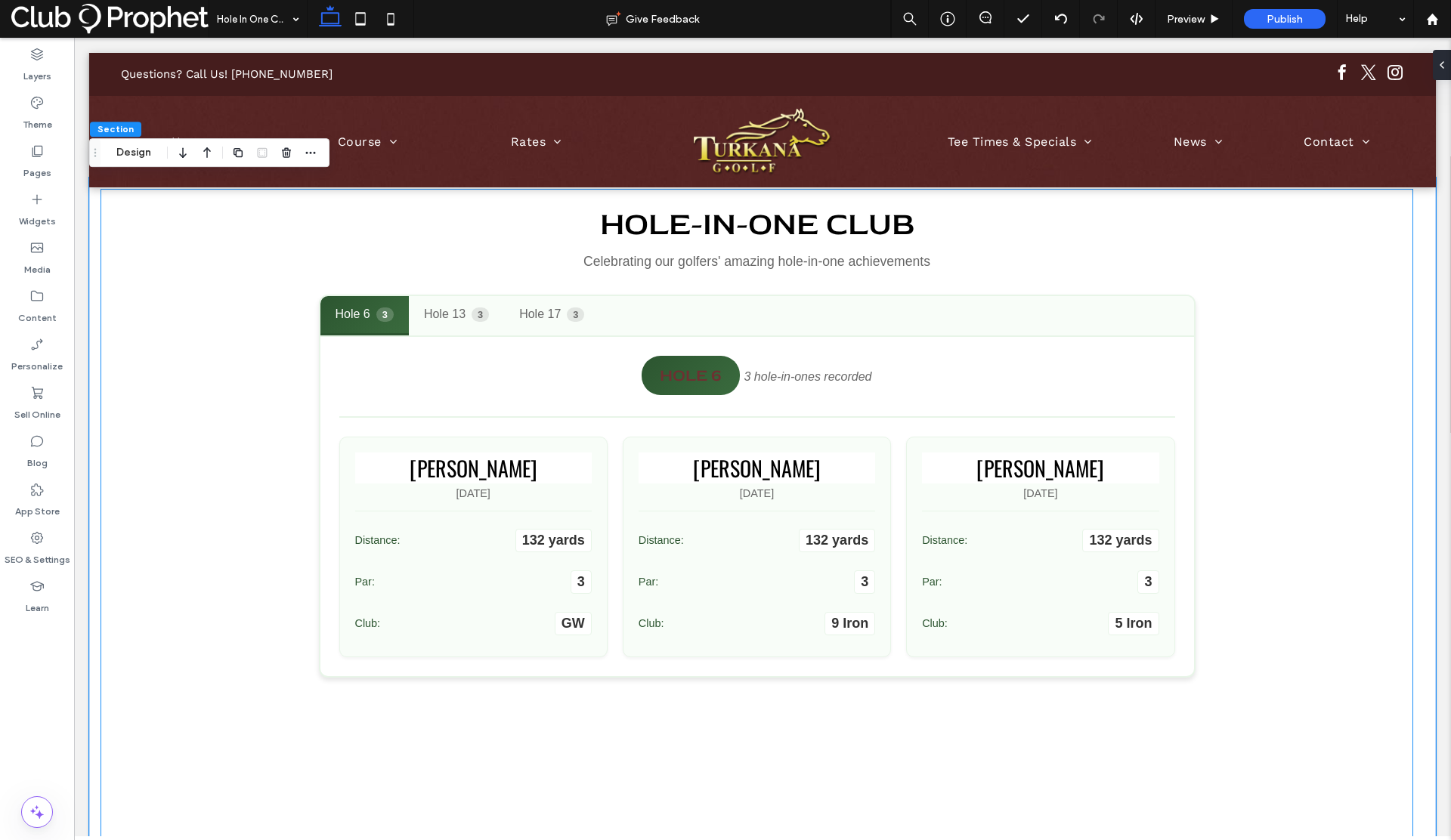
scroll to position [220, 0]
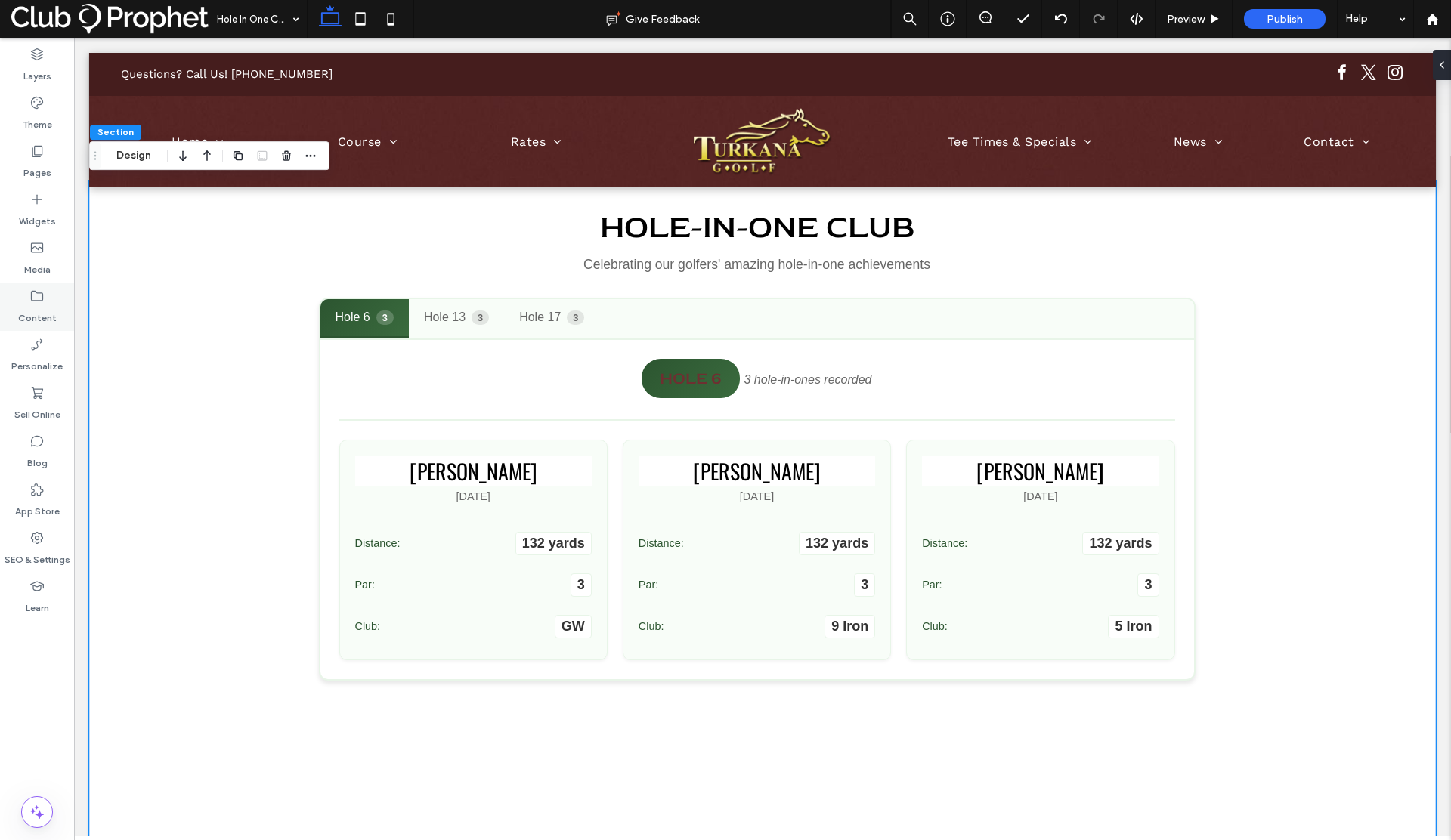
click at [30, 303] on icon at bounding box center [36, 296] width 15 height 15
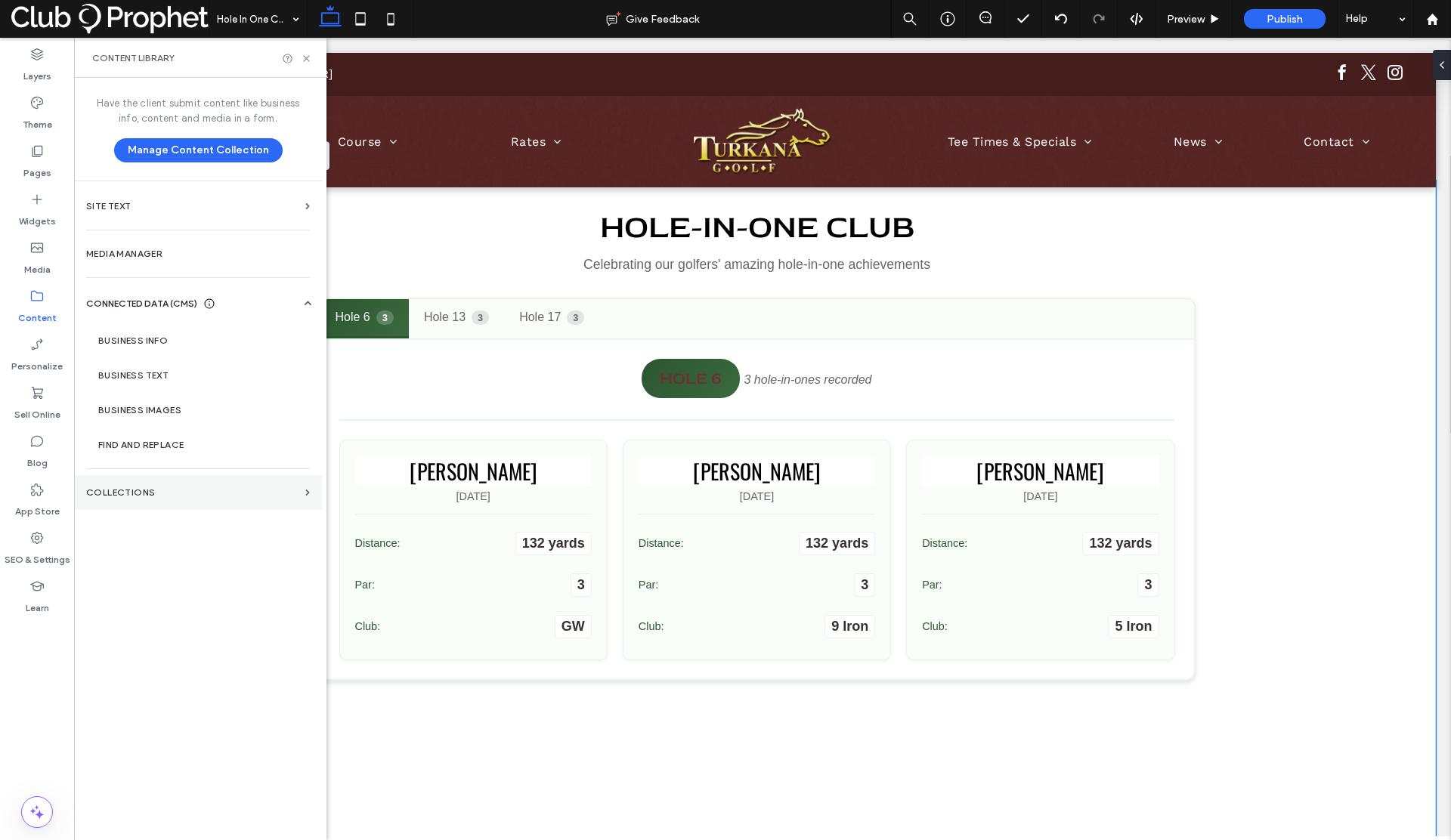
click at [133, 483] on section "Collections" at bounding box center [198, 493] width 248 height 35
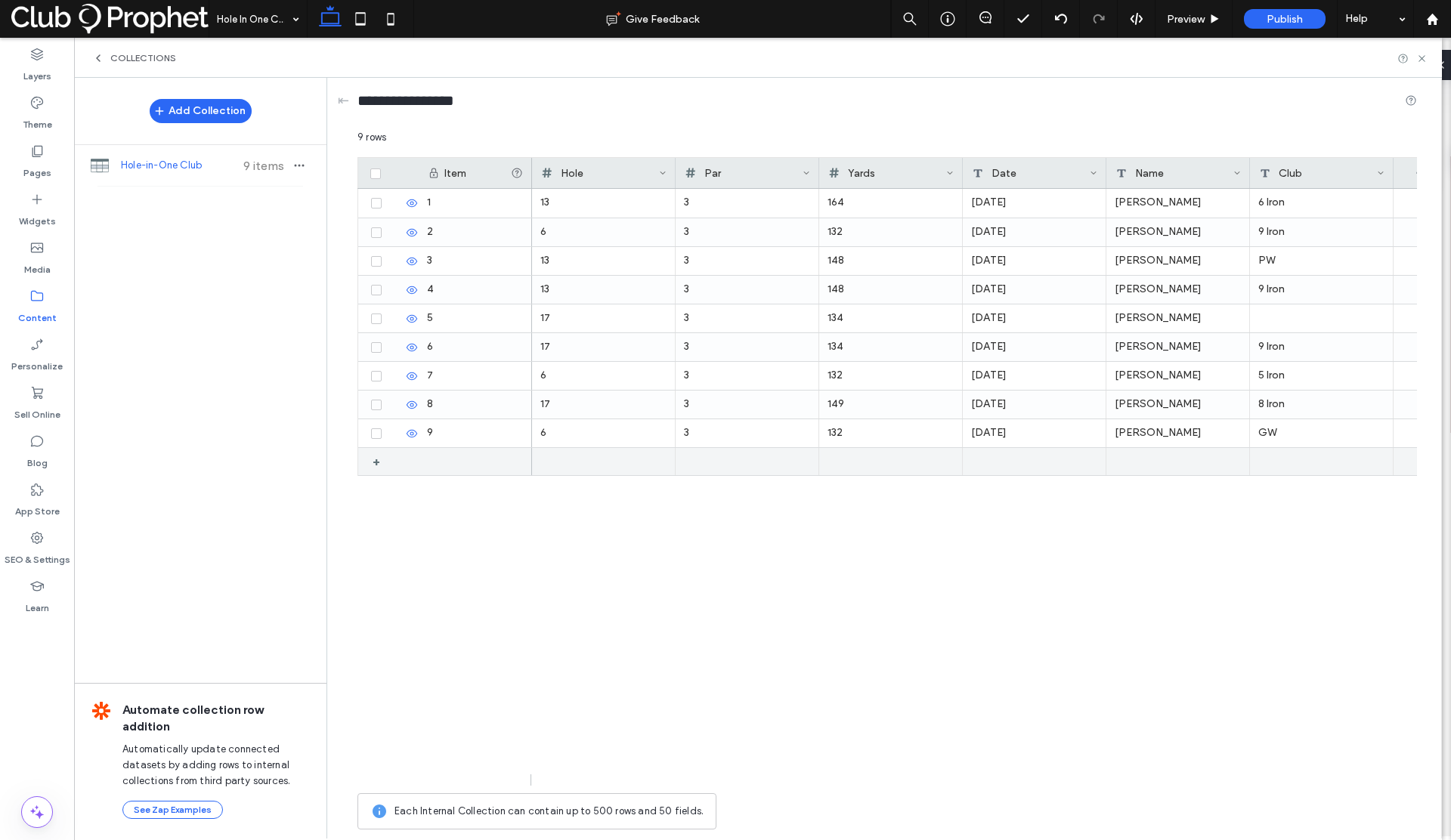
click at [1131, 462] on div at bounding box center [1178, 462] width 144 height 27
click at [1305, 459] on div at bounding box center [1322, 462] width 144 height 28
click at [1194, 467] on div at bounding box center [1178, 462] width 144 height 28
click at [1178, 463] on div at bounding box center [1178, 462] width 144 height 28
type textarea "**********"
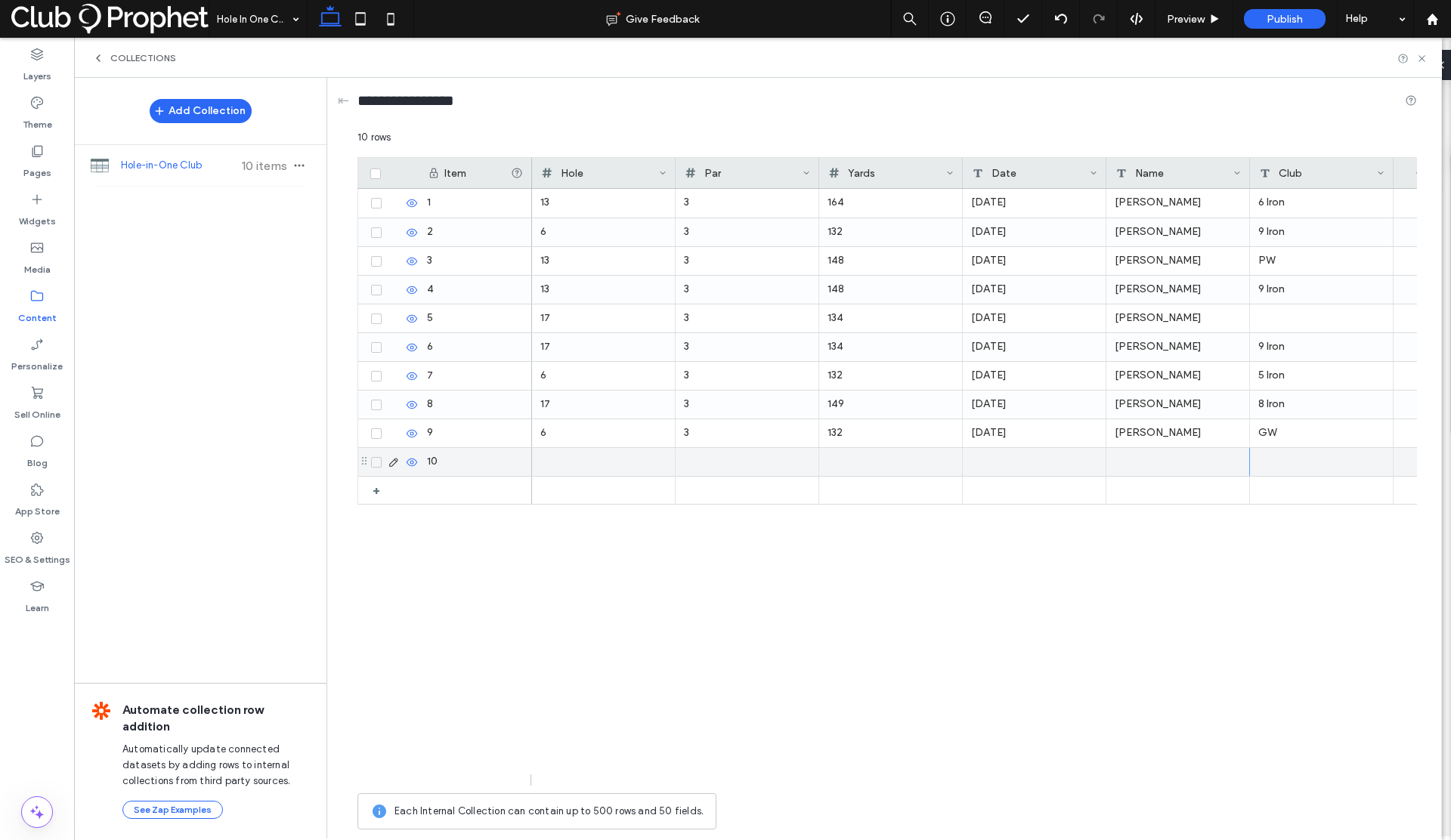
scroll to position [0, 0]
click at [1274, 465] on div at bounding box center [1322, 462] width 144 height 28
click at [1268, 462] on div at bounding box center [1322, 462] width 144 height 28
click at [1268, 458] on textarea "plain-text-cell" at bounding box center [1333, 443] width 166 height 45
type textarea "******"
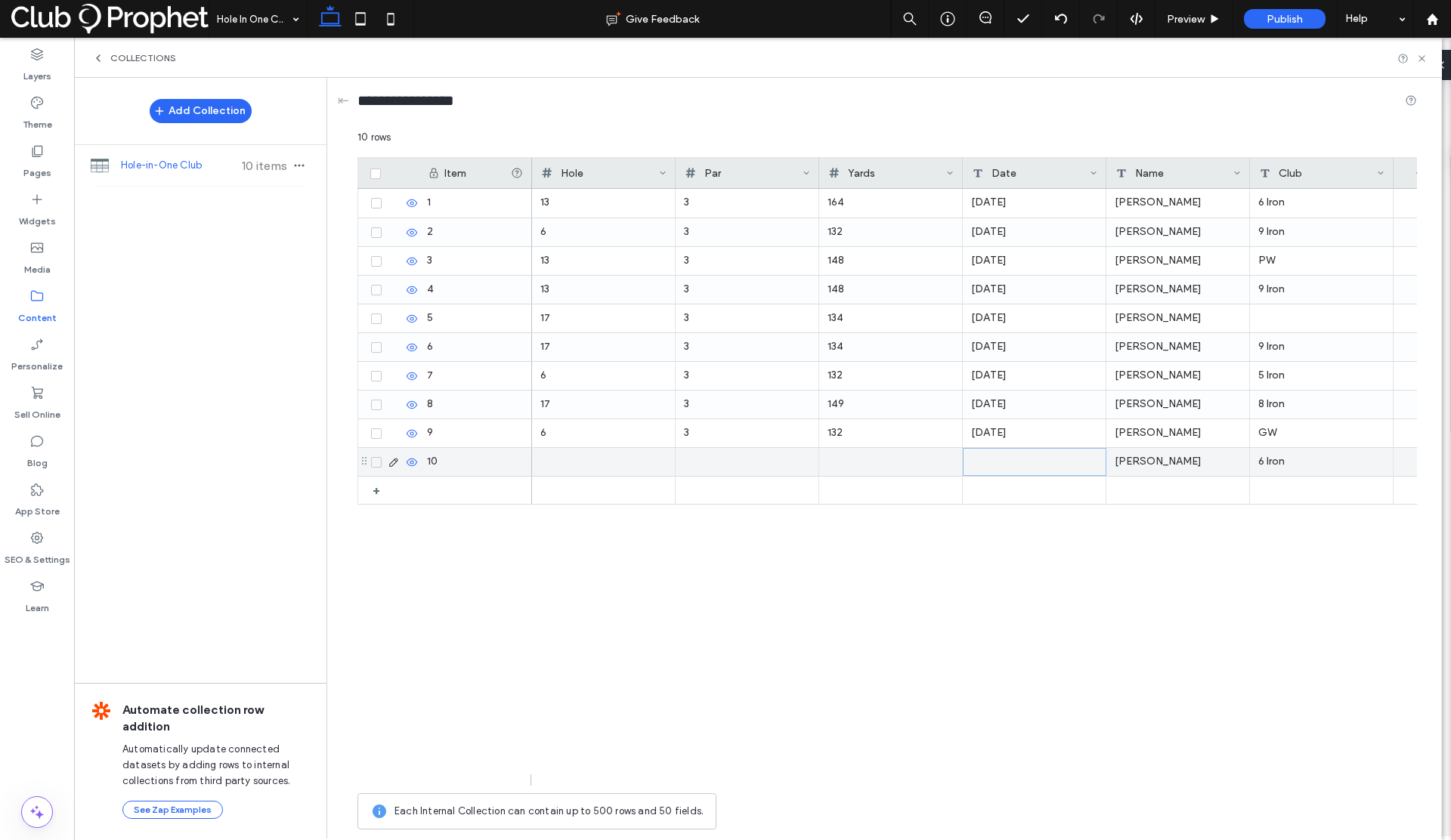
drag, startPoint x: 1023, startPoint y: 462, endPoint x: 513, endPoint y: 502, distance: 511.6
click at [1023, 462] on div at bounding box center [1034, 462] width 144 height 28
click at [896, 459] on div at bounding box center [891, 462] width 125 height 26
click at [558, 462] on div at bounding box center [603, 462] width 126 height 28
click at [697, 461] on div at bounding box center [747, 462] width 126 height 28
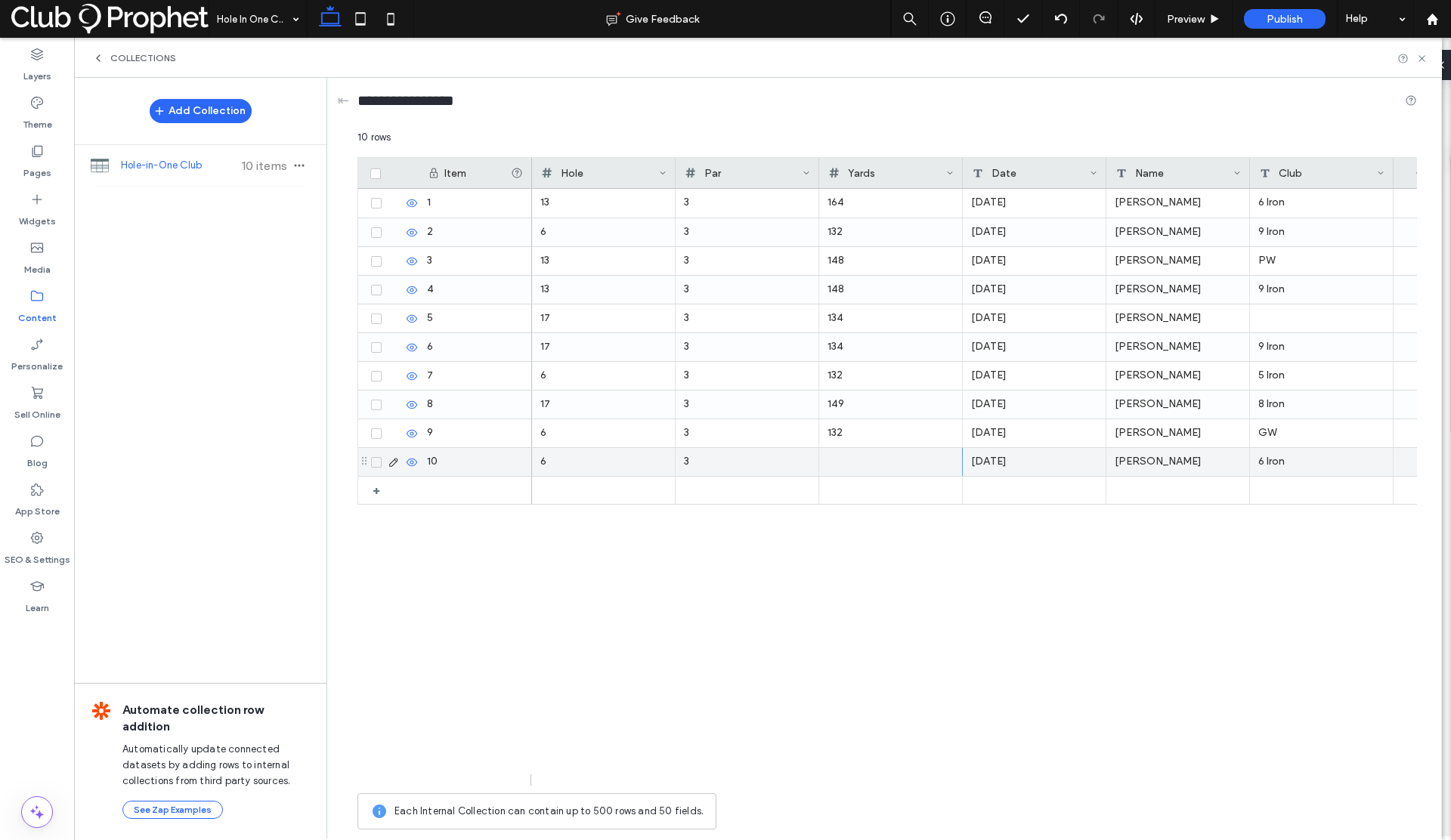
click at [833, 463] on div at bounding box center [890, 462] width 126 height 28
type input "**"
click at [826, 533] on div "13 3 164 Wednesday, November 20, 2024 John Stepien 6 Iron 6 3 132 Sunday, Octob…" at bounding box center [974, 488] width 885 height 597
click at [1124, 485] on div at bounding box center [1178, 490] width 144 height 27
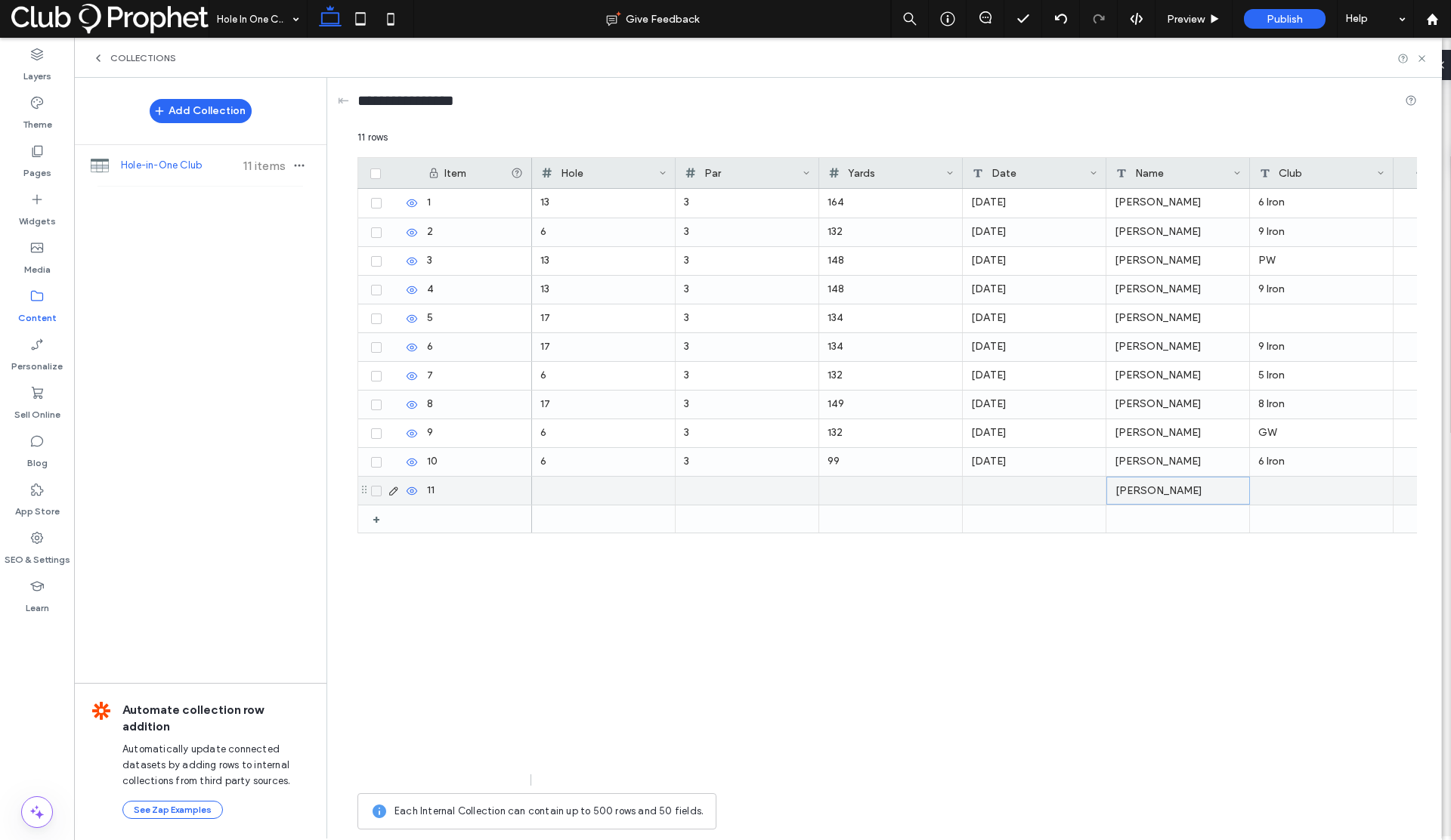
click at [1307, 489] on div at bounding box center [1322, 490] width 144 height 28
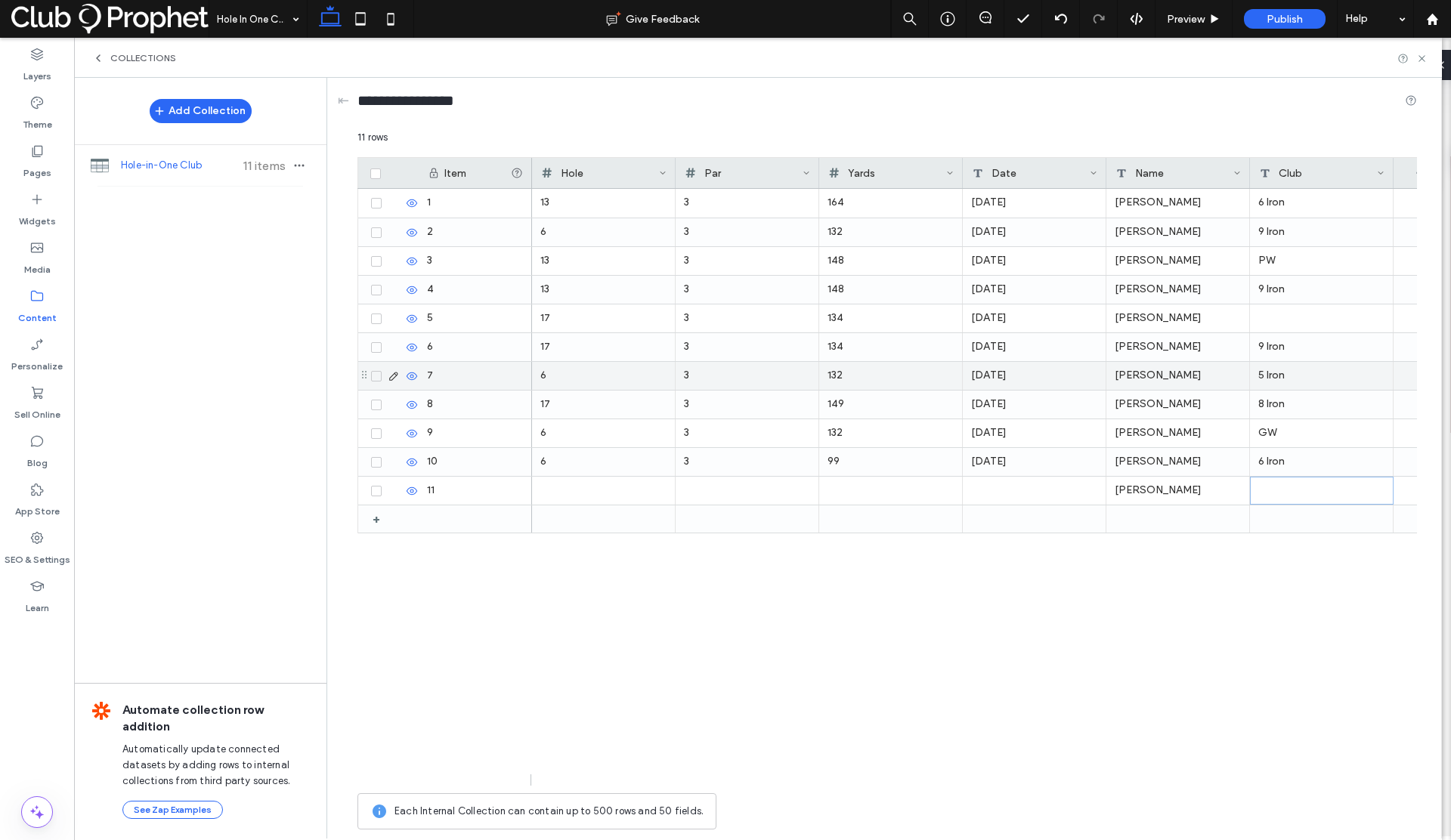
click at [1277, 377] on div "5 Iron" at bounding box center [1322, 376] width 144 height 28
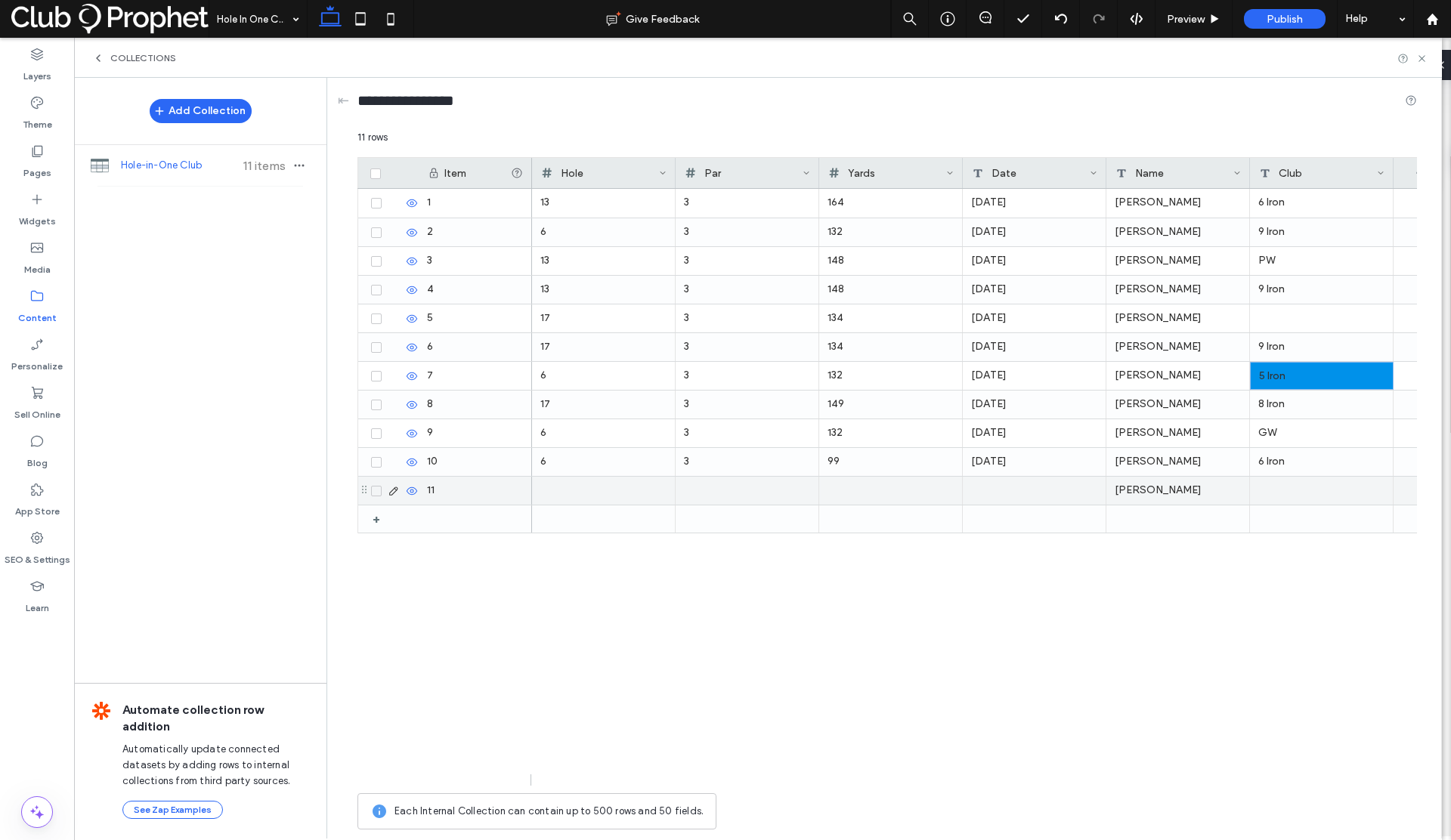
click at [1278, 489] on div at bounding box center [1322, 490] width 144 height 28
click at [992, 489] on div at bounding box center [1034, 490] width 144 height 28
click at [859, 489] on div at bounding box center [890, 490] width 126 height 28
type input "***"
click at [616, 493] on div at bounding box center [603, 490] width 126 height 28
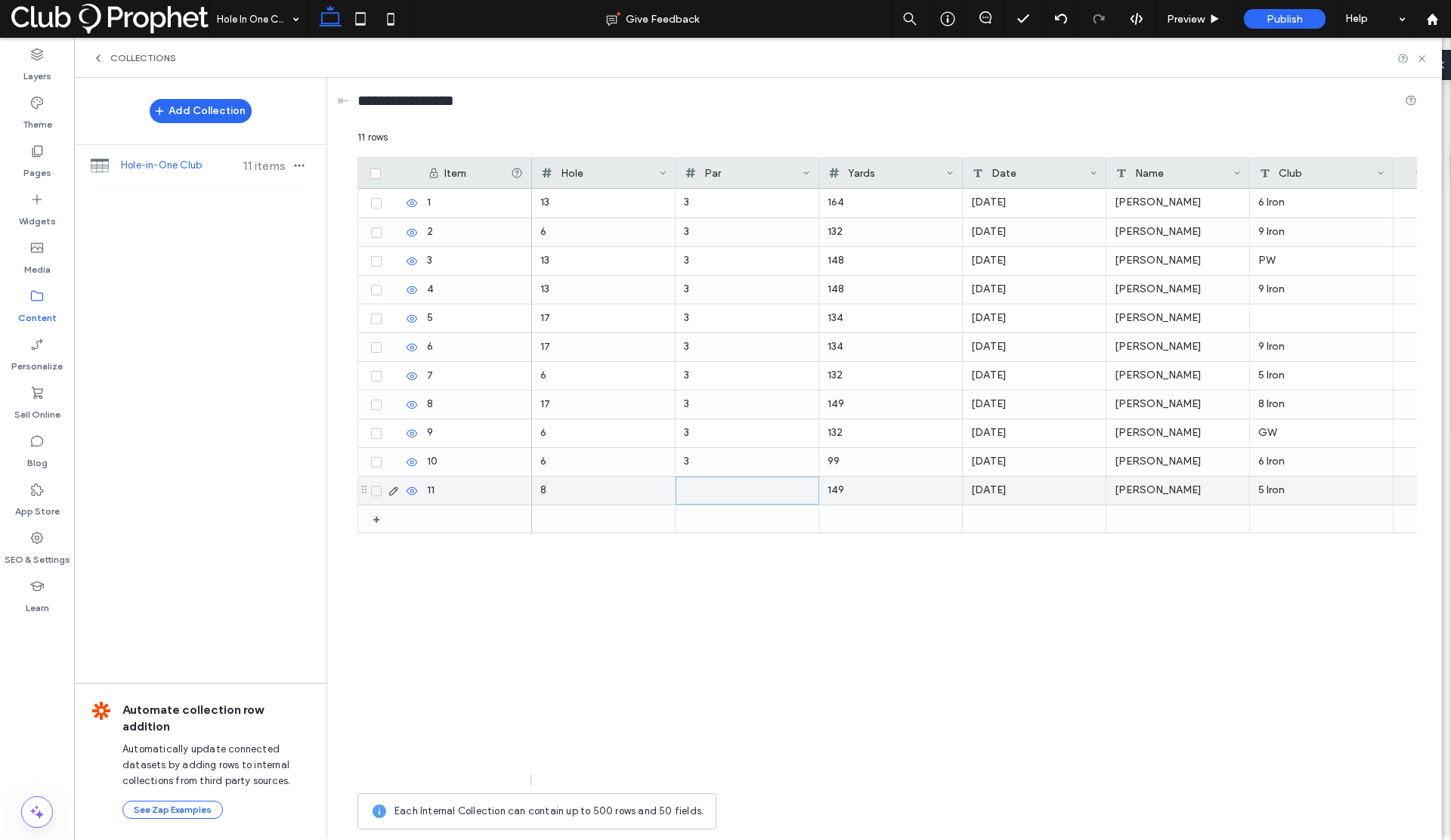
click at [693, 490] on div at bounding box center [747, 490] width 125 height 26
type input "*"
click at [725, 582] on div "8 * 149 Saturday, September 9, 2023 Ralph Lucarielis 5 Iron 13 3 164 Wednesday,…" at bounding box center [974, 488] width 885 height 597
click at [1420, 58] on icon at bounding box center [1423, 59] width 12 height 12
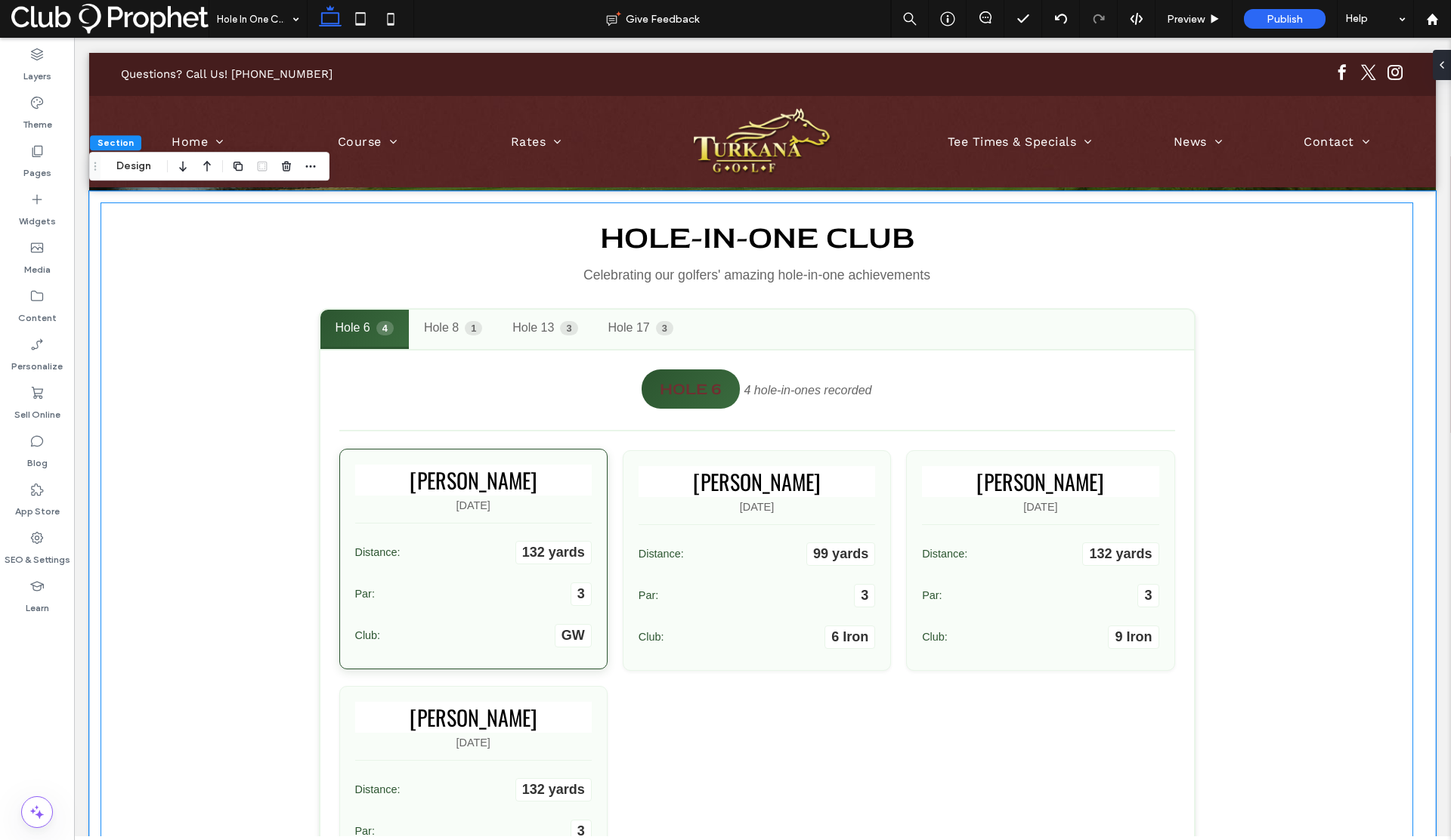
scroll to position [221, 0]
